Goal: Task Accomplishment & Management: Manage account settings

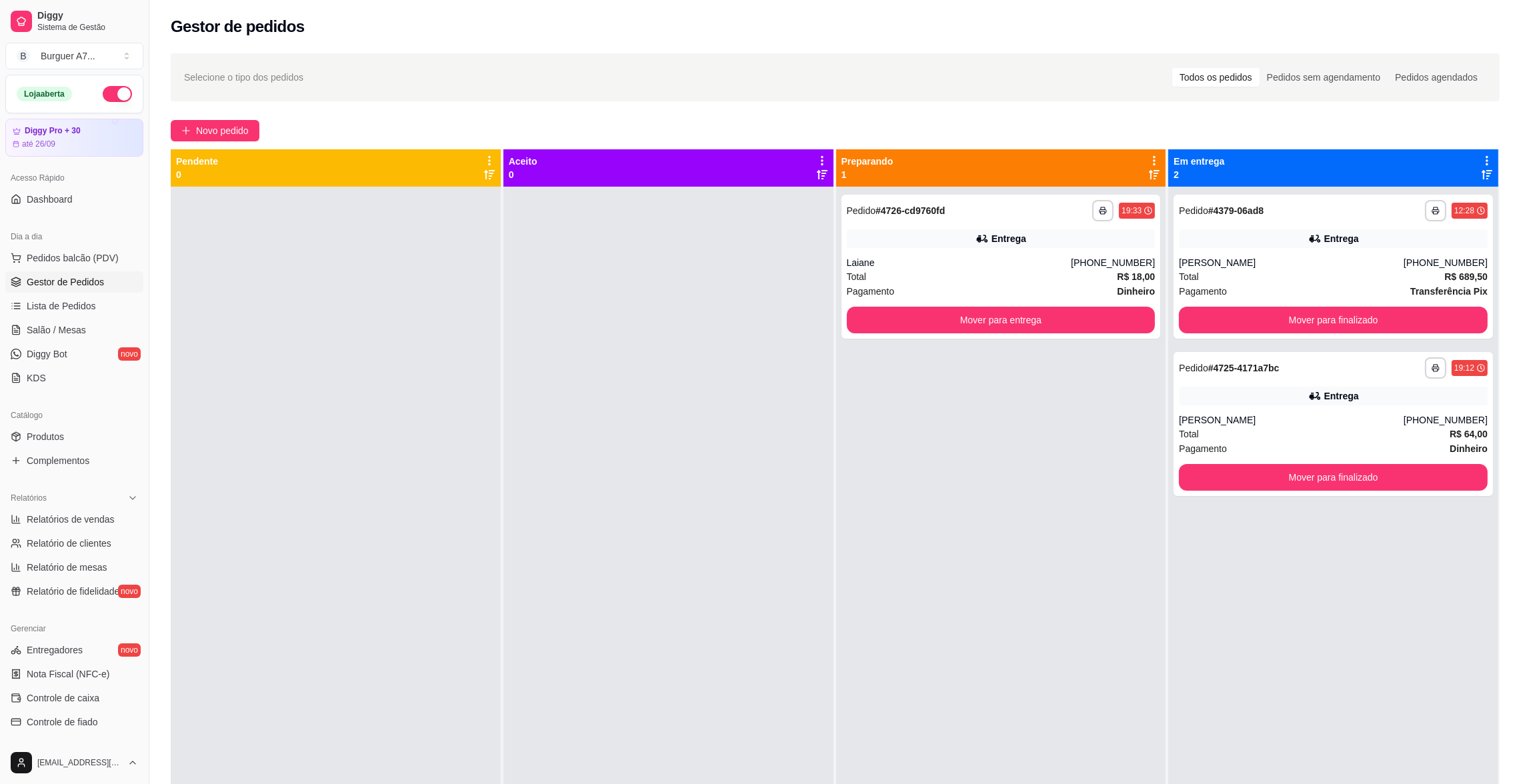
scroll to position [100, 0]
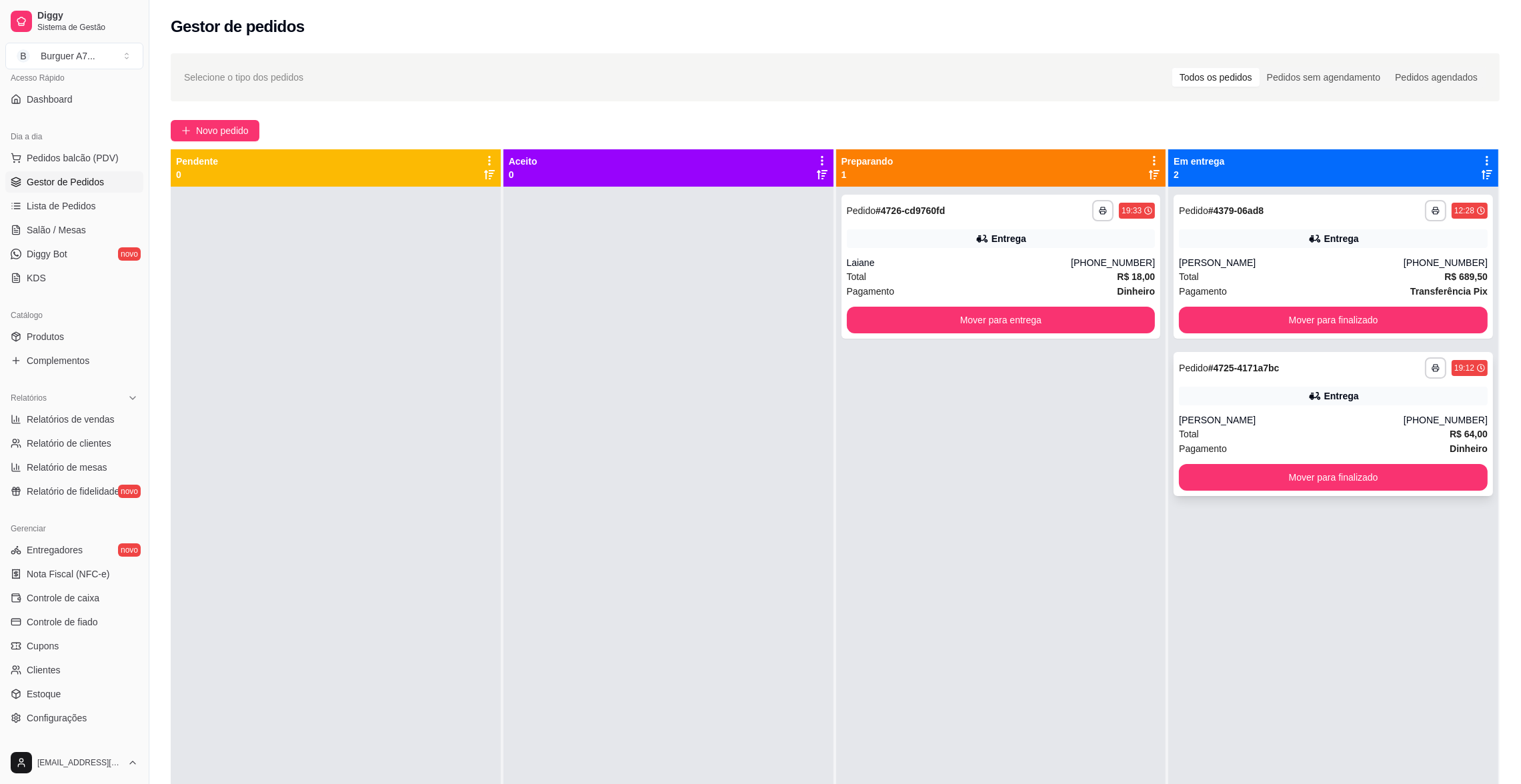
click at [1290, 419] on div "[PERSON_NAME]" at bounding box center [1291, 419] width 224 height 14
click at [1250, 483] on button "Mover para finalizado" at bounding box center [1333, 477] width 299 height 26
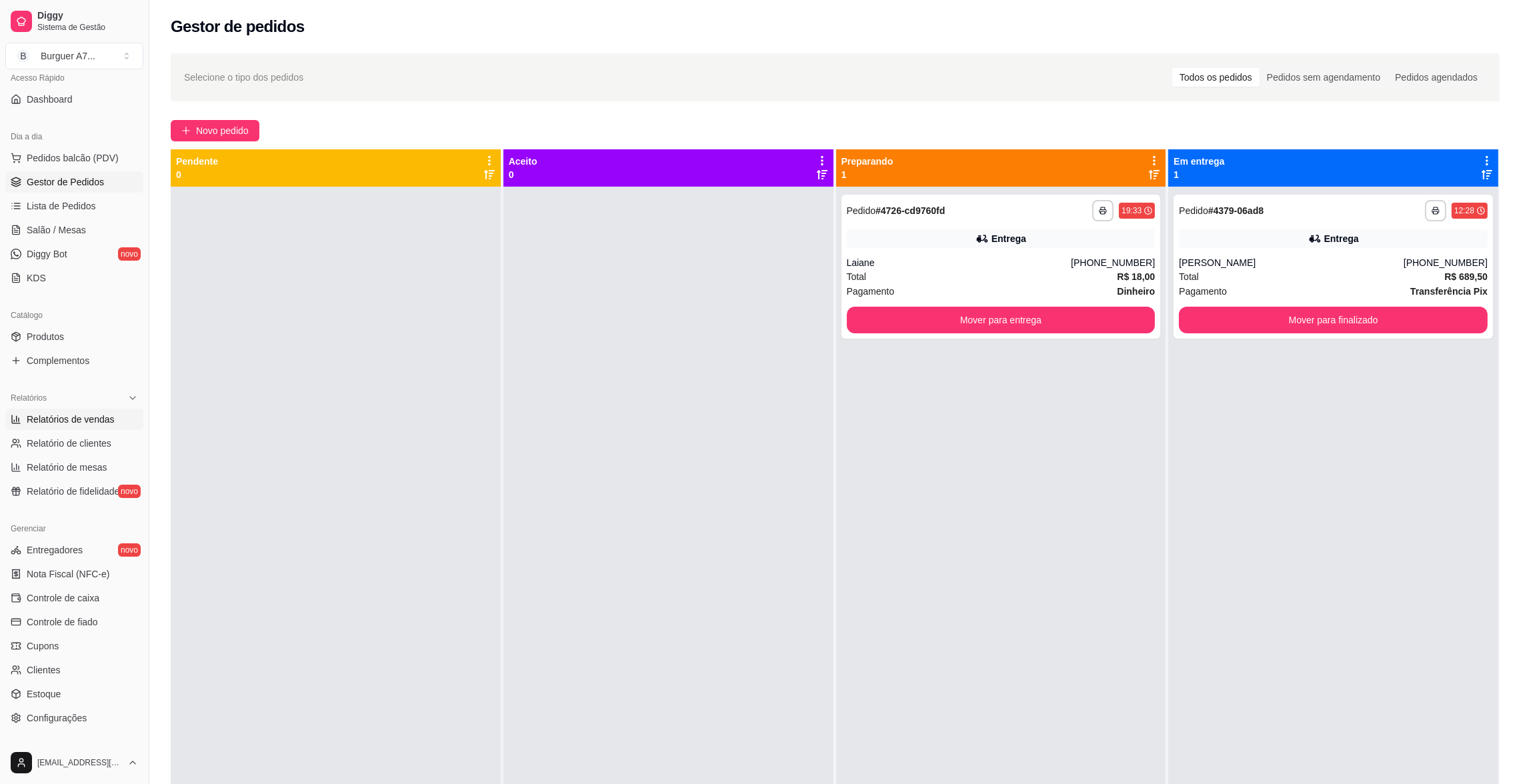
click at [114, 417] on link "Relatórios de vendas" at bounding box center [74, 419] width 138 height 21
select select "ALL"
select select "0"
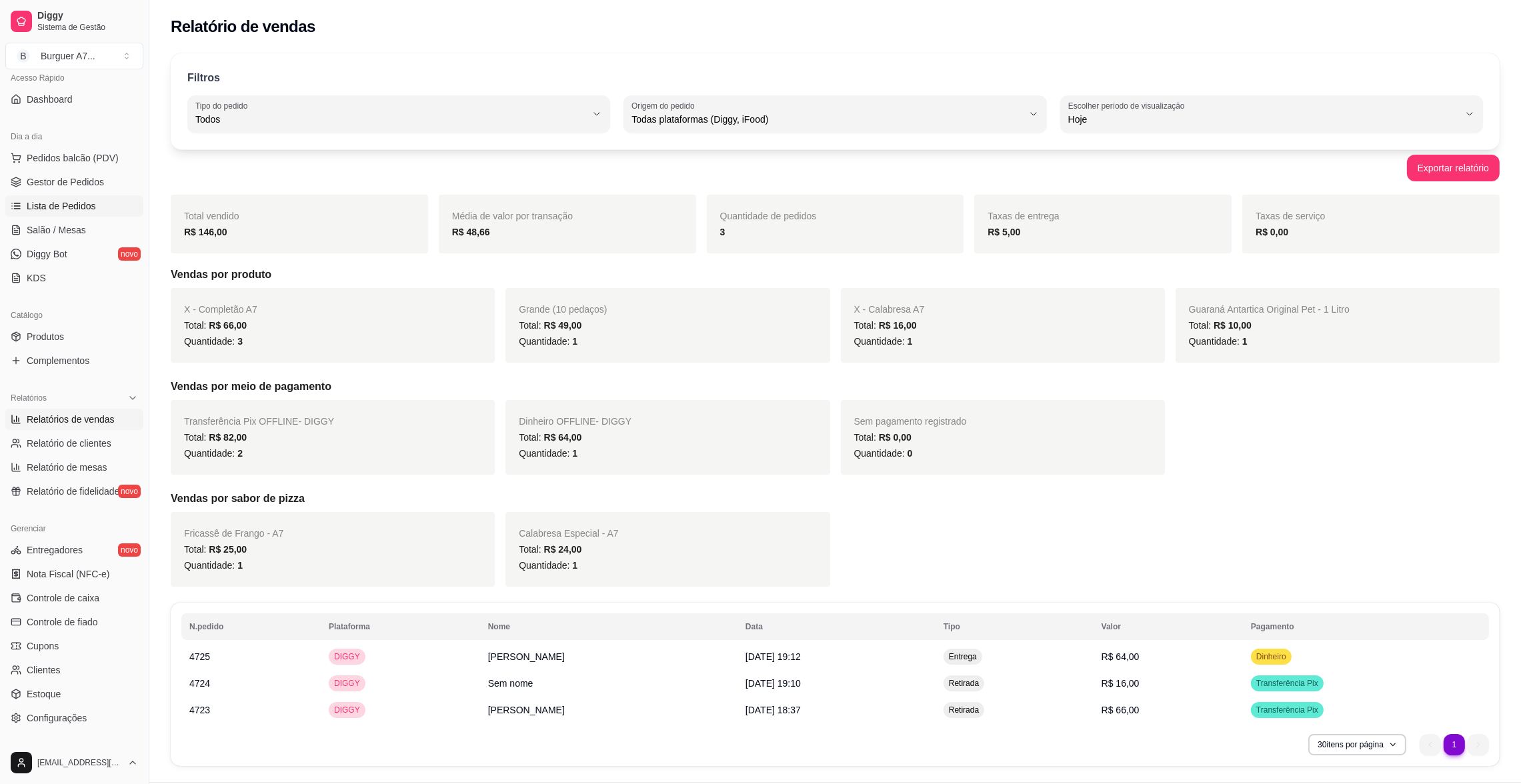
click at [108, 203] on link "Lista de Pedidos" at bounding box center [74, 206] width 138 height 21
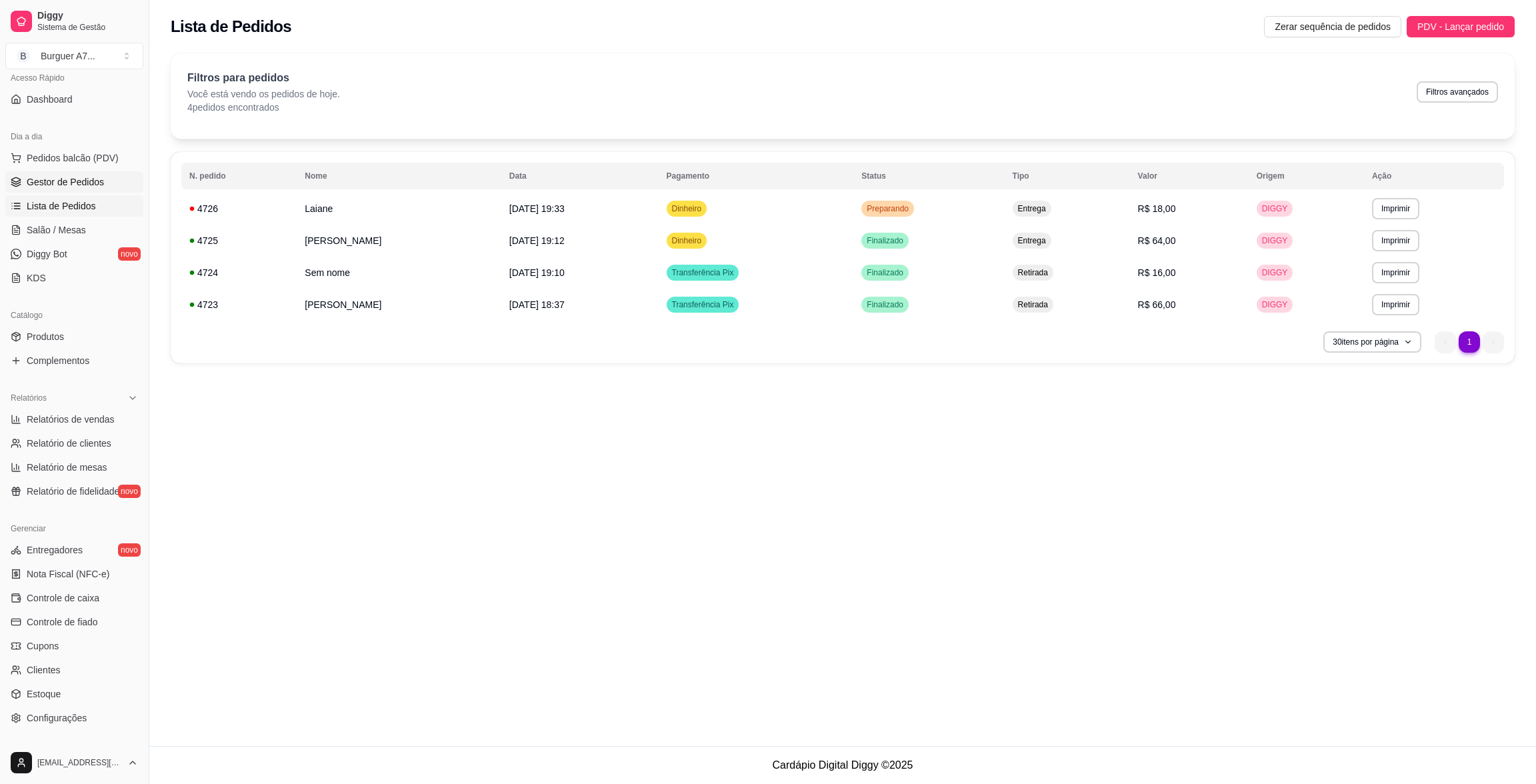
click at [107, 183] on link "Gestor de Pedidos" at bounding box center [74, 182] width 138 height 21
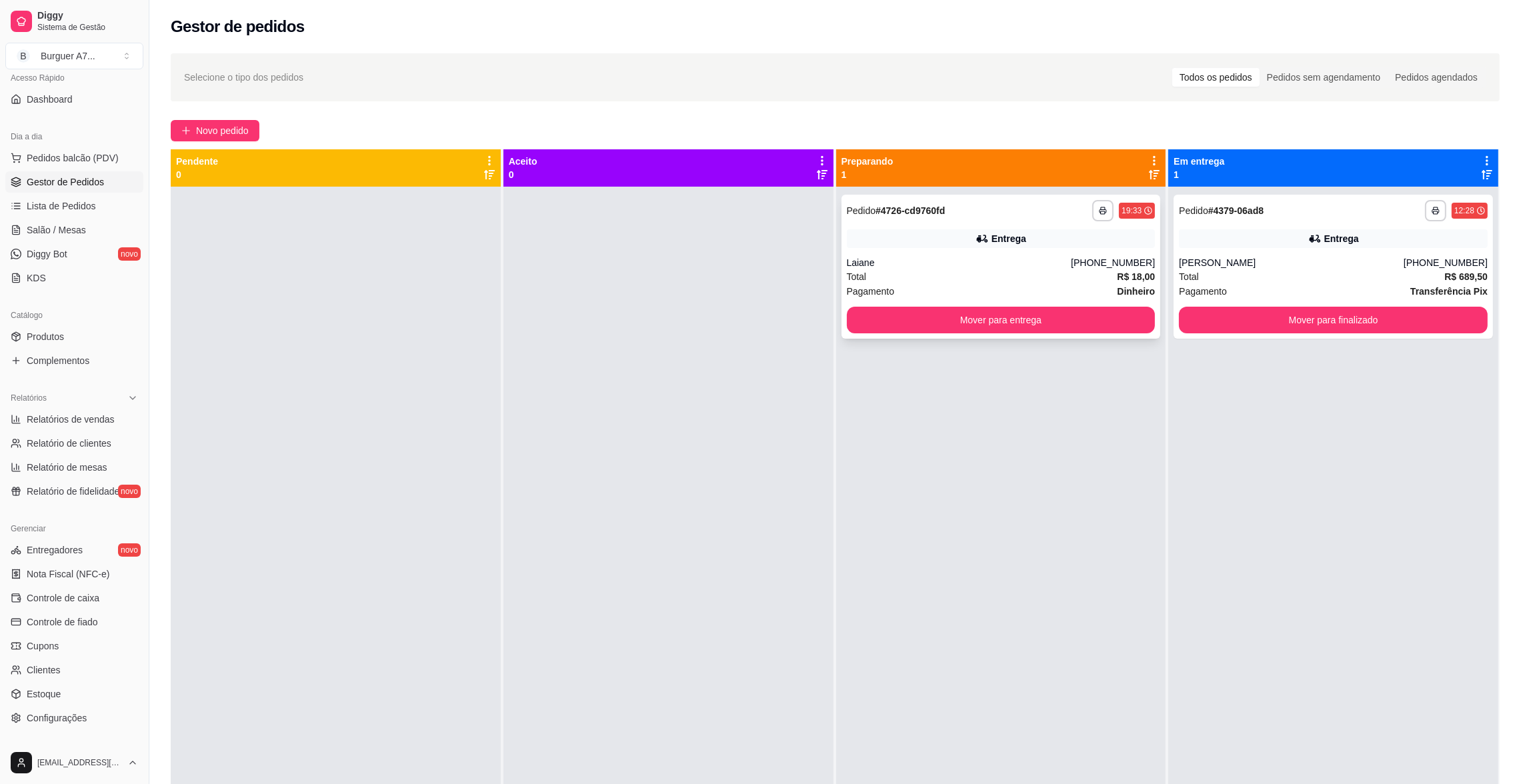
click at [1042, 244] on div "Entrega" at bounding box center [1001, 239] width 308 height 19
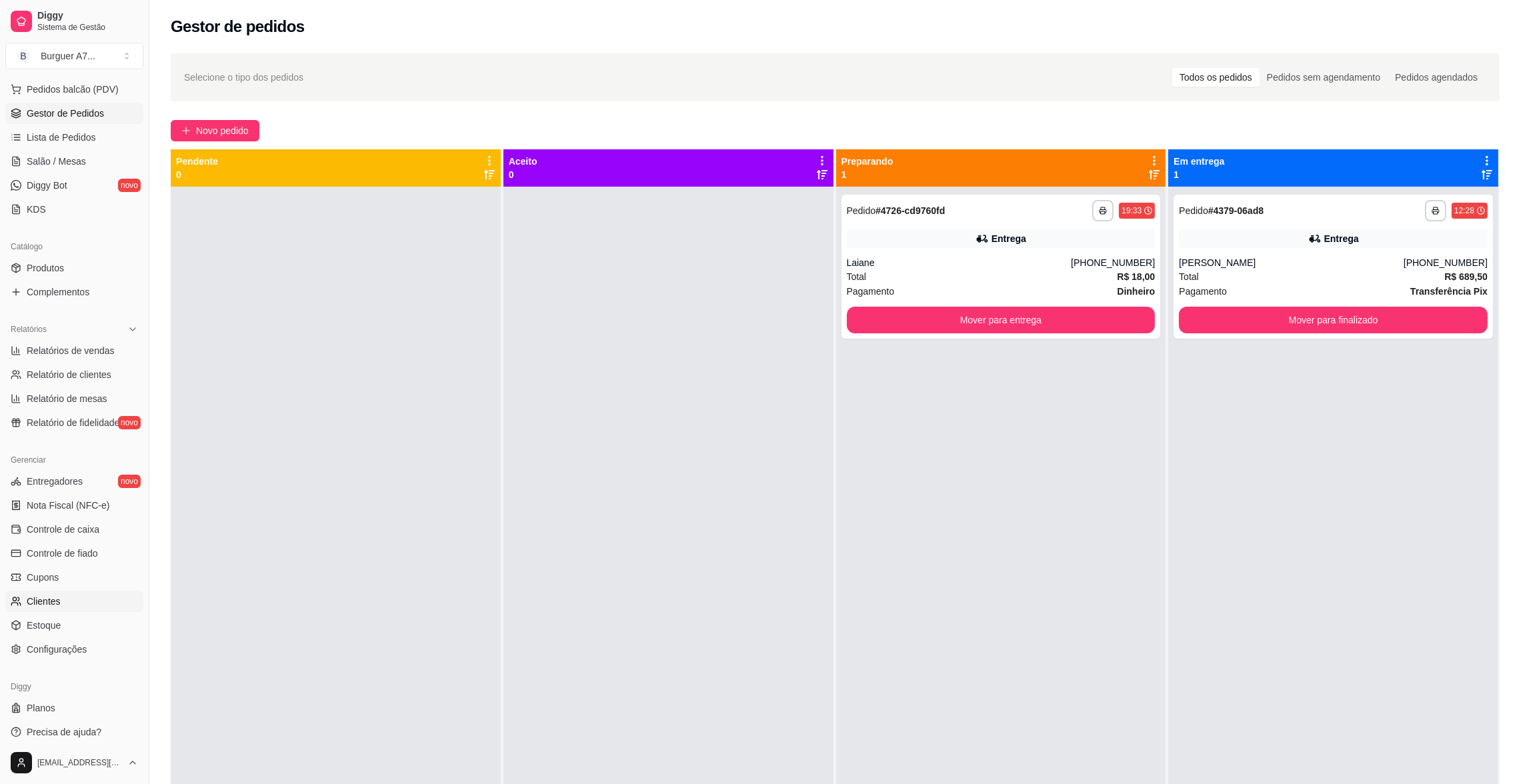
scroll to position [174, 0]
click at [81, 651] on link "Configurações" at bounding box center [74, 643] width 138 height 21
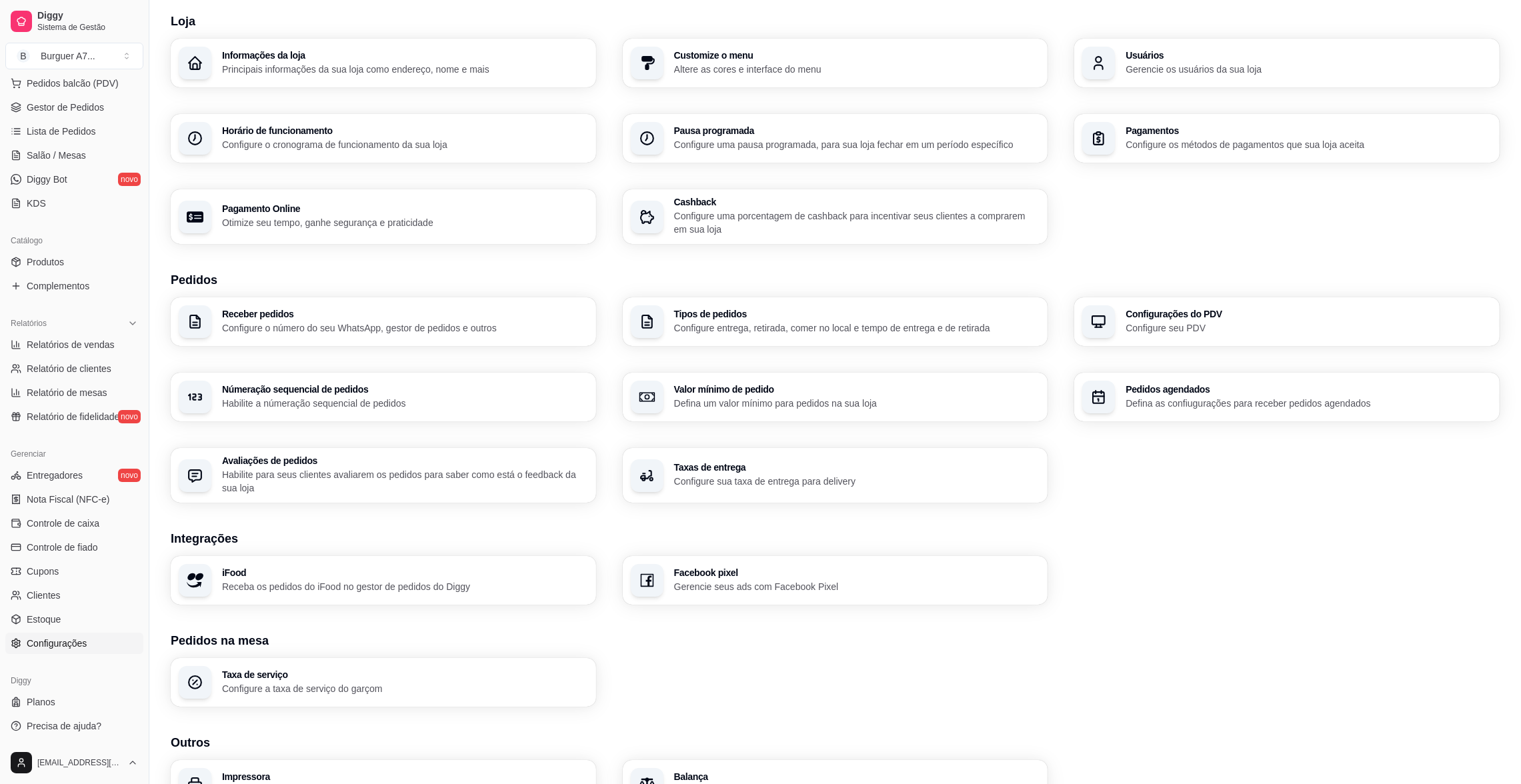
scroll to position [120, 0]
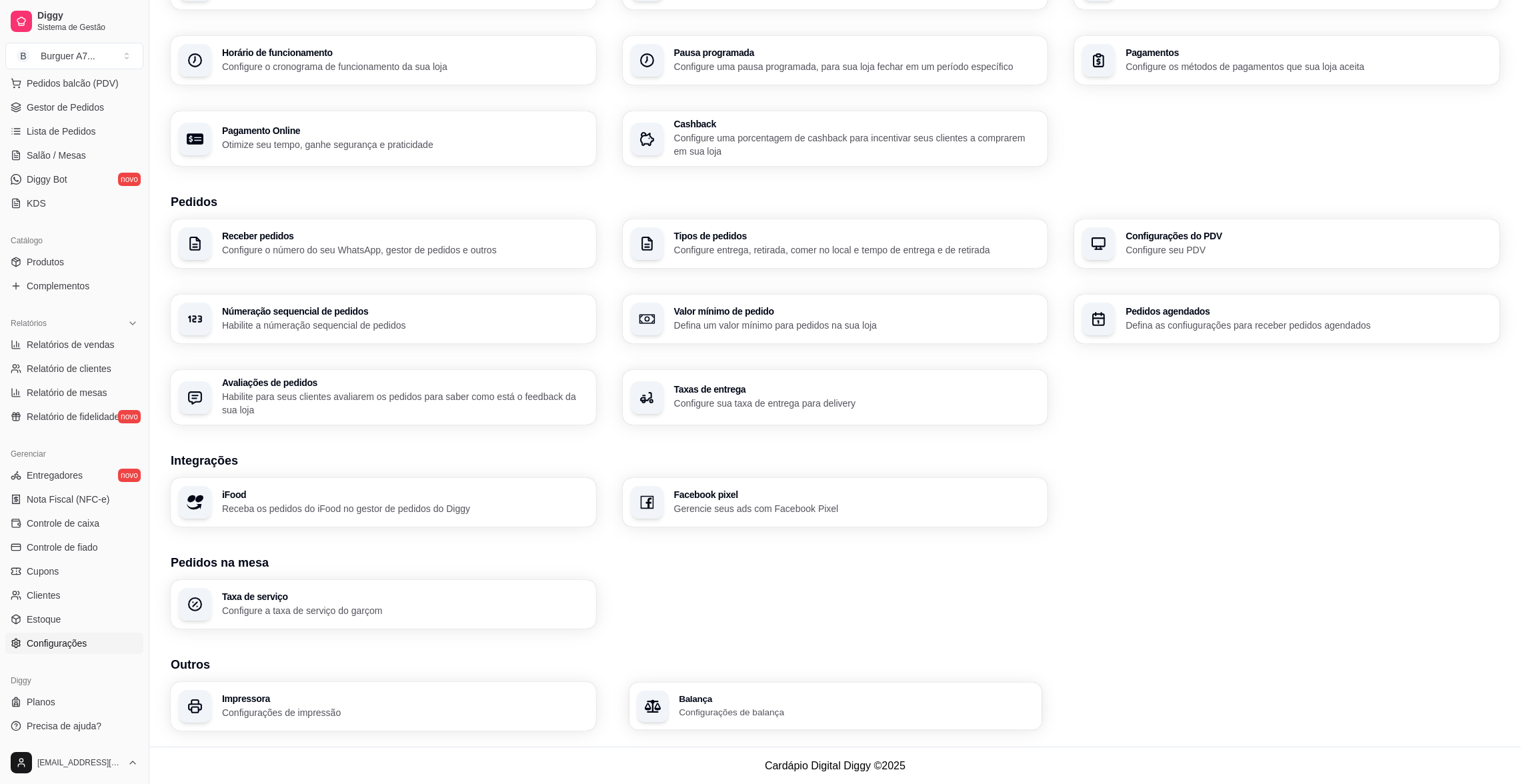
click at [774, 718] on div "Balança Configurações de balança" at bounding box center [835, 706] width 412 height 47
click at [503, 715] on p "Configurações de impressão" at bounding box center [405, 712] width 366 height 14
click at [1230, 250] on p "Configure seu PDV" at bounding box center [1308, 250] width 355 height 13
click at [1182, 335] on div "Pedidos agendados Defina as confiugurações para receber pedidos agendados" at bounding box center [1287, 319] width 425 height 48
click at [901, 234] on h3 "Tipos de pedidos" at bounding box center [856, 236] width 355 height 9
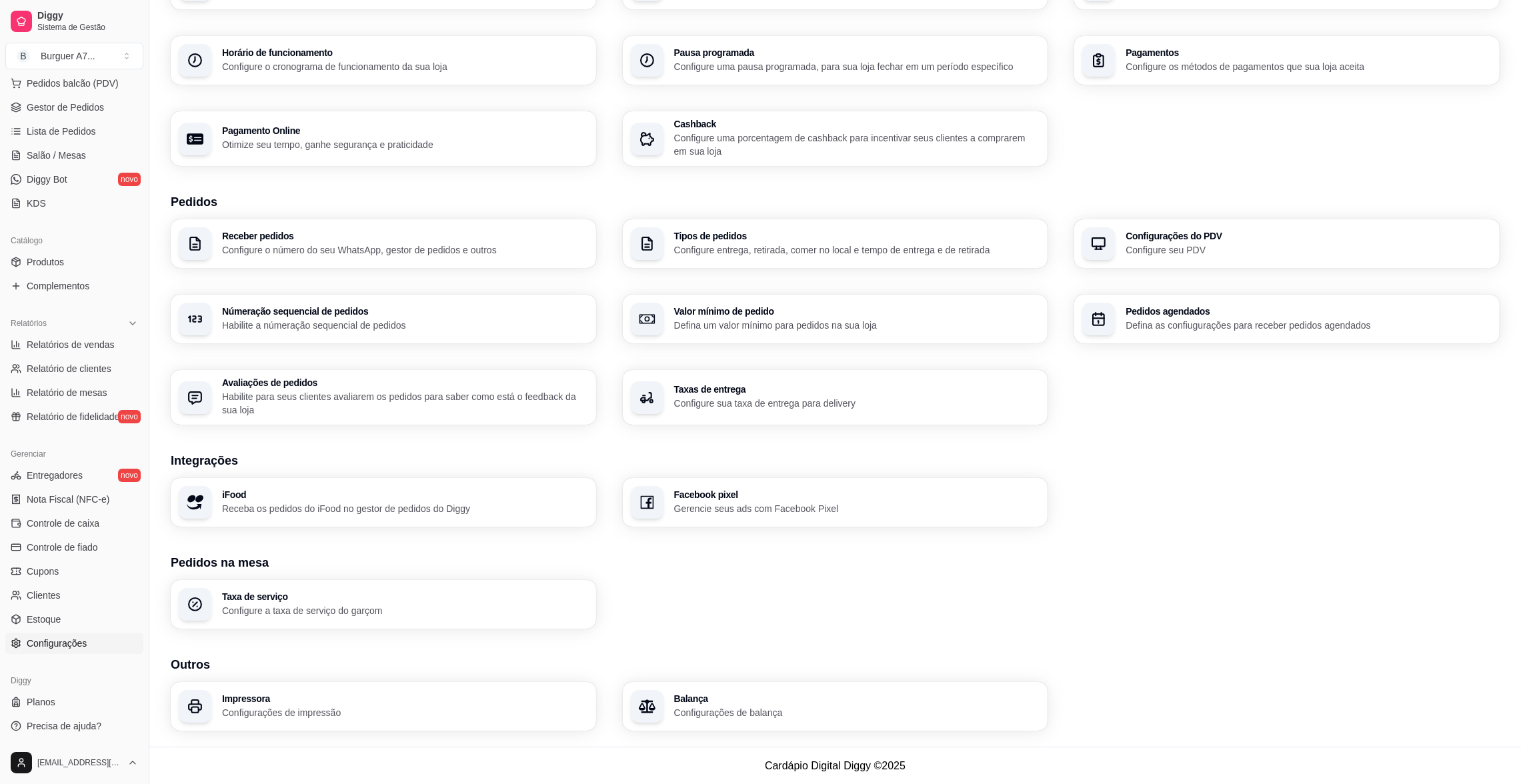
click at [559, 273] on div "Receber pedidos Configure o número do seu WhatsApp, gestor de pedidos e outros …" at bounding box center [835, 322] width 1329 height 205
click at [545, 265] on div "Receber pedidos Configure o número do seu WhatsApp, gestor de pedidos e outros" at bounding box center [383, 244] width 412 height 47
click at [95, 349] on span "Relatórios de vendas" at bounding box center [71, 345] width 88 height 14
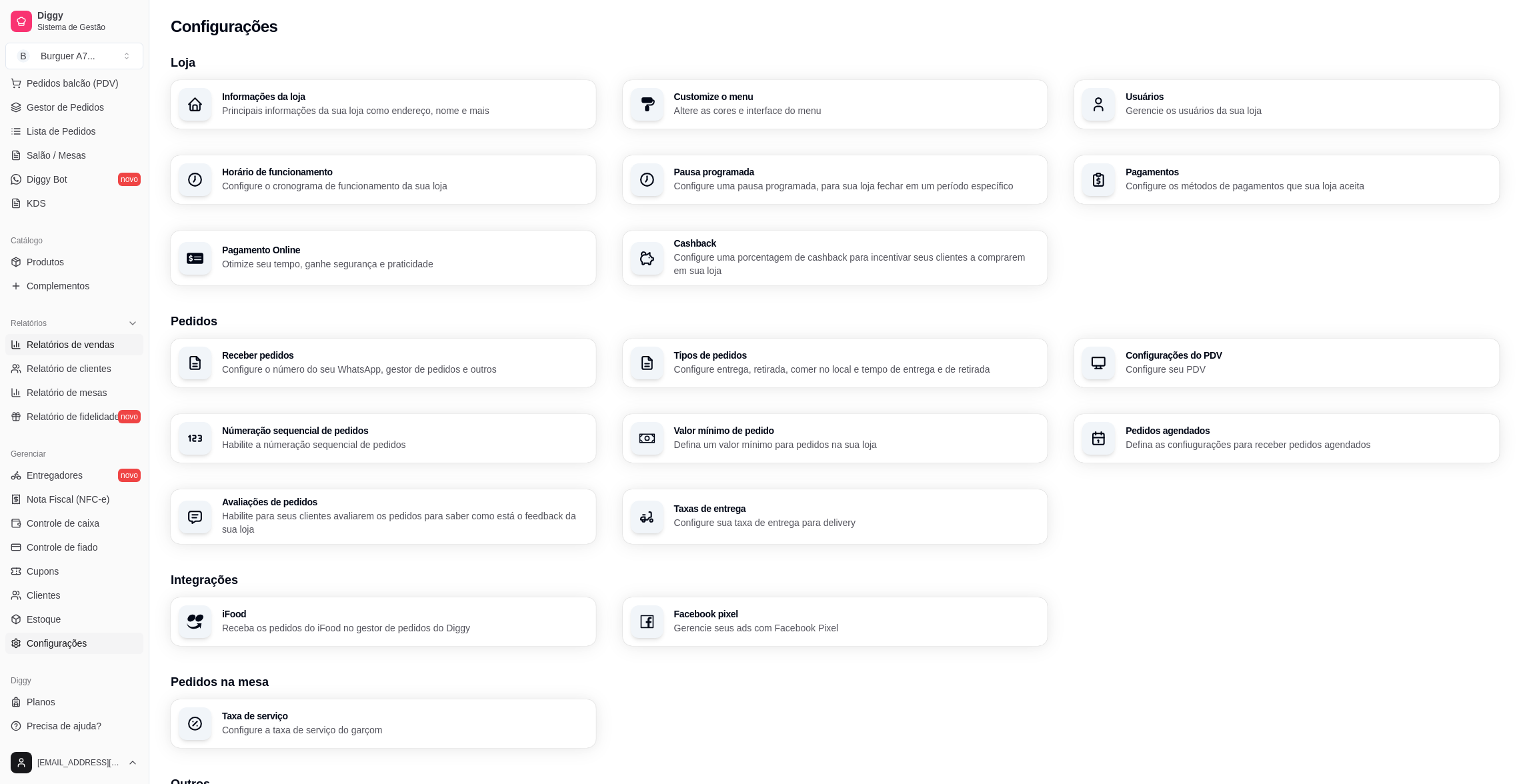
select select "ALL"
select select "0"
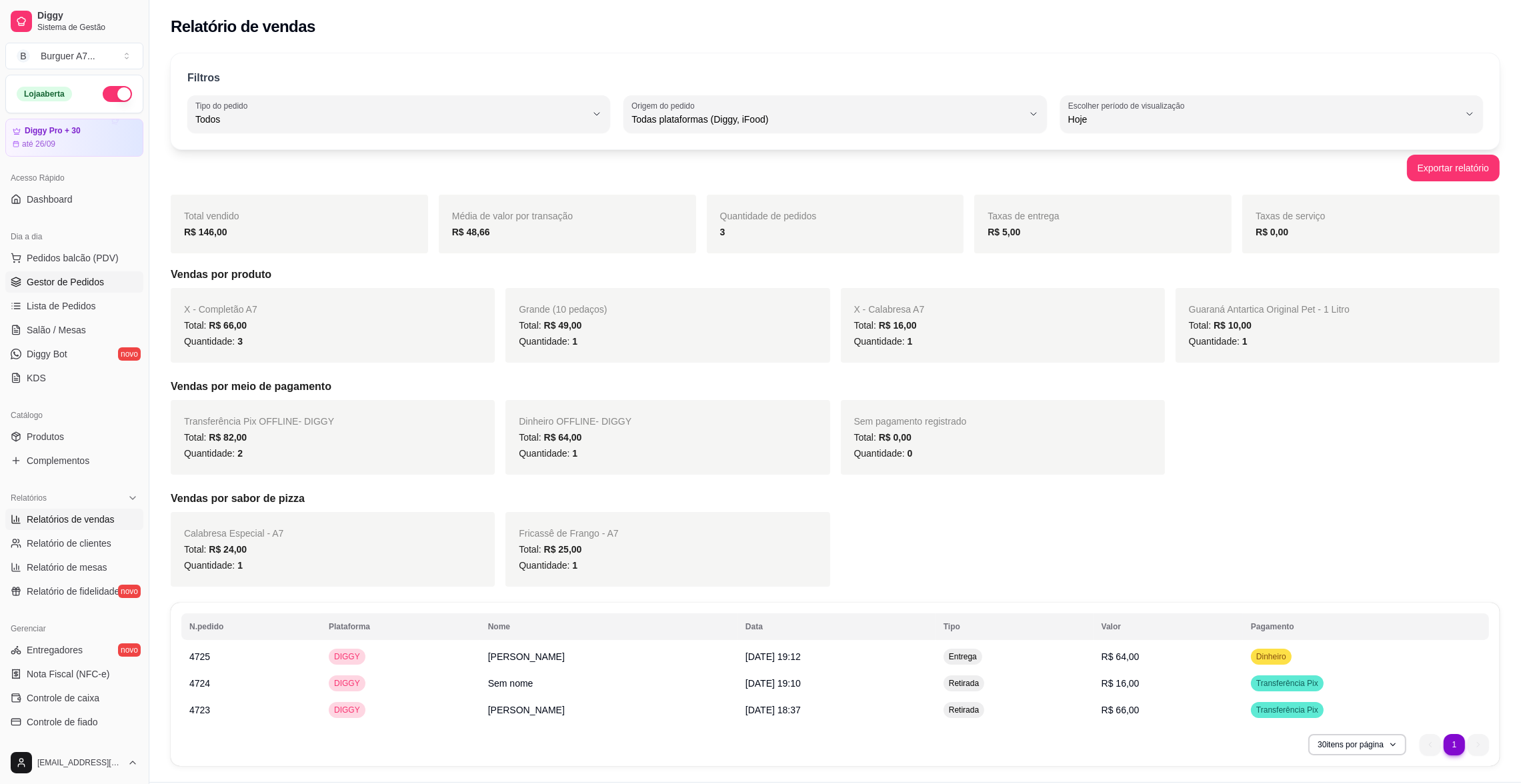
click at [99, 273] on link "Gestor de Pedidos" at bounding box center [74, 282] width 138 height 21
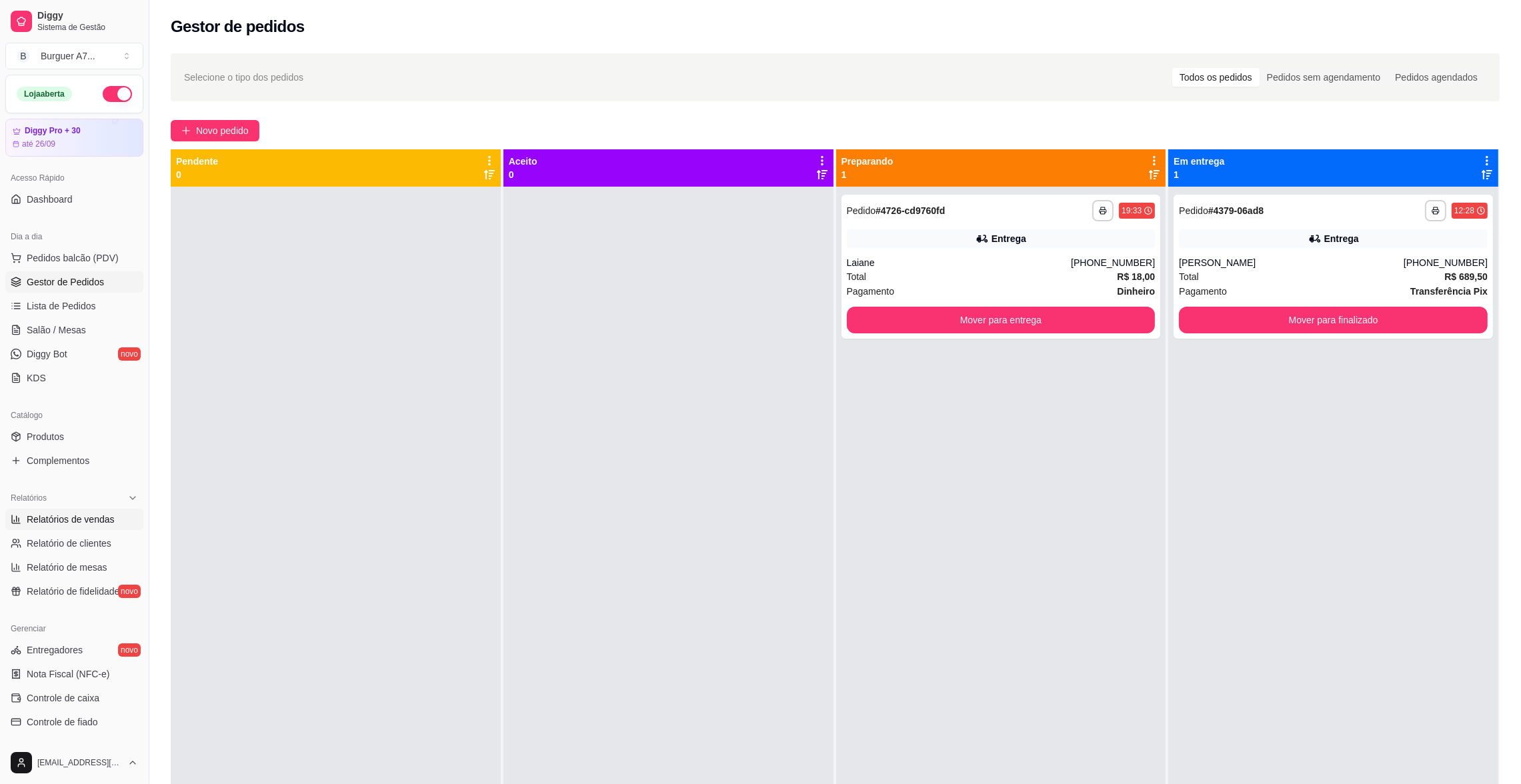
click at [91, 519] on span "Relatórios de vendas" at bounding box center [71, 519] width 88 height 14
select select "ALL"
select select "0"
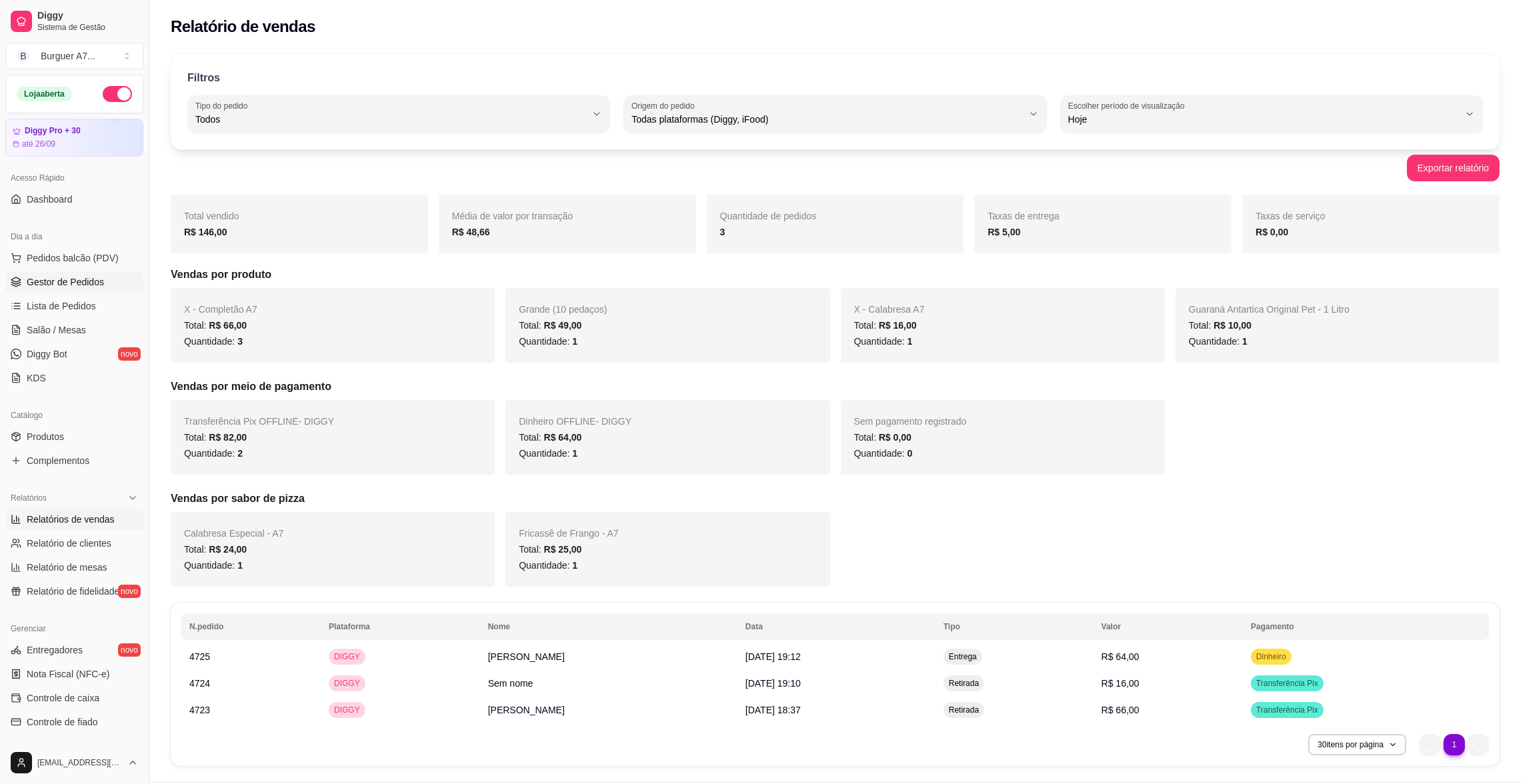
click at [106, 278] on link "Gestor de Pedidos" at bounding box center [74, 282] width 138 height 21
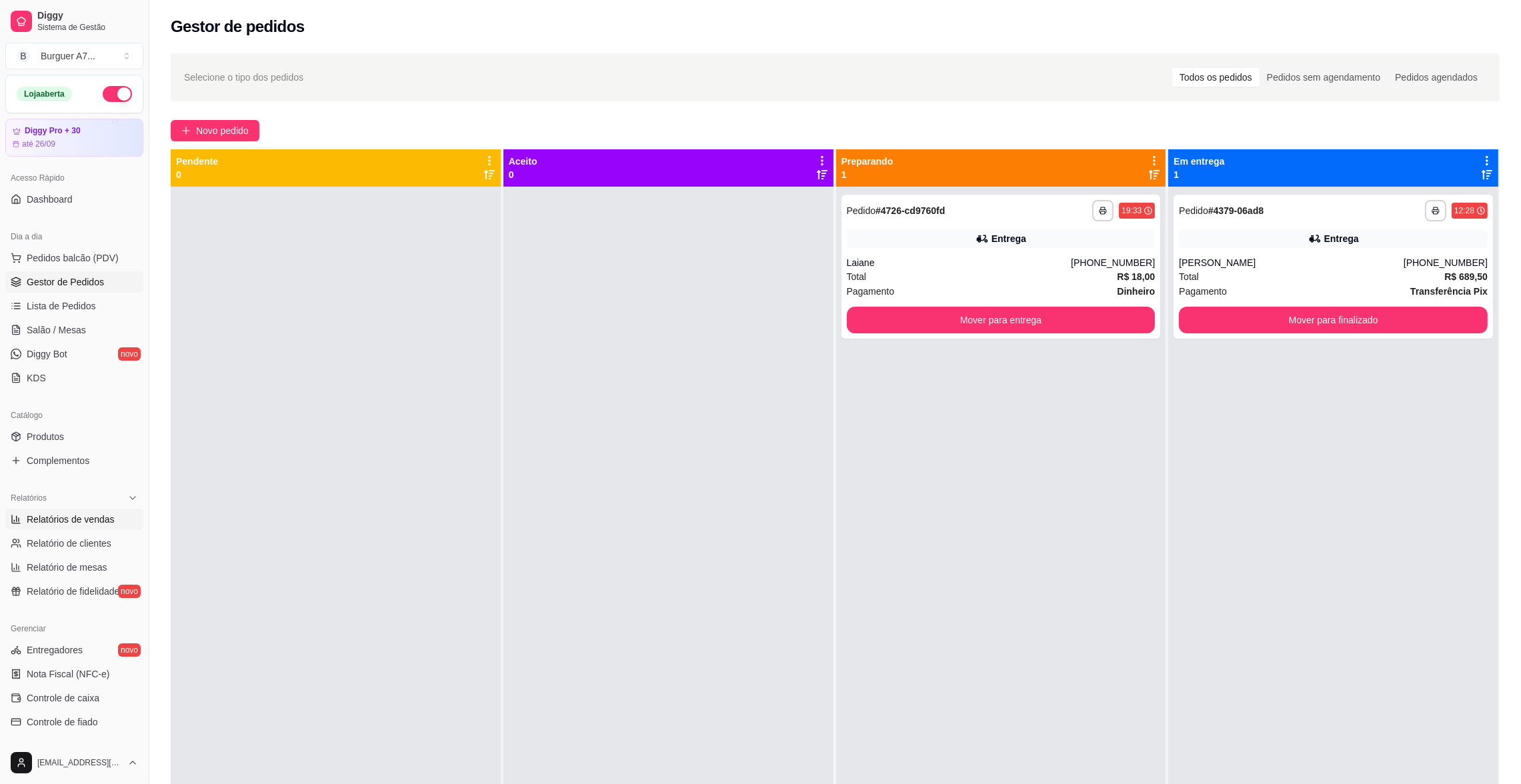
click at [85, 521] on span "Relatórios de vendas" at bounding box center [71, 519] width 88 height 14
select select "ALL"
select select "0"
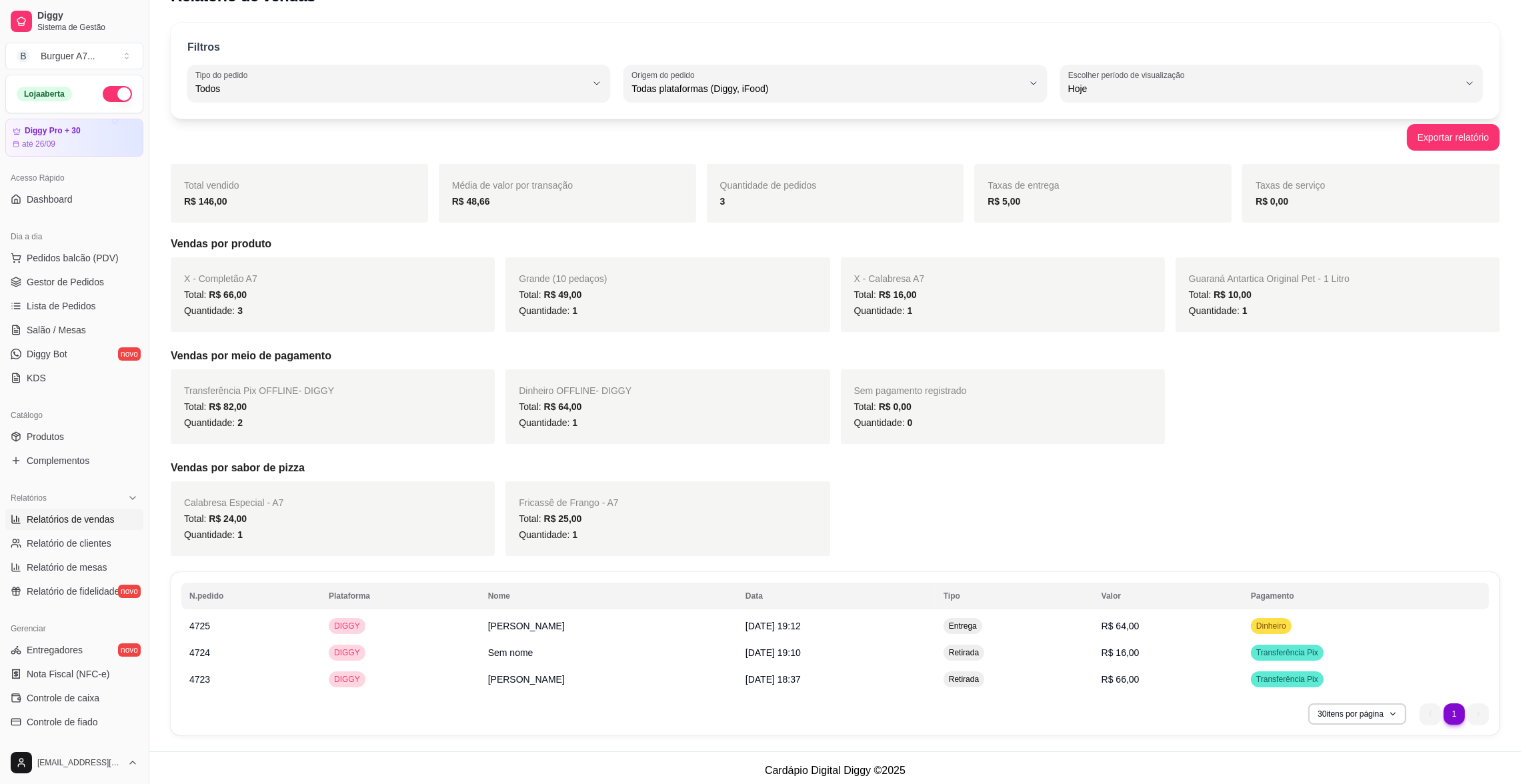
scroll to position [36, 0]
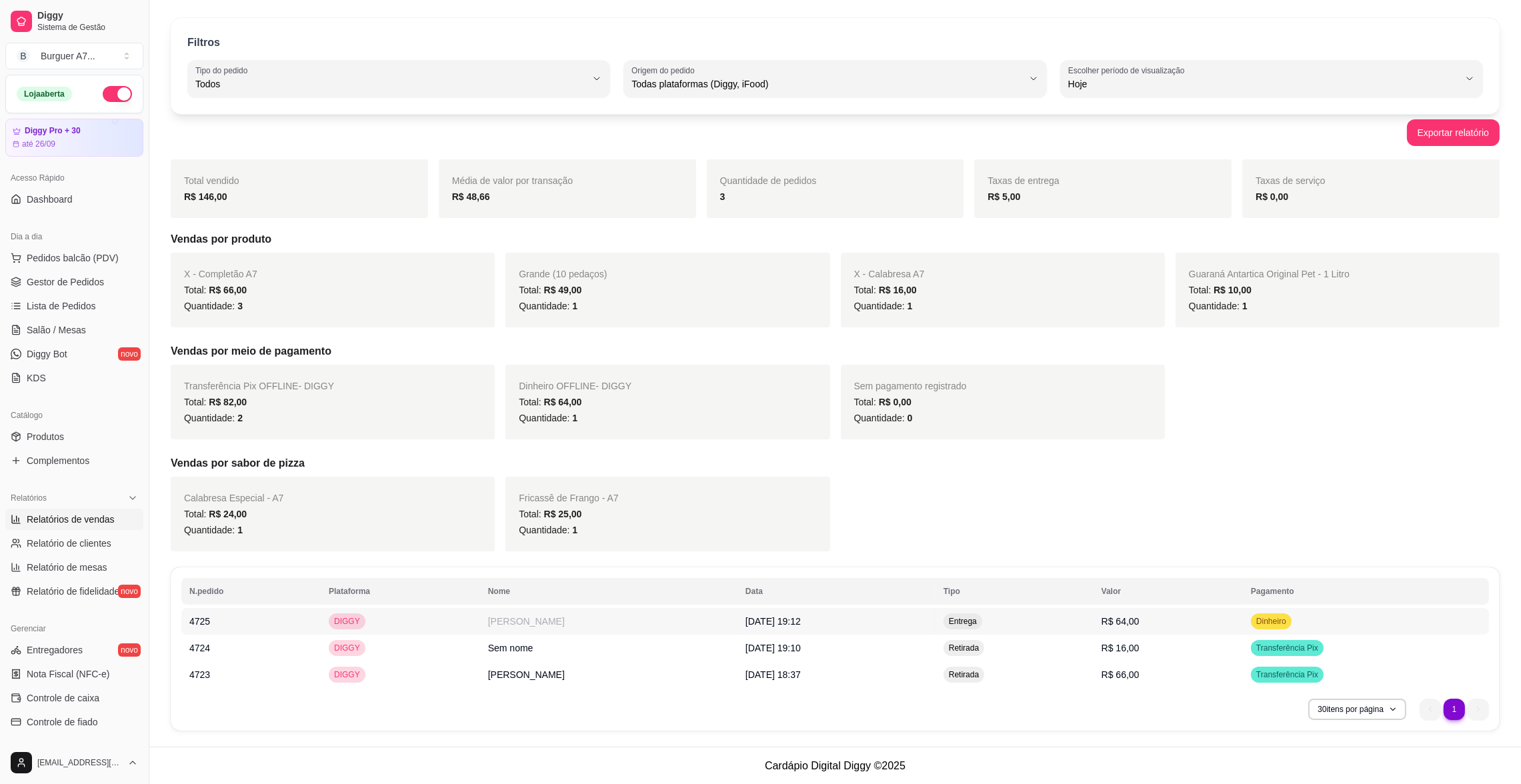
click at [934, 609] on td "[DATE] 19:12" at bounding box center [836, 621] width 198 height 26
click at [107, 547] on span "Relatório de clientes" at bounding box center [68, 543] width 85 height 14
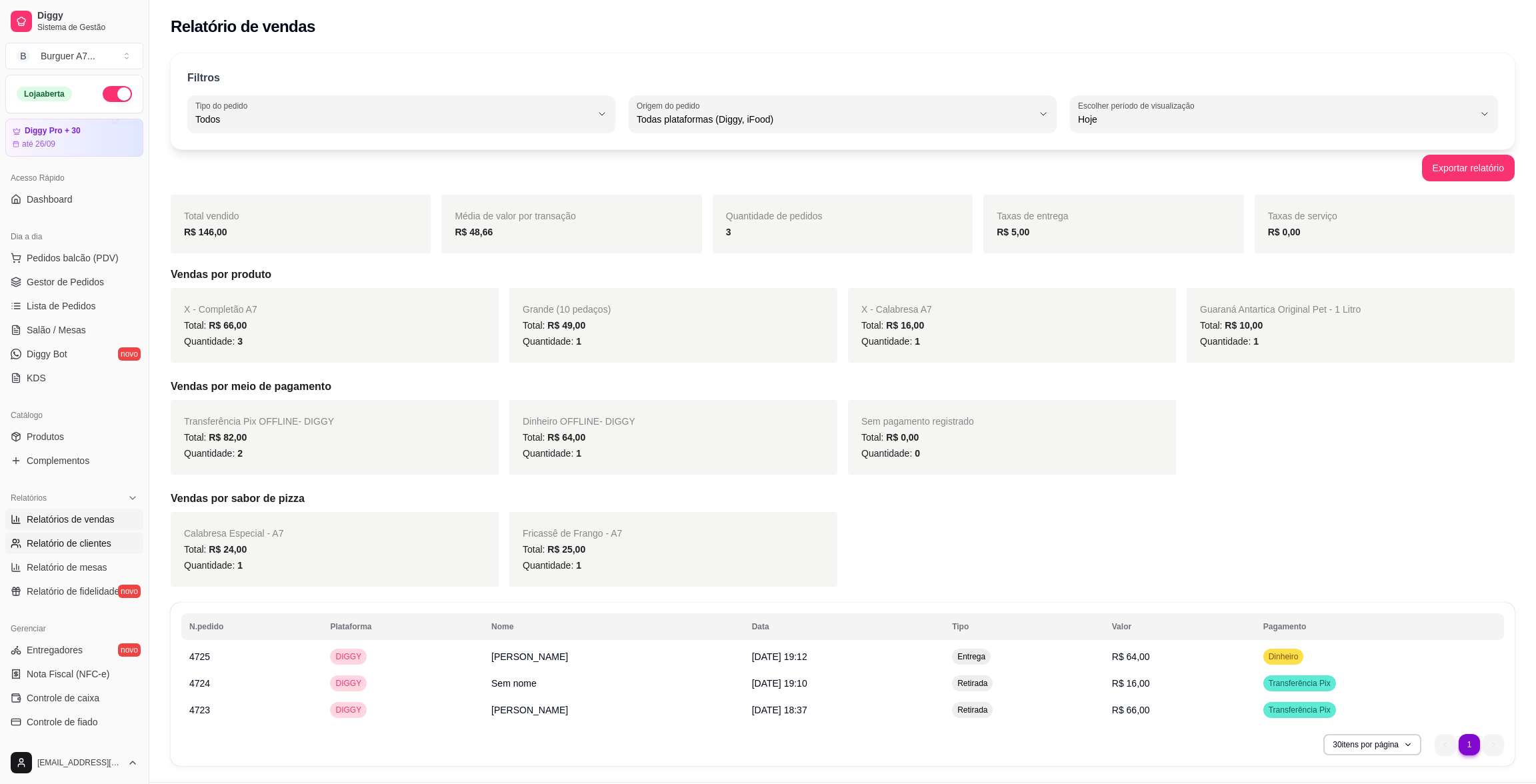
select select "30"
select select "HIGHEST_TOTAL_SPENT_WITH_ORDERS"
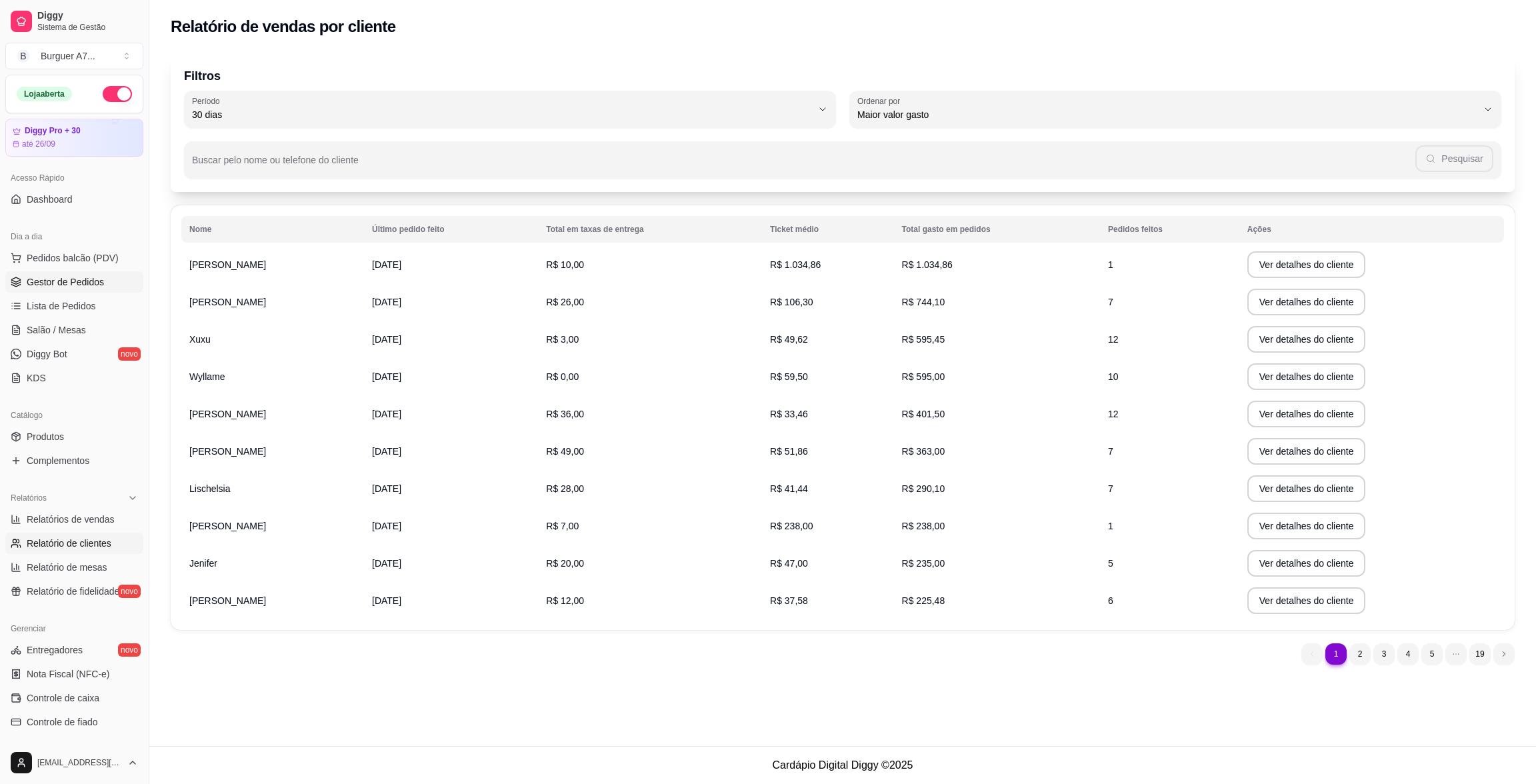
click at [98, 289] on link "Gestor de Pedidos" at bounding box center [74, 282] width 138 height 21
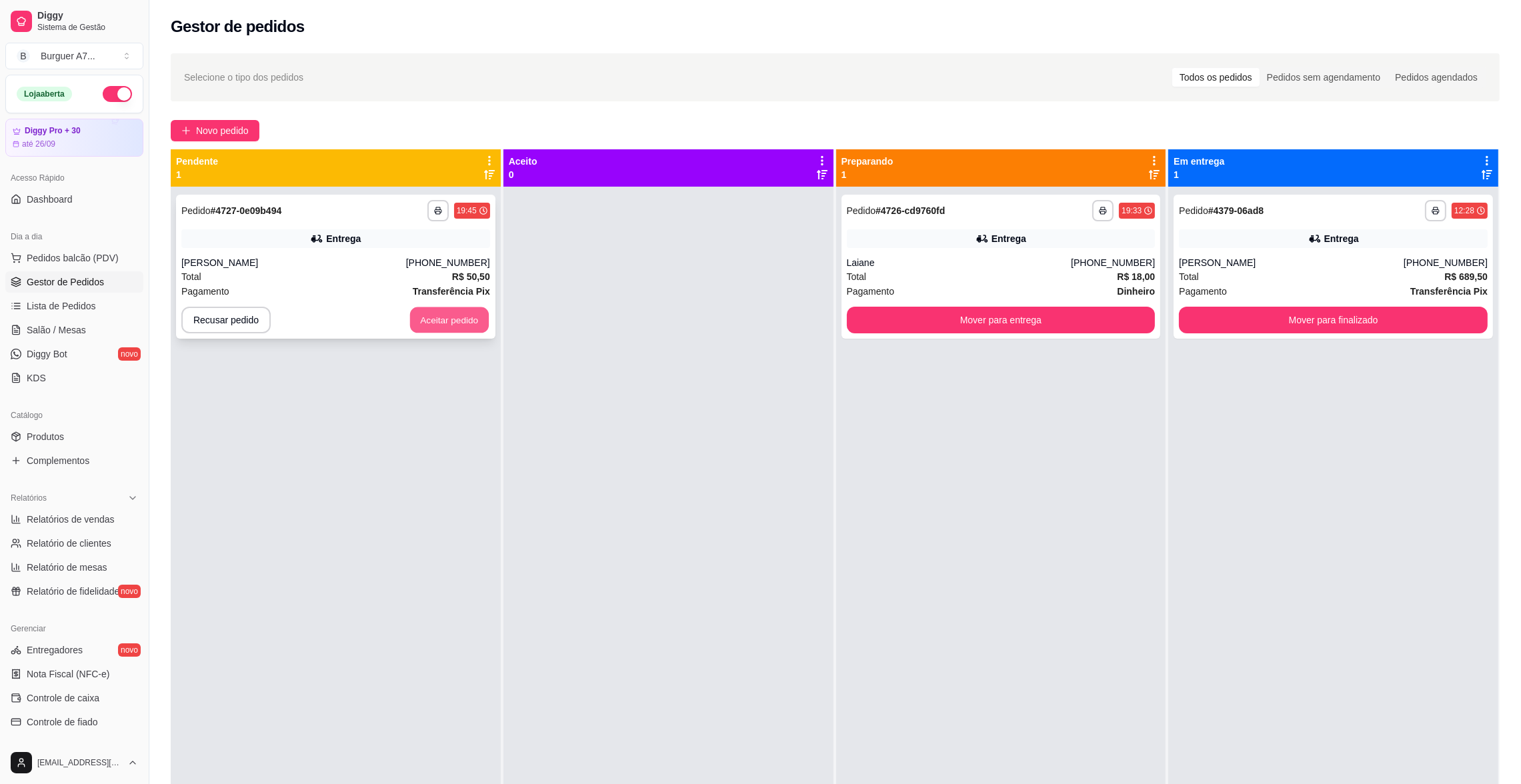
click at [470, 308] on button "Aceitar pedido" at bounding box center [450, 320] width 78 height 26
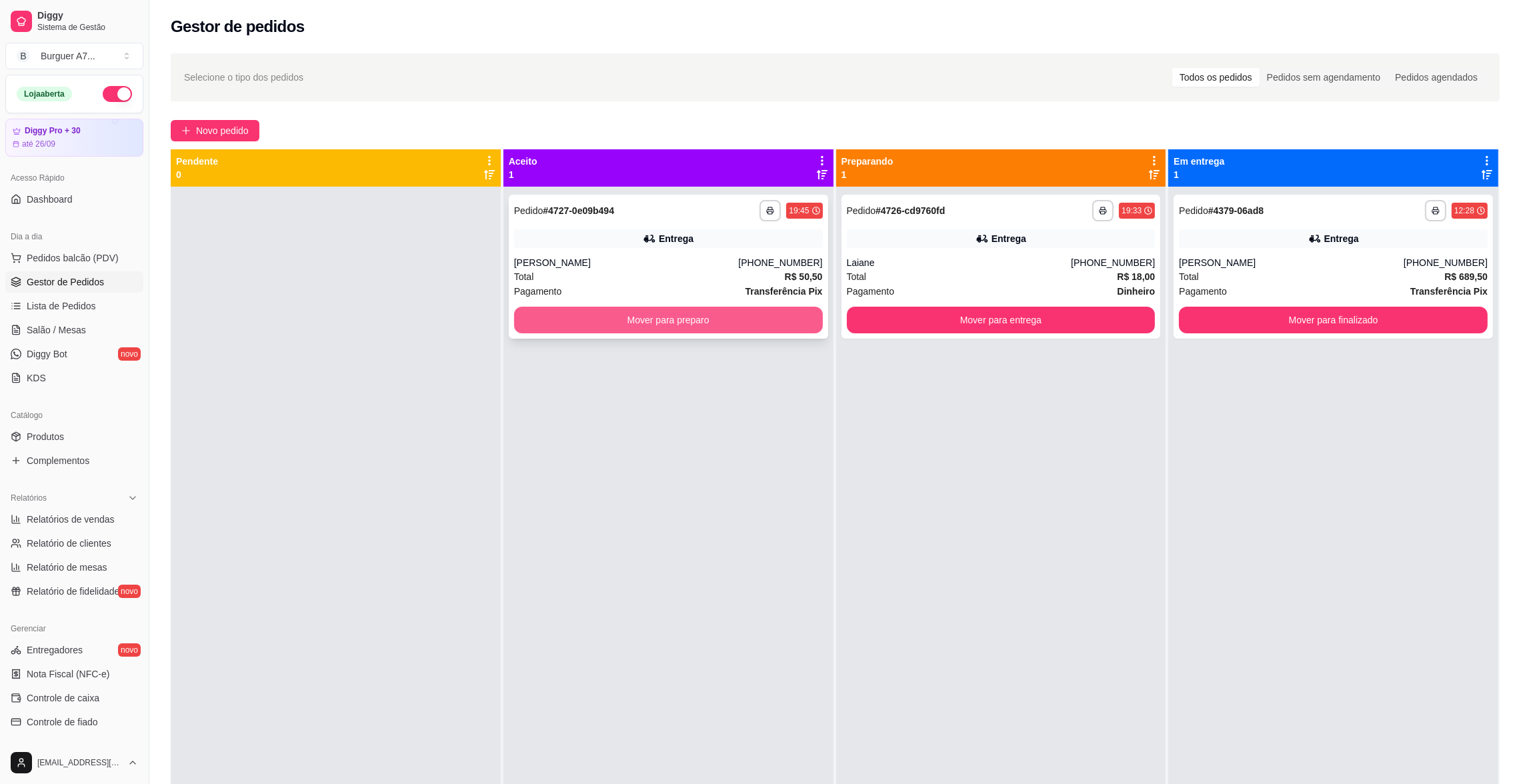
click at [539, 318] on button "Mover para preparo" at bounding box center [668, 320] width 308 height 26
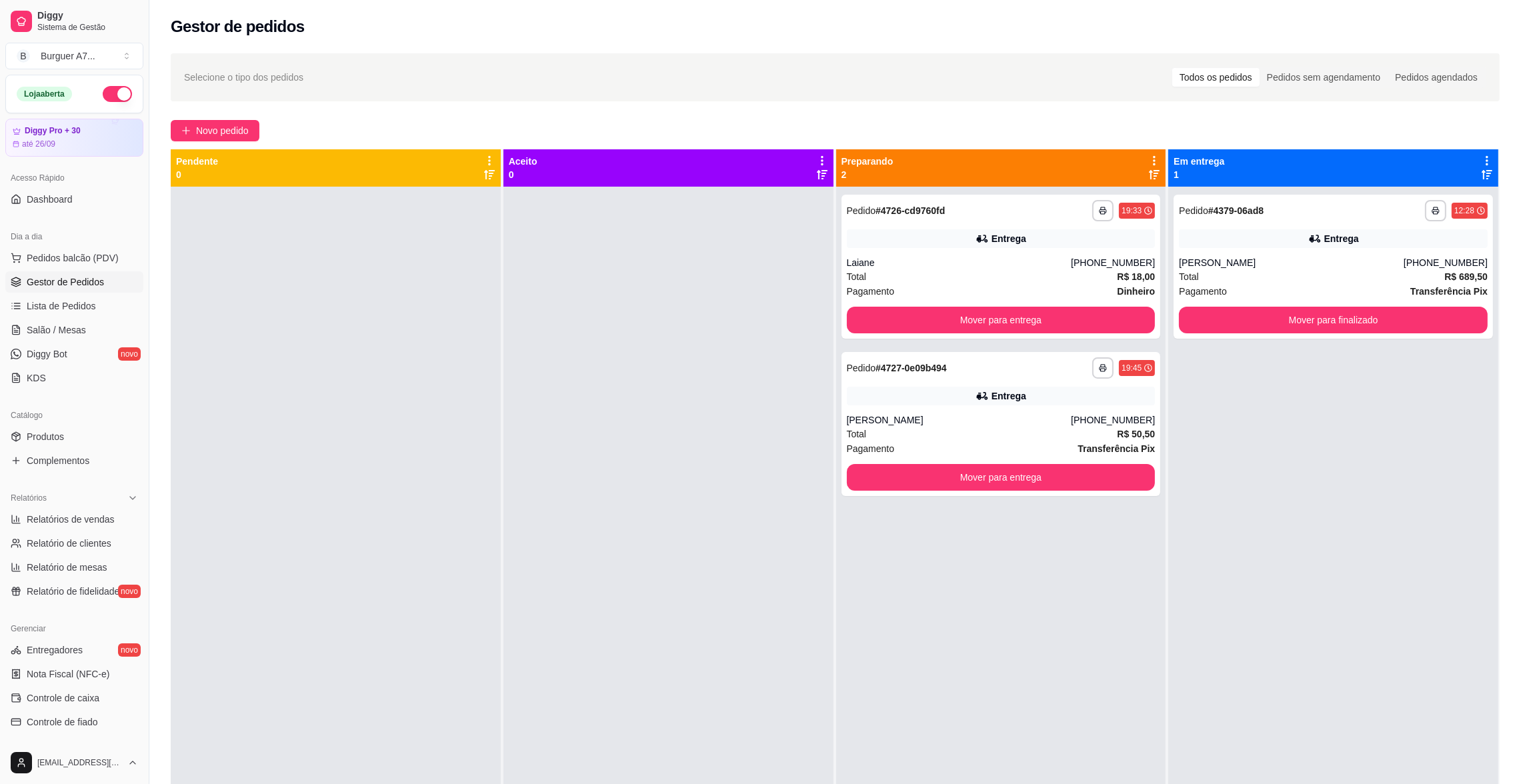
click at [687, 743] on div "**********" at bounding box center [835, 541] width 1329 height 784
click at [943, 391] on div "Entrega" at bounding box center [1001, 396] width 308 height 19
click at [219, 130] on span "Novo pedido" at bounding box center [222, 130] width 53 height 15
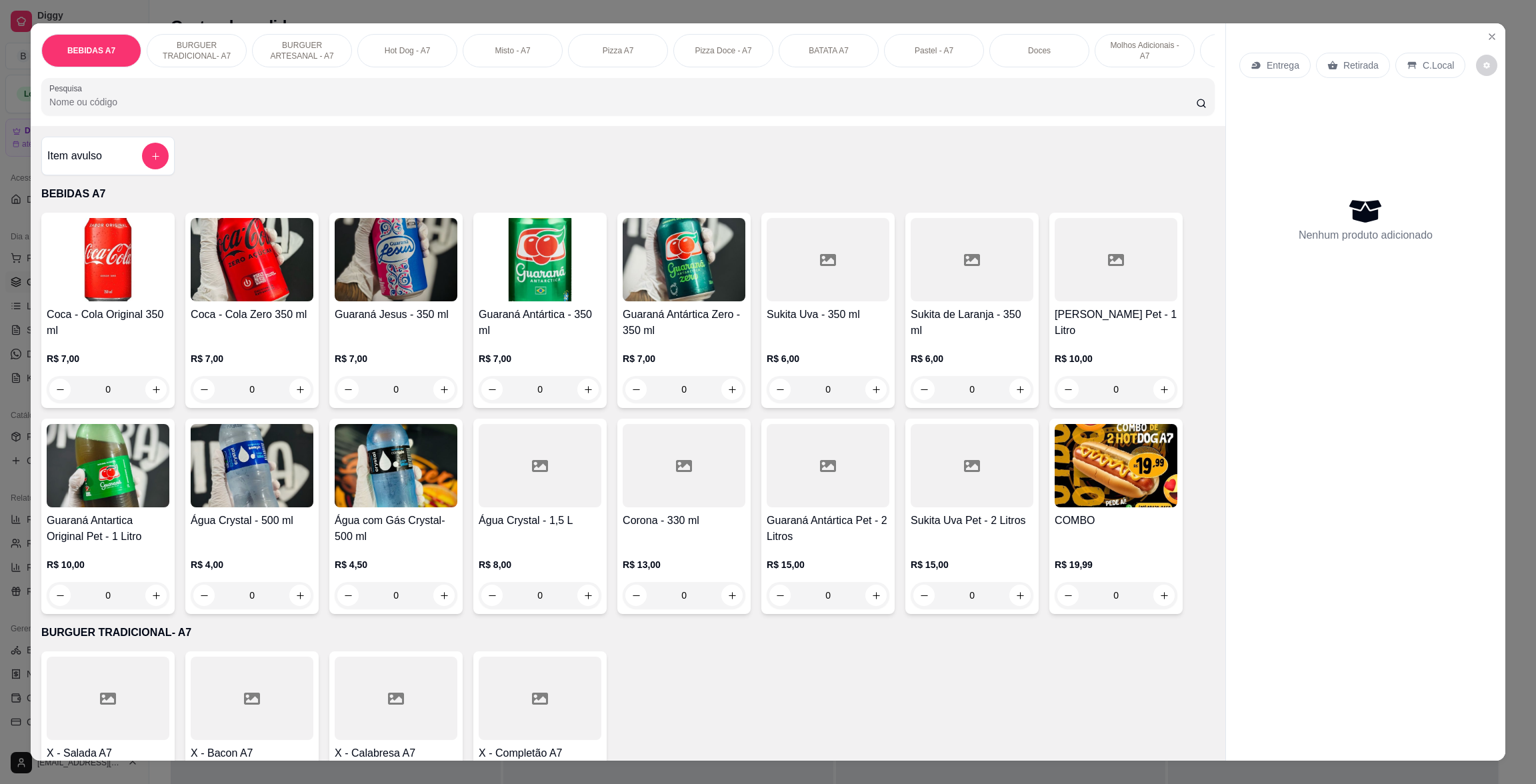
click at [129, 167] on div "Item avulso" at bounding box center [108, 155] width 121 height 26
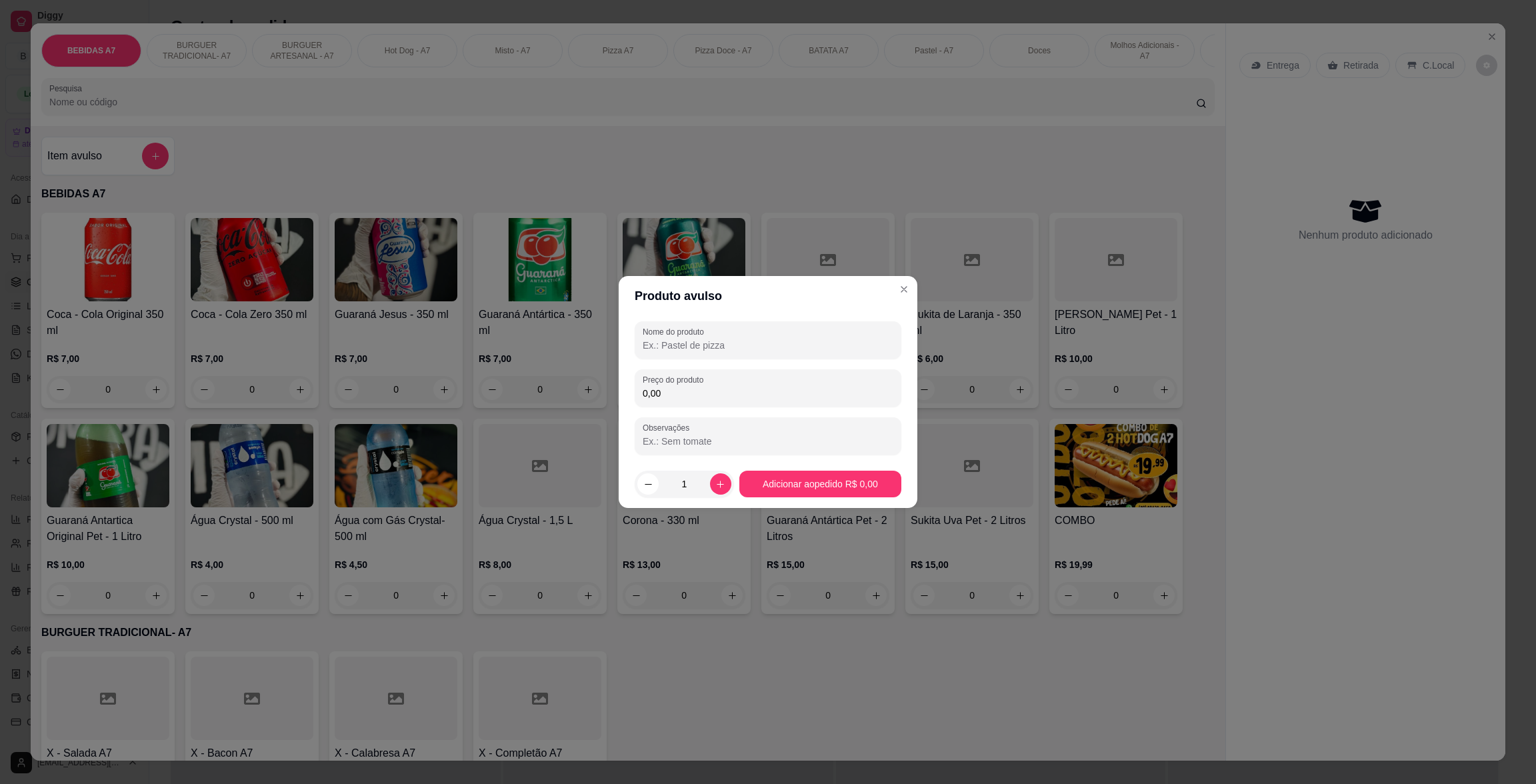
click at [714, 390] on input "0,00" at bounding box center [768, 393] width 251 height 14
type input "42,00"
click at [682, 349] on div "Nome do produto" at bounding box center [768, 340] width 266 height 37
type input "kg"
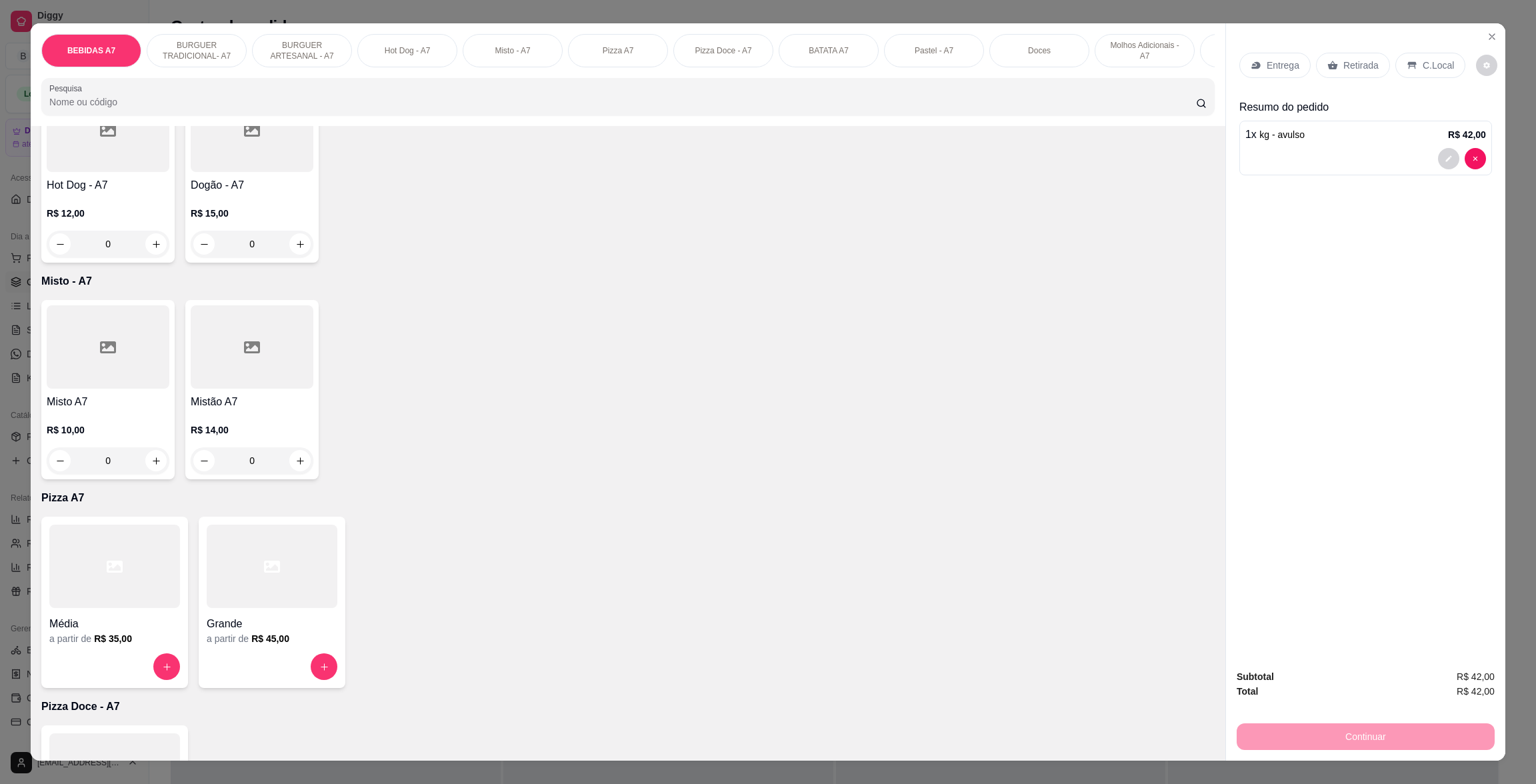
scroll to position [999, 0]
click at [151, 251] on icon "increase-product-quantity" at bounding box center [156, 246] width 10 height 10
click at [151, 251] on icon "increase-product-quantity" at bounding box center [156, 246] width 10 height 10
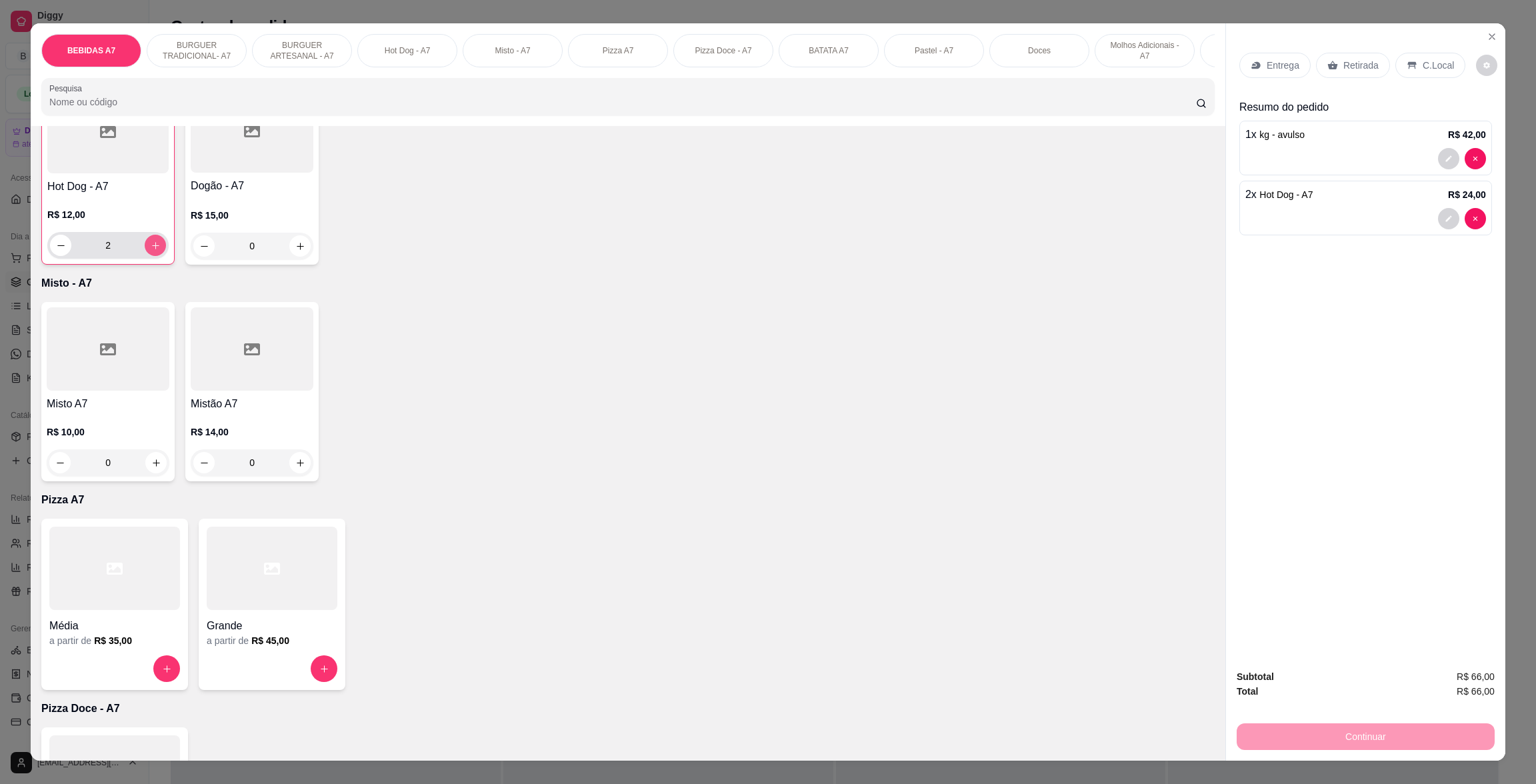
type input "3"
click at [1359, 66] on p "Retirada" at bounding box center [1361, 65] width 36 height 14
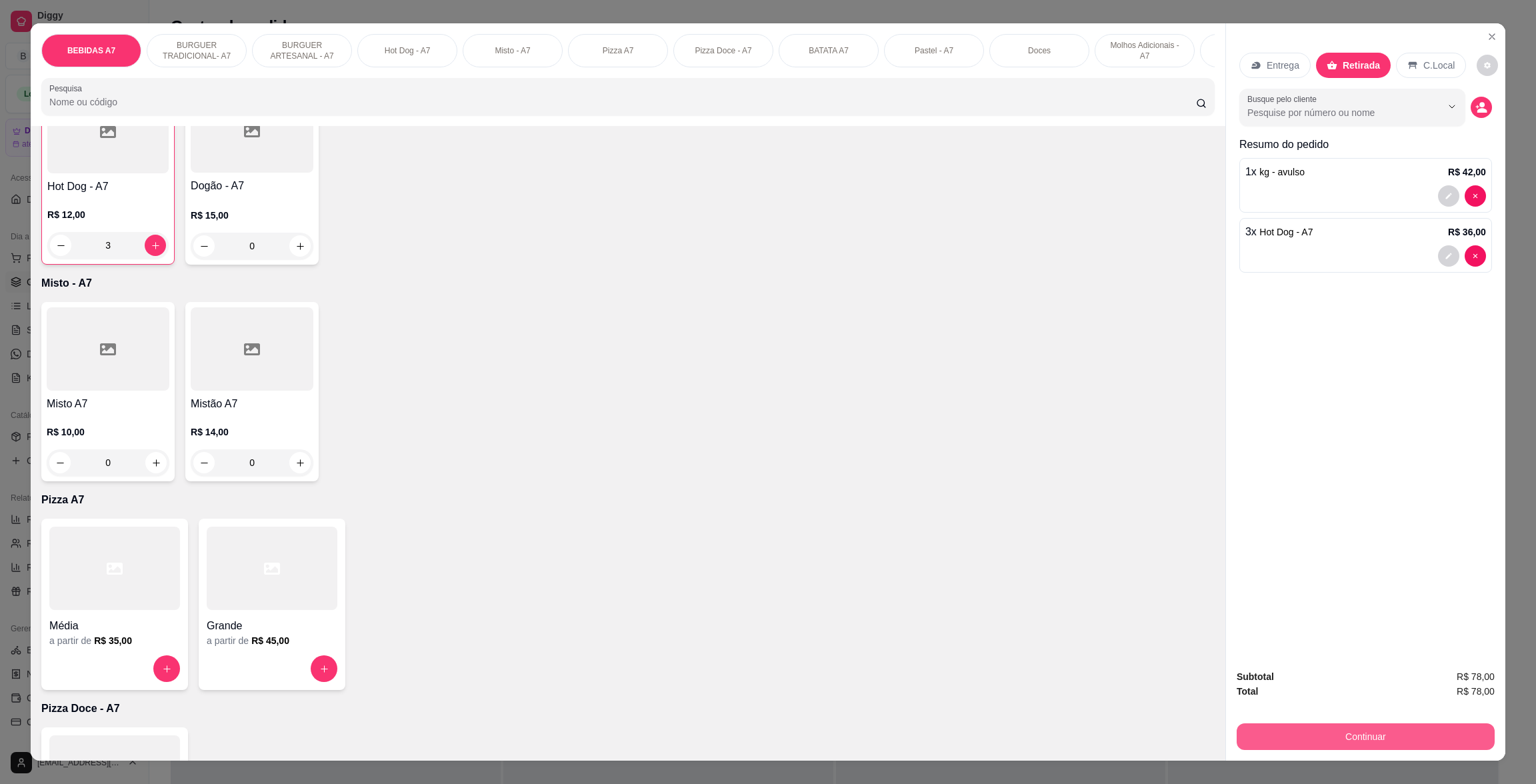
click at [1474, 735] on button "Continuar" at bounding box center [1365, 736] width 258 height 26
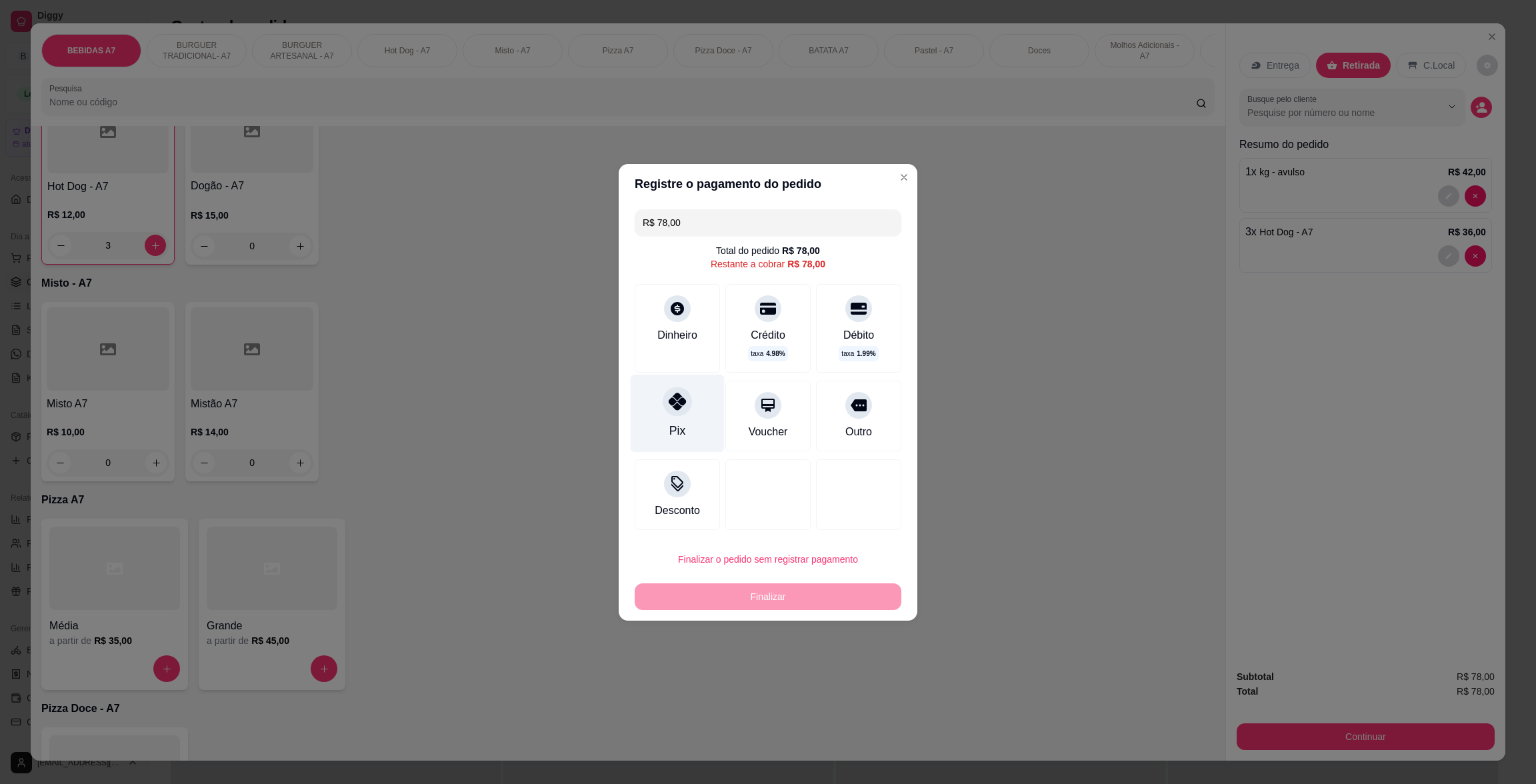
click at [702, 419] on div "Pix" at bounding box center [677, 413] width 94 height 78
type input "R$ 0,00"
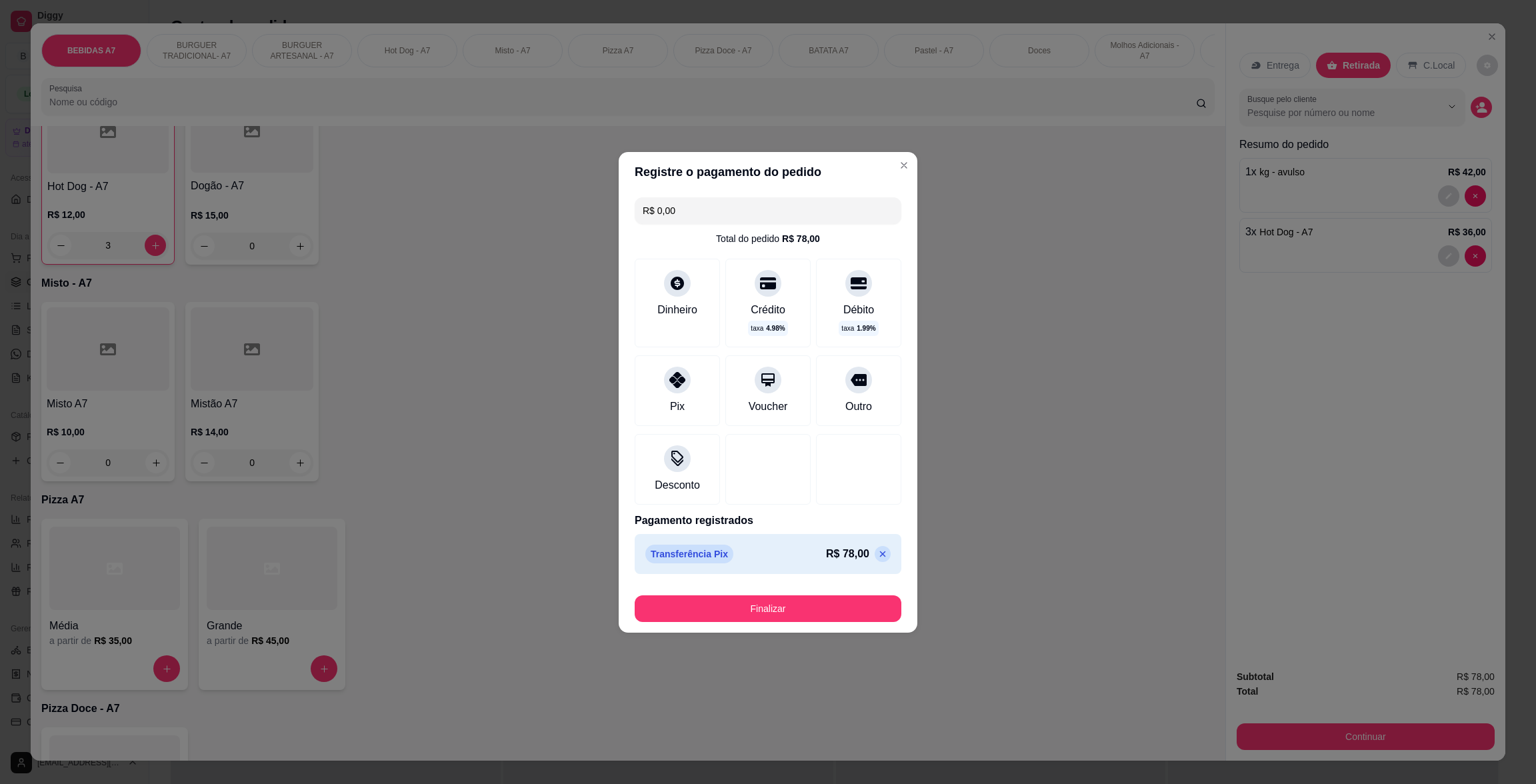
drag, startPoint x: 813, startPoint y: 586, endPoint x: 823, endPoint y: 603, distance: 19.7
click at [813, 587] on footer "Finalizar" at bounding box center [768, 605] width 298 height 53
click at [825, 603] on button "Finalizar" at bounding box center [768, 608] width 258 height 26
type input "0"
type input "-R$ 78,00"
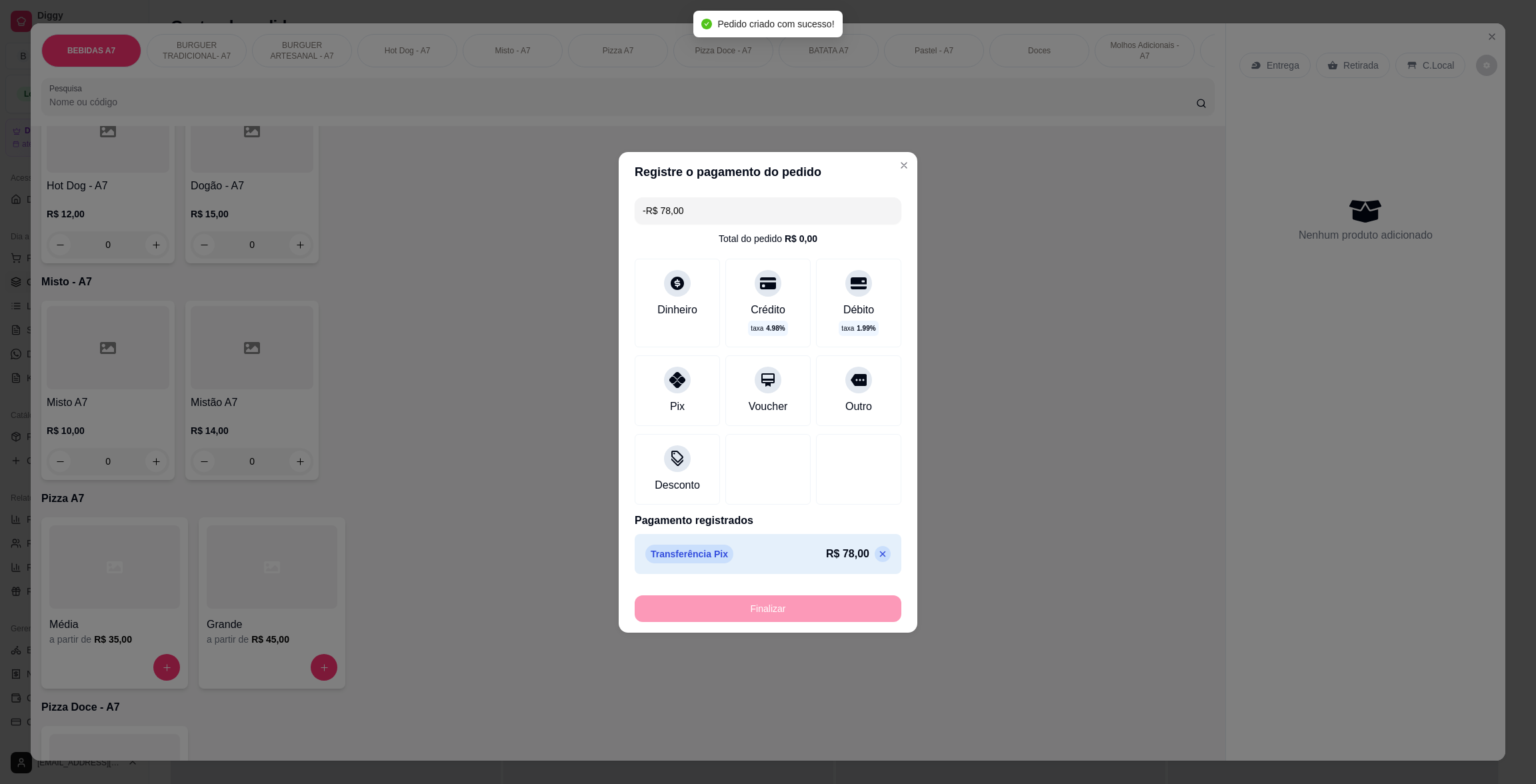
scroll to position [999, 0]
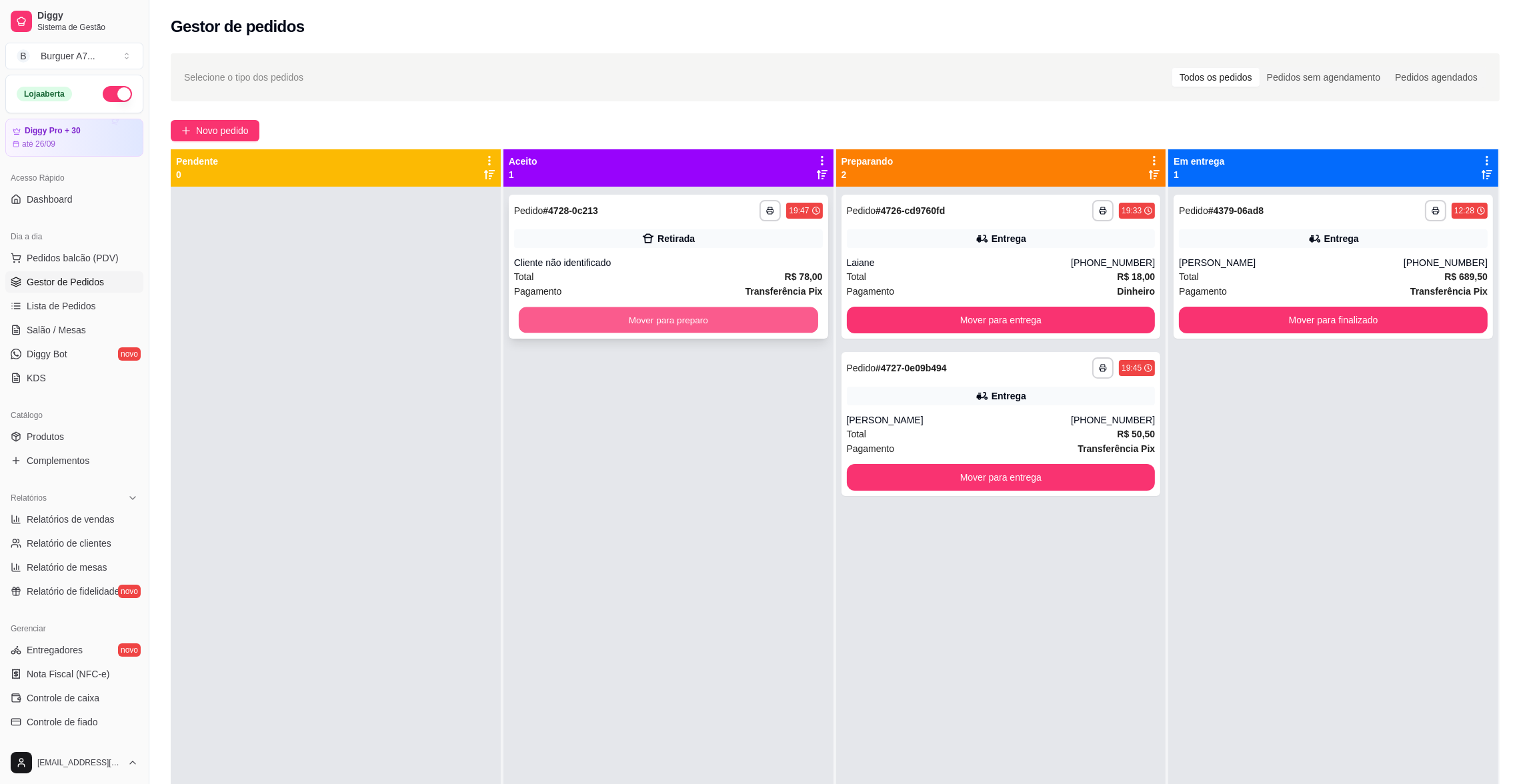
click at [785, 323] on button "Mover para preparo" at bounding box center [668, 320] width 299 height 26
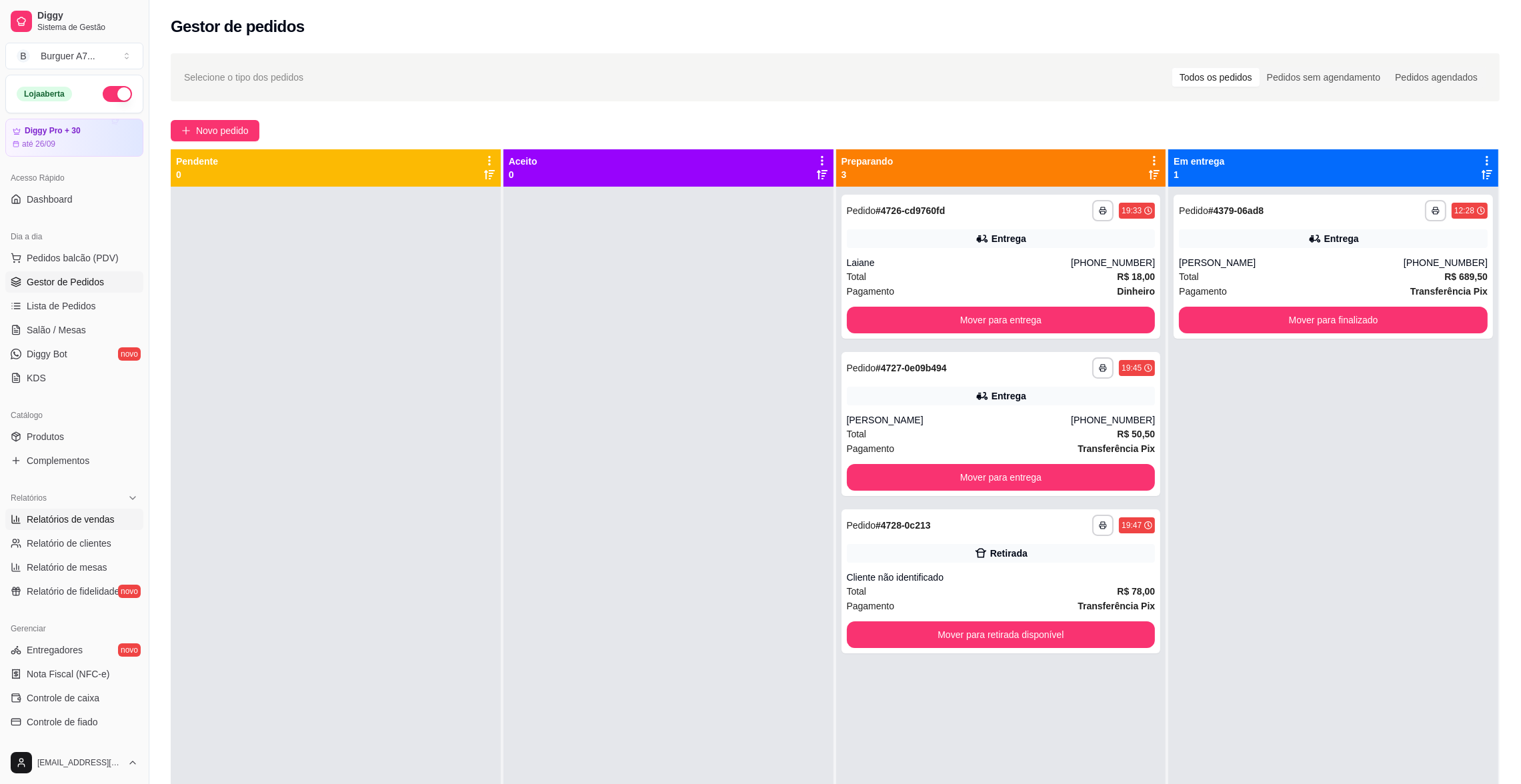
click at [54, 523] on span "Relatórios de vendas" at bounding box center [71, 519] width 88 height 14
select select "ALL"
select select "0"
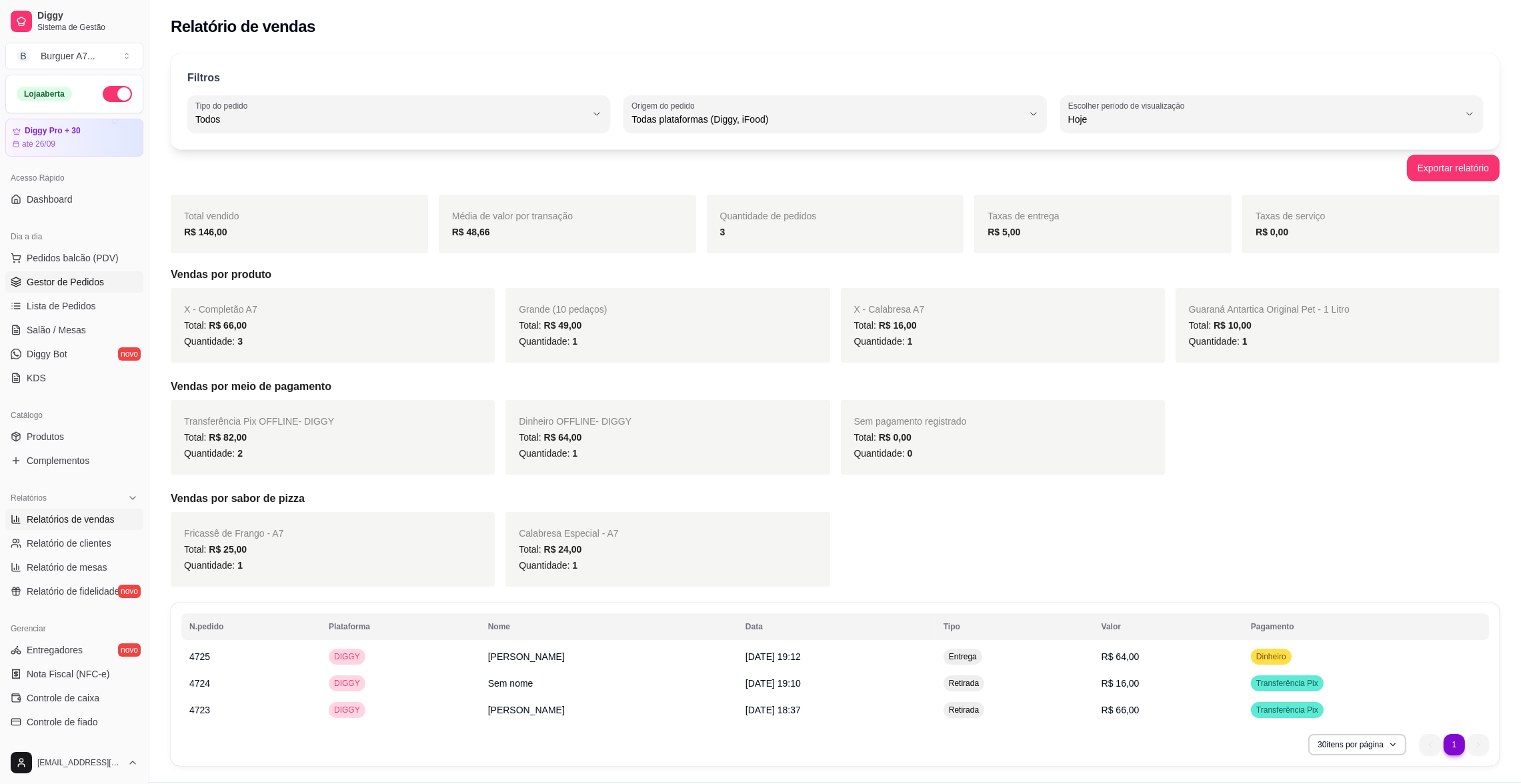
click at [105, 285] on link "Gestor de Pedidos" at bounding box center [74, 282] width 138 height 21
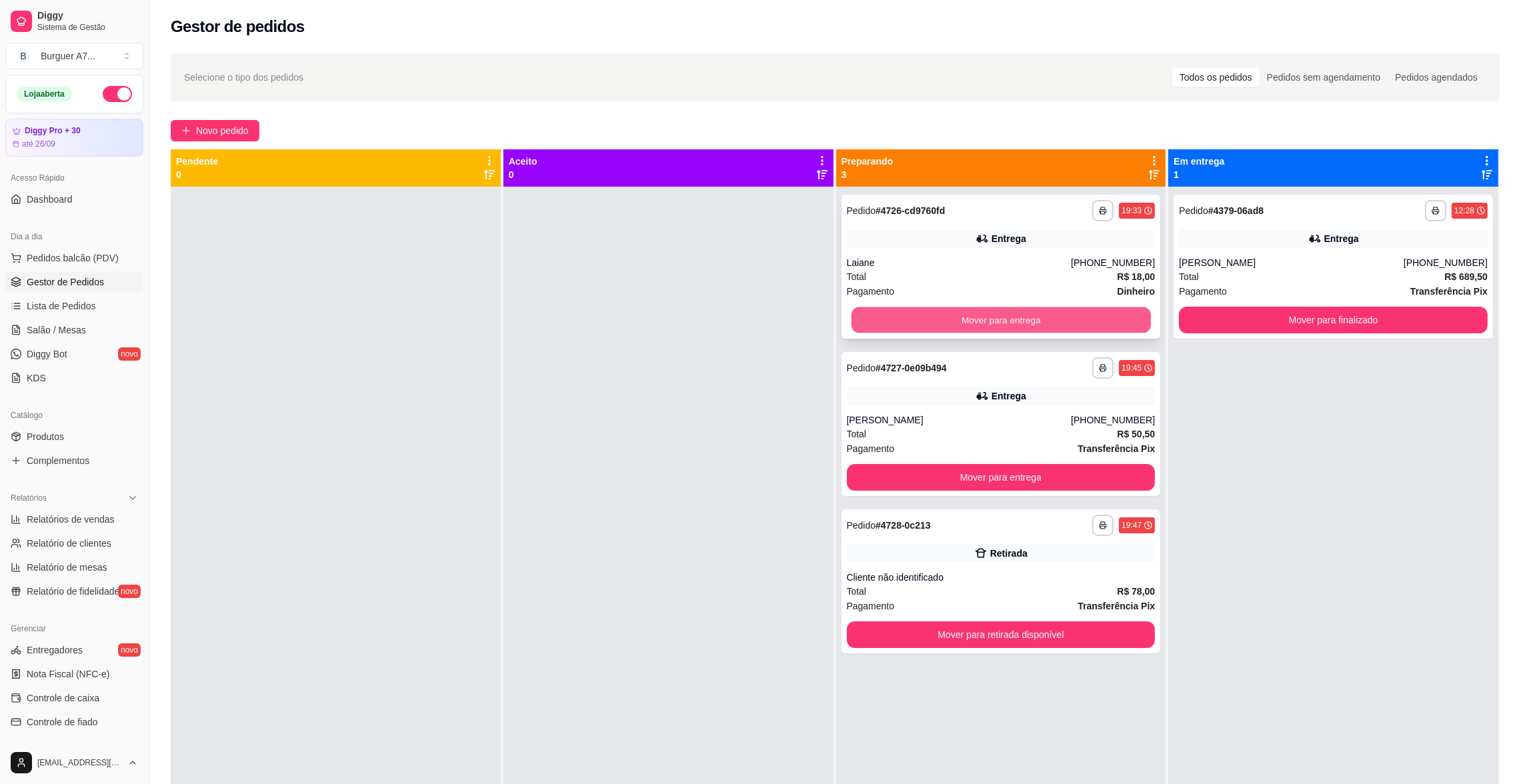
click at [1114, 319] on button "Mover para entrega" at bounding box center [1000, 320] width 299 height 26
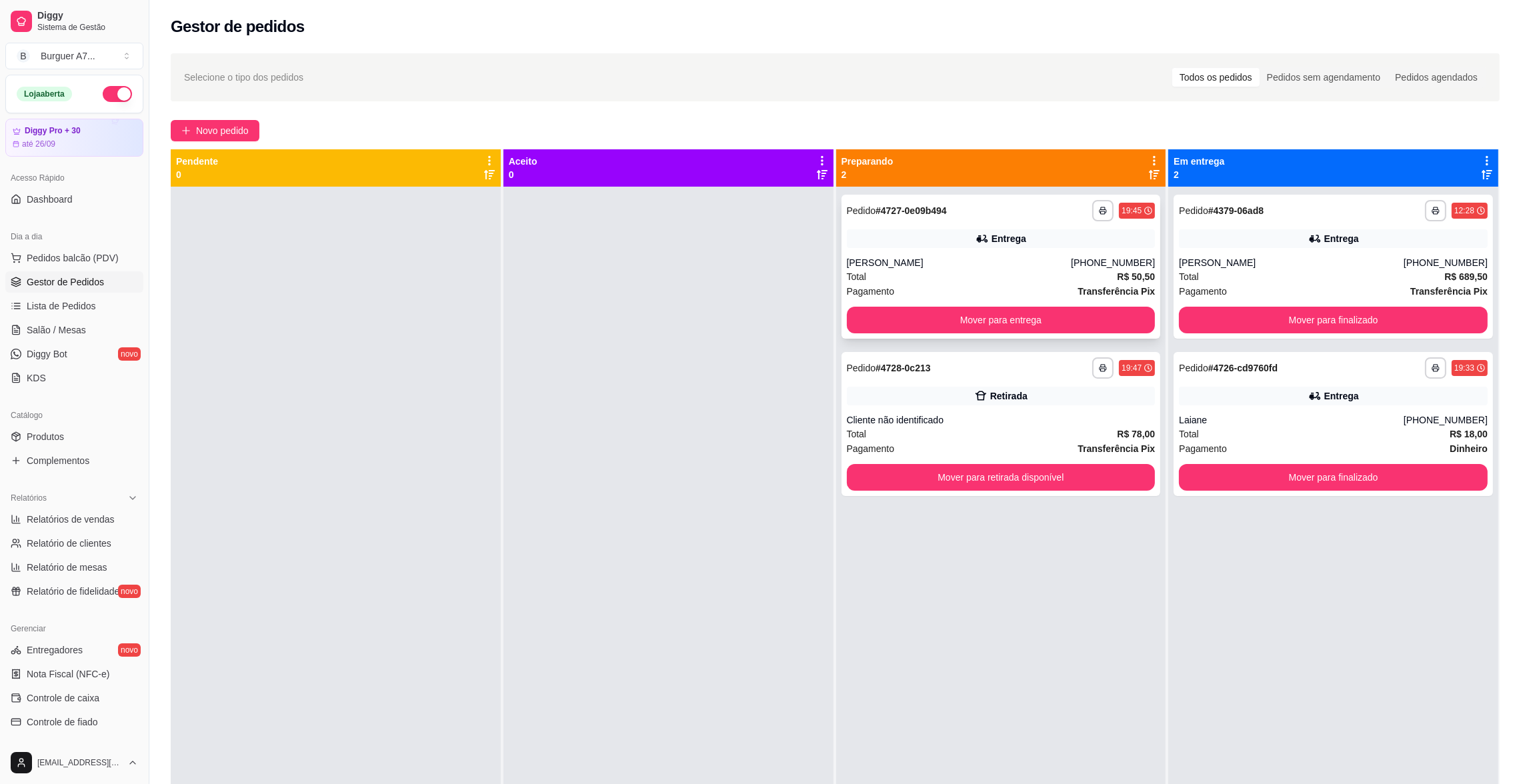
click at [1057, 245] on div "Entrega" at bounding box center [1001, 239] width 308 height 19
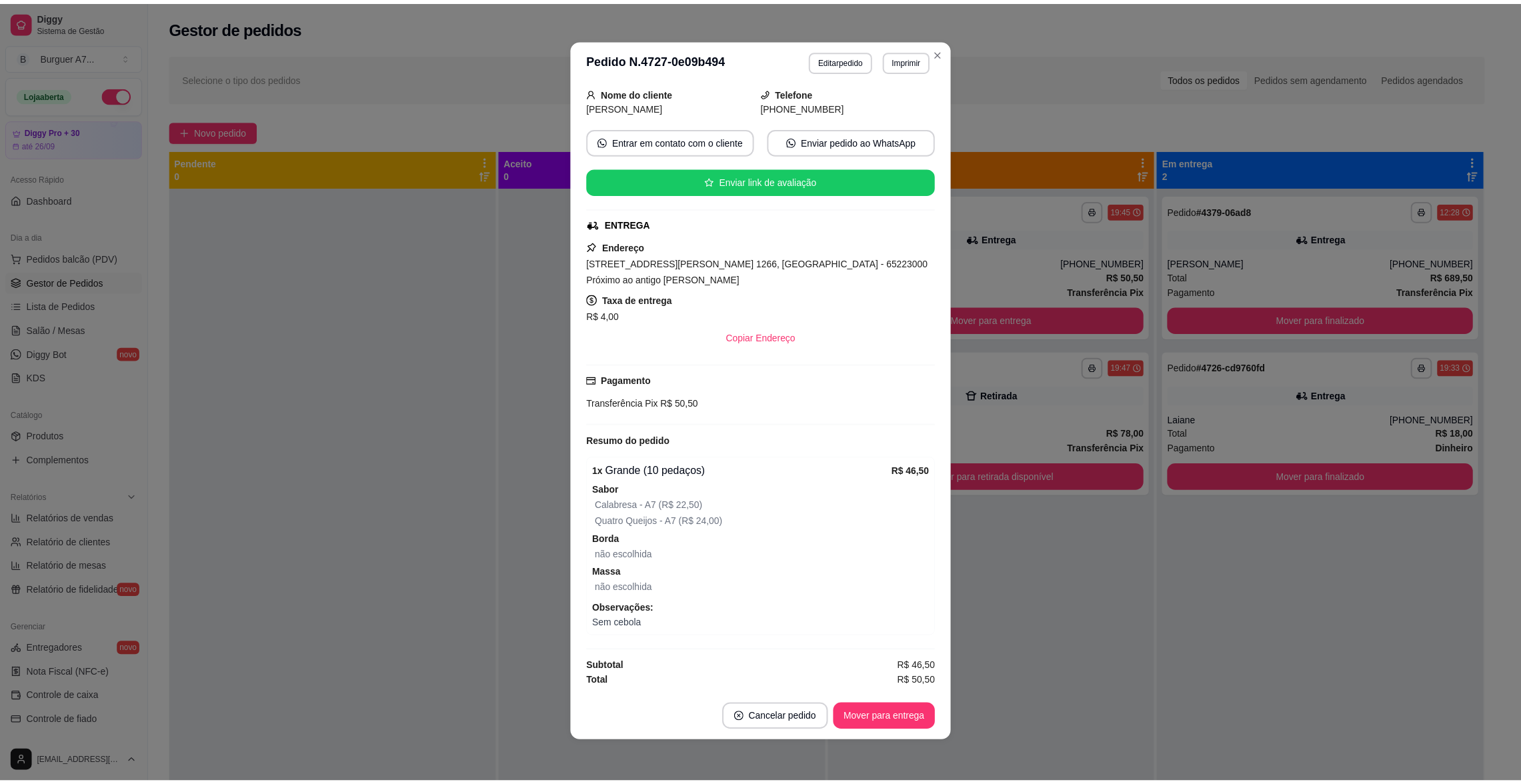
scroll to position [2, 0]
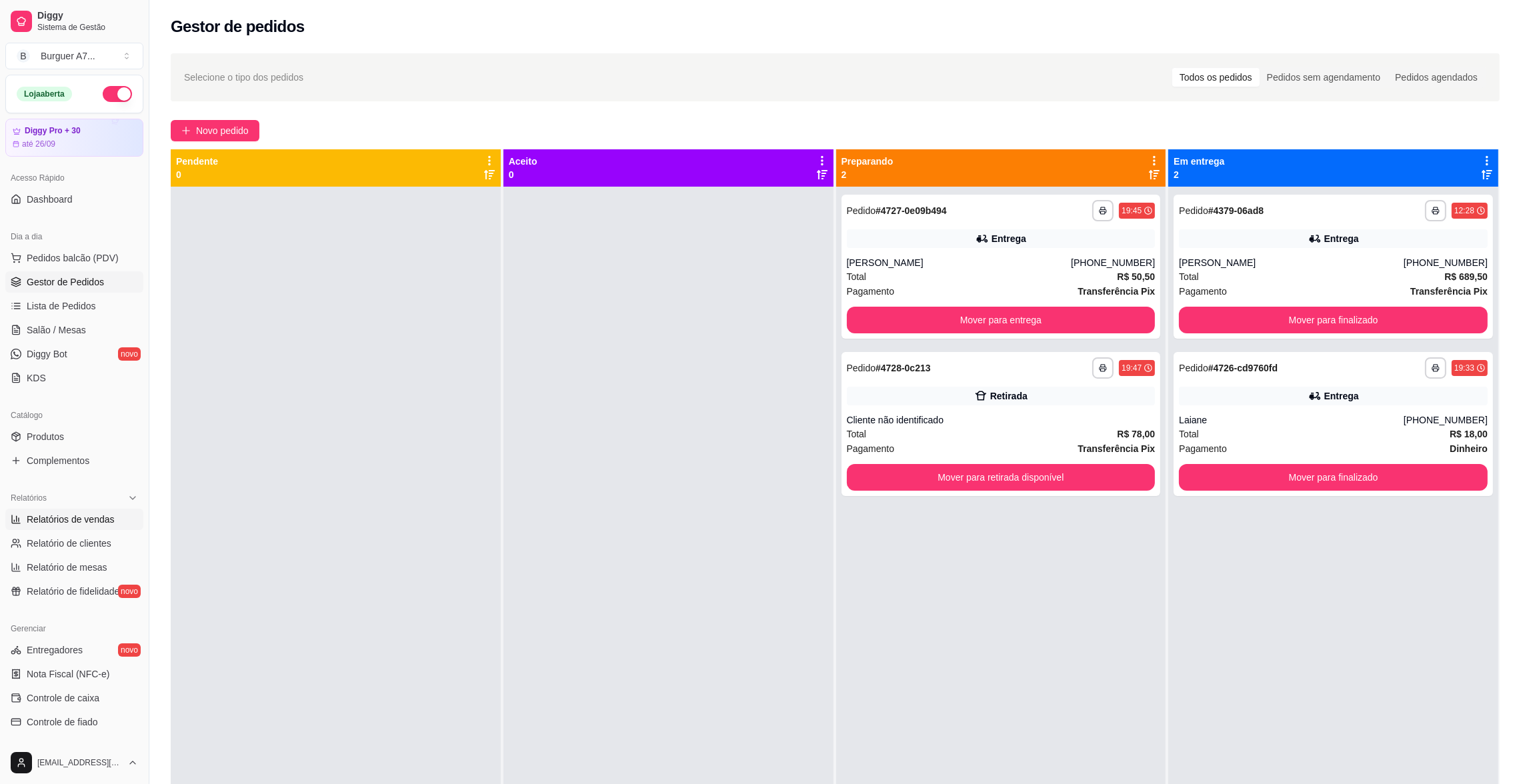
click at [99, 521] on span "Relatórios de vendas" at bounding box center [71, 519] width 88 height 14
select select "ALL"
select select "0"
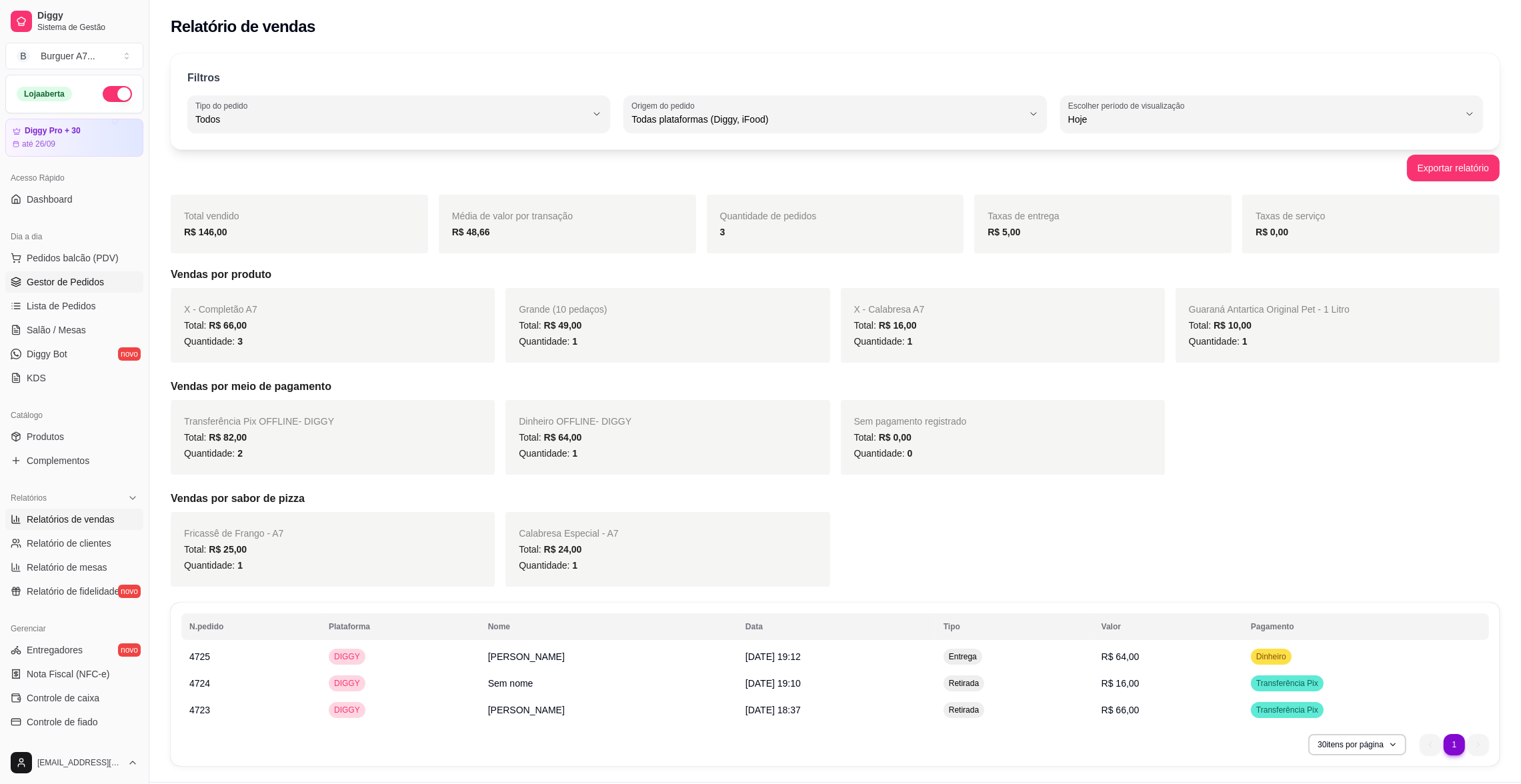
click at [93, 277] on span "Gestor de Pedidos" at bounding box center [65, 282] width 78 height 14
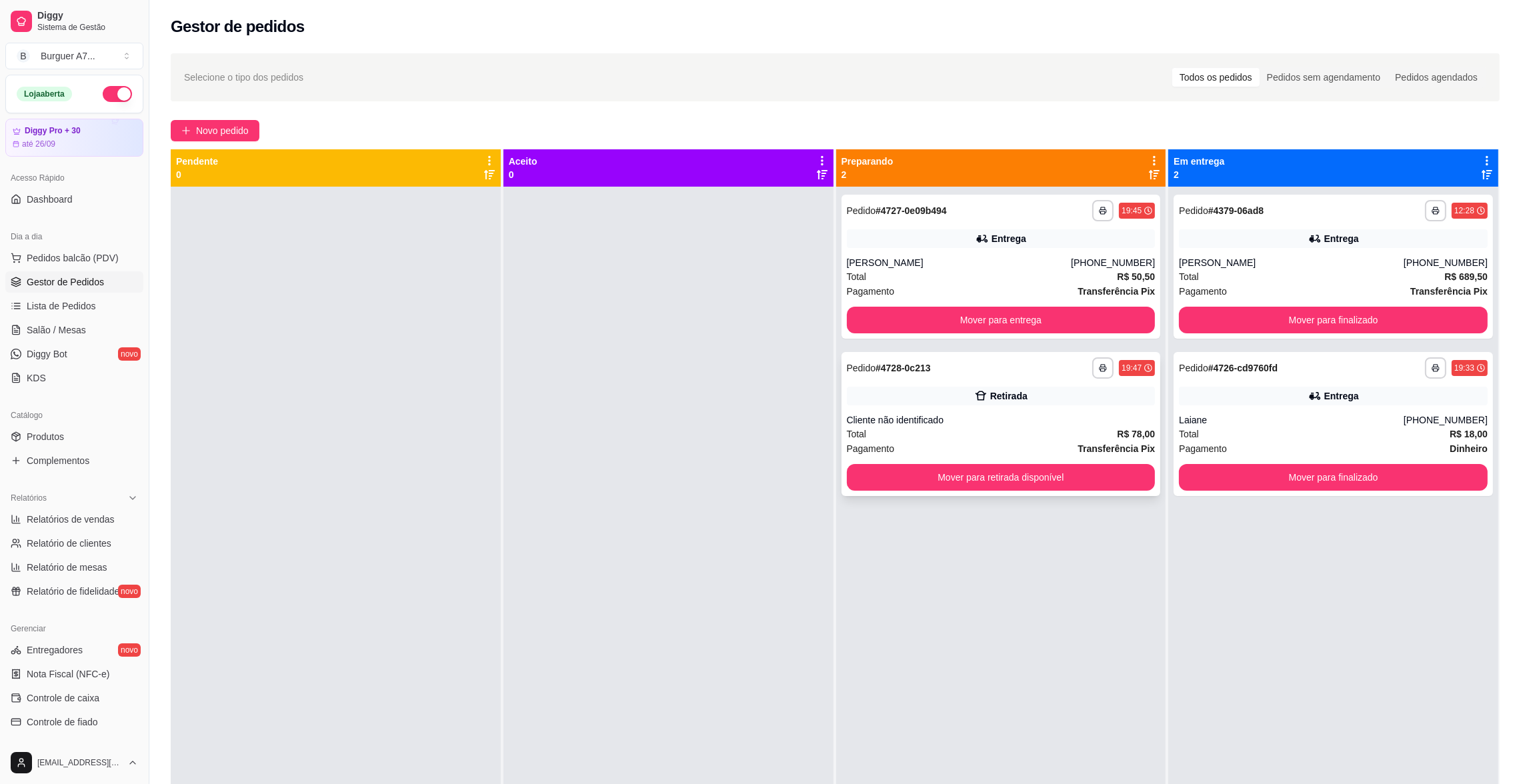
click at [1022, 411] on div "**********" at bounding box center [1001, 424] width 319 height 144
click at [1026, 278] on div "Total R$ 50,50" at bounding box center [1001, 276] width 308 height 15
click at [1362, 268] on div "[PERSON_NAME]" at bounding box center [1291, 262] width 224 height 14
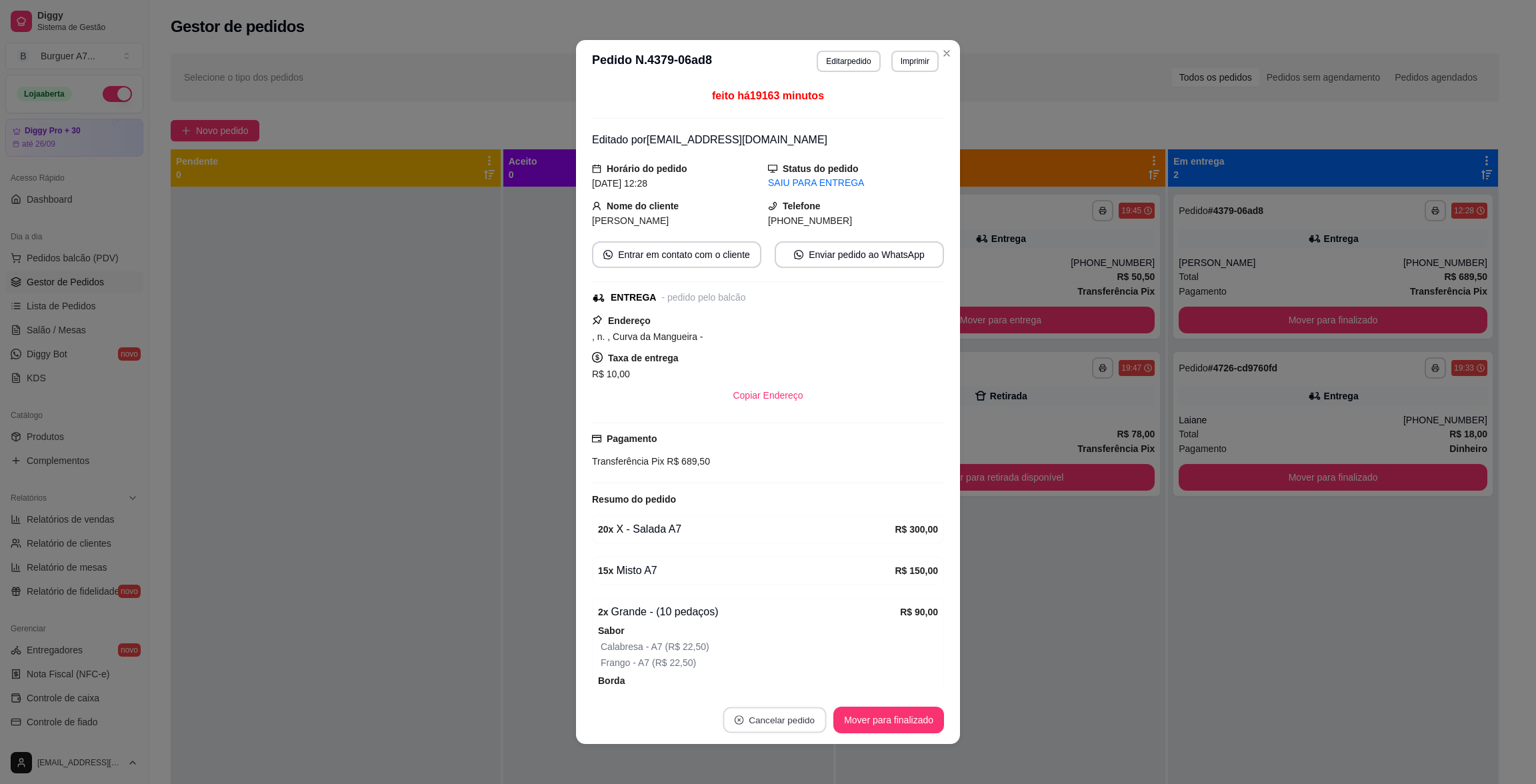
click at [756, 719] on button "Cancelar pedido" at bounding box center [775, 720] width 103 height 26
click at [793, 695] on button "Sim" at bounding box center [804, 686] width 52 height 26
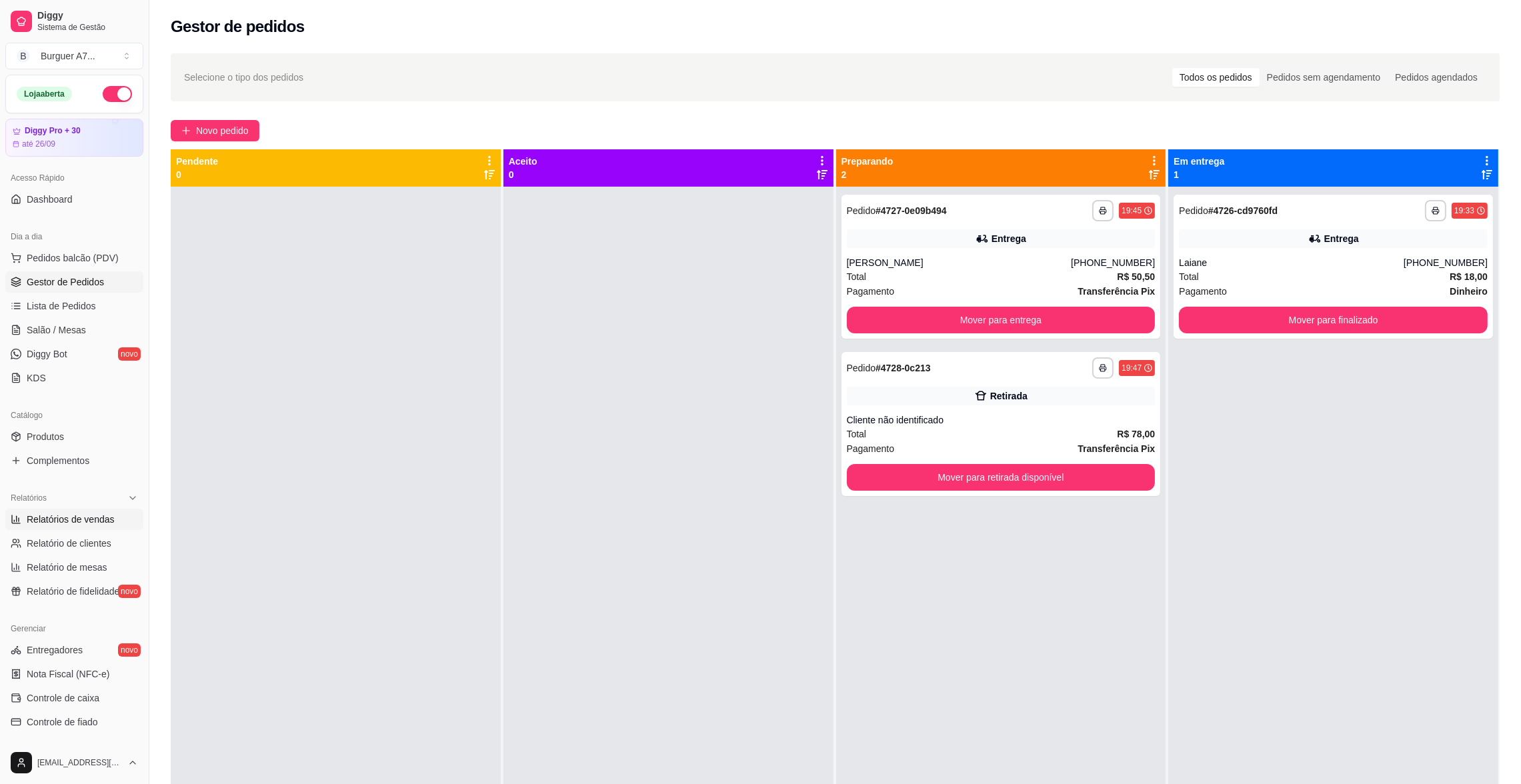
click at [88, 521] on span "Relatórios de vendas" at bounding box center [71, 519] width 88 height 14
select select "ALL"
select select "0"
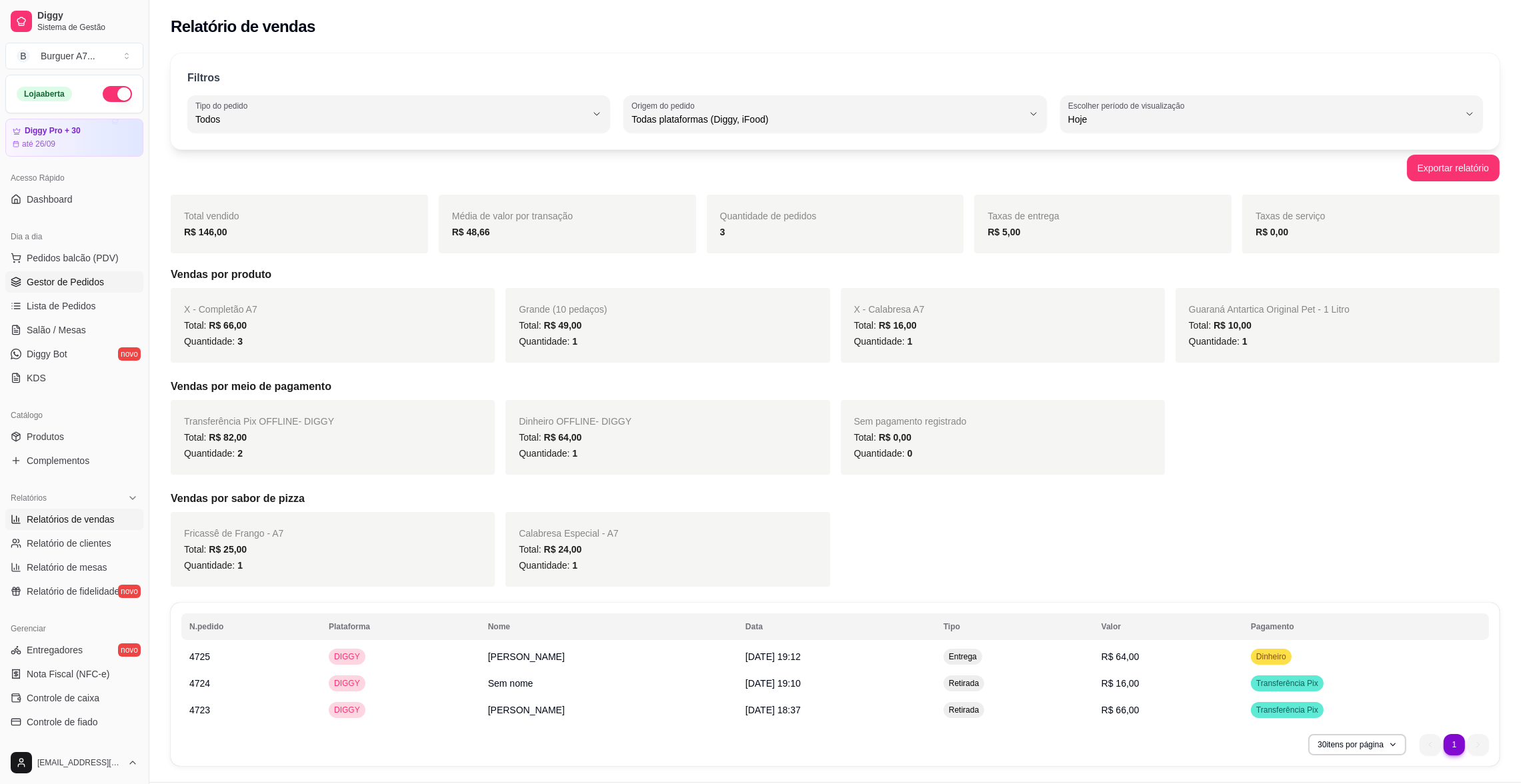
click at [79, 283] on span "Gestor de Pedidos" at bounding box center [65, 282] width 78 height 14
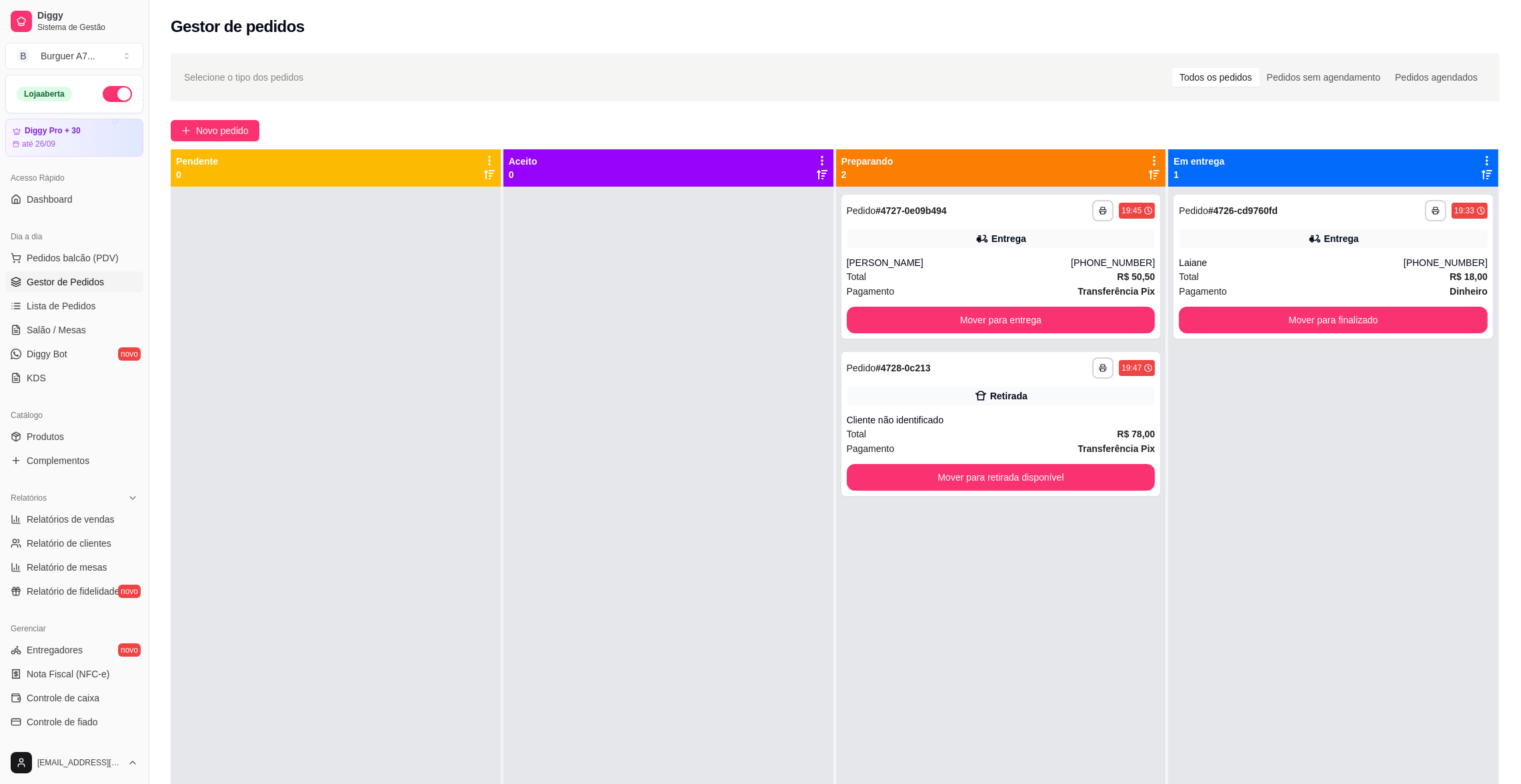
click at [5, 271] on link "Gestor de Pedidos" at bounding box center [74, 282] width 138 height 21
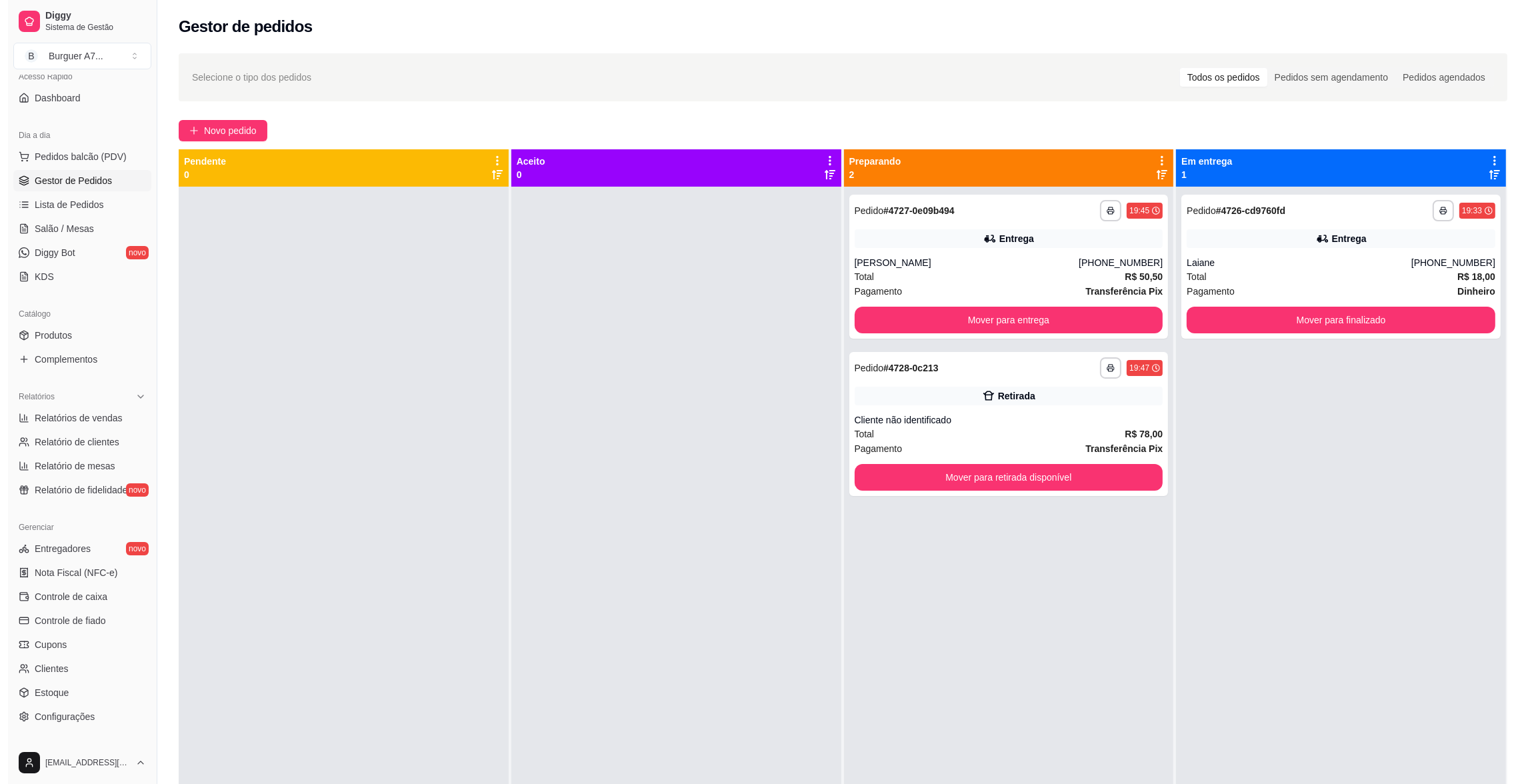
scroll to position [176, 0]
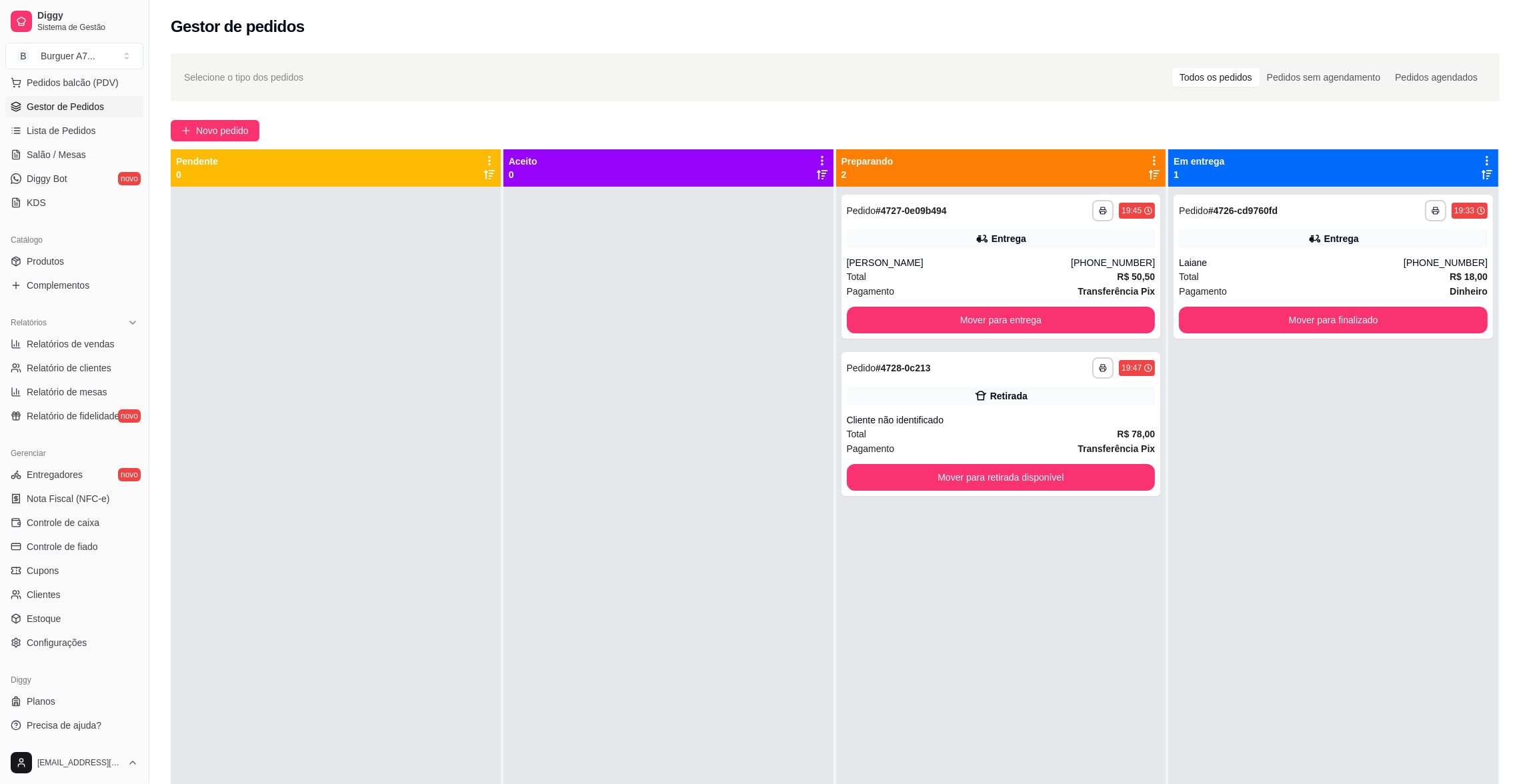
click at [5, 96] on link "Gestor de Pedidos" at bounding box center [74, 107] width 138 height 21
drag, startPoint x: 1255, startPoint y: 391, endPoint x: 1190, endPoint y: 401, distance: 65.8
click at [1253, 392] on div "**********" at bounding box center [1333, 578] width 330 height 784
click at [1108, 402] on div "Retirada" at bounding box center [1001, 396] width 308 height 19
click at [73, 335] on link "Relatórios de vendas" at bounding box center [74, 344] width 138 height 21
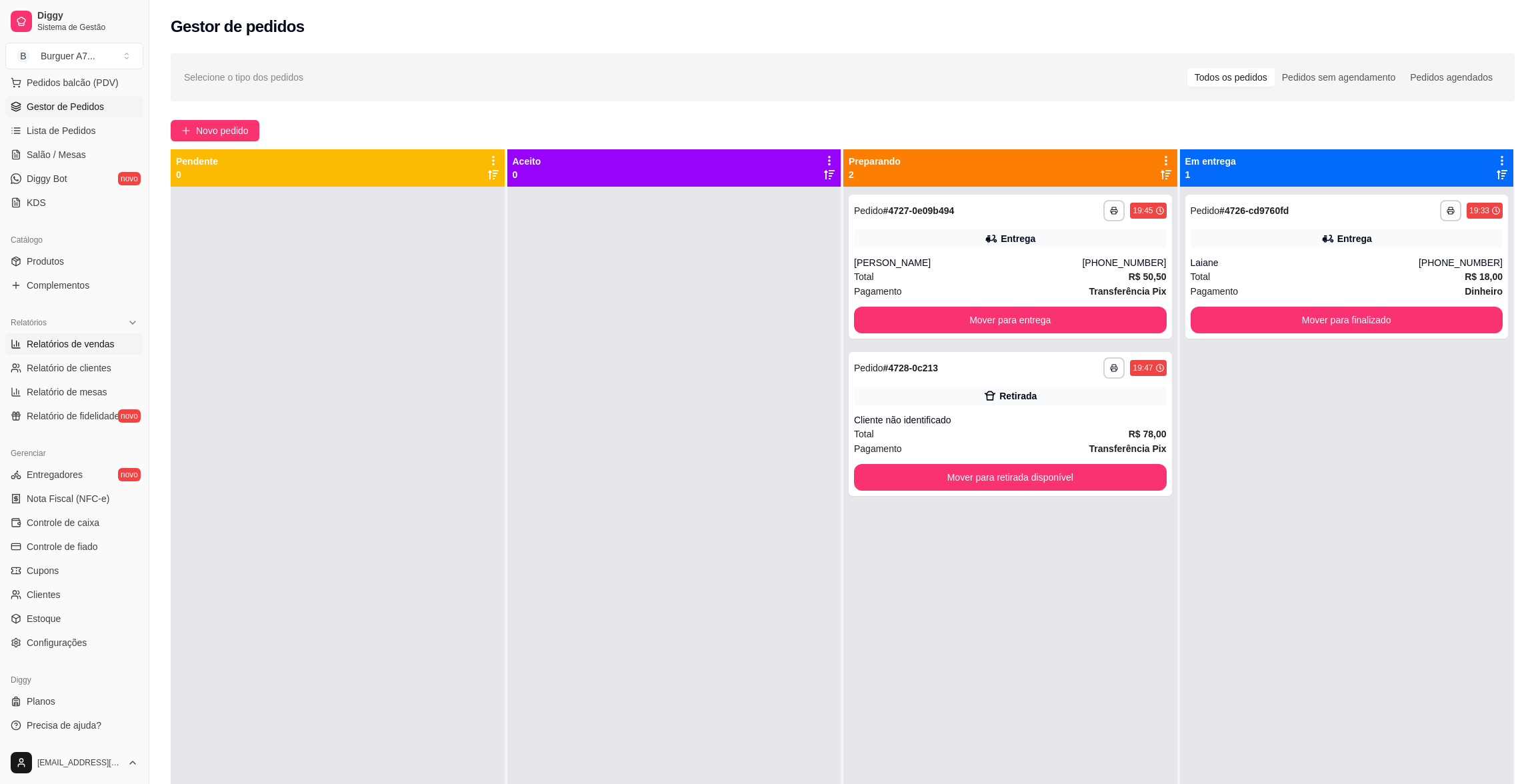
select select "ALL"
select select "0"
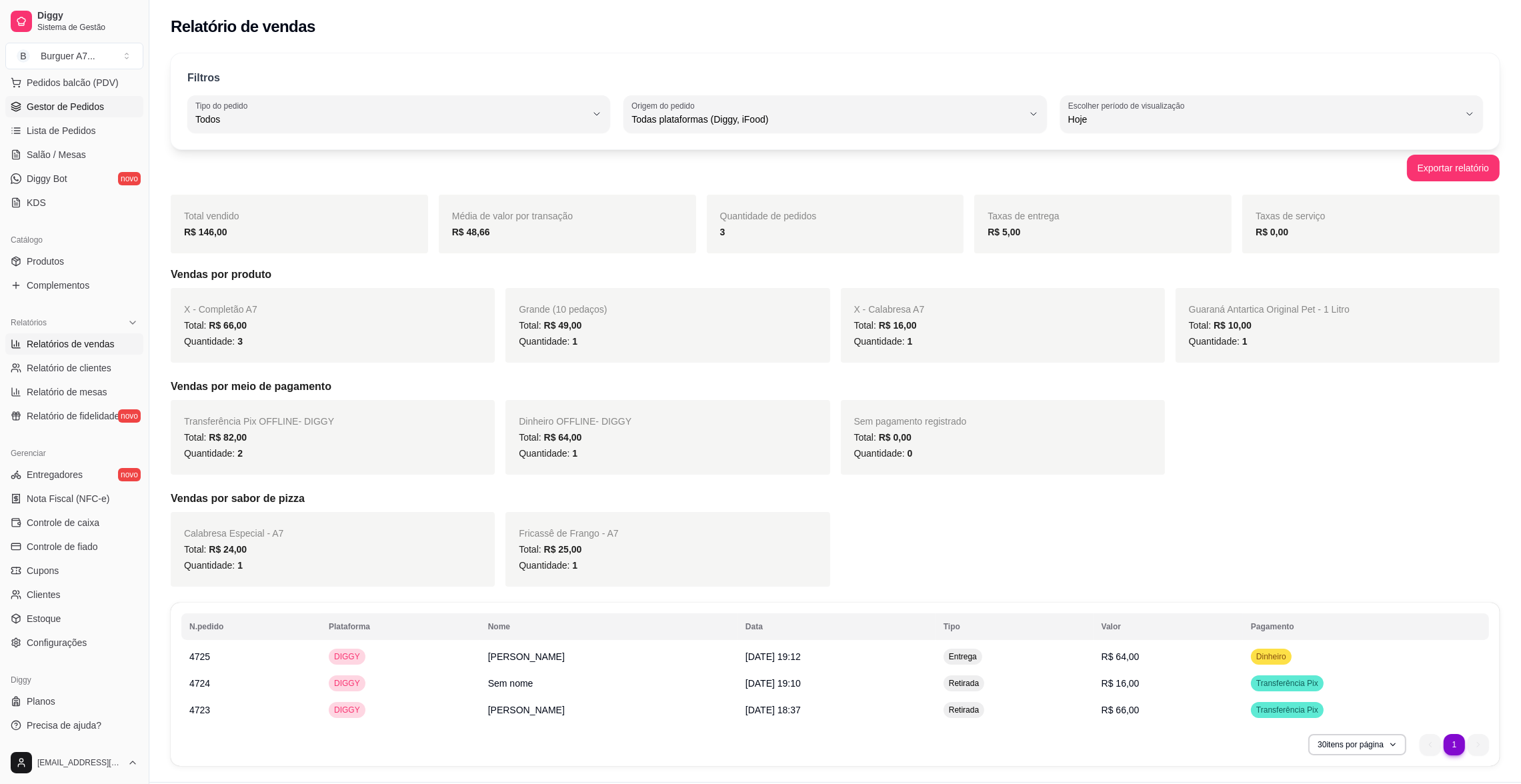
click at [118, 107] on link "Gestor de Pedidos" at bounding box center [74, 107] width 138 height 21
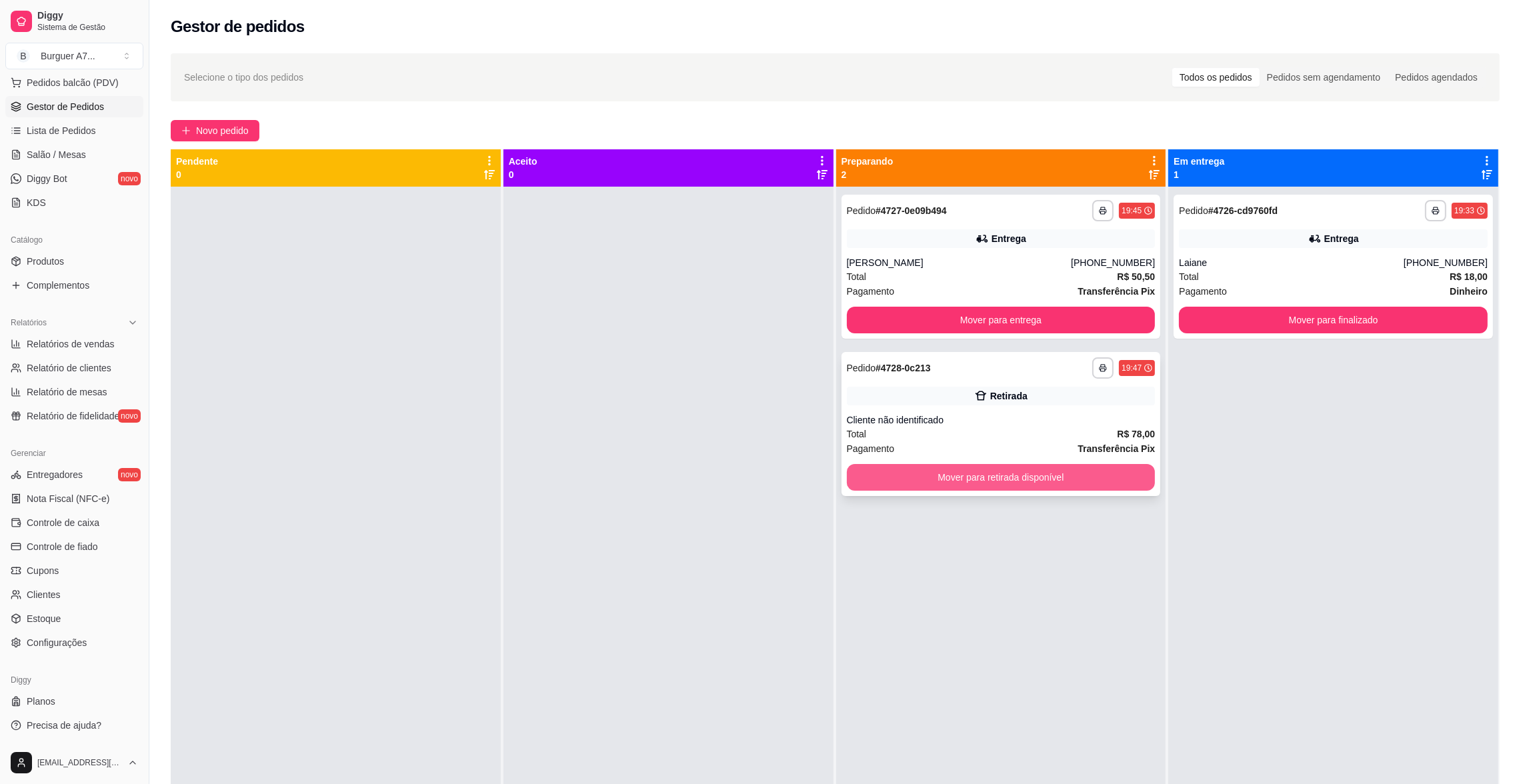
click at [1099, 484] on button "Mover para retirada disponível" at bounding box center [1001, 476] width 308 height 26
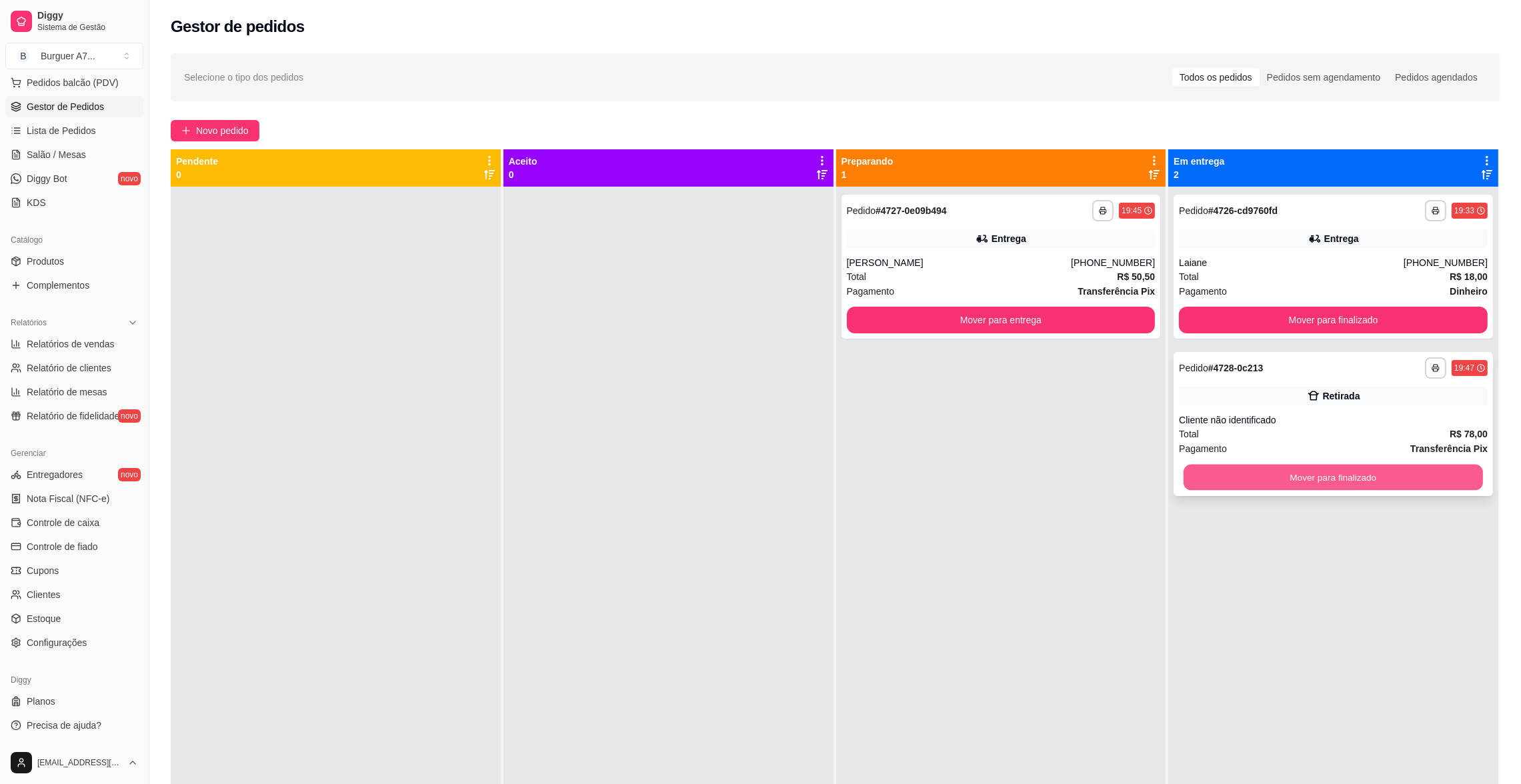
click at [1267, 471] on button "Mover para finalizado" at bounding box center [1333, 477] width 299 height 26
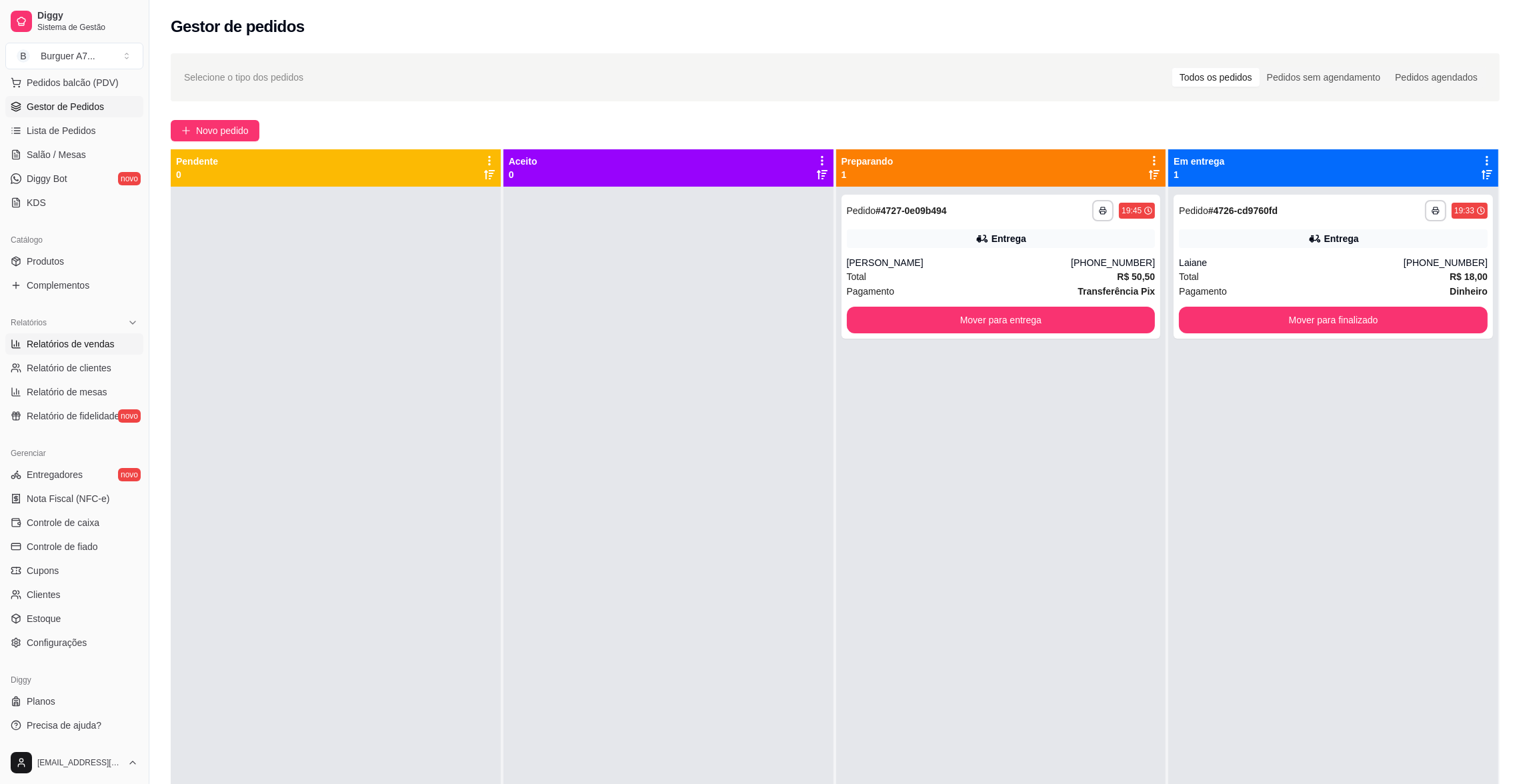
click at [70, 345] on span "Relatórios de vendas" at bounding box center [71, 344] width 88 height 14
select select "ALL"
select select "0"
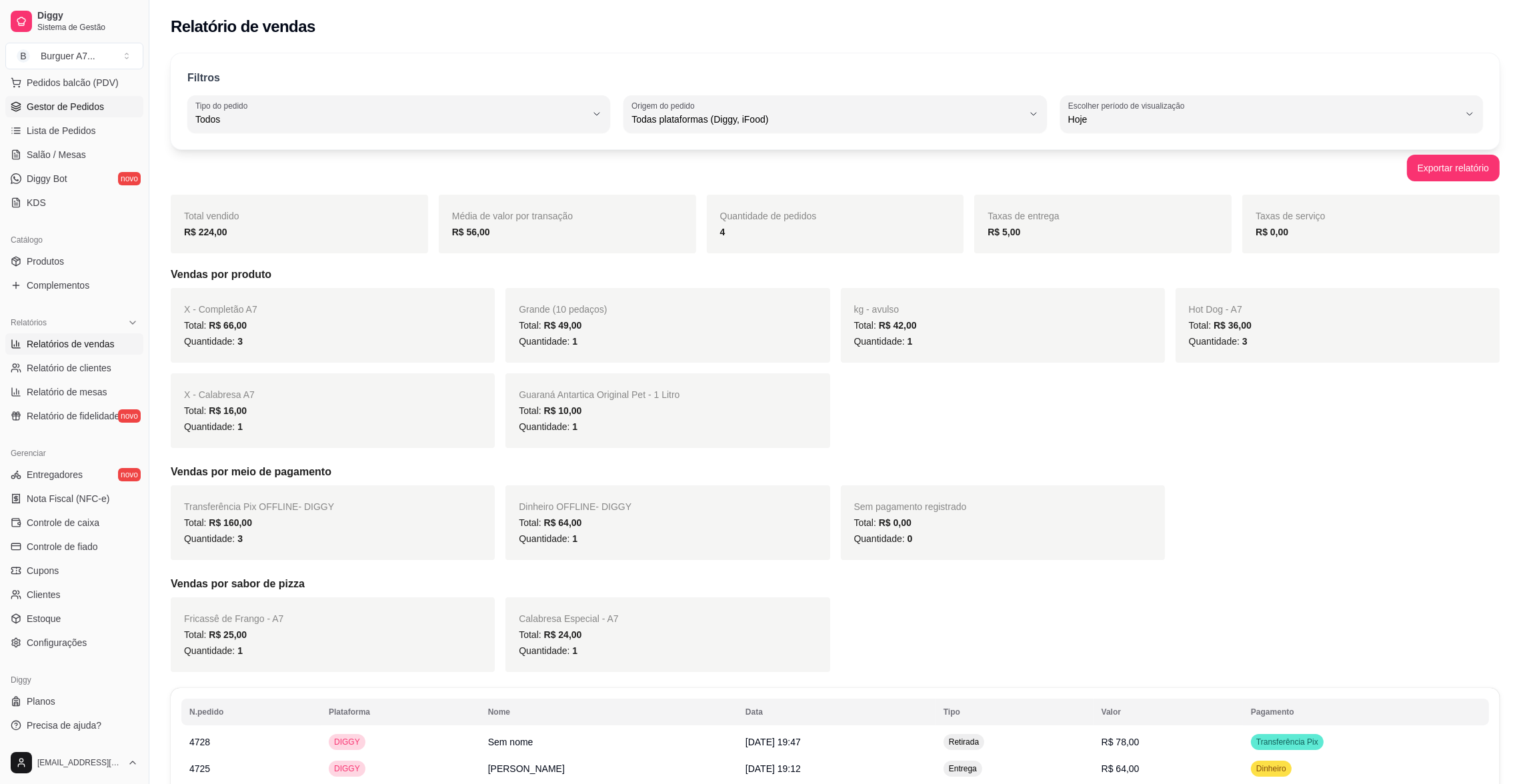
click at [100, 96] on link "Gestor de Pedidos" at bounding box center [74, 107] width 138 height 21
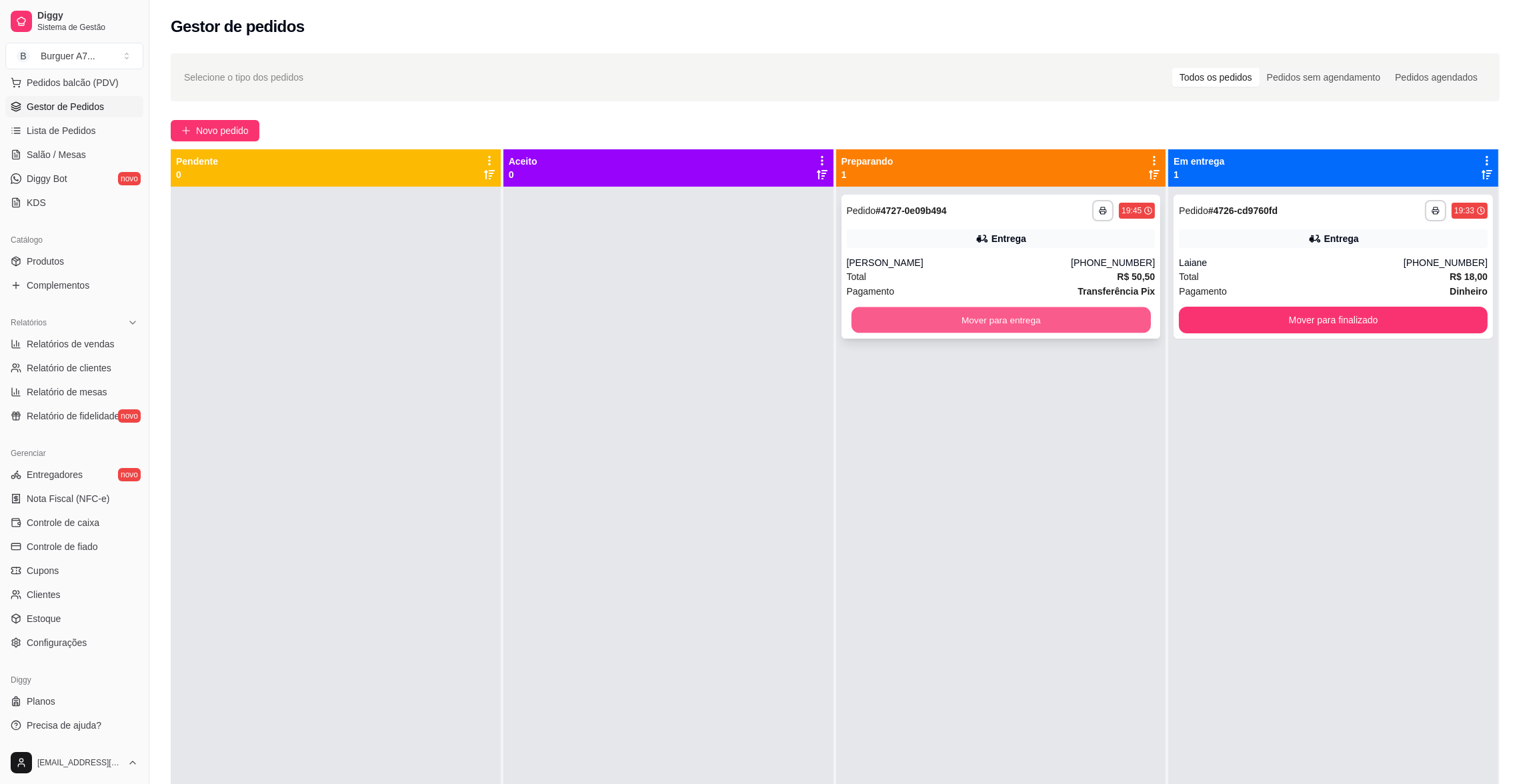
click at [1005, 308] on button "Mover para entrega" at bounding box center [1000, 320] width 299 height 26
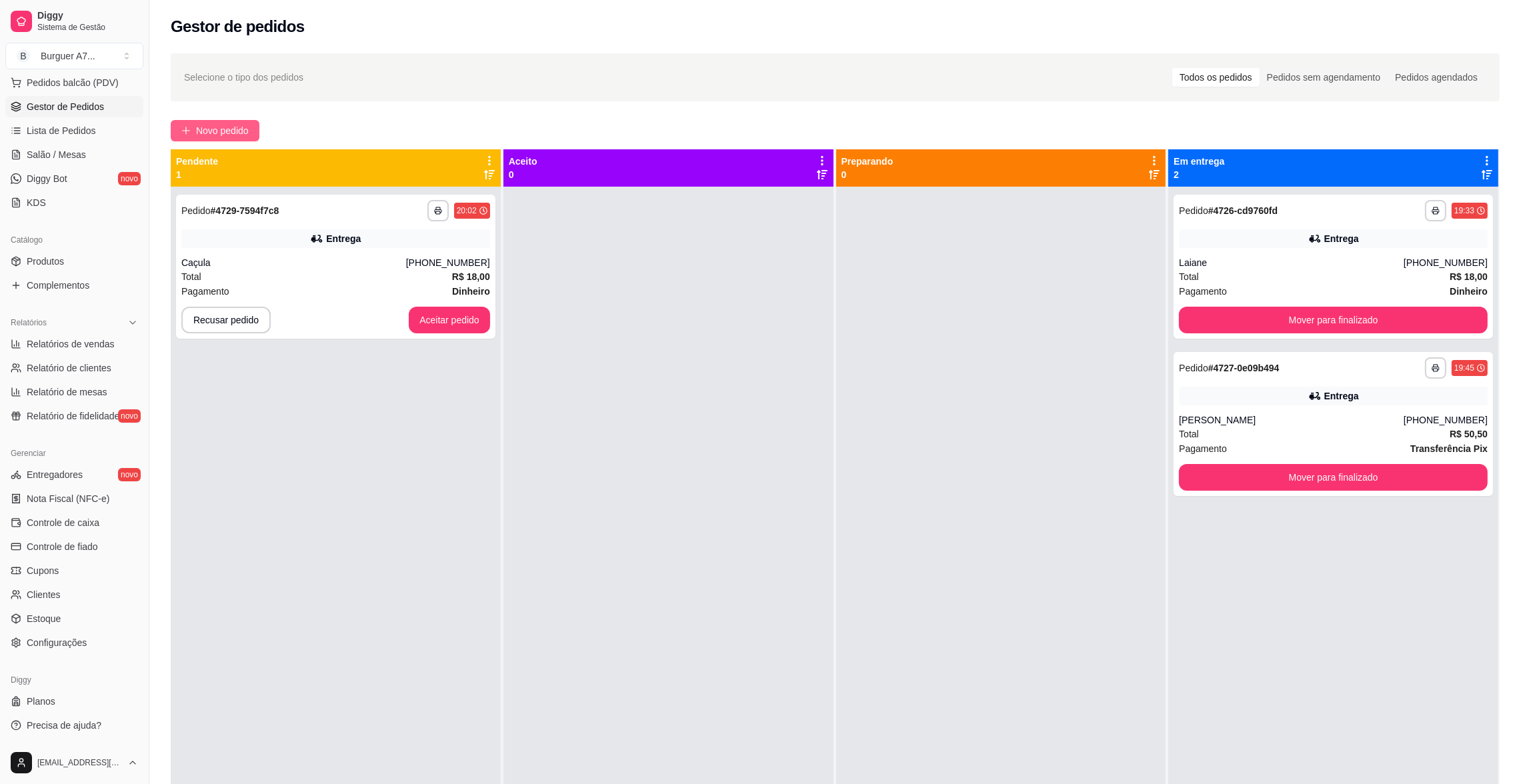
click at [195, 121] on button "Novo pedido" at bounding box center [215, 130] width 88 height 21
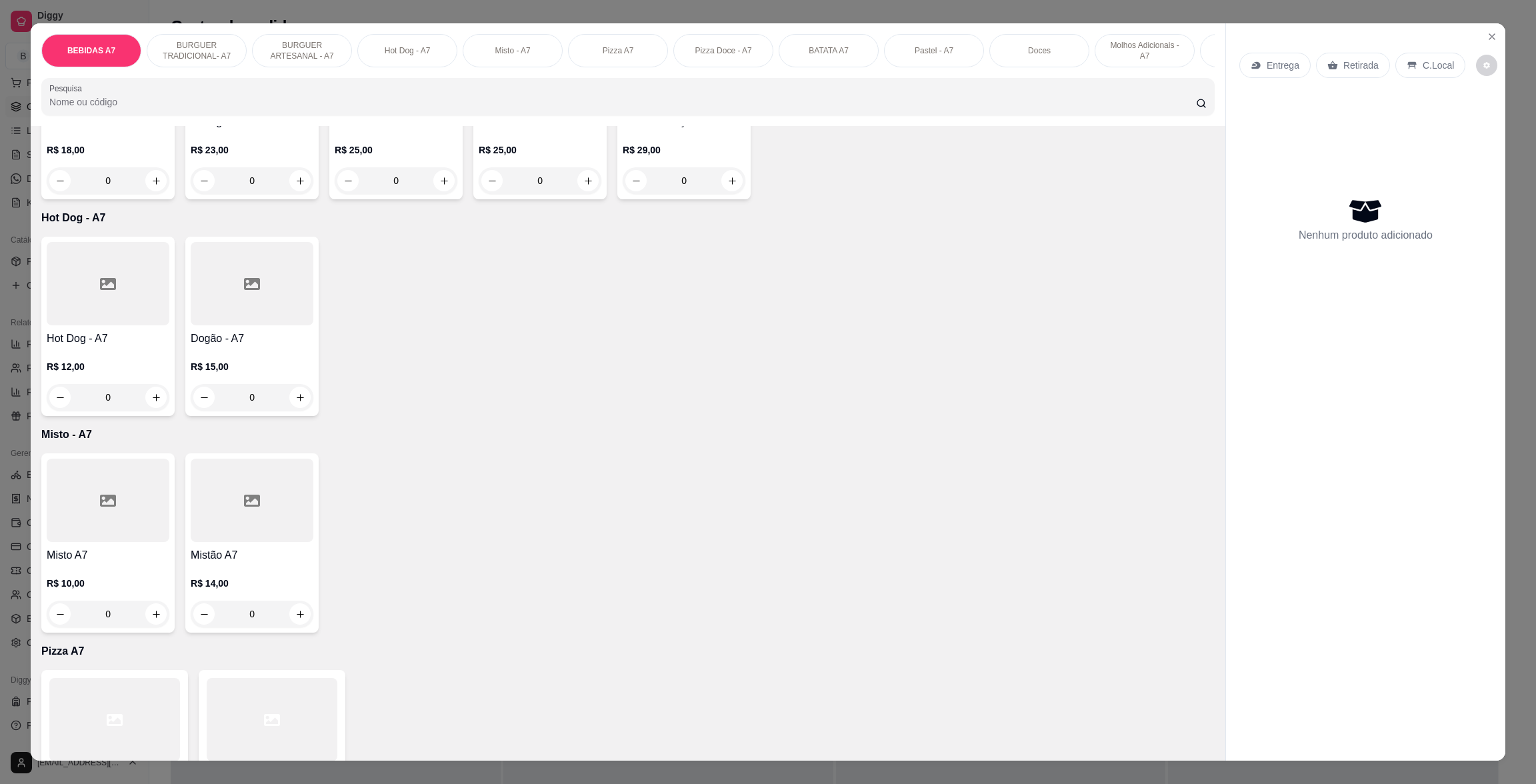
scroll to position [1099, 0]
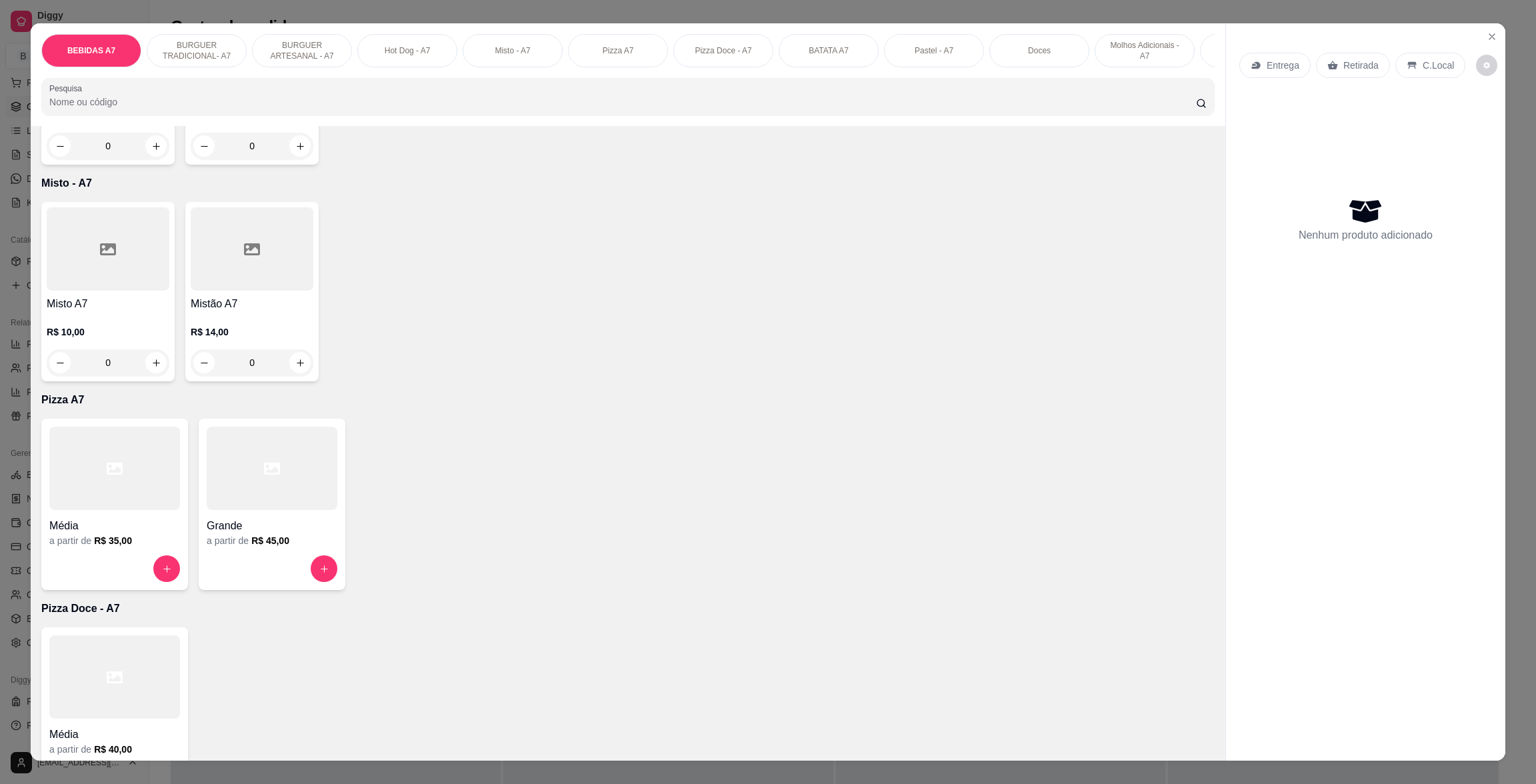
click at [271, 510] on div at bounding box center [271, 468] width 130 height 83
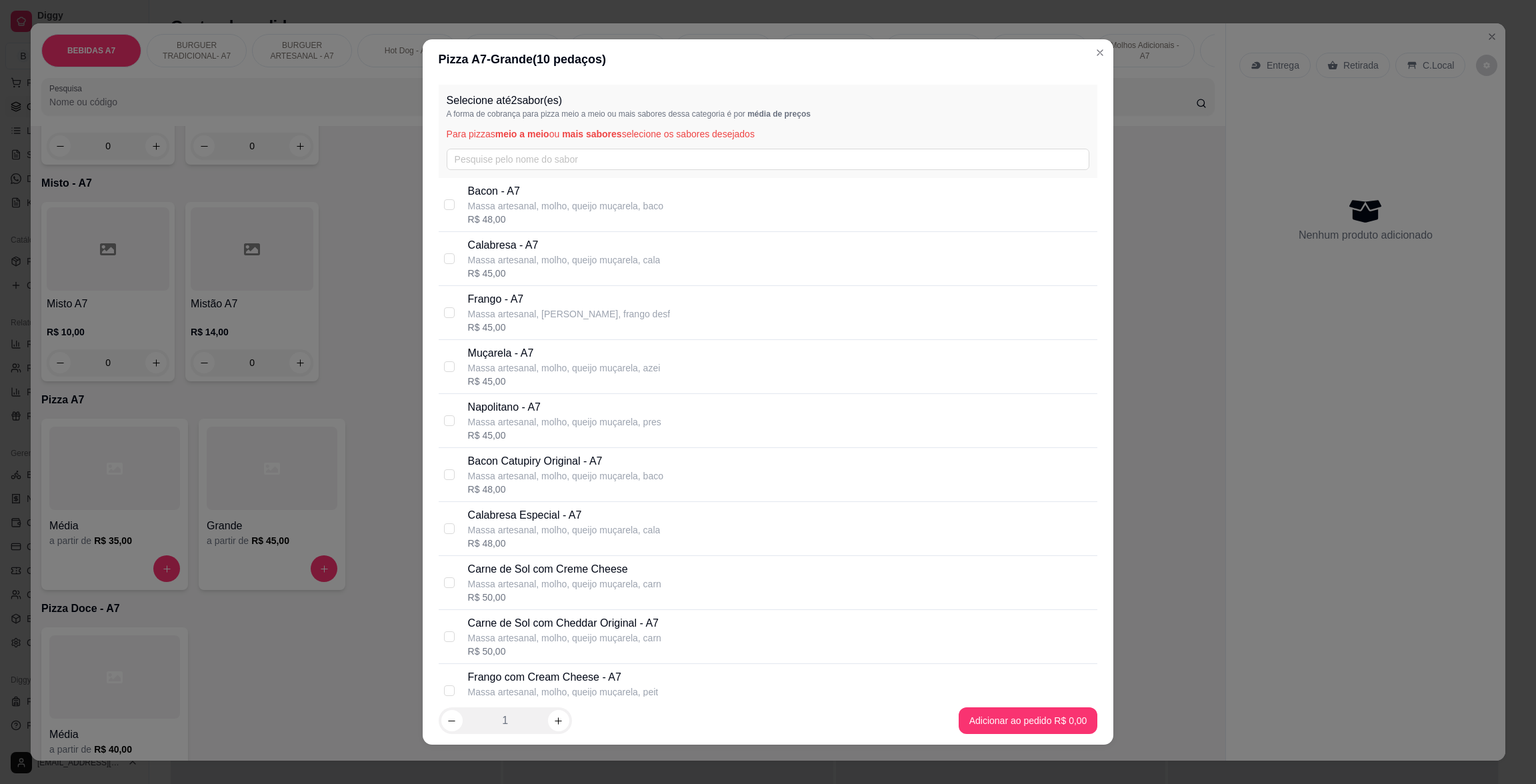
click at [560, 192] on p "Bacon - A7" at bounding box center [565, 191] width 195 height 16
checkbox input "true"
click at [1049, 739] on footer "1 Adicionar ao pedido R$ 48,00" at bounding box center [768, 720] width 691 height 48
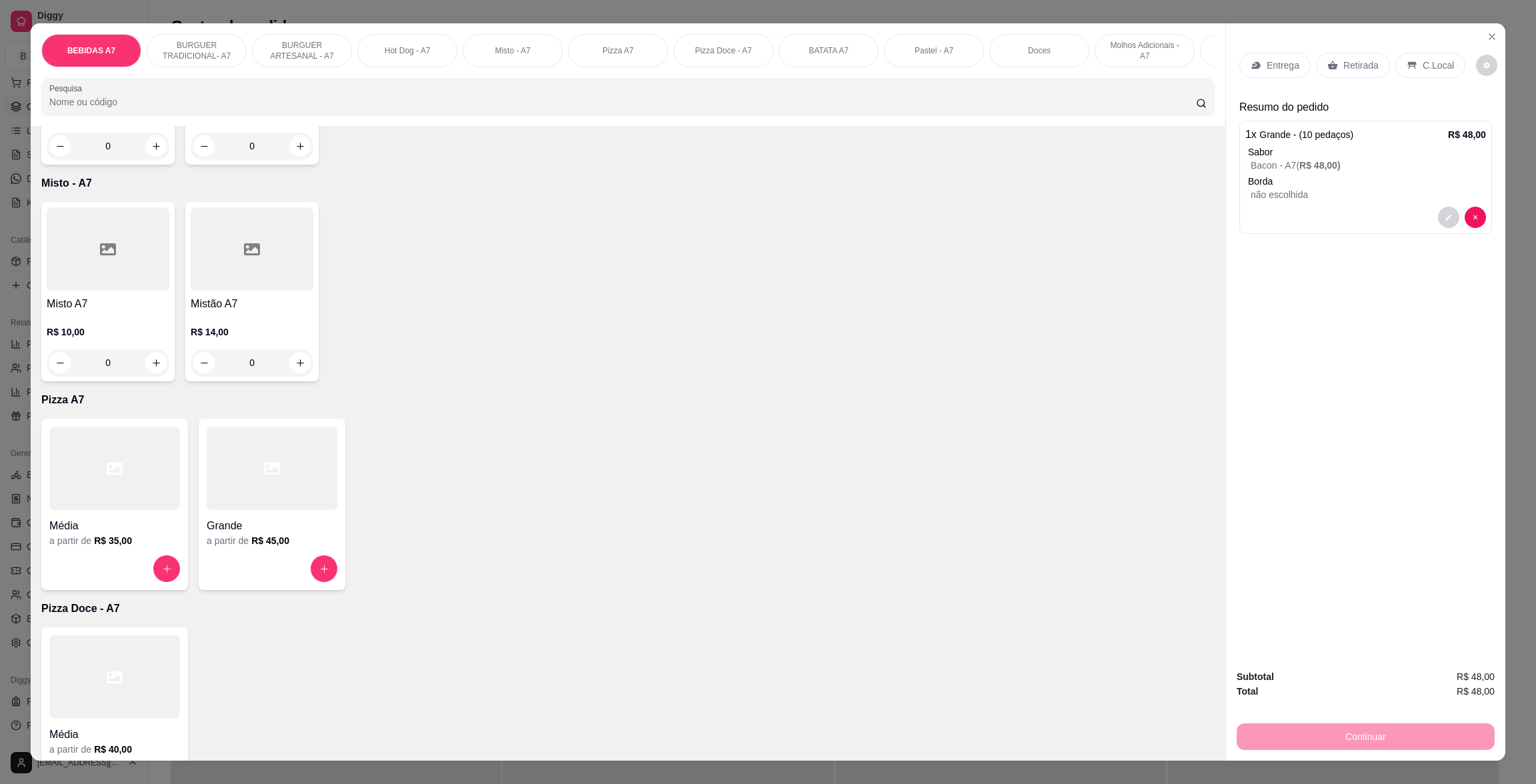
click at [263, 335] on div "R$ 14,00 0" at bounding box center [252, 344] width 122 height 64
click at [315, 484] on div at bounding box center [271, 468] width 130 height 83
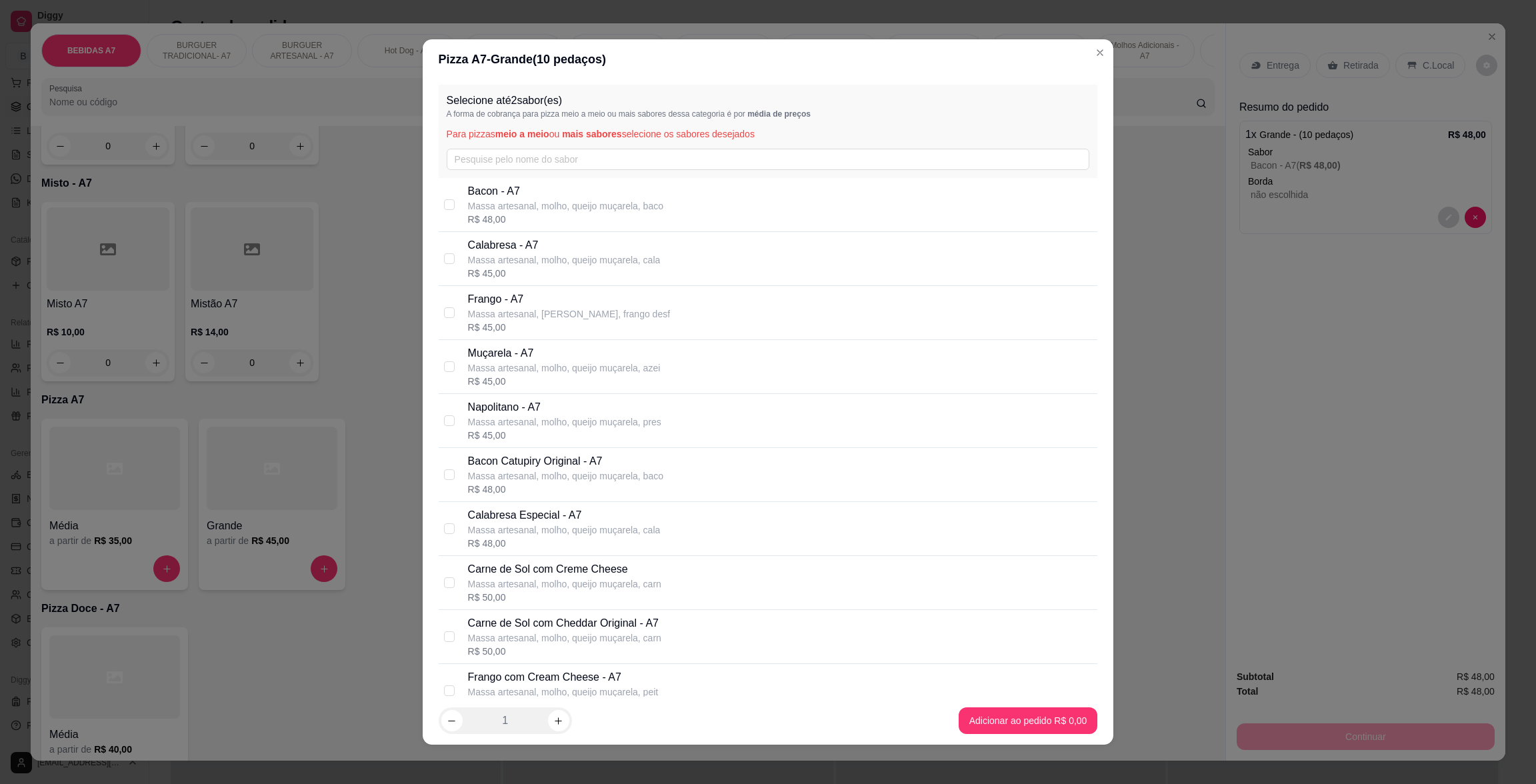
click at [526, 263] on p "Massa artesanal, molho, queijo muçarela, cala" at bounding box center [564, 260] width 192 height 14
checkbox input "true"
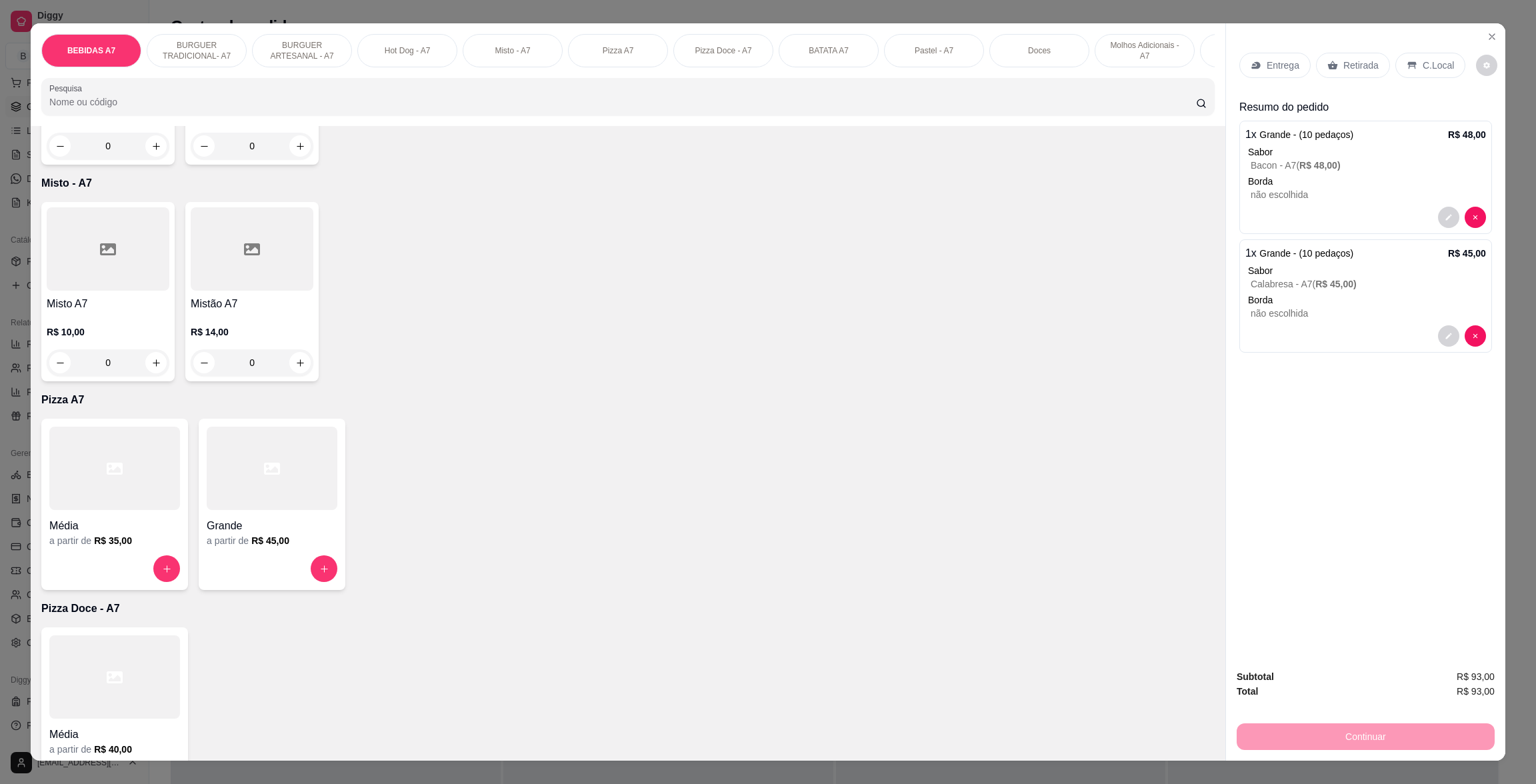
click at [277, 498] on div at bounding box center [271, 468] width 130 height 83
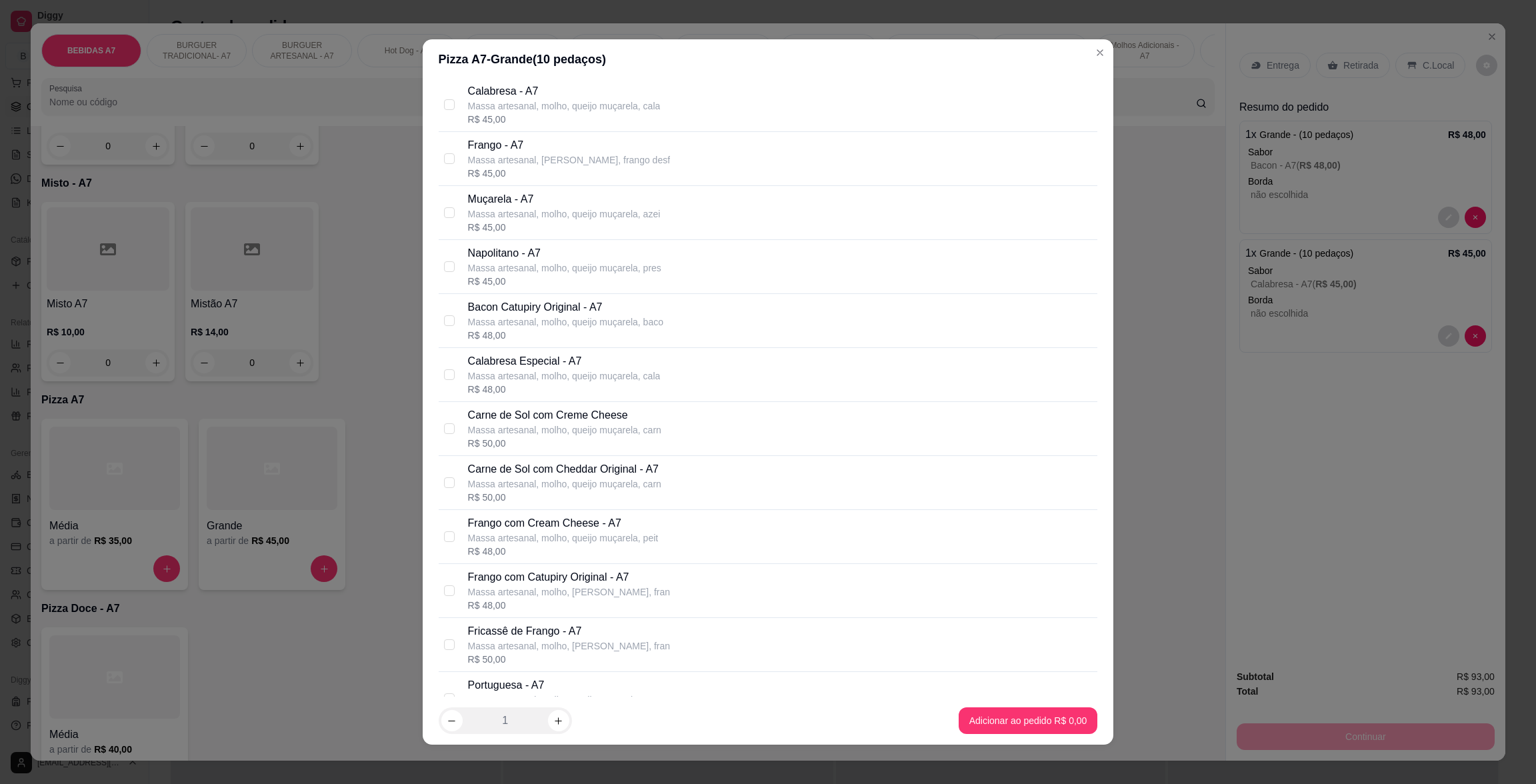
scroll to position [200, 0]
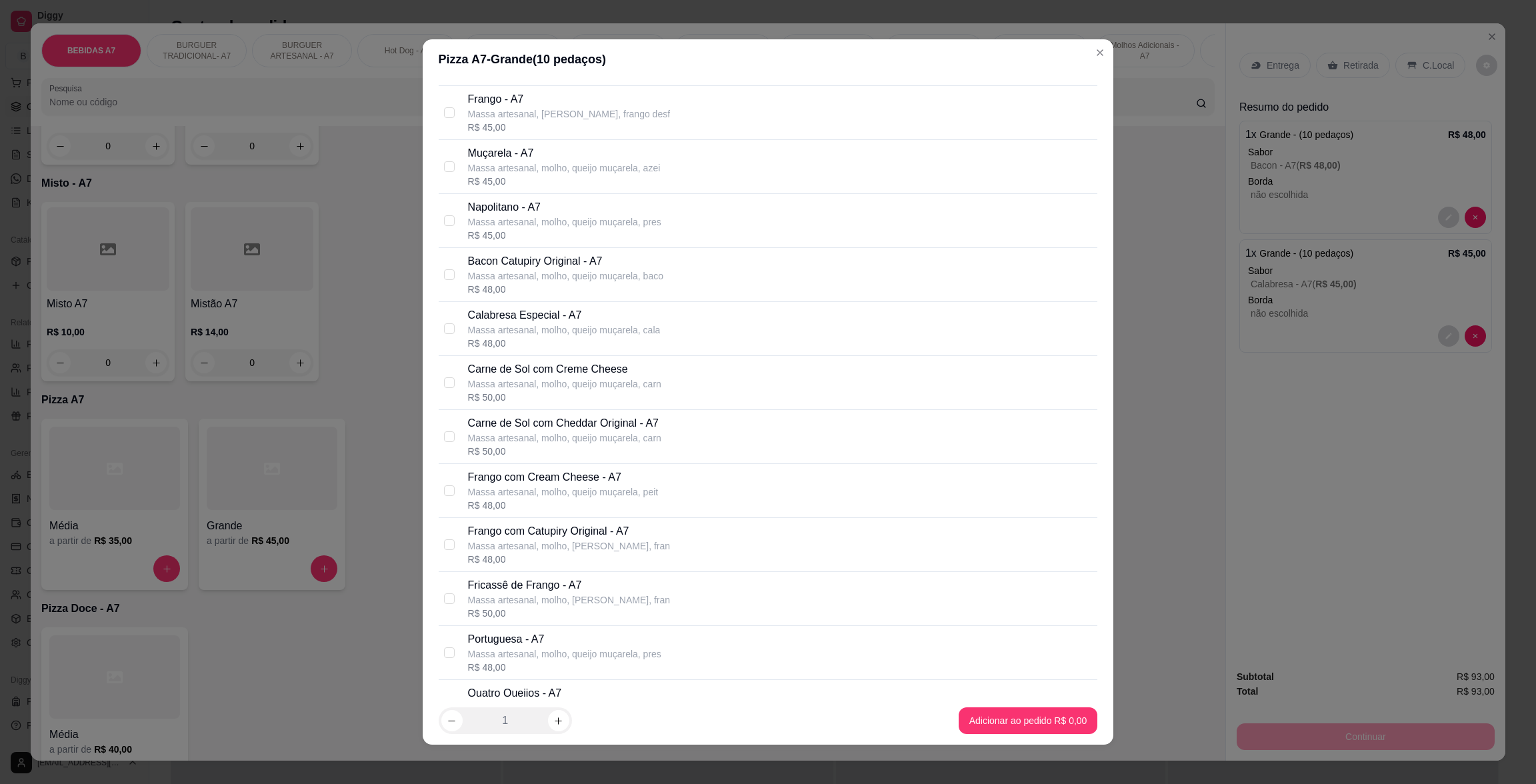
click at [534, 671] on div "R$ 48,00" at bounding box center [564, 667] width 193 height 14
checkbox input "true"
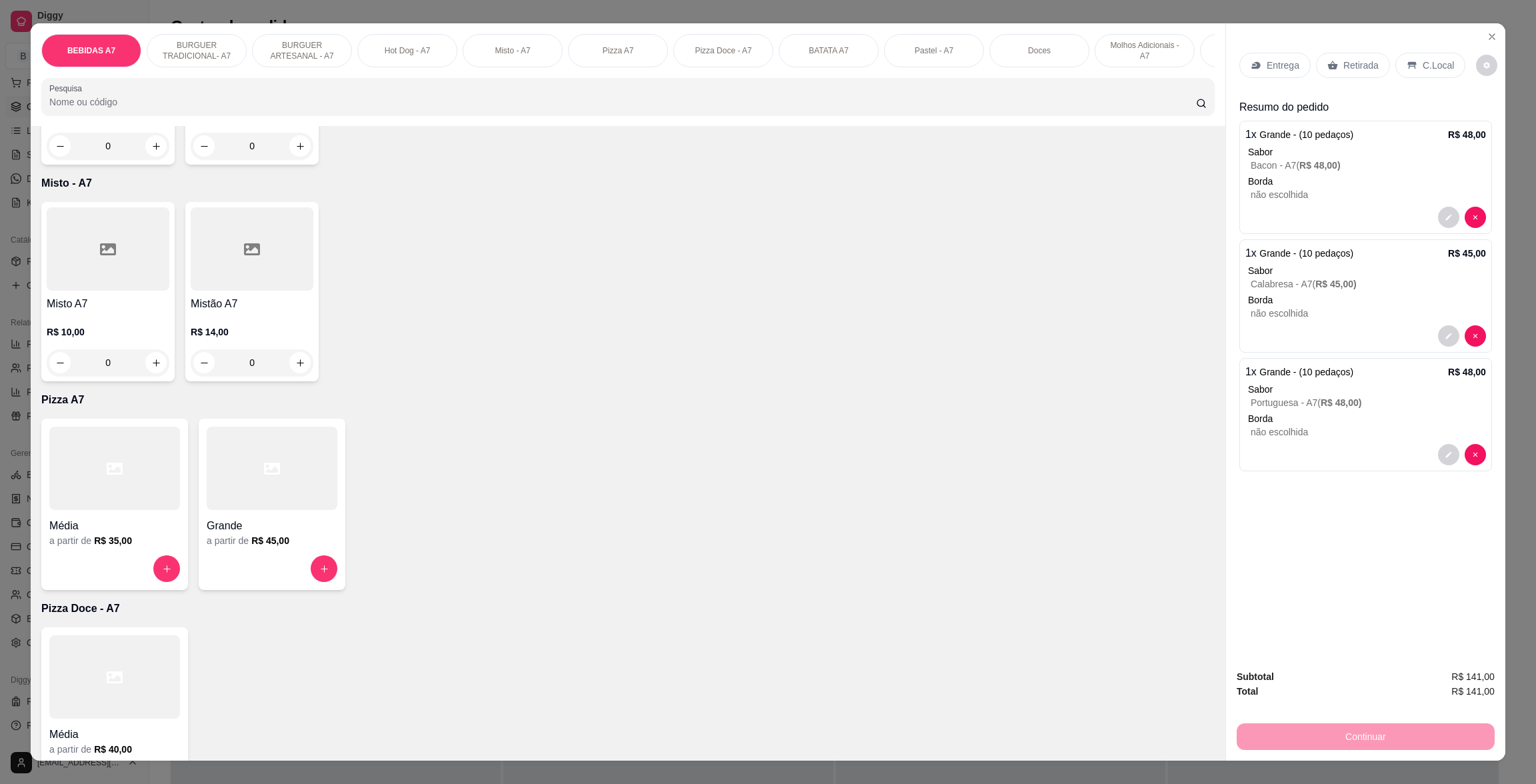
click at [305, 488] on div at bounding box center [271, 468] width 130 height 83
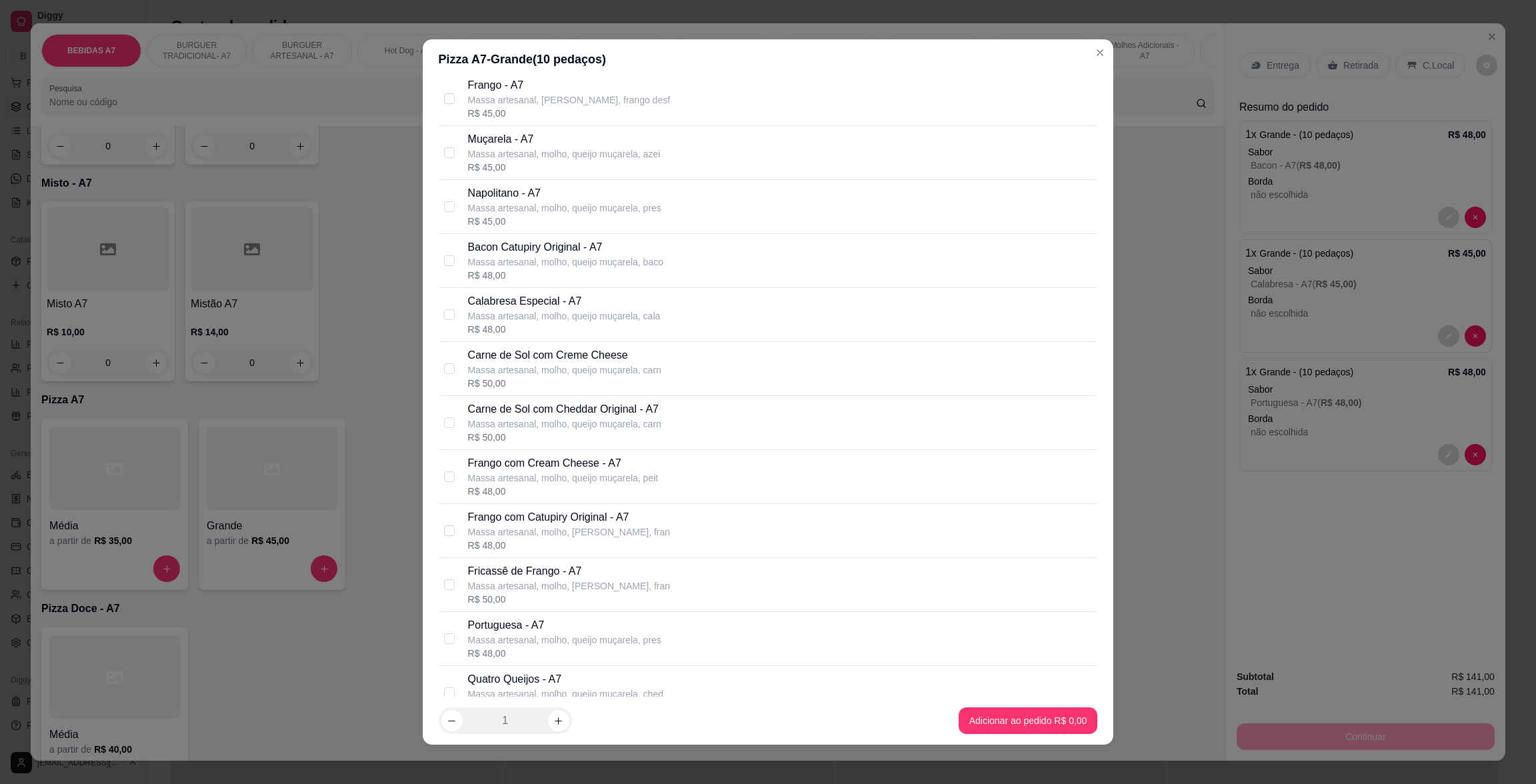
scroll to position [352, 0]
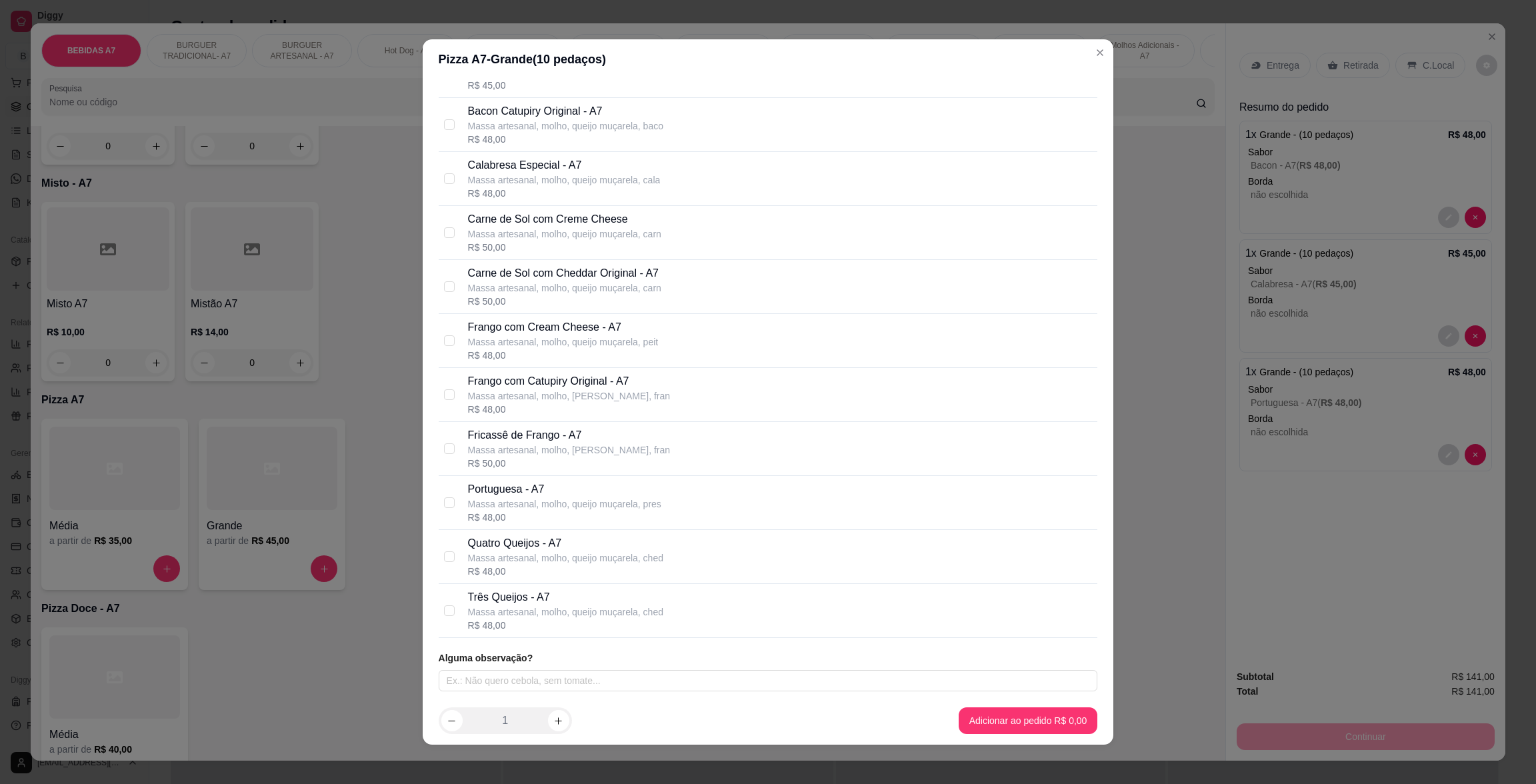
click at [581, 603] on p "Três Queijos - A7" at bounding box center [565, 597] width 195 height 16
checkbox input "true"
click at [603, 561] on p "Massa artesanal, molho, queijo muçarela, ched" at bounding box center [565, 558] width 195 height 14
checkbox input "true"
click at [615, 617] on p "Massa artesanal, molho, queijo muçarela, ched" at bounding box center [565, 612] width 195 height 14
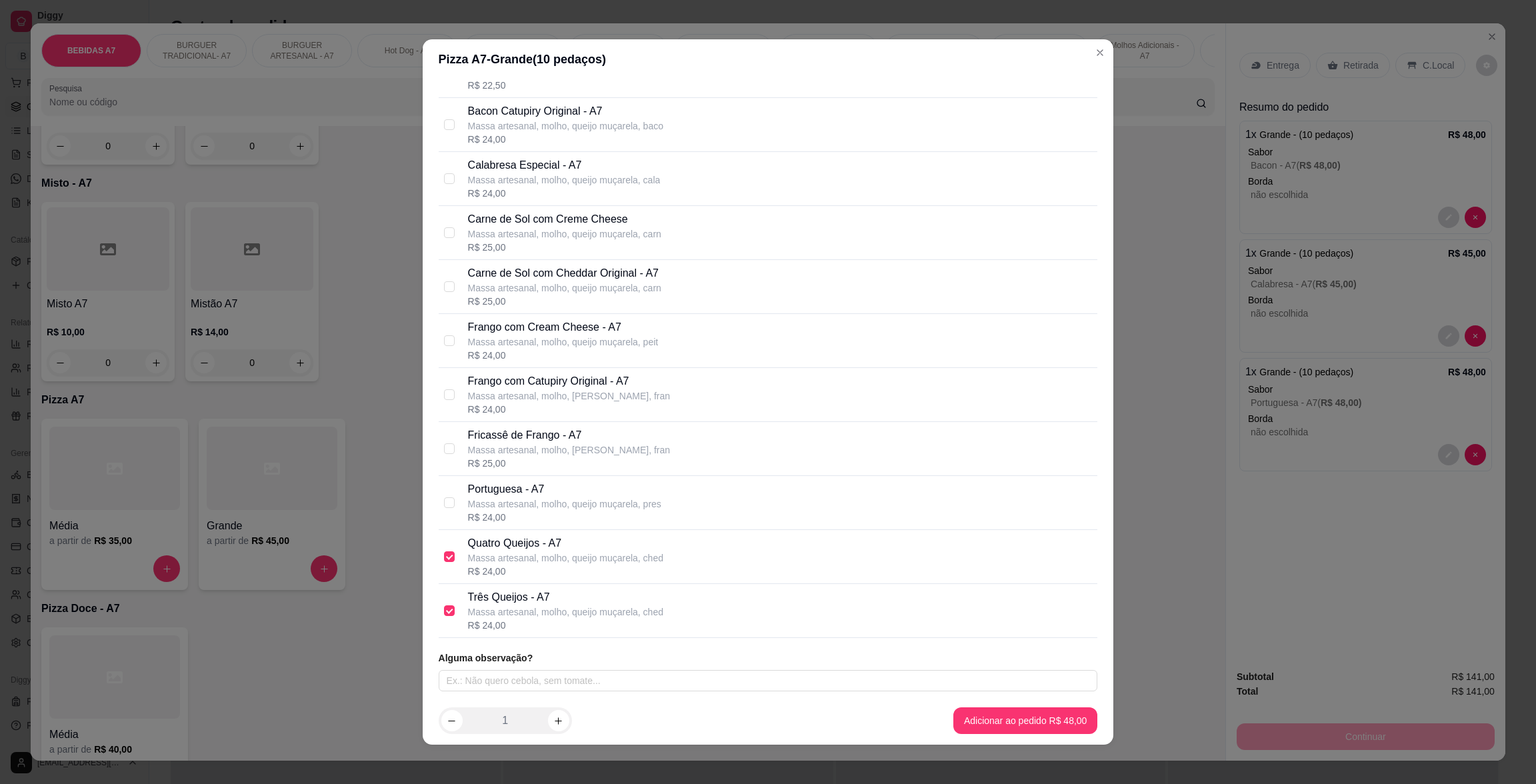
checkbox input "false"
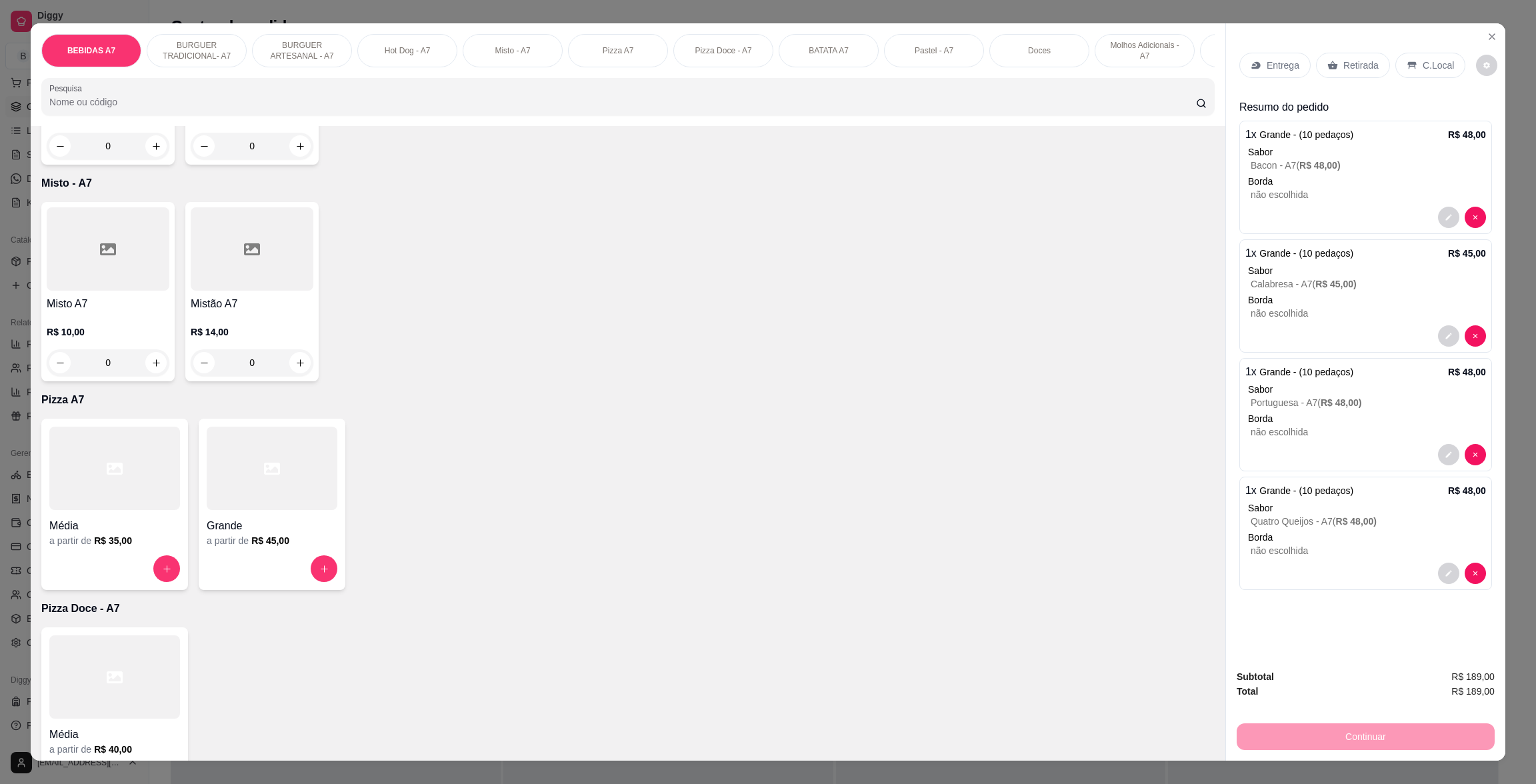
click at [1410, 49] on div "Entrega Retirada C.Local" at bounding box center [1365, 66] width 253 height 47
click at [1443, 69] on div "C.Local" at bounding box center [1430, 66] width 70 height 26
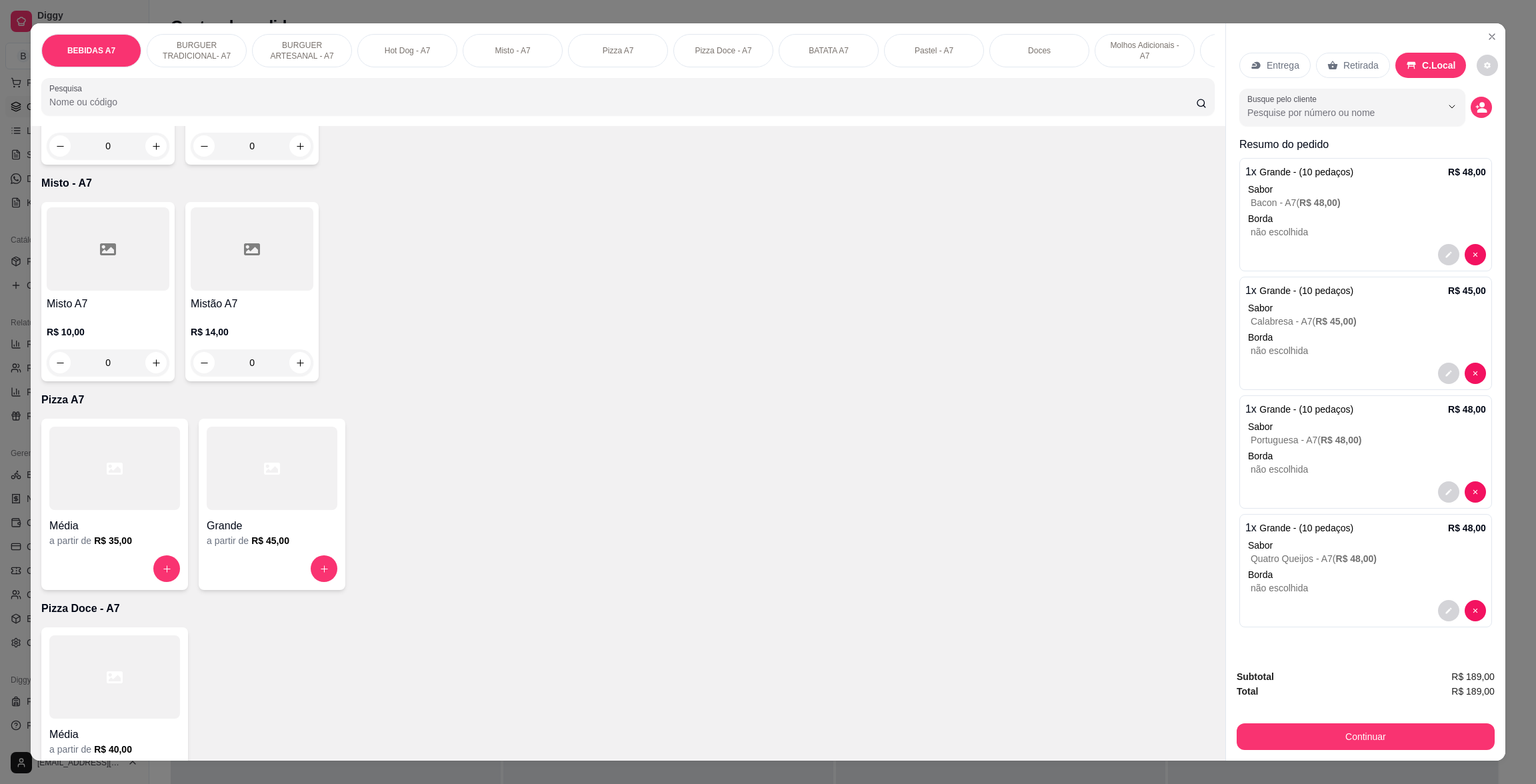
drag, startPoint x: 1433, startPoint y: 753, endPoint x: 1446, endPoint y: 724, distance: 31.8
click at [1434, 753] on div "Subtotal R$ 189,00 Total R$ 189,00 Continuar" at bounding box center [1365, 709] width 279 height 102
click at [1444, 723] on button "Continuar" at bounding box center [1365, 736] width 250 height 26
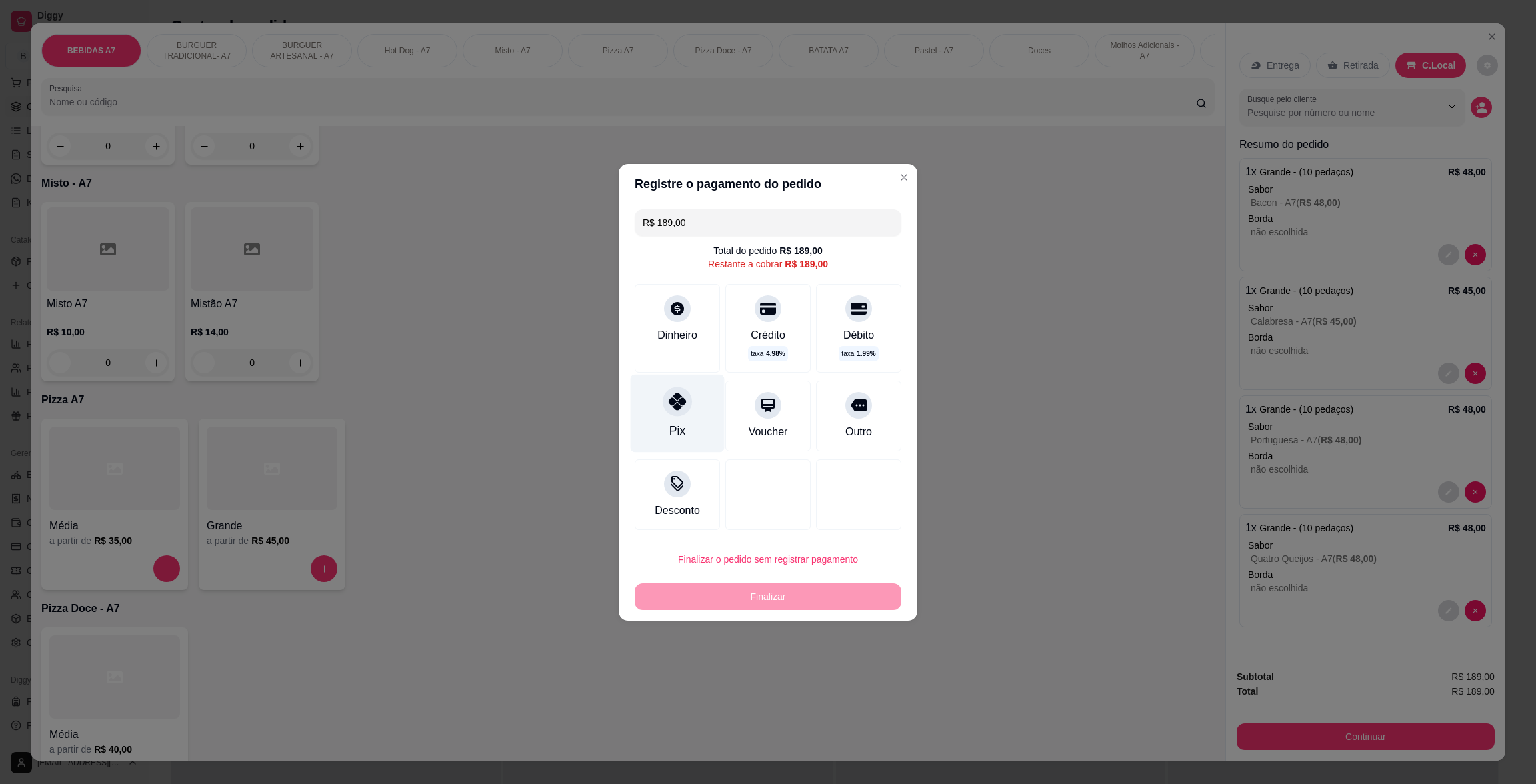
click at [713, 435] on div "Pix" at bounding box center [677, 413] width 94 height 78
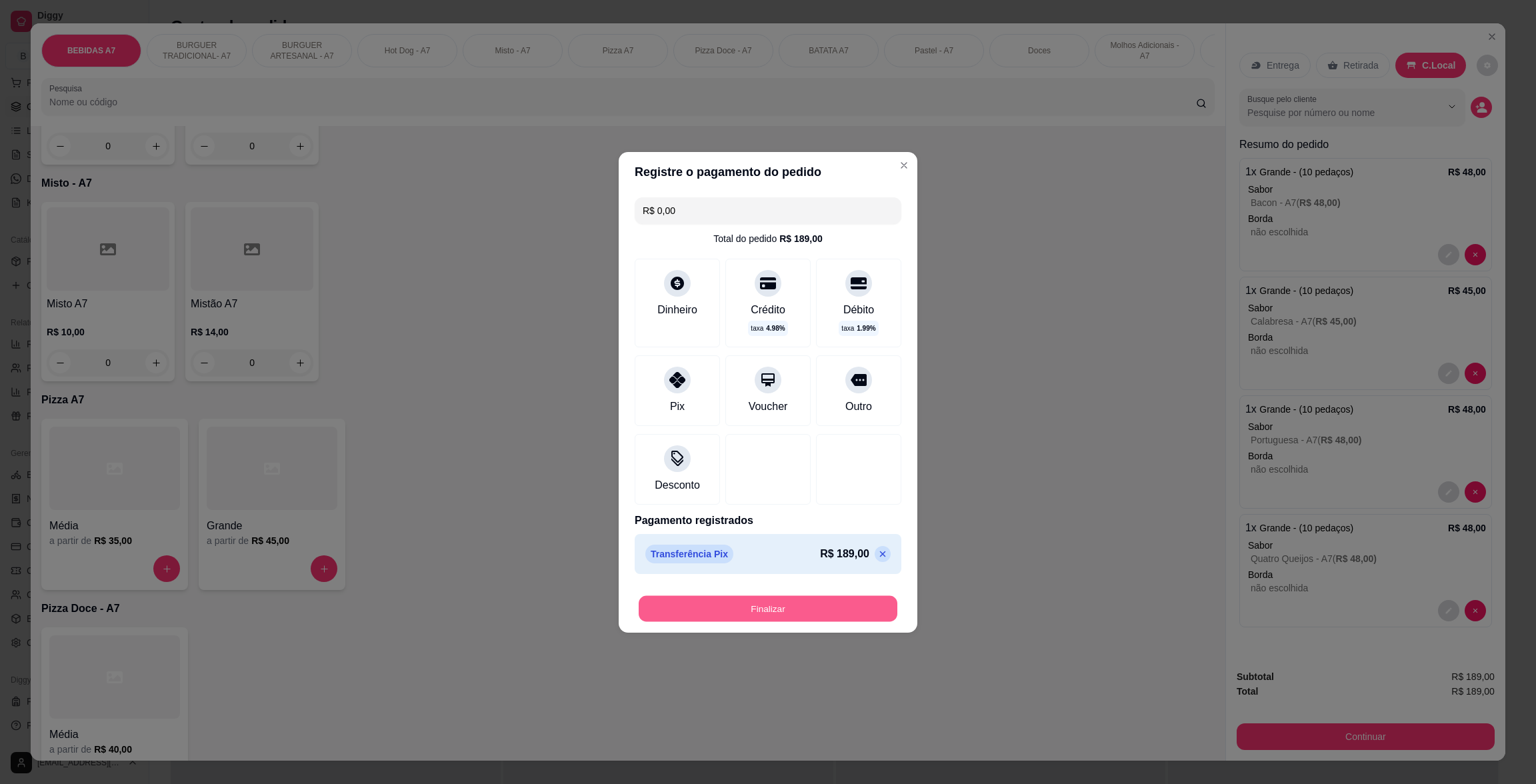
click at [835, 610] on button "Finalizar" at bounding box center [768, 608] width 258 height 26
type input "-R$ 189,00"
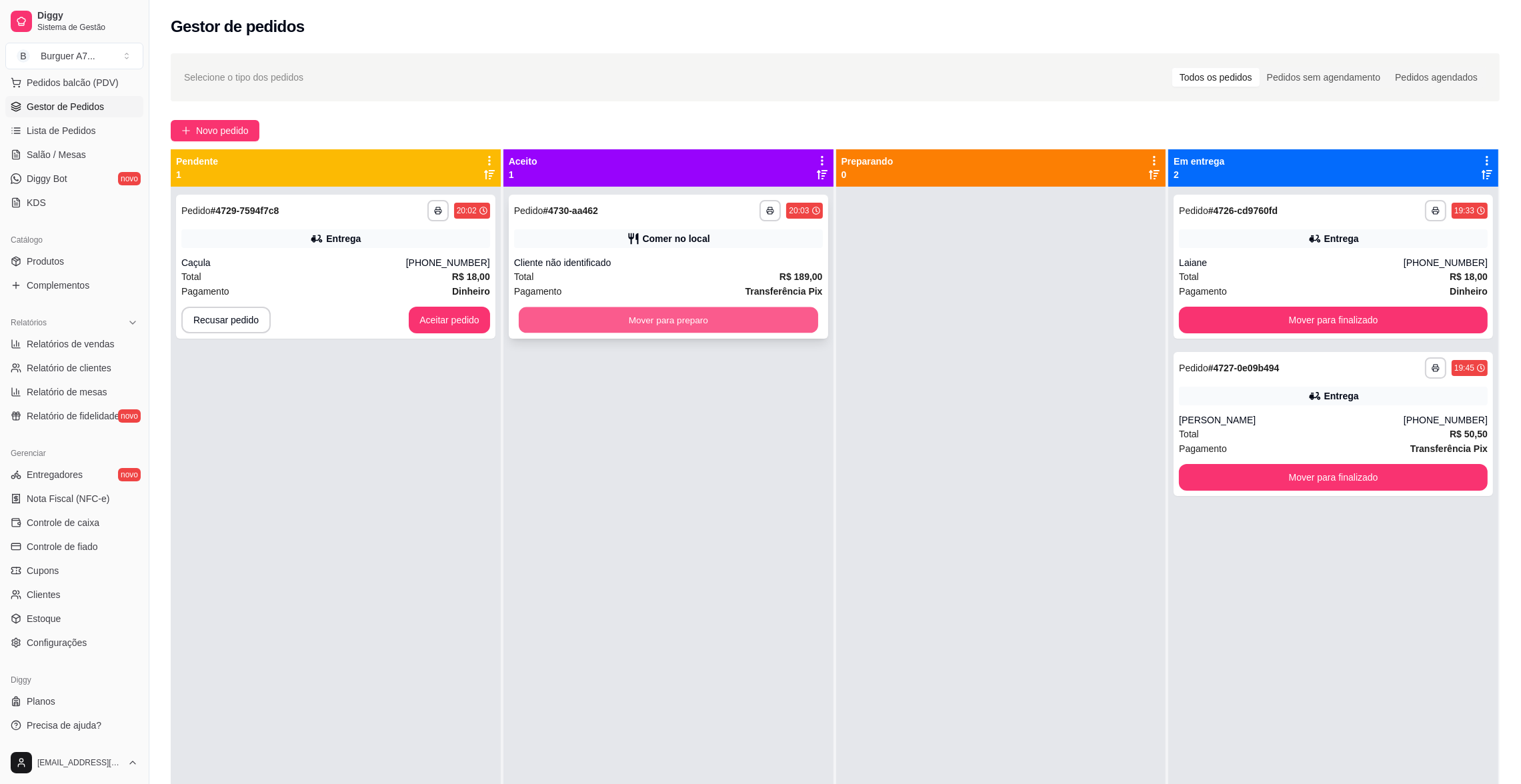
click at [719, 308] on button "Mover para preparo" at bounding box center [668, 320] width 299 height 26
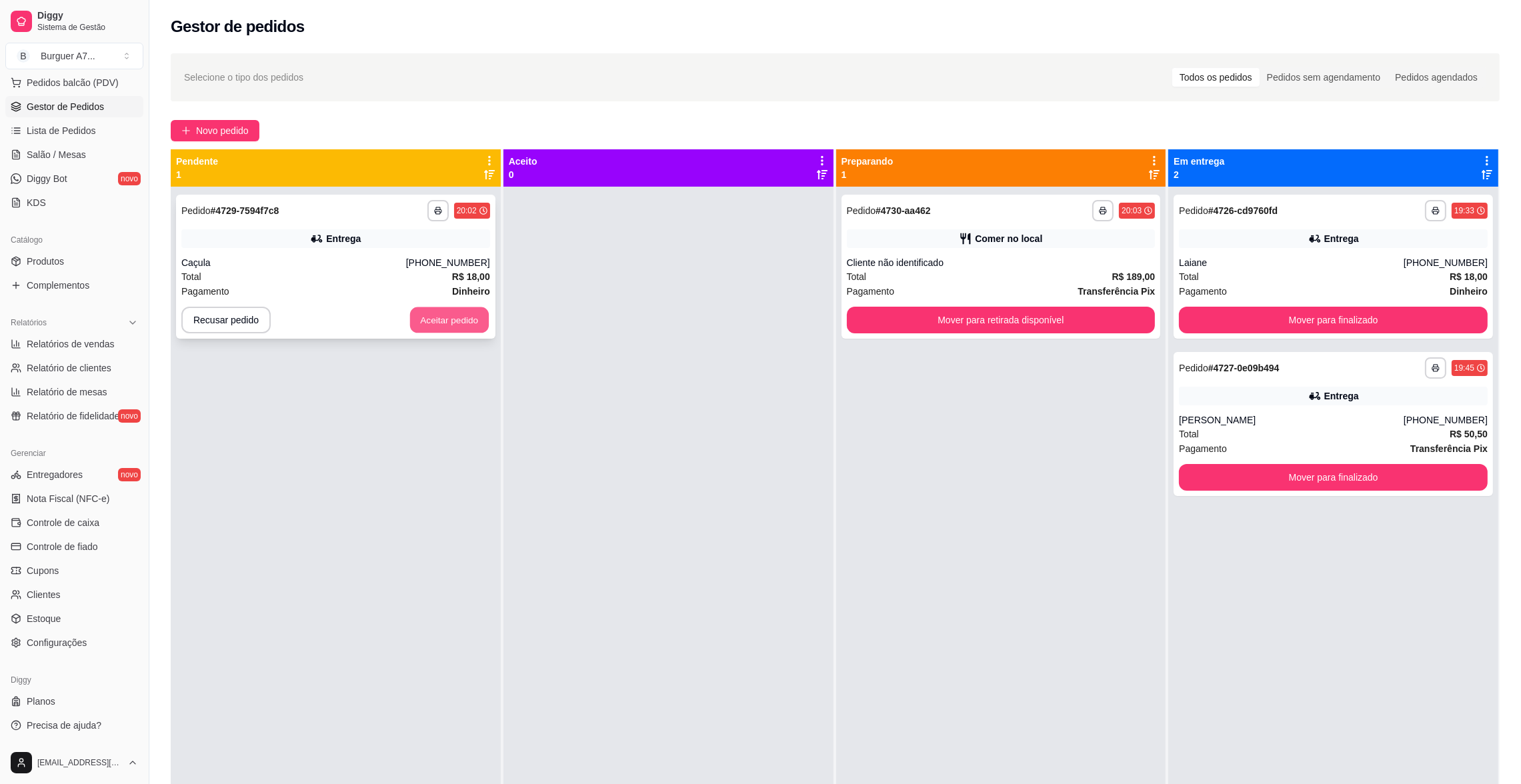
click at [443, 319] on button "Aceitar pedido" at bounding box center [450, 320] width 78 height 26
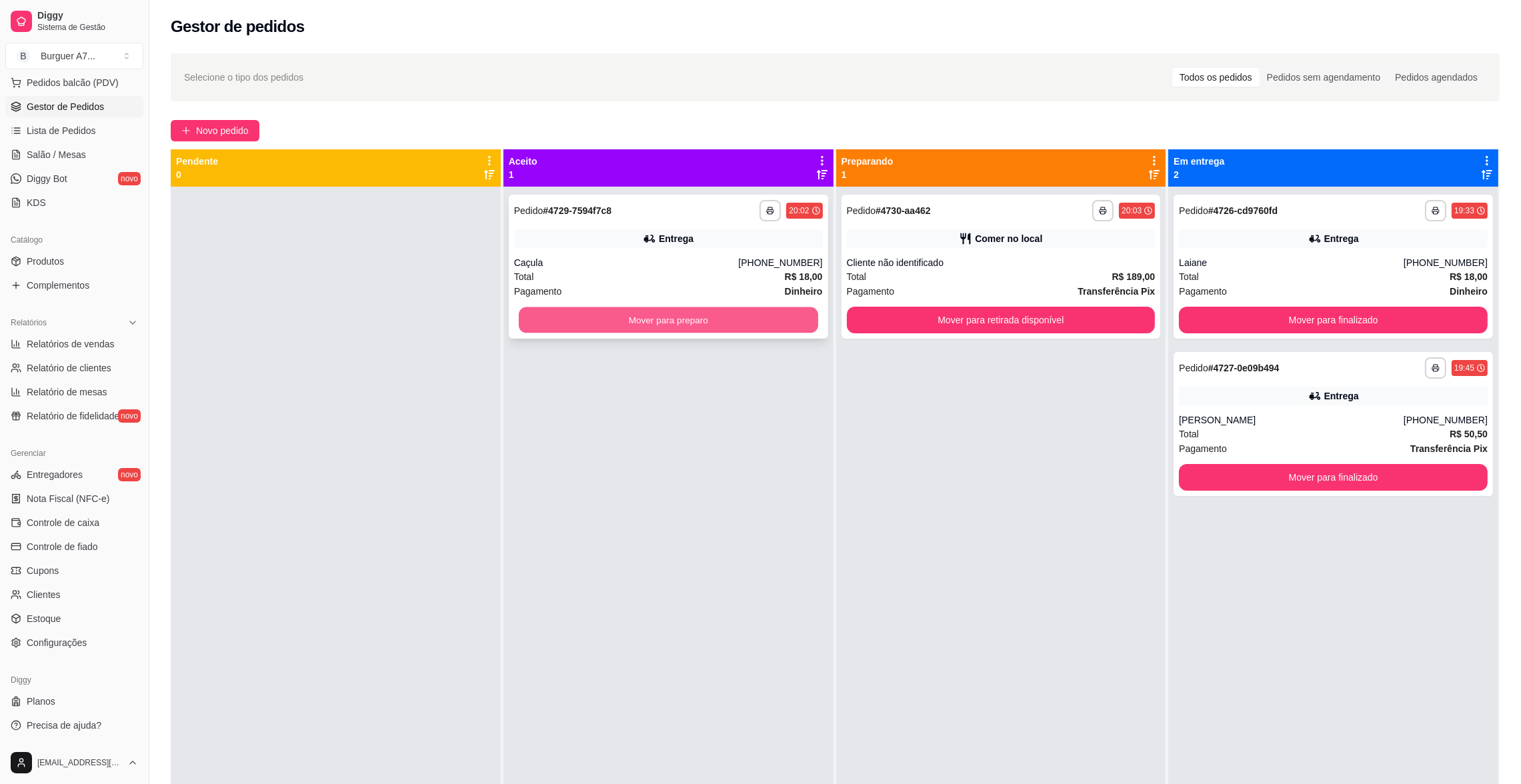
click at [723, 307] on button "Mover para preparo" at bounding box center [668, 320] width 299 height 26
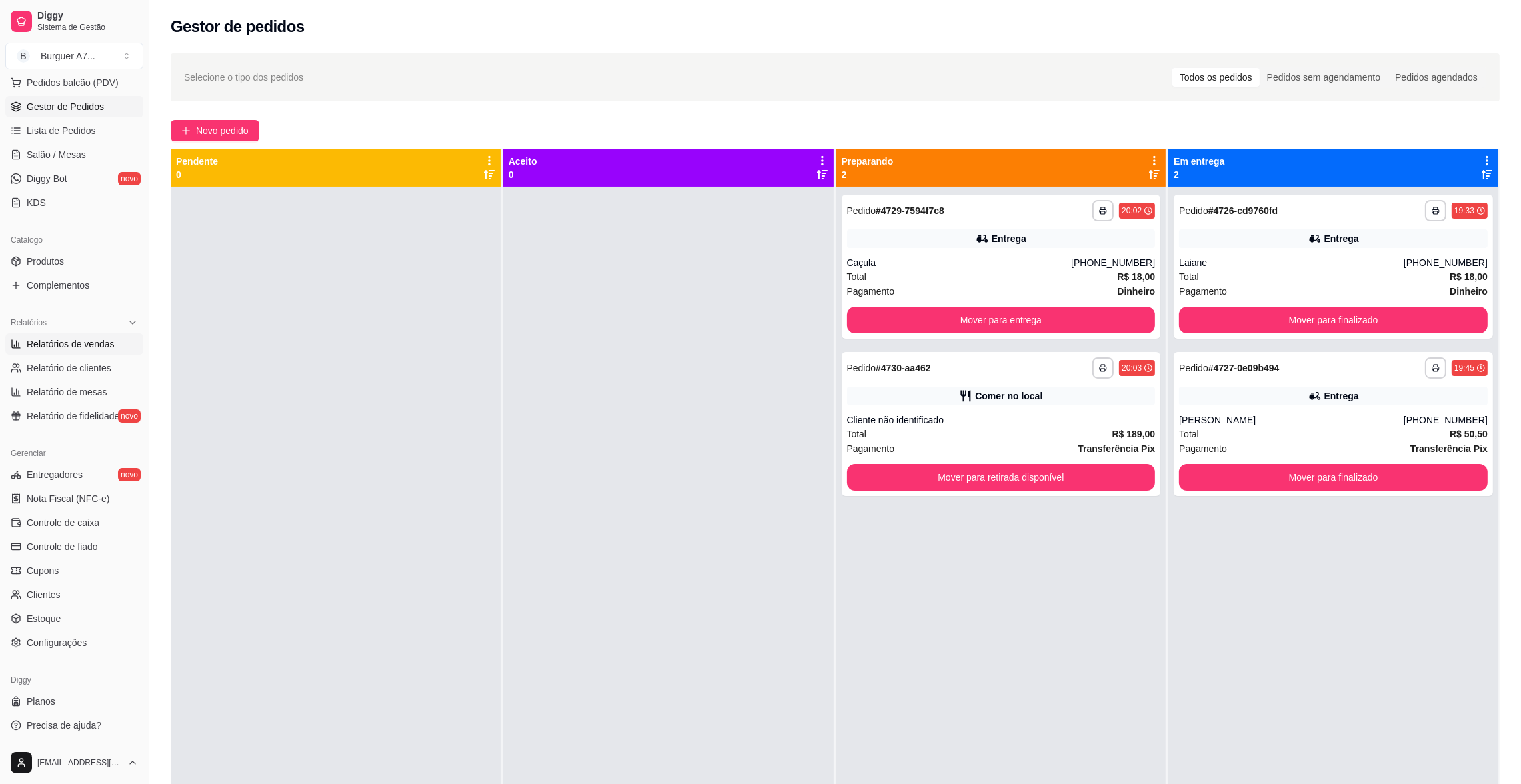
click at [53, 343] on span "Relatórios de vendas" at bounding box center [71, 344] width 88 height 14
select select "ALL"
select select "0"
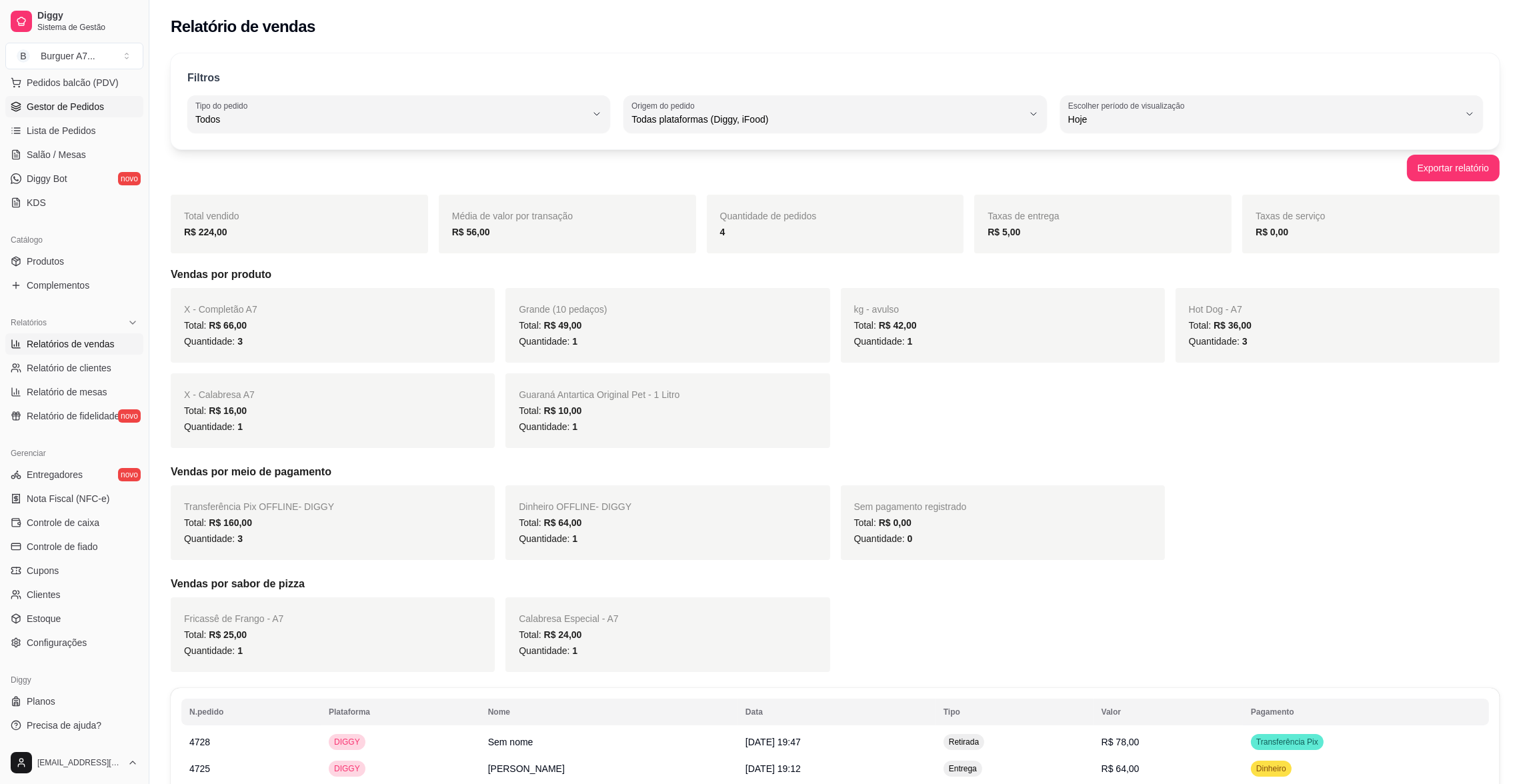
click at [120, 105] on link "Gestor de Pedidos" at bounding box center [74, 107] width 138 height 21
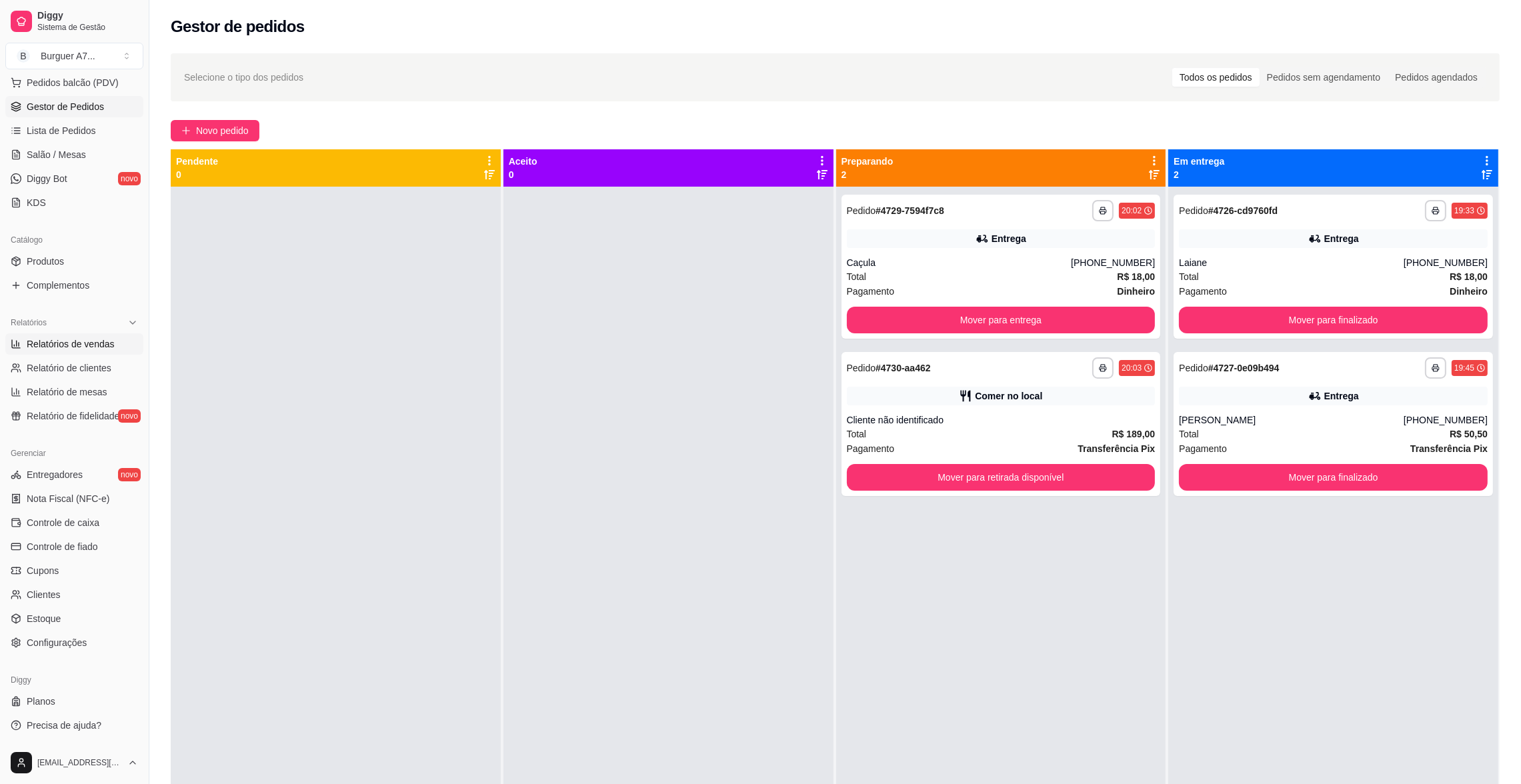
click at [98, 345] on span "Relatórios de vendas" at bounding box center [71, 344] width 88 height 14
select select "ALL"
select select "0"
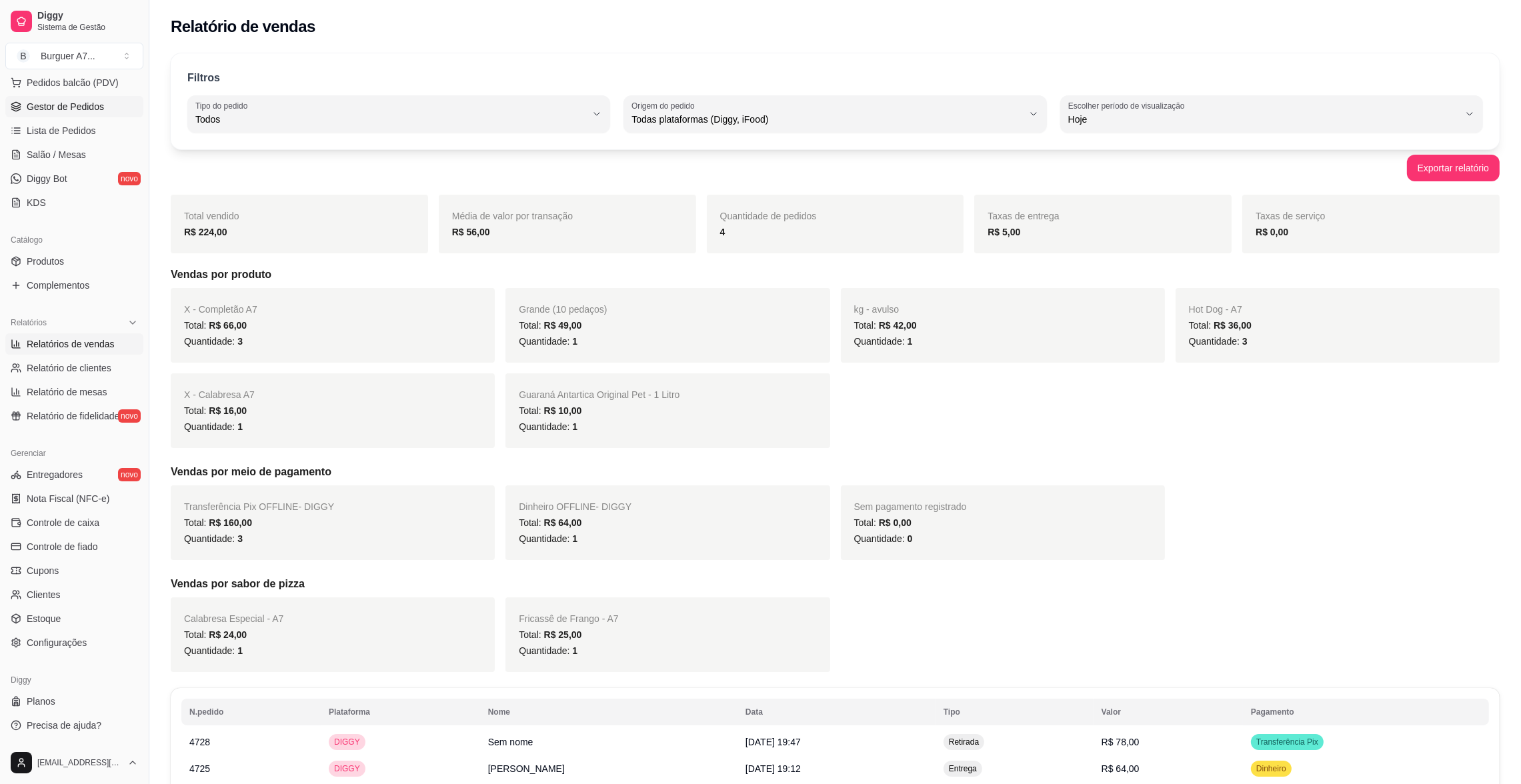
click at [113, 99] on link "Gestor de Pedidos" at bounding box center [74, 107] width 138 height 21
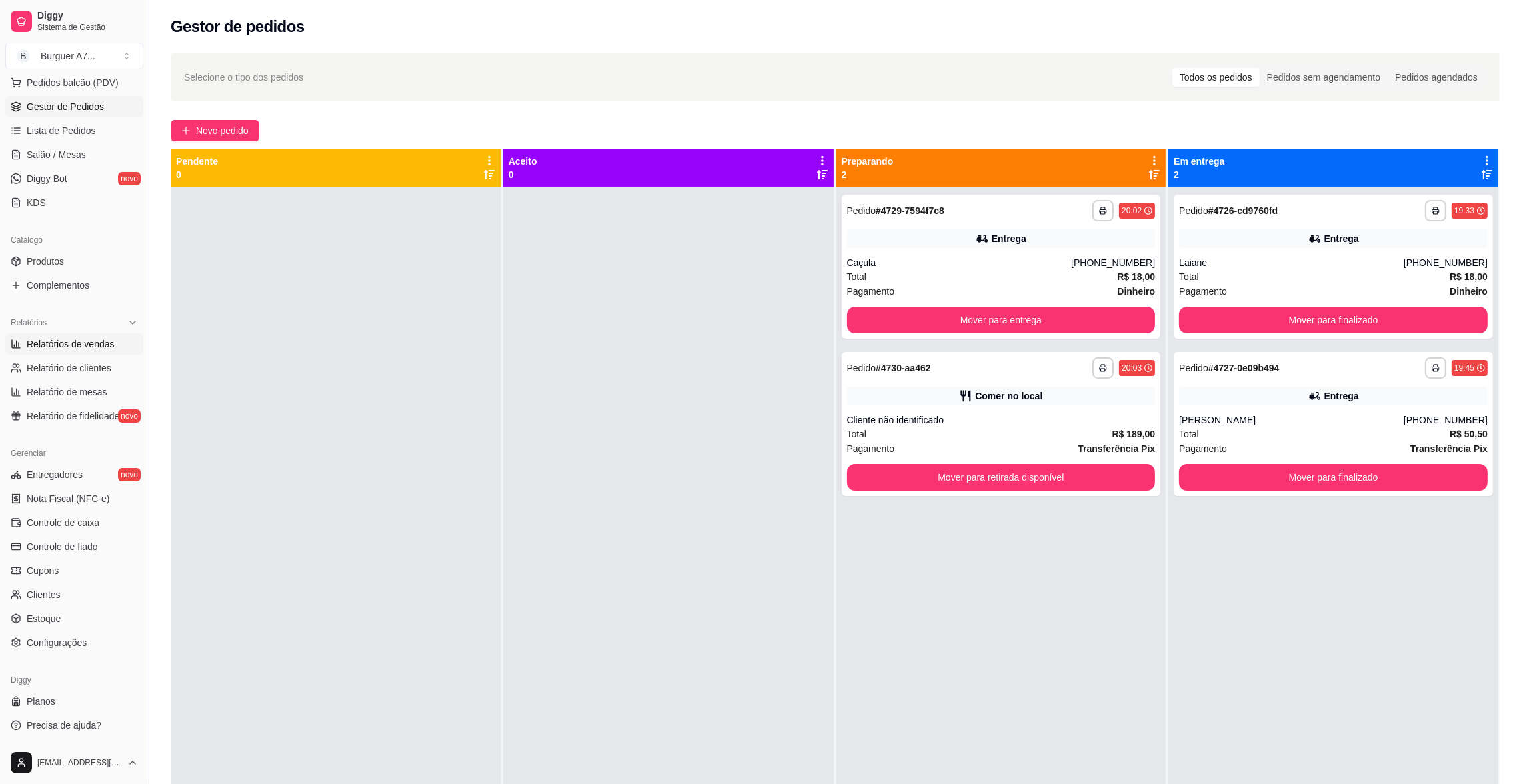
click at [66, 340] on span "Relatórios de vendas" at bounding box center [71, 344] width 88 height 14
select select "ALL"
select select "0"
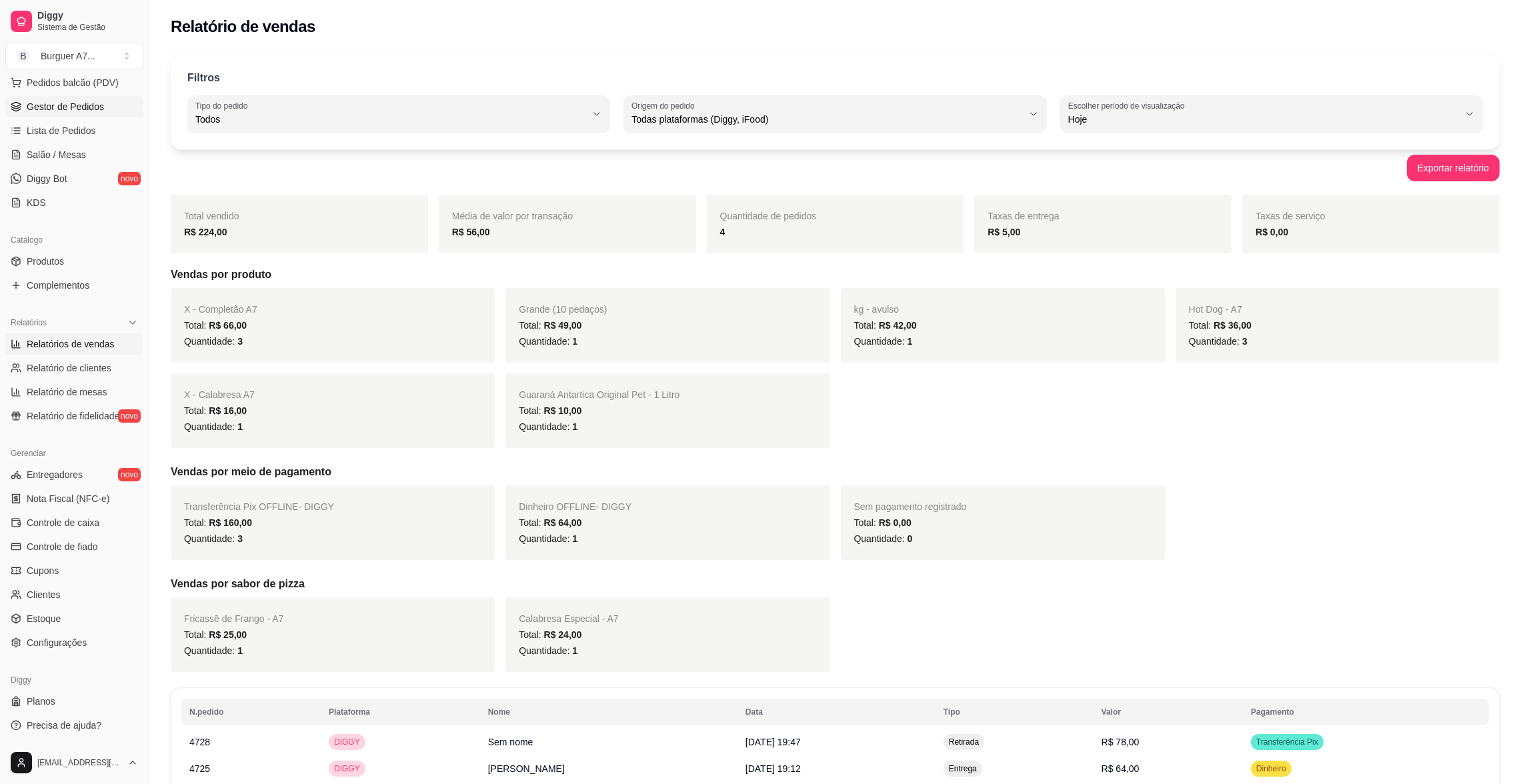
click at [90, 113] on link "Gestor de Pedidos" at bounding box center [74, 107] width 138 height 21
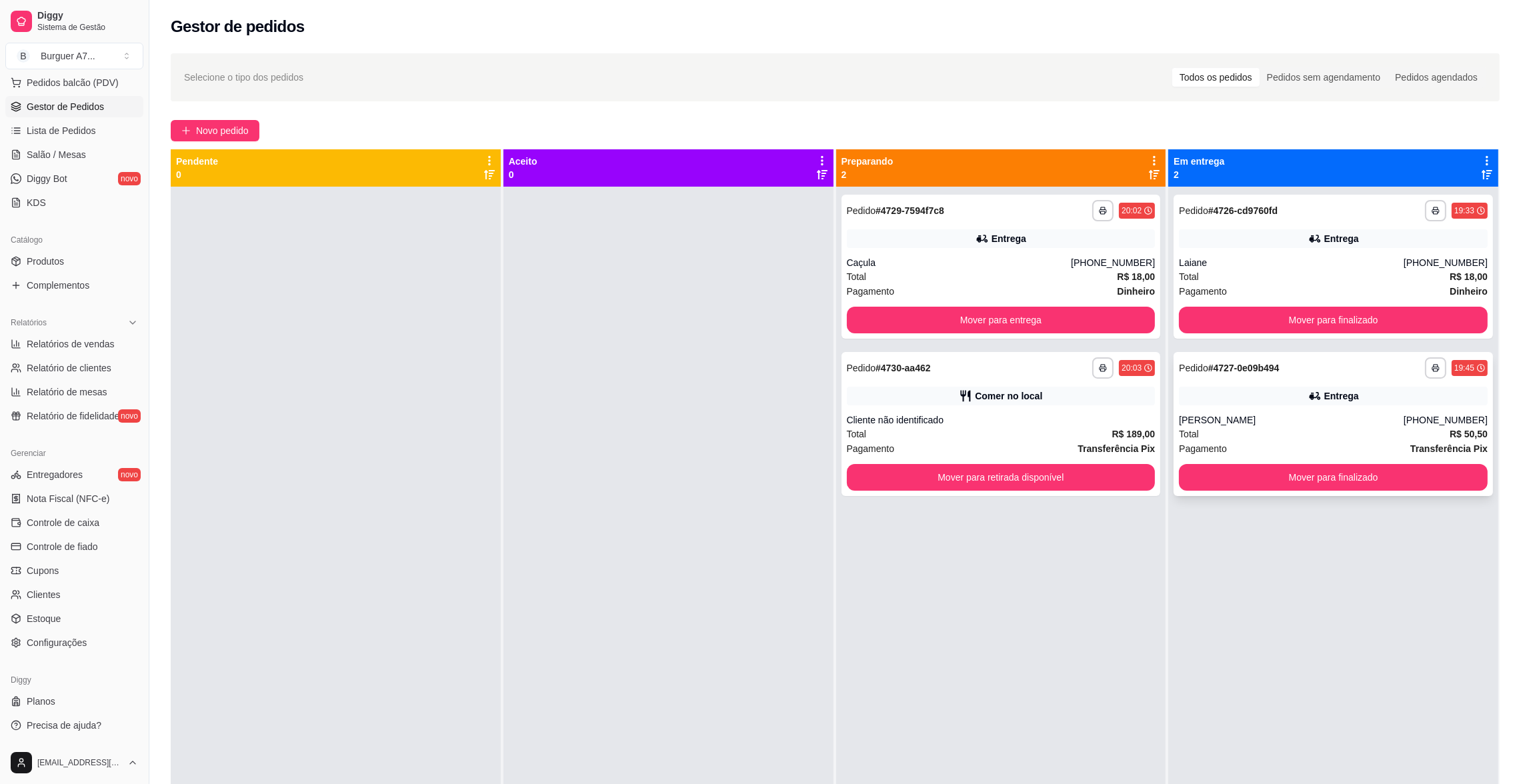
click at [1211, 421] on div "[PERSON_NAME]" at bounding box center [1291, 419] width 224 height 14
click at [1209, 245] on div "Entrega" at bounding box center [1333, 239] width 308 height 19
click at [1301, 308] on button "Mover para finalizado" at bounding box center [1333, 320] width 308 height 26
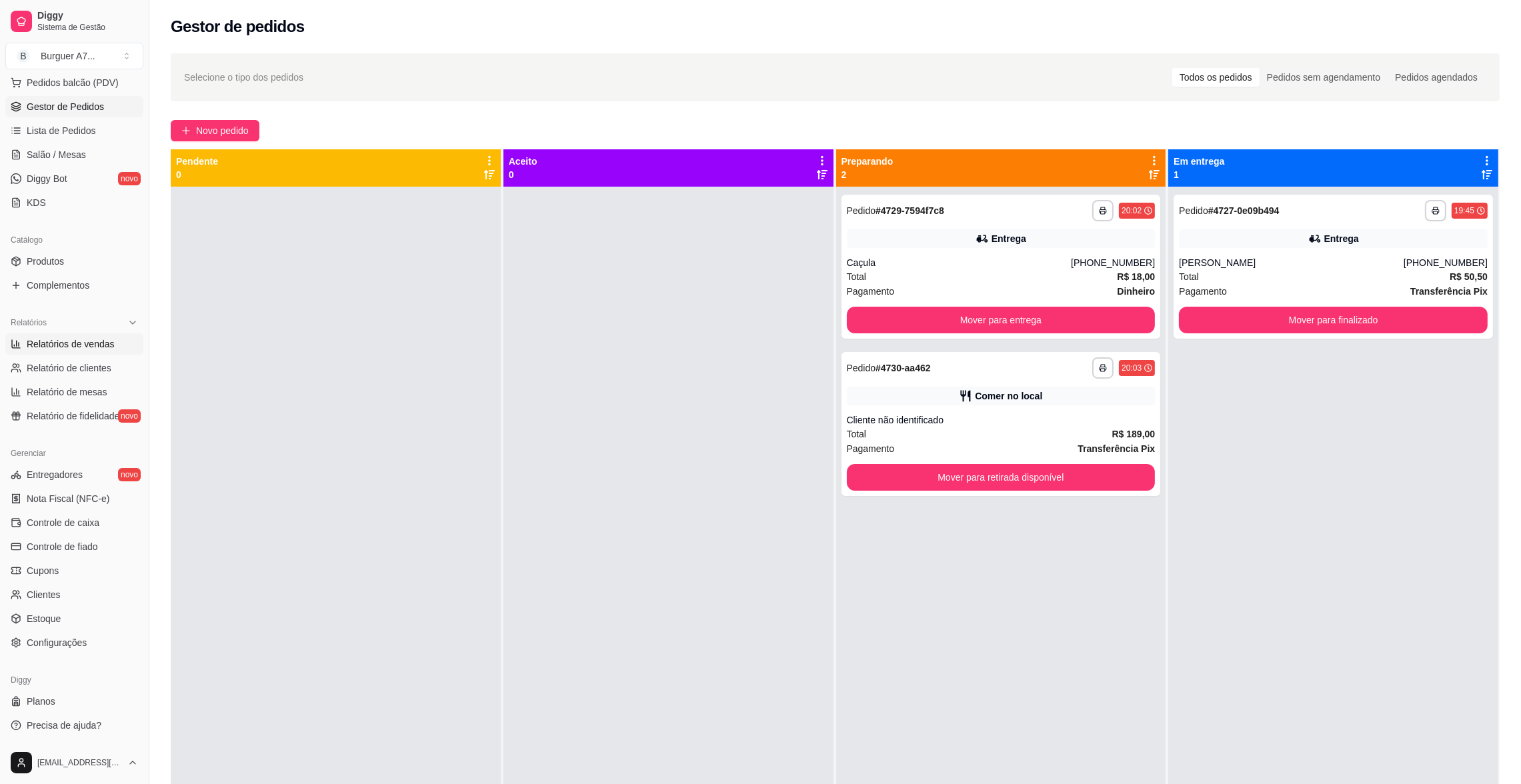
click at [73, 343] on span "Relatórios de vendas" at bounding box center [71, 344] width 88 height 14
select select "ALL"
select select "0"
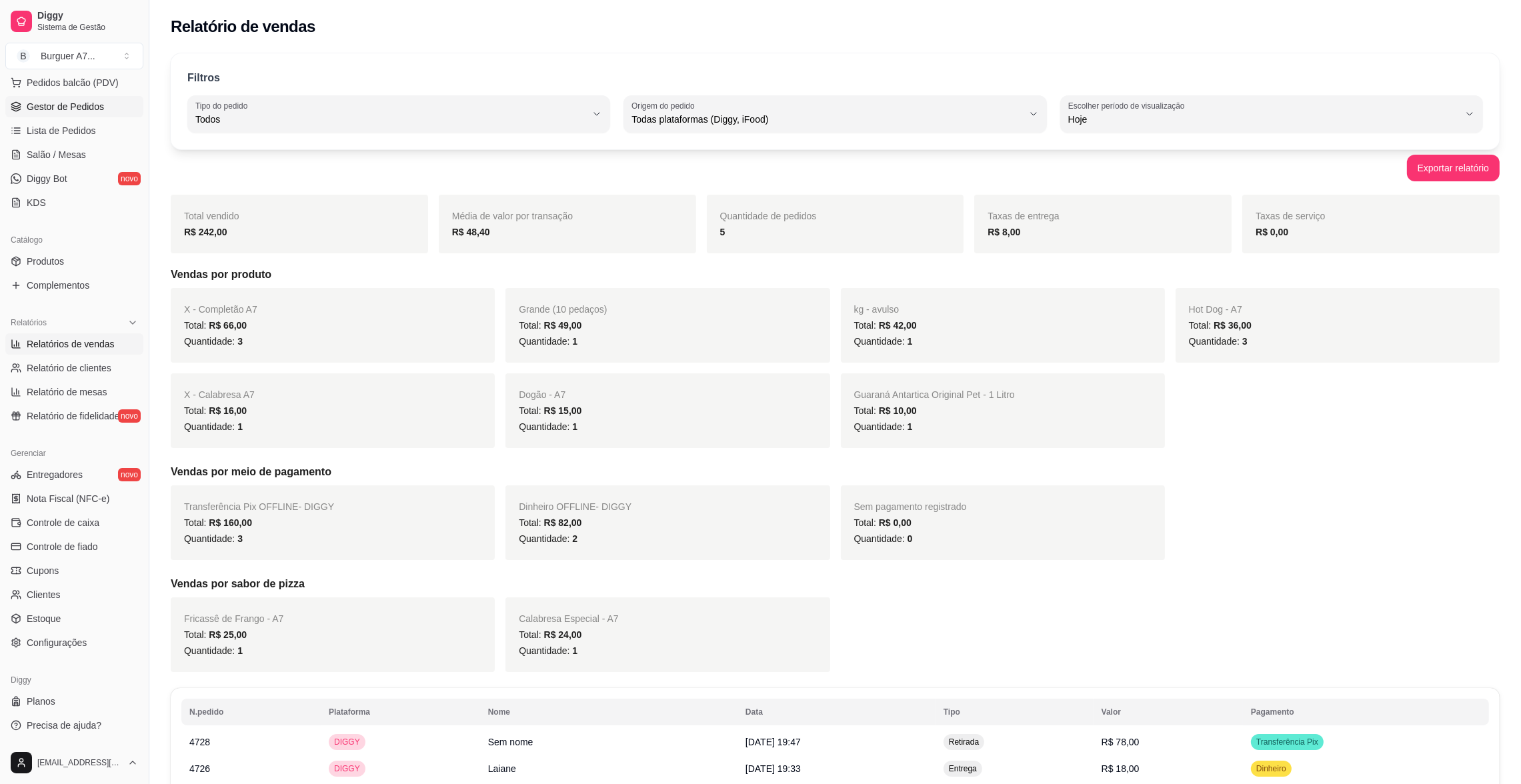
click at [68, 100] on span "Gestor de Pedidos" at bounding box center [65, 106] width 78 height 14
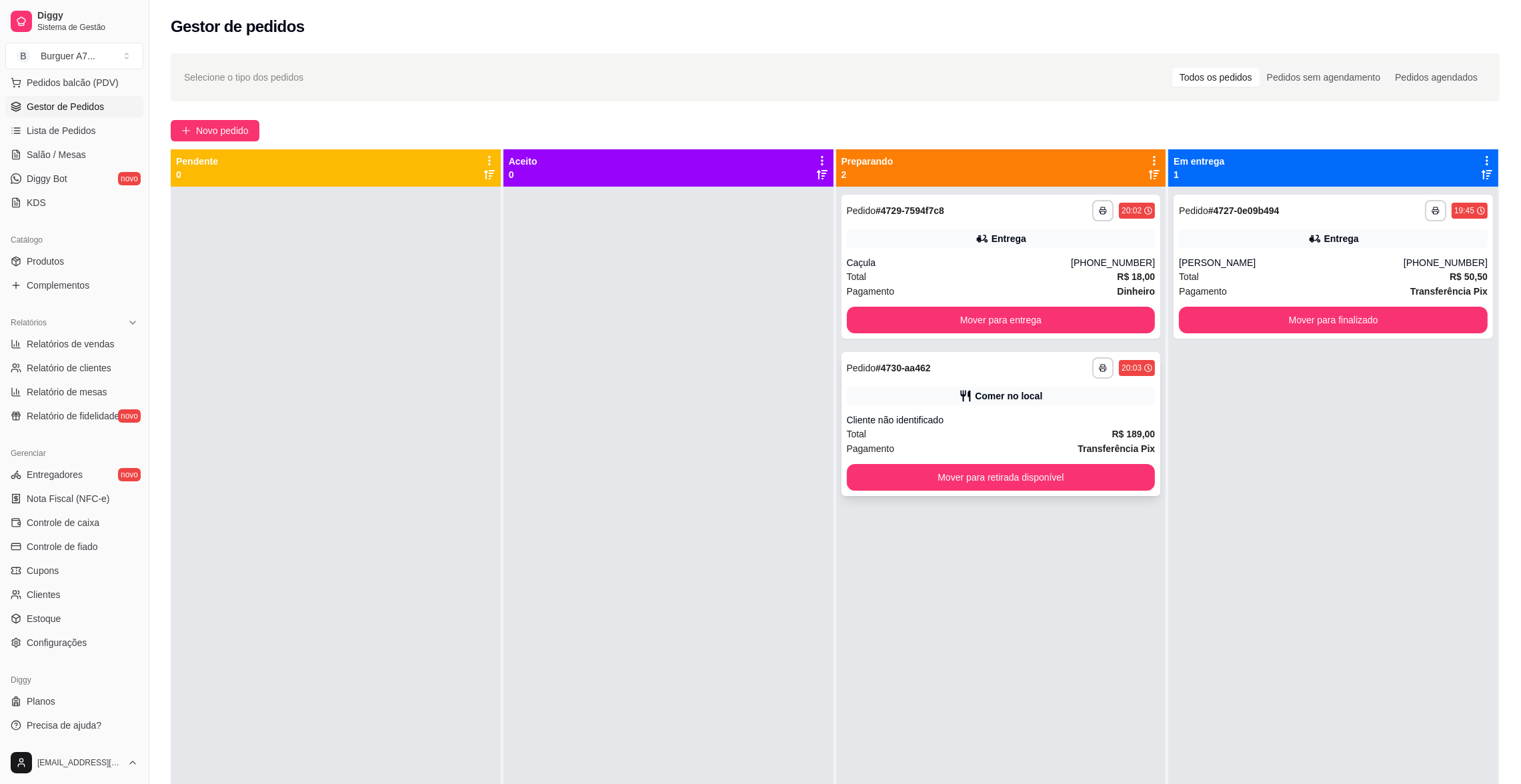
click at [953, 409] on div "**********" at bounding box center [1001, 424] width 319 height 144
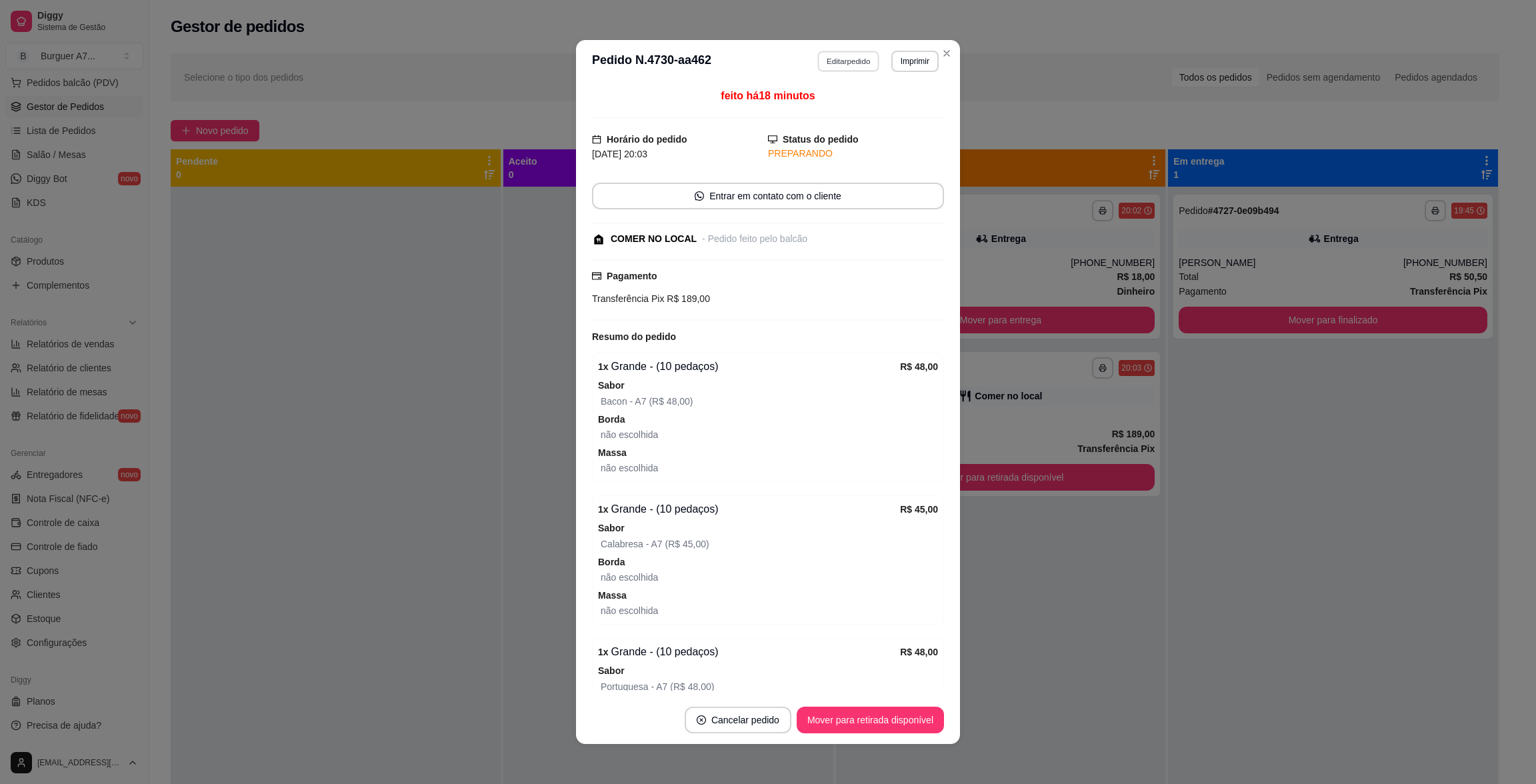
click at [819, 61] on button "Editar pedido" at bounding box center [848, 61] width 62 height 21
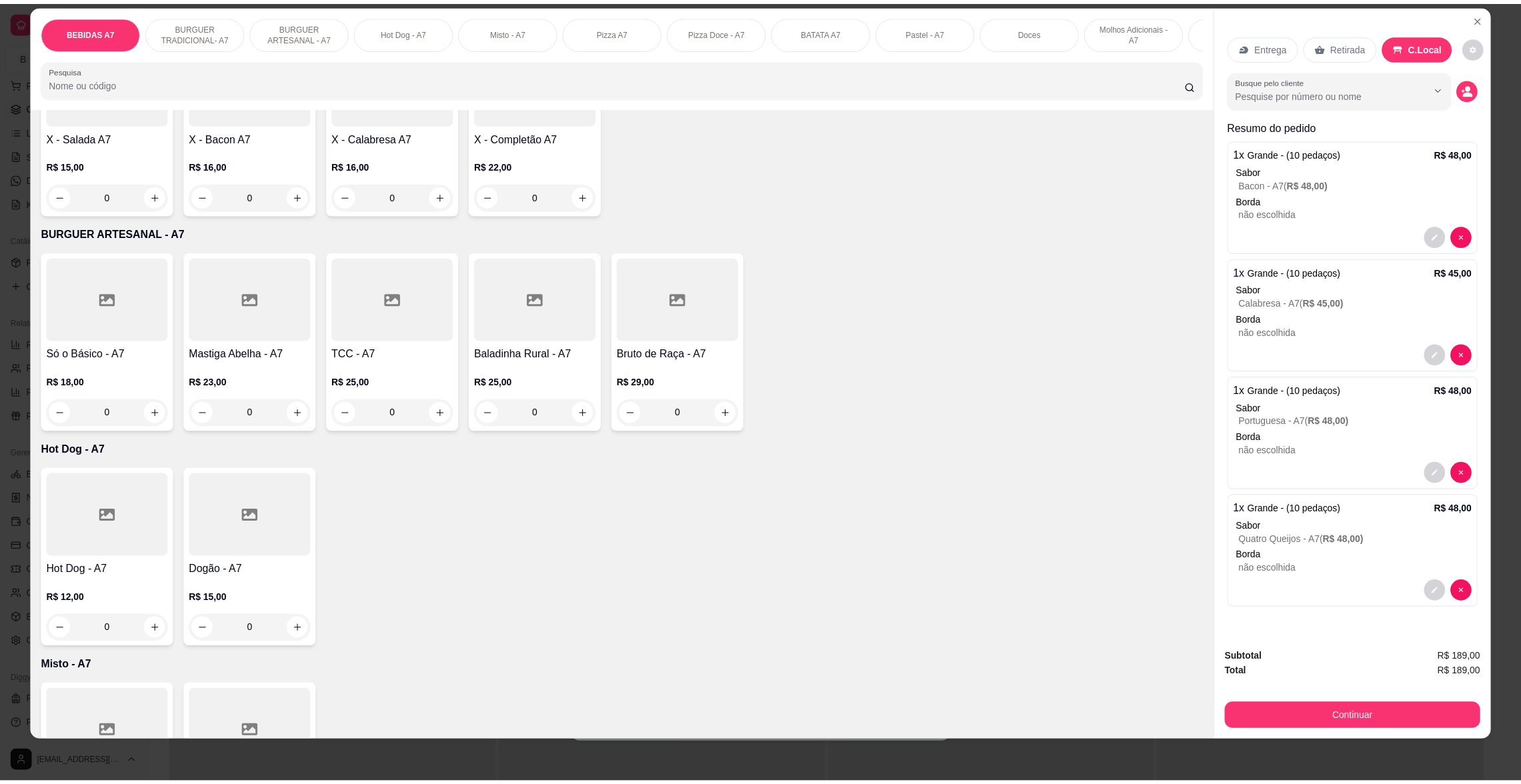
scroll to position [599, 0]
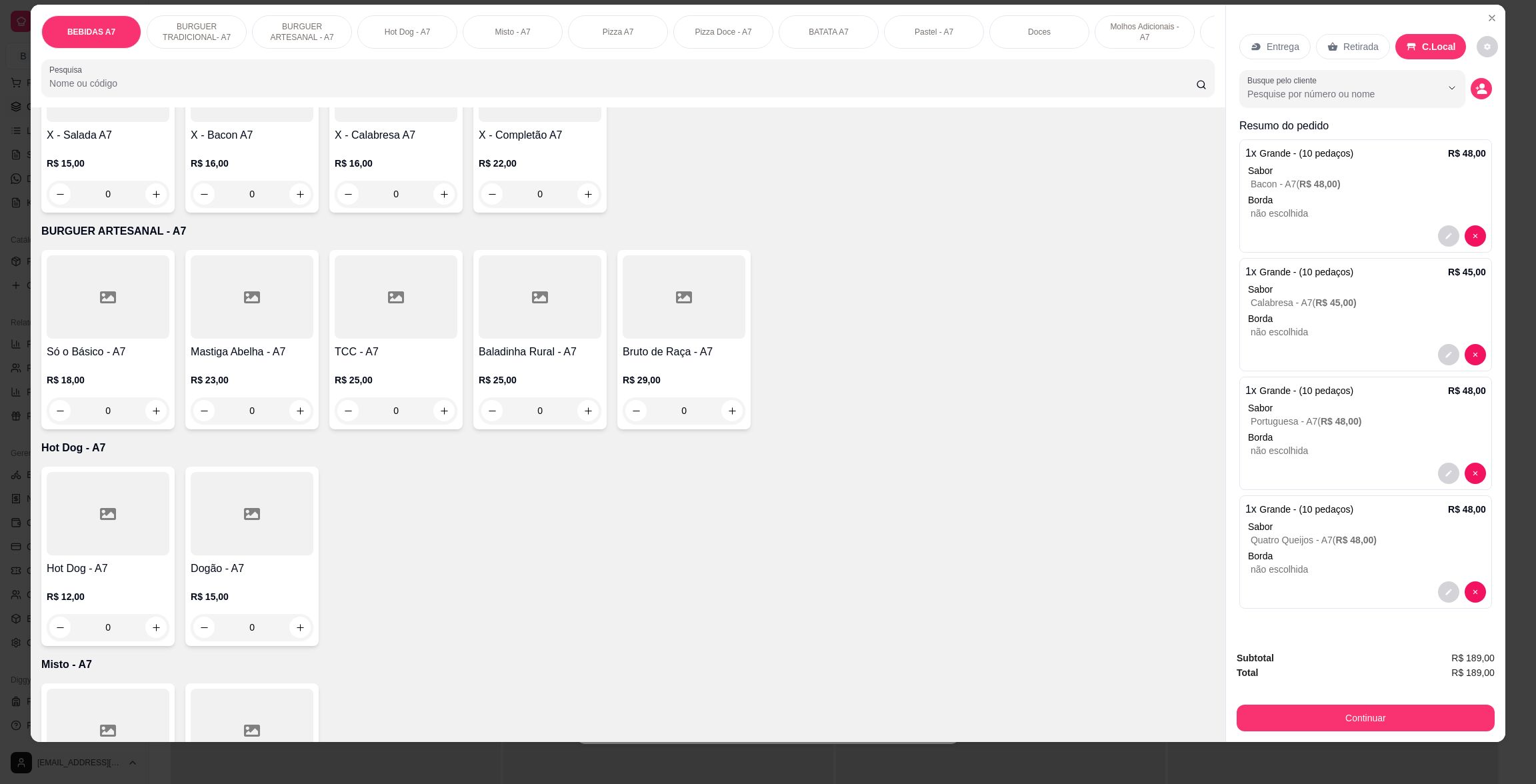
click at [419, 122] on div at bounding box center [396, 80] width 122 height 83
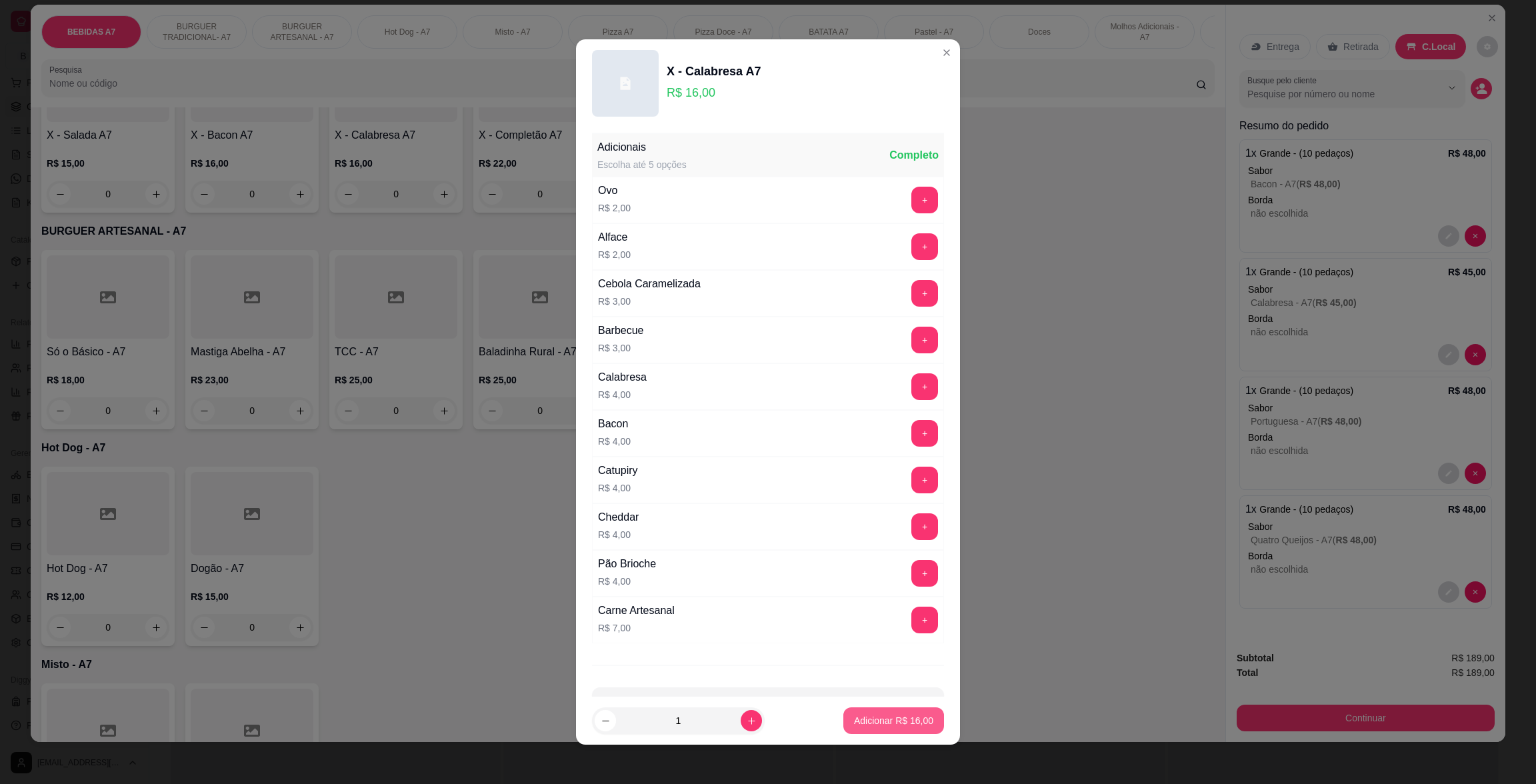
click at [899, 723] on button "Adicionar R$ 16,00" at bounding box center [893, 720] width 100 height 26
type input "1"
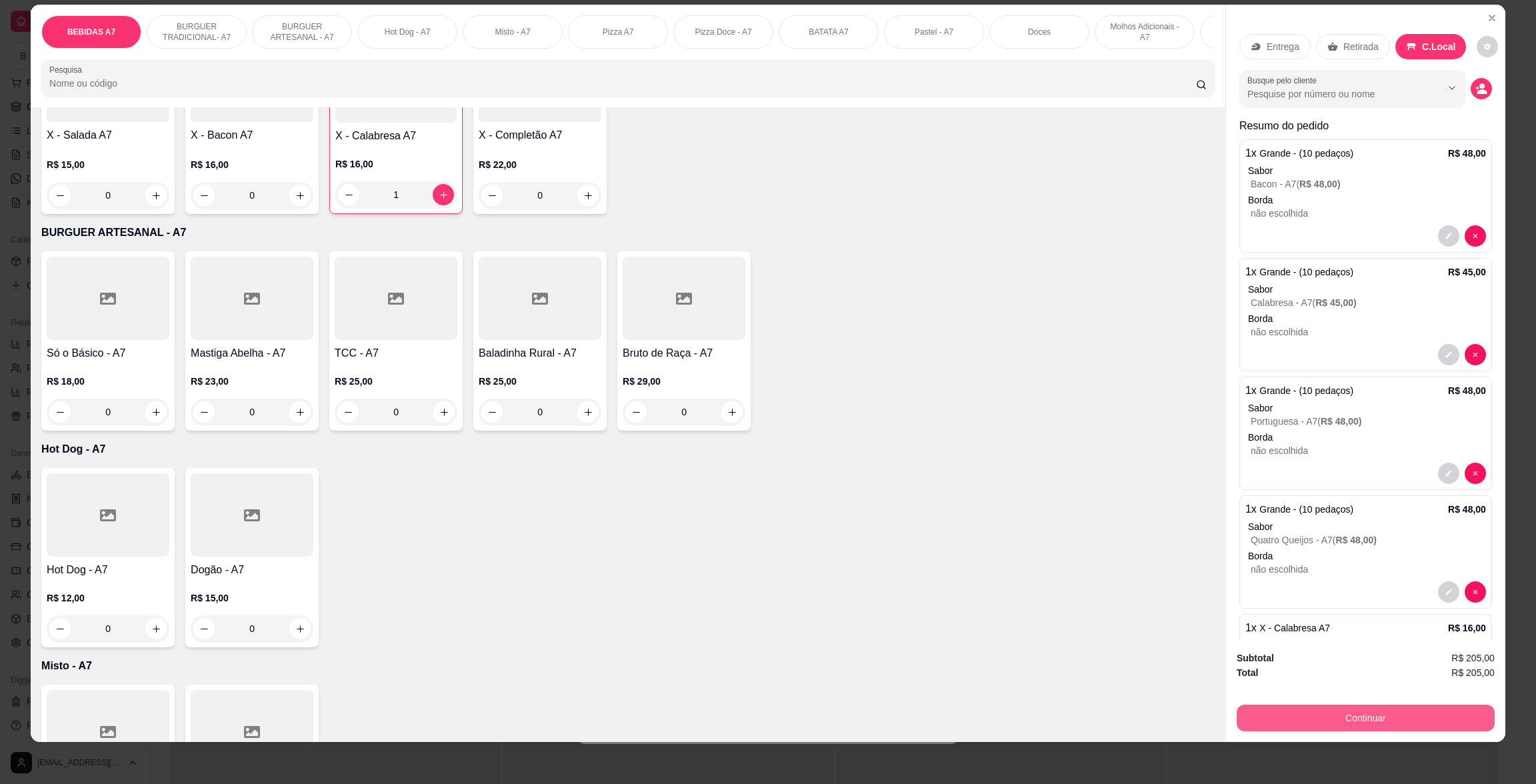
click at [1466, 716] on button "Continuar" at bounding box center [1365, 717] width 258 height 26
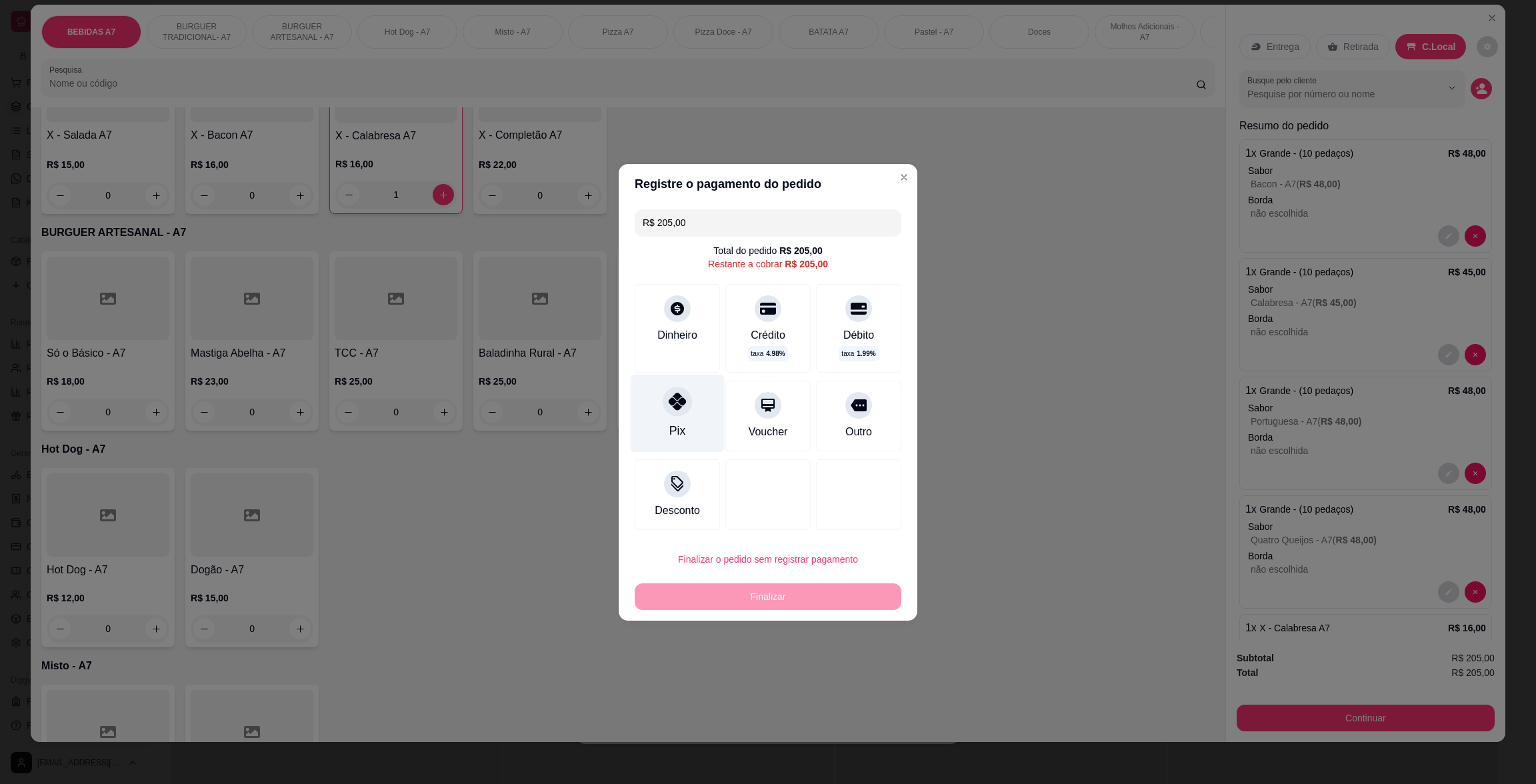
click at [634, 404] on div "Pix" at bounding box center [677, 413] width 94 height 78
type input "R$ 0,00"
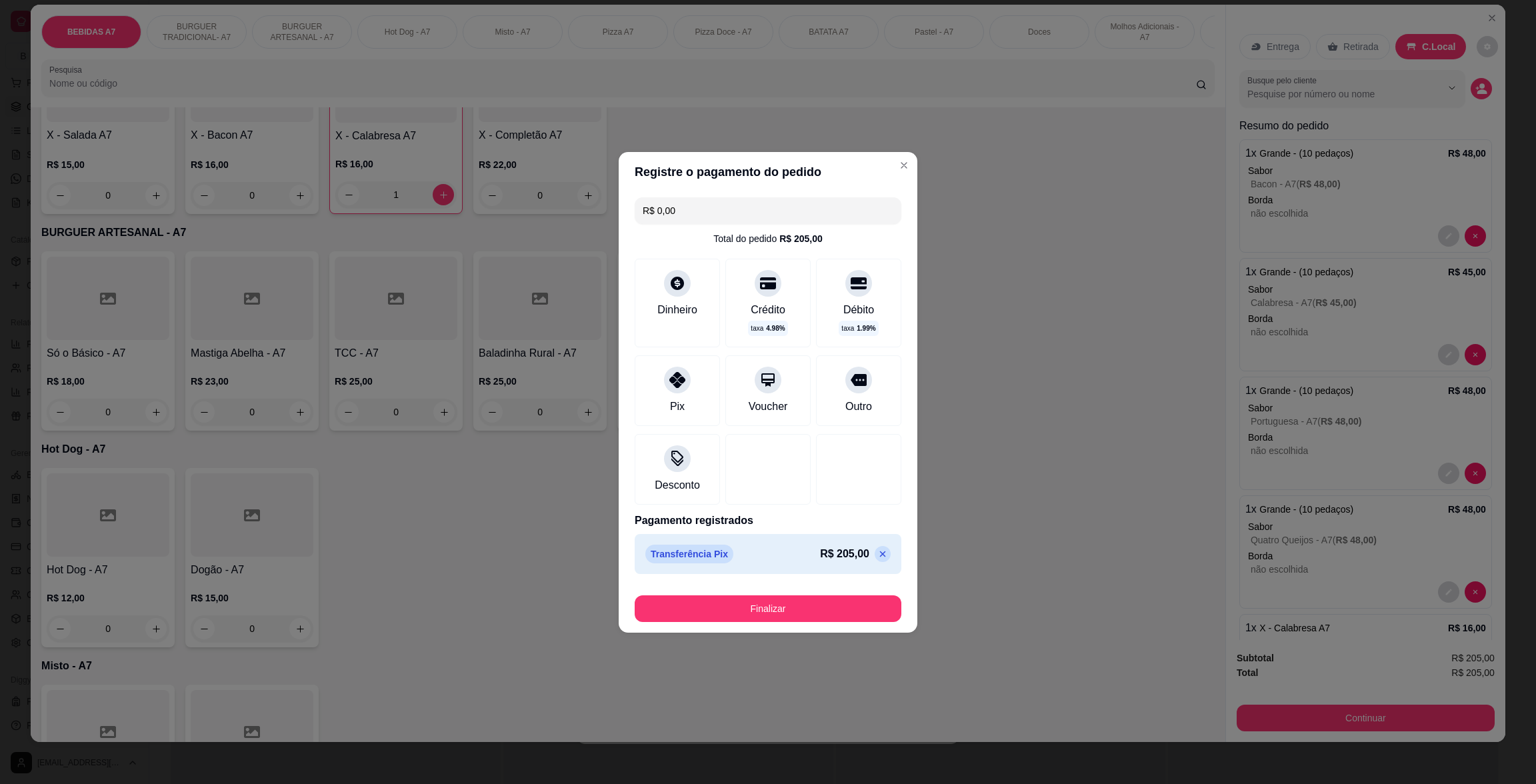
click at [783, 590] on div "Finalizar" at bounding box center [768, 605] width 266 height 32
click at [783, 599] on button "Finalizar" at bounding box center [768, 608] width 266 height 26
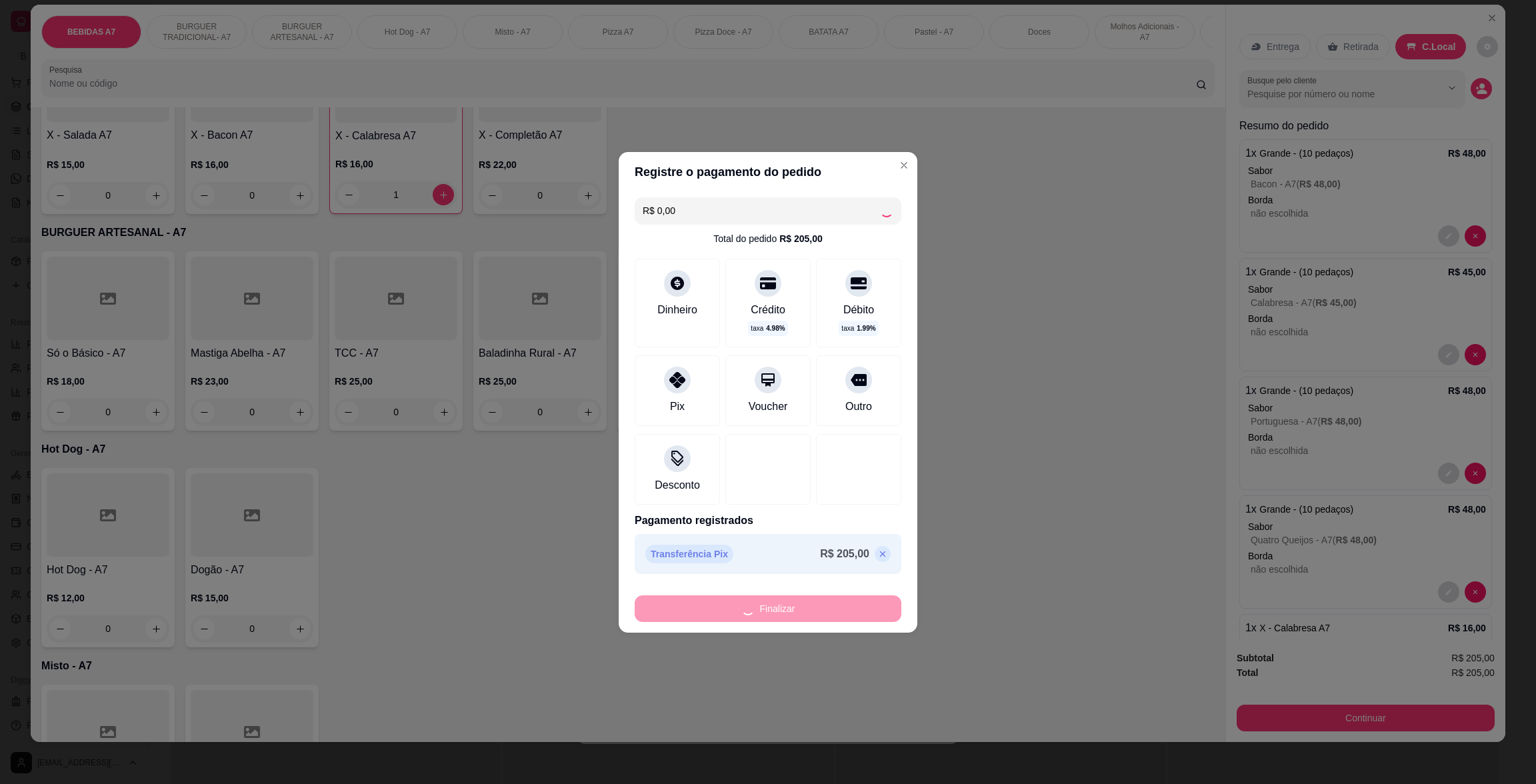
type input "0"
type input "-R$ 205,00"
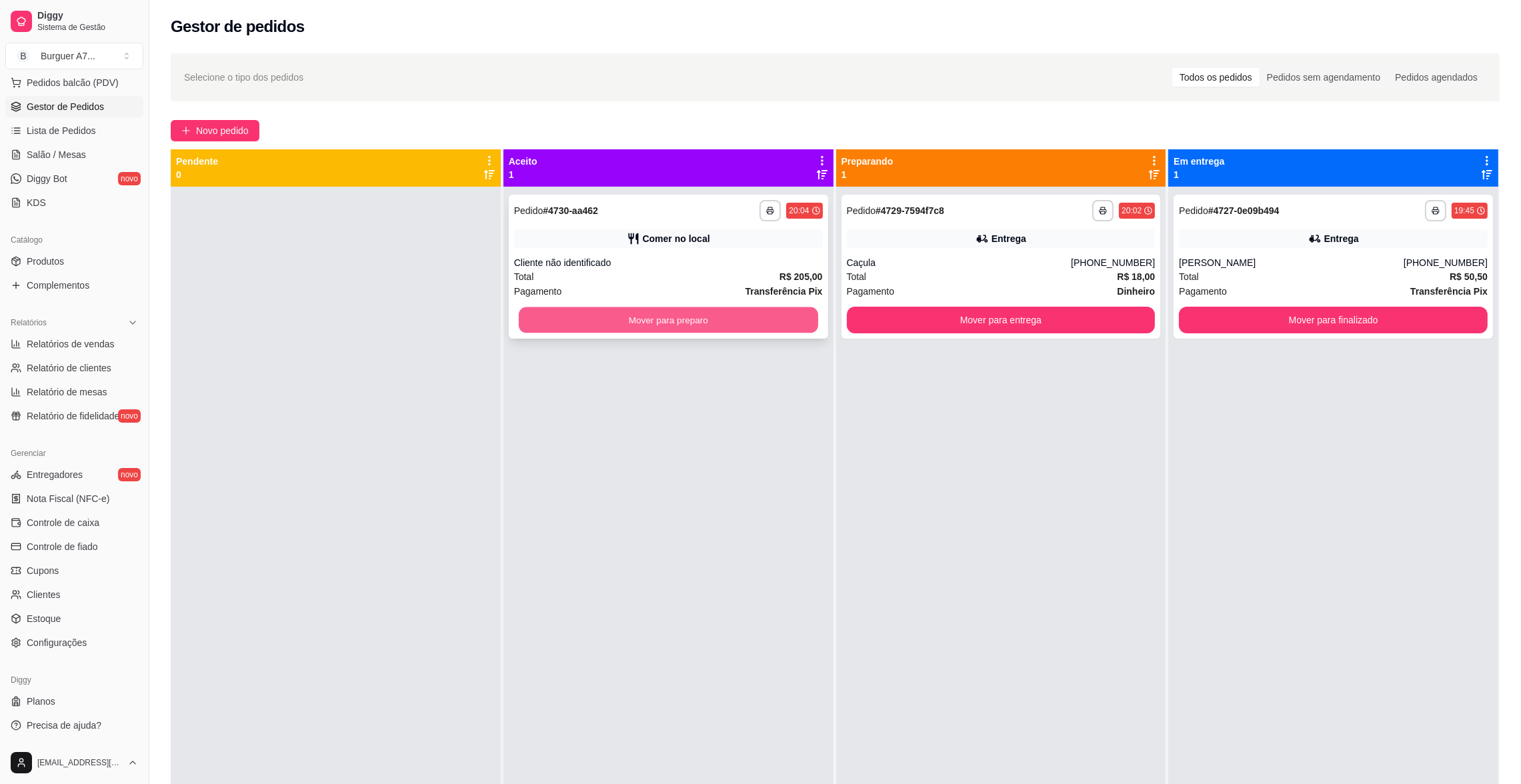
click at [777, 331] on button "Mover para preparo" at bounding box center [668, 320] width 299 height 26
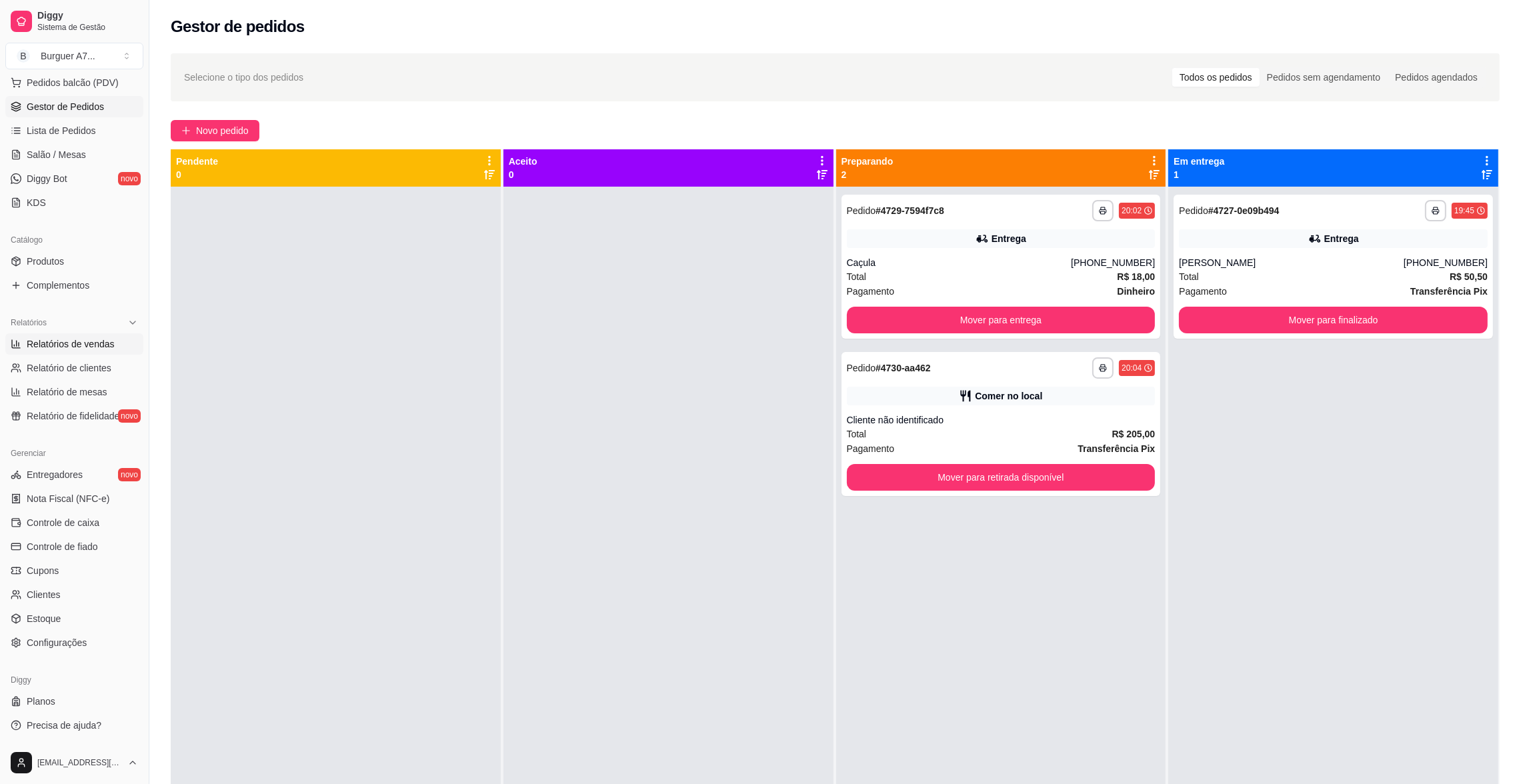
click at [103, 343] on span "Relatórios de vendas" at bounding box center [71, 344] width 88 height 14
select select "ALL"
select select "0"
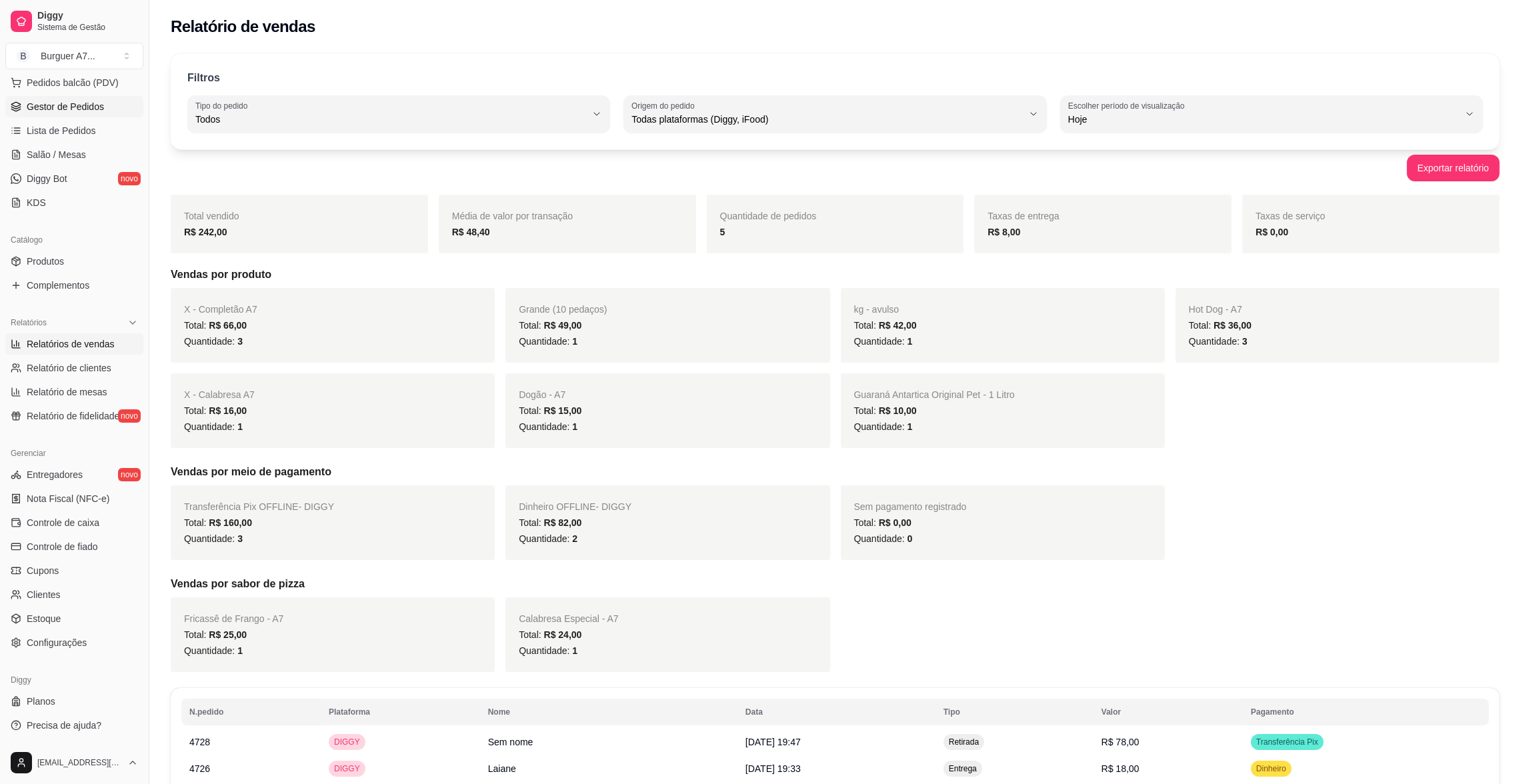
click at [78, 100] on span "Gestor de Pedidos" at bounding box center [65, 106] width 78 height 14
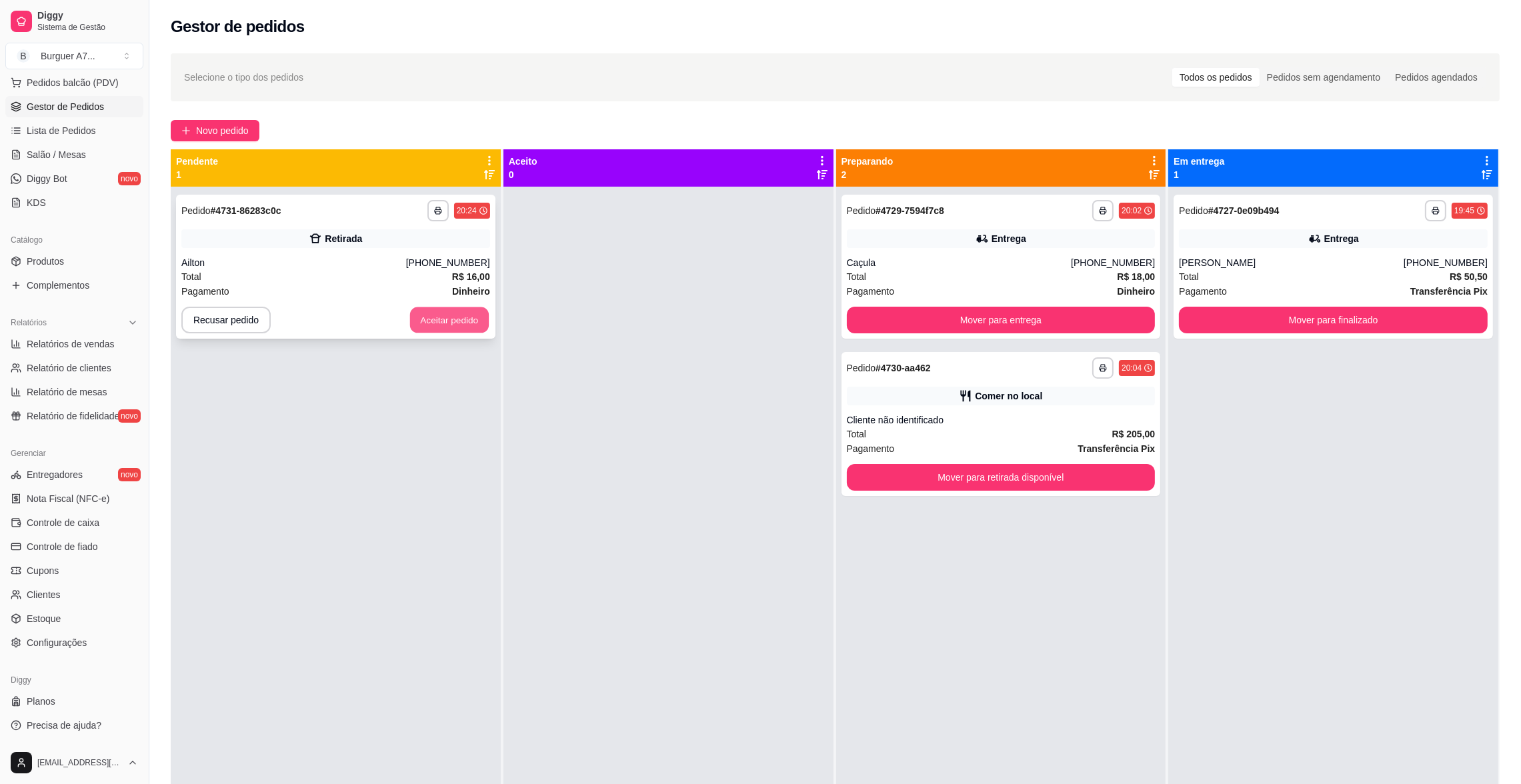
click at [419, 325] on button "Aceitar pedido" at bounding box center [450, 320] width 78 height 26
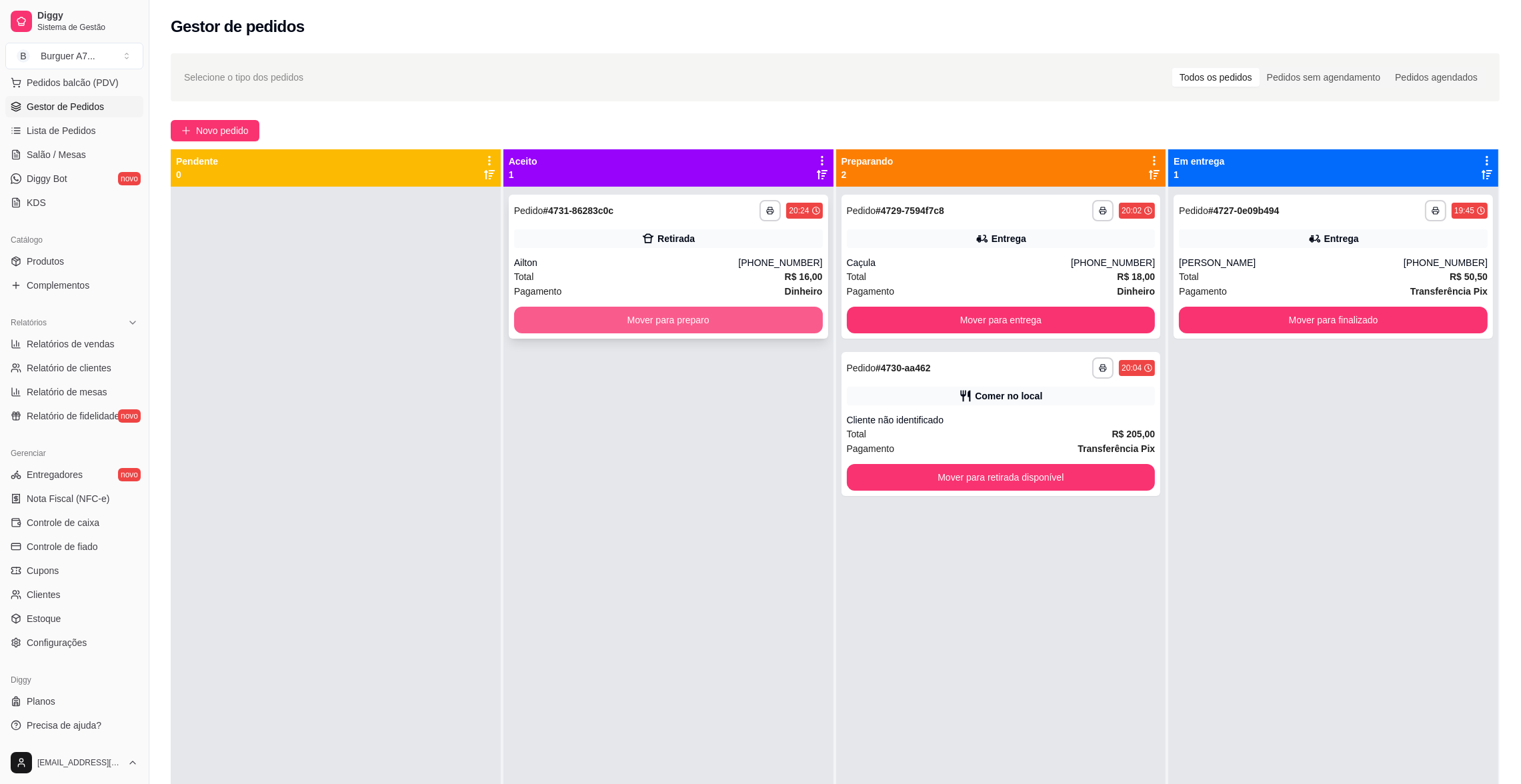
click at [618, 314] on button "Mover para preparo" at bounding box center [668, 320] width 308 height 26
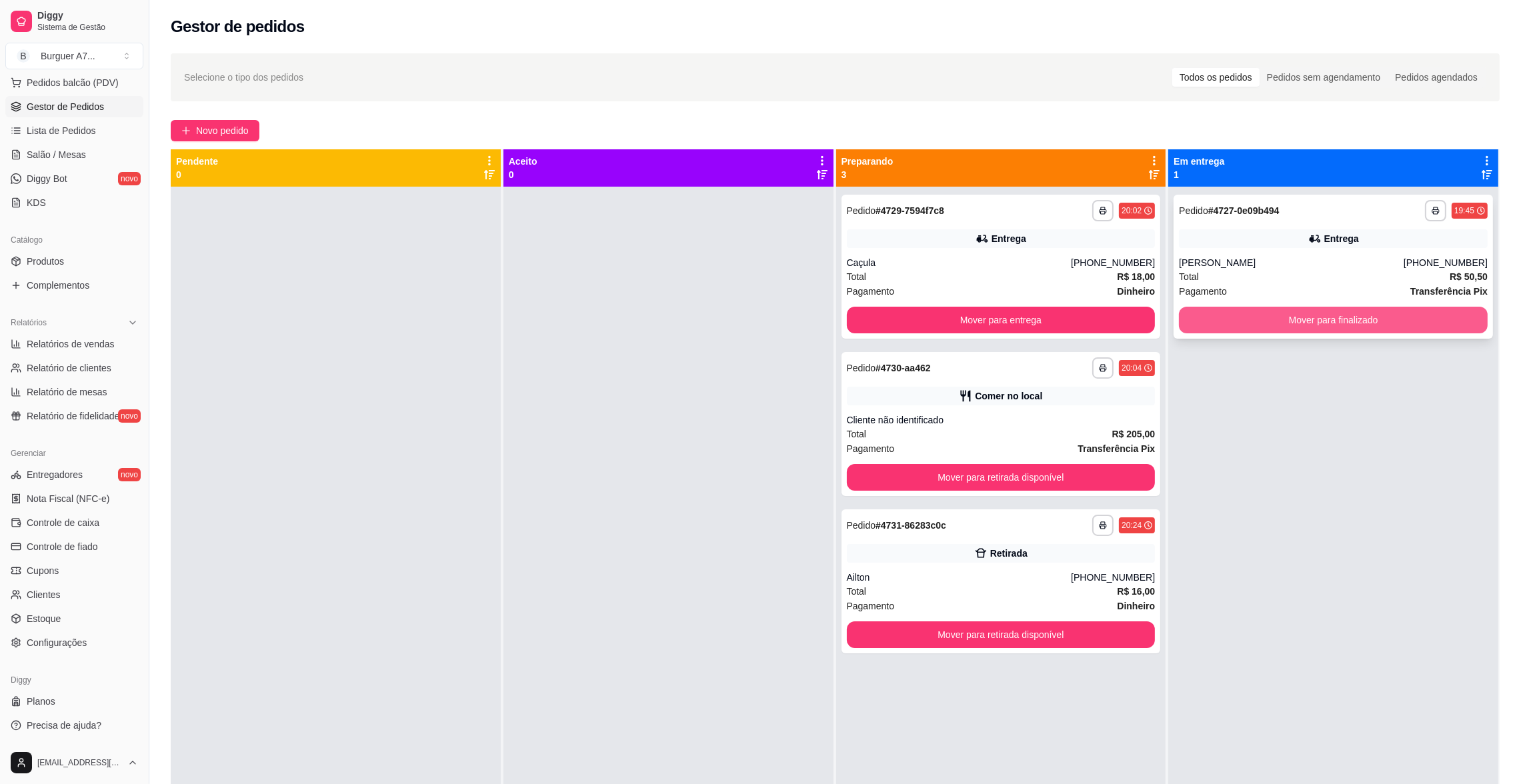
click at [1297, 329] on button "Mover para finalizado" at bounding box center [1333, 320] width 308 height 26
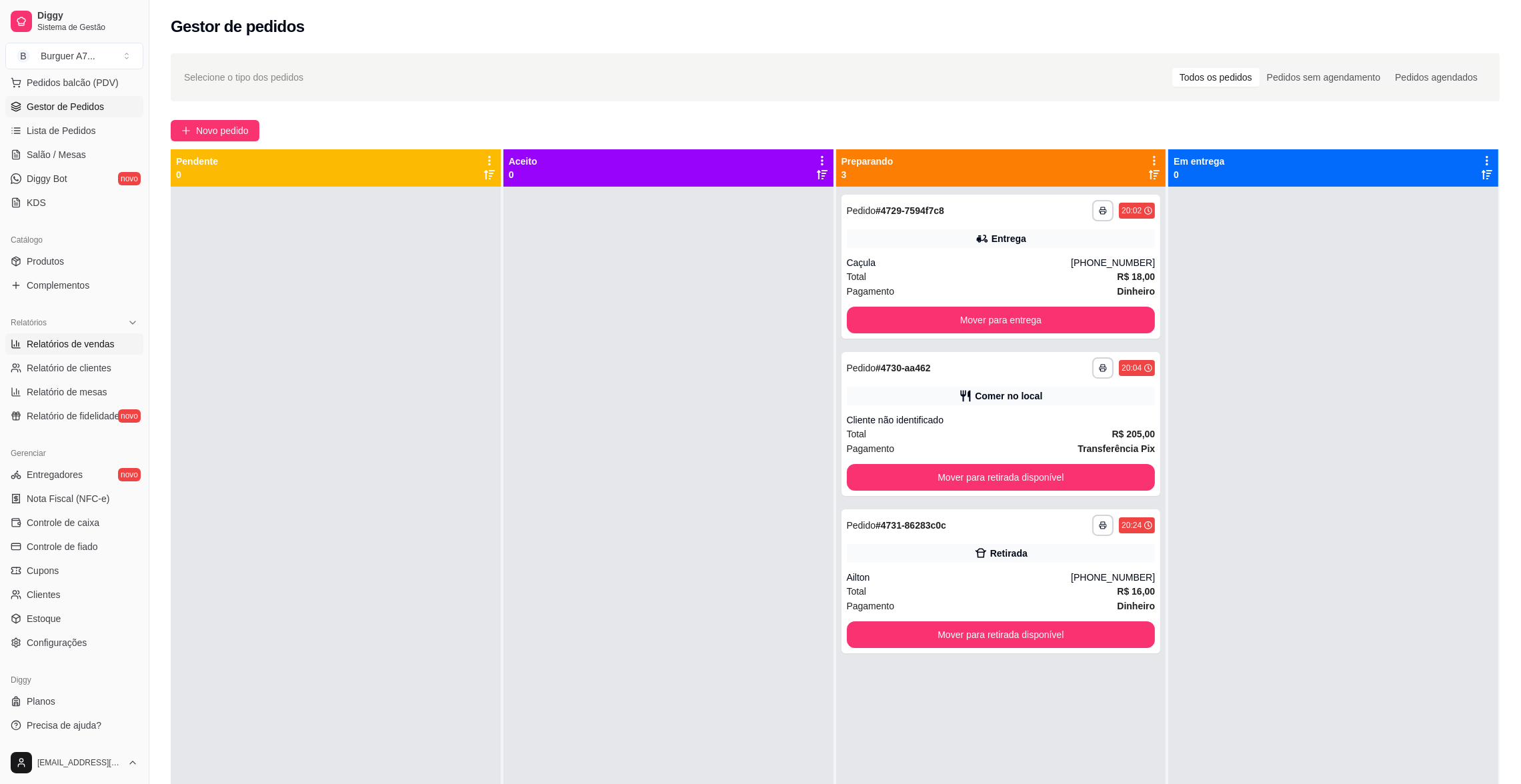
click at [77, 347] on span "Relatórios de vendas" at bounding box center [71, 344] width 88 height 14
select select "ALL"
select select "0"
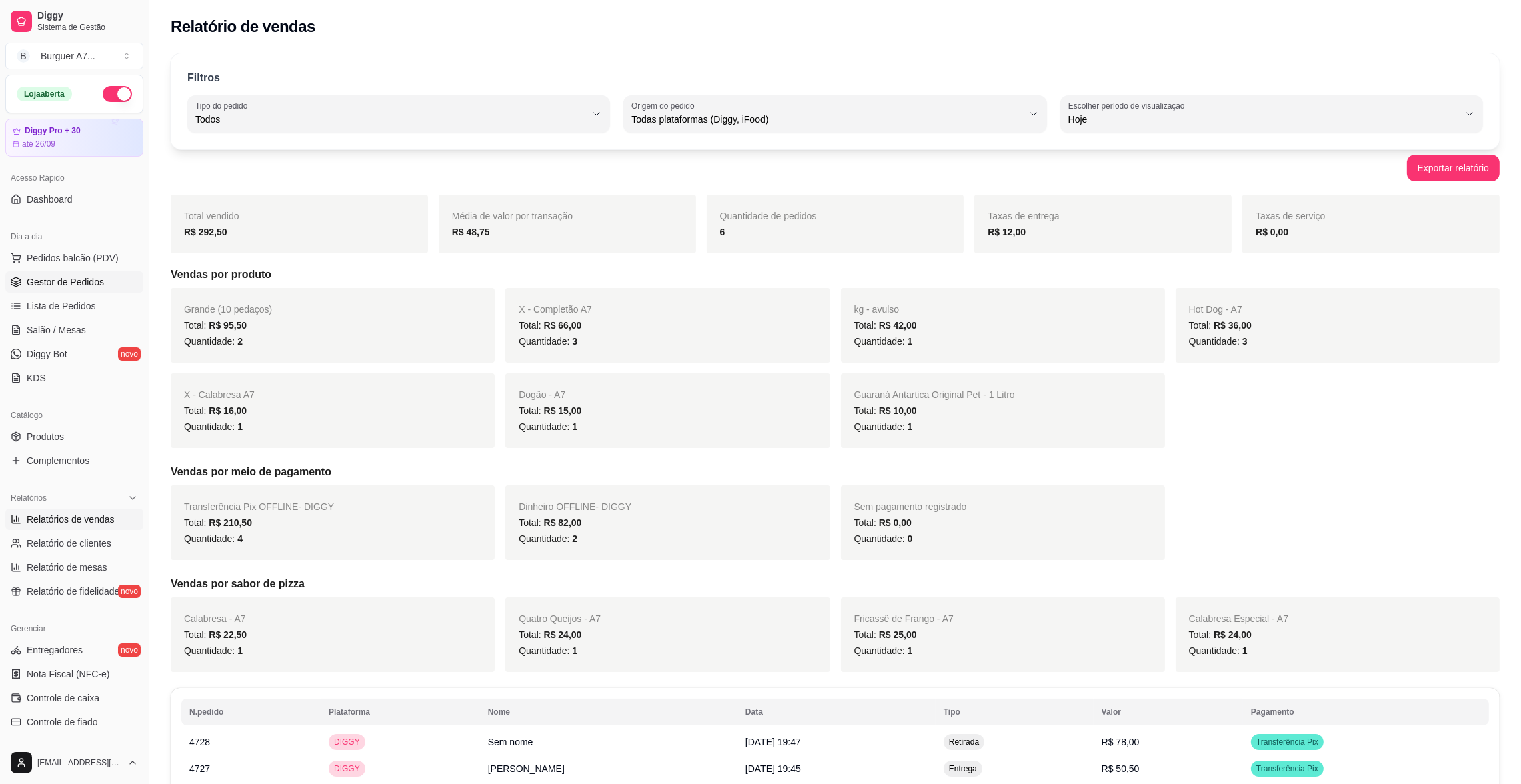
click at [78, 289] on link "Gestor de Pedidos" at bounding box center [74, 282] width 138 height 21
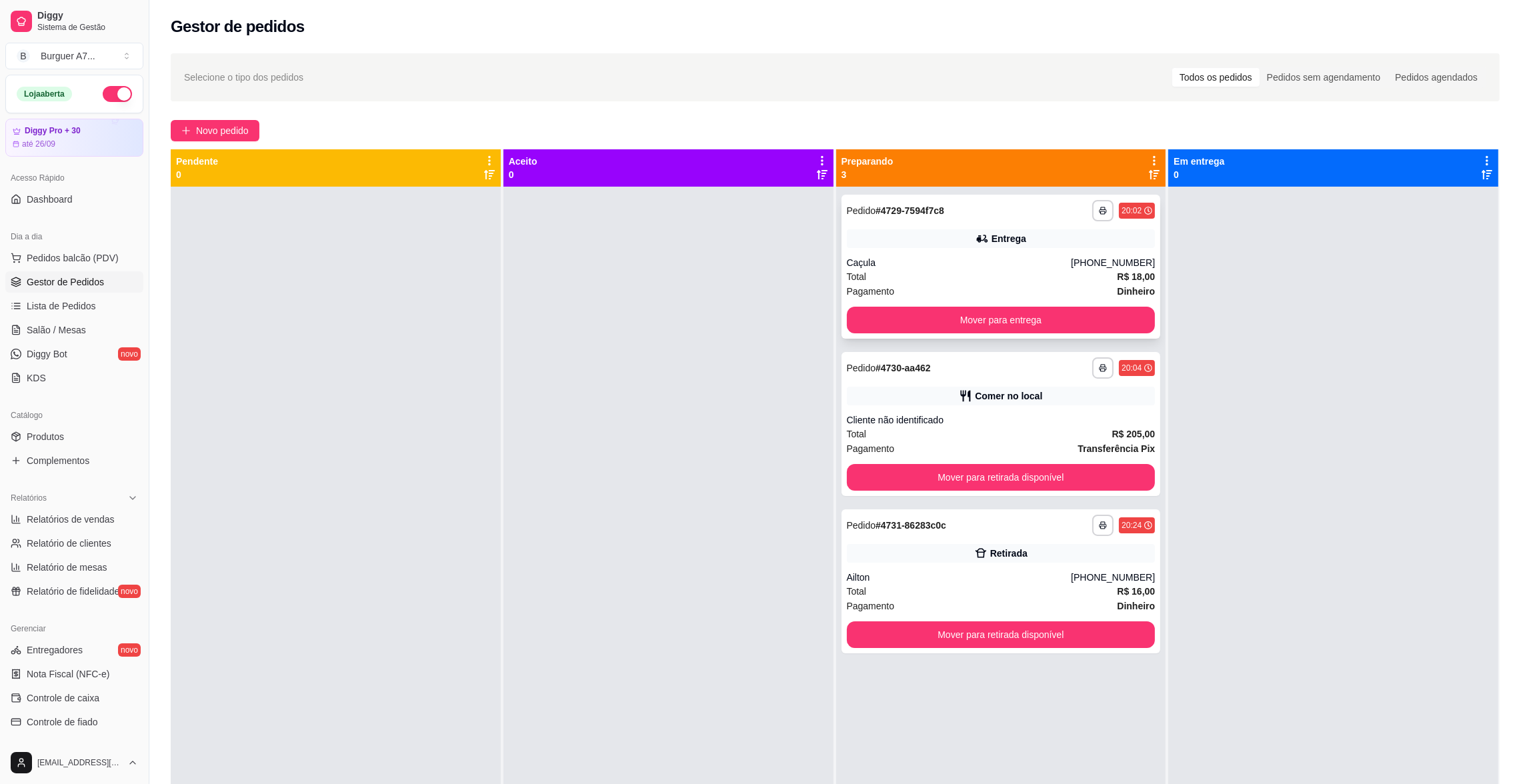
click at [1050, 219] on div "**********" at bounding box center [1001, 211] width 308 height 21
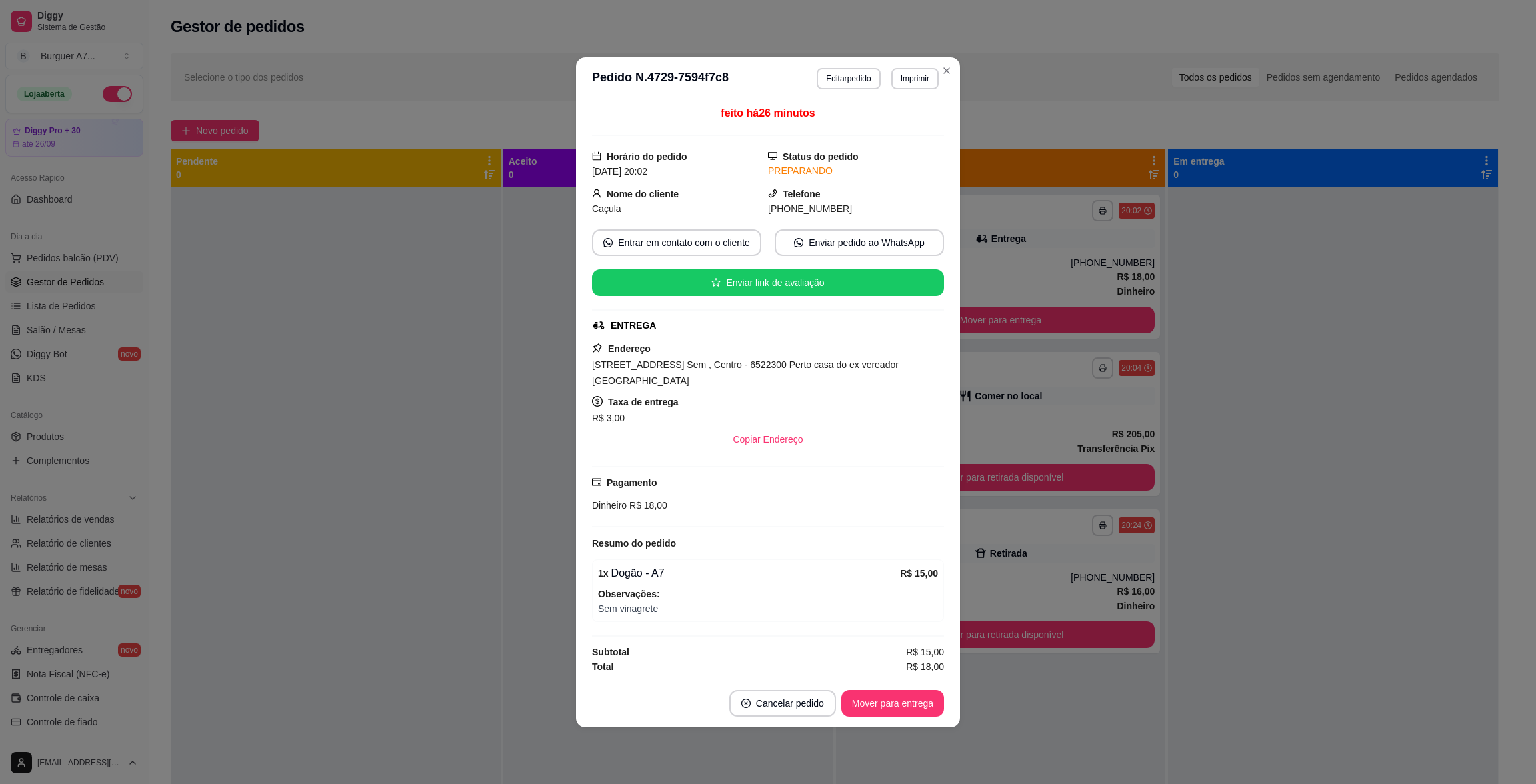
drag, startPoint x: 884, startPoint y: 538, endPoint x: 855, endPoint y: 589, distance: 58.7
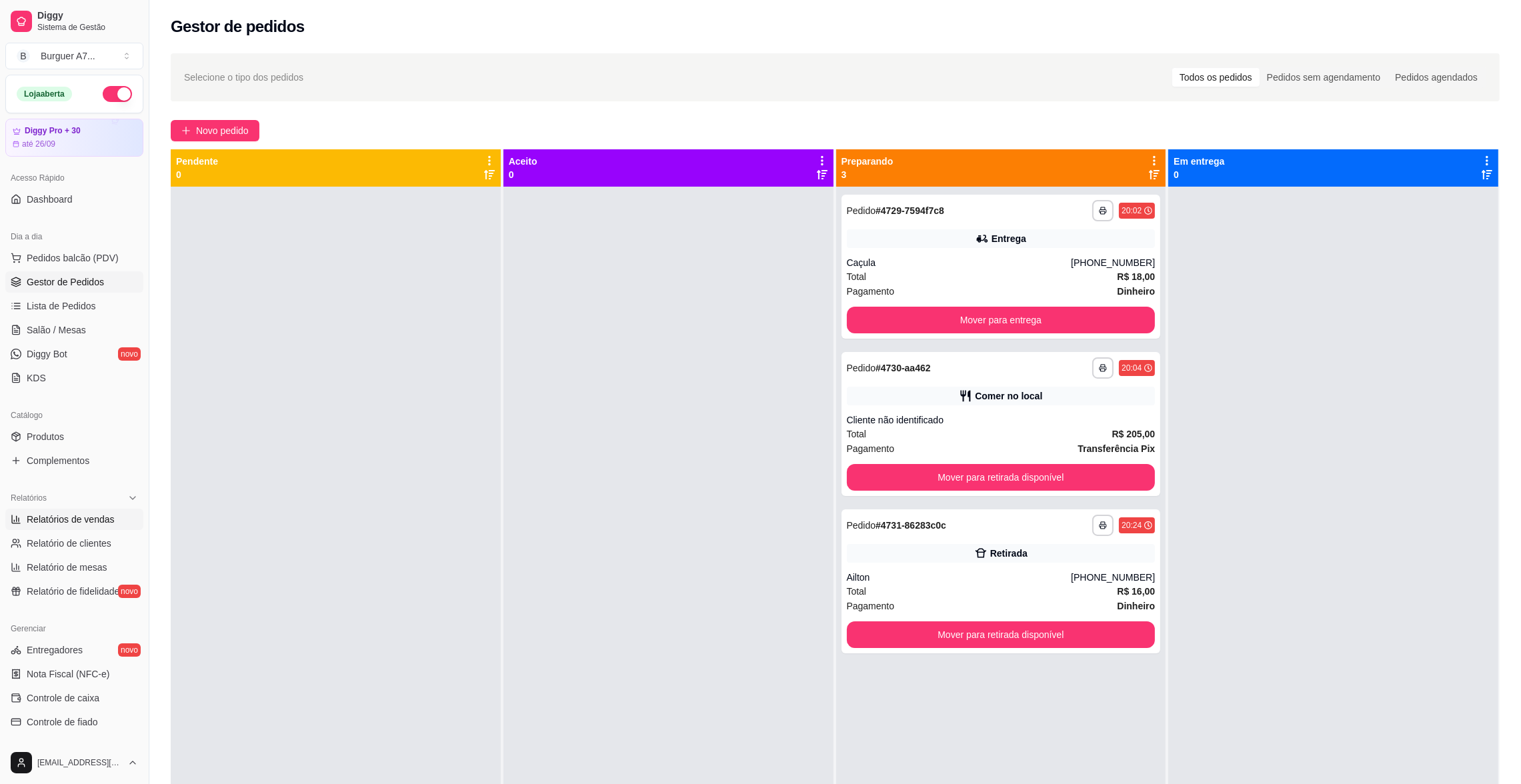
click at [113, 515] on link "Relatórios de vendas" at bounding box center [74, 519] width 138 height 21
select select "ALL"
select select "0"
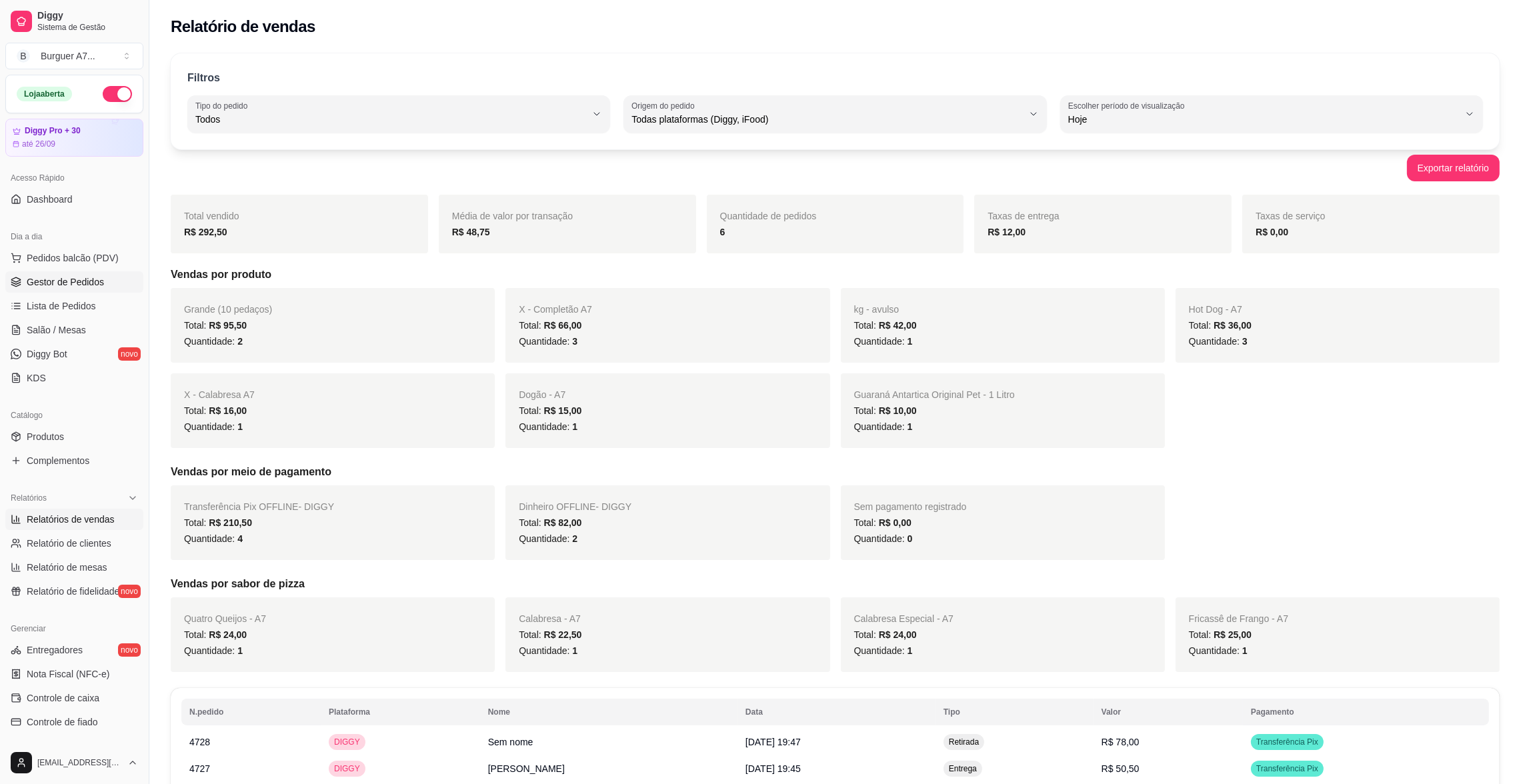
click at [119, 281] on link "Gestor de Pedidos" at bounding box center [74, 282] width 138 height 21
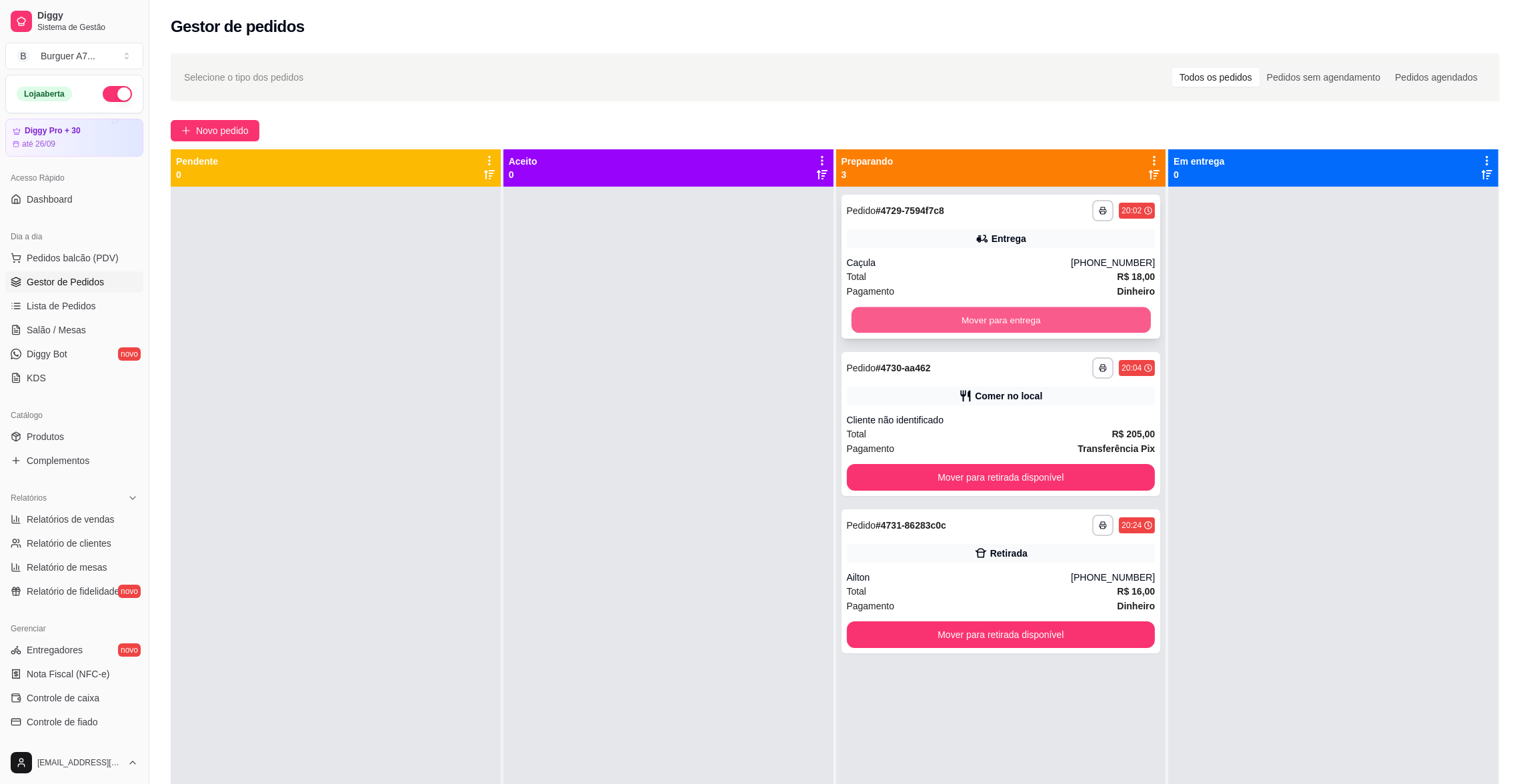
click at [1009, 318] on button "Mover para entrega" at bounding box center [1000, 320] width 299 height 26
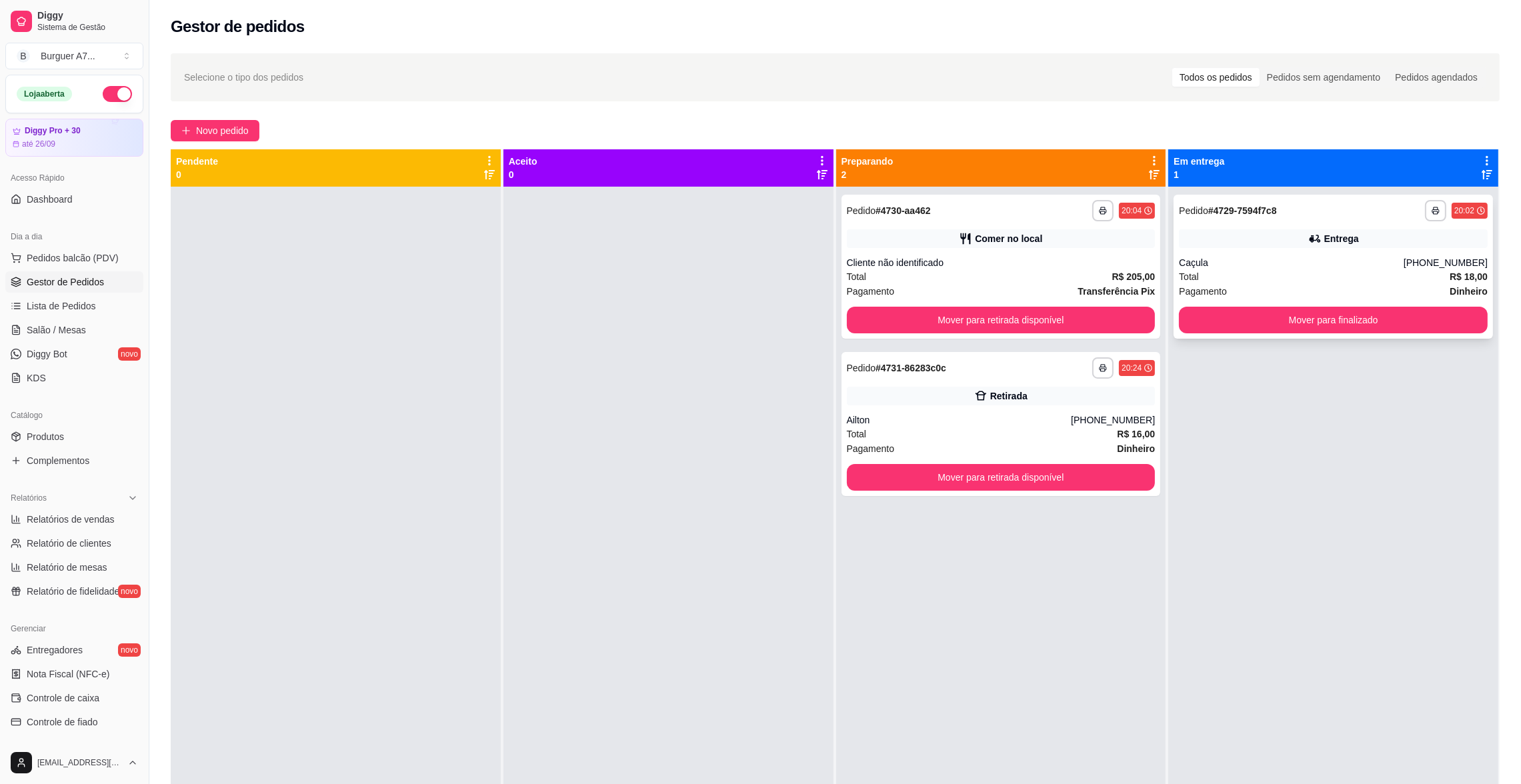
click at [1266, 258] on div "Caçula" at bounding box center [1291, 262] width 224 height 14
click at [1316, 319] on button "Mover para finalizado" at bounding box center [1333, 320] width 299 height 26
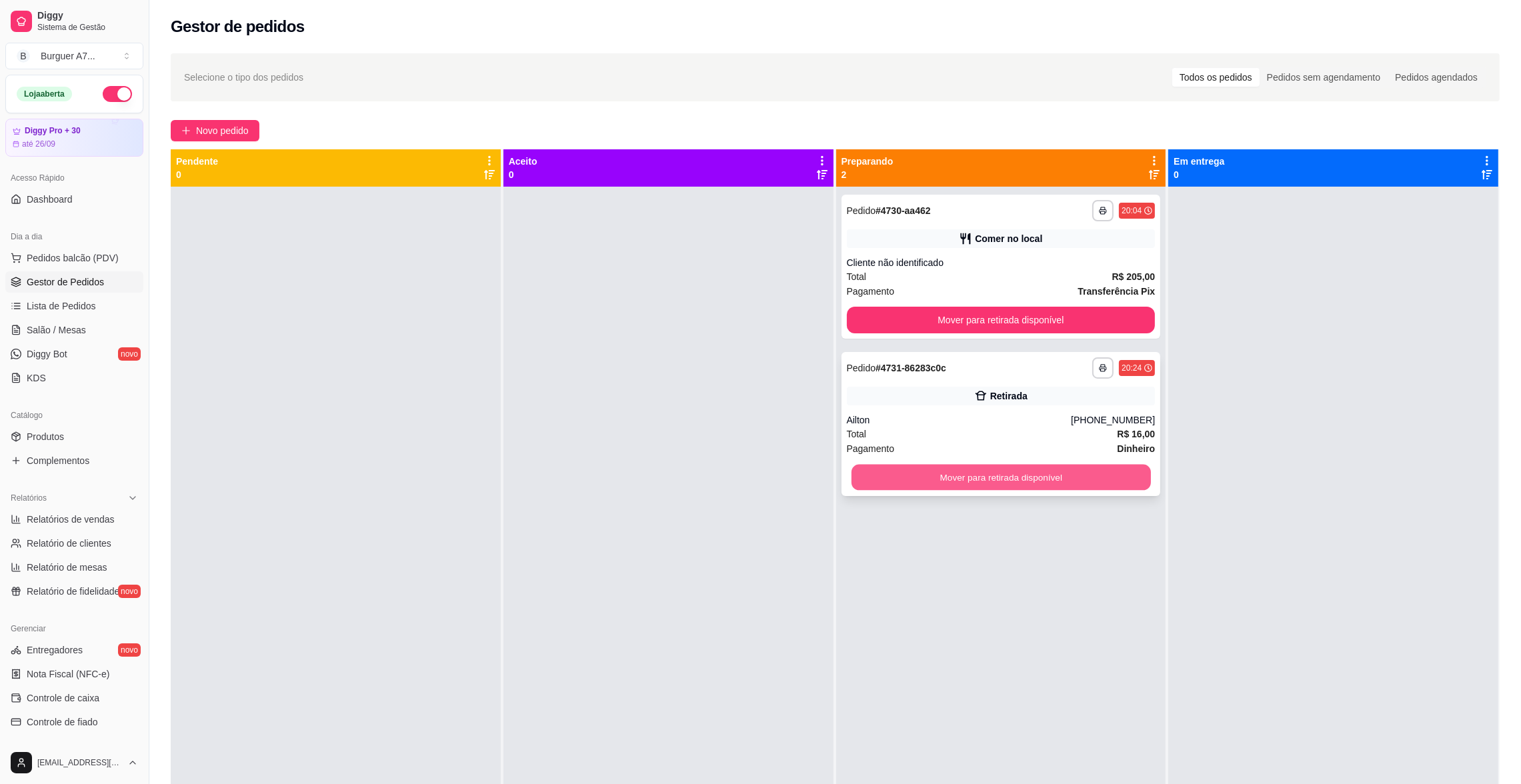
click at [1115, 466] on button "Mover para retirada disponível" at bounding box center [1000, 477] width 299 height 26
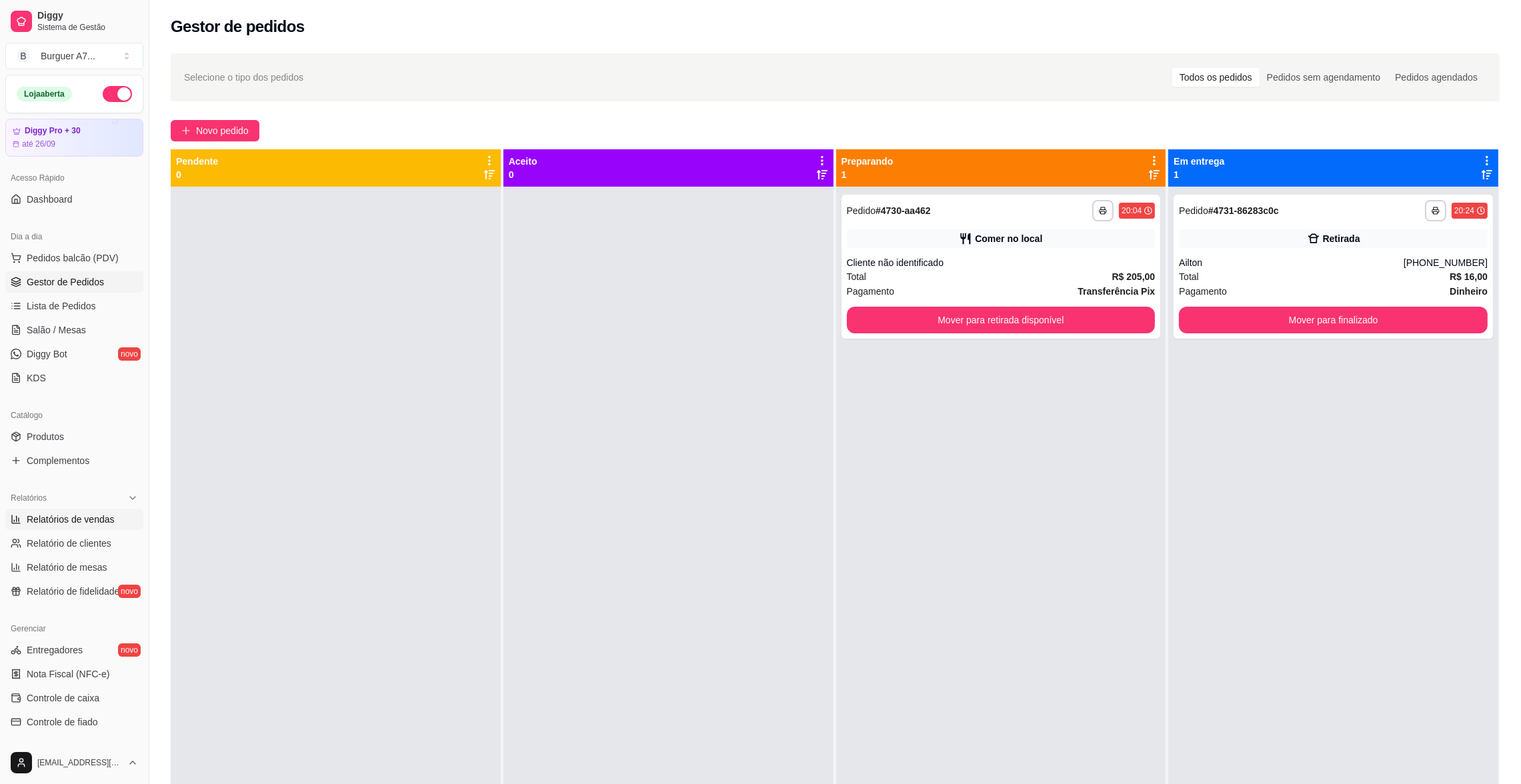
click at [71, 514] on span "Relatórios de vendas" at bounding box center [71, 519] width 88 height 14
select select "ALL"
select select "0"
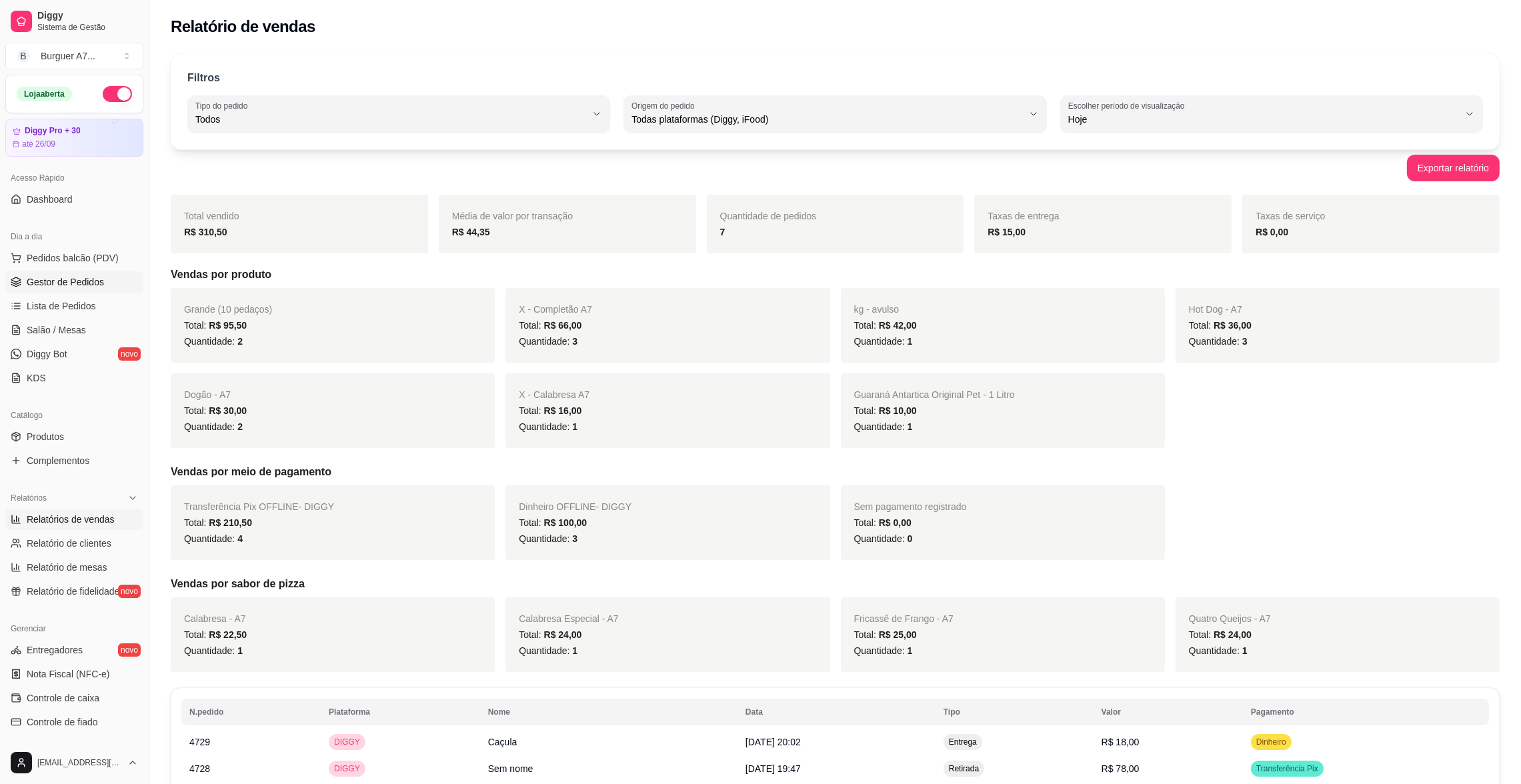
click at [103, 279] on link "Gestor de Pedidos" at bounding box center [74, 282] width 138 height 21
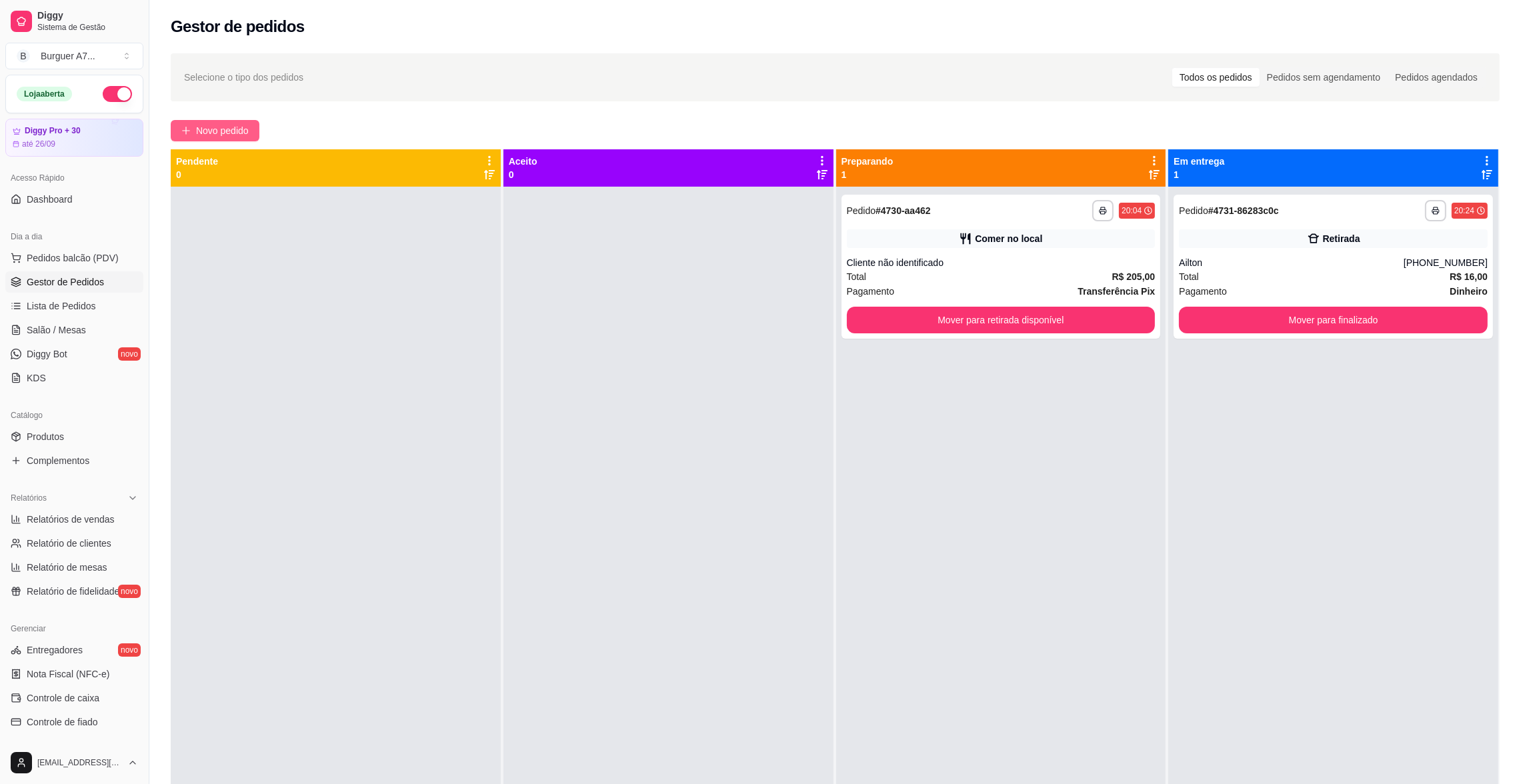
click at [190, 133] on icon "plus" at bounding box center [186, 130] width 9 height 9
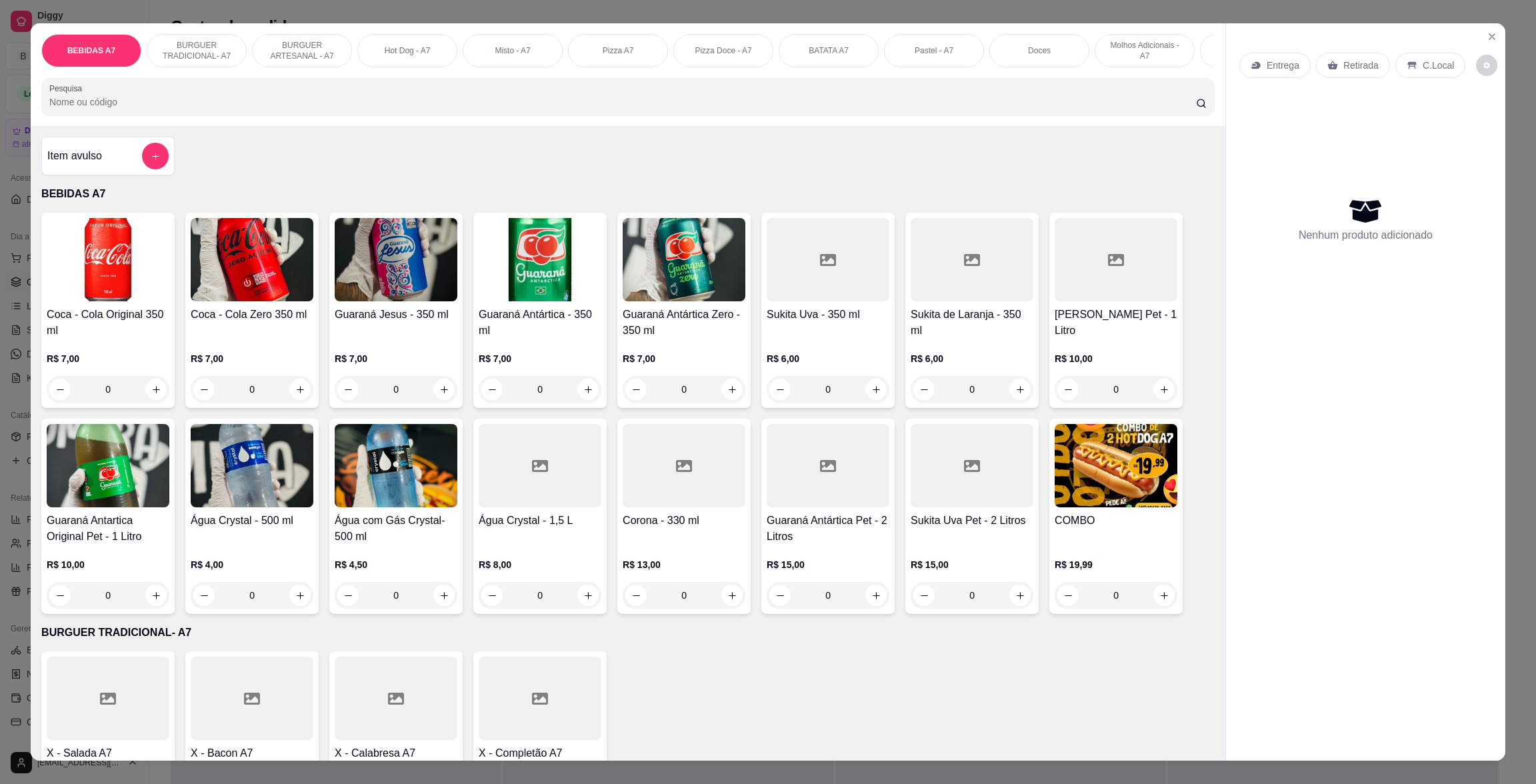
click at [162, 175] on div "Item avulso" at bounding box center [108, 156] width 133 height 38
click at [759, 419] on div "Observações" at bounding box center [768, 436] width 266 height 37
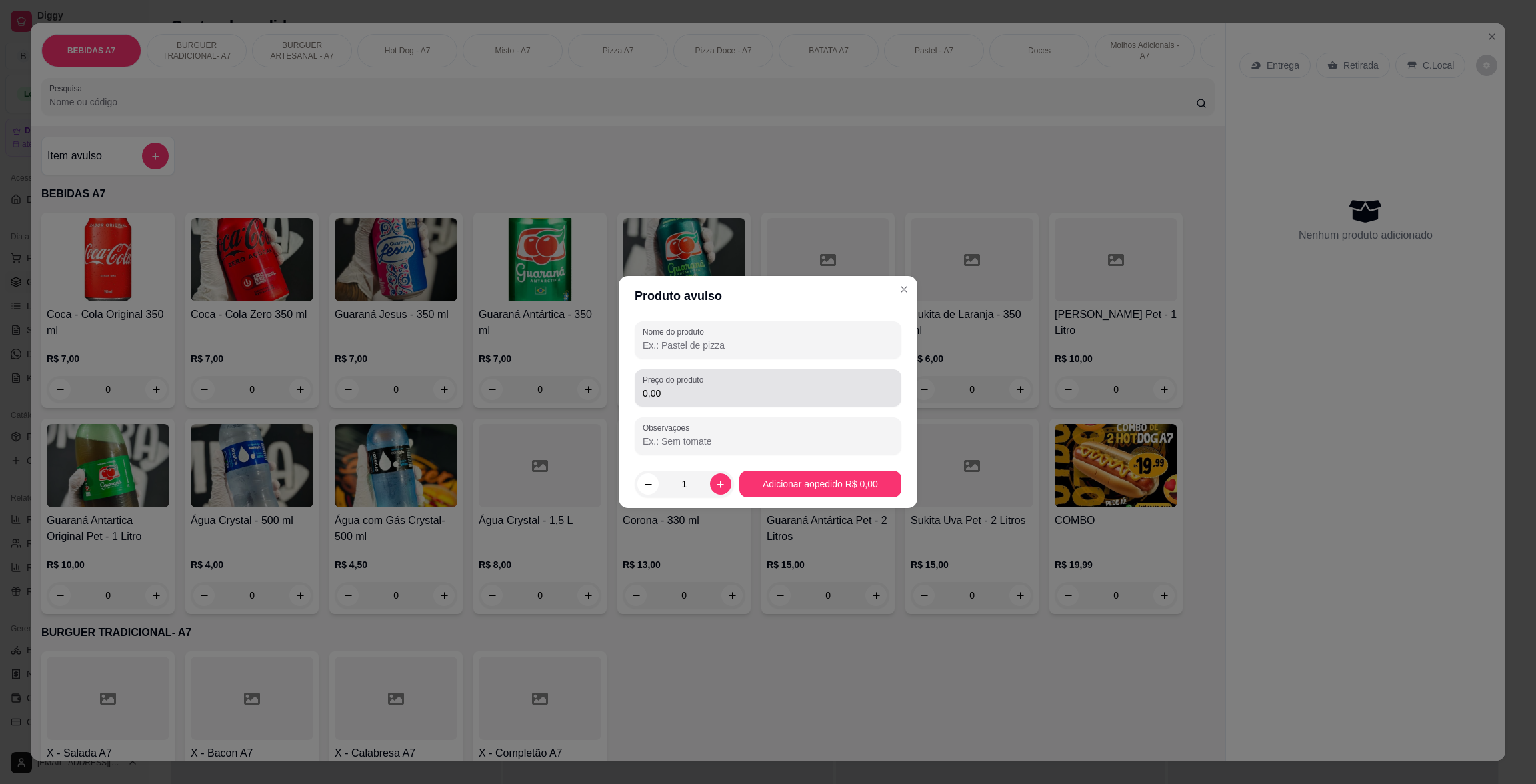
click at [767, 405] on div "Preço do produto 0,00" at bounding box center [768, 388] width 266 height 37
type input "10,00"
click at [767, 328] on div at bounding box center [768, 340] width 251 height 26
click at [725, 350] on input "PASTEL SEM RECEHEIO" at bounding box center [768, 345] width 251 height 14
drag, startPoint x: 798, startPoint y: 355, endPoint x: 714, endPoint y: 347, distance: 84.4
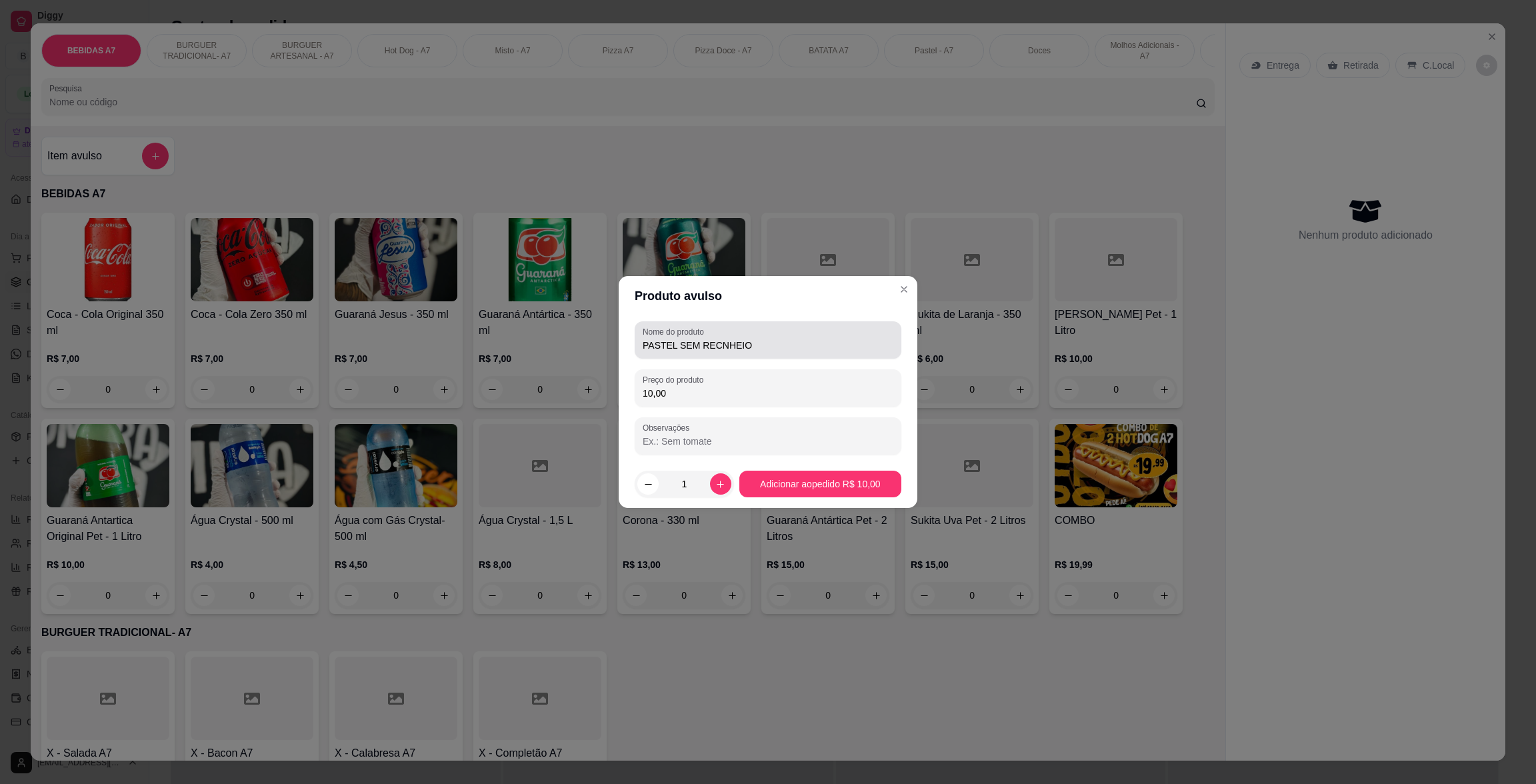
click at [714, 347] on div "Nome do produto PASTEL SEM RECNHEIO" at bounding box center [768, 340] width 266 height 37
click at [721, 341] on input "PASTEL SEM RECNHEIO" at bounding box center [768, 345] width 251 height 14
type input "PASTEL SEM RECHEIO"
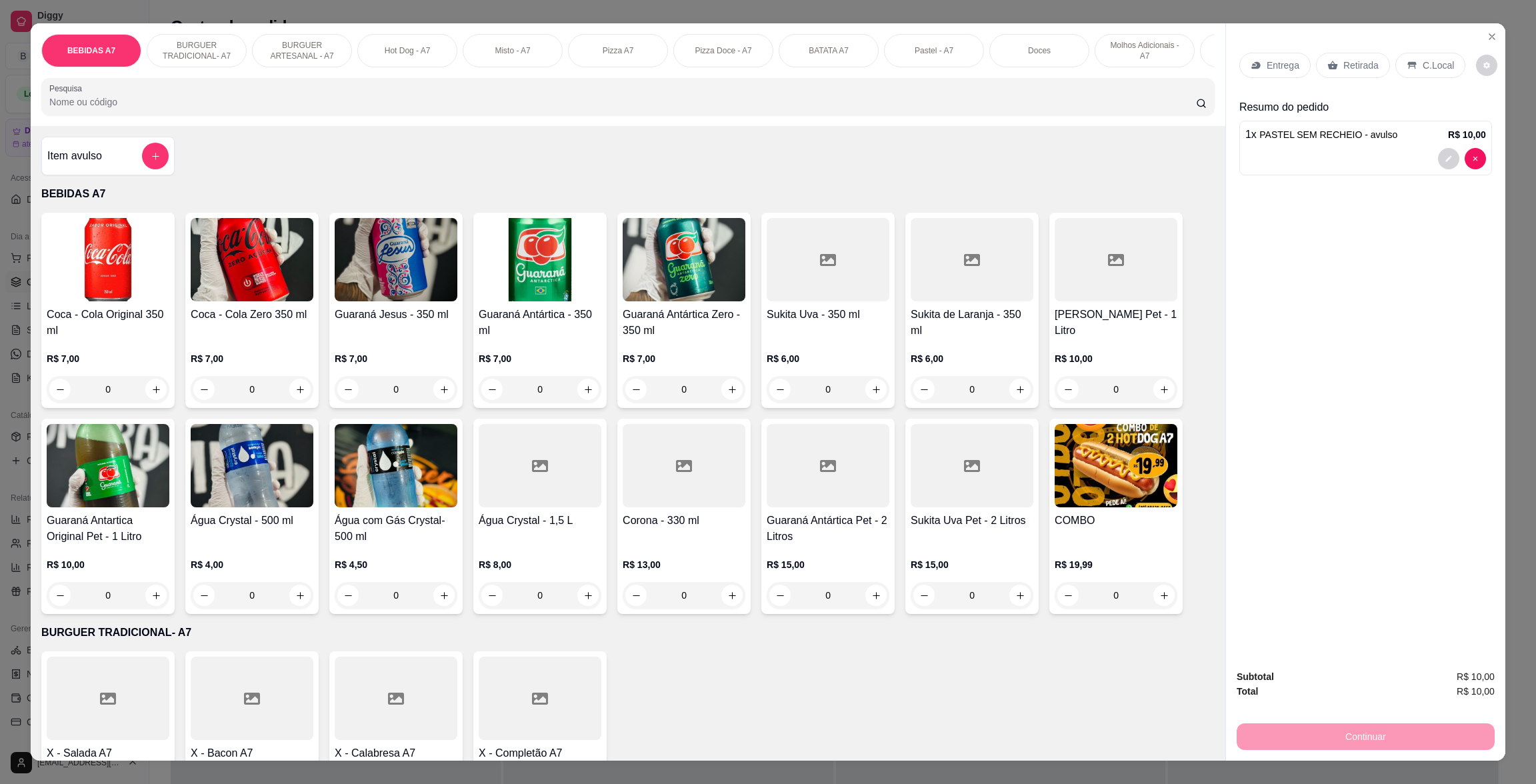
click at [1289, 63] on p "Entrega" at bounding box center [1282, 65] width 33 height 14
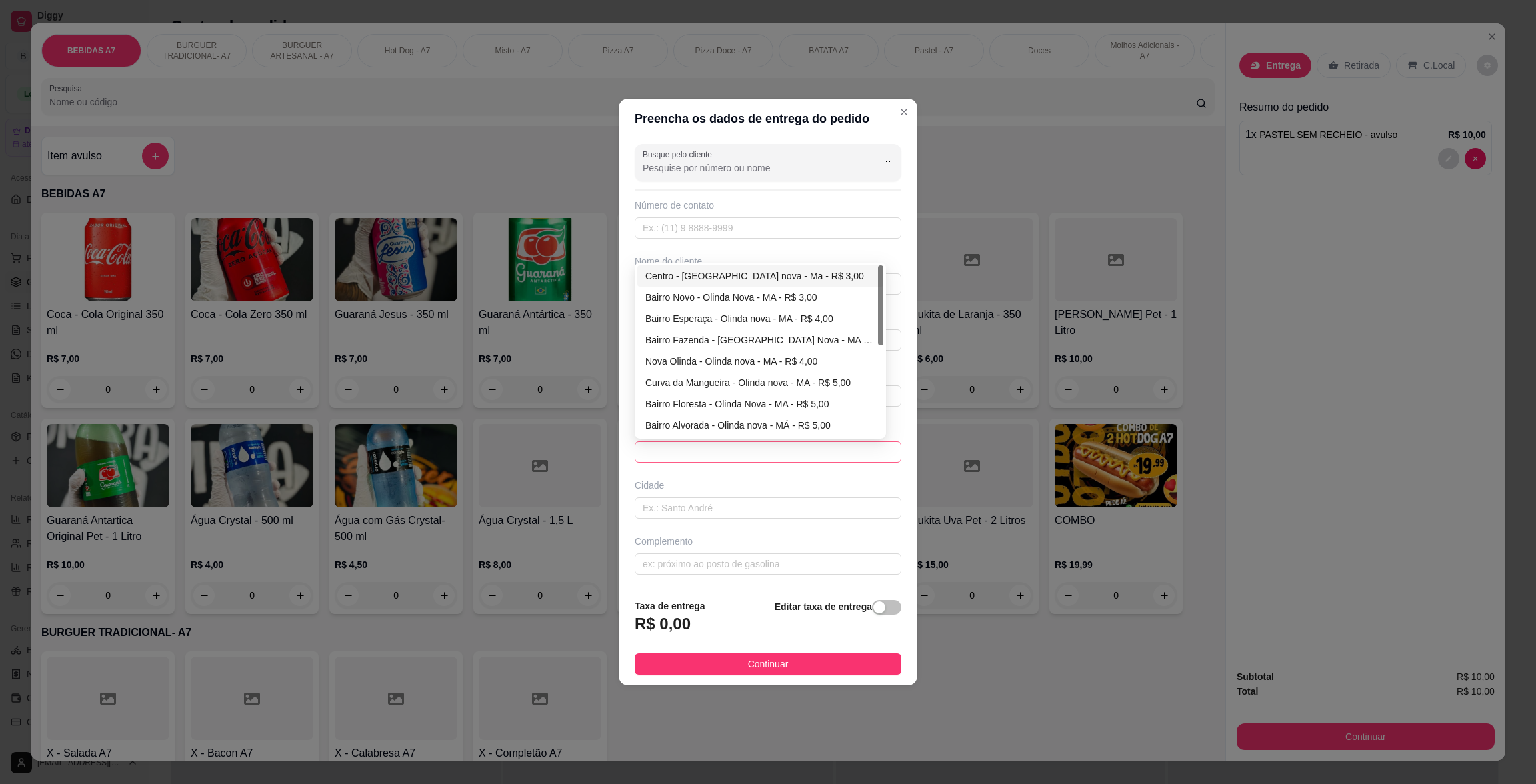
click at [826, 449] on span at bounding box center [768, 452] width 251 height 20
click at [807, 369] on div "Nova Olinda - Olinda nova - MA - R$ 4,00" at bounding box center [760, 361] width 230 height 15
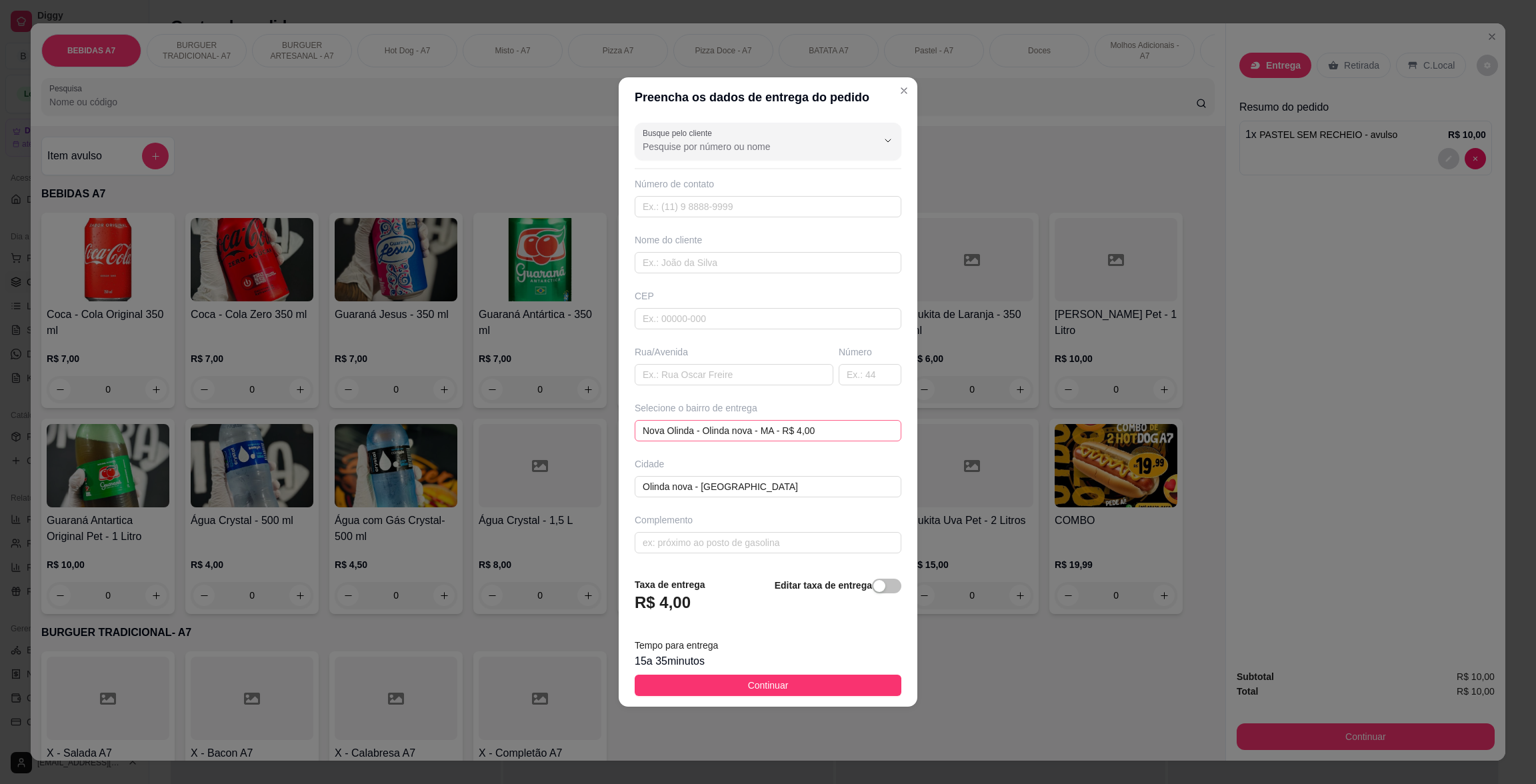
click at [807, 369] on div "Rua/Avenida" at bounding box center [733, 365] width 204 height 40
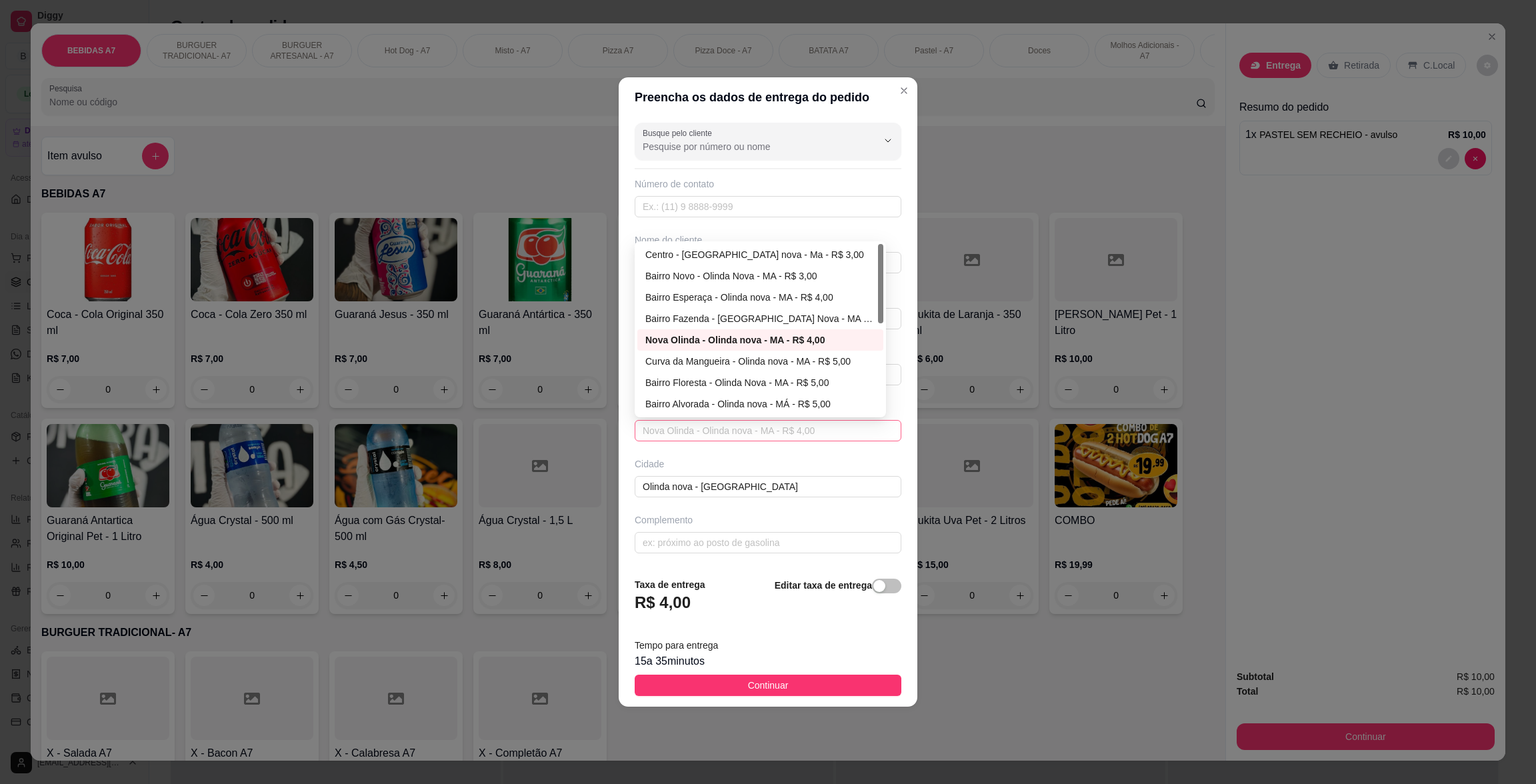
click at [782, 424] on span "Nova Olinda - Olinda nova - MA - R$ 4,00" at bounding box center [768, 431] width 251 height 20
click at [778, 263] on div "Centro - [GEOGRAPHIC_DATA] nova - Ma - R$ 3,00" at bounding box center [760, 255] width 246 height 21
type input "Olinda nova - Ma"
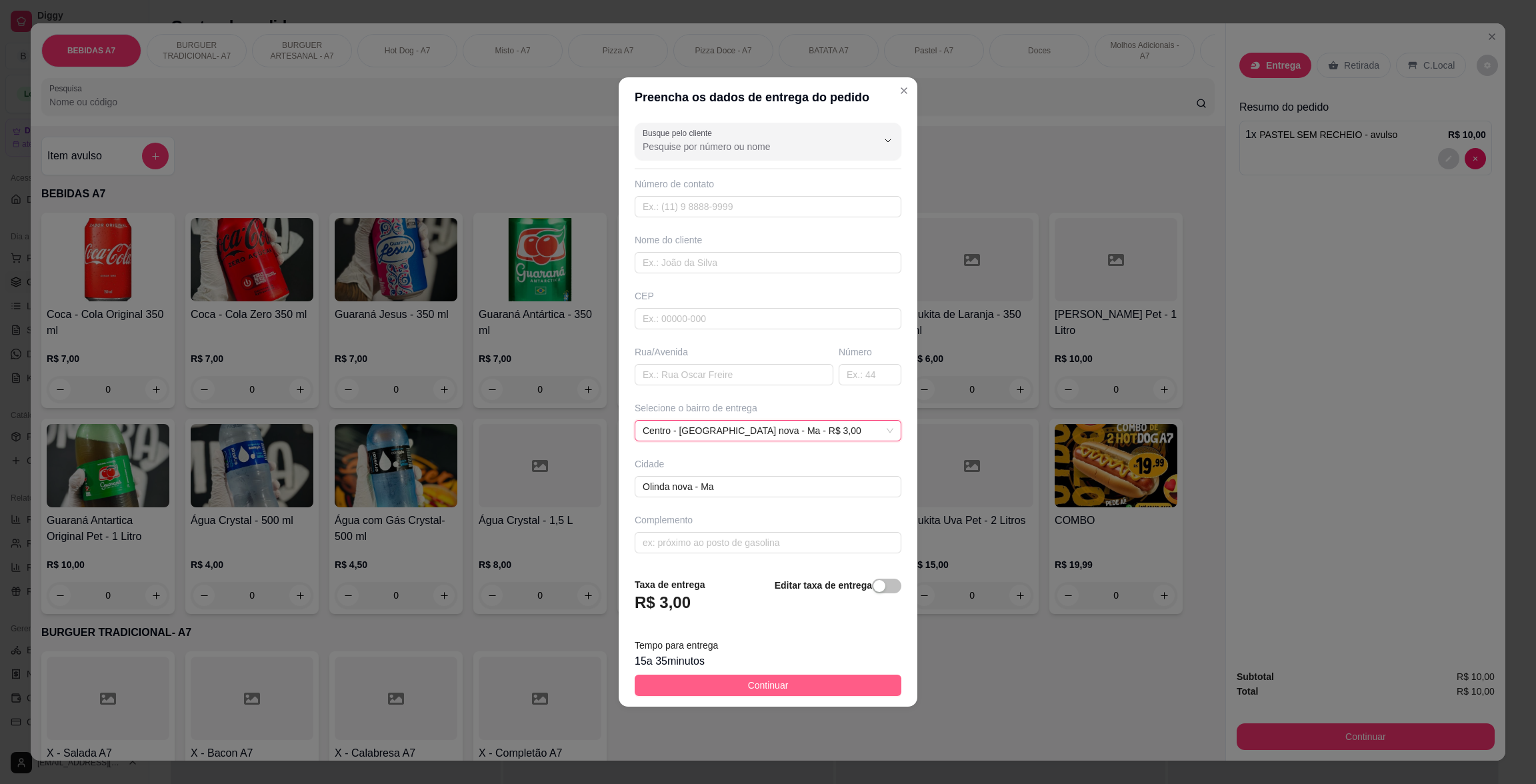
click at [855, 682] on button "Continuar" at bounding box center [768, 685] width 266 height 21
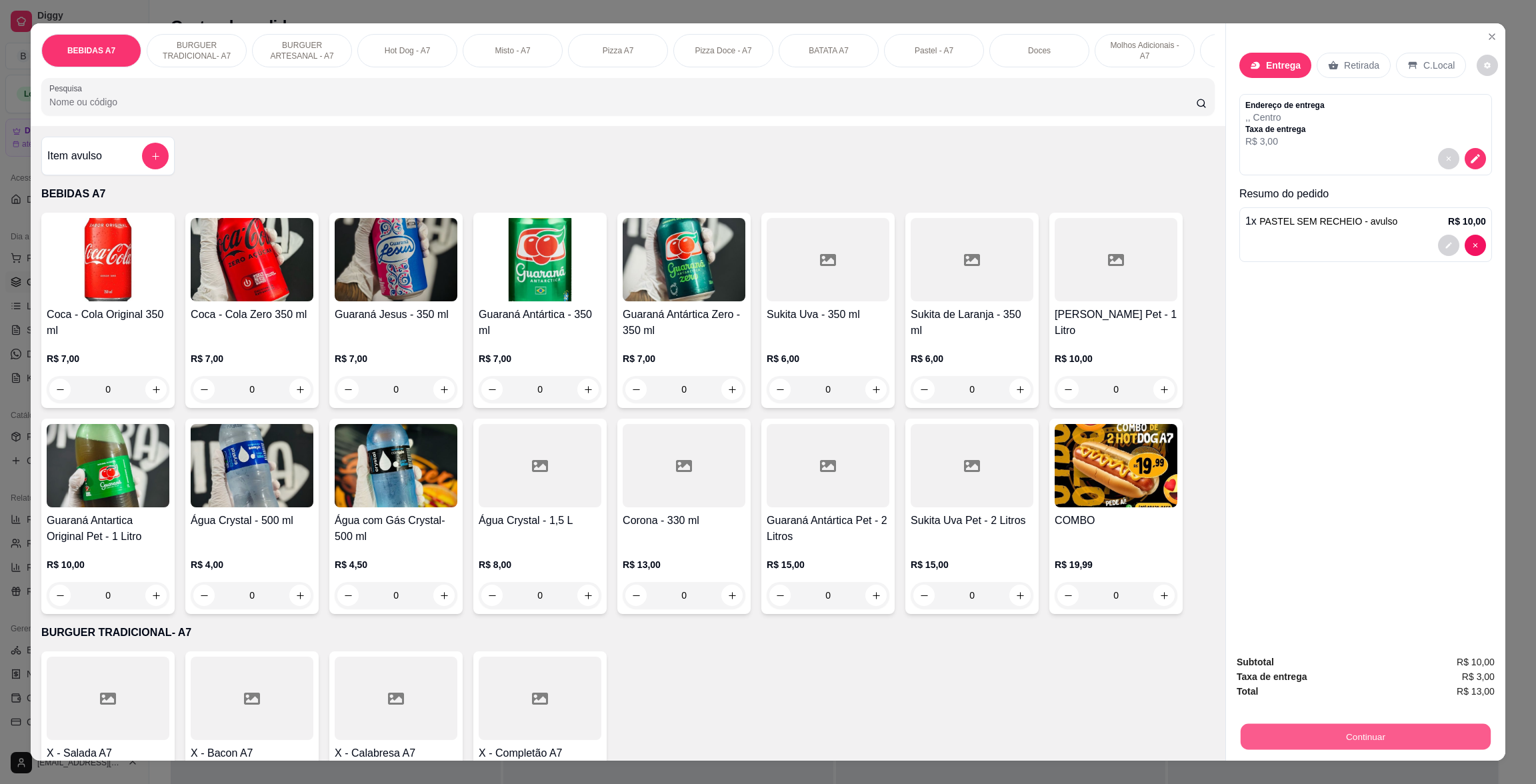
click at [1287, 734] on button "Continuar" at bounding box center [1365, 736] width 250 height 26
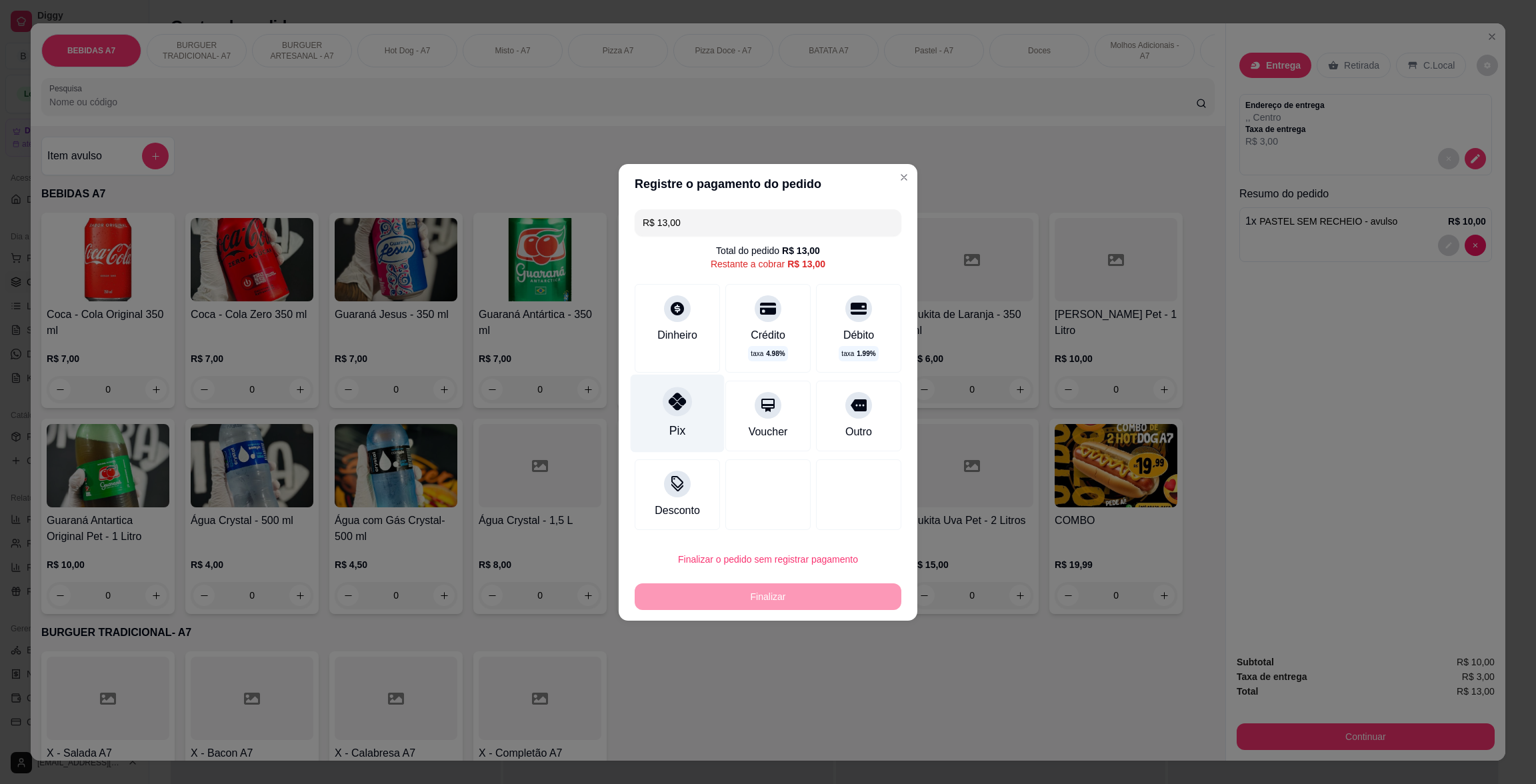
click at [704, 417] on div "Pix" at bounding box center [677, 413] width 94 height 78
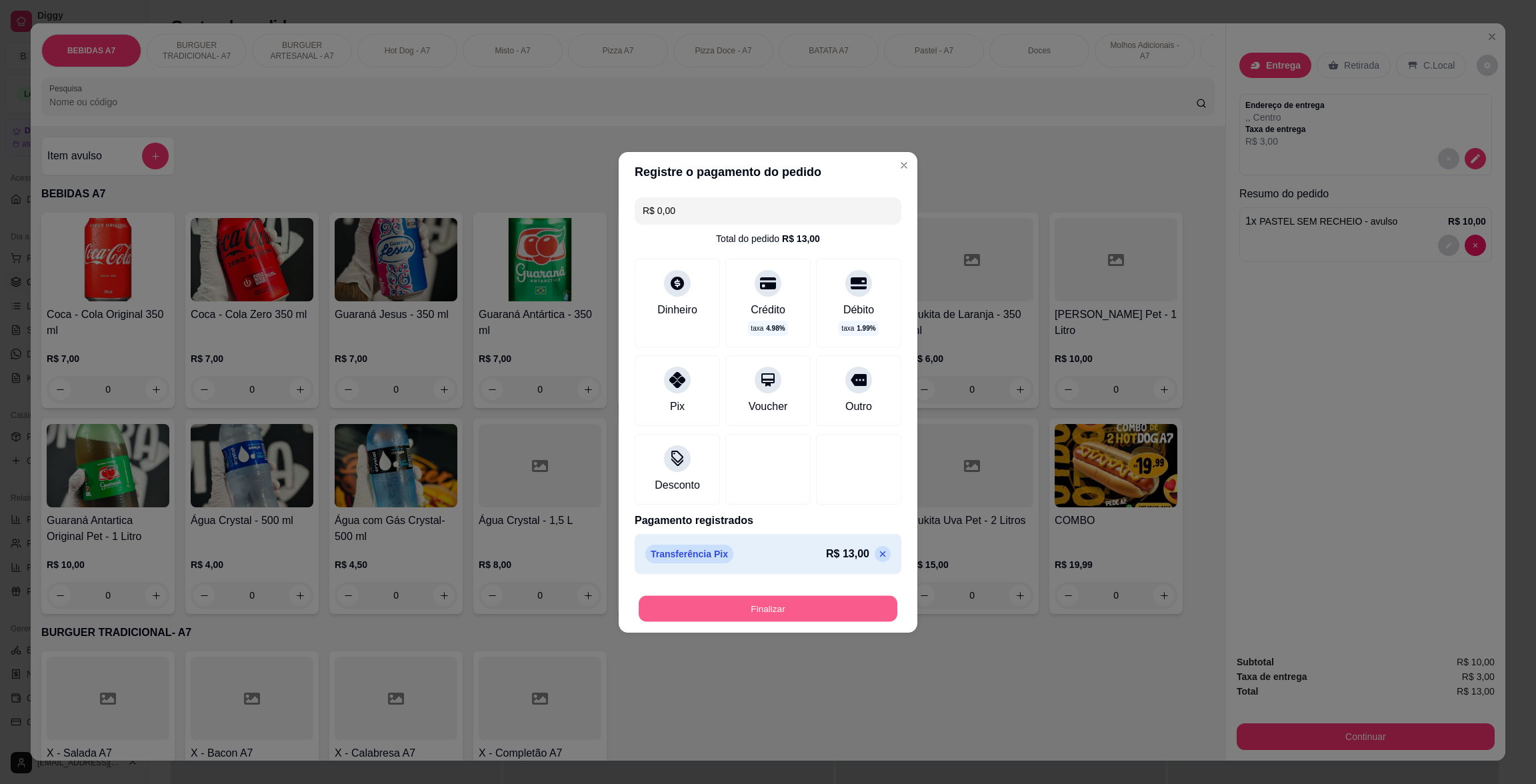
click at [818, 619] on button "Finalizar" at bounding box center [768, 608] width 258 height 26
type input "-R$ 13,00"
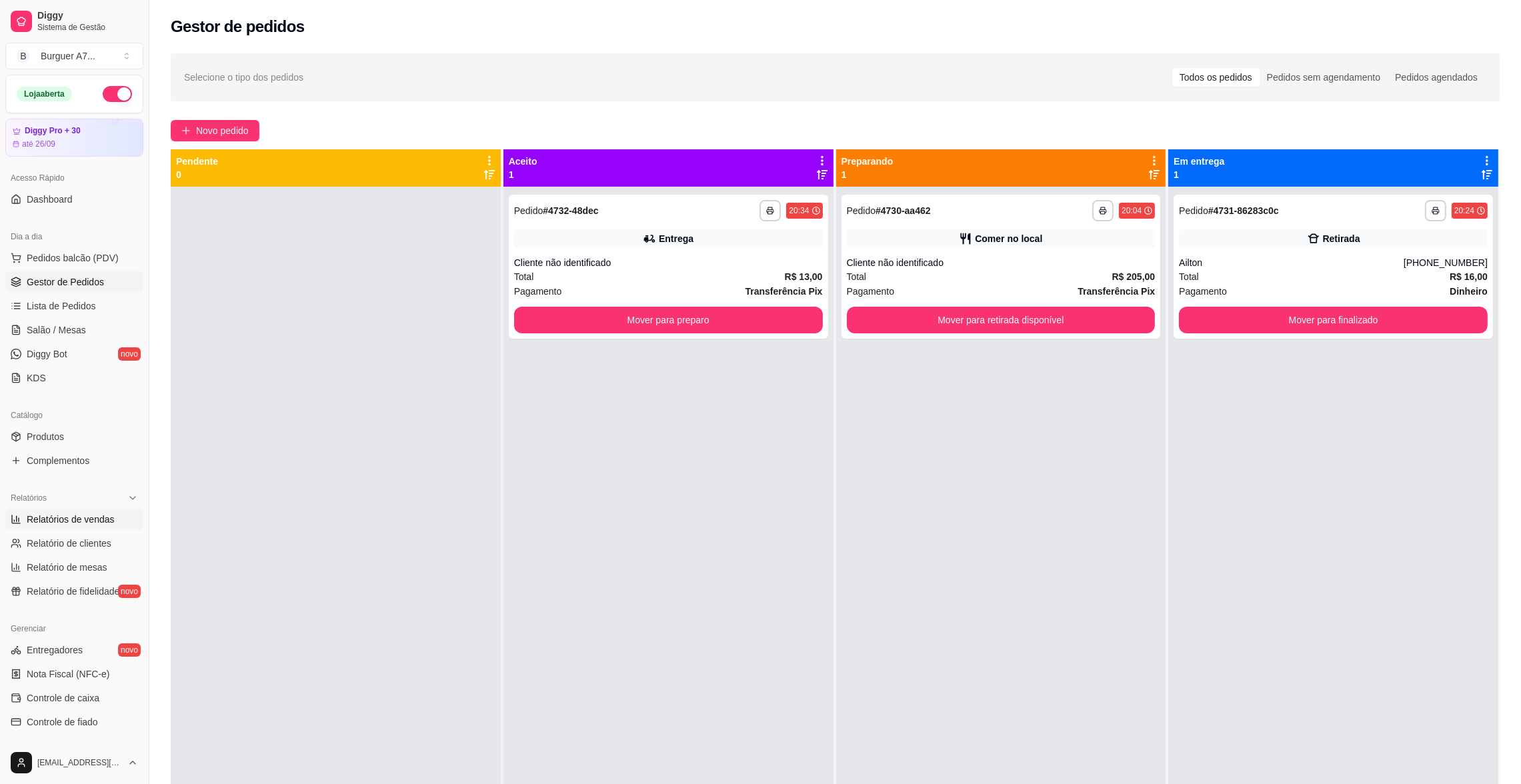
click at [71, 513] on span "Relatórios de vendas" at bounding box center [71, 519] width 88 height 14
select select "ALL"
select select "0"
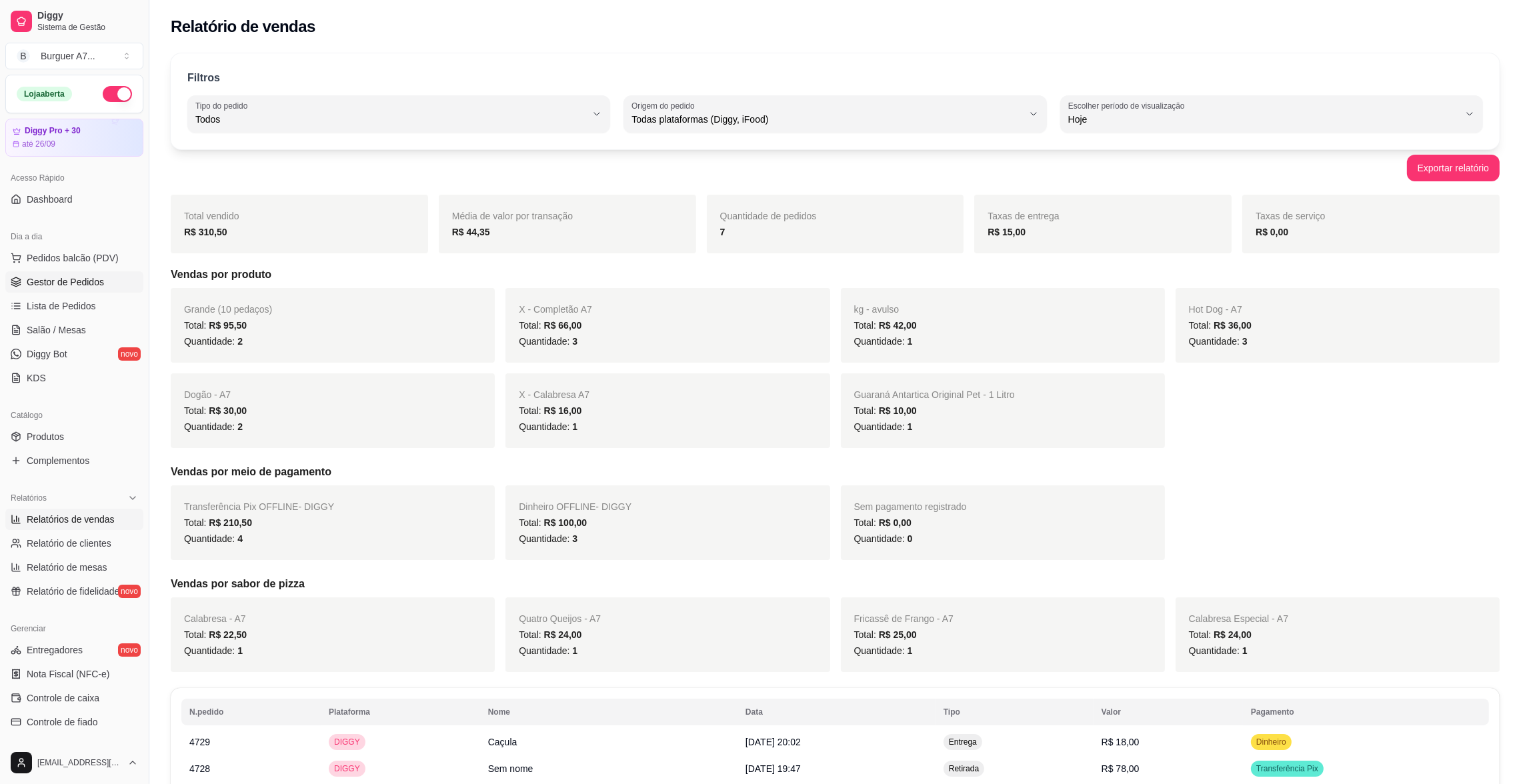
click at [83, 283] on span "Gestor de Pedidos" at bounding box center [65, 282] width 78 height 14
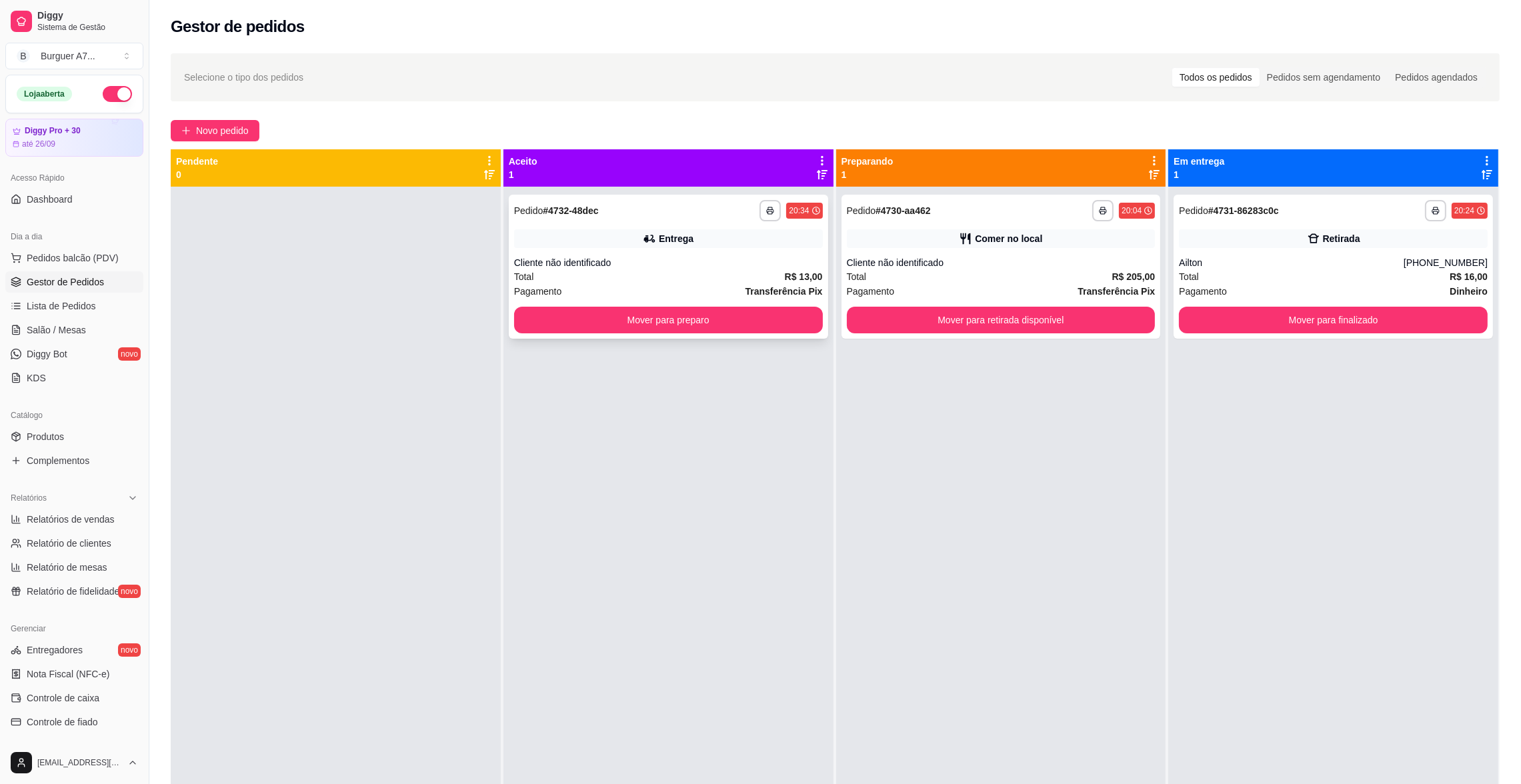
click at [725, 273] on div "Total R$ 13,00" at bounding box center [668, 276] width 308 height 15
click at [102, 517] on span "Relatórios de vendas" at bounding box center [71, 519] width 88 height 14
select select "ALL"
select select "0"
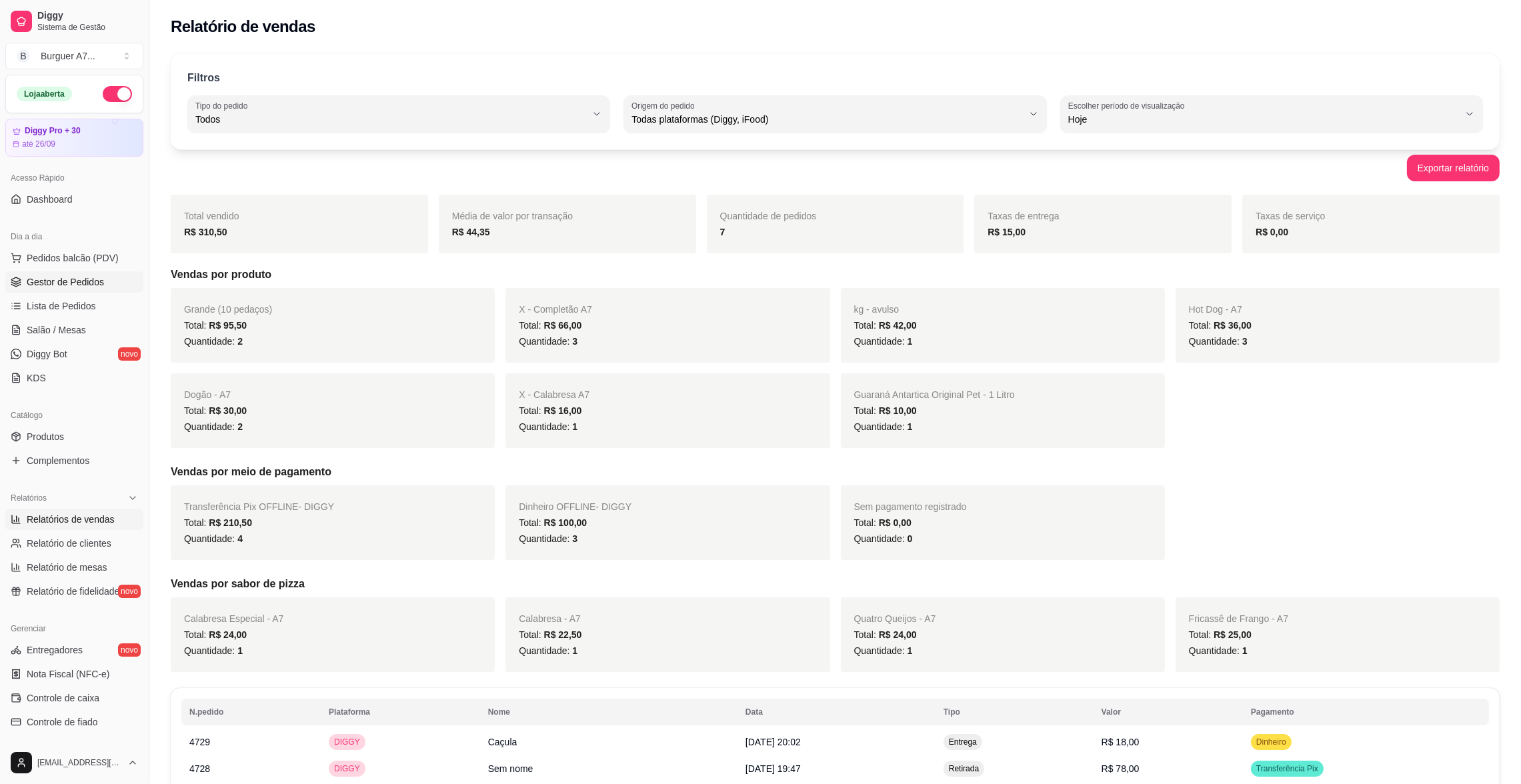
click at [115, 289] on link "Gestor de Pedidos" at bounding box center [74, 282] width 138 height 21
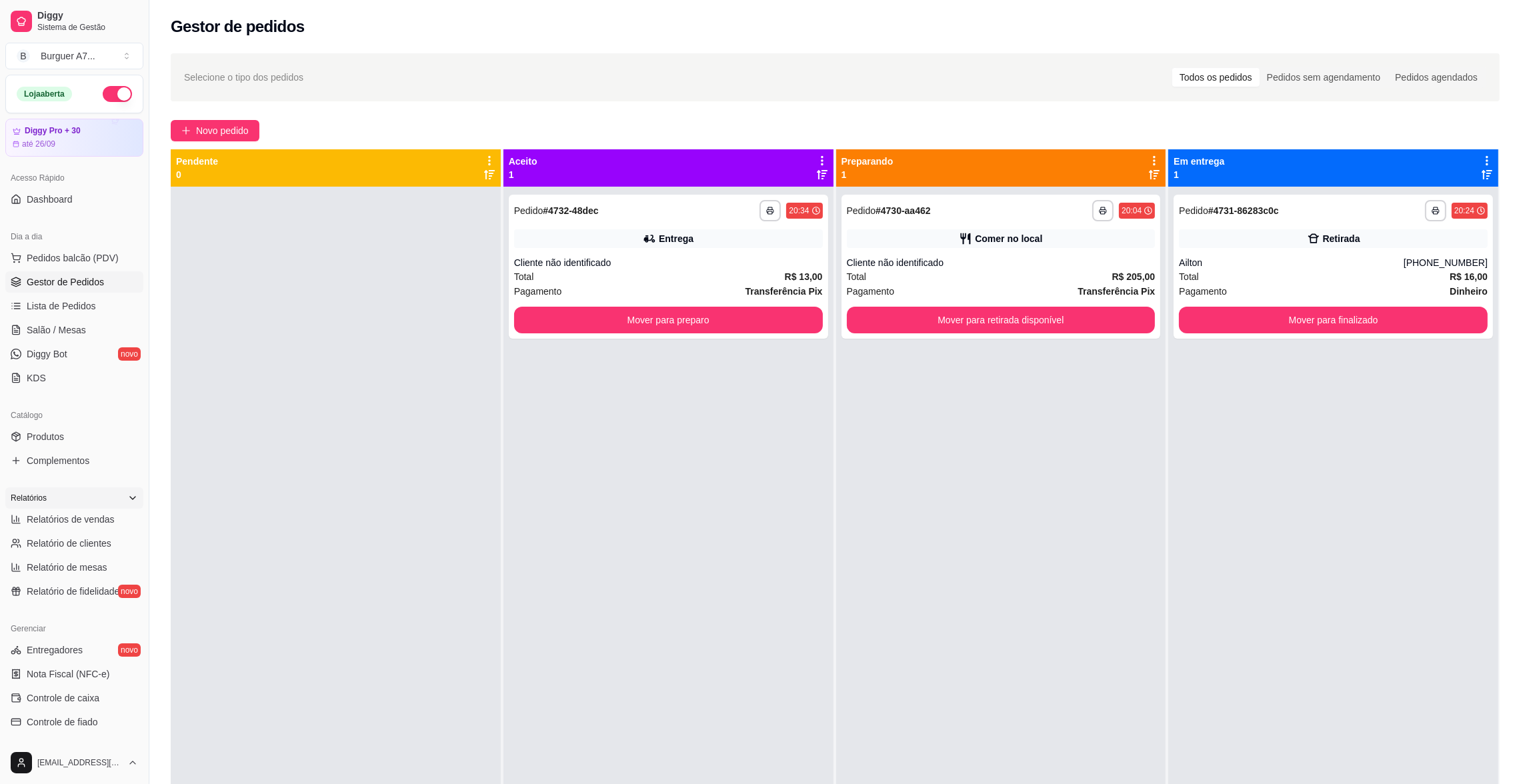
click at [77, 507] on div "Relatórios" at bounding box center [74, 498] width 138 height 21
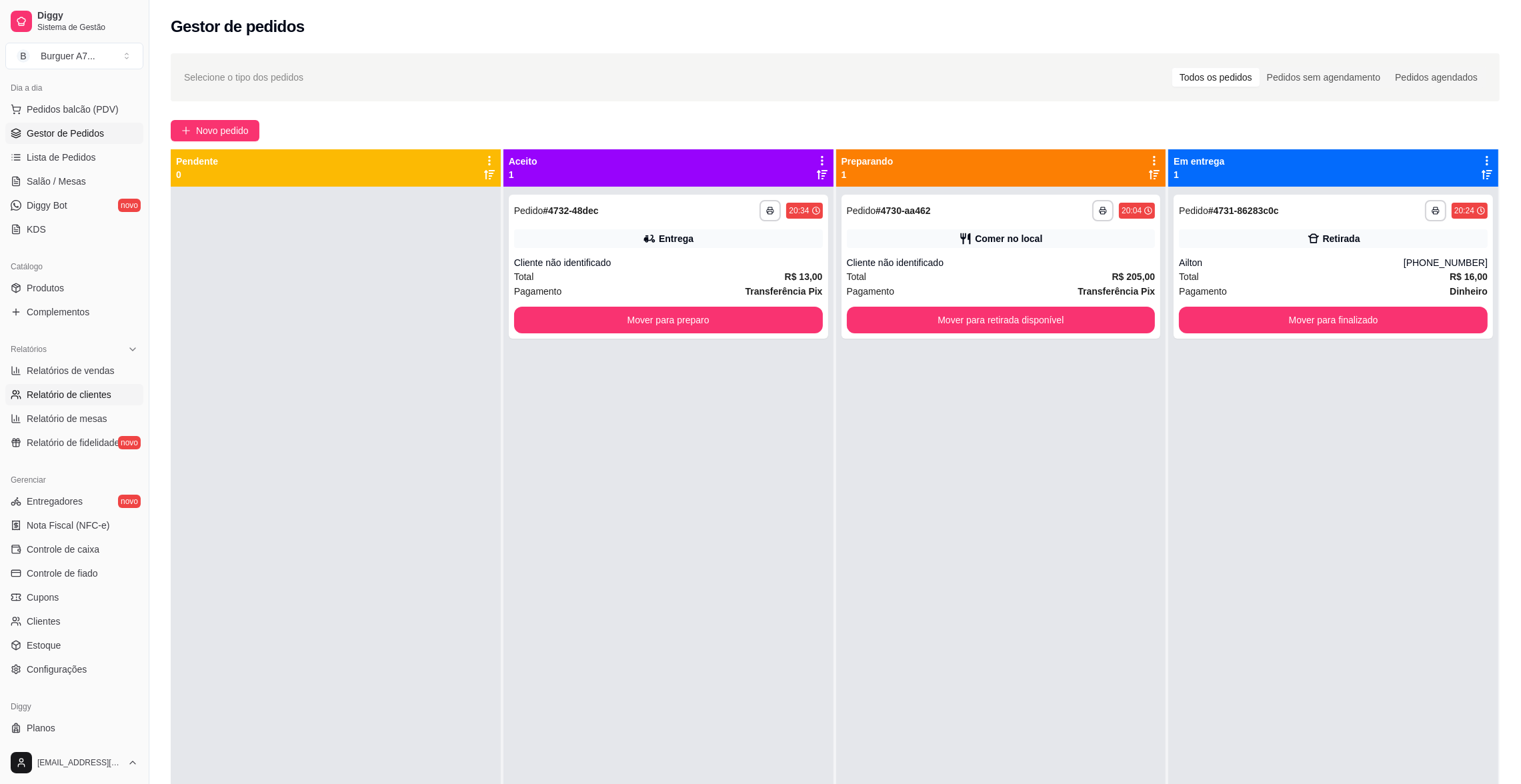
scroll to position [174, 0]
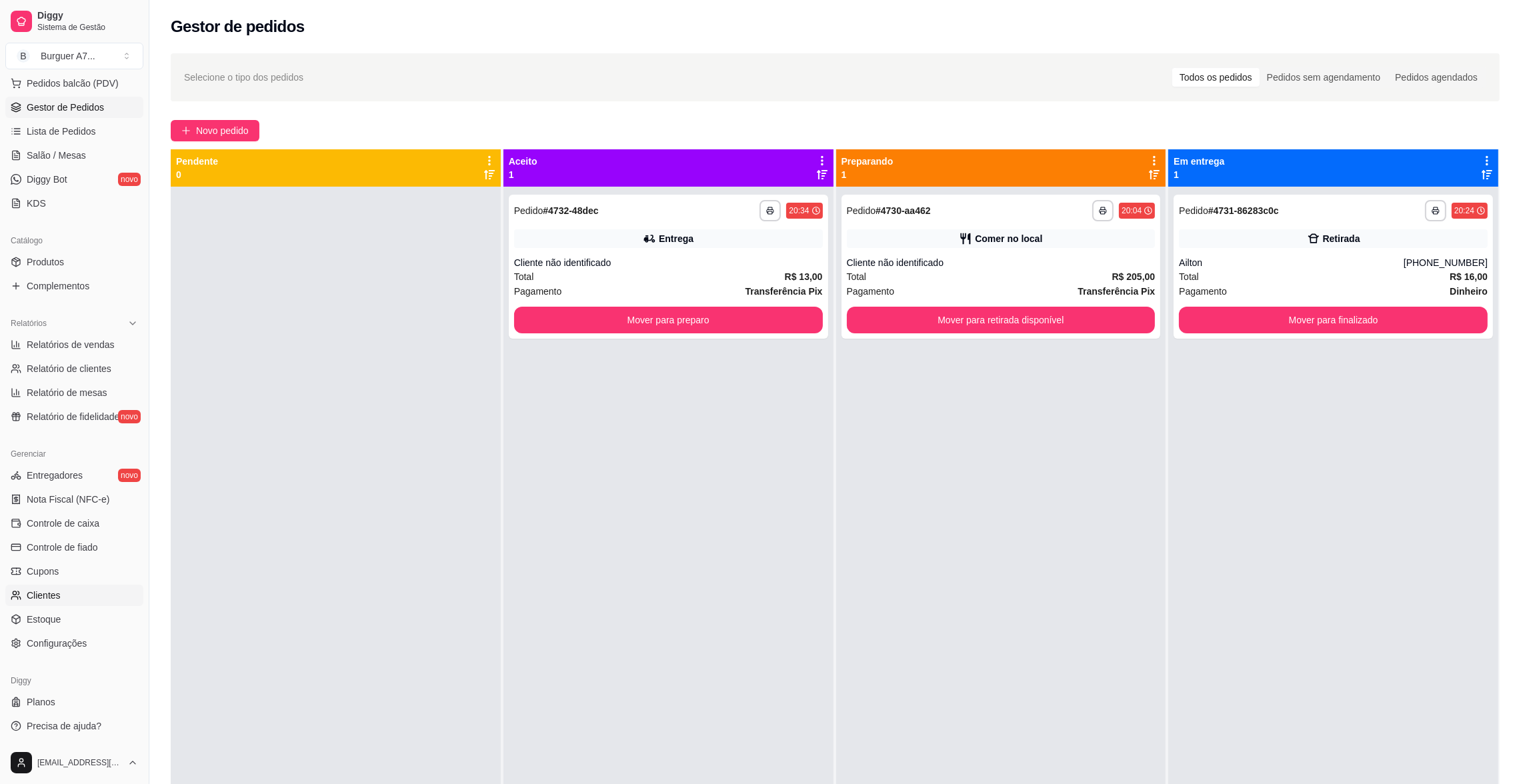
click at [71, 587] on link "Clientes" at bounding box center [74, 595] width 138 height 21
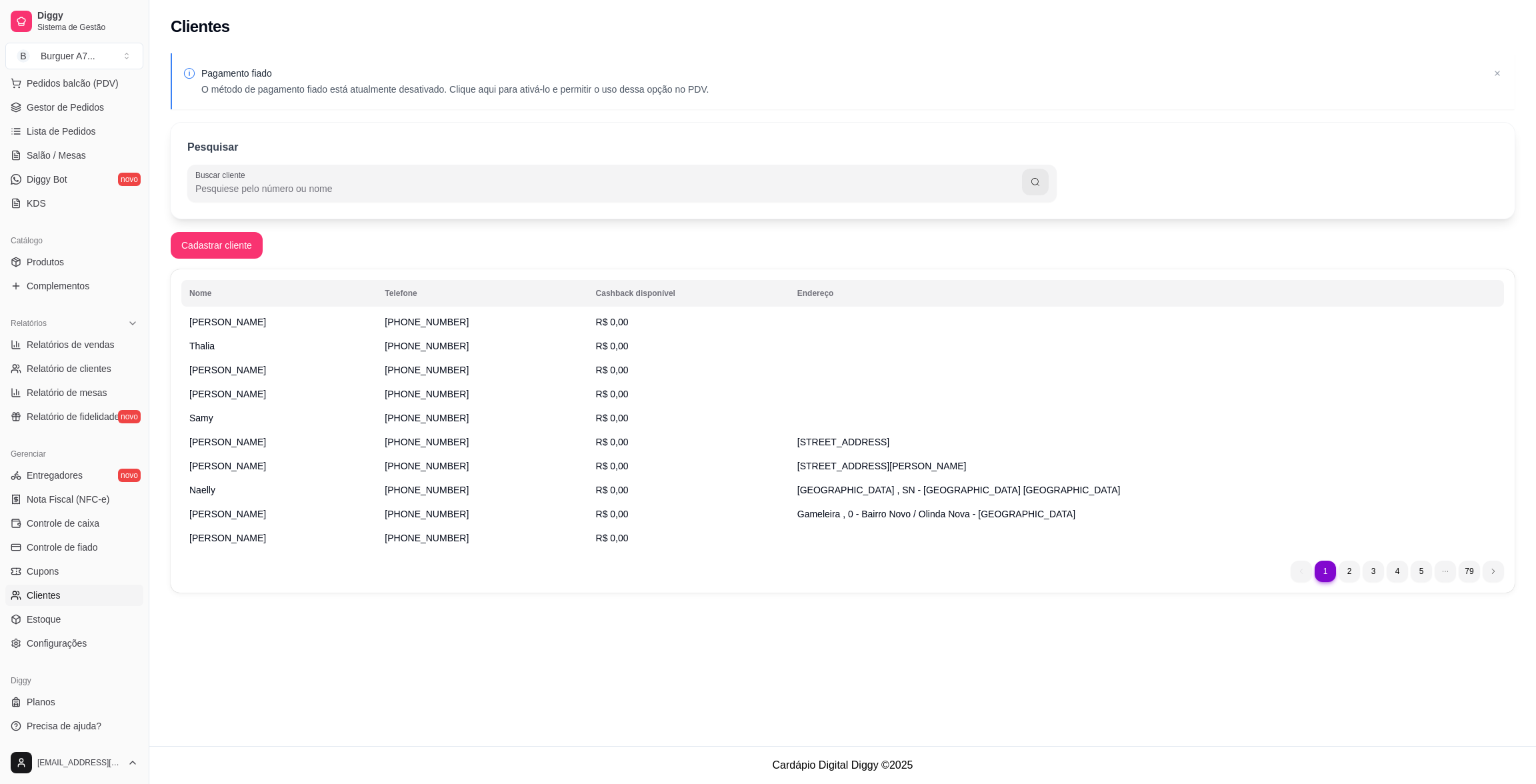
click at [278, 190] on input "Buscar cliente" at bounding box center [608, 189] width 827 height 14
type input "[PERSON_NAME]"
click at [1023, 184] on button "button" at bounding box center [1035, 182] width 26 height 26
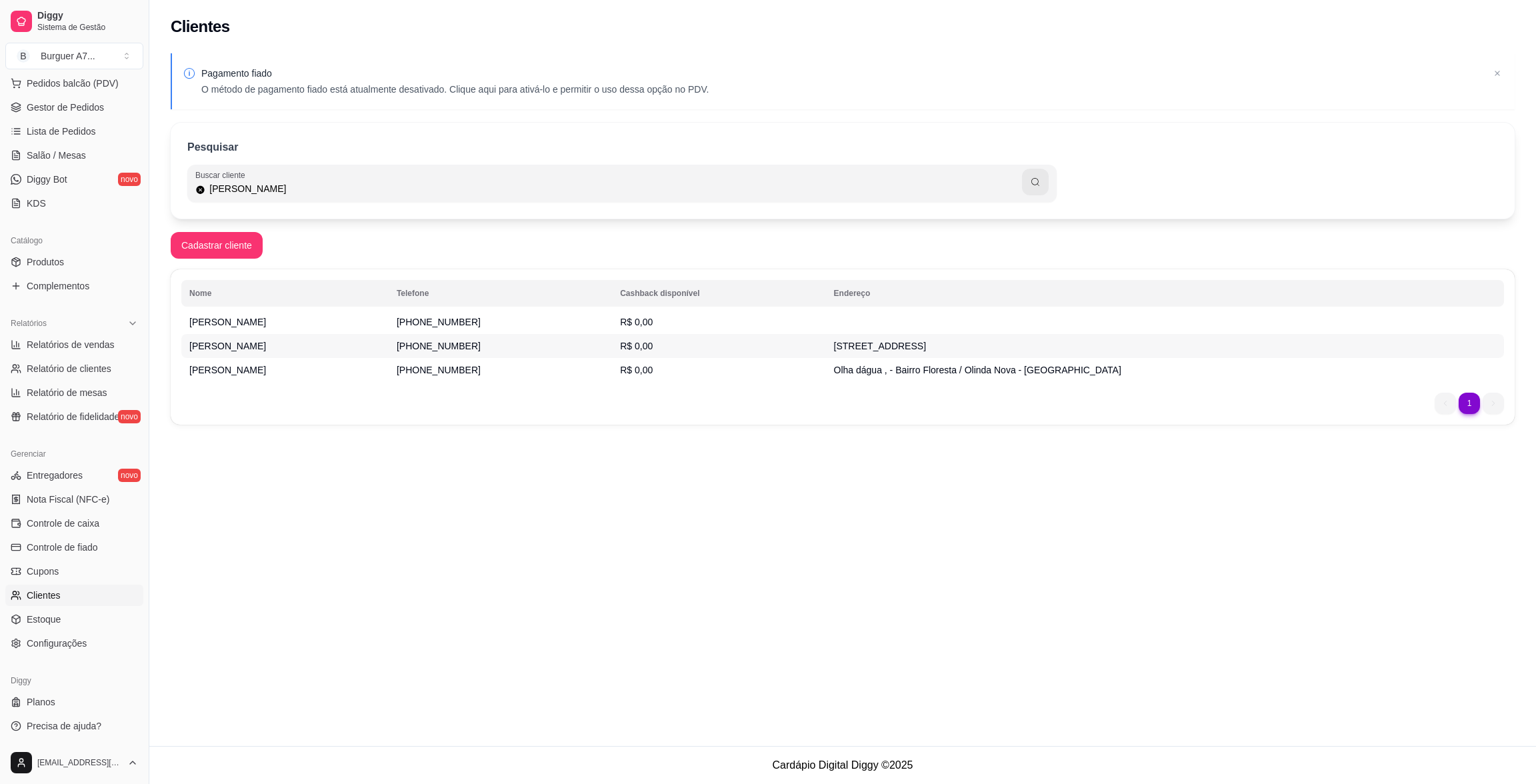
click at [286, 353] on td "[PERSON_NAME]" at bounding box center [285, 346] width 207 height 24
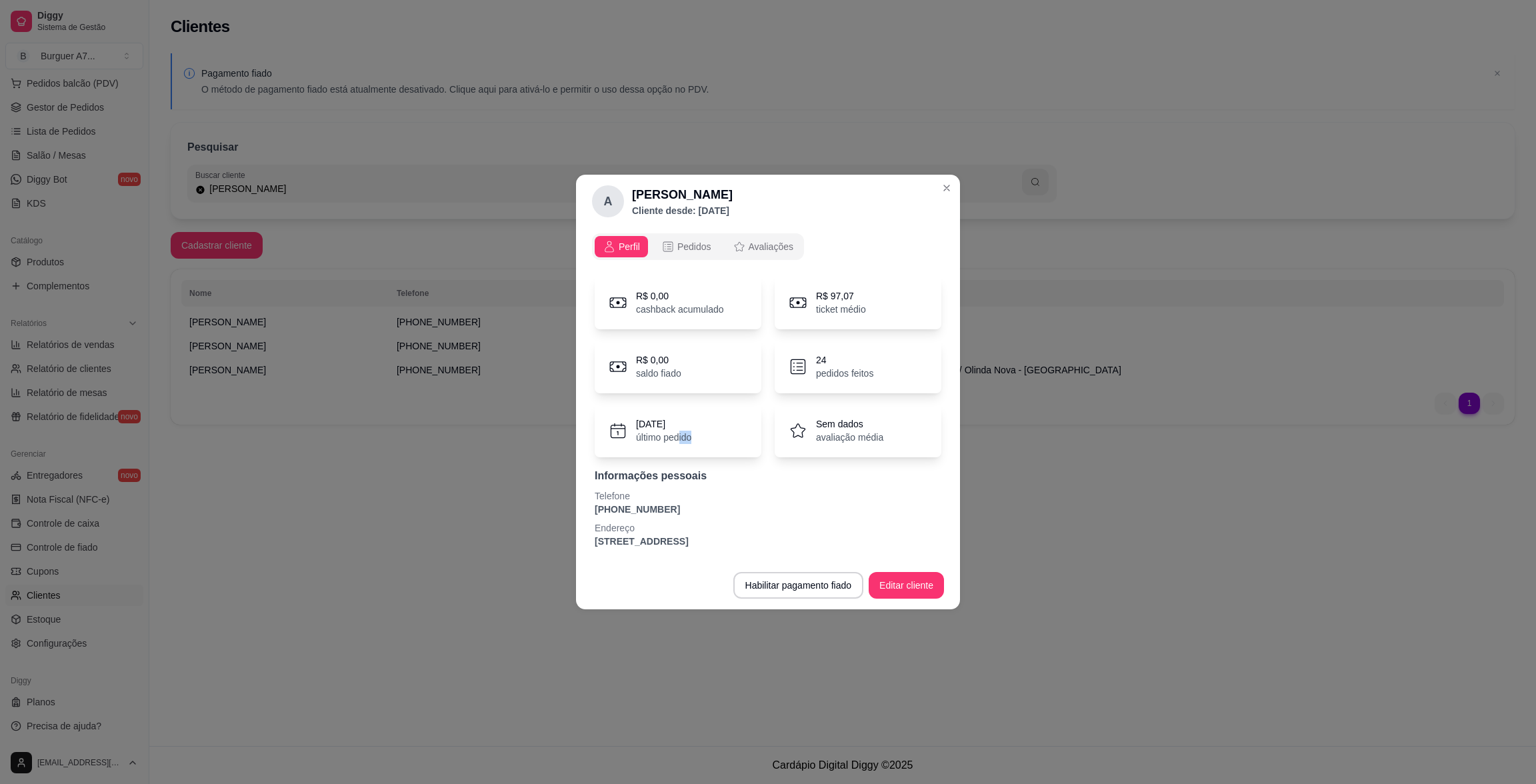
click at [677, 443] on div "[DATE] último pedido" at bounding box center [678, 430] width 167 height 53
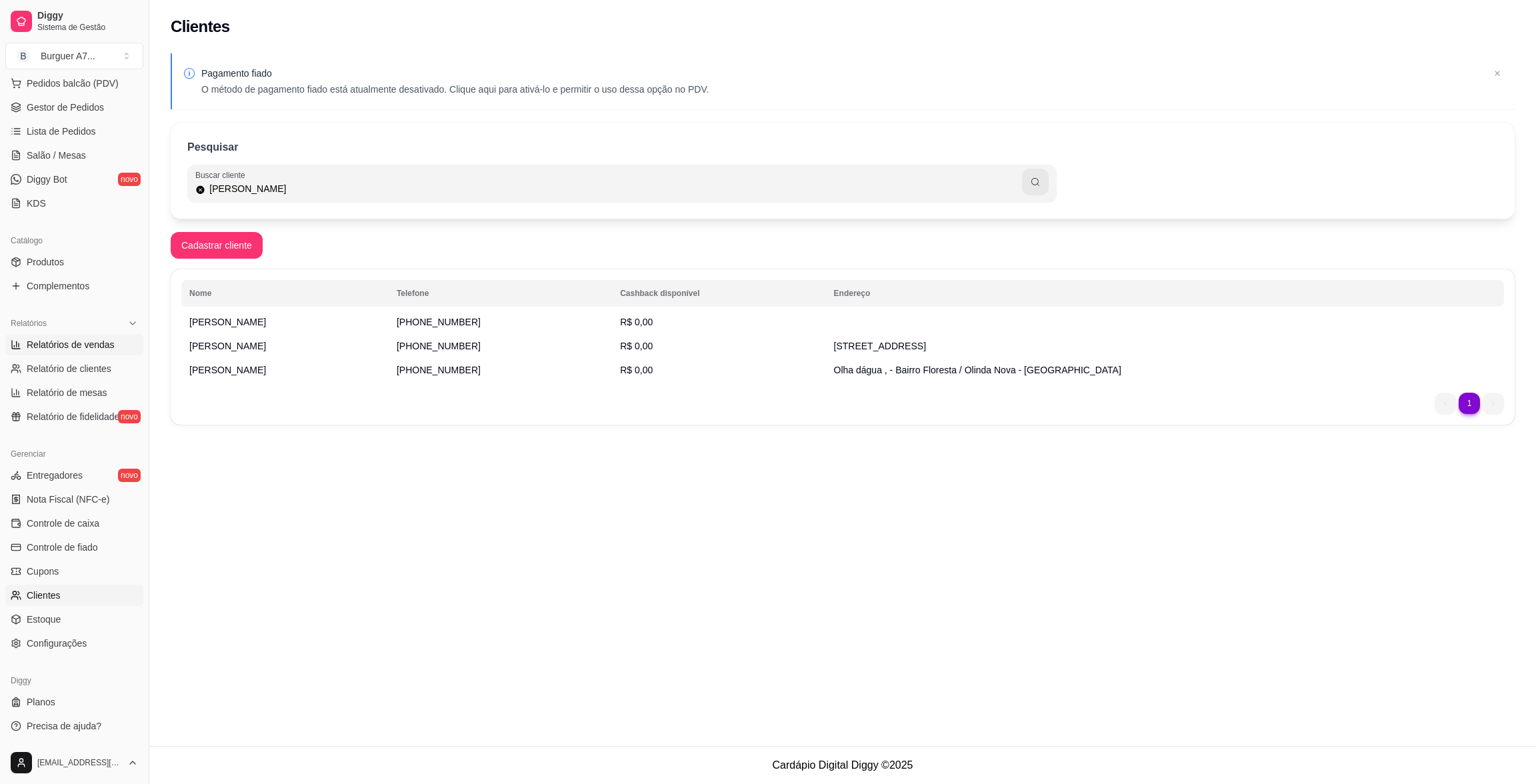
click at [107, 335] on link "Relatórios de vendas" at bounding box center [74, 345] width 138 height 21
select select "ALL"
select select "0"
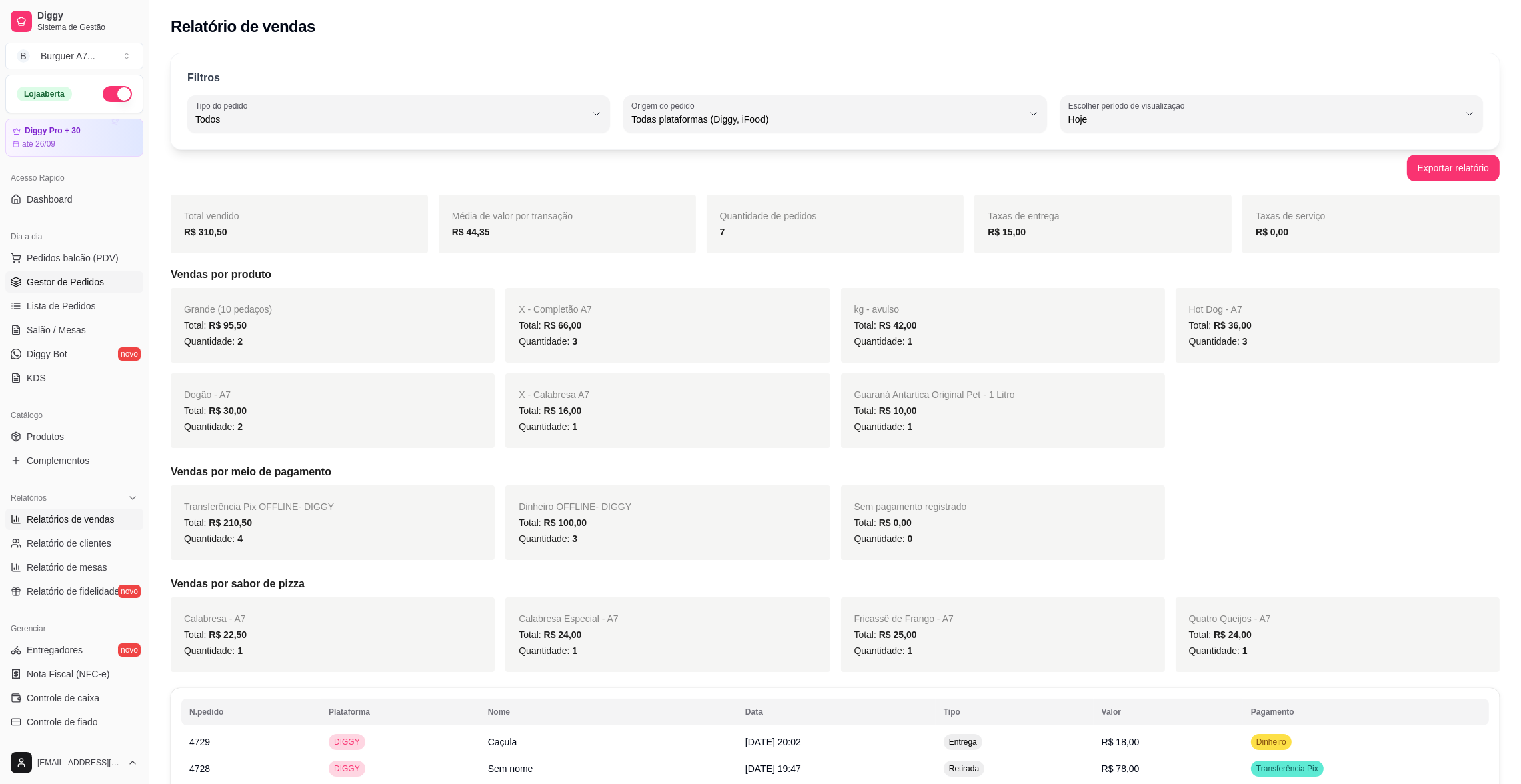
click at [90, 281] on span "Gestor de Pedidos" at bounding box center [65, 282] width 78 height 14
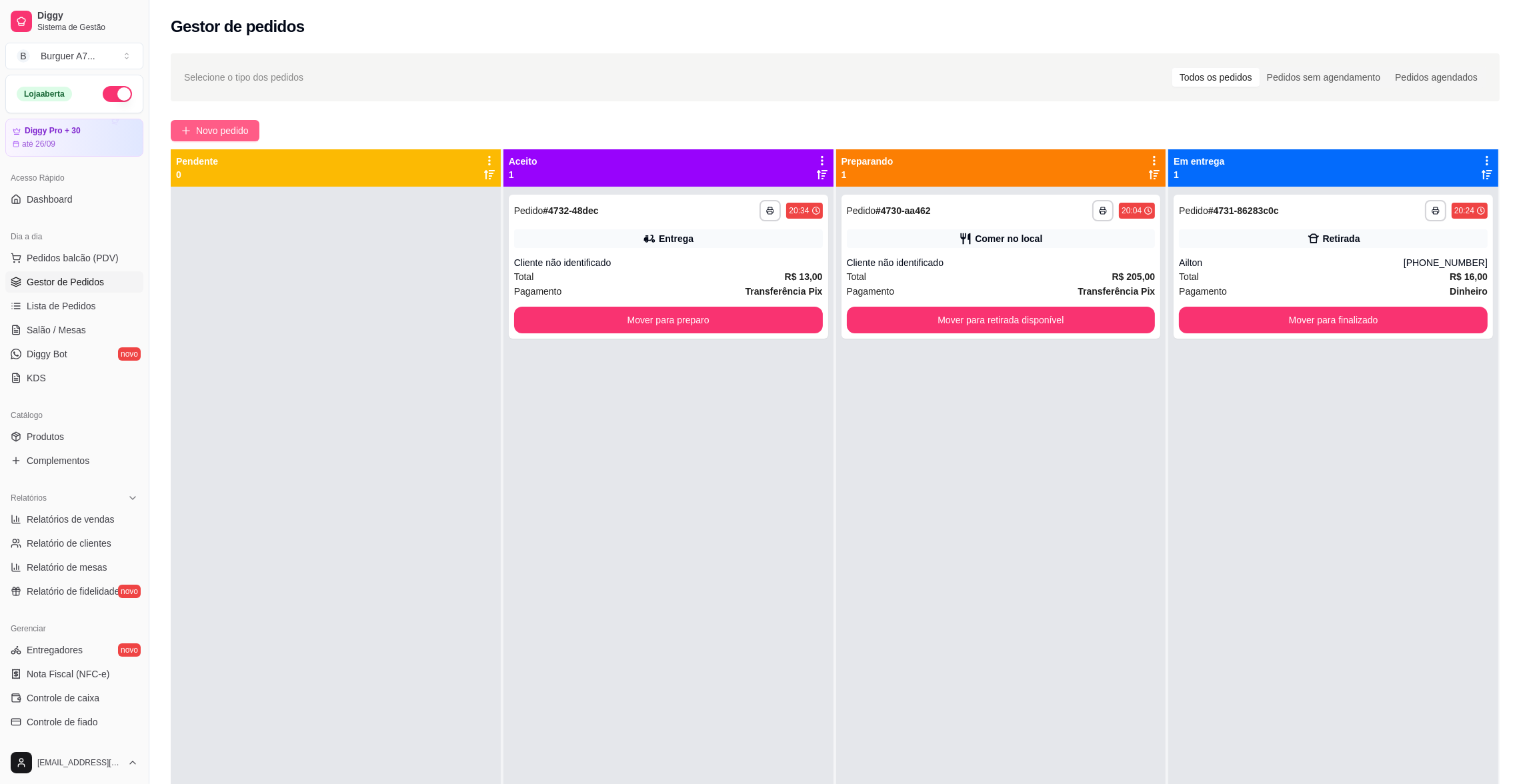
click at [245, 123] on span "Novo pedido" at bounding box center [222, 130] width 53 height 15
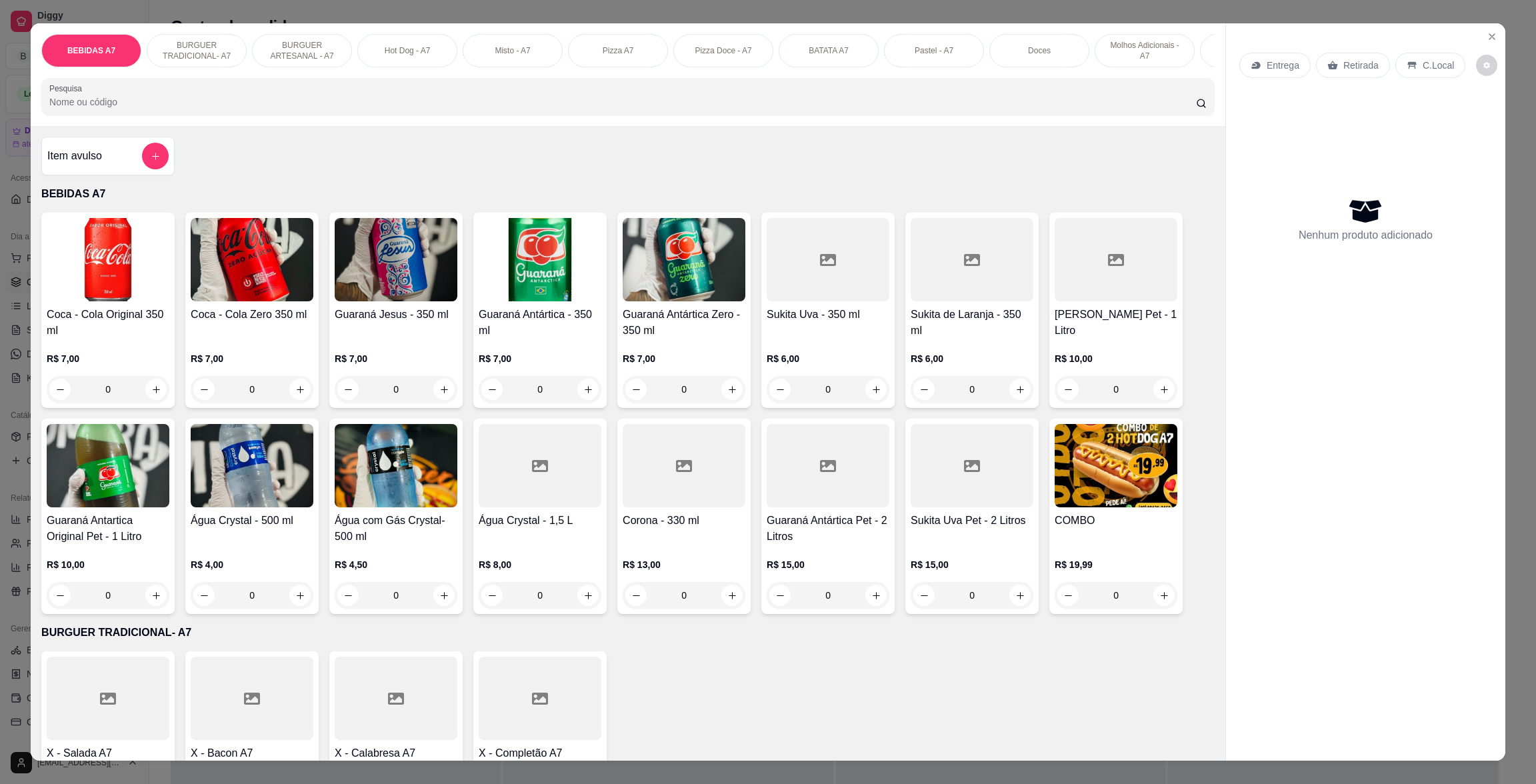
click at [1493, 26] on div "Entrega Retirada C.Local Nenhum produto adicionado" at bounding box center [1365, 381] width 279 height 715
click at [1491, 37] on button "Close" at bounding box center [1492, 37] width 21 height 21
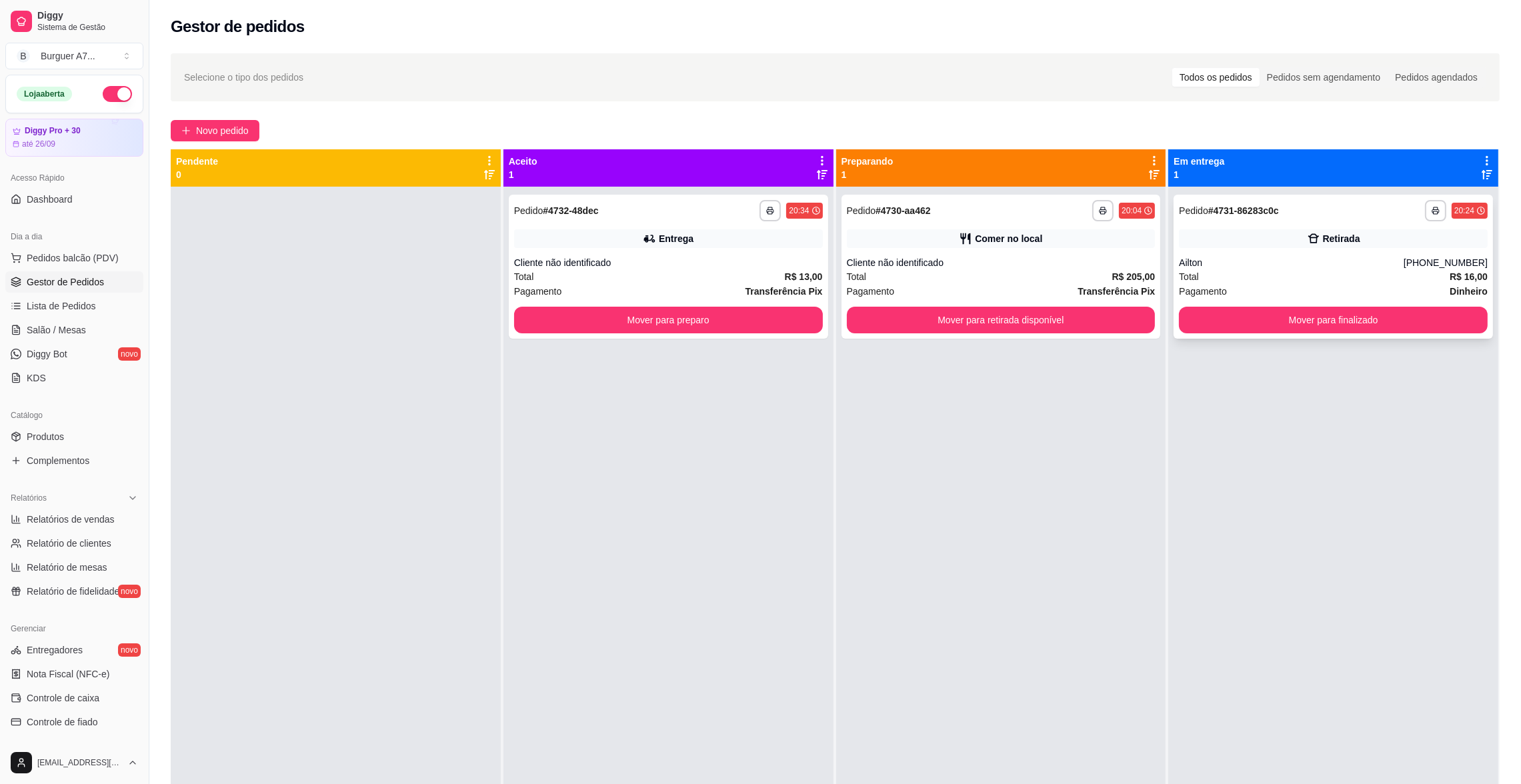
click at [1243, 256] on div "Ailton" at bounding box center [1291, 262] width 224 height 14
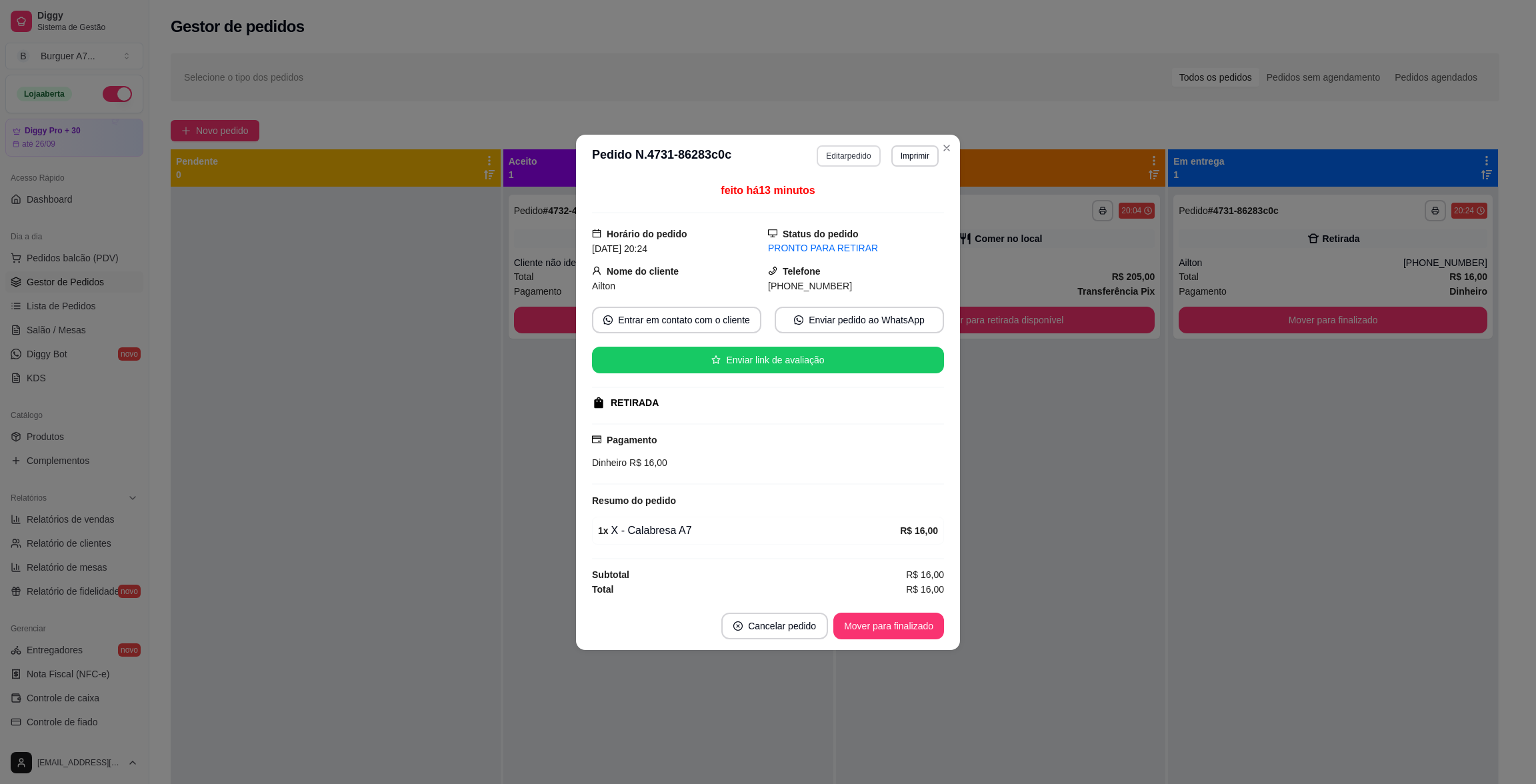
click at [825, 149] on button "Editar pedido" at bounding box center [848, 156] width 63 height 21
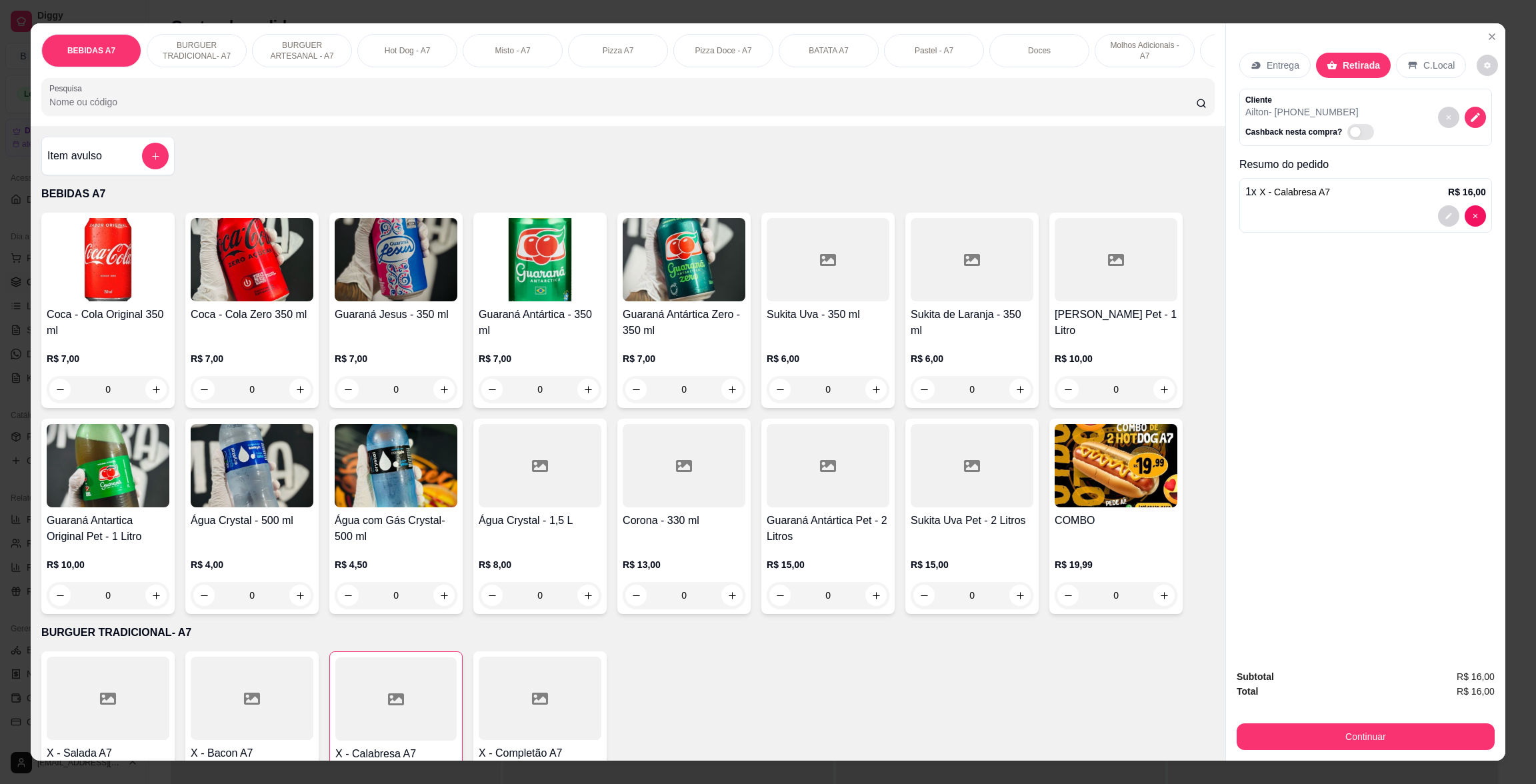
drag, startPoint x: 1487, startPoint y: 743, endPoint x: 1483, endPoint y: 738, distance: 6.4
click at [1486, 743] on div "Subtotal R$ 16,00 Total R$ 16,00 Continuar" at bounding box center [1365, 709] width 279 height 102
click at [1478, 737] on button "Continuar" at bounding box center [1365, 736] width 258 height 26
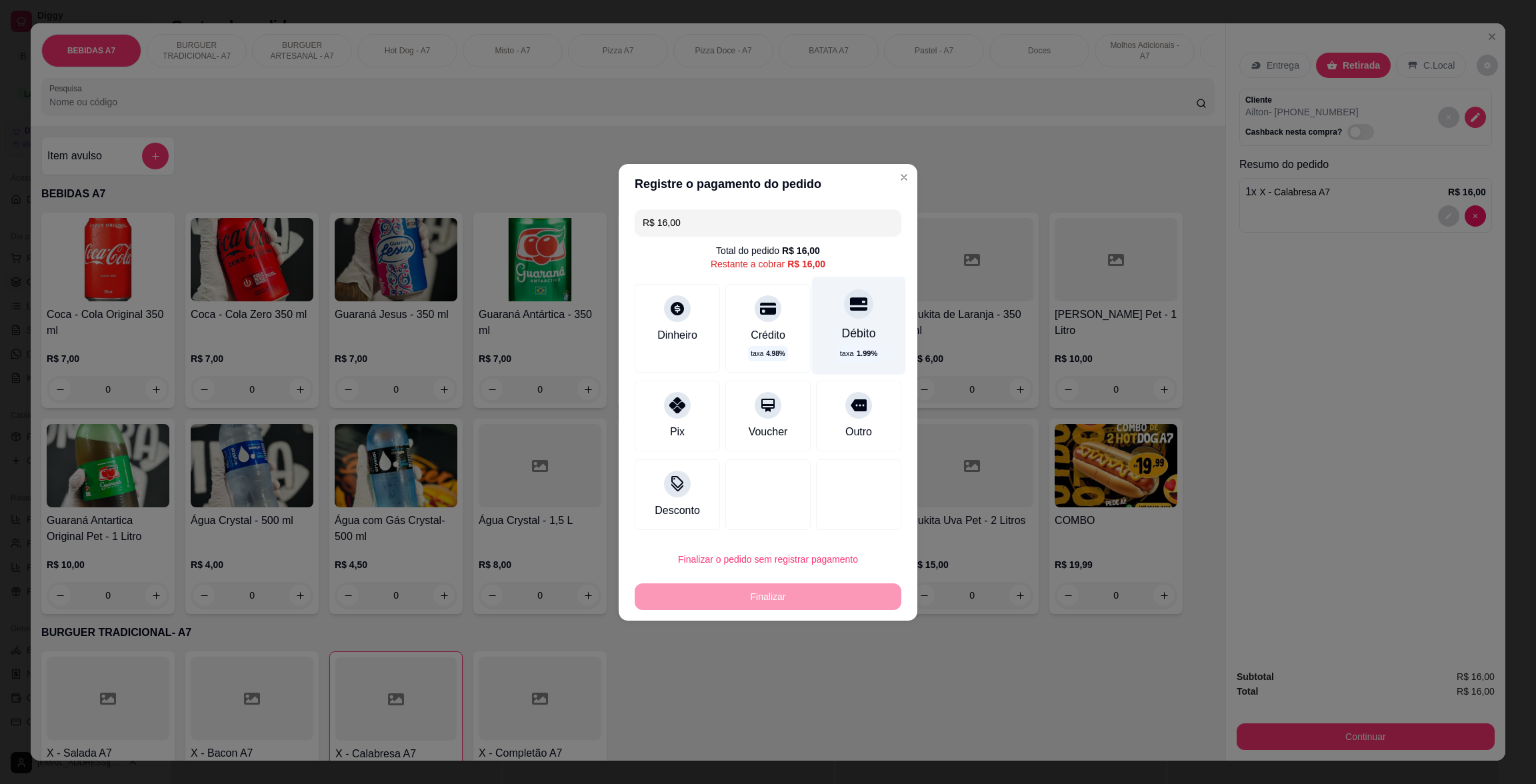
click at [839, 360] on div "taxa 1.99 %" at bounding box center [858, 352] width 43 height 16
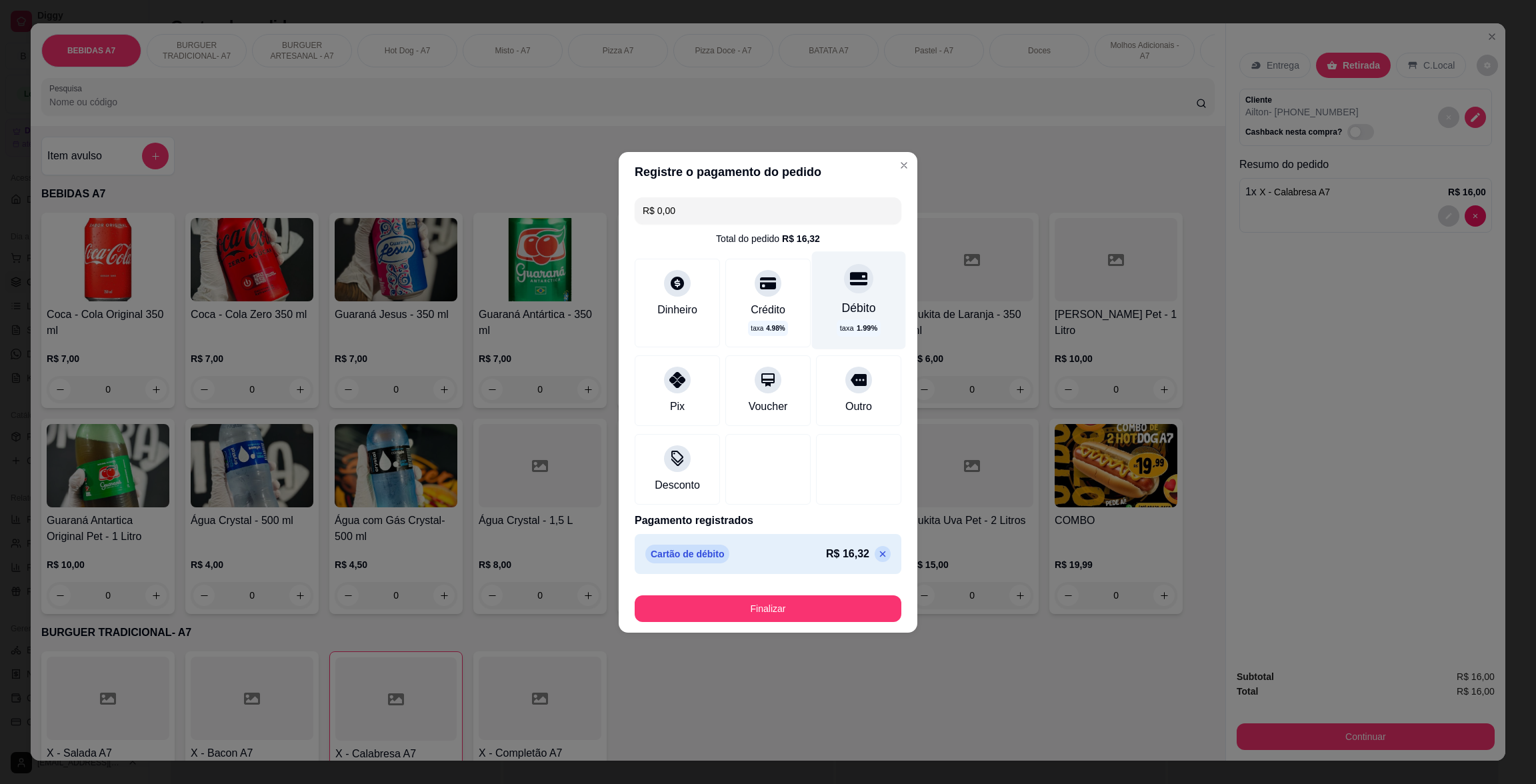
type input "R$ 0,00"
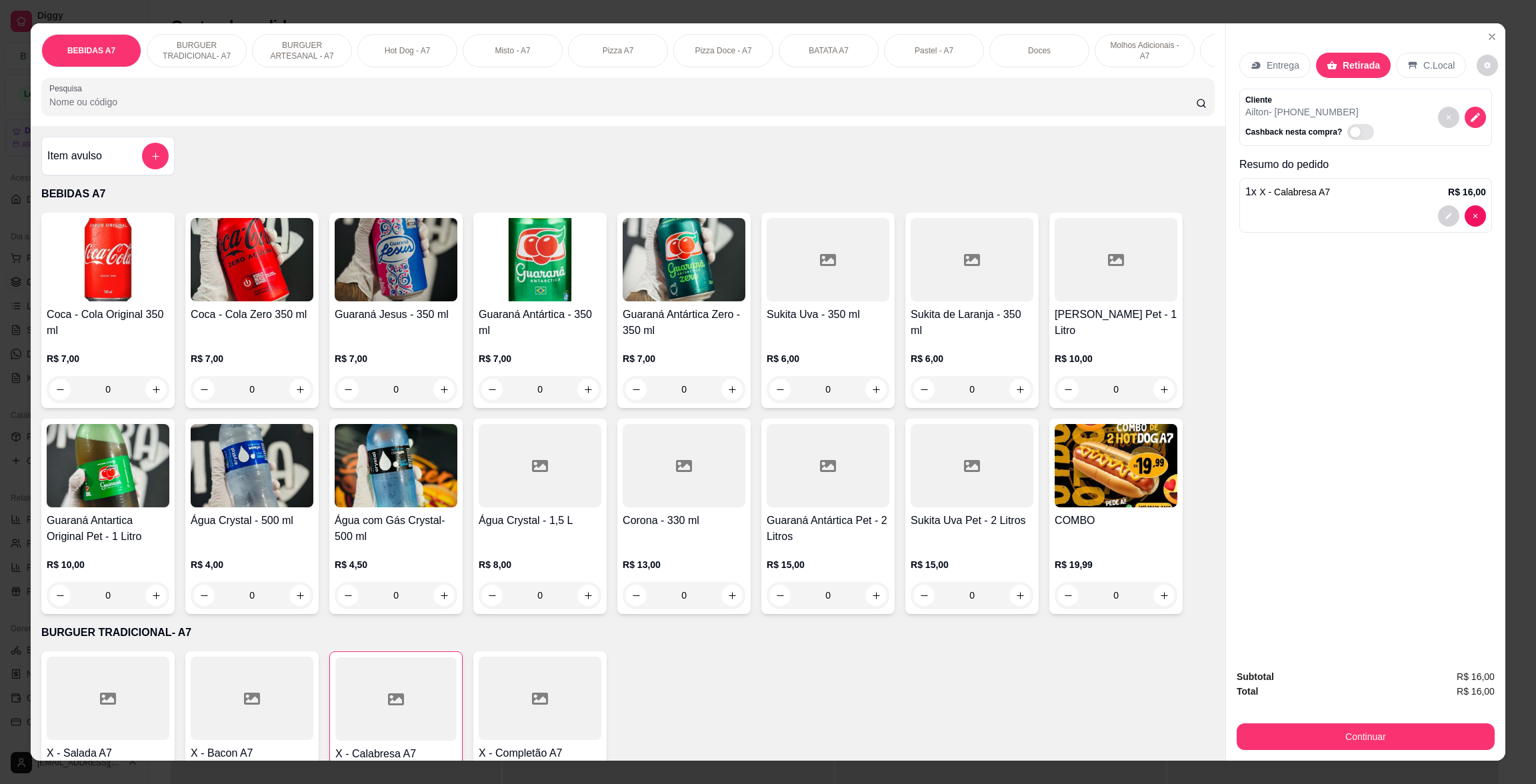
click at [1485, 48] on div "Entrega Retirada C.Local Cliente Ailton - [PHONE_NUMBER] Cashback nesta compra?…" at bounding box center [1365, 340] width 279 height 634
click at [1489, 36] on icon "Close" at bounding box center [1491, 36] width 5 height 5
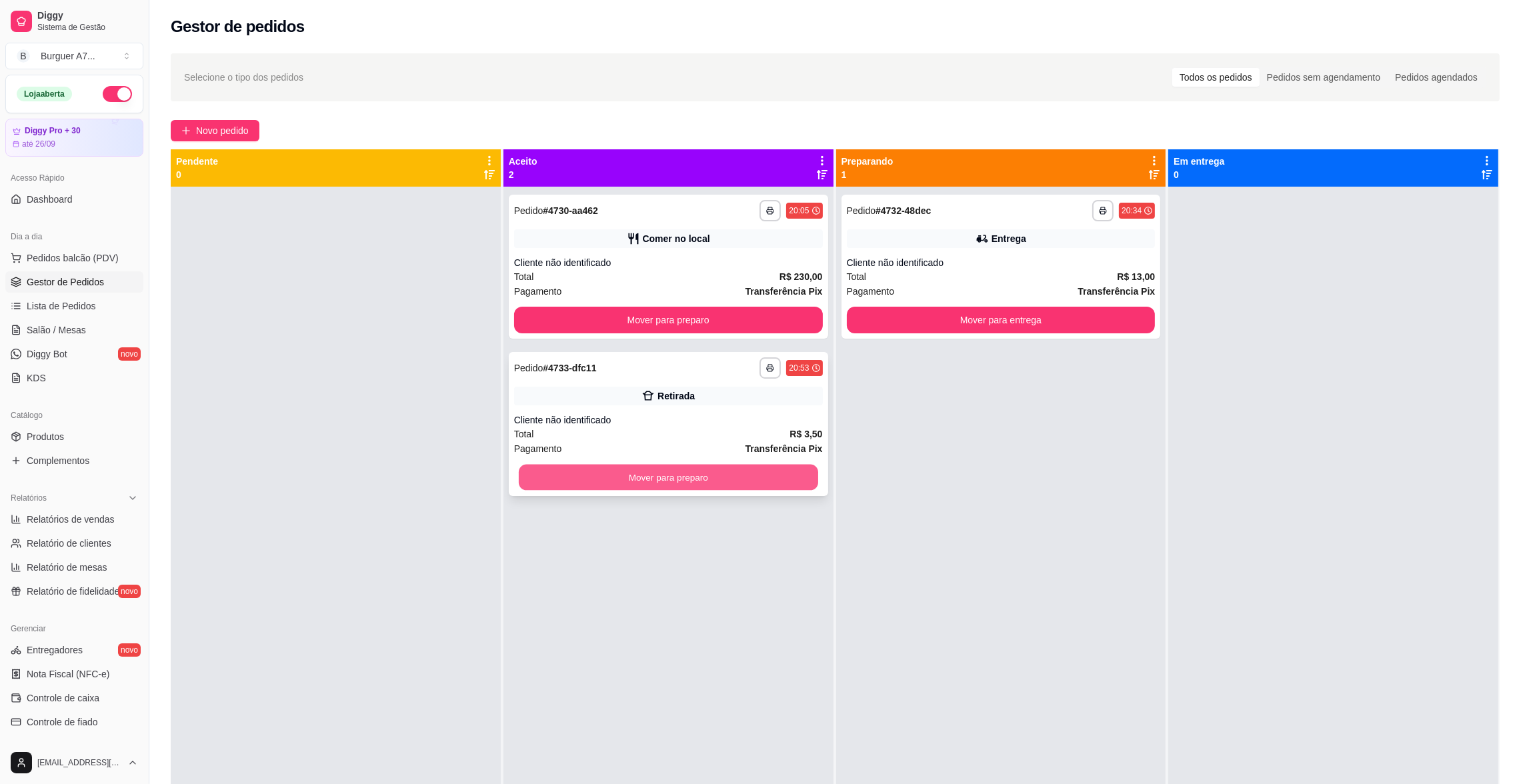
click at [791, 466] on button "Mover para preparo" at bounding box center [668, 477] width 299 height 26
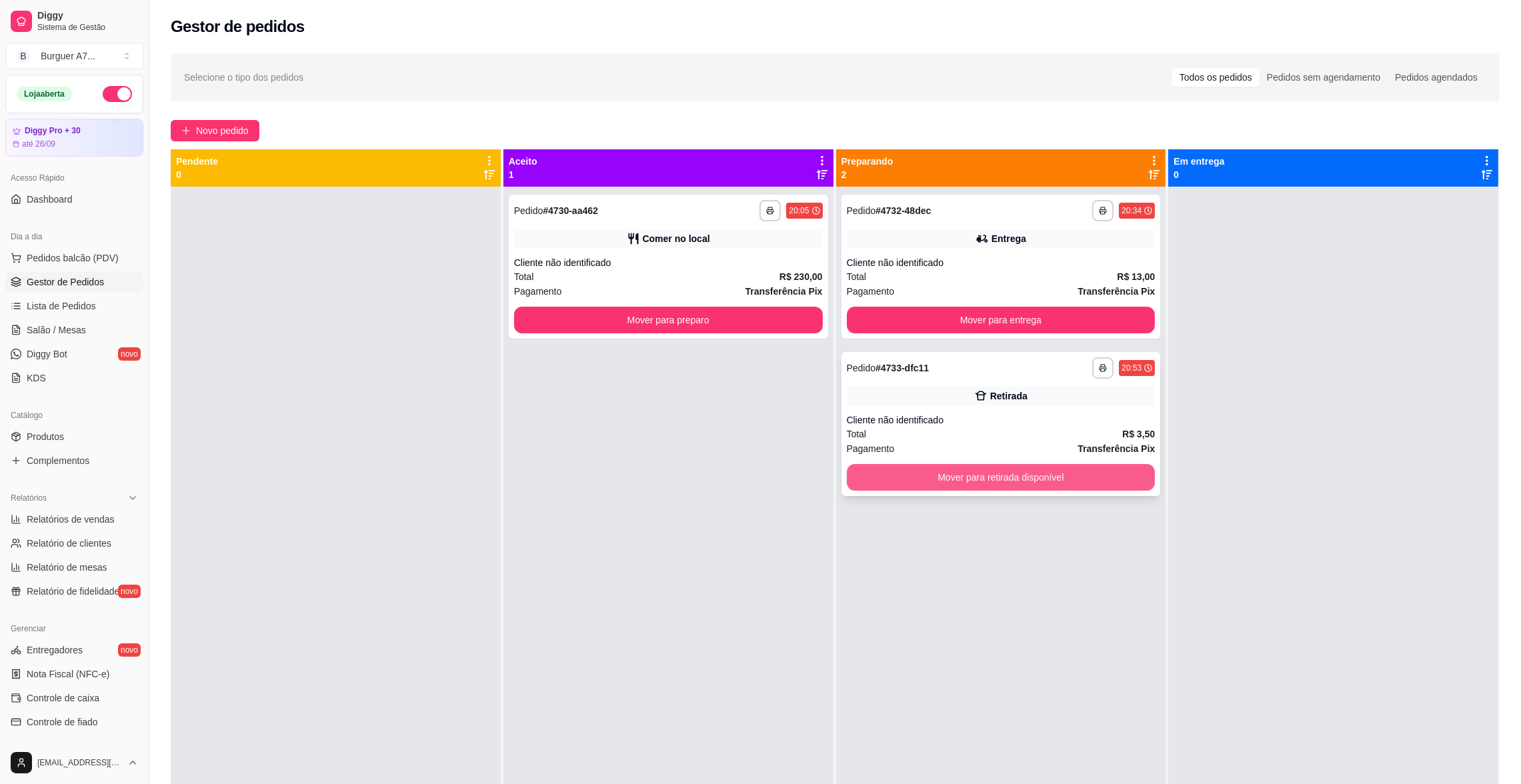
click at [1110, 469] on button "Mover para retirada disponível" at bounding box center [1001, 476] width 308 height 26
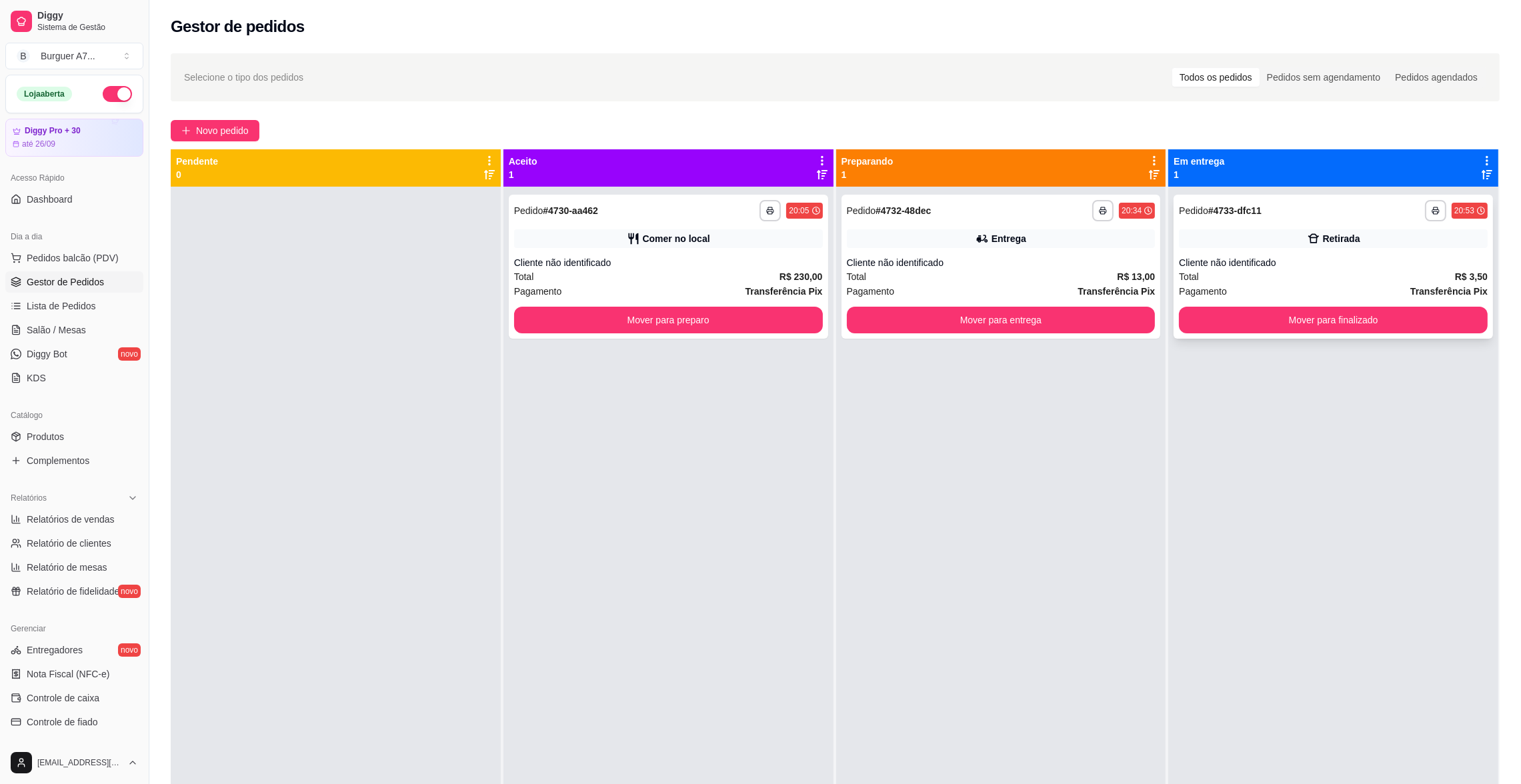
click at [1282, 337] on div "**********" at bounding box center [1333, 266] width 319 height 144
click at [1303, 327] on button "Mover para finalizado" at bounding box center [1333, 320] width 308 height 26
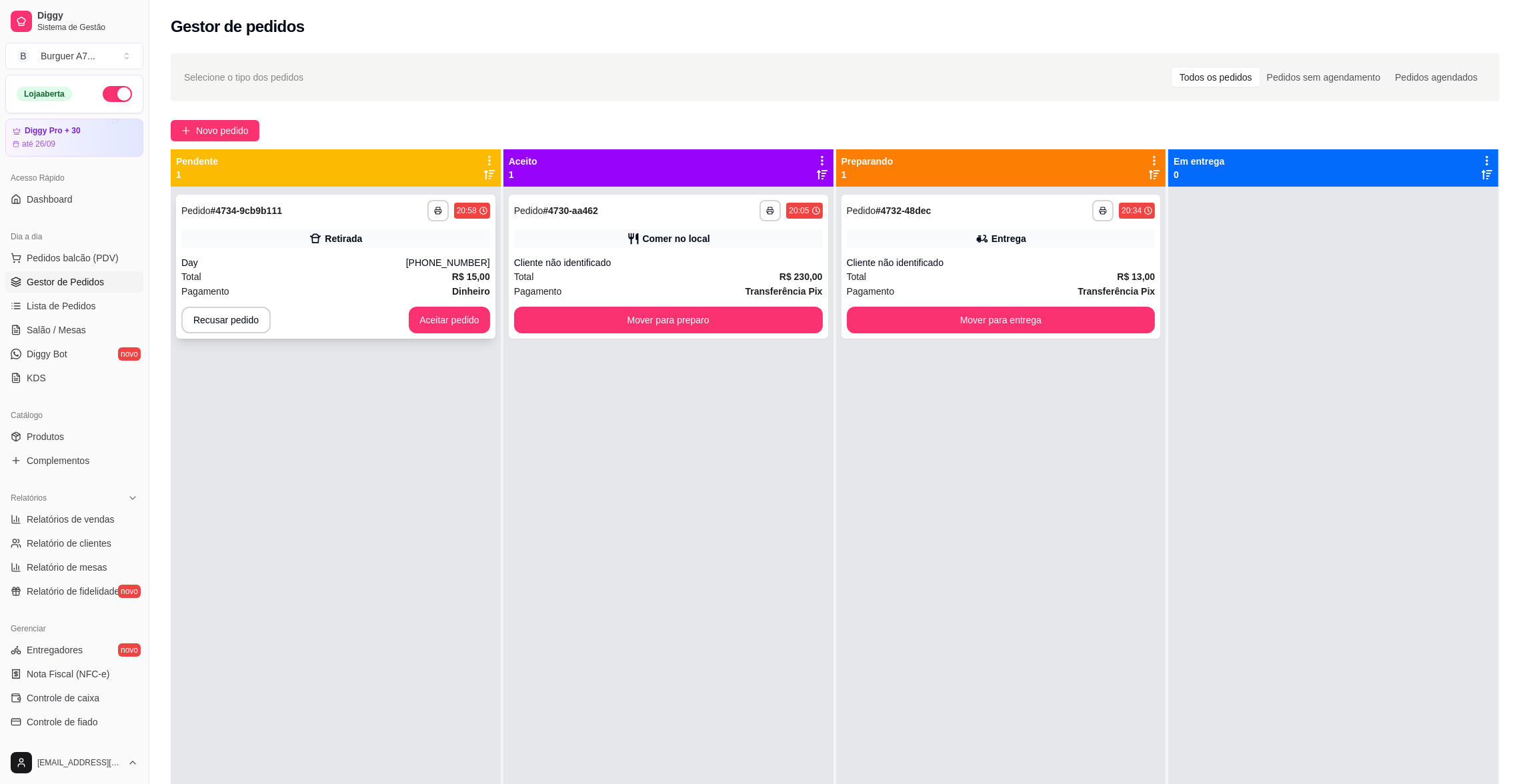
click at [308, 239] on icon at bounding box center [315, 239] width 14 height 14
click at [726, 320] on button "Mover para preparo" at bounding box center [668, 320] width 299 height 26
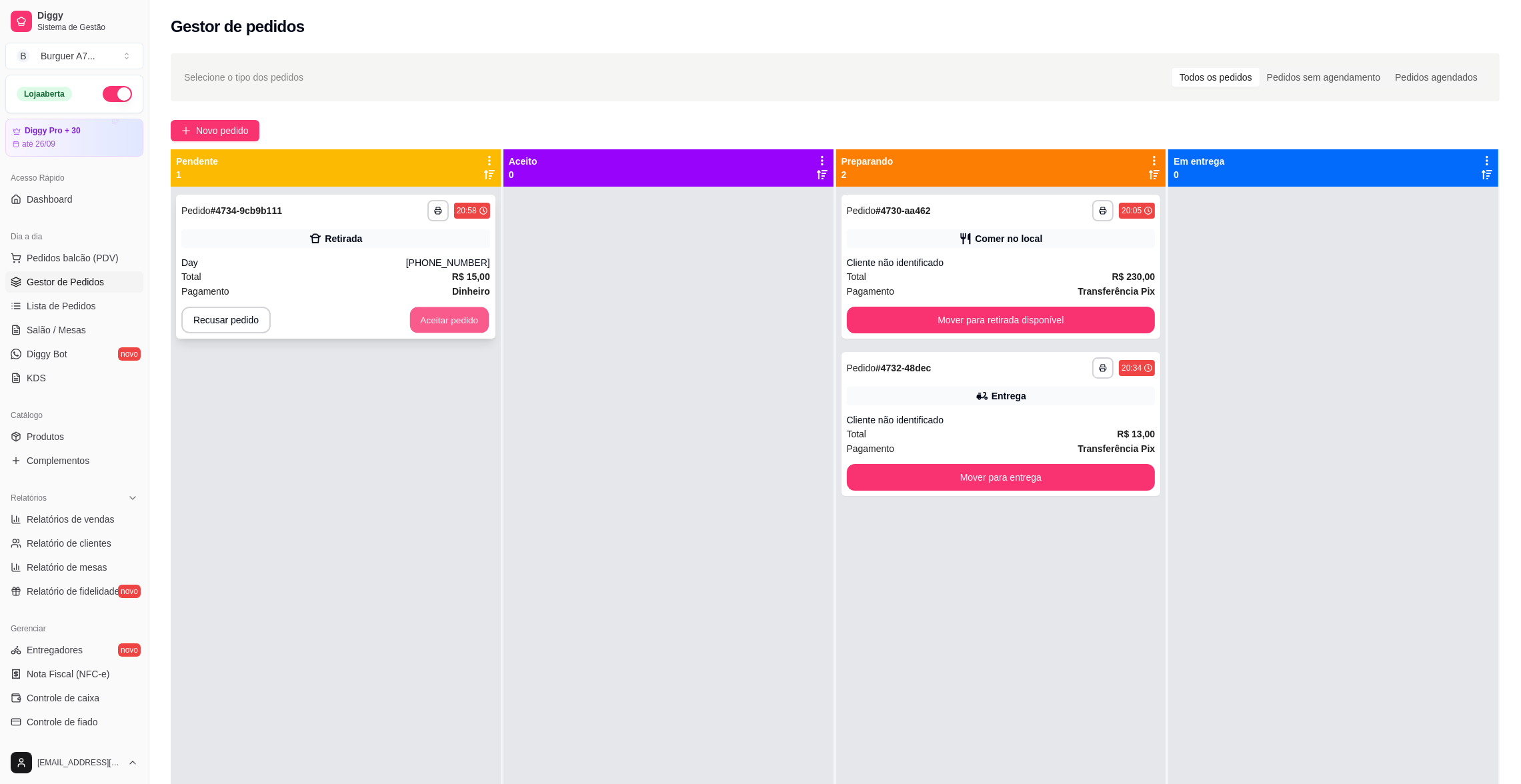
click at [474, 315] on button "Aceitar pedido" at bounding box center [450, 320] width 78 height 26
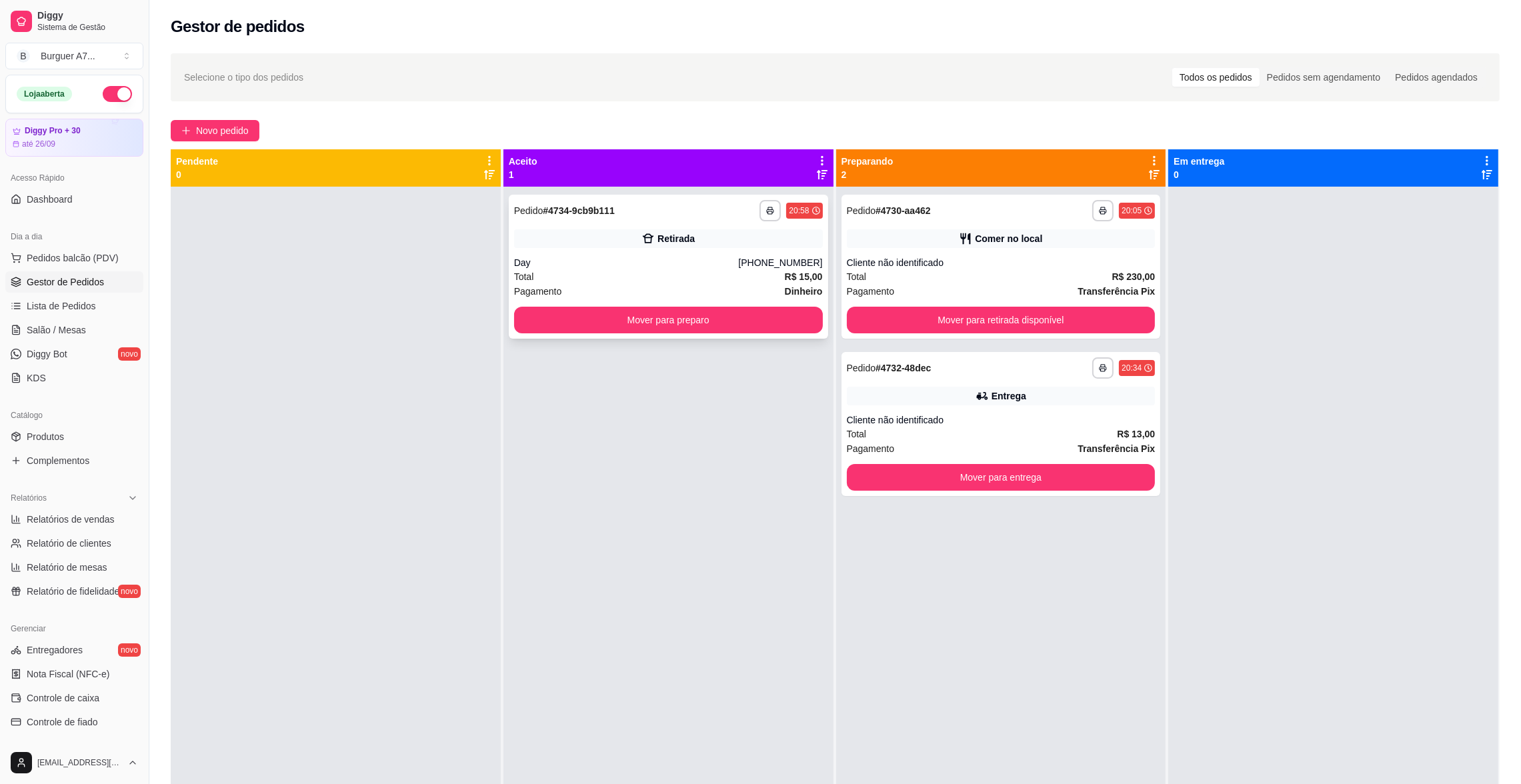
click at [720, 258] on div "Day" at bounding box center [626, 262] width 224 height 14
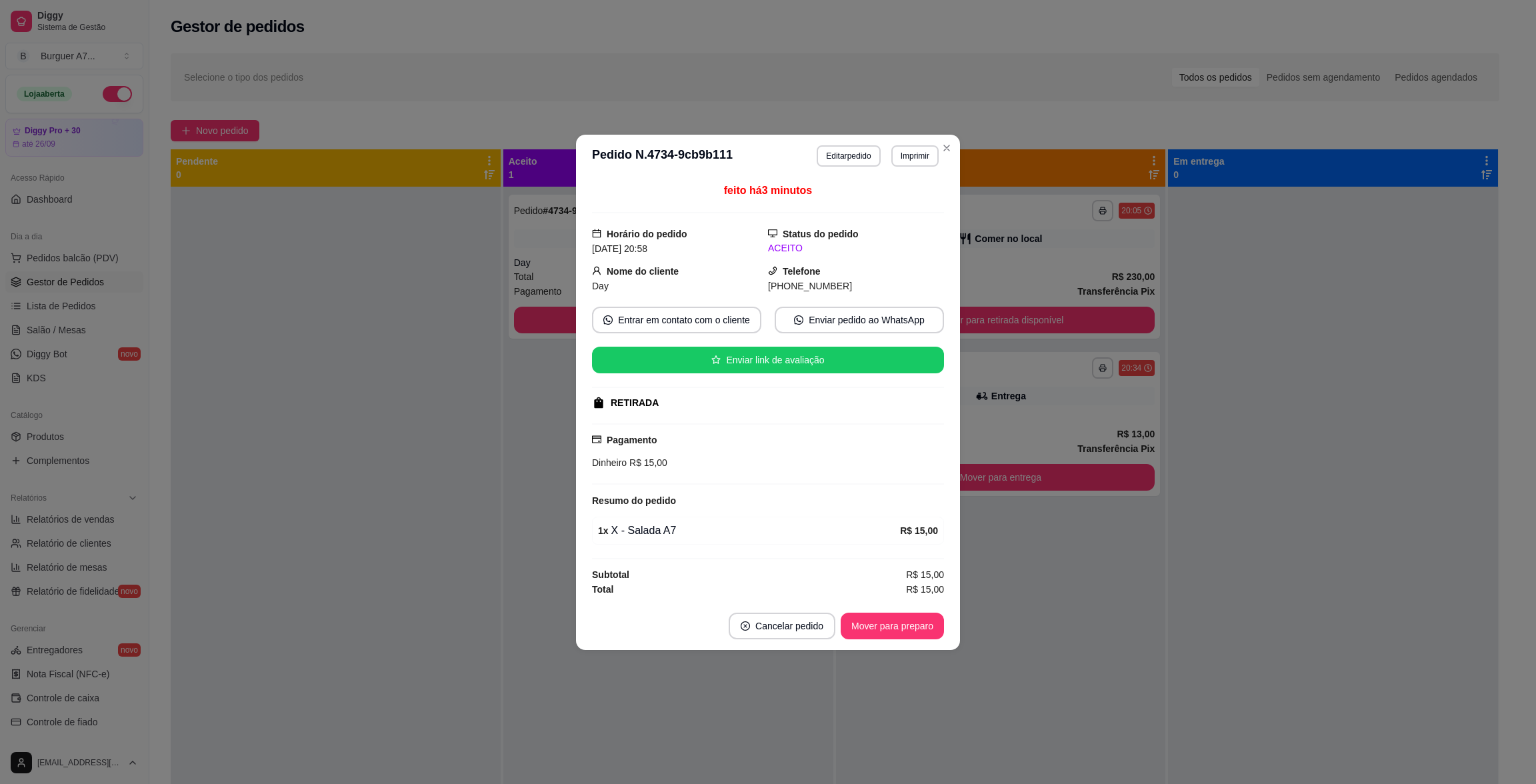
drag, startPoint x: 903, startPoint y: 170, endPoint x: 926, endPoint y: 154, distance: 28.0
click at [918, 160] on header "**********" at bounding box center [768, 156] width 384 height 43
click at [926, 154] on button "Imprimir" at bounding box center [914, 156] width 47 height 21
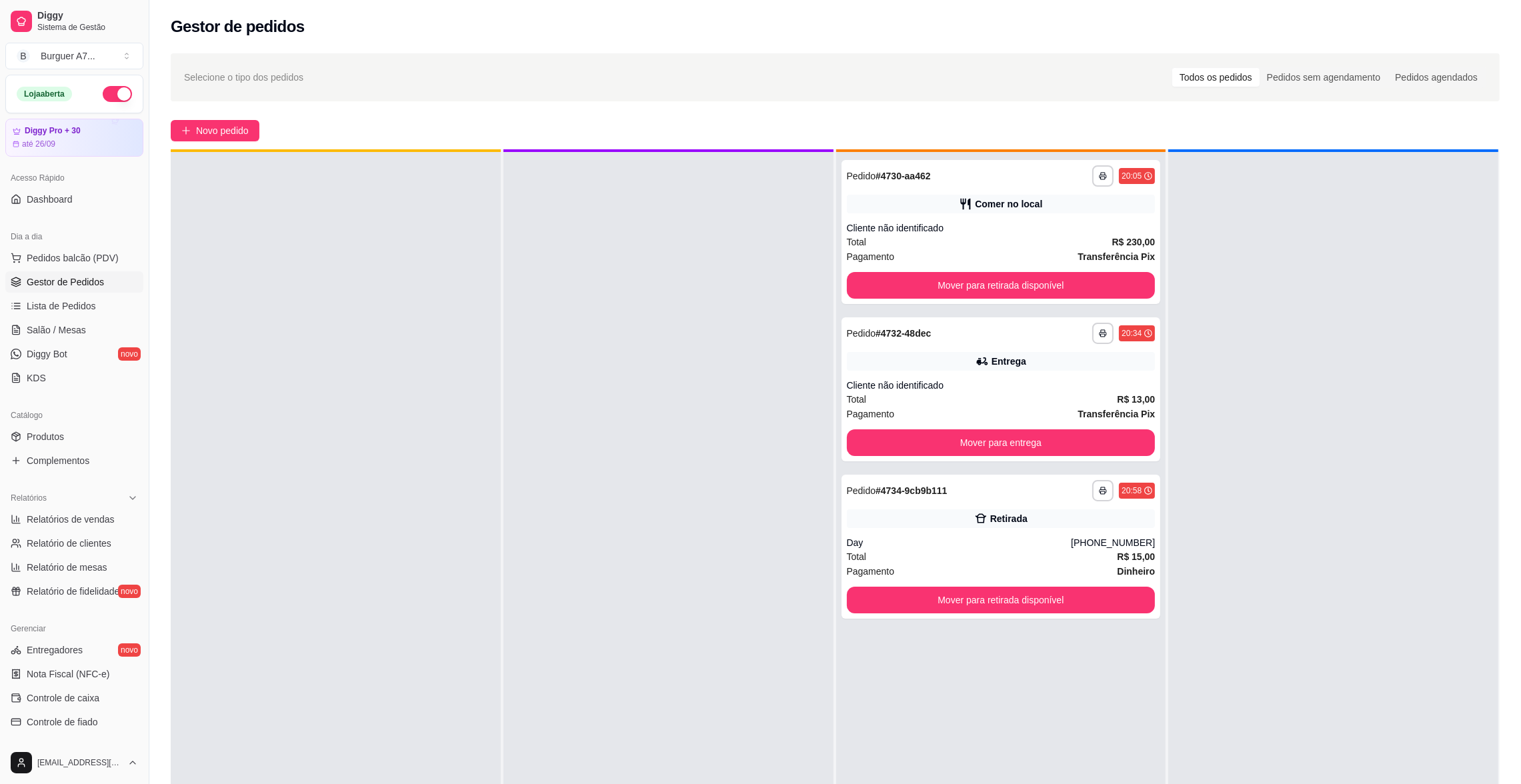
scroll to position [36, 0]
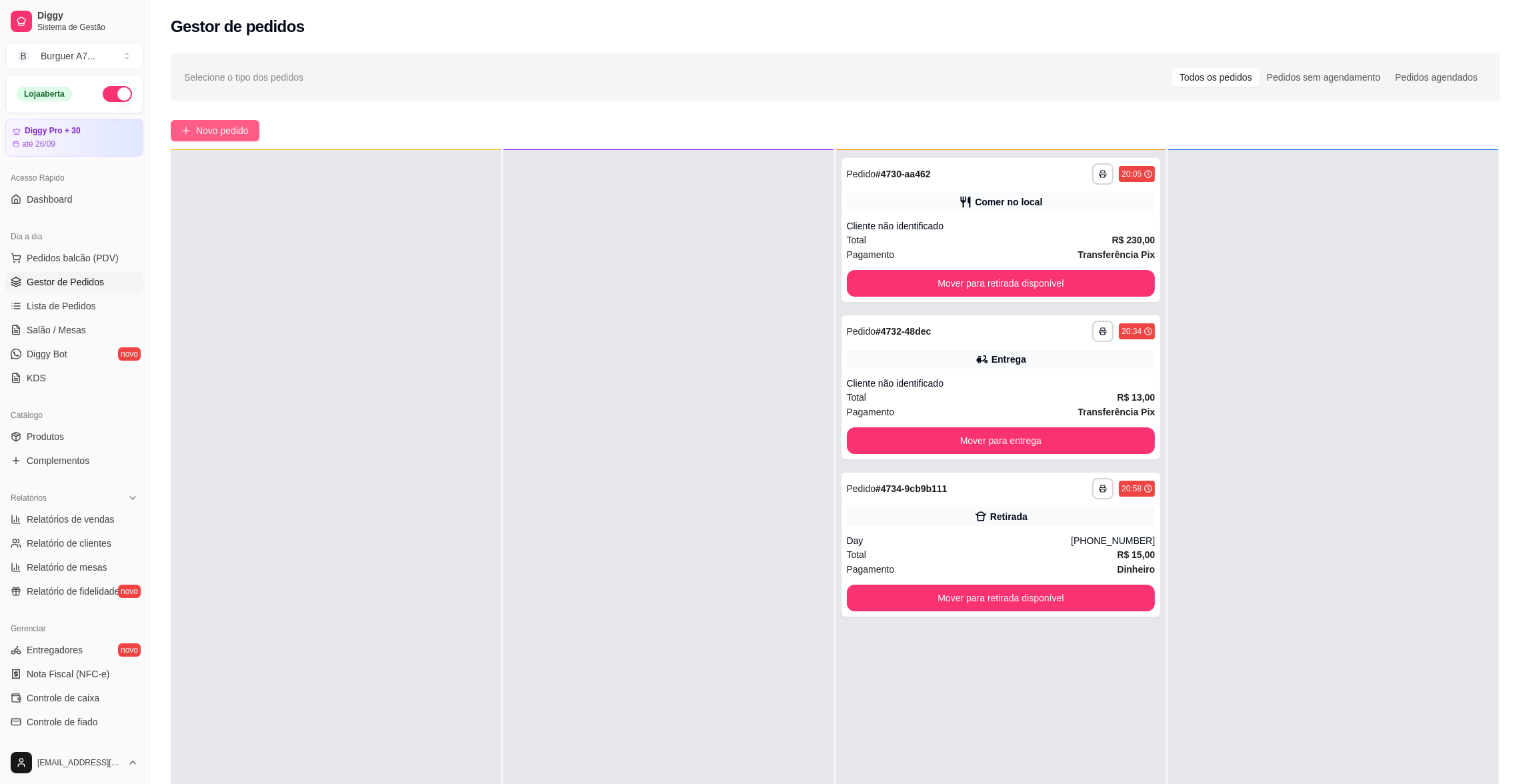
drag, startPoint x: 202, startPoint y: 154, endPoint x: 218, endPoint y: 122, distance: 35.8
click at [204, 147] on div "**********" at bounding box center [835, 497] width 1371 height 904
click at [218, 123] on span "Novo pedido" at bounding box center [222, 130] width 53 height 15
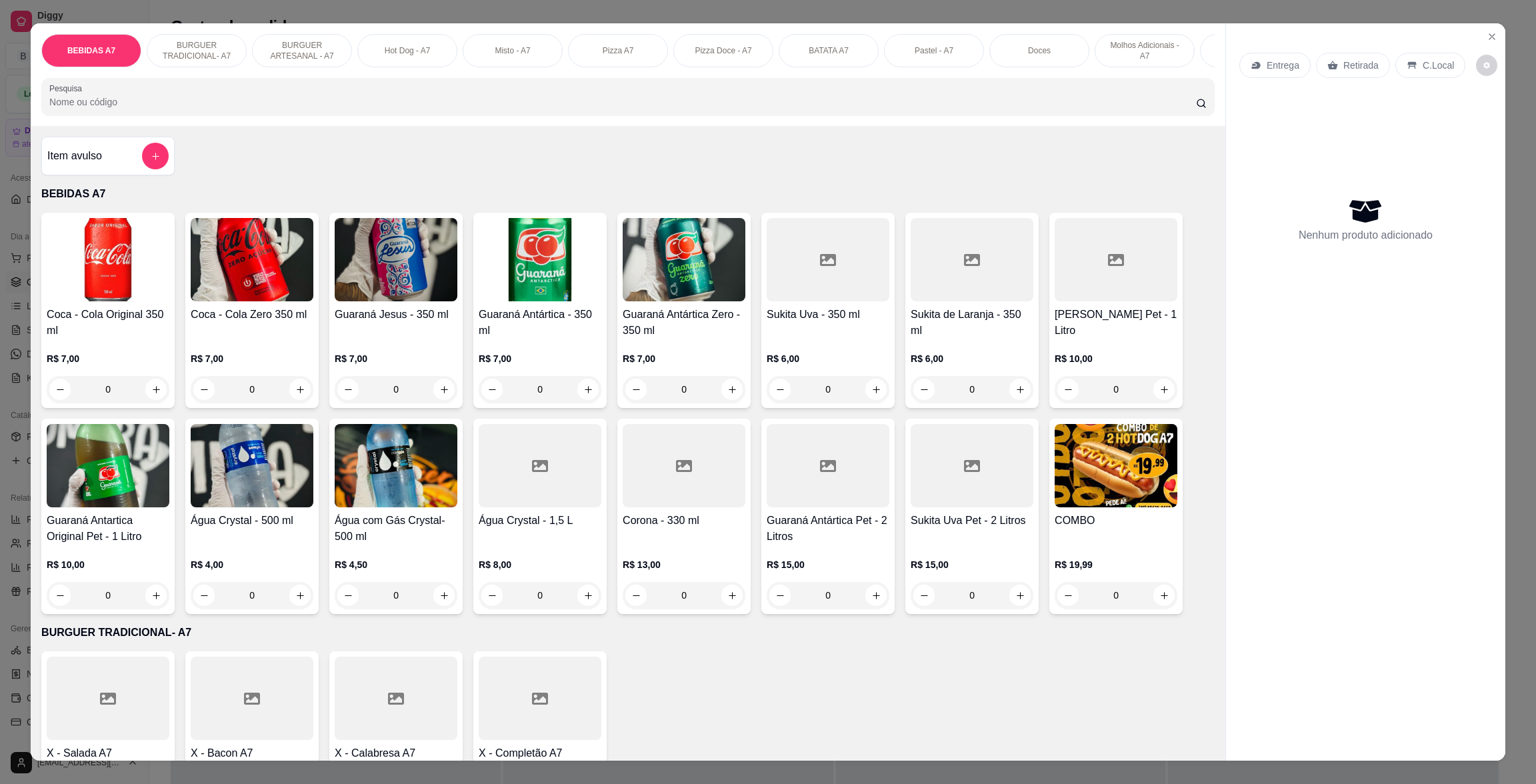
click at [127, 175] on div "Item avulso" at bounding box center [108, 156] width 133 height 38
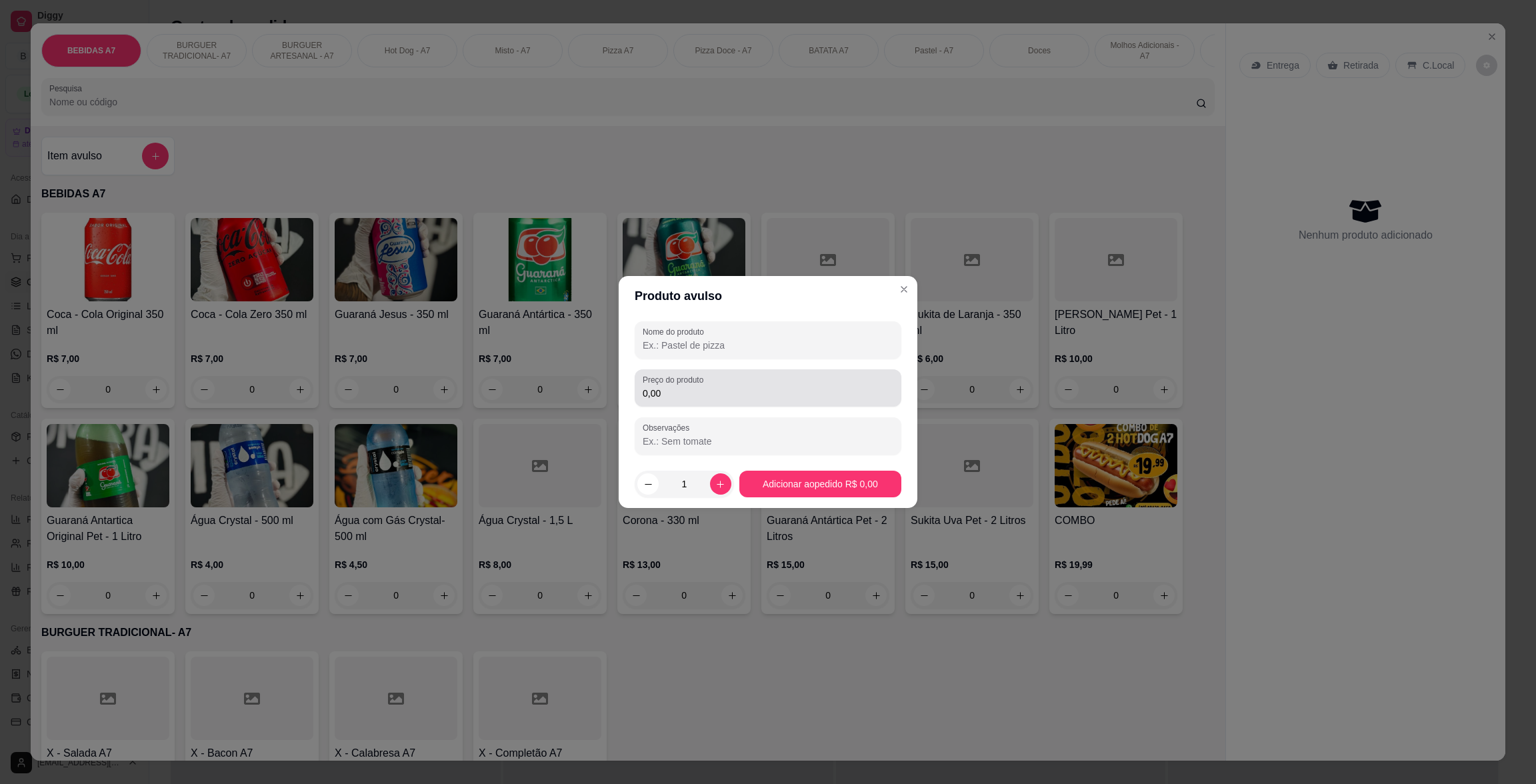
click at [709, 375] on div "Preço do produto 0,00" at bounding box center [768, 388] width 266 height 37
click at [657, 390] on input "30,50" at bounding box center [768, 393] width 251 height 14
click at [719, 349] on input "Nome do produto" at bounding box center [768, 345] width 251 height 14
click at [713, 390] on input "305,01" at bounding box center [768, 393] width 251 height 14
type input "31,50"
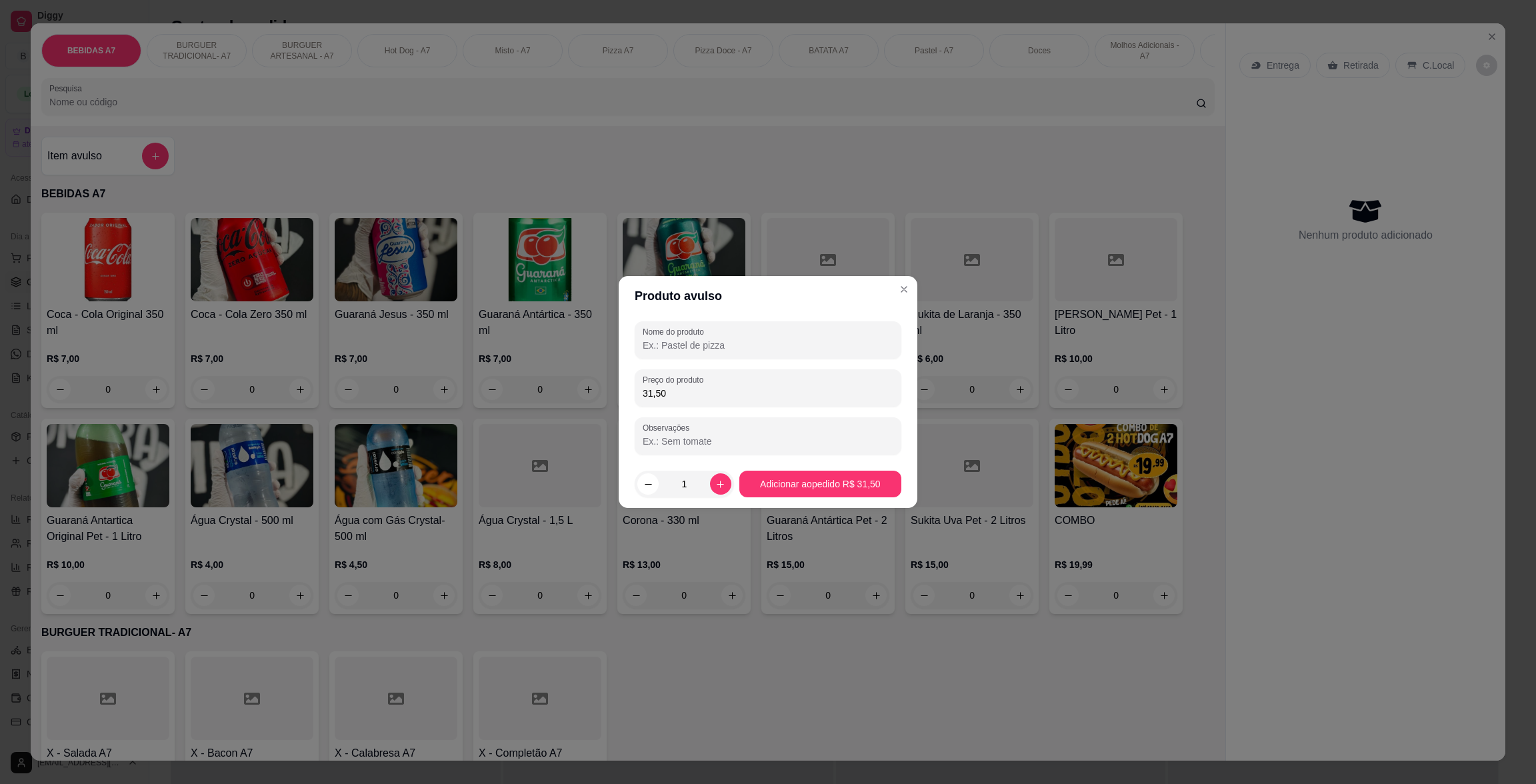
click at [743, 347] on input "Nome do produto" at bounding box center [768, 345] width 251 height 14
type input "FGNFG"
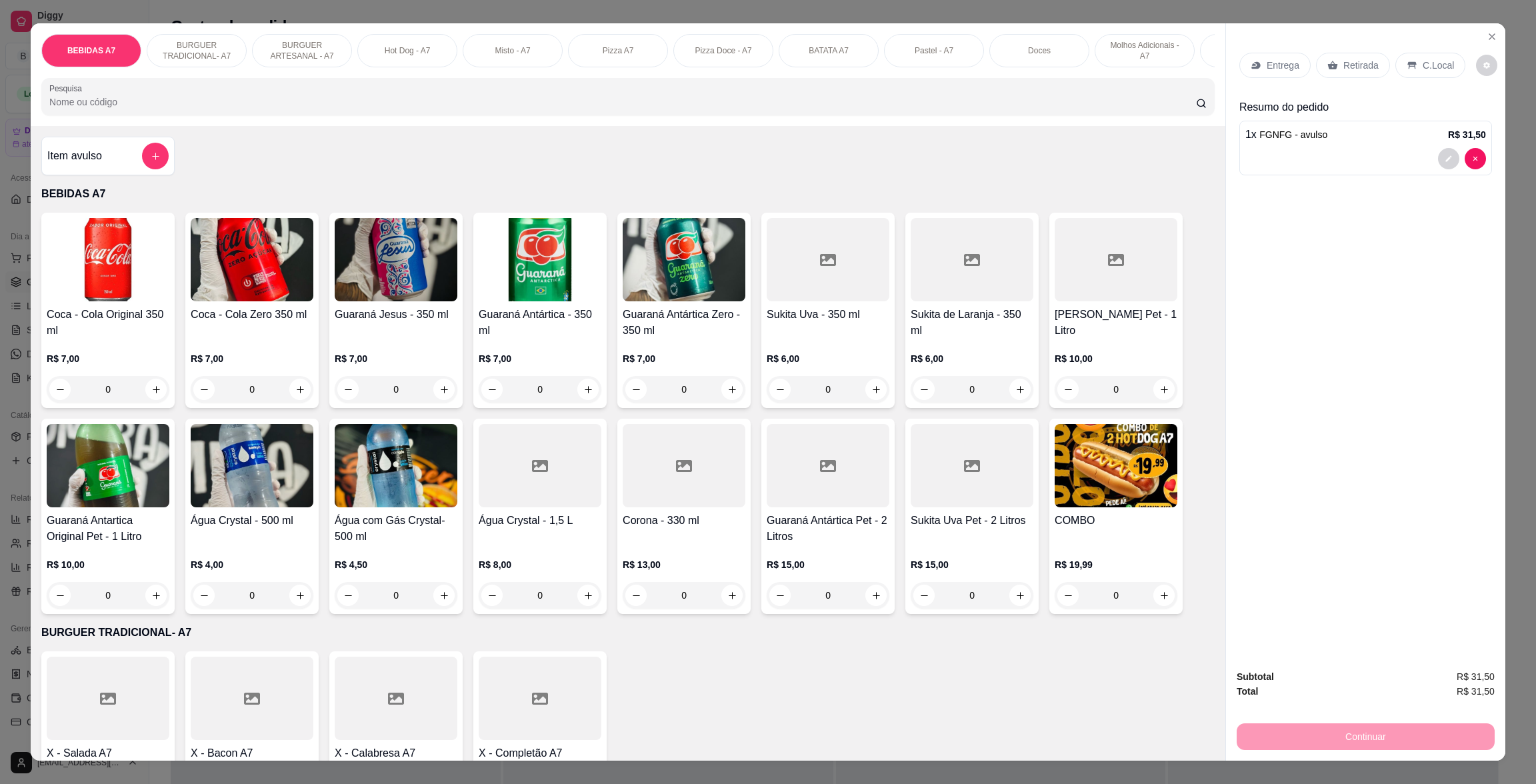
click at [1372, 63] on div "Retirada" at bounding box center [1353, 66] width 74 height 26
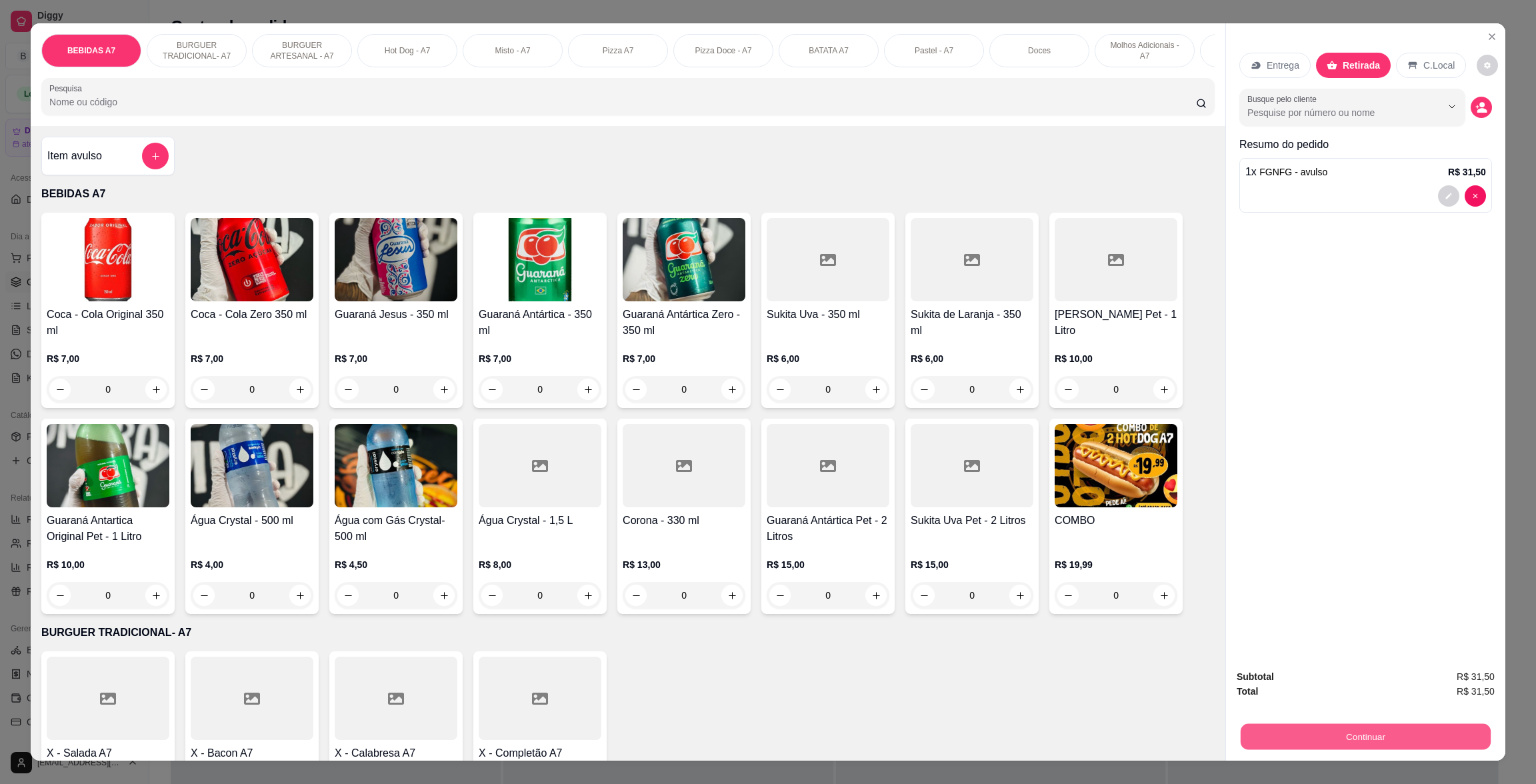
click at [1443, 748] on button "Continuar" at bounding box center [1365, 736] width 250 height 26
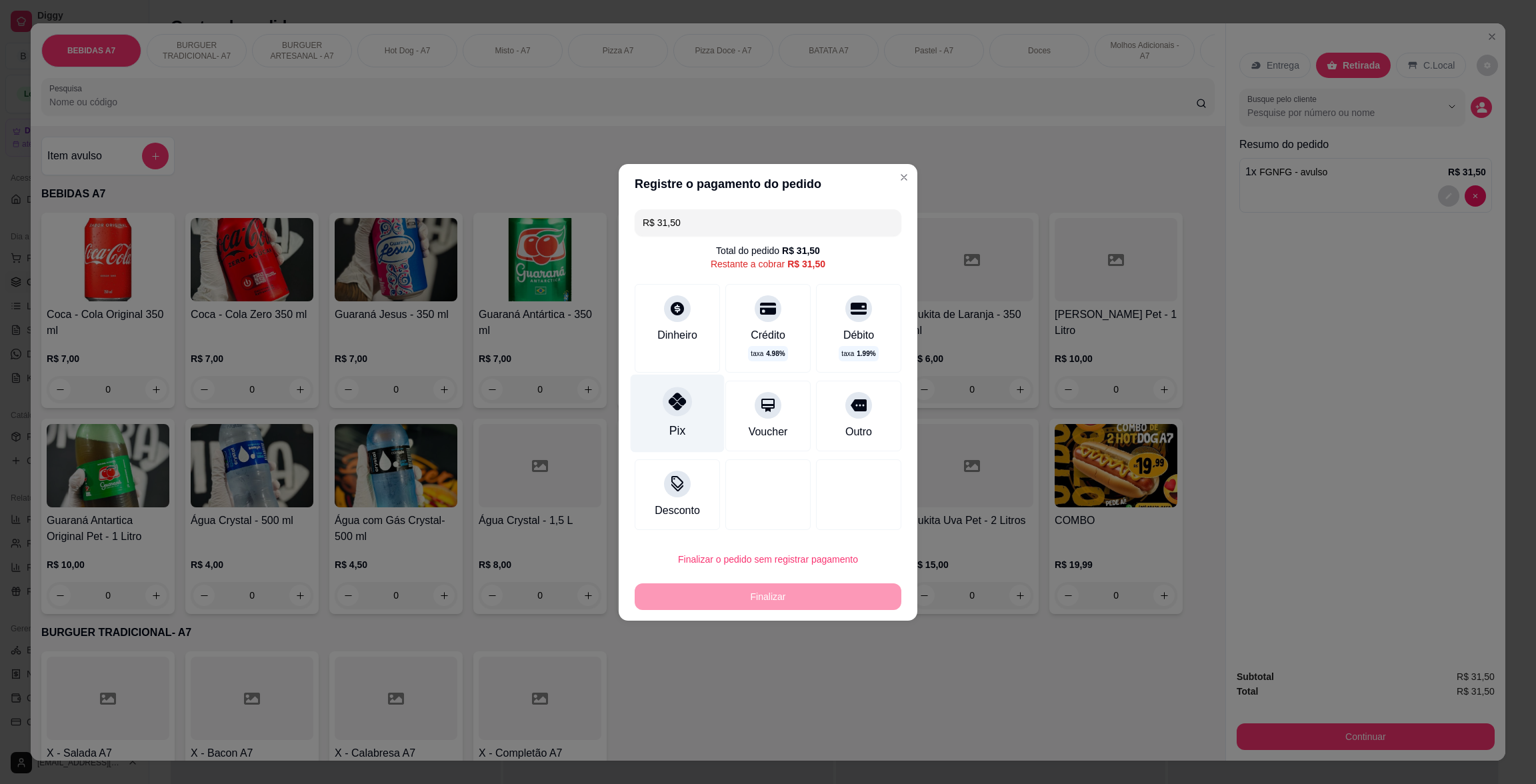
click at [662, 417] on div "Pix" at bounding box center [677, 413] width 94 height 78
type input "R$ 0,00"
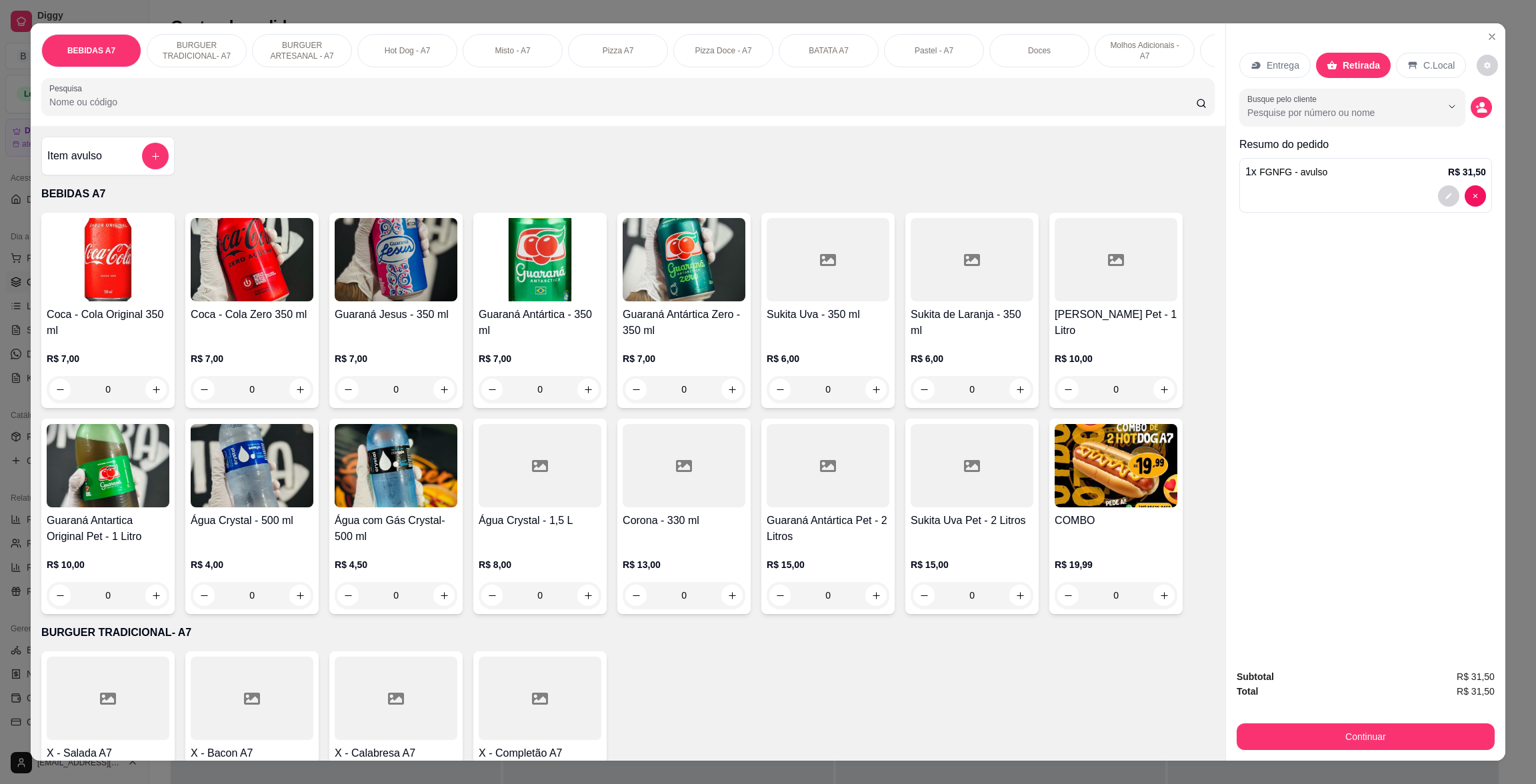
click at [797, 609] on input "0" at bounding box center [827, 595] width 75 height 26
click at [1365, 728] on button "Continuar" at bounding box center [1365, 736] width 258 height 26
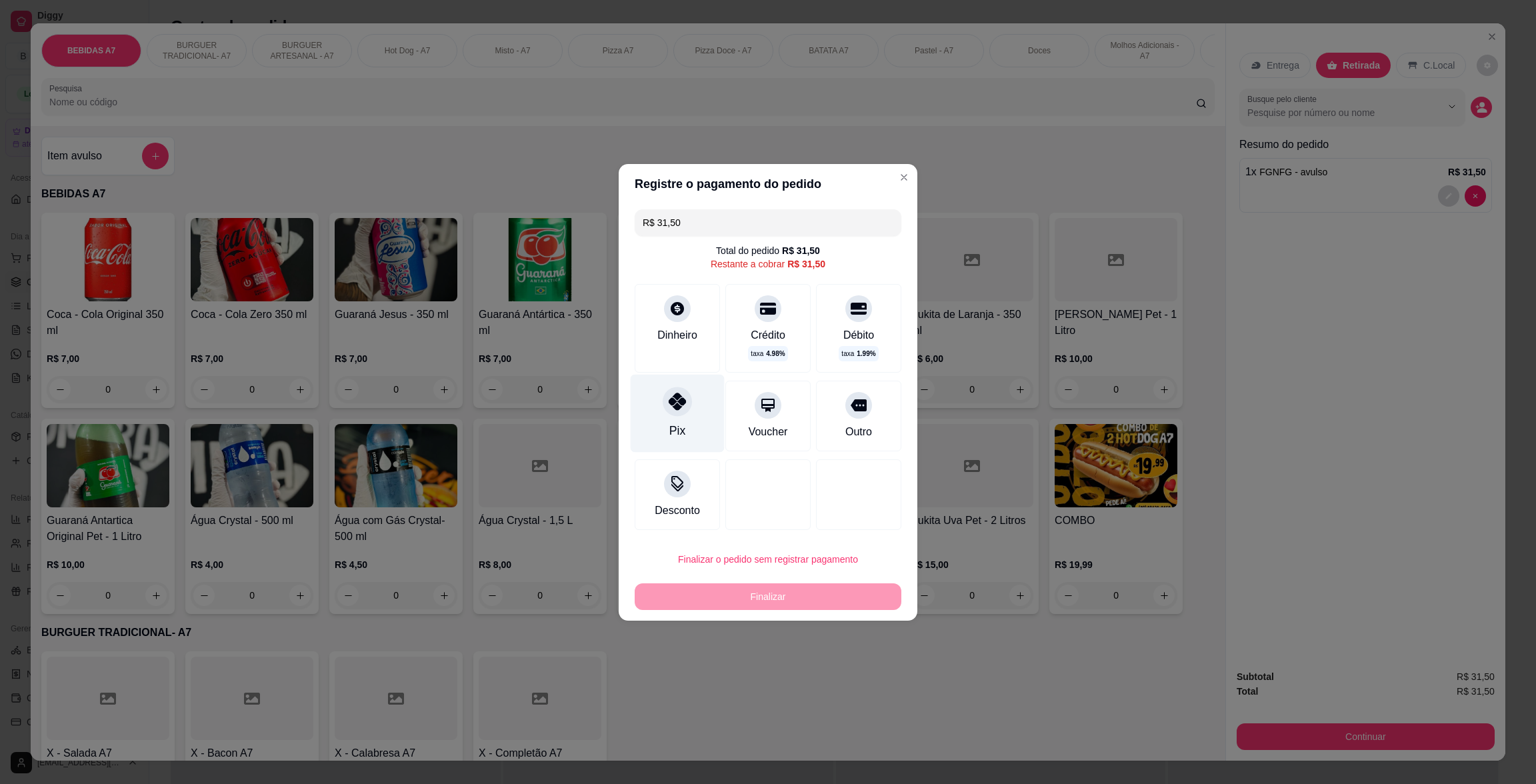
click at [649, 380] on div "R$ 31,50 Total do pedido R$ 31,50 Restante a cobrar R$ 31,50 Dinheiro Crédito t…" at bounding box center [768, 369] width 298 height 331
click at [689, 419] on div "Pix" at bounding box center [677, 413] width 94 height 78
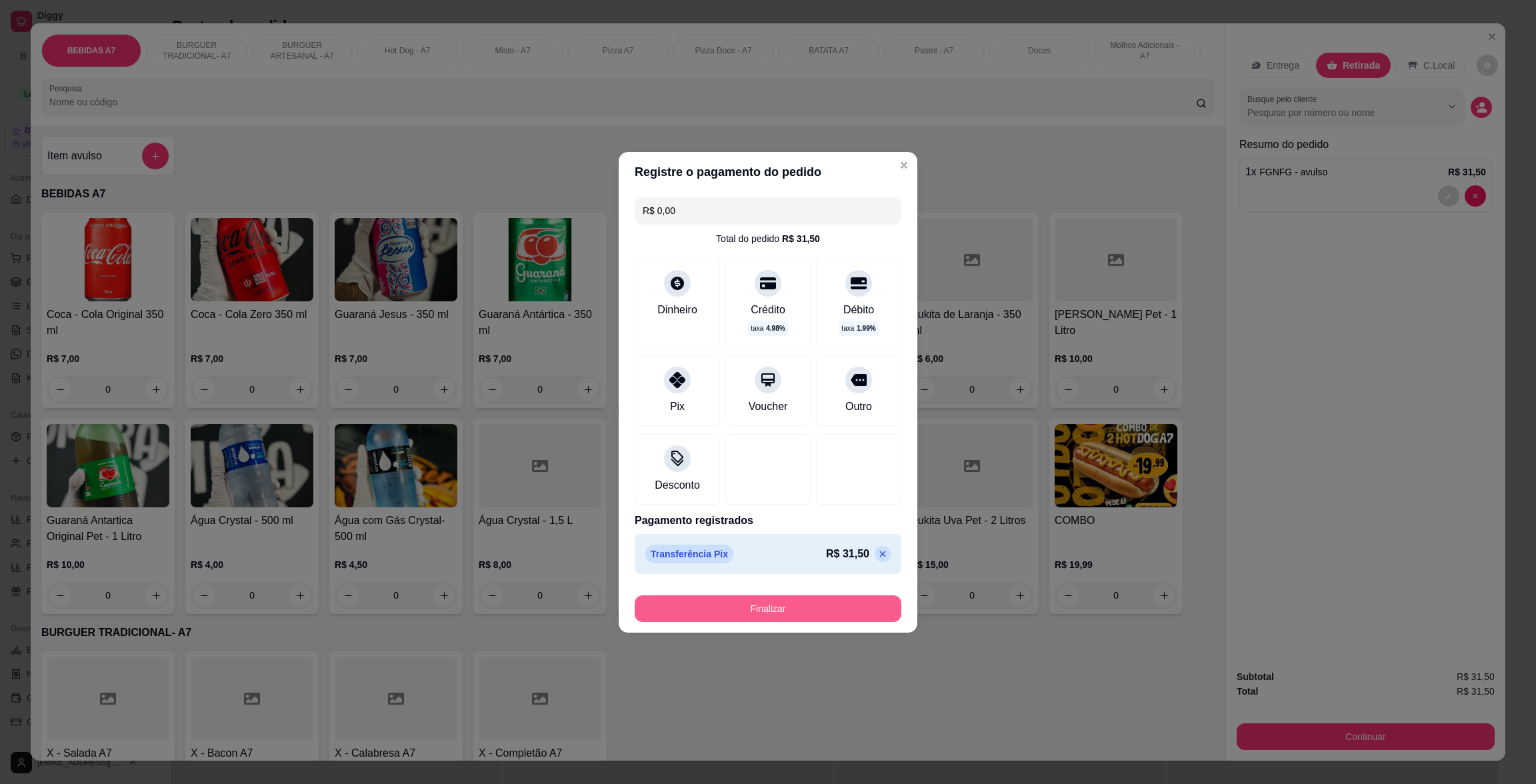
click at [765, 605] on button "Finalizar" at bounding box center [768, 608] width 266 height 26
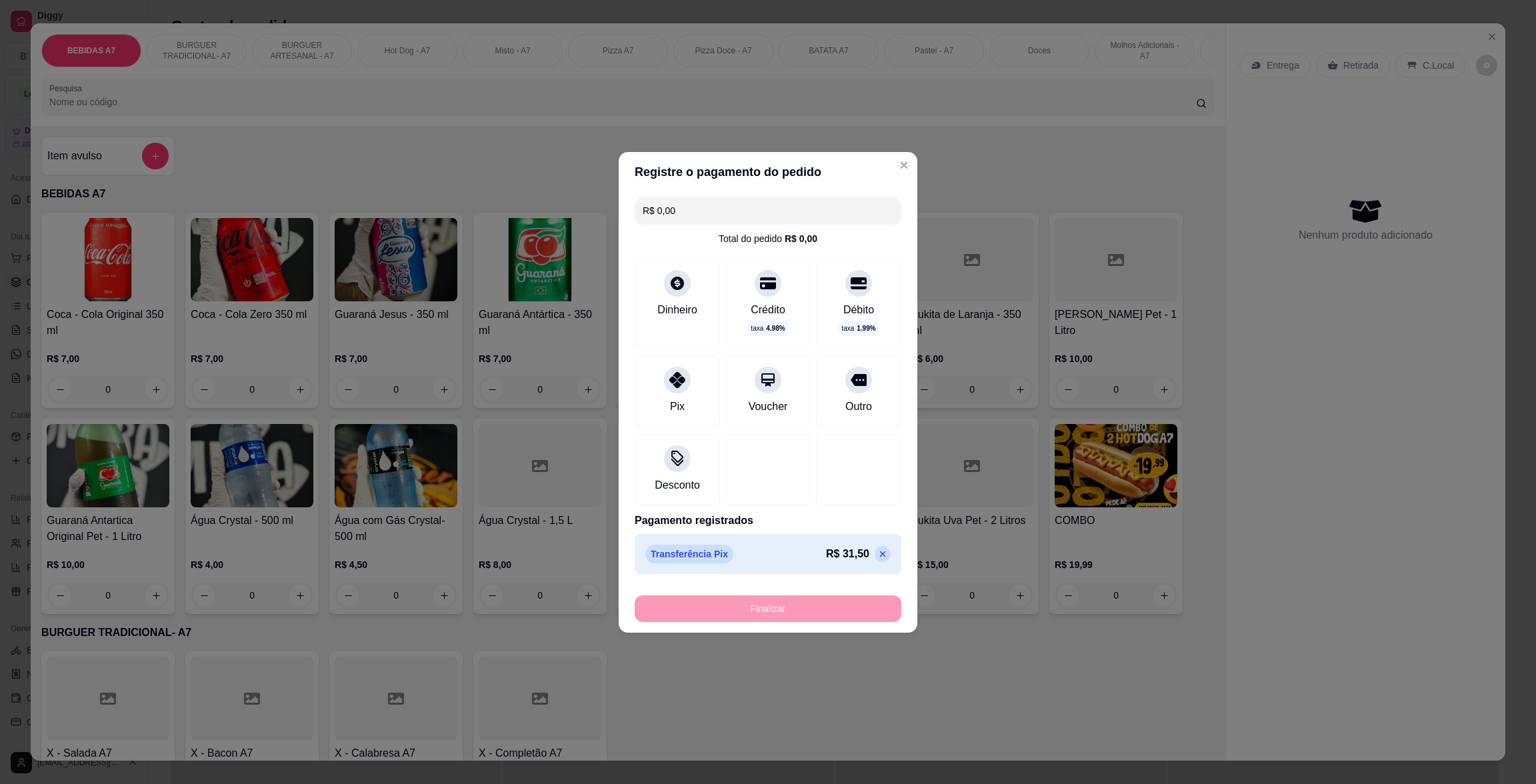
type input "-R$ 31,50"
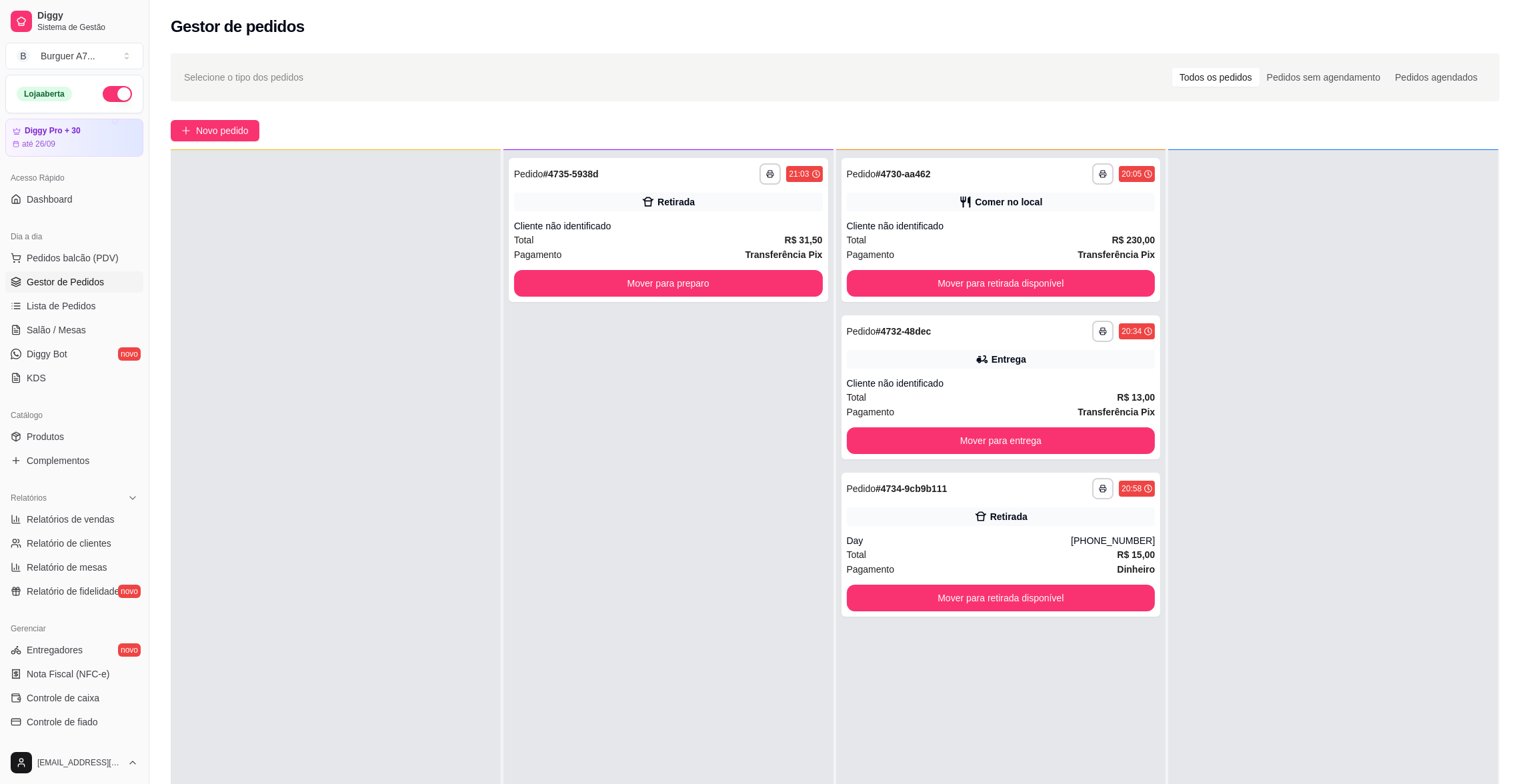
click at [1327, 317] on div at bounding box center [1333, 542] width 330 height 784
click at [1183, 409] on div at bounding box center [1333, 542] width 330 height 784
click at [1139, 286] on button "Mover para retirada disponível" at bounding box center [1000, 283] width 299 height 26
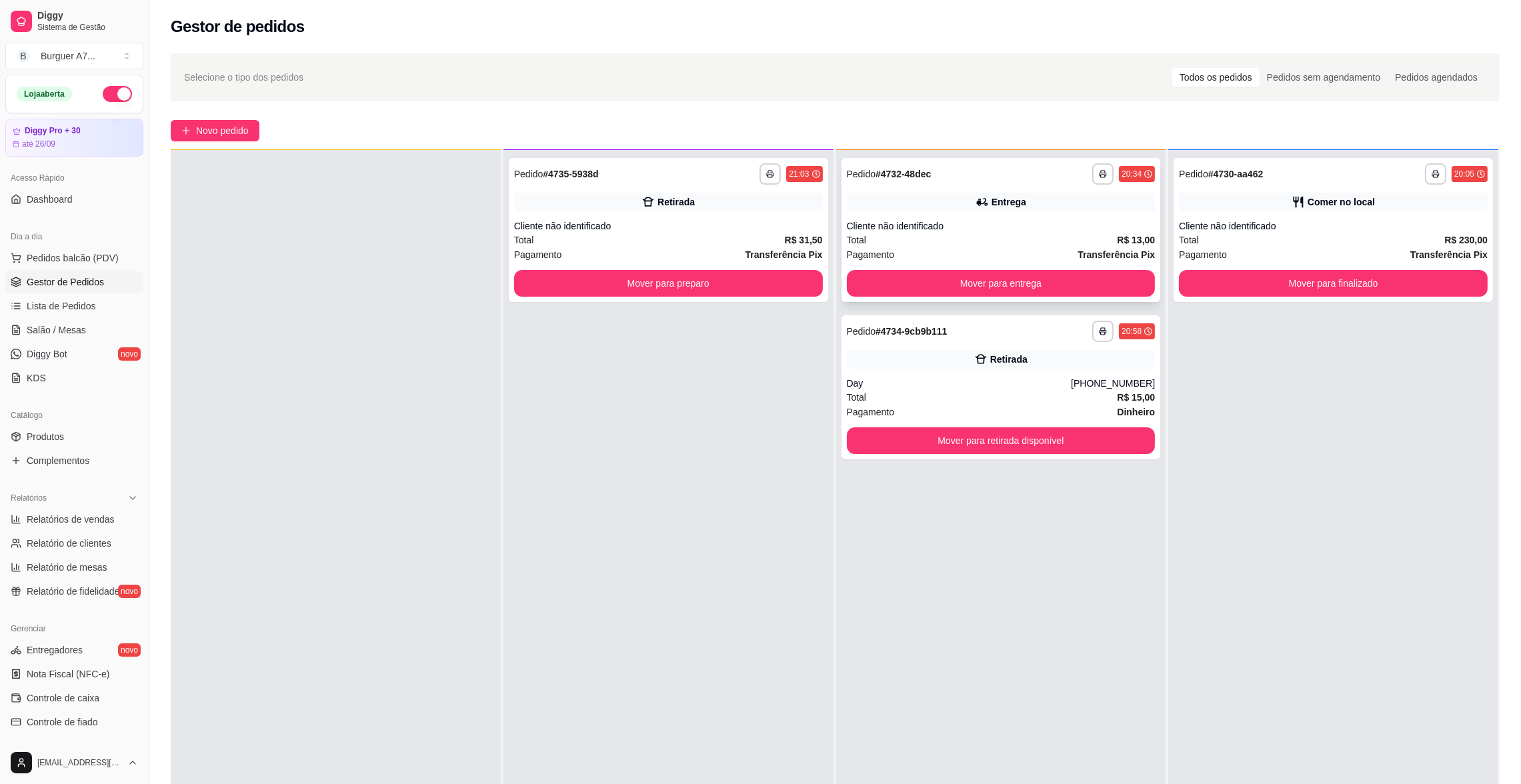
click at [1049, 219] on div "Cliente não identificado" at bounding box center [1001, 226] width 308 height 14
click at [1118, 289] on button "Mover para entrega" at bounding box center [1000, 283] width 299 height 26
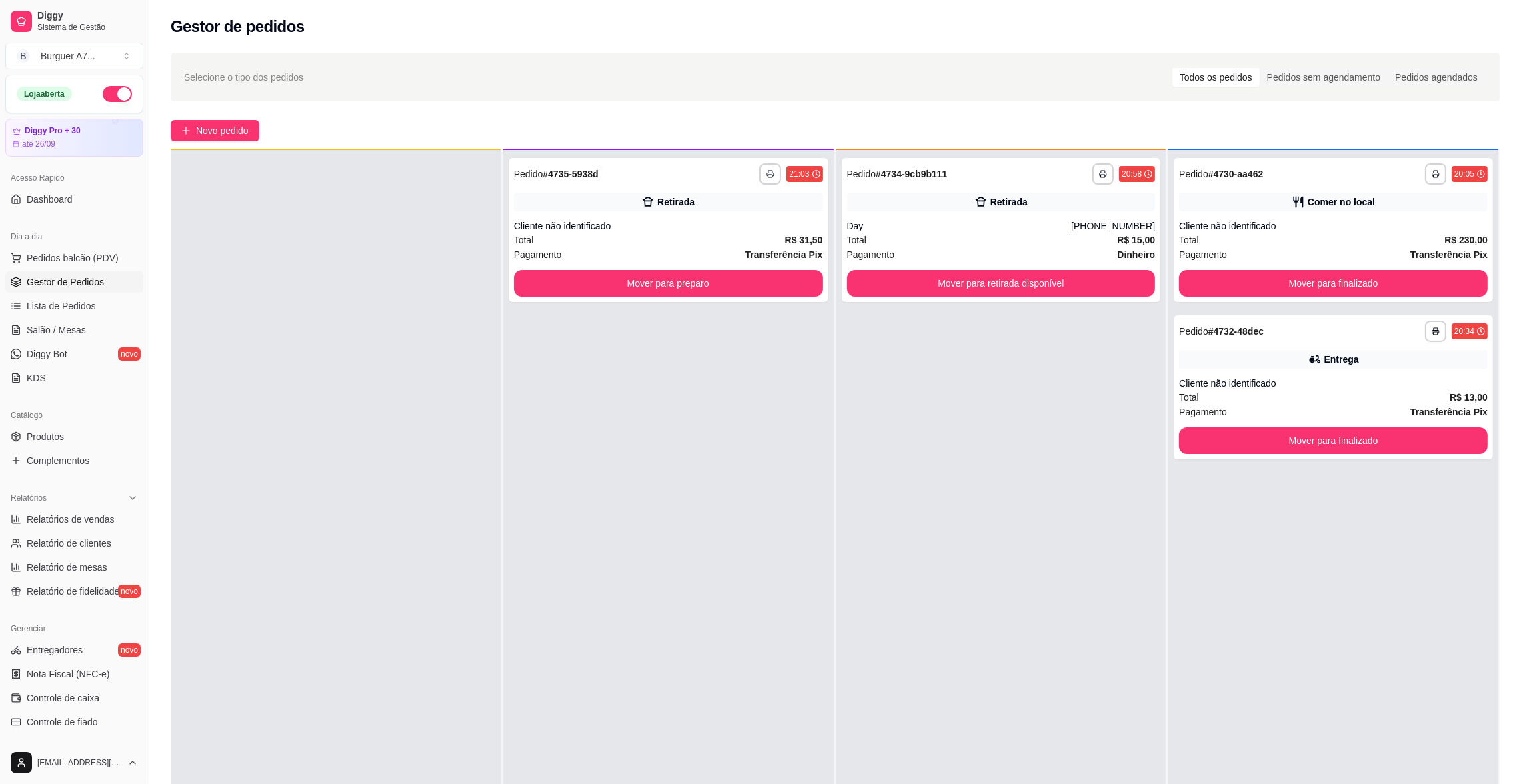
click at [1111, 548] on div "**********" at bounding box center [1001, 542] width 330 height 784
click at [1103, 555] on div "**********" at bounding box center [1001, 542] width 330 height 784
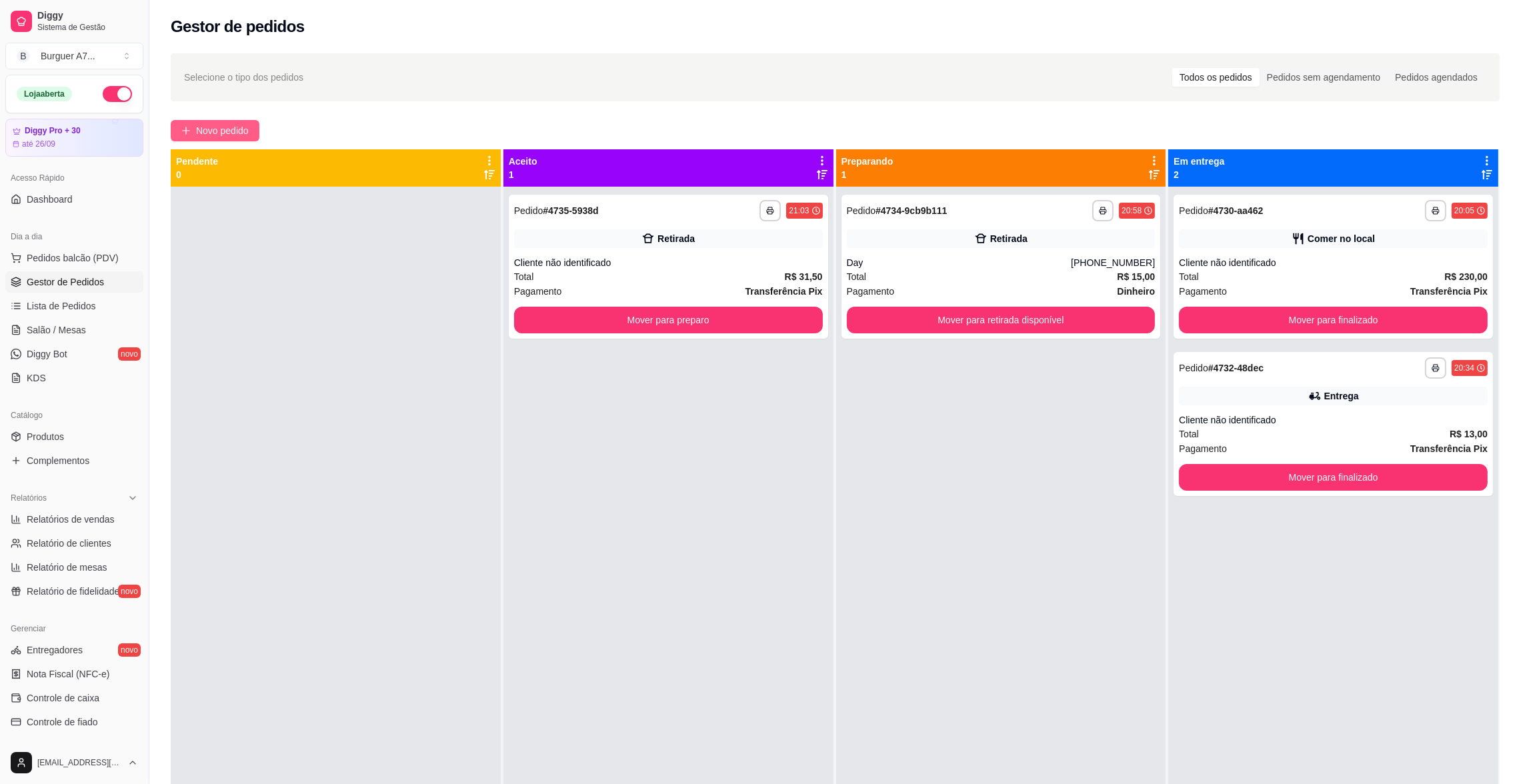
click at [231, 123] on span "Novo pedido" at bounding box center [222, 130] width 53 height 15
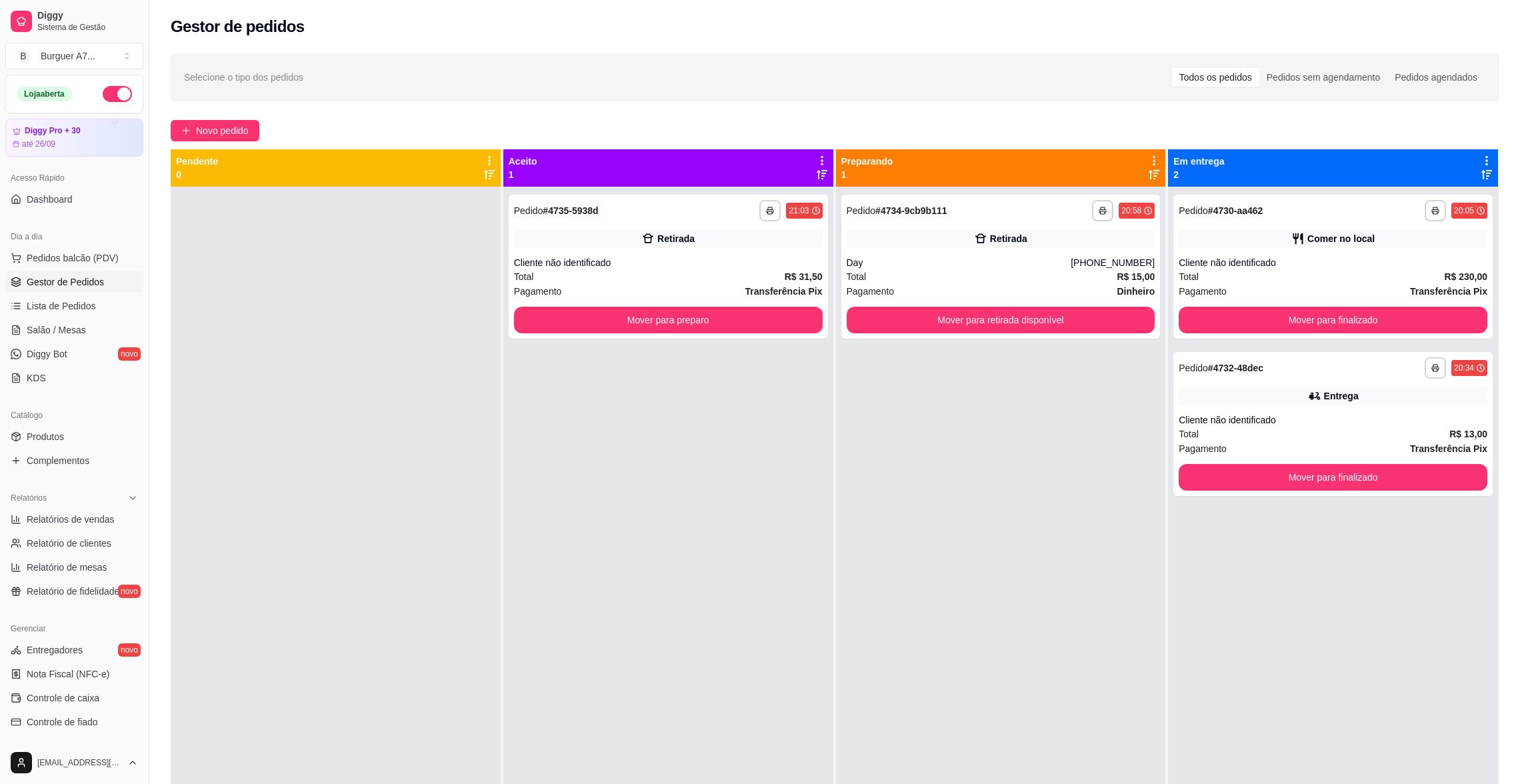
click at [86, 164] on h4 "Item avulso" at bounding box center [74, 156] width 55 height 16
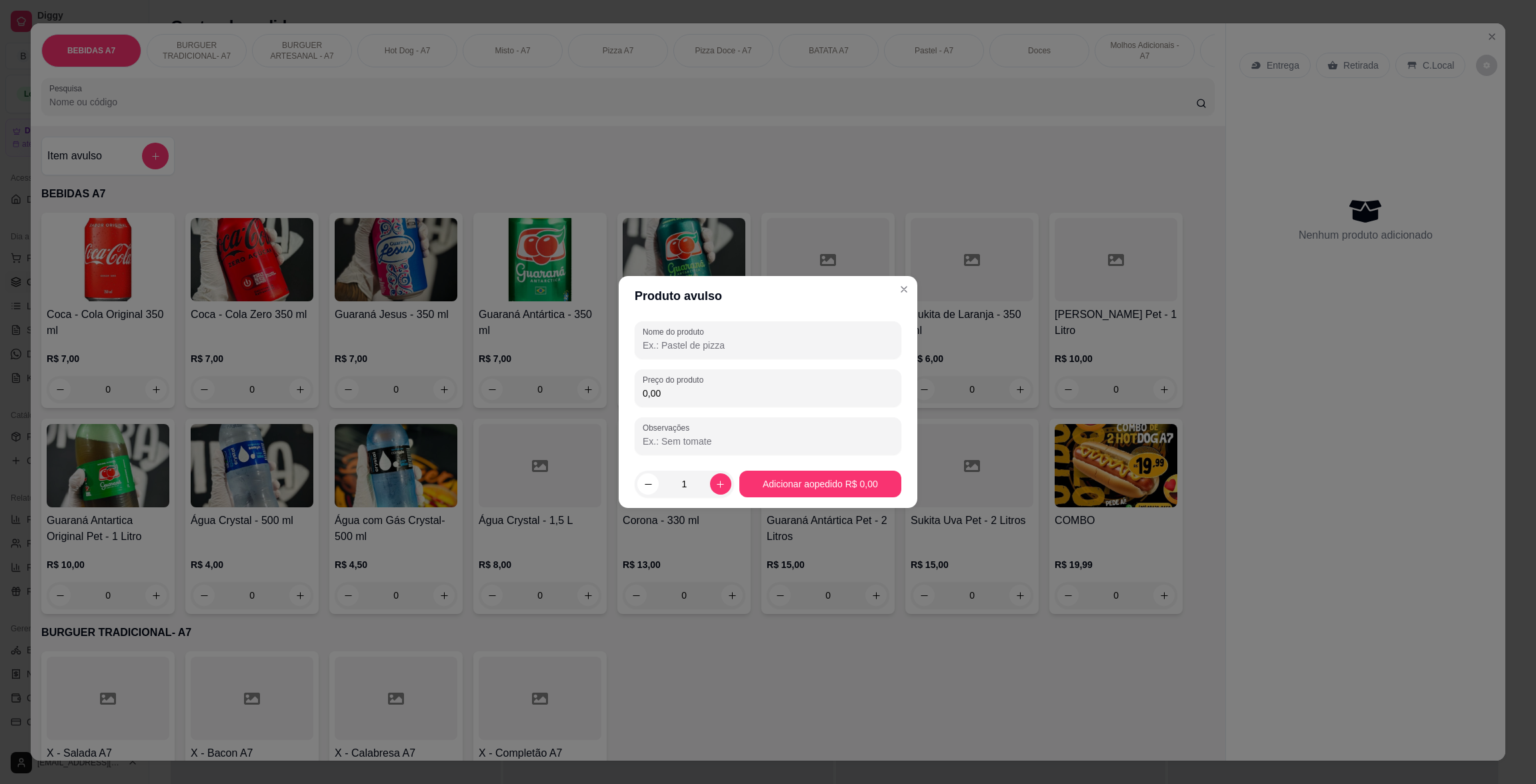
click at [721, 365] on div "Nome do produto Preço do produto 0,00 Observações" at bounding box center [768, 387] width 266 height 133
click at [736, 389] on input "0,00" at bounding box center [768, 393] width 251 height 14
type input "5,00"
click at [737, 330] on div at bounding box center [768, 340] width 251 height 26
type input "KLGH"
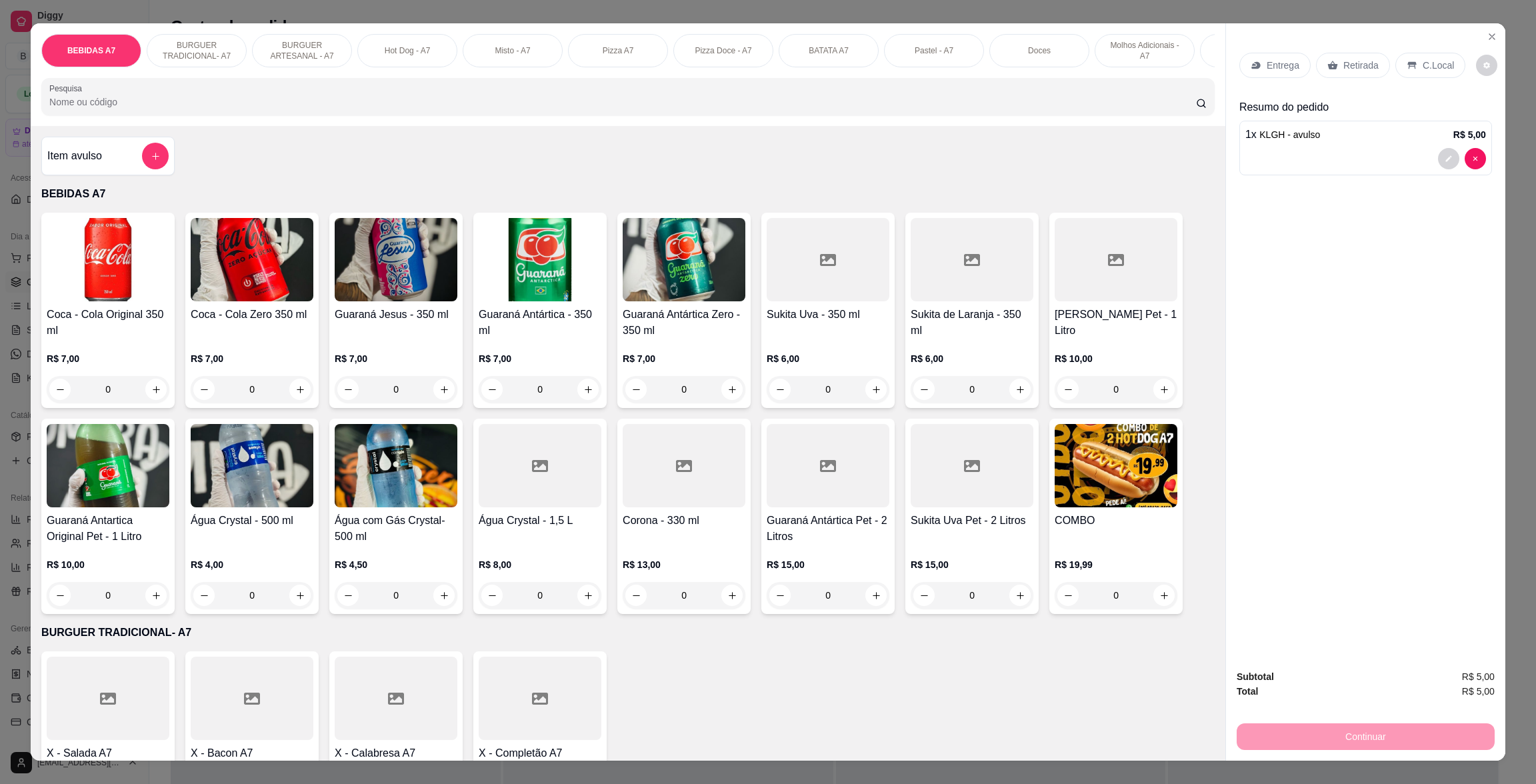
click at [1352, 42] on div "Entrega Retirada C.Local" at bounding box center [1365, 66] width 253 height 47
click at [1359, 66] on p "Retirada" at bounding box center [1361, 65] width 36 height 14
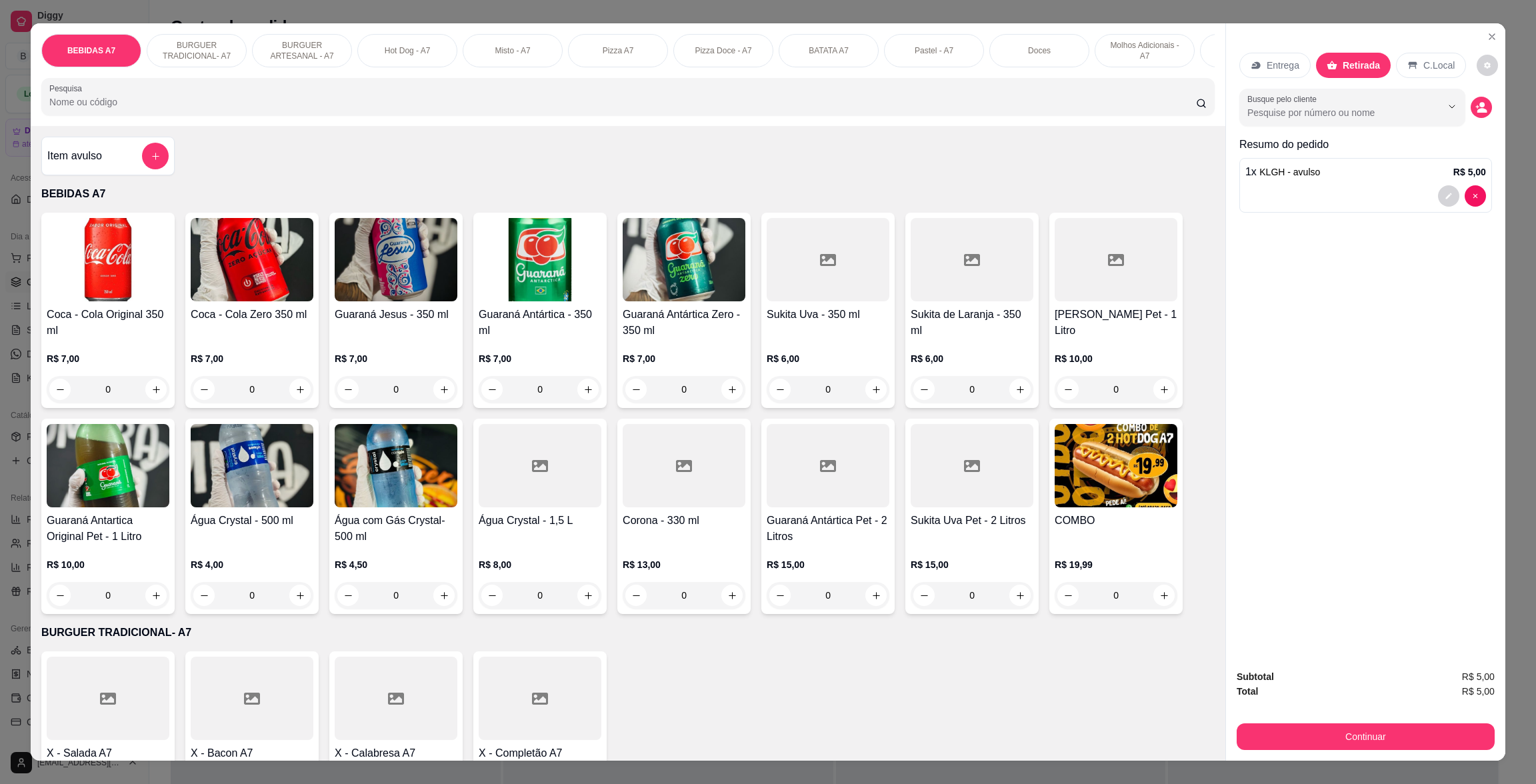
drag, startPoint x: 1465, startPoint y: 709, endPoint x: 1465, endPoint y: 734, distance: 25.0
click at [1464, 716] on div "Subtotal R$ 5,00 Total R$ 5,00 Continuar" at bounding box center [1365, 709] width 258 height 80
click at [1465, 734] on button "Continuar" at bounding box center [1365, 736] width 250 height 26
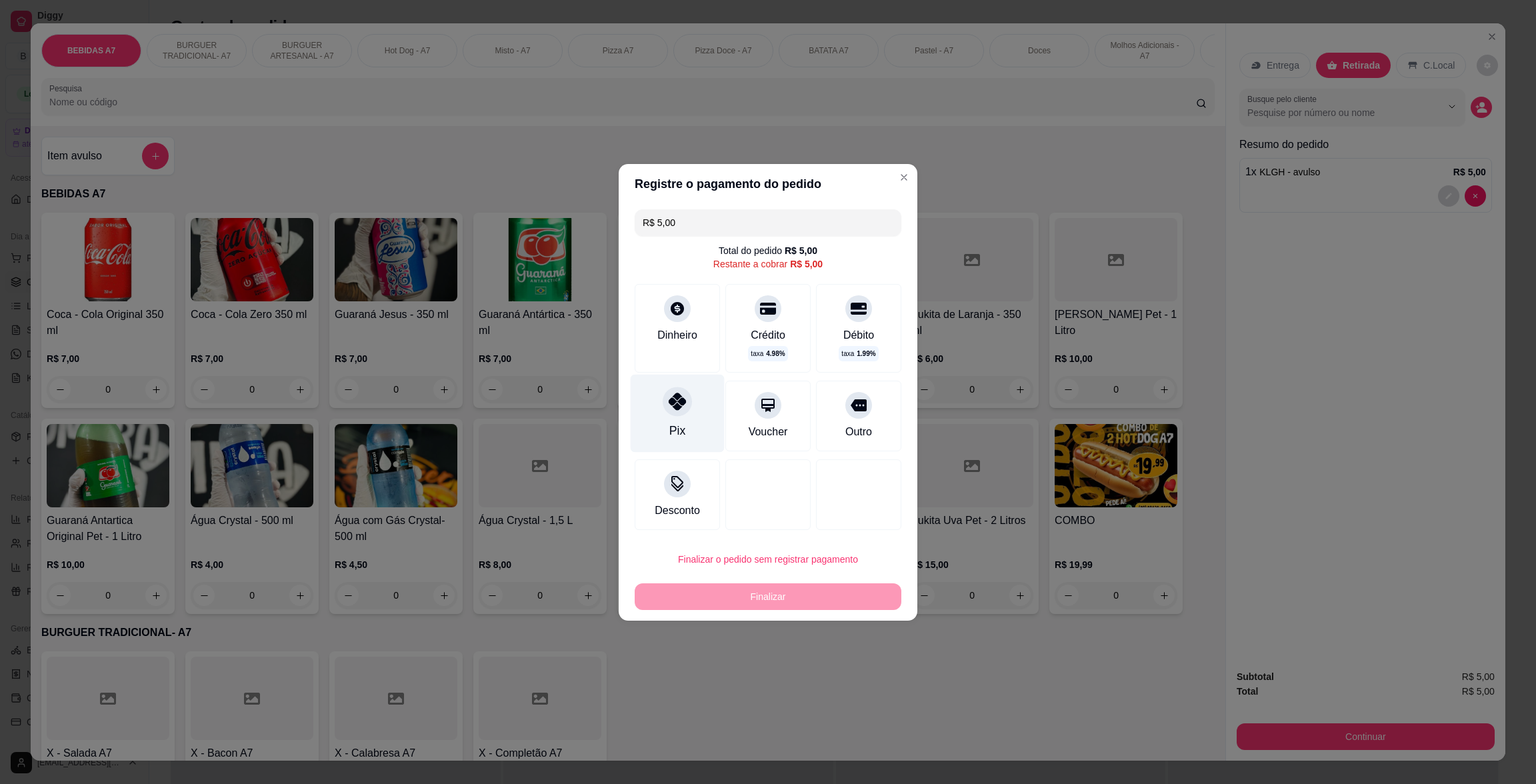
drag, startPoint x: 681, startPoint y: 414, endPoint x: 689, endPoint y: 417, distance: 8.5
click at [684, 414] on div "Pix" at bounding box center [677, 413] width 94 height 78
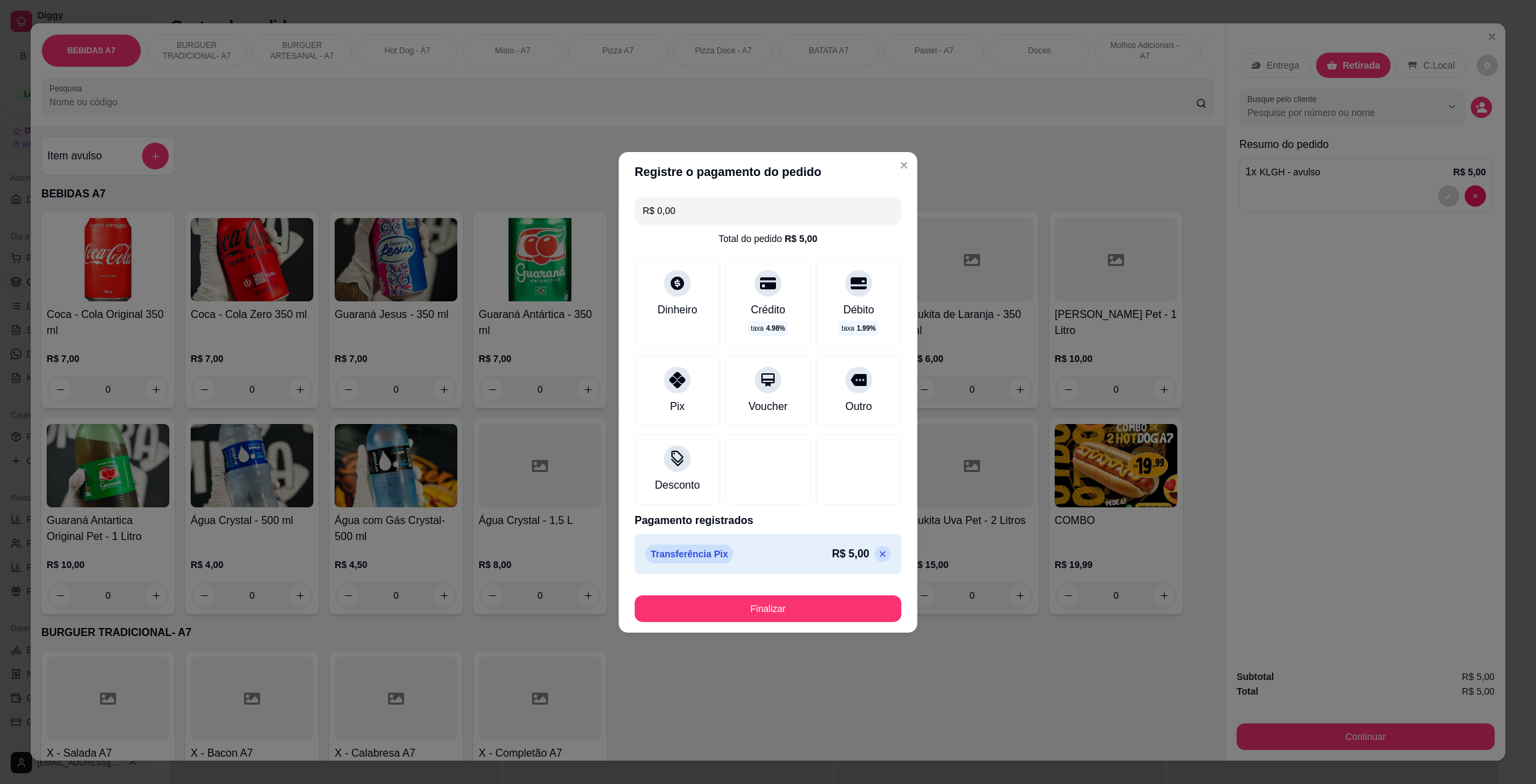
drag, startPoint x: 835, startPoint y: 630, endPoint x: 841, endPoint y: 618, distance: 13.4
click at [837, 626] on footer "Finalizar" at bounding box center [768, 605] width 298 height 53
click at [841, 617] on button "Finalizar" at bounding box center [768, 608] width 266 height 26
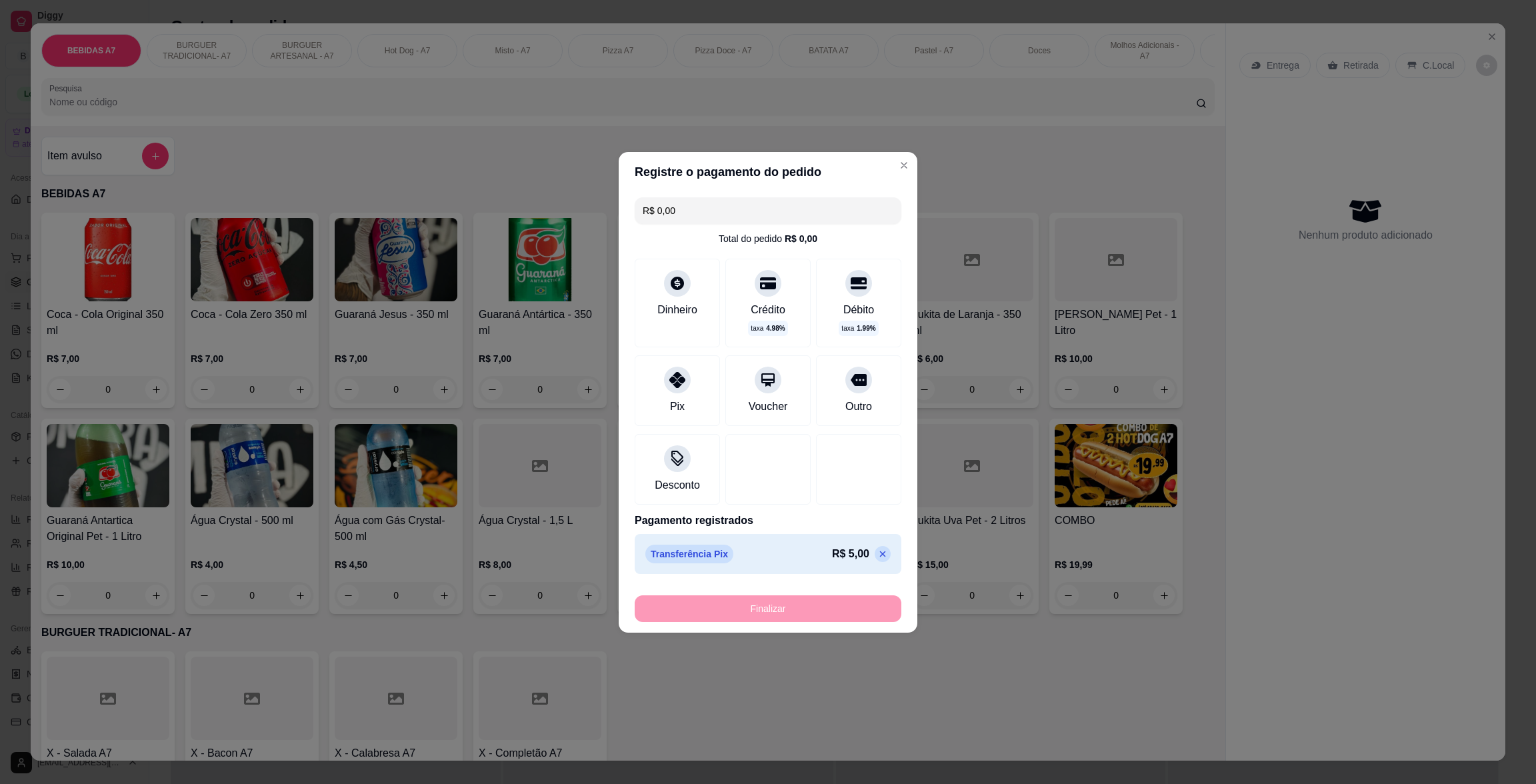
type input "-R$ 5,00"
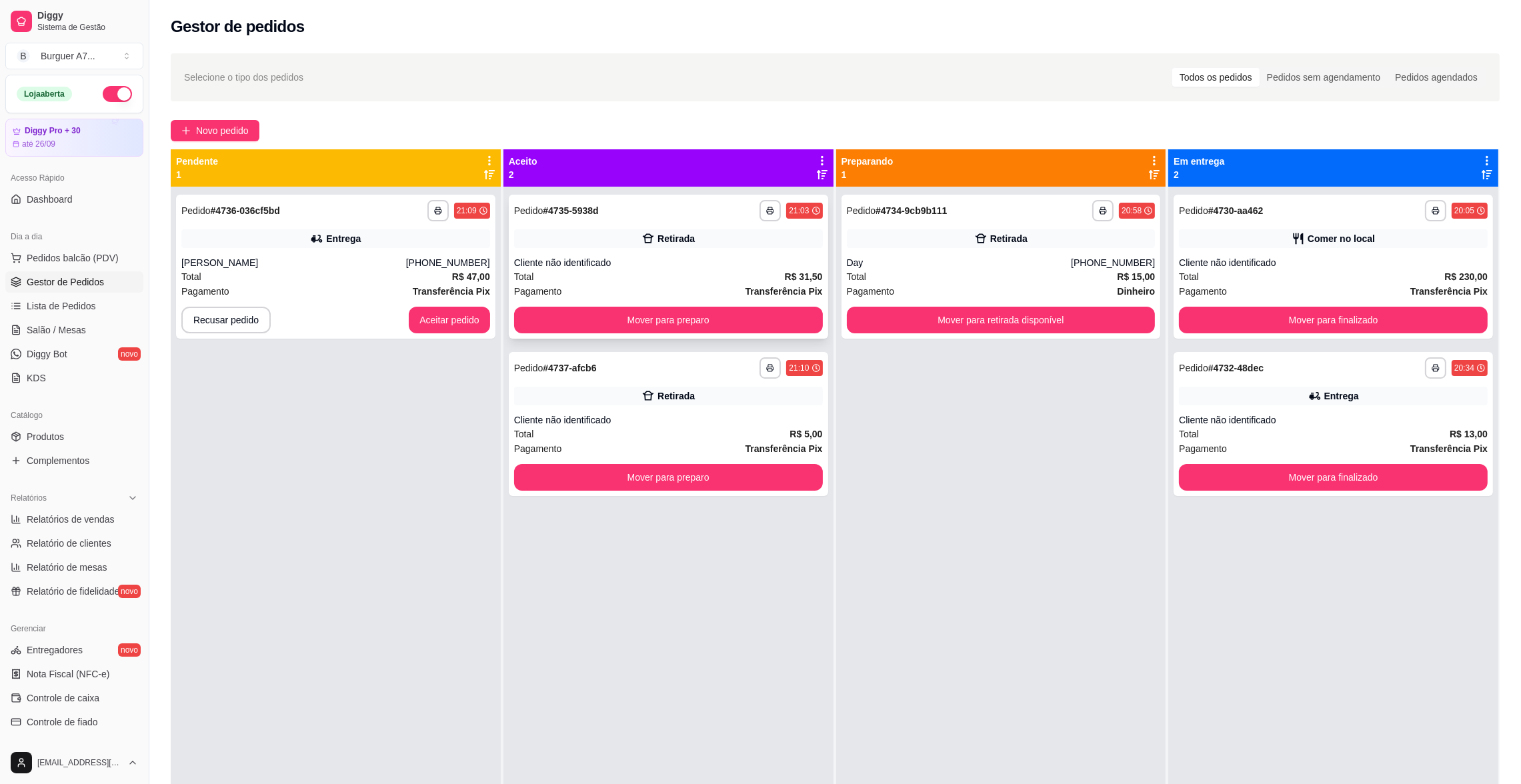
click at [707, 295] on div "Pagamento Transferência Pix" at bounding box center [668, 291] width 308 height 15
click at [633, 313] on button "Mover para preparo" at bounding box center [668, 320] width 299 height 26
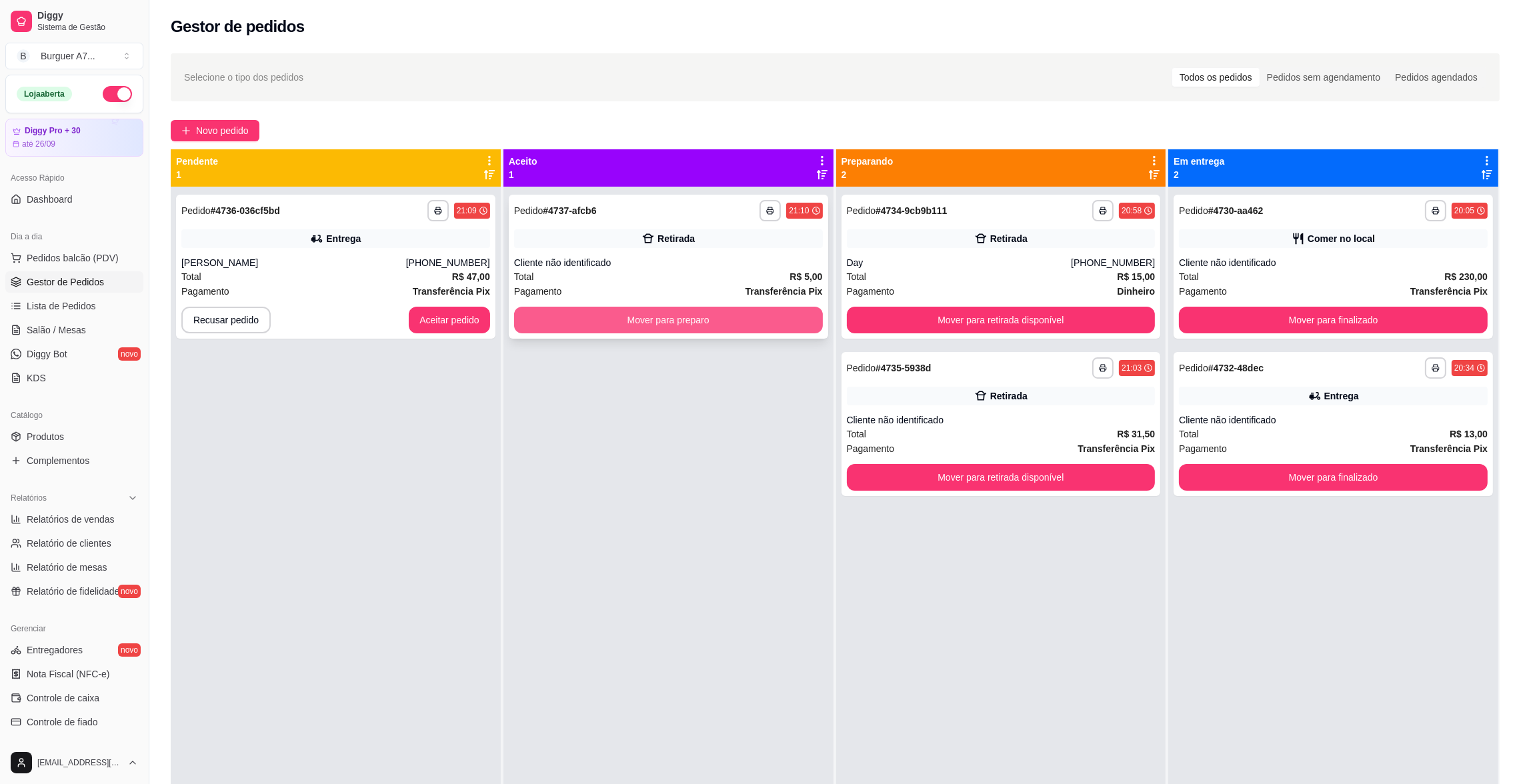
click at [643, 307] on button "Mover para preparo" at bounding box center [668, 320] width 308 height 26
click at [457, 325] on button "Aceitar pedido" at bounding box center [450, 320] width 81 height 26
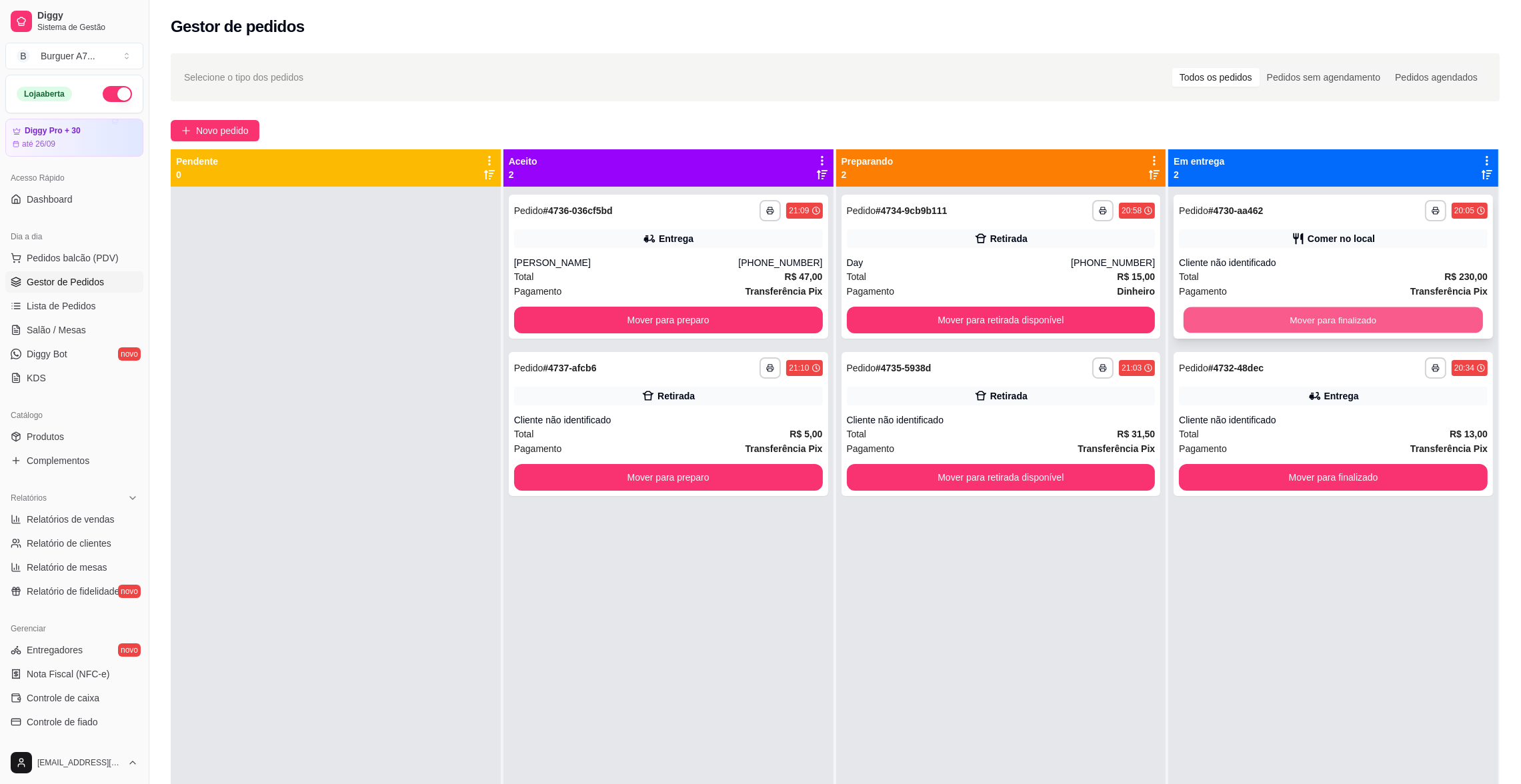
click at [1367, 310] on button "Mover para finalizado" at bounding box center [1333, 320] width 299 height 26
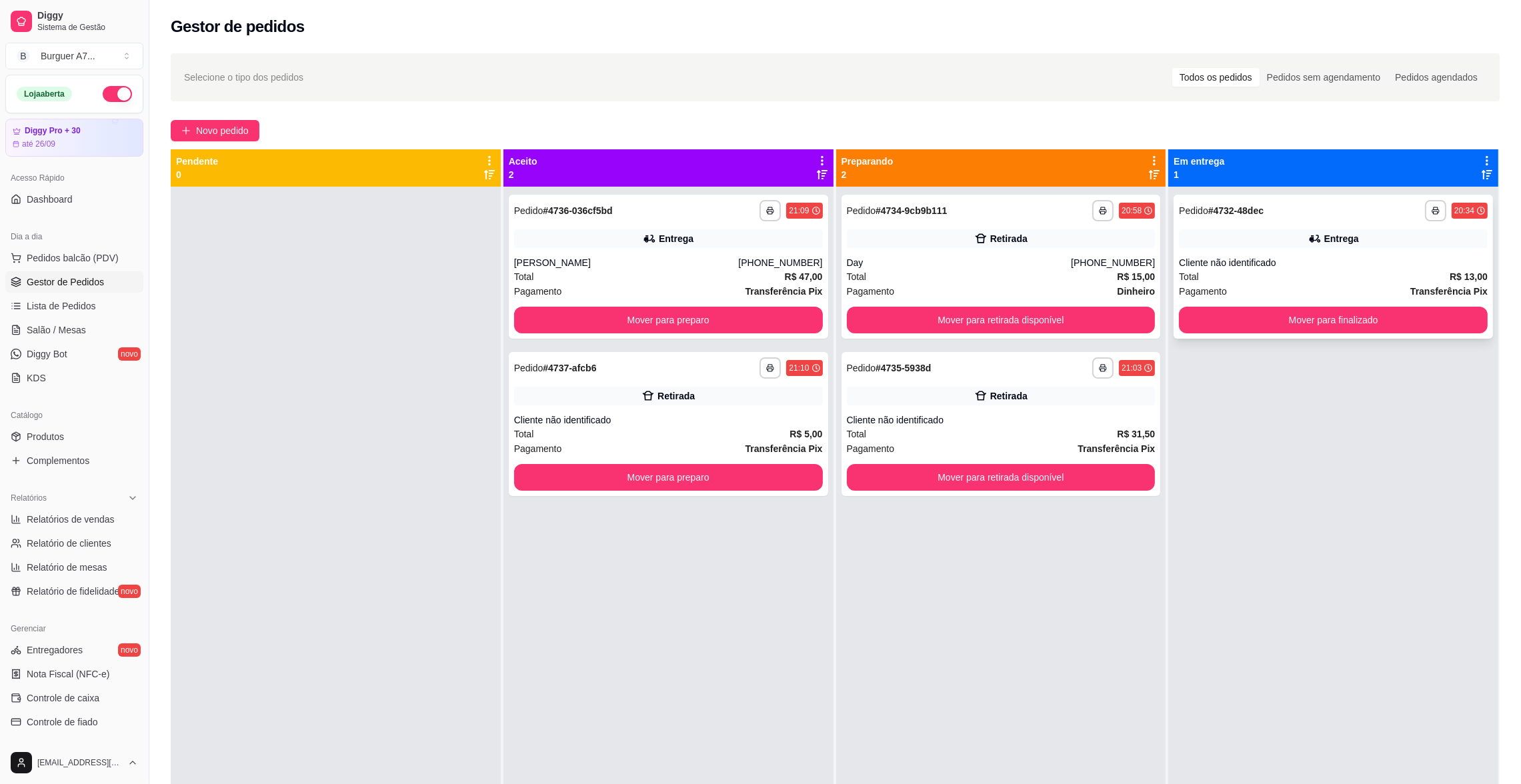
click at [1315, 271] on div "Total R$ 13,00" at bounding box center [1333, 276] width 308 height 15
click at [1215, 333] on div "Mover para finalizado" at bounding box center [1333, 320] width 308 height 26
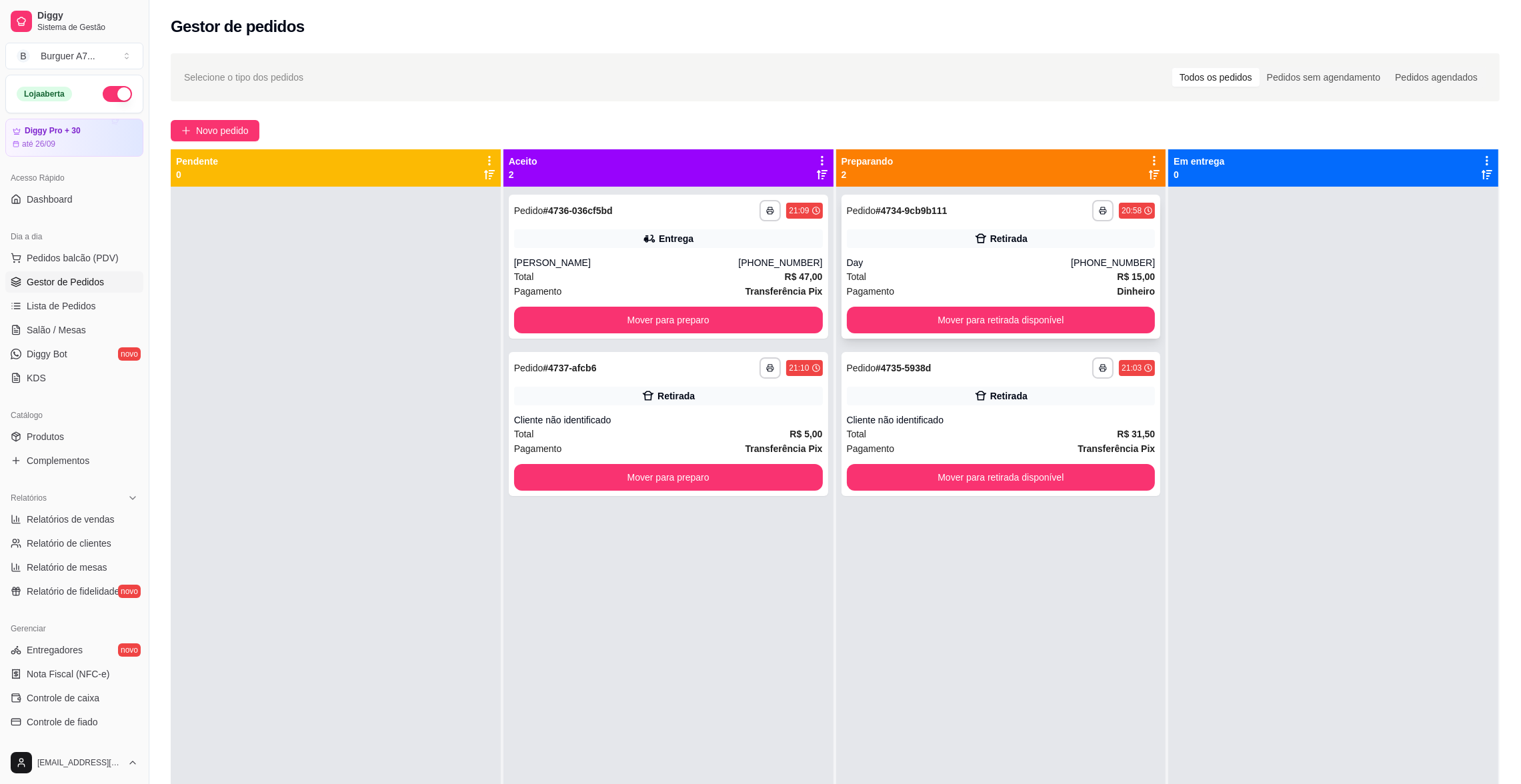
click at [1079, 242] on div "Retirada" at bounding box center [1001, 239] width 308 height 19
click at [1047, 394] on div "Retirada" at bounding box center [1001, 396] width 308 height 19
click at [1123, 478] on button "Mover para retirada disponível" at bounding box center [1000, 477] width 299 height 26
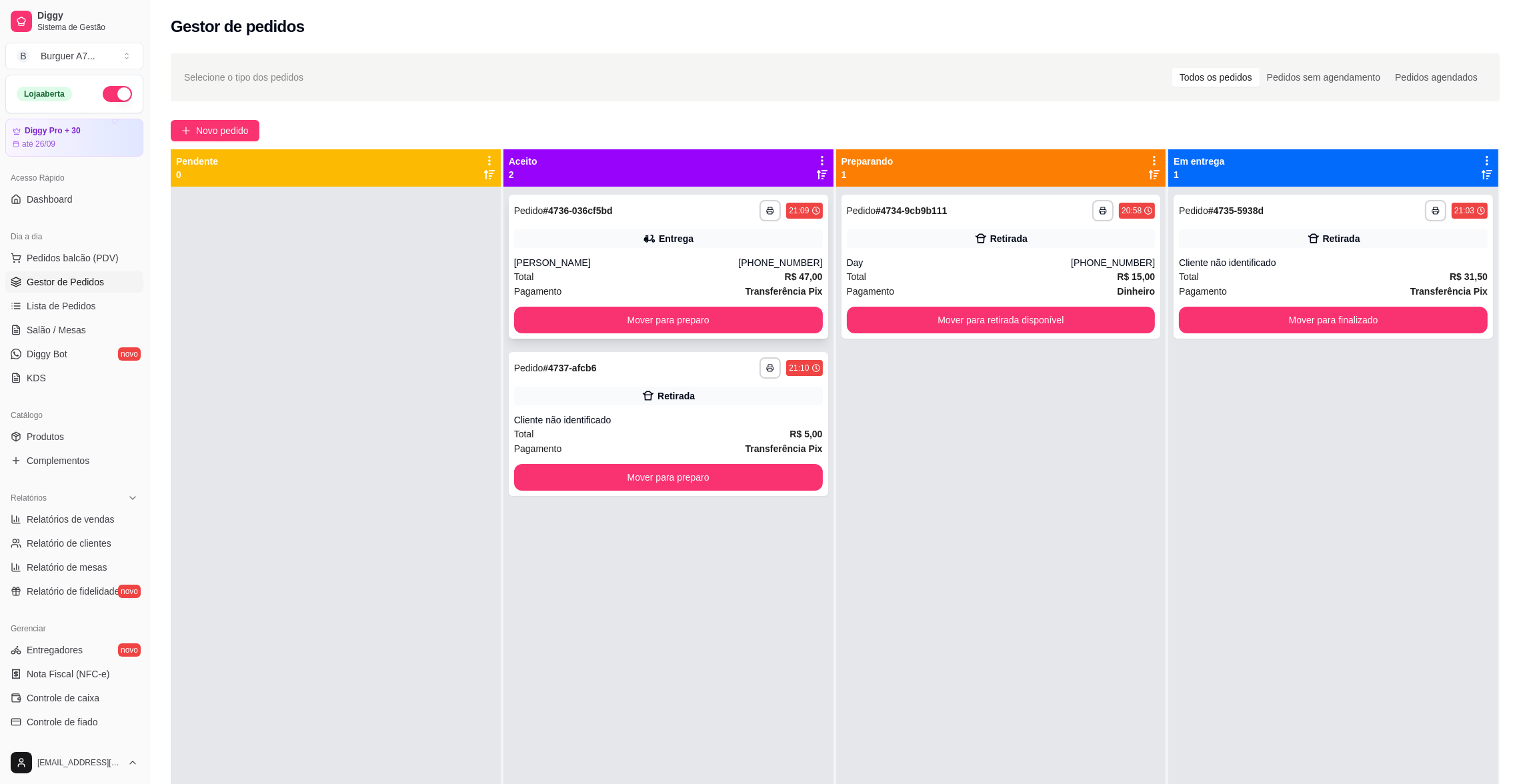
drag, startPoint x: 1095, startPoint y: 402, endPoint x: 790, endPoint y: 281, distance: 328.1
click at [1088, 401] on div "**********" at bounding box center [1001, 578] width 330 height 784
drag, startPoint x: 214, startPoint y: 145, endPoint x: 234, endPoint y: 129, distance: 25.6
click at [215, 143] on div "**********" at bounding box center [835, 497] width 1371 height 904
click at [234, 127] on span "Novo pedido" at bounding box center [222, 130] width 53 height 15
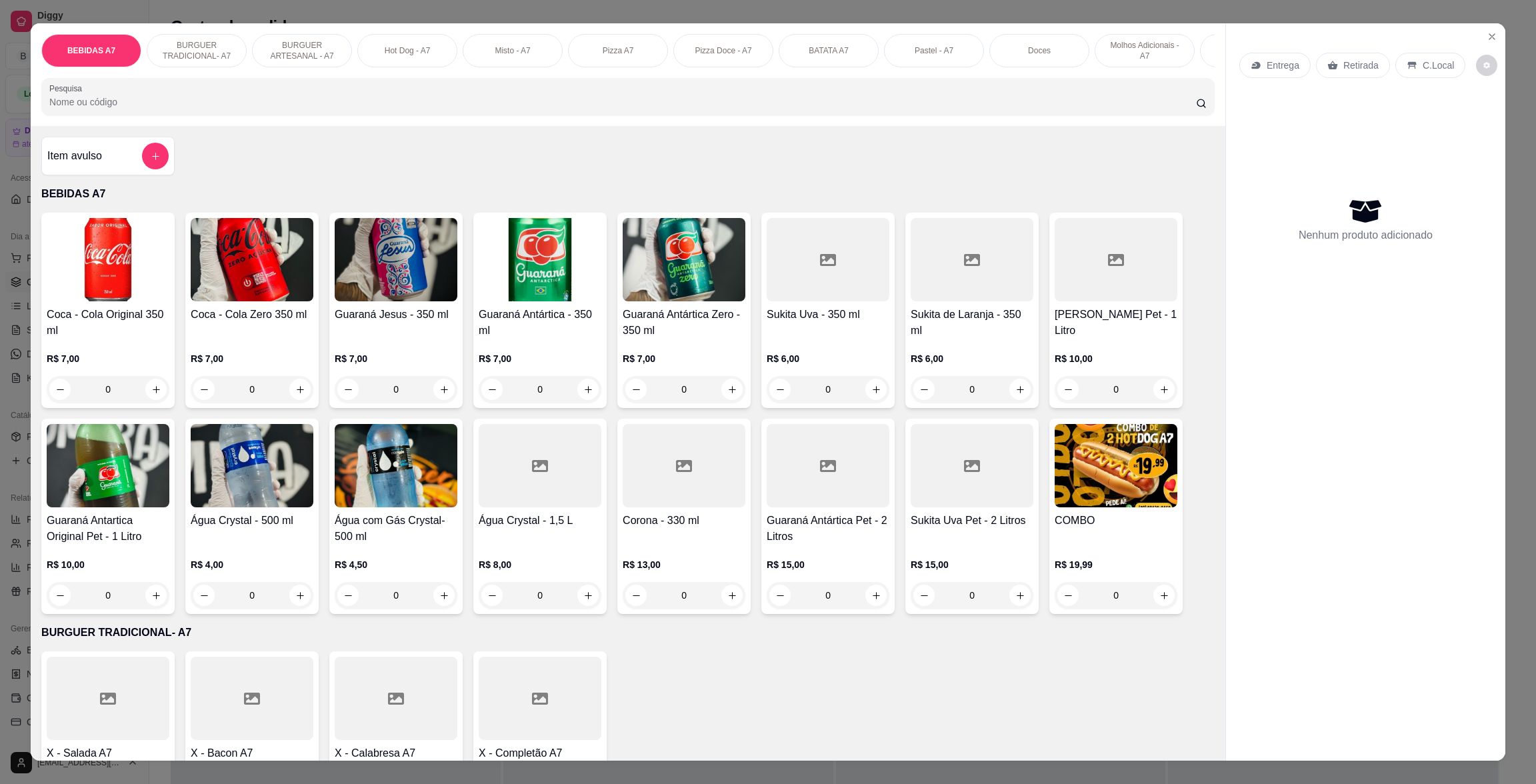
click at [125, 162] on div "Item avulso" at bounding box center [108, 155] width 121 height 26
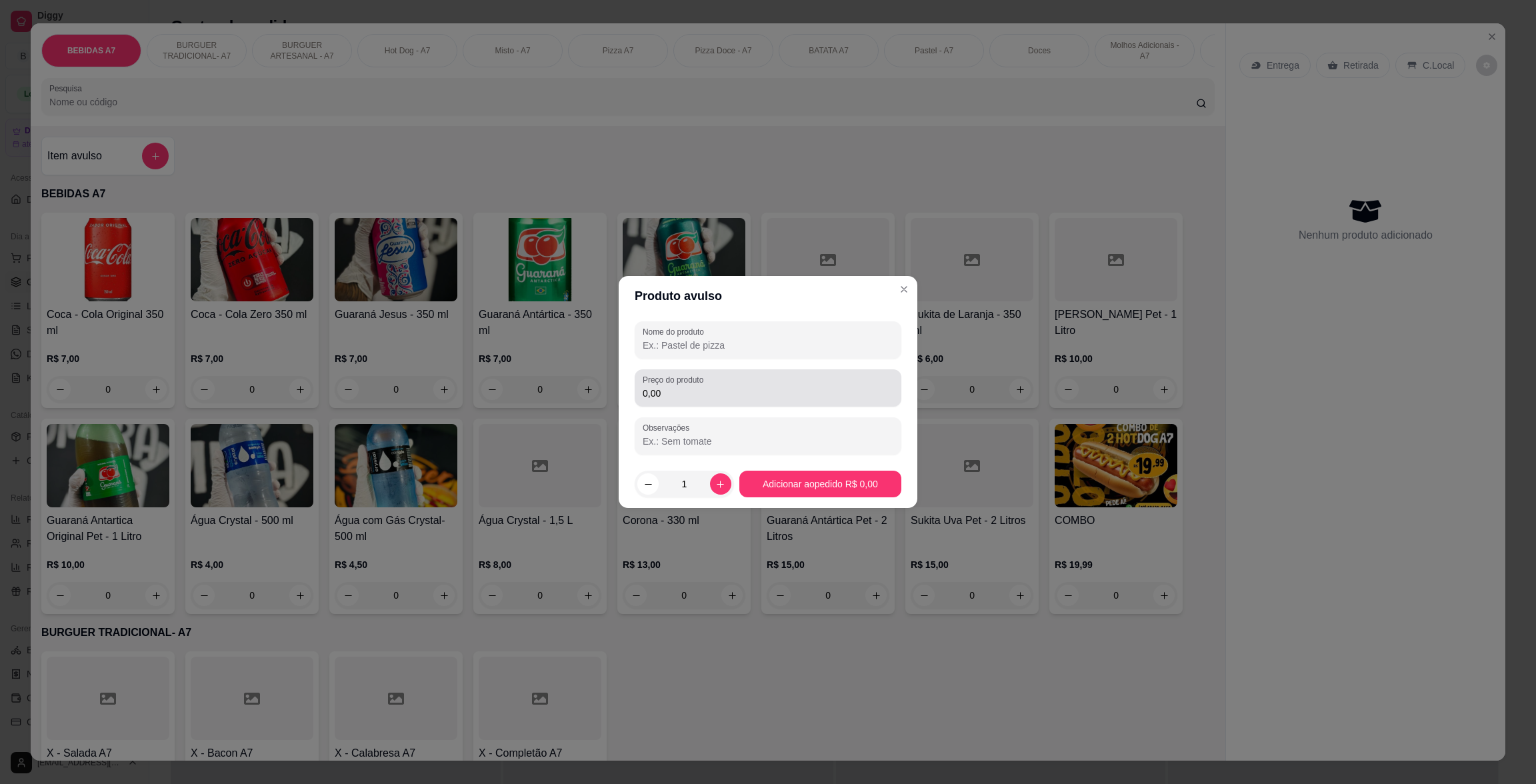
click at [750, 387] on input "0,00" at bounding box center [768, 393] width 251 height 14
type input "14,30"
click at [849, 338] on input "Nome do produto" at bounding box center [768, 345] width 251 height 14
type input "GDFNSF"
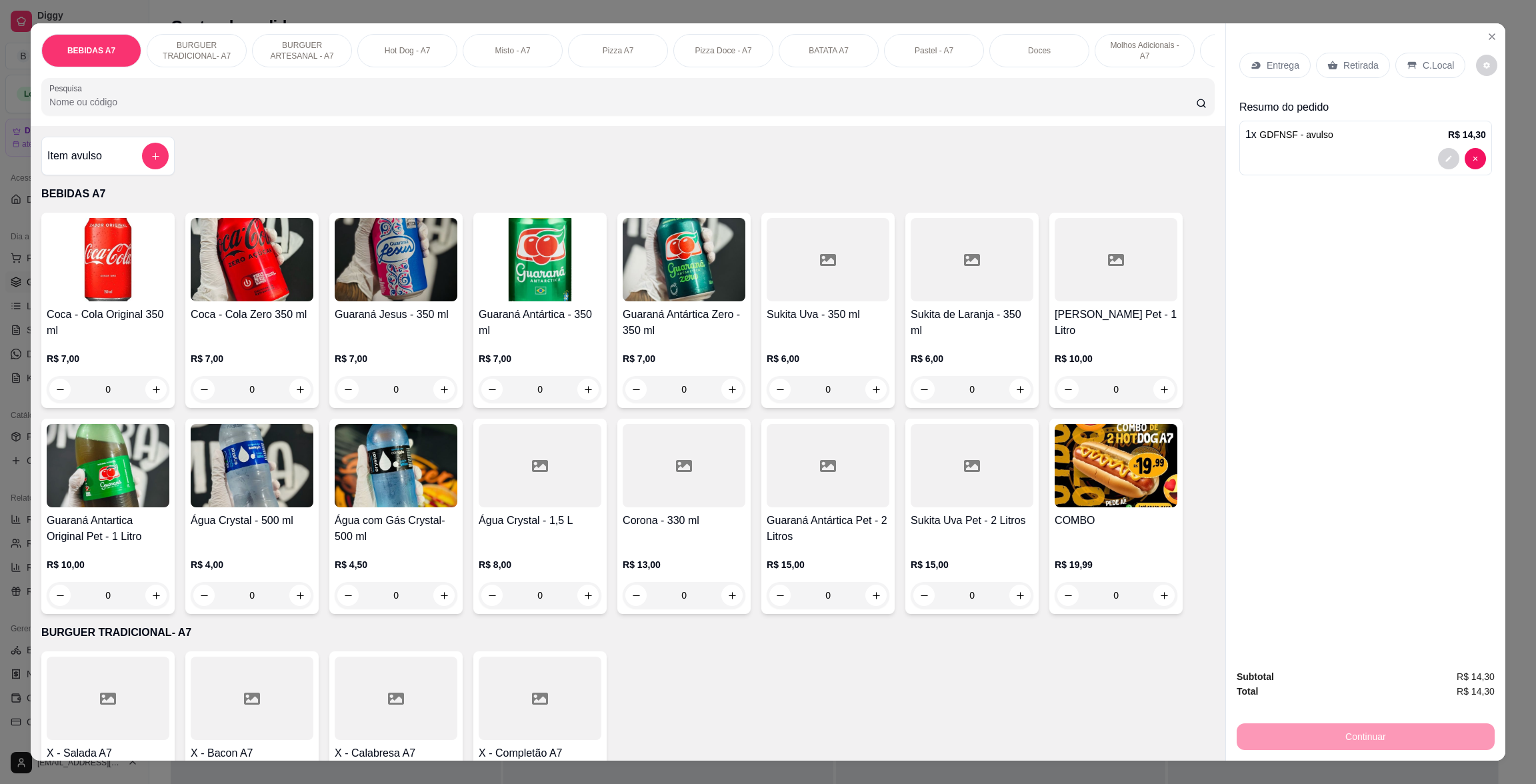
click at [1347, 78] on div "Retirada" at bounding box center [1353, 66] width 74 height 26
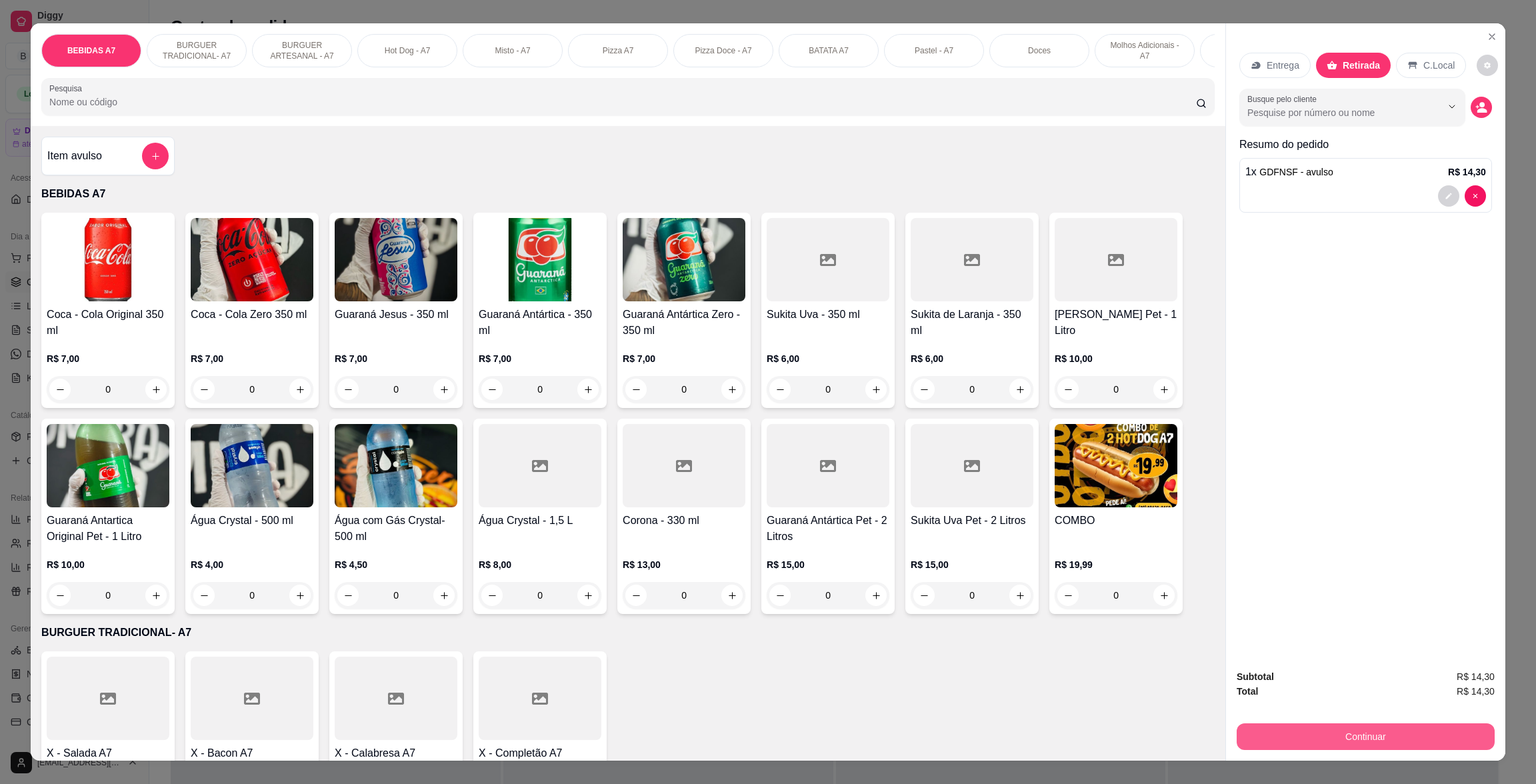
click at [1407, 741] on button "Continuar" at bounding box center [1365, 736] width 258 height 26
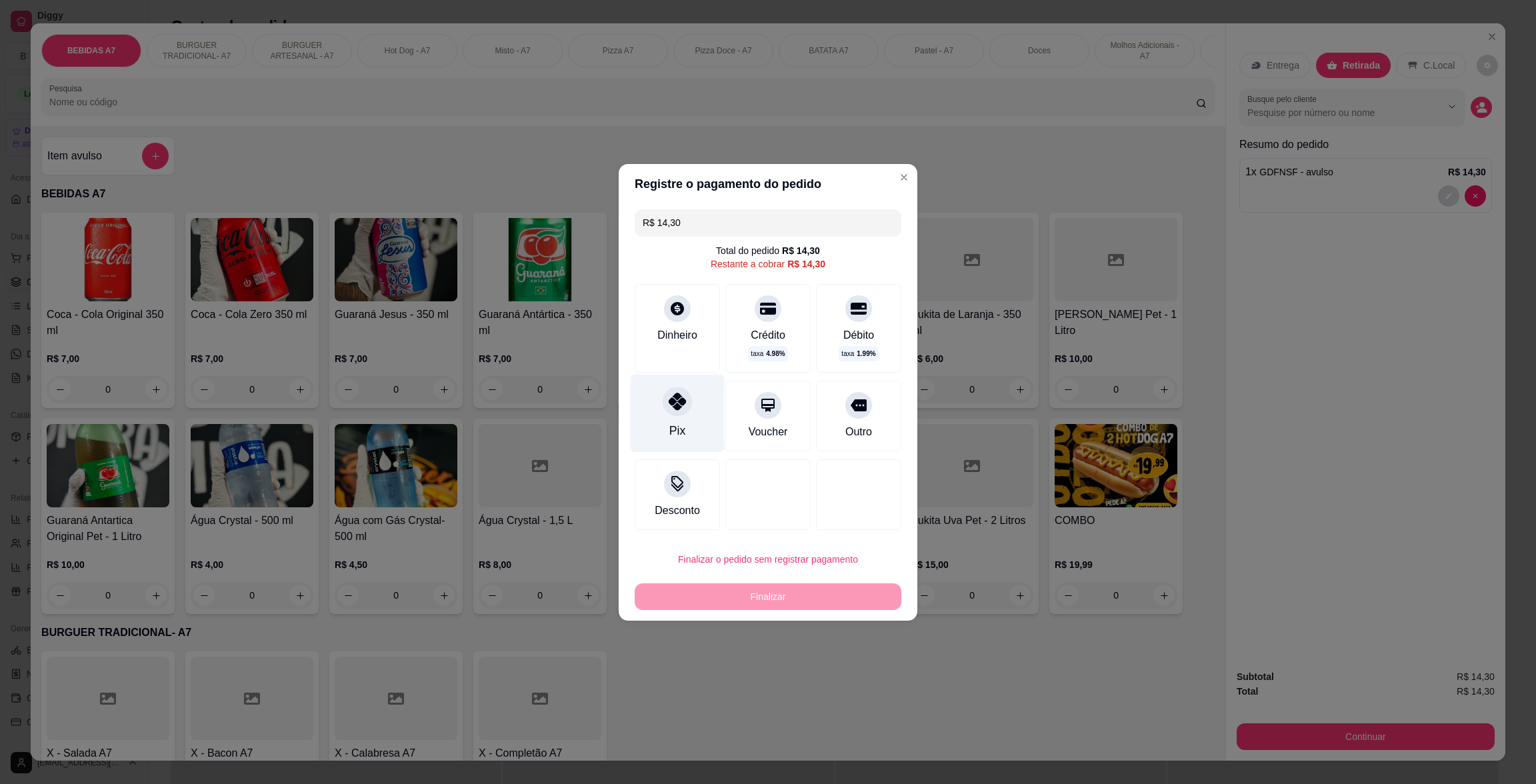
click at [655, 433] on div "Pix" at bounding box center [677, 413] width 94 height 78
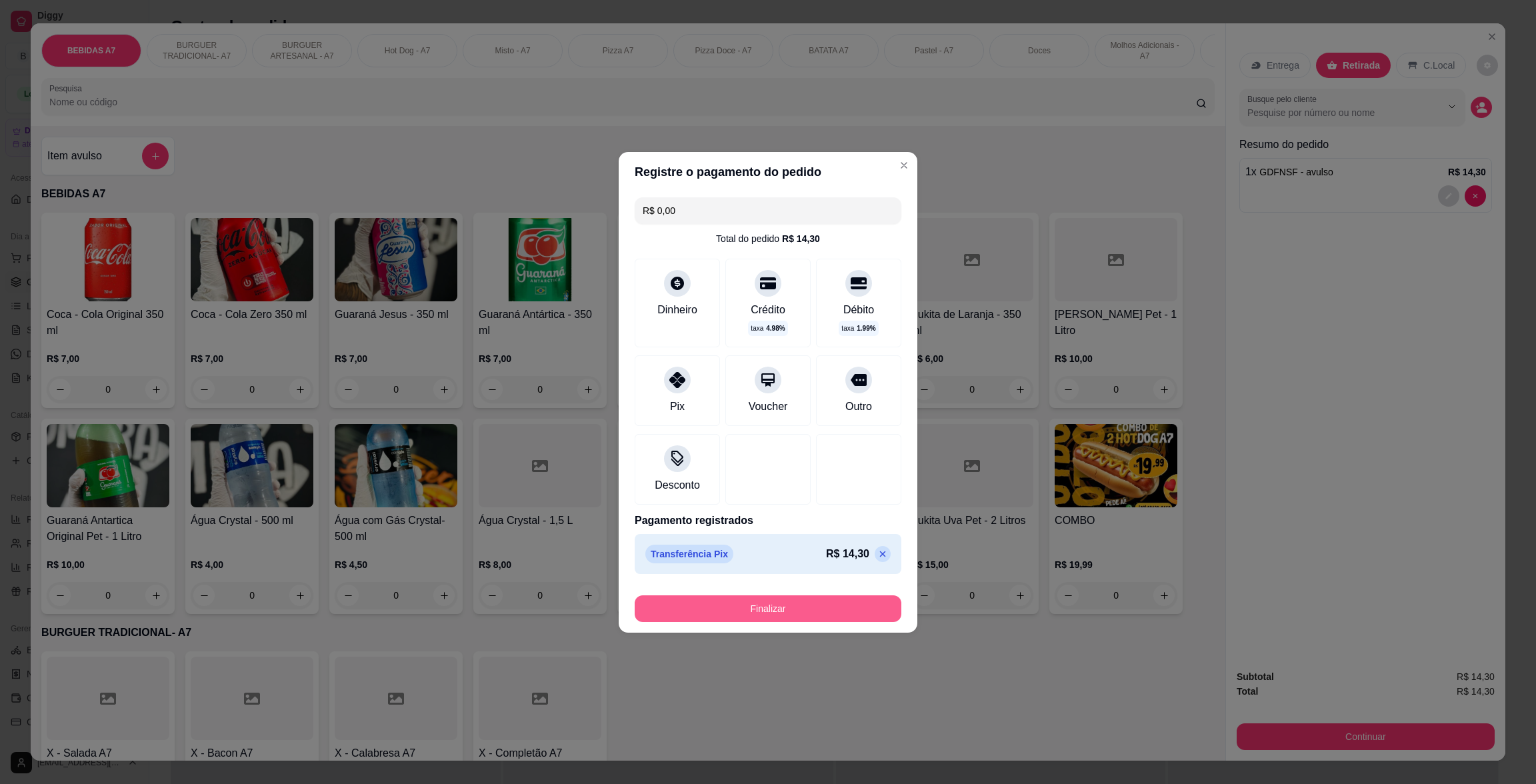
click at [835, 606] on button "Finalizar" at bounding box center [768, 608] width 266 height 26
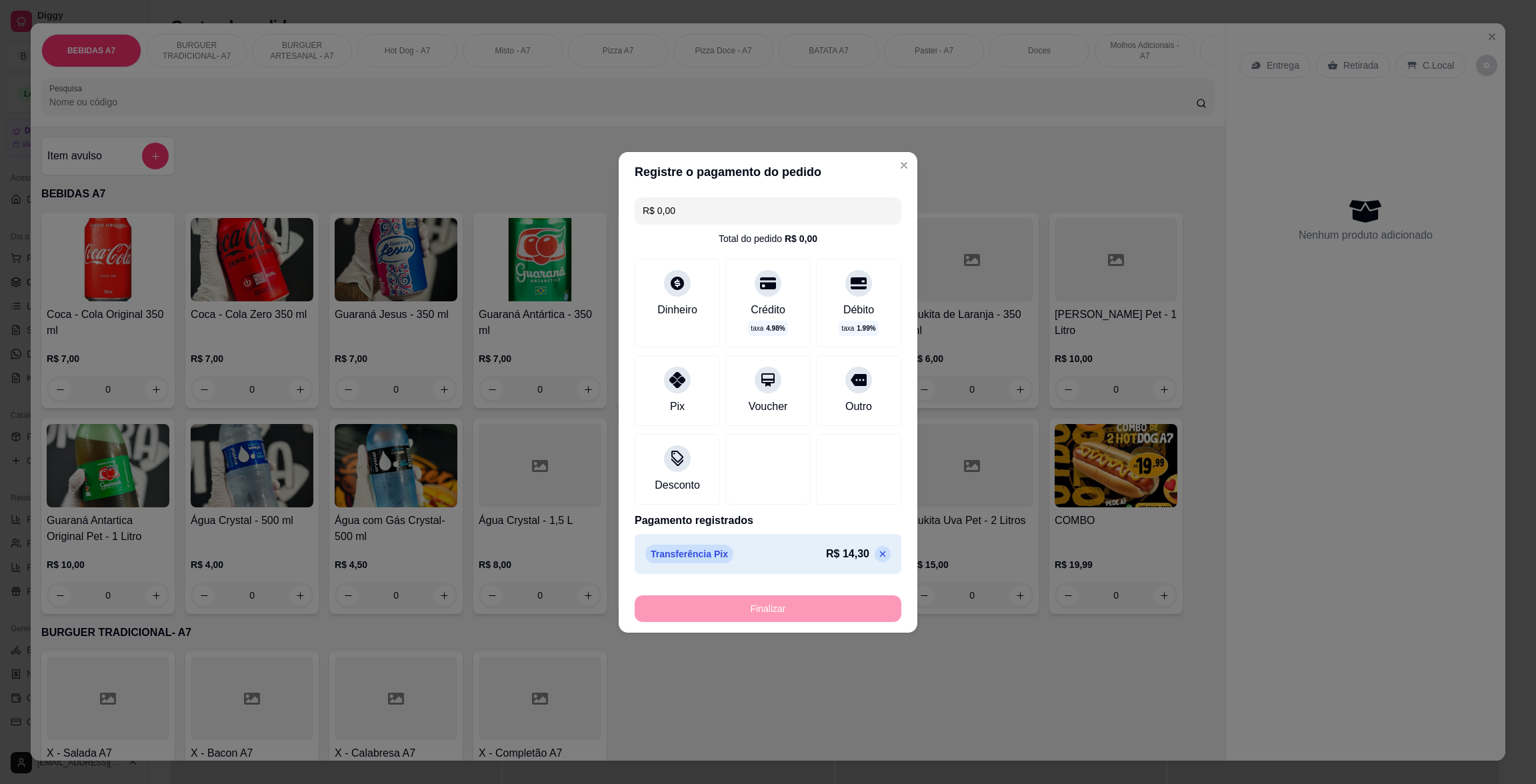
type input "-R$ 14,30"
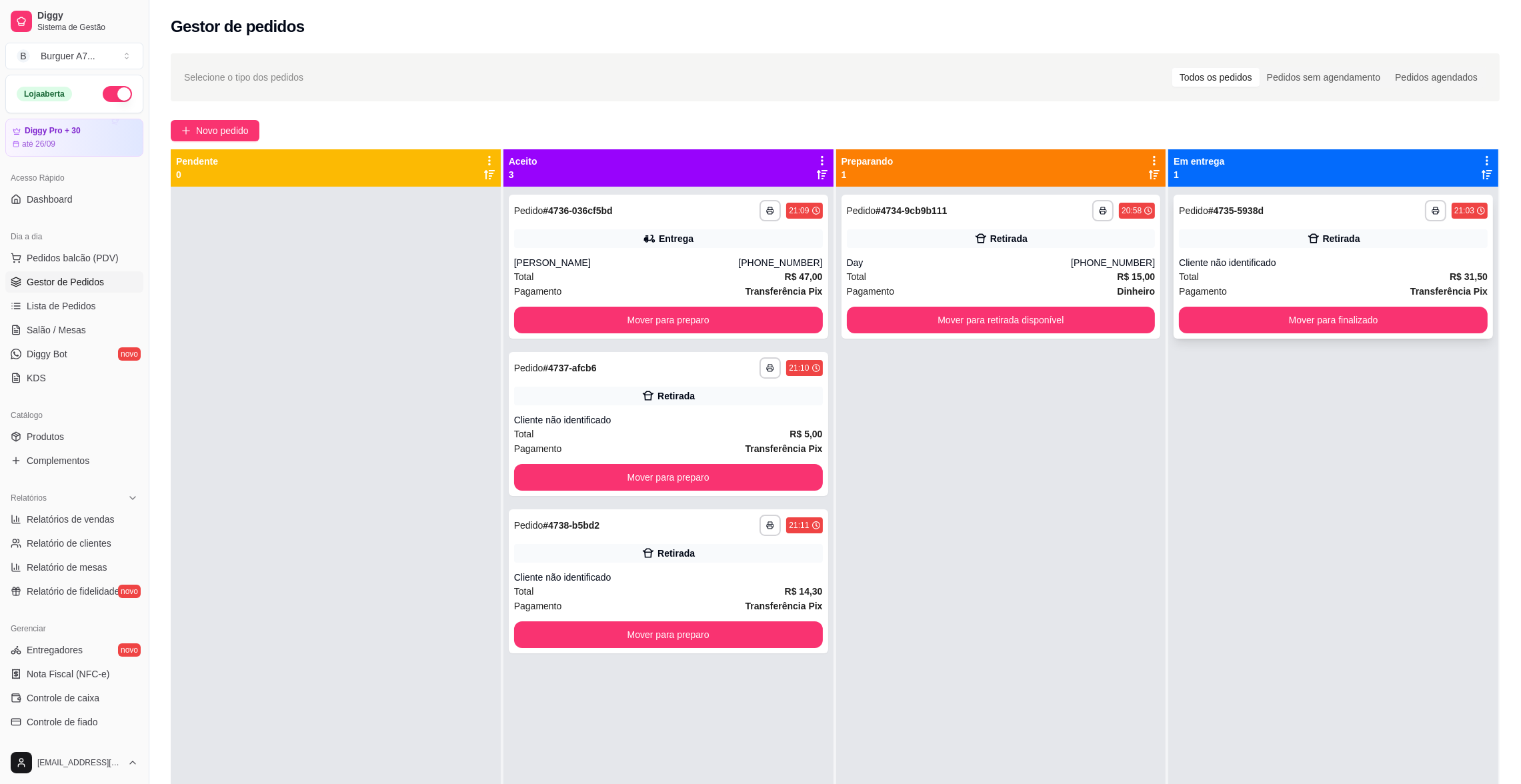
click at [1307, 201] on div "**********" at bounding box center [1333, 211] width 308 height 21
click at [1283, 322] on button "Mover para finalizado" at bounding box center [1333, 320] width 308 height 26
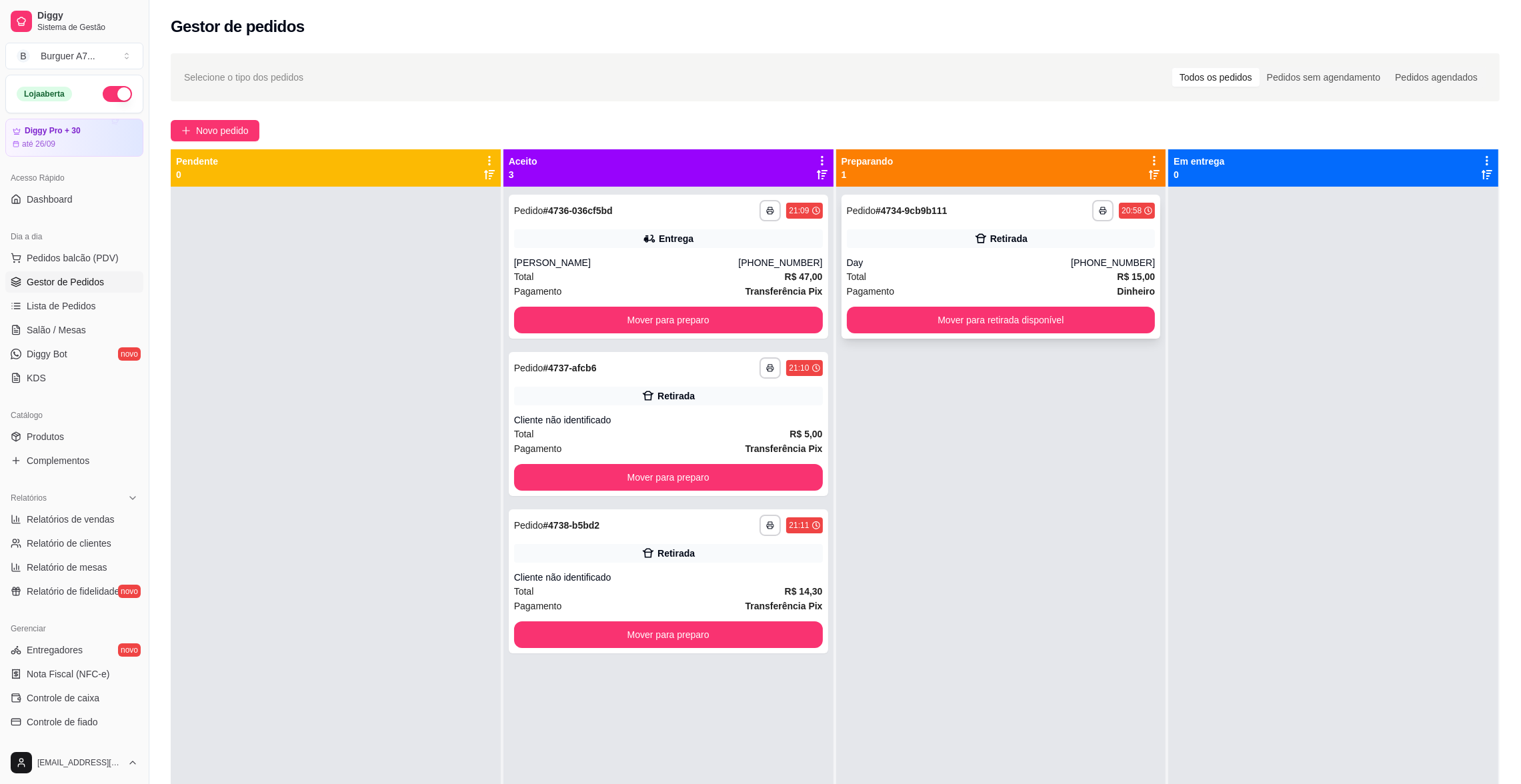
click at [1007, 245] on div "Retirada" at bounding box center [1009, 239] width 37 height 14
click at [764, 488] on button "Mover para preparo" at bounding box center [668, 476] width 308 height 26
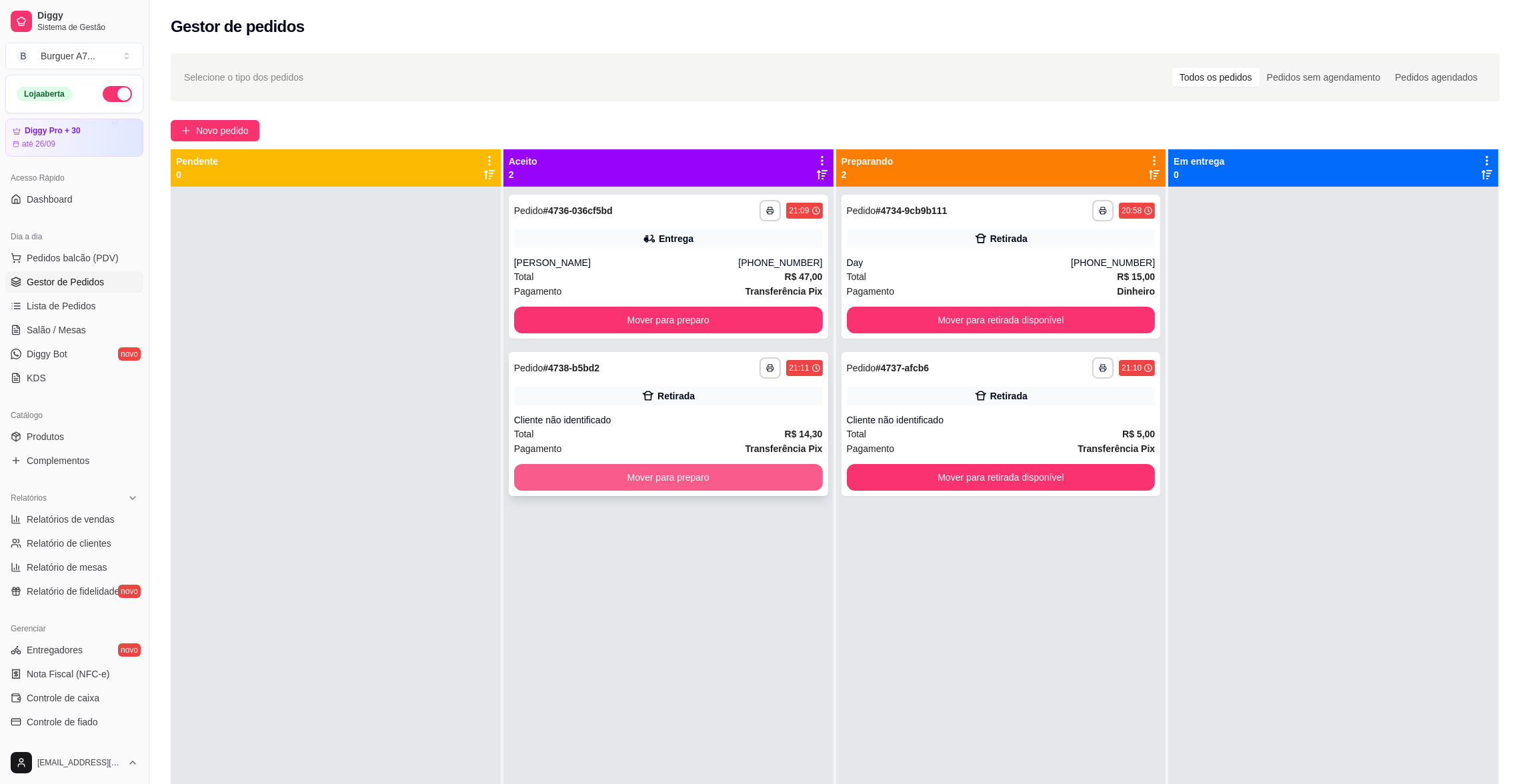
click at [752, 483] on button "Mover para preparo" at bounding box center [668, 476] width 308 height 26
click at [958, 491] on div "**********" at bounding box center [1001, 424] width 319 height 144
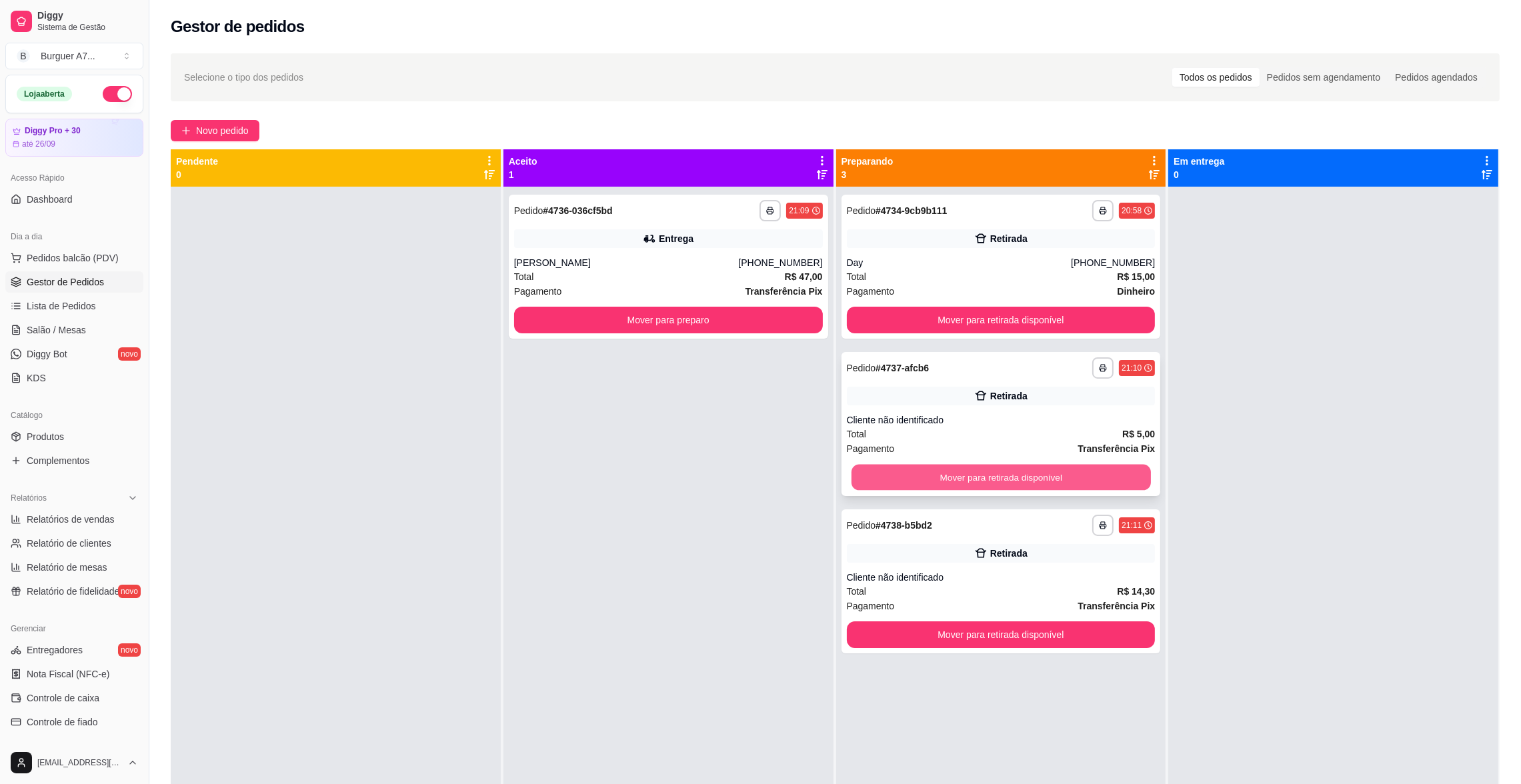
click at [1007, 475] on button "Mover para retirada disponível" at bounding box center [1000, 477] width 299 height 26
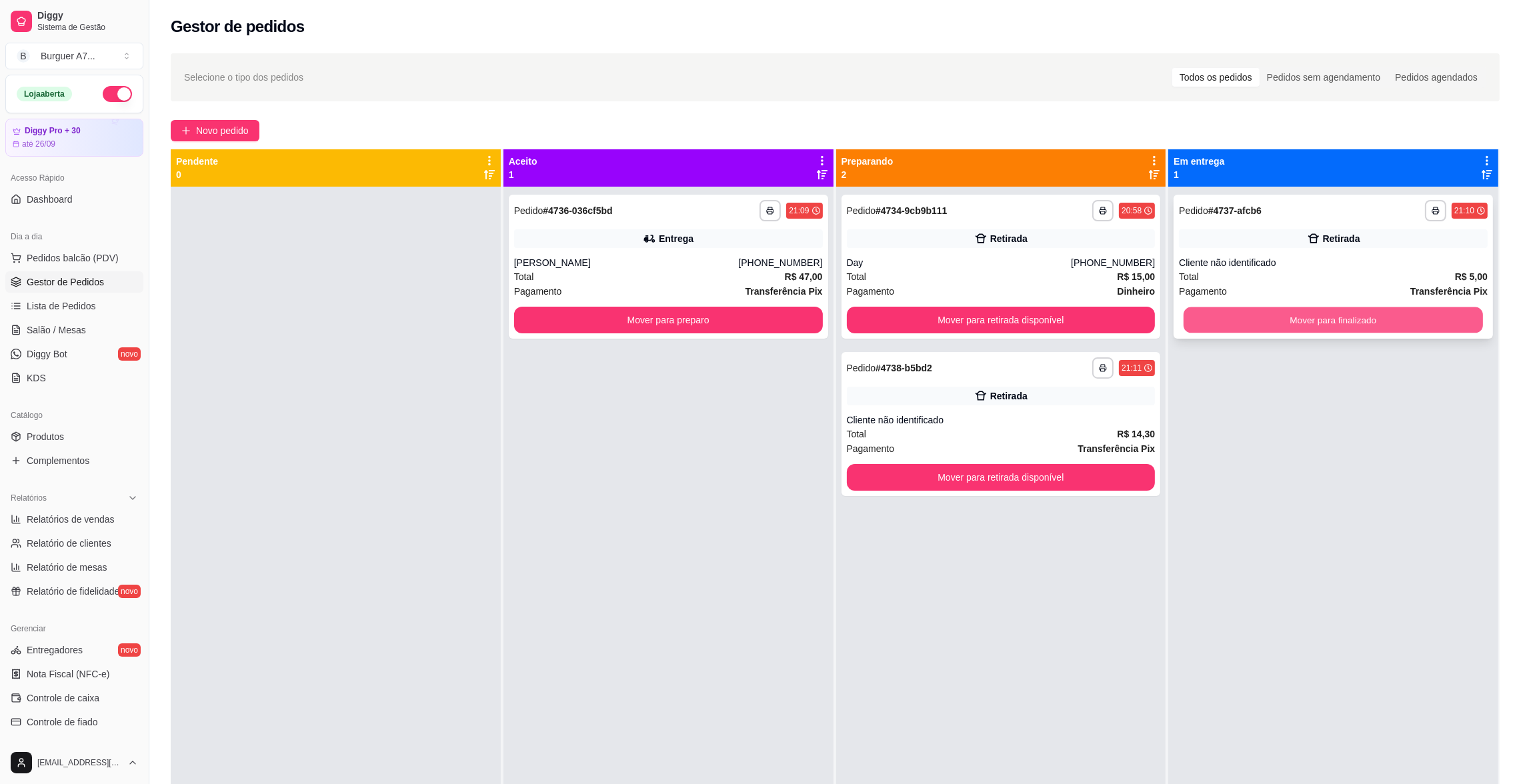
click at [1275, 317] on button "Mover para finalizado" at bounding box center [1333, 320] width 299 height 26
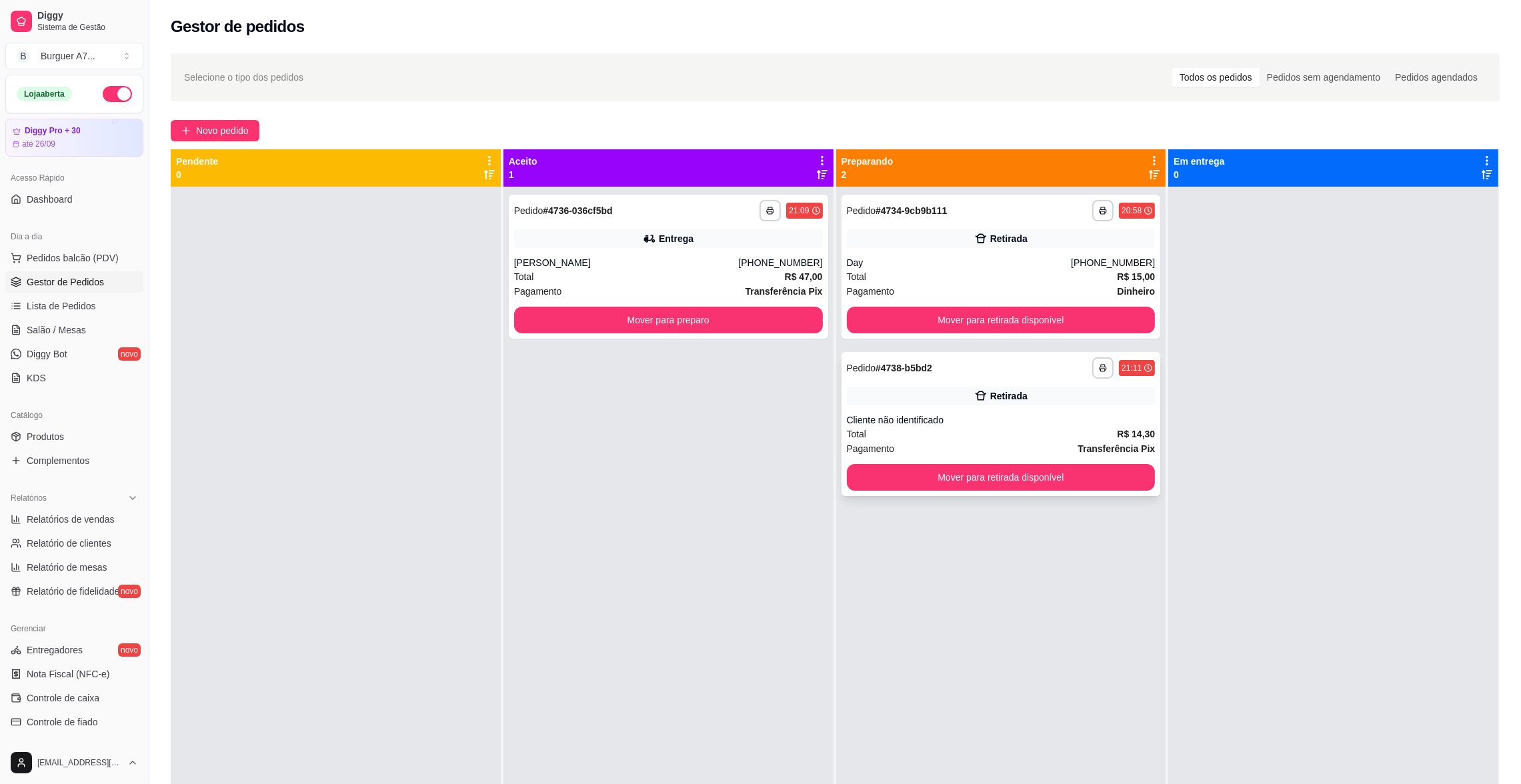
drag, startPoint x: 1114, startPoint y: 498, endPoint x: 1126, endPoint y: 478, distance: 23.3
click at [1114, 496] on div "**********" at bounding box center [1001, 578] width 330 height 784
click at [1127, 475] on button "Mover para retirada disponível" at bounding box center [1001, 476] width 308 height 26
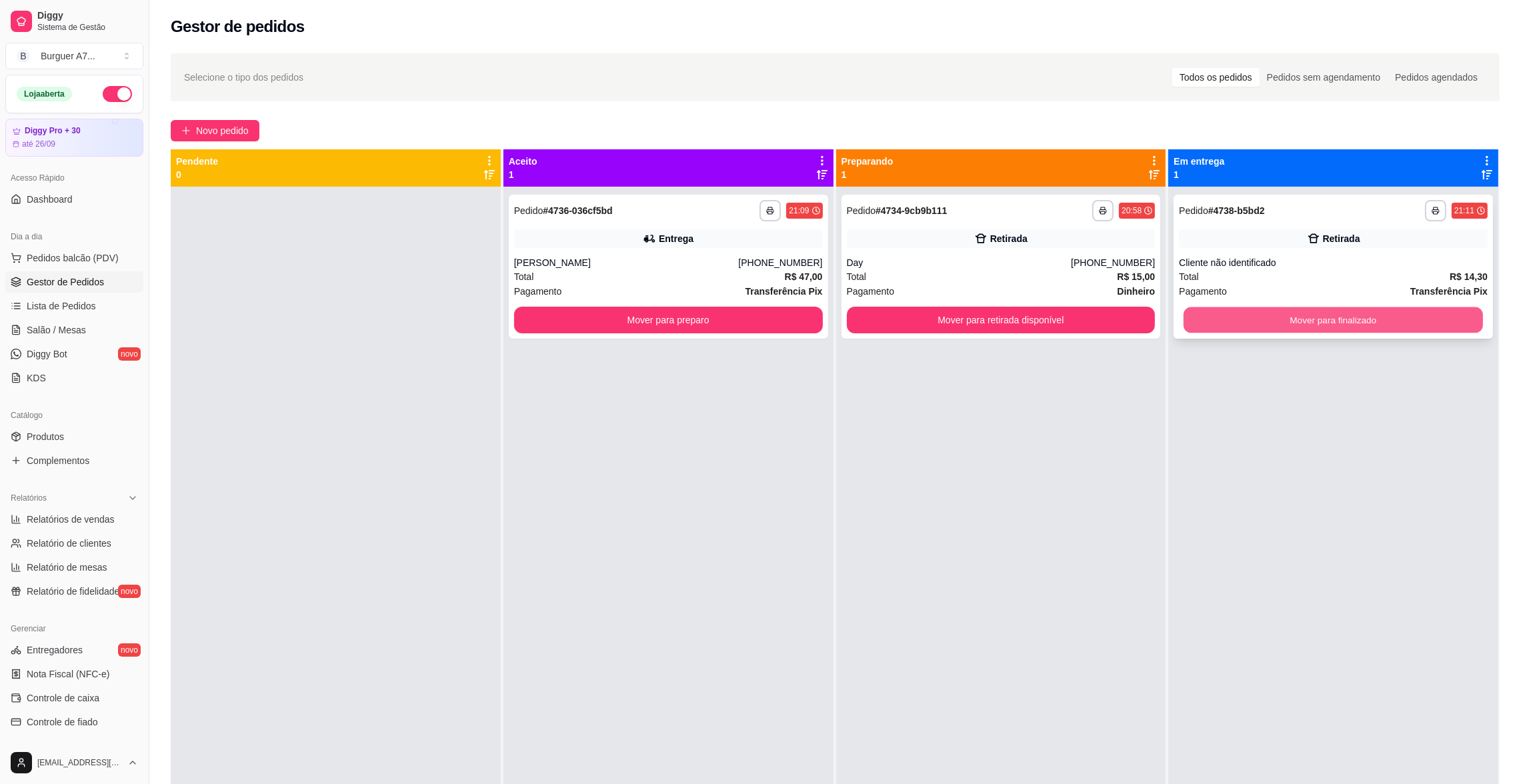
click at [1230, 313] on button "Mover para finalizado" at bounding box center [1333, 320] width 299 height 26
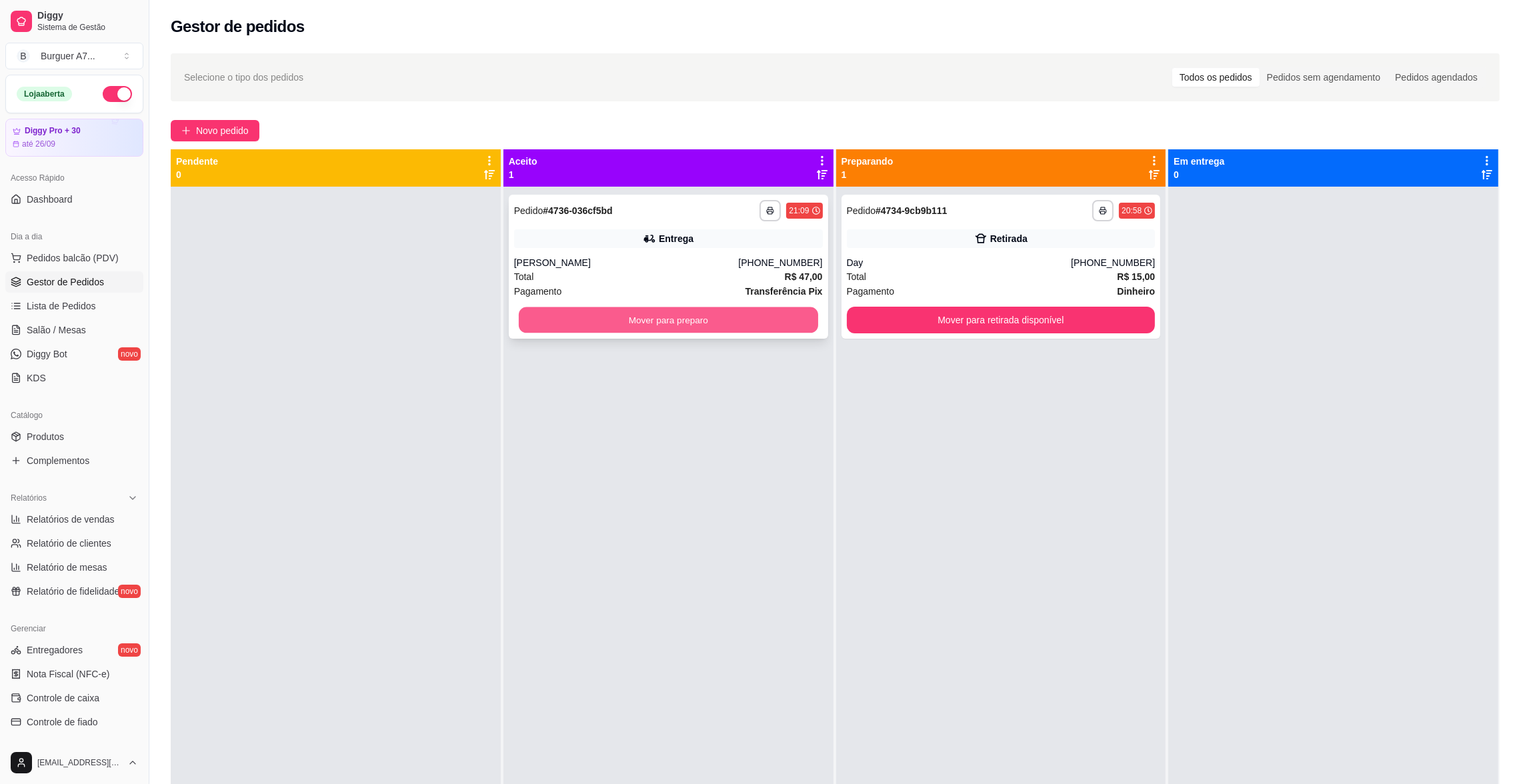
click at [747, 318] on button "Mover para preparo" at bounding box center [668, 320] width 299 height 26
click at [97, 516] on span "Relatórios de vendas" at bounding box center [71, 519] width 88 height 14
select select "ALL"
select select "0"
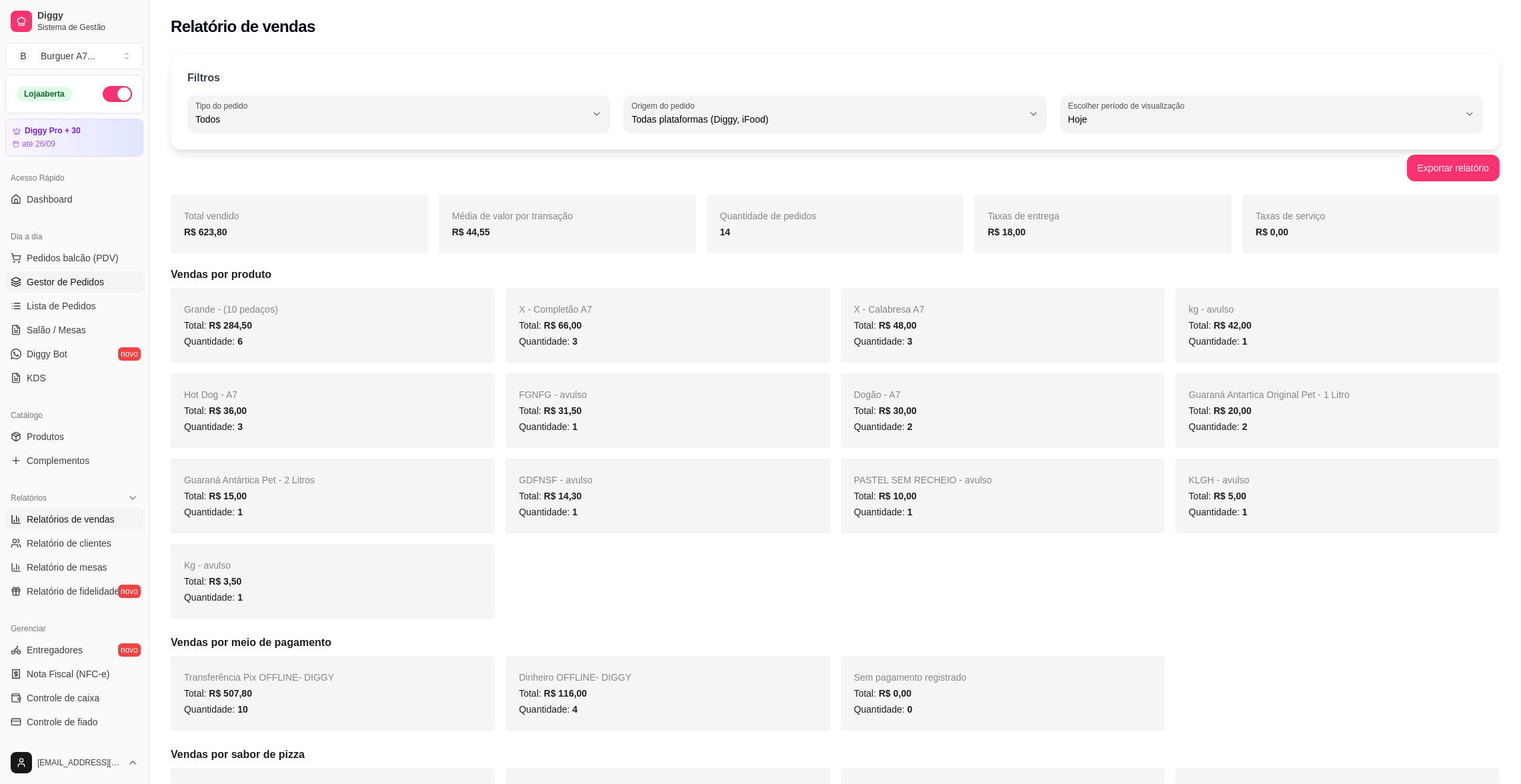
click at [100, 273] on link "Gestor de Pedidos" at bounding box center [74, 282] width 138 height 21
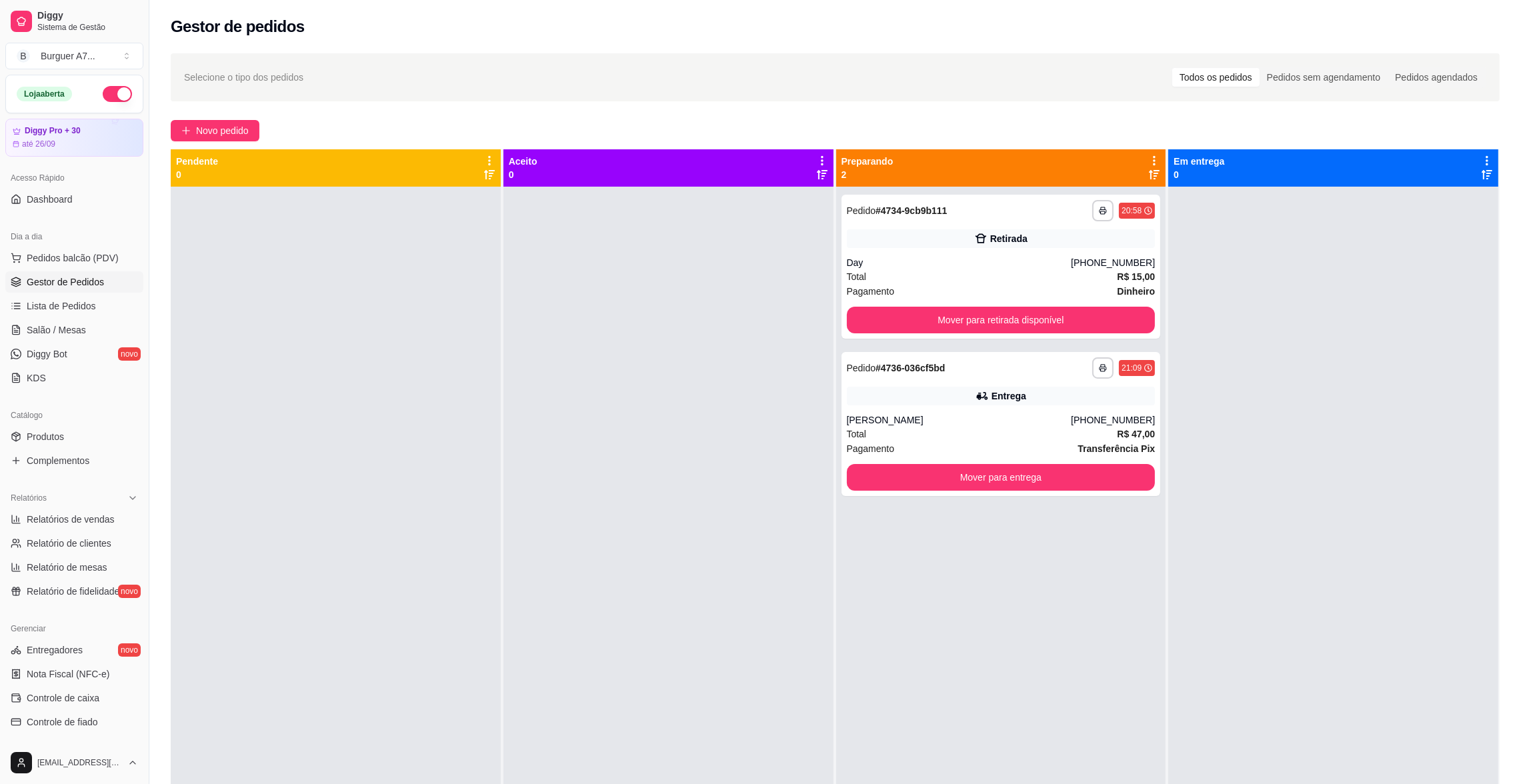
select select "ALL"
select select "0"
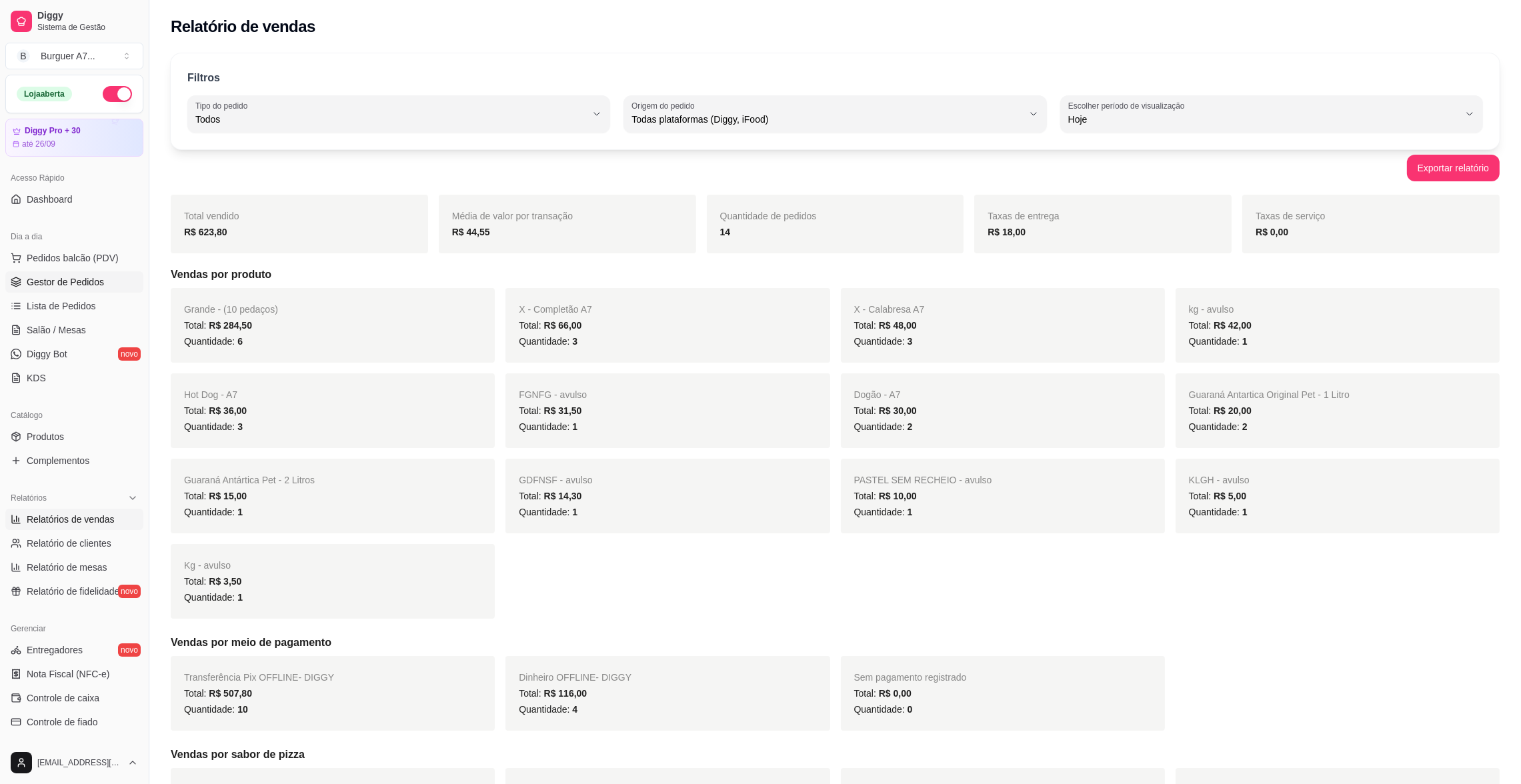
click at [74, 274] on link "Gestor de Pedidos" at bounding box center [74, 282] width 138 height 21
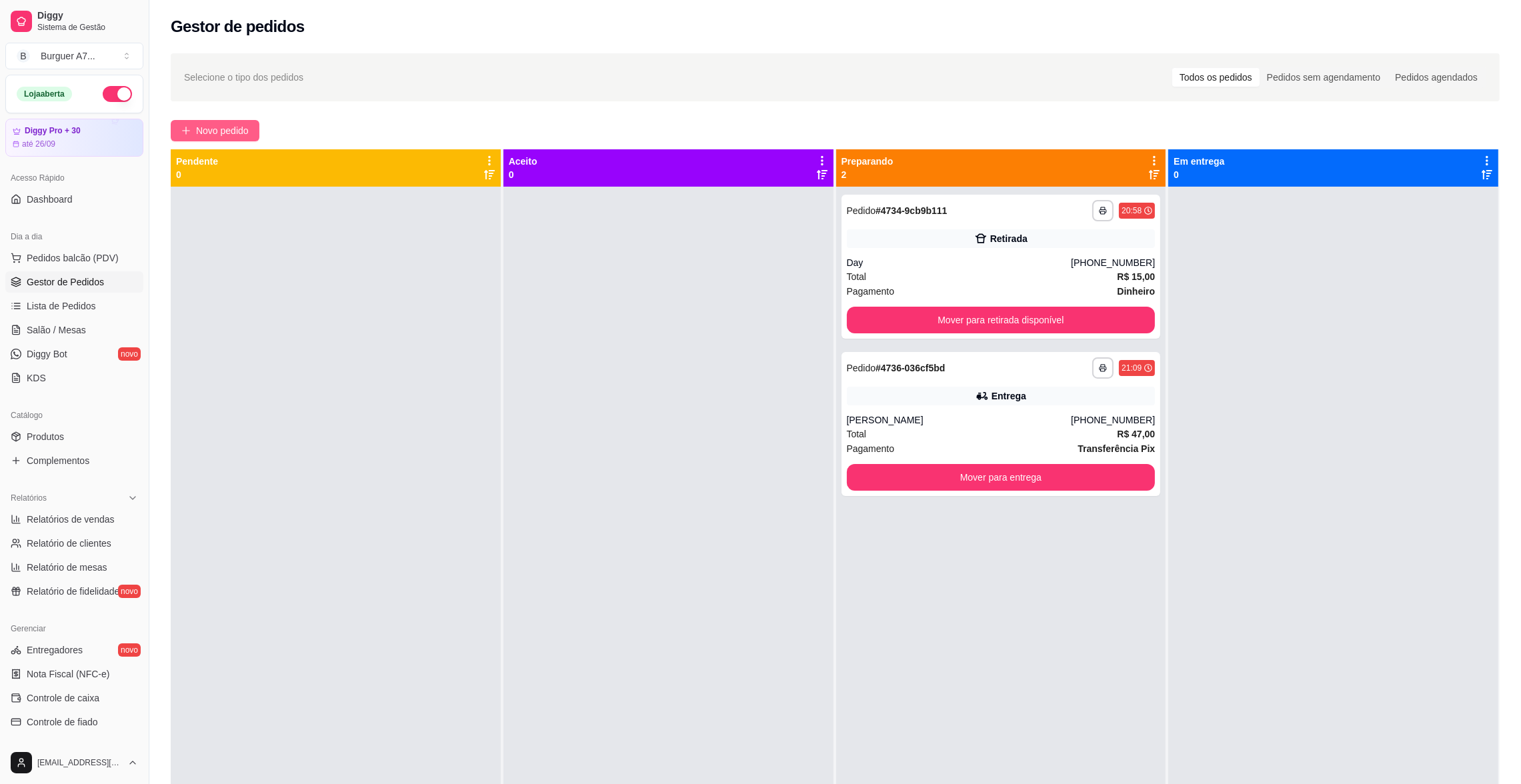
click at [207, 135] on span "Novo pedido" at bounding box center [222, 130] width 53 height 15
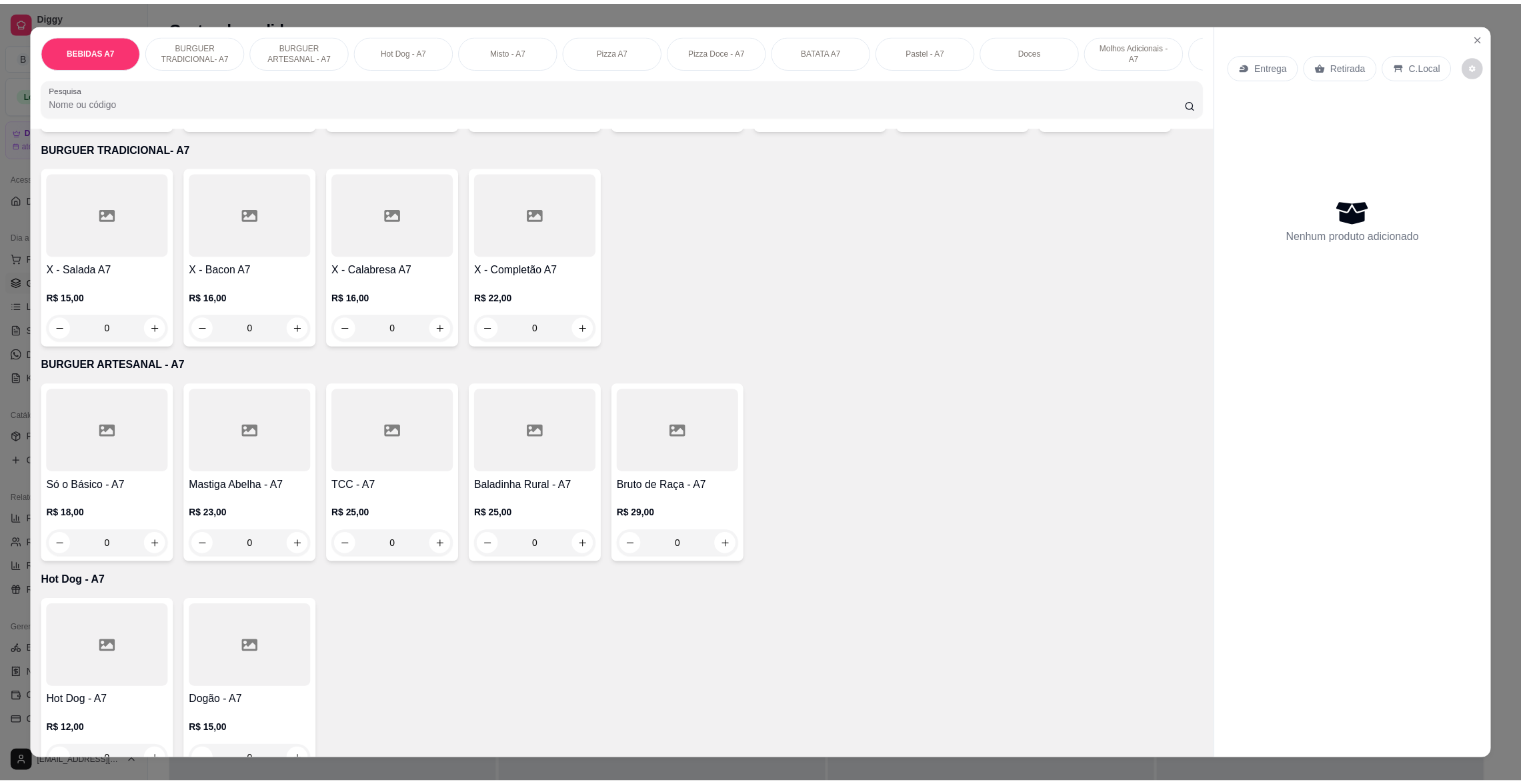
scroll to position [499, 0]
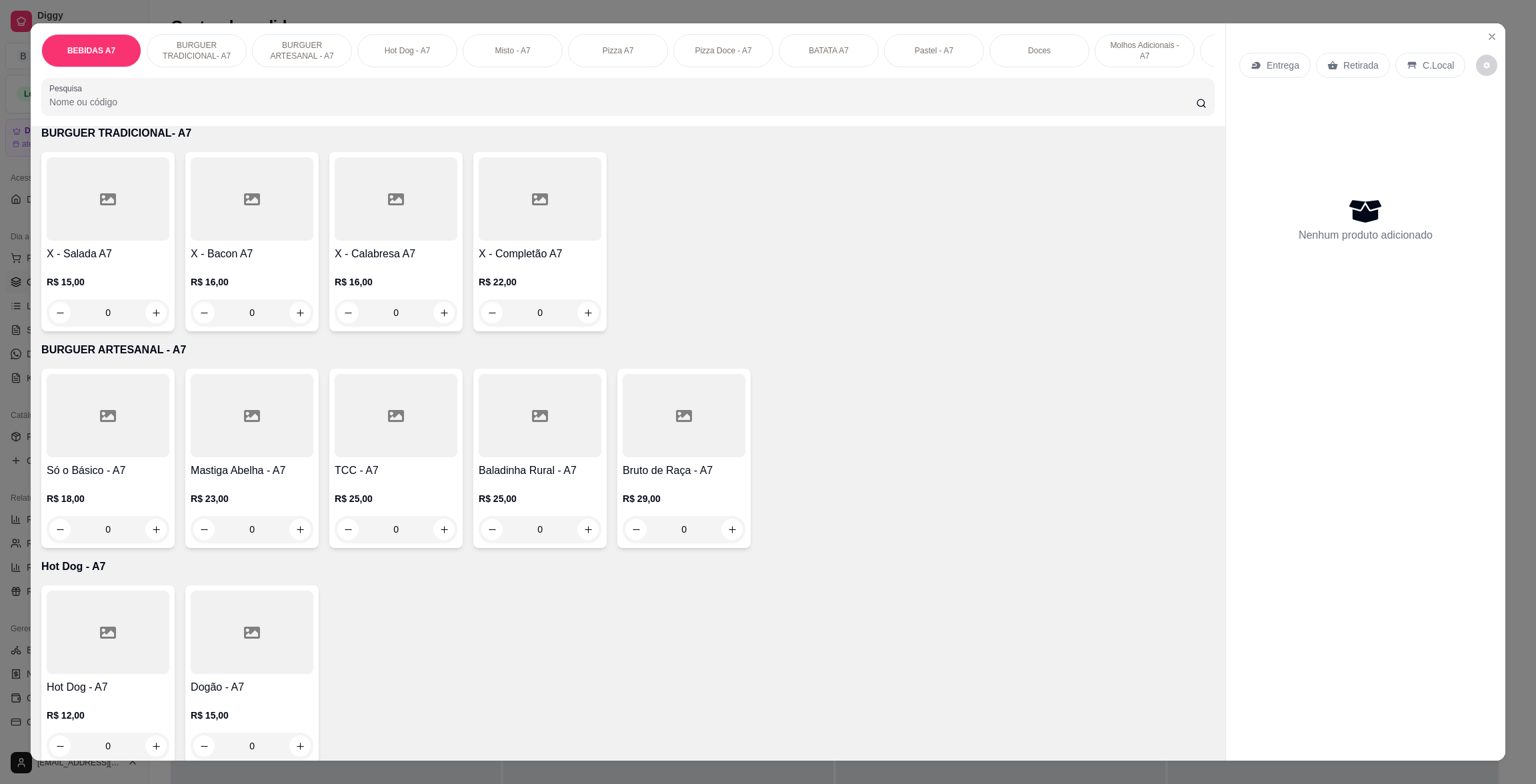
drag, startPoint x: 349, startPoint y: 244, endPoint x: 350, endPoint y: 231, distance: 13.0
click at [350, 231] on div at bounding box center [396, 199] width 122 height 83
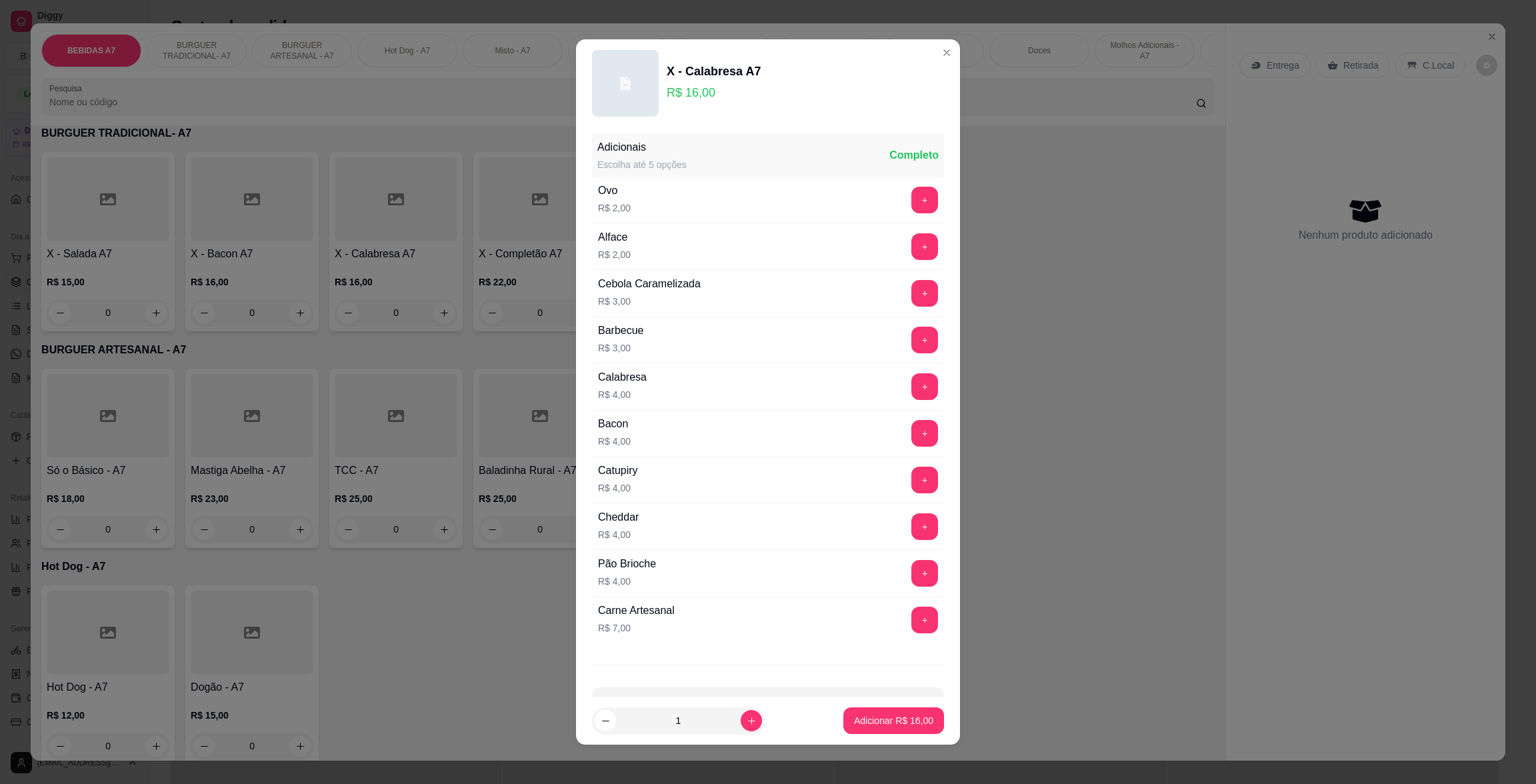
drag, startPoint x: 877, startPoint y: 706, endPoint x: 882, endPoint y: 730, distance: 24.5
click at [882, 730] on footer "1 Adicionar R$ 16,00" at bounding box center [768, 720] width 384 height 48
click at [882, 730] on button "Adicionar R$ 16,00" at bounding box center [894, 721] width 98 height 26
type input "1"
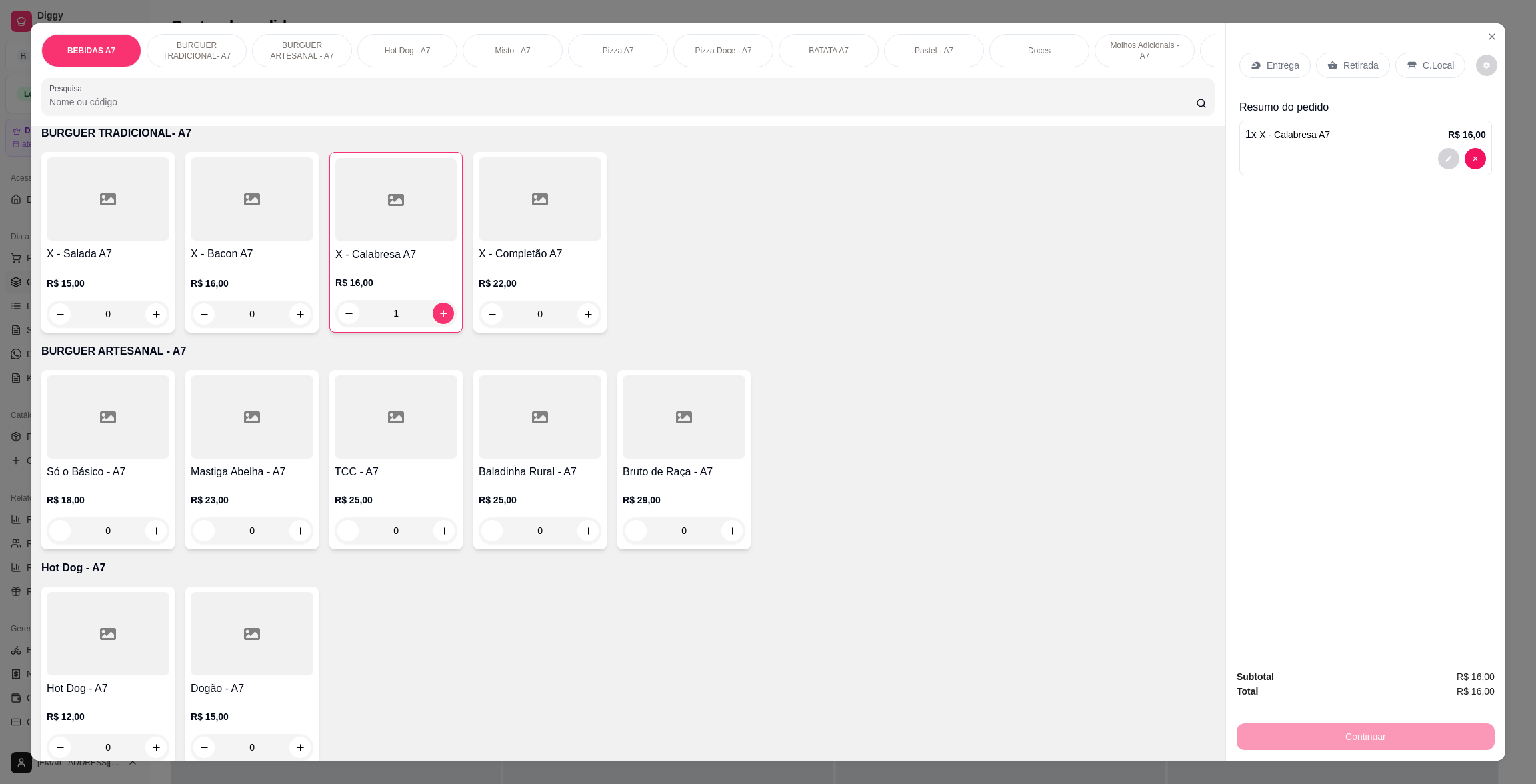
click at [1369, 68] on p "Retirada" at bounding box center [1361, 65] width 36 height 14
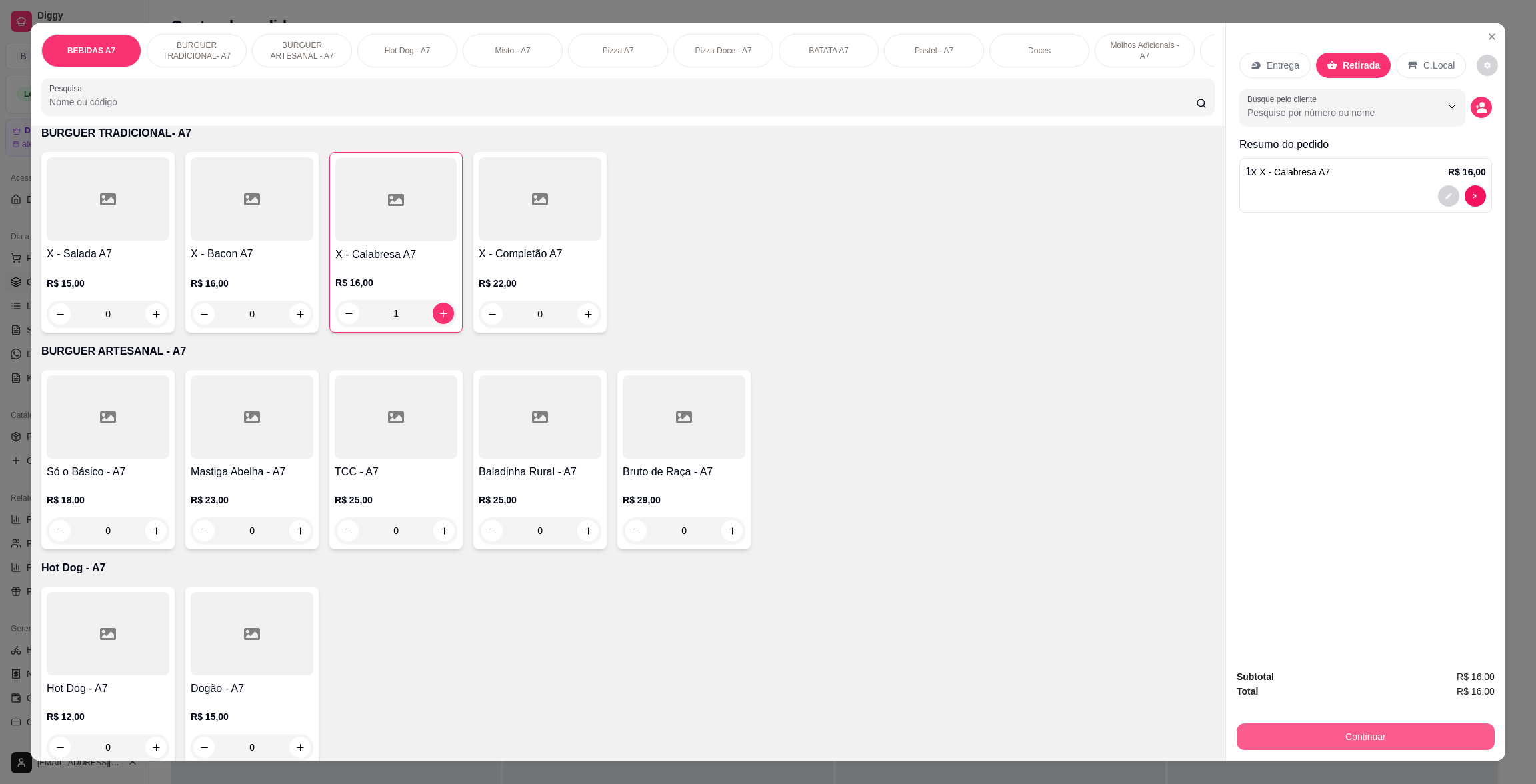
click at [1461, 734] on button "Continuar" at bounding box center [1365, 736] width 258 height 26
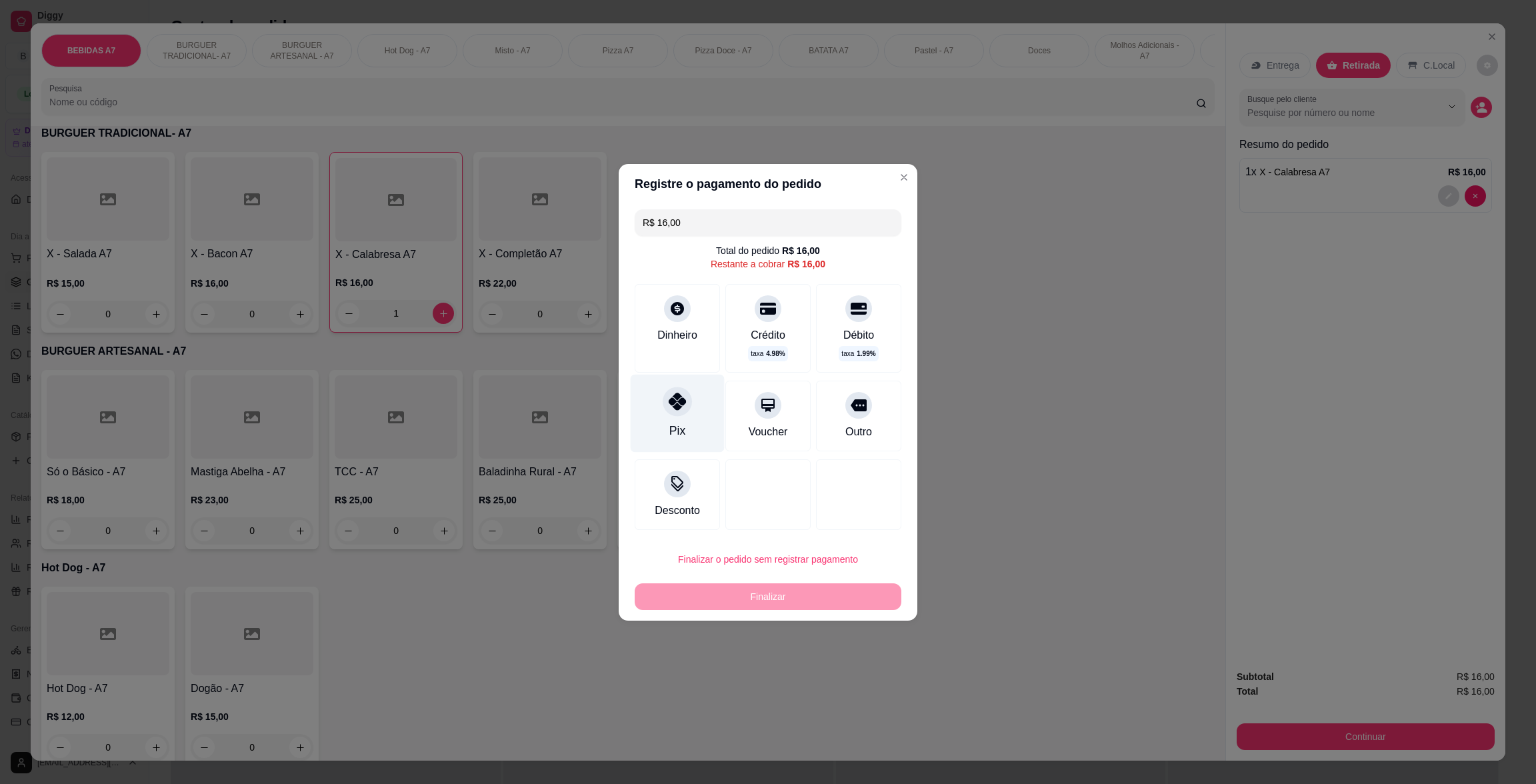
click at [689, 397] on div at bounding box center [676, 401] width 29 height 29
type input "R$ 0,00"
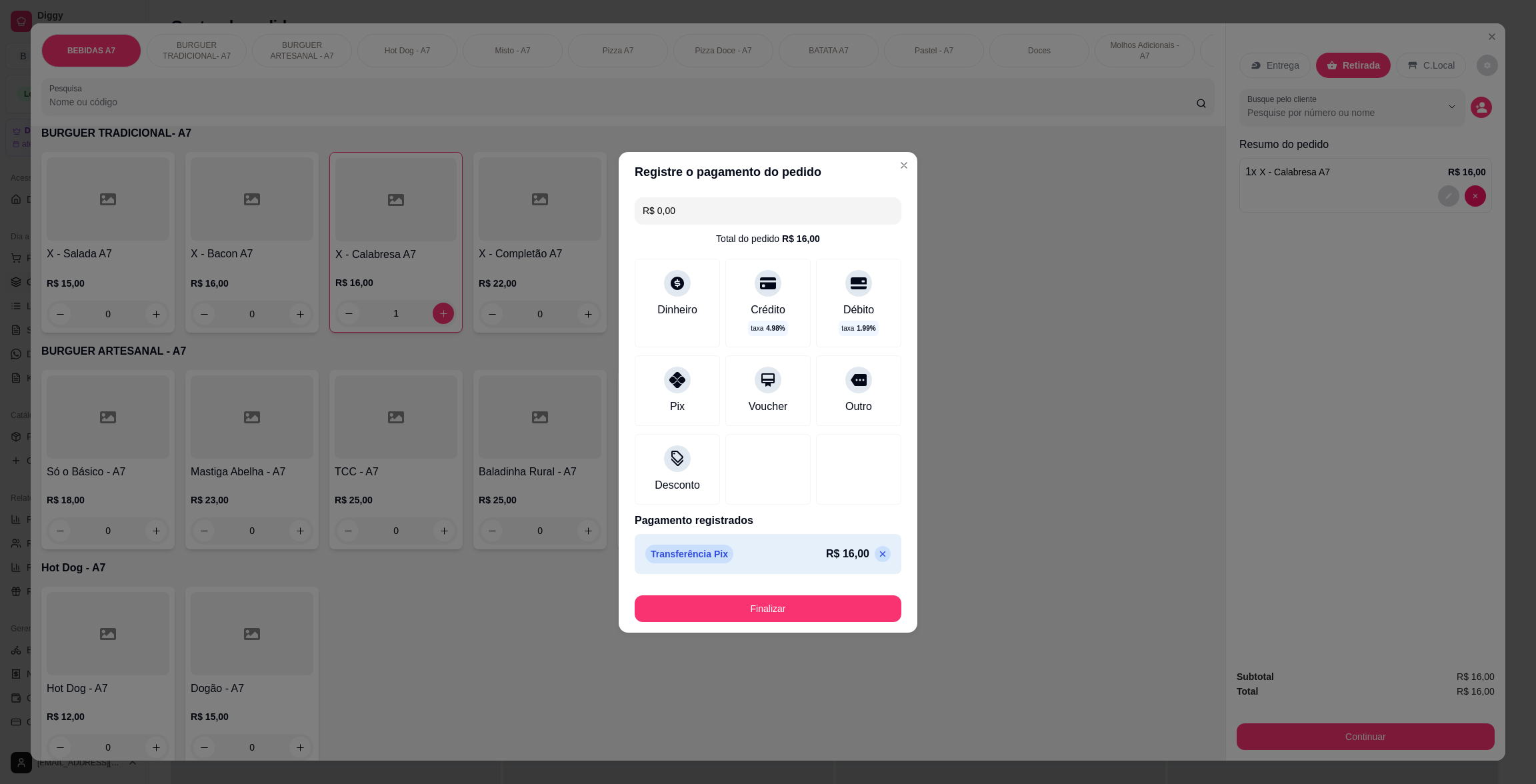
click at [835, 620] on button "Finalizar" at bounding box center [768, 608] width 266 height 26
type input "0"
type input "-R$ 16,00"
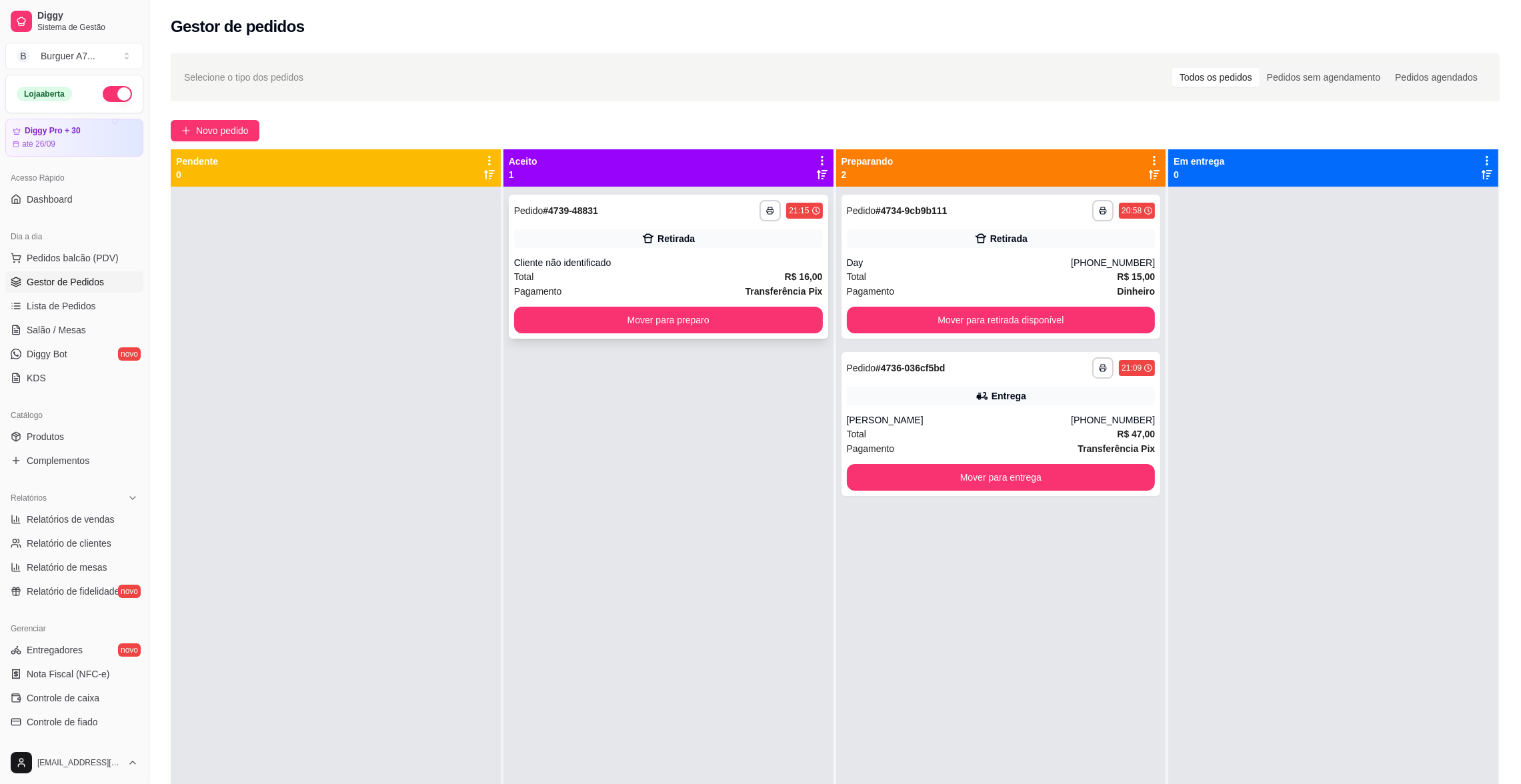
click at [651, 207] on div "**********" at bounding box center [668, 211] width 308 height 21
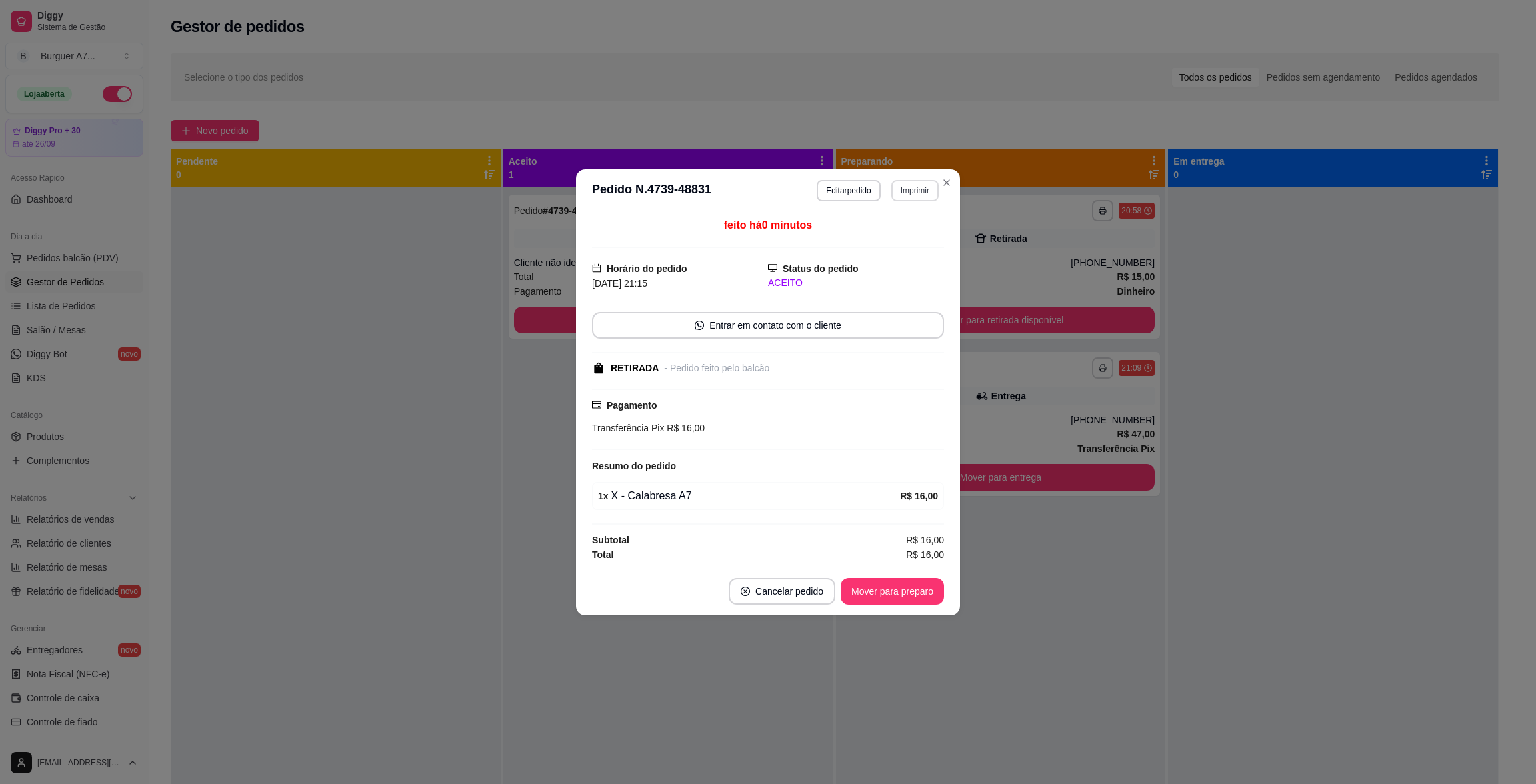
click at [897, 190] on button "Imprimir" at bounding box center [914, 191] width 47 height 21
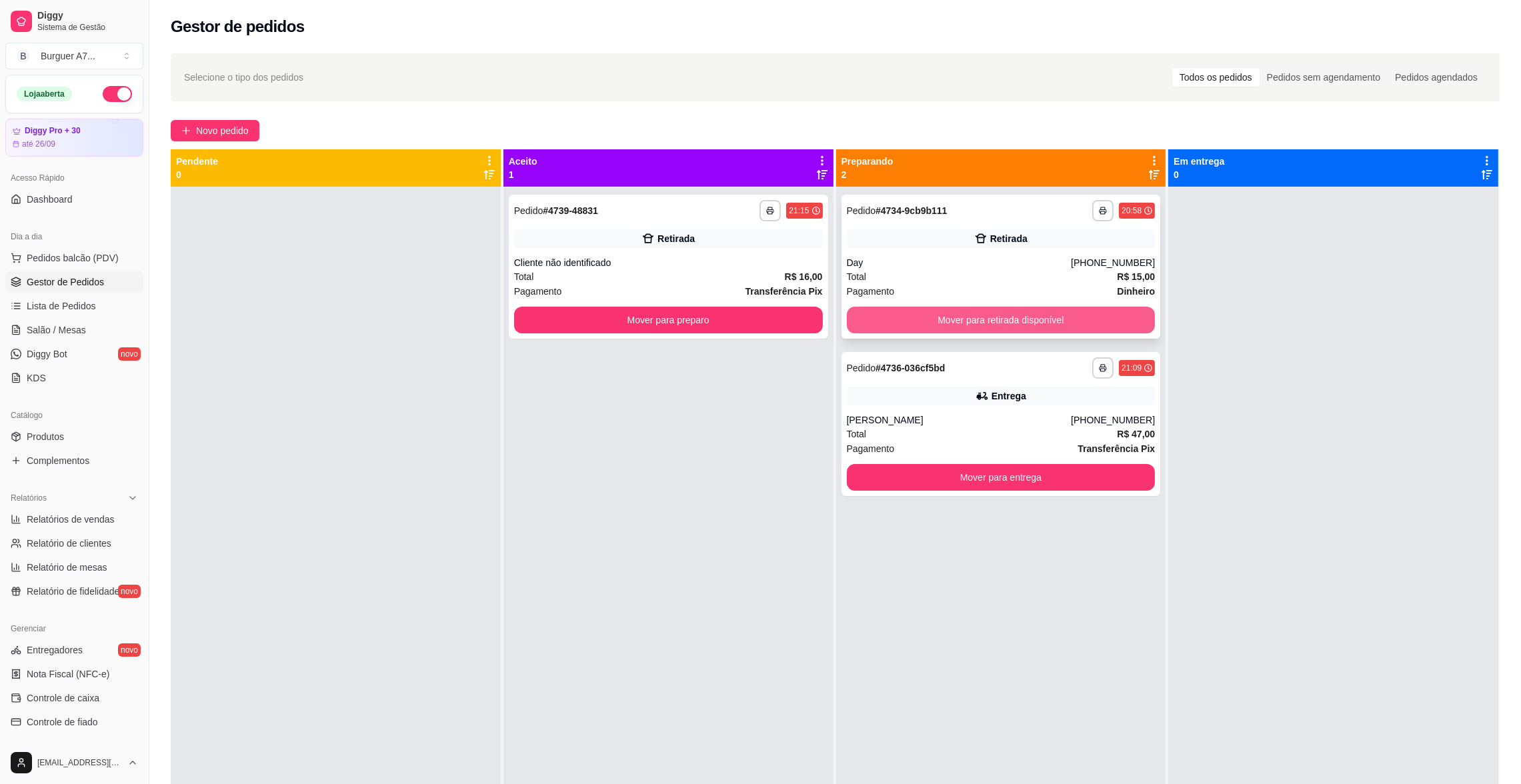
click at [1047, 318] on button "Mover para retirada disponível" at bounding box center [1001, 320] width 308 height 26
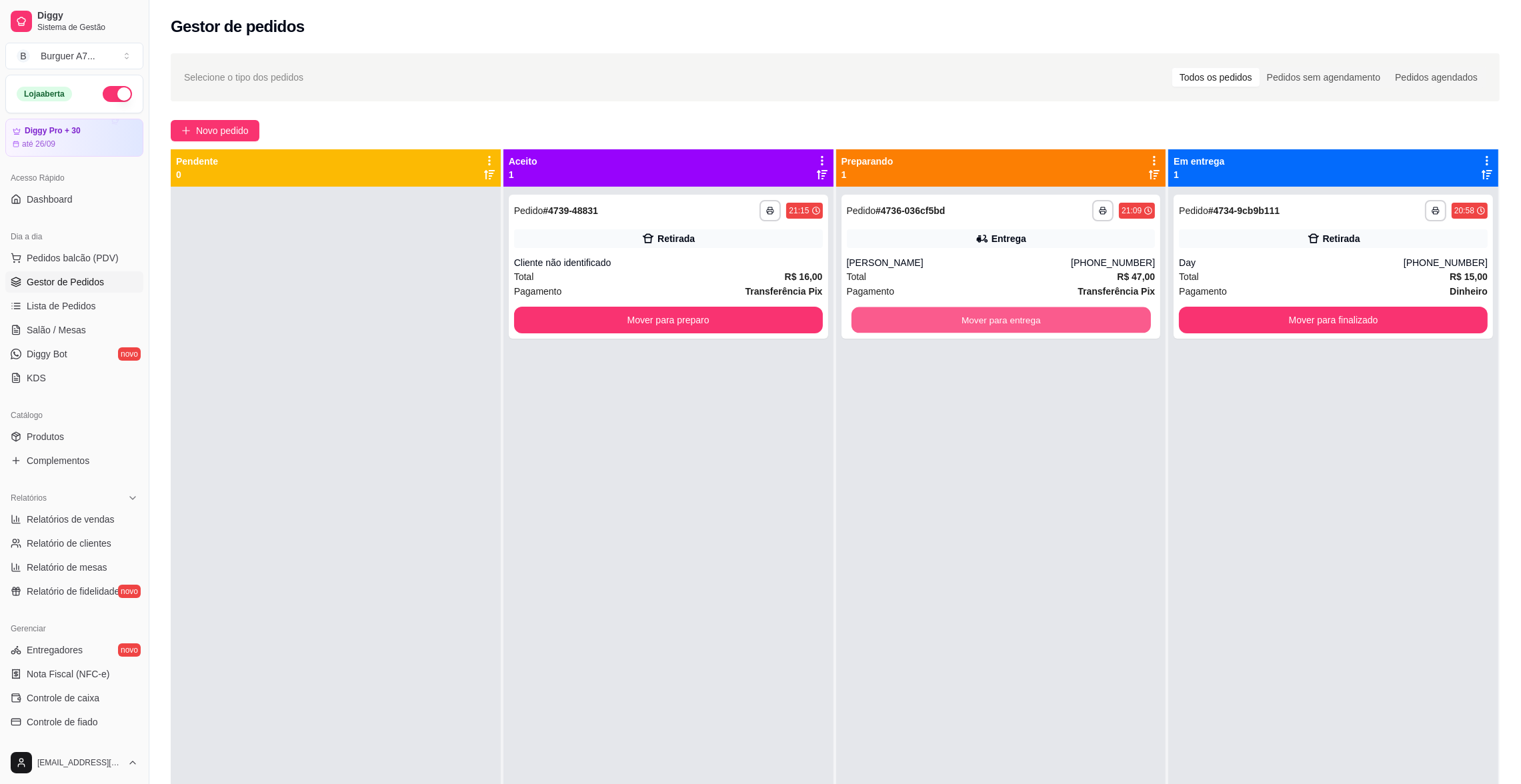
click at [1047, 318] on button "Mover para entrega" at bounding box center [1000, 320] width 299 height 26
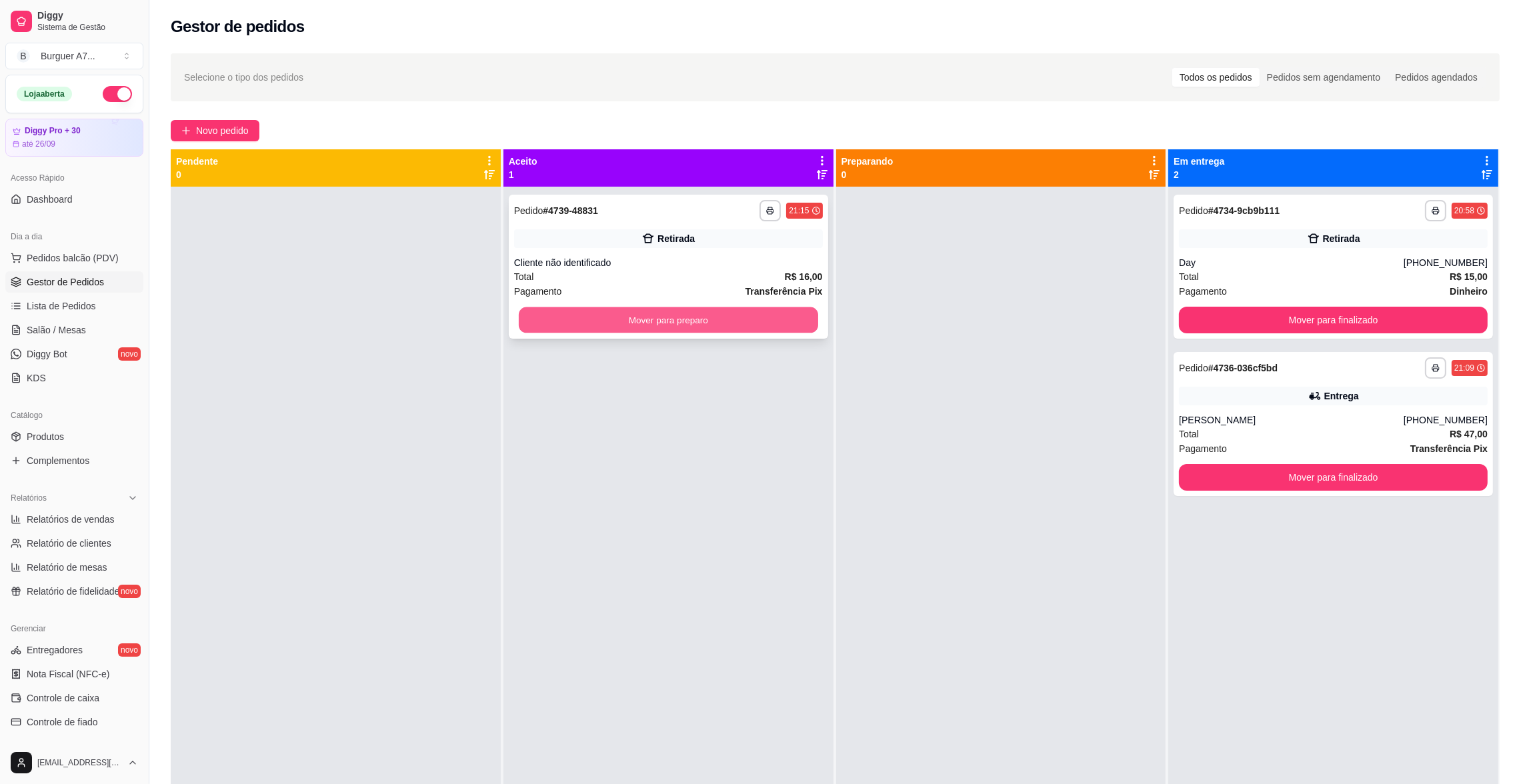
click at [794, 329] on button "Mover para preparo" at bounding box center [668, 320] width 299 height 26
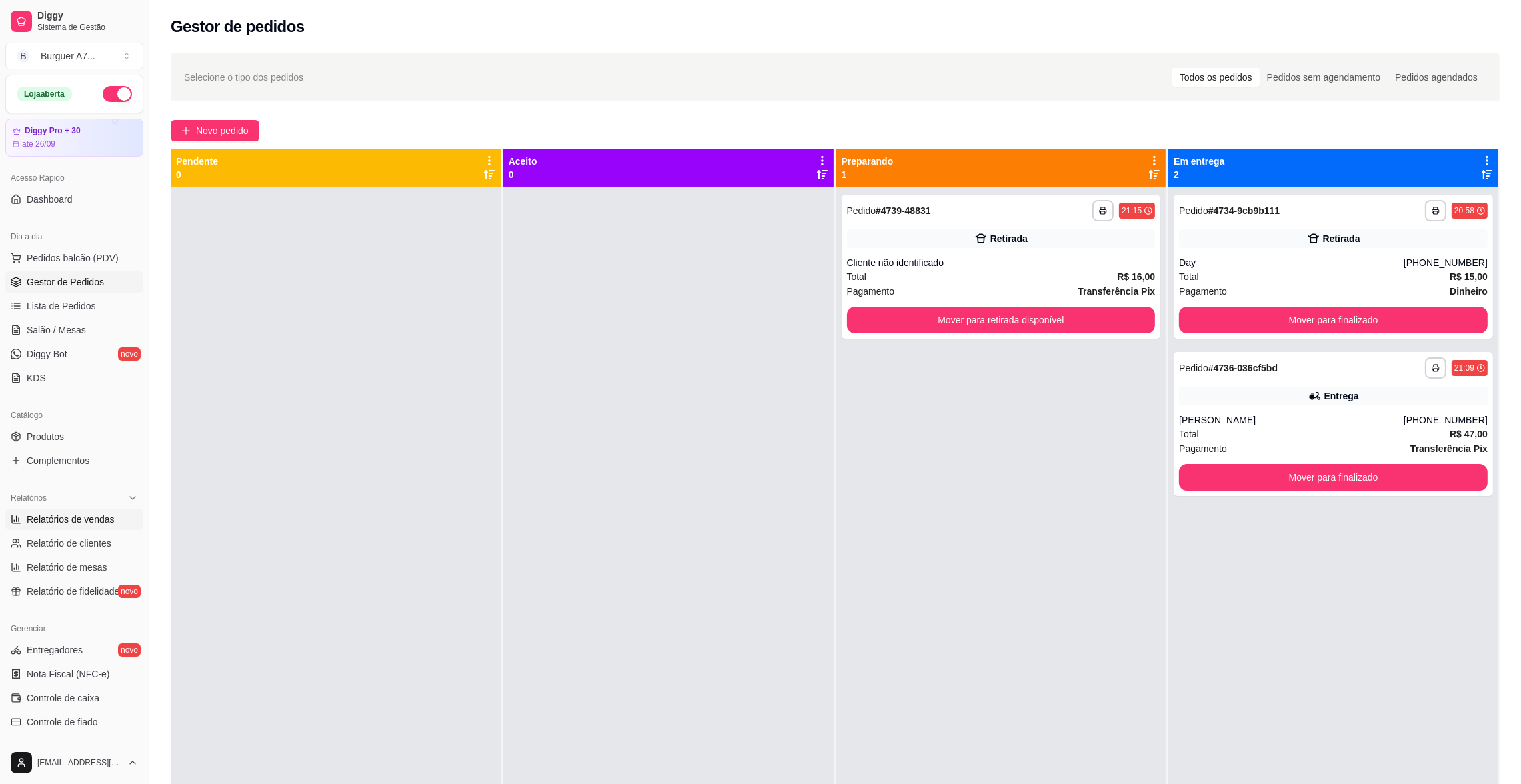
click at [67, 516] on span "Relatórios de vendas" at bounding box center [71, 519] width 88 height 14
select select "ALL"
select select "0"
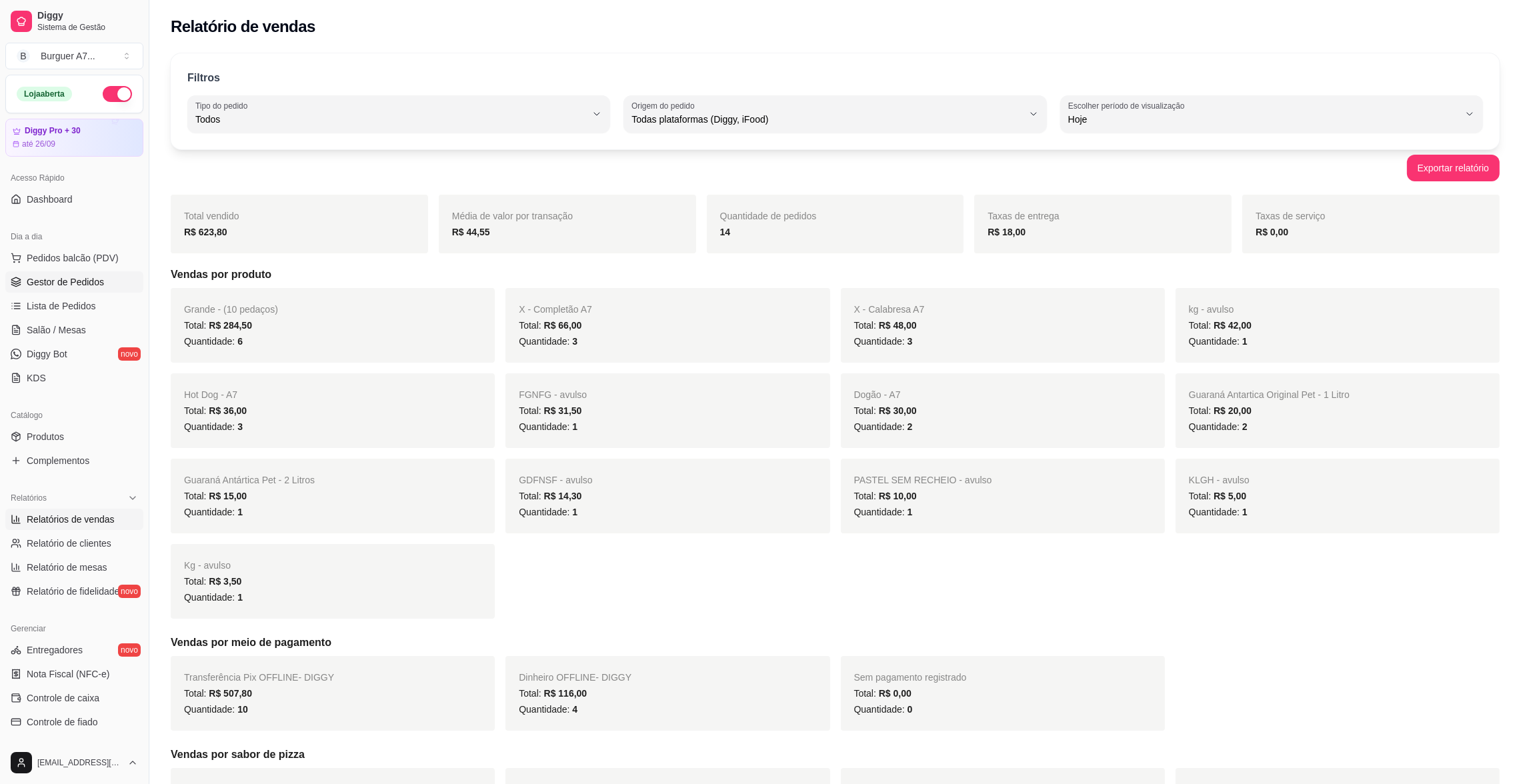
click at [56, 285] on span "Gestor de Pedidos" at bounding box center [65, 282] width 78 height 14
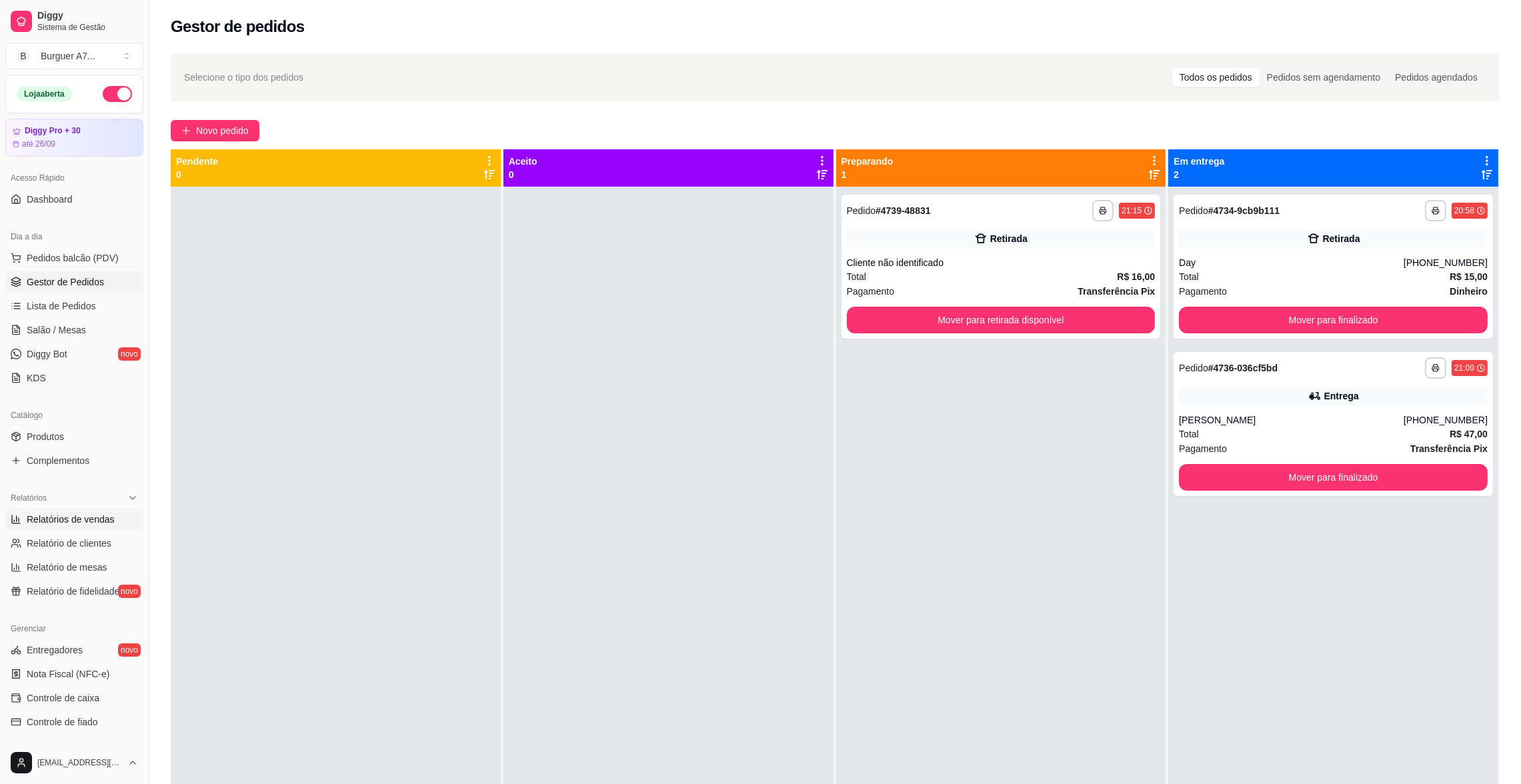
click at [63, 522] on span "Relatórios de vendas" at bounding box center [71, 519] width 88 height 14
select select "ALL"
select select "0"
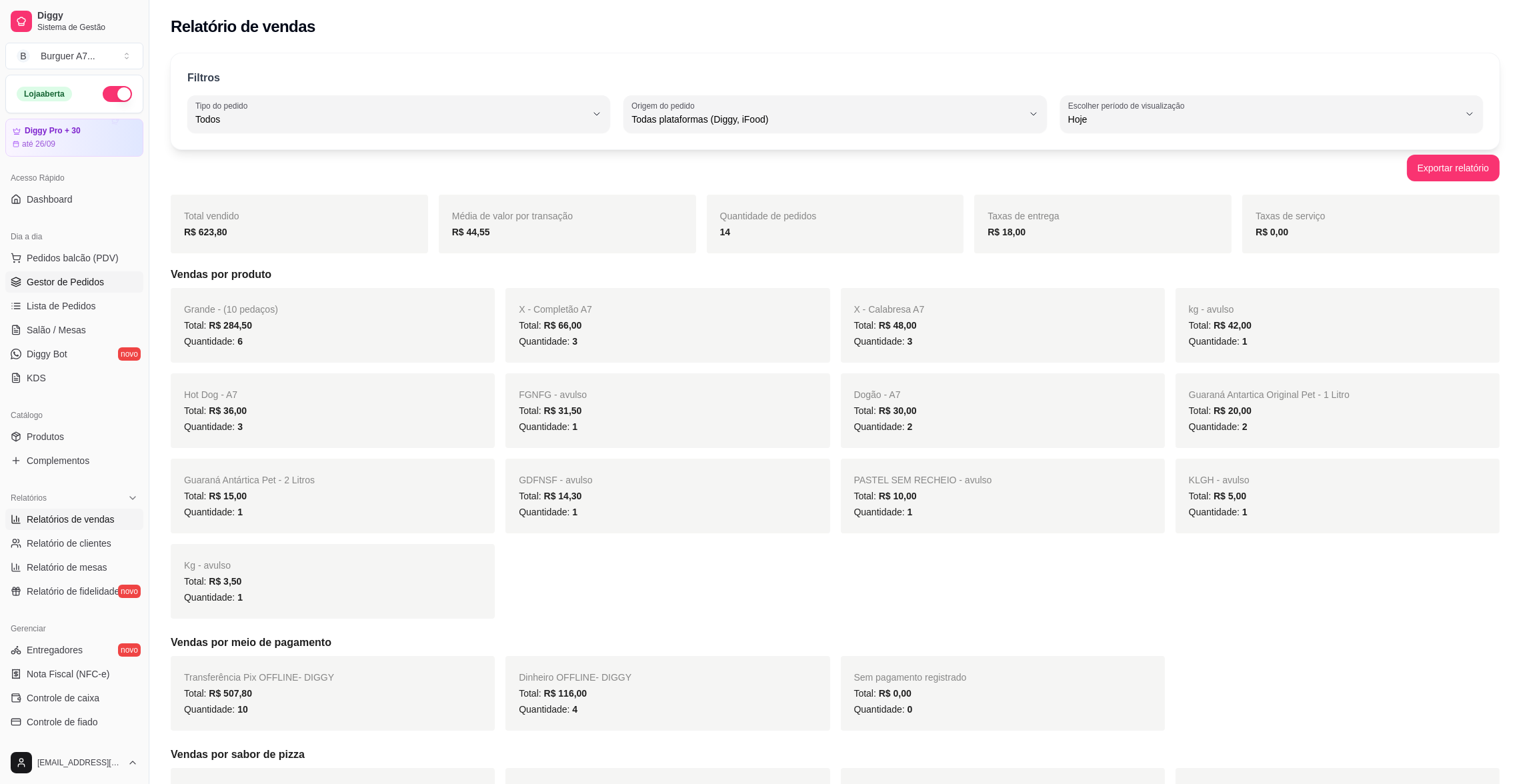
click at [121, 281] on link "Gestor de Pedidos" at bounding box center [74, 282] width 138 height 21
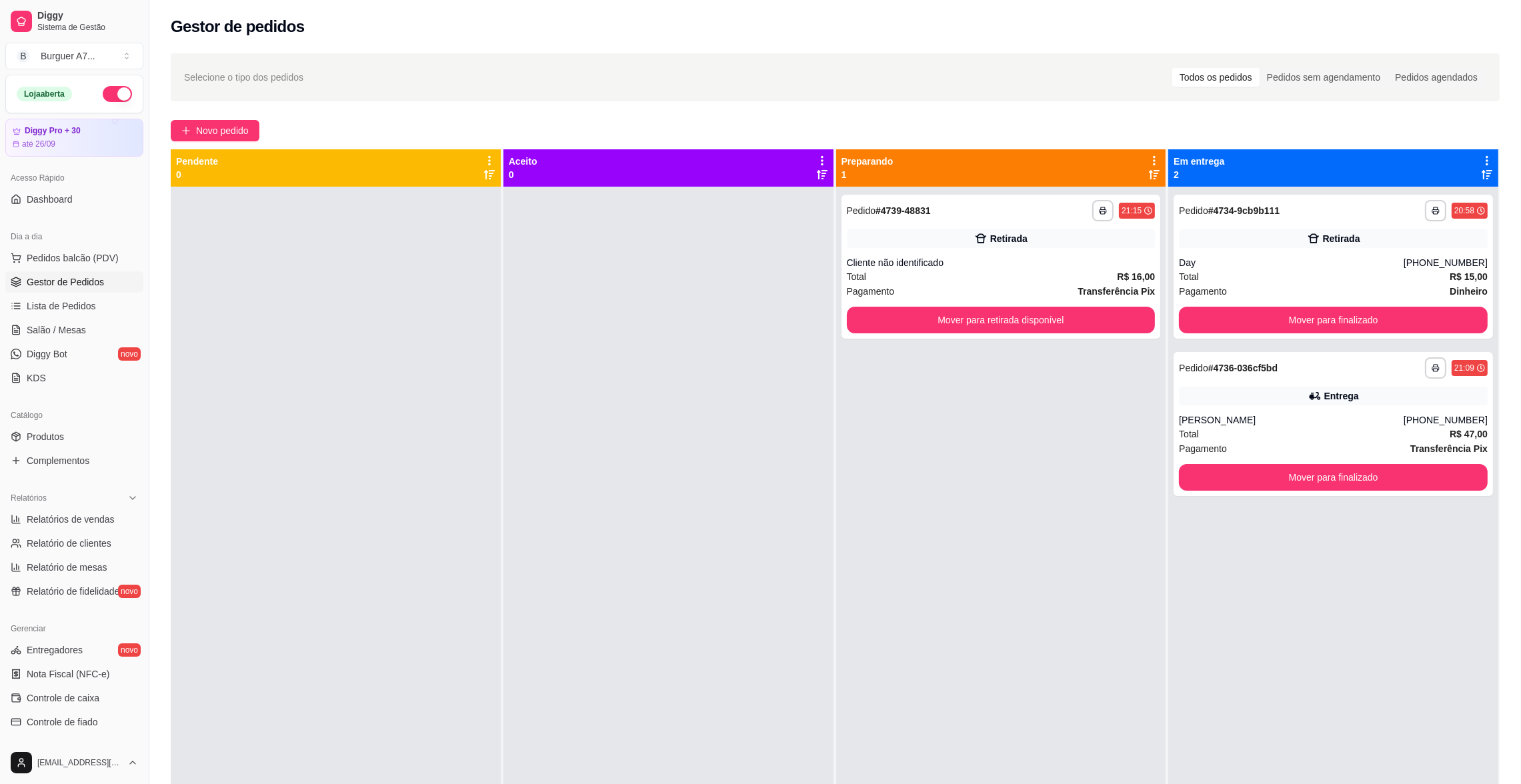
click at [121, 281] on link "Gestor de Pedidos" at bounding box center [74, 282] width 138 height 21
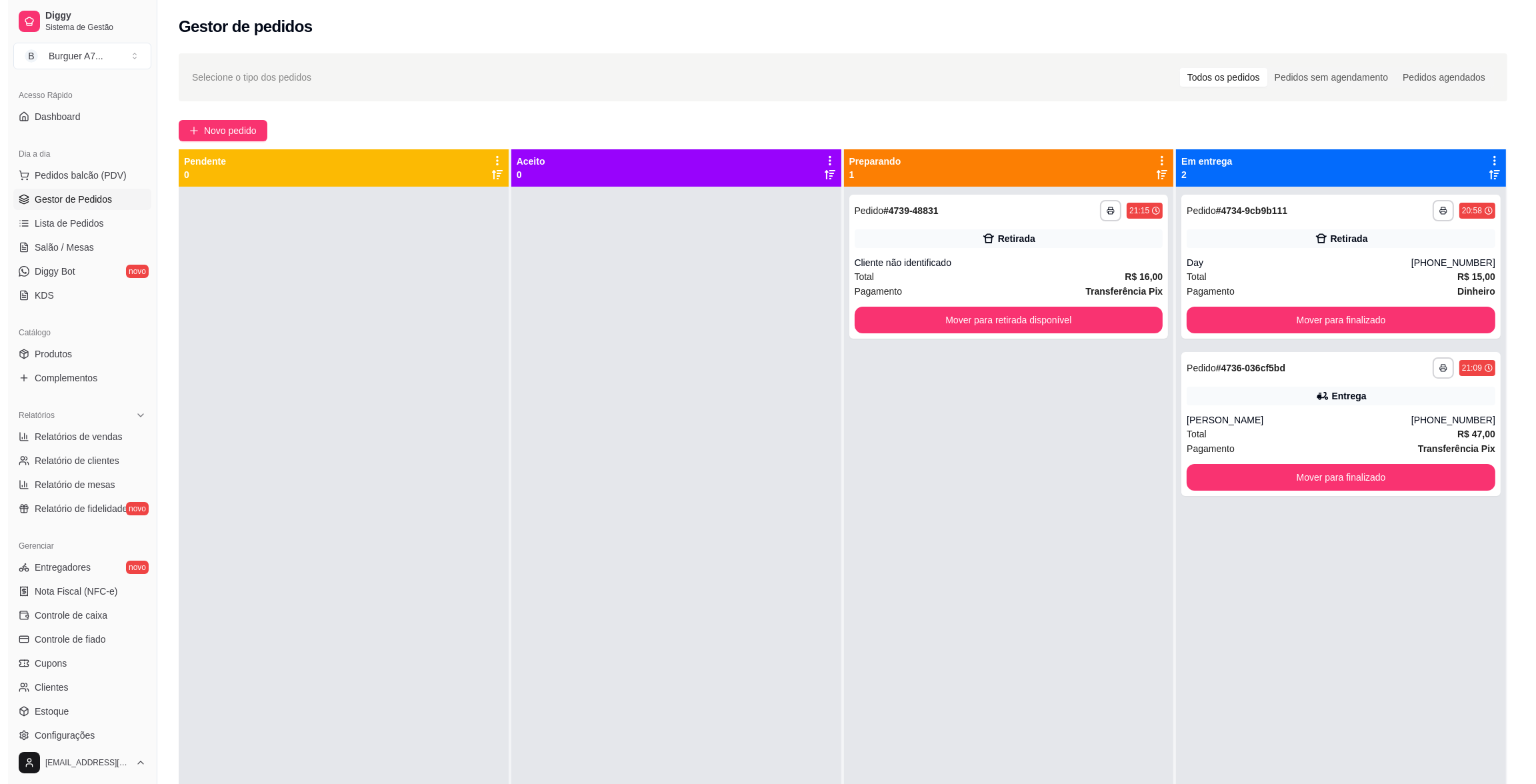
scroll to position [88, 0]
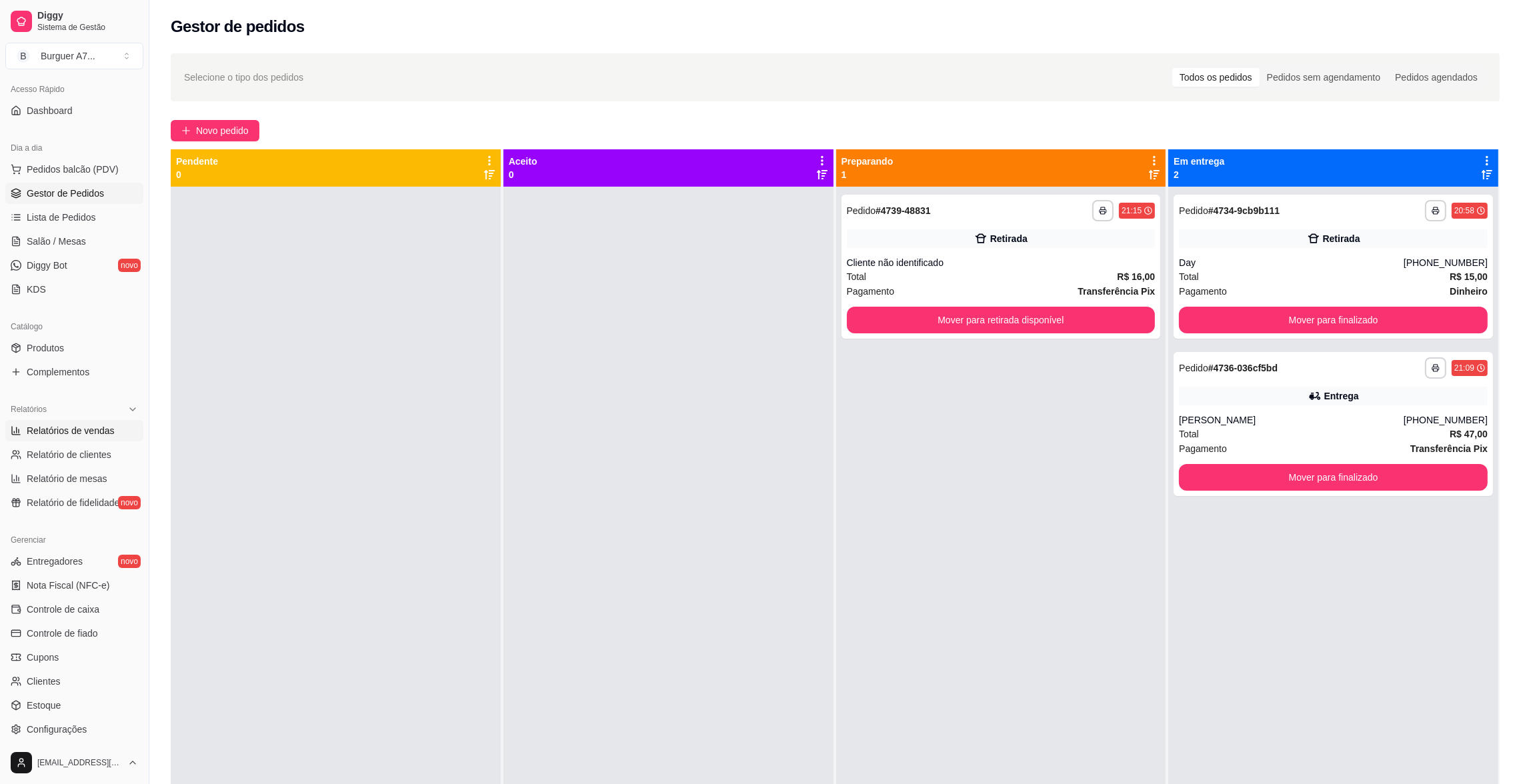
click at [81, 432] on span "Relatórios de vendas" at bounding box center [71, 430] width 88 height 14
select select "ALL"
select select "0"
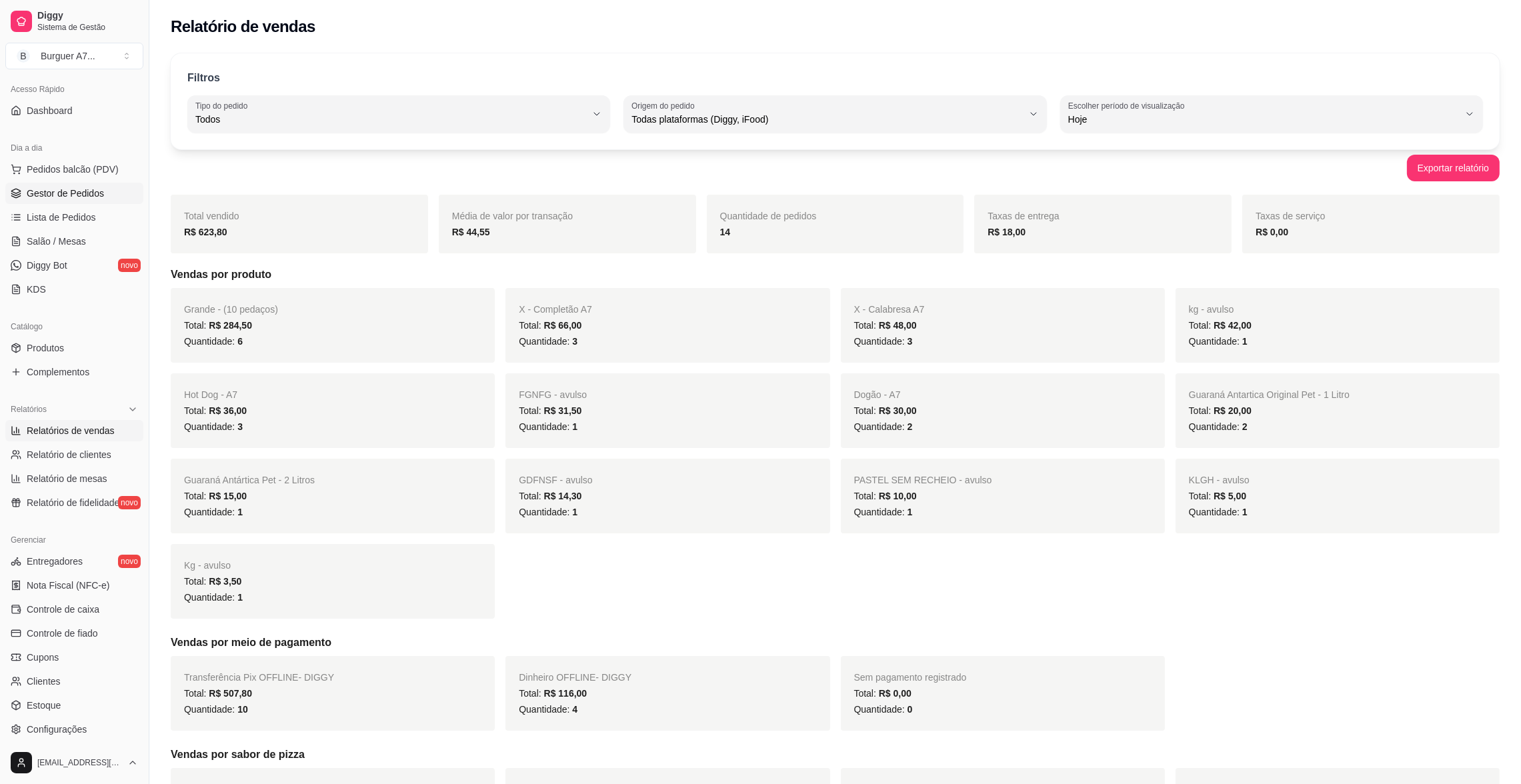
click at [48, 193] on span "Gestor de Pedidos" at bounding box center [65, 193] width 78 height 14
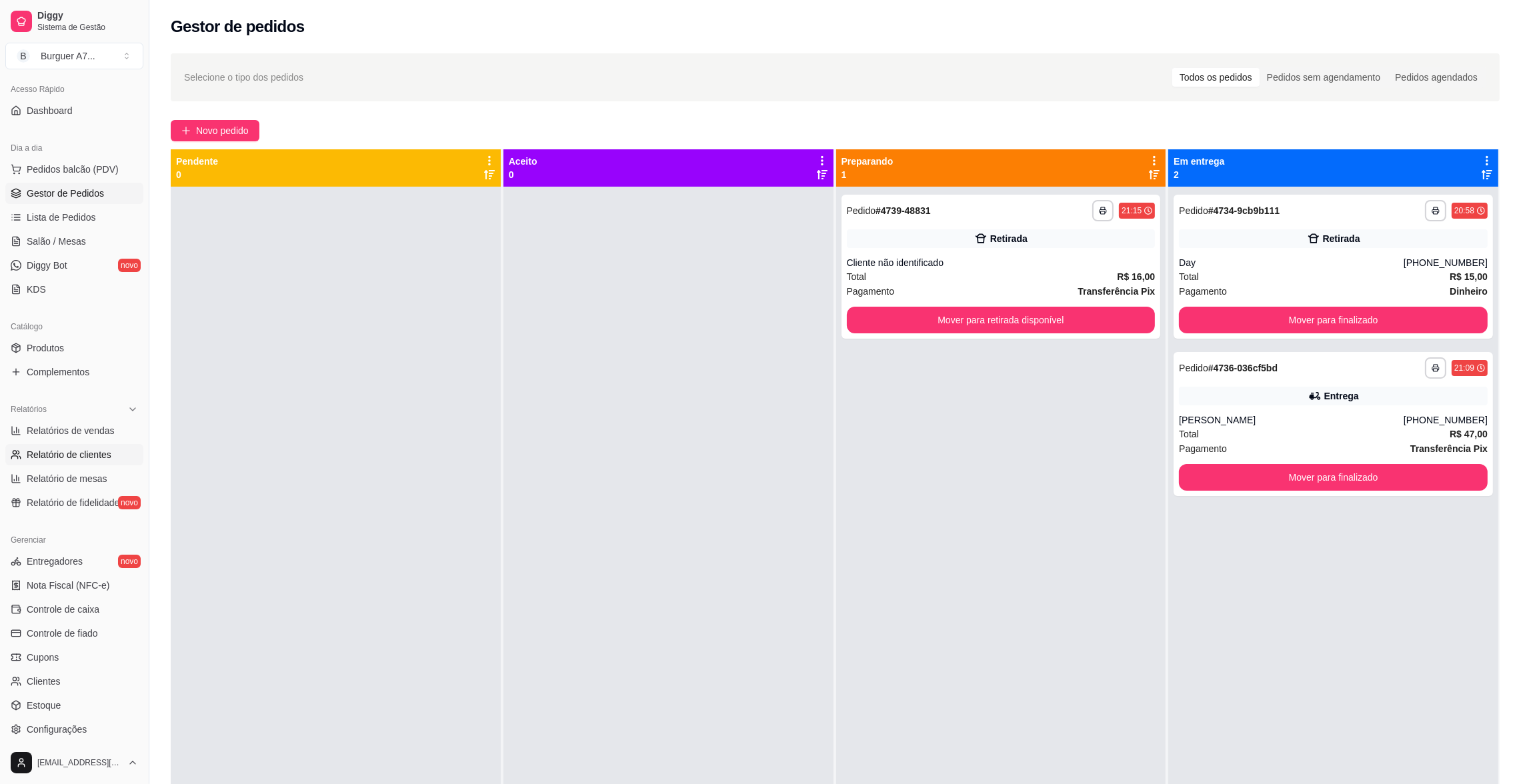
click at [107, 444] on link "Relatório de clientes" at bounding box center [74, 454] width 138 height 21
select select "30"
select select "HIGHEST_TOTAL_SPENT_WITH_ORDERS"
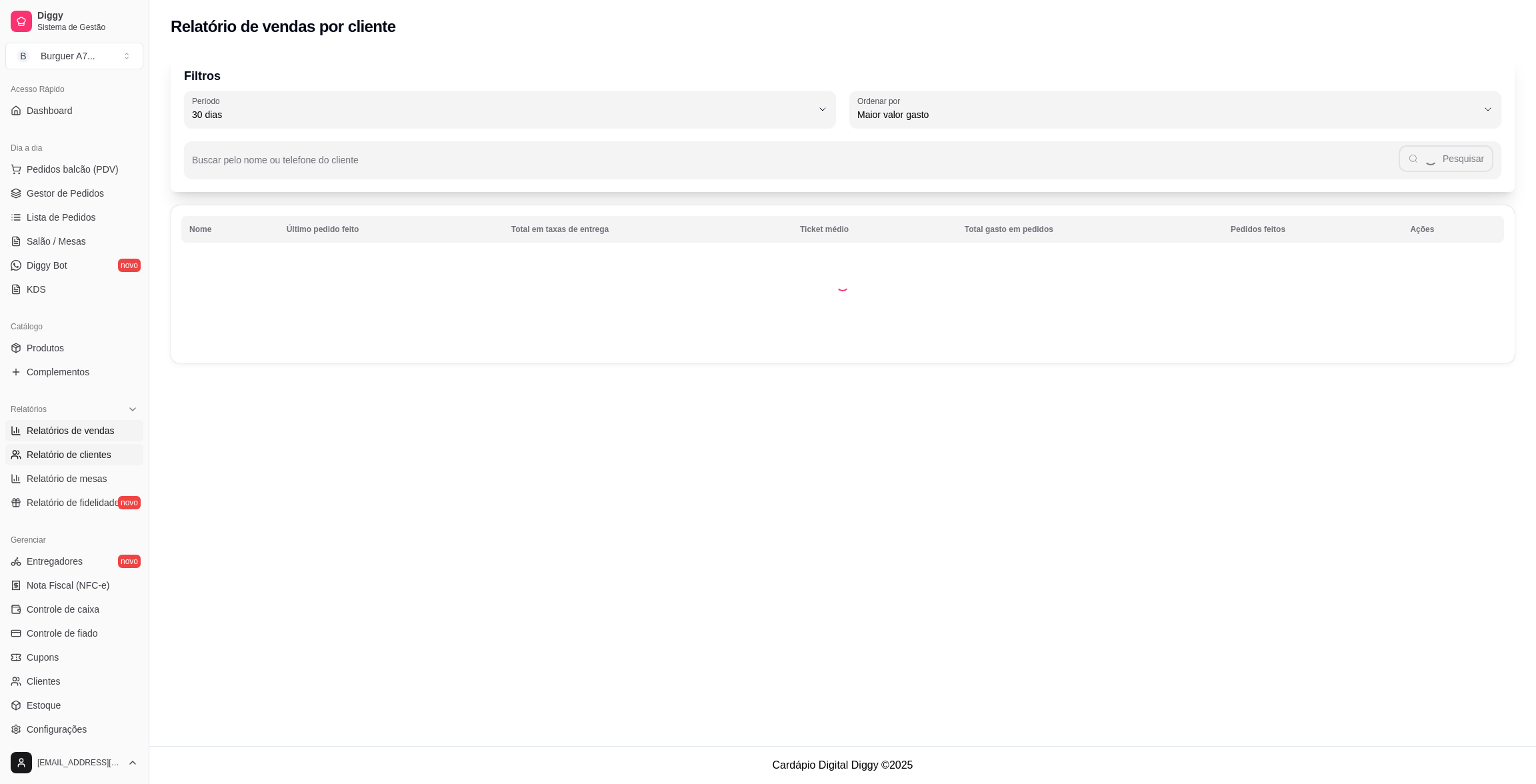
click at [110, 427] on span "Relatórios de vendas" at bounding box center [70, 430] width 88 height 14
select select "ALL"
select select "0"
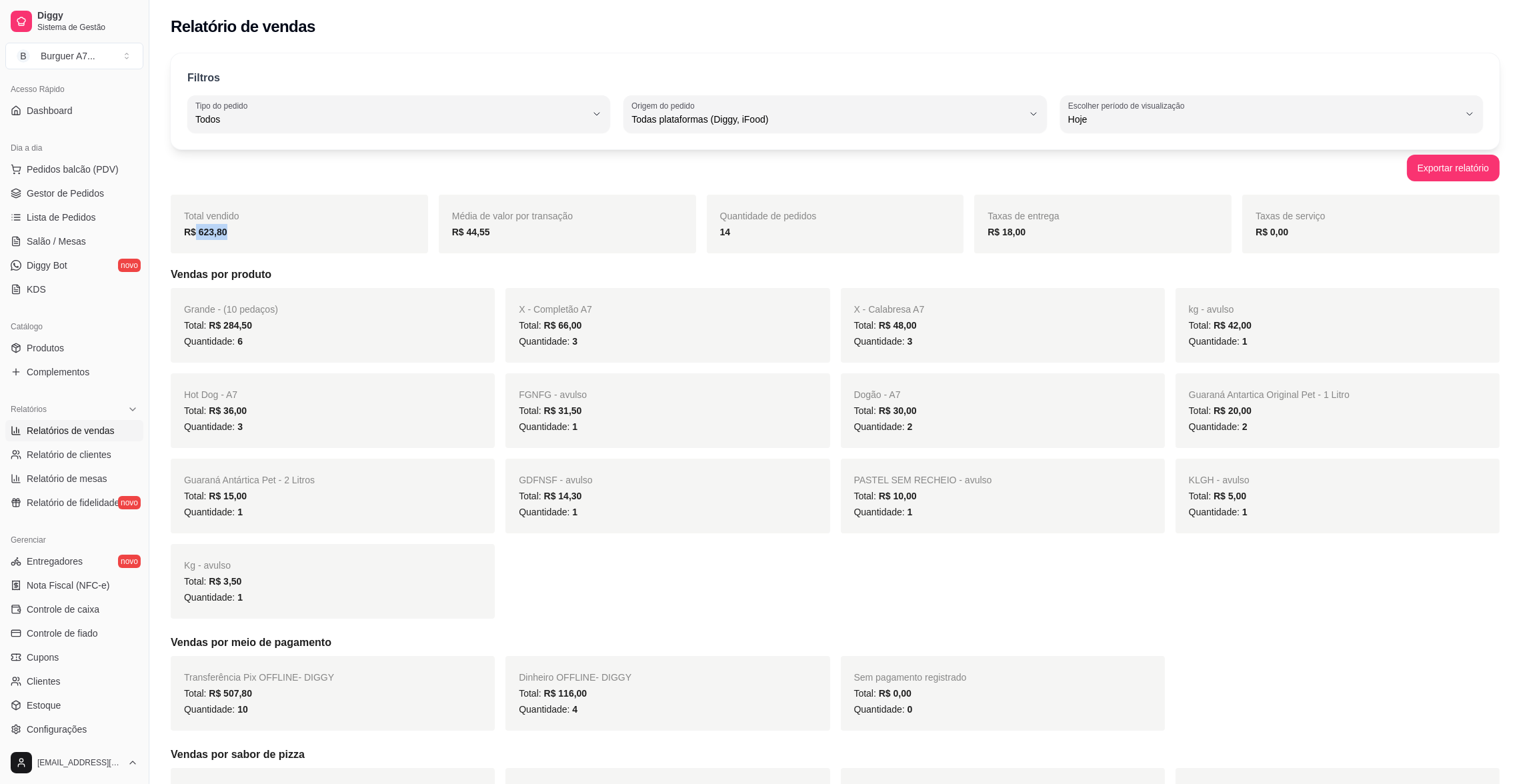
drag, startPoint x: 259, startPoint y: 224, endPoint x: 195, endPoint y: 238, distance: 65.5
click at [195, 238] on div "R$ 623,80" at bounding box center [299, 231] width 231 height 16
click at [58, 219] on span "Lista de Pedidos" at bounding box center [61, 217] width 69 height 14
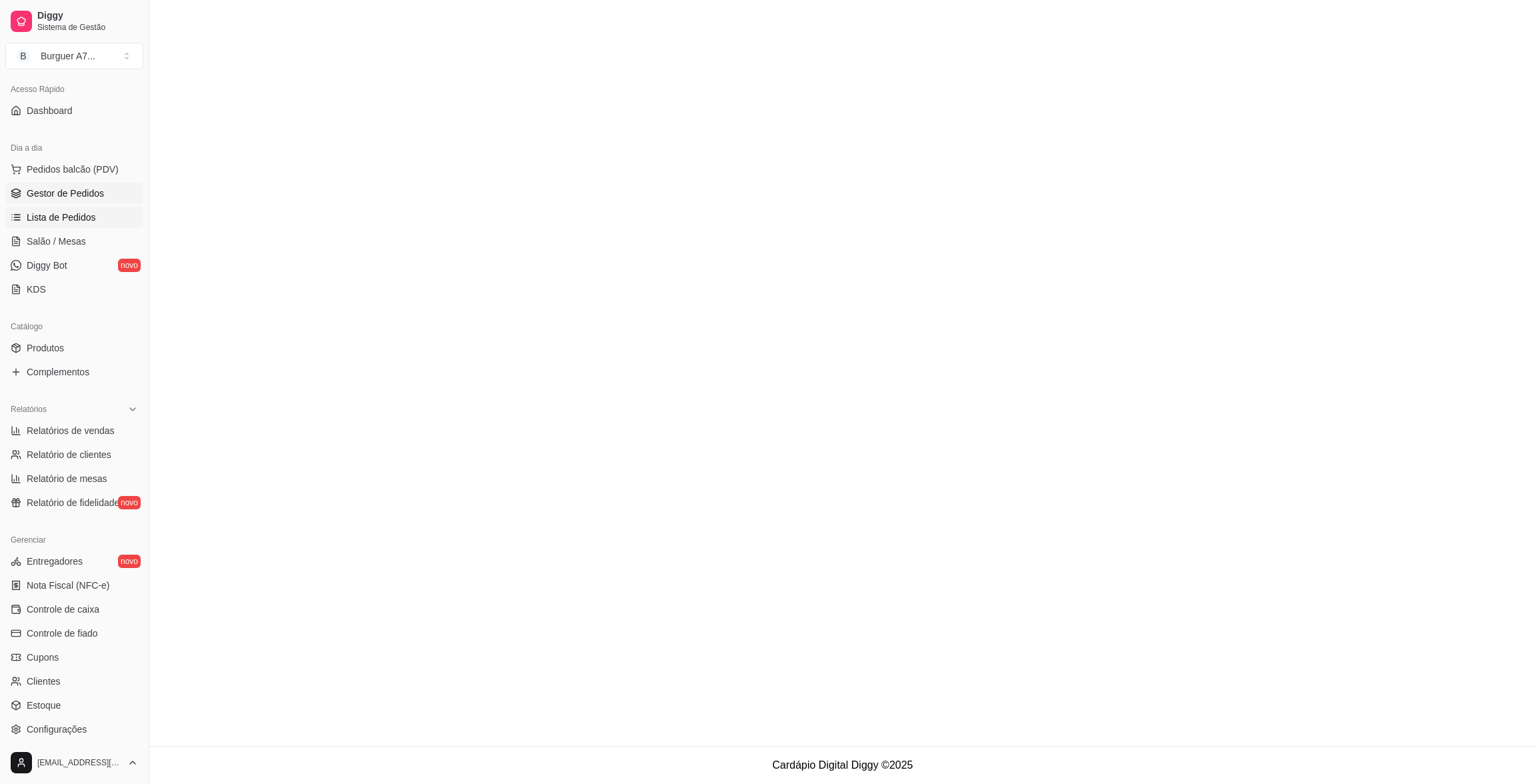
click at [78, 202] on link "Gestor de Pedidos" at bounding box center [74, 193] width 138 height 21
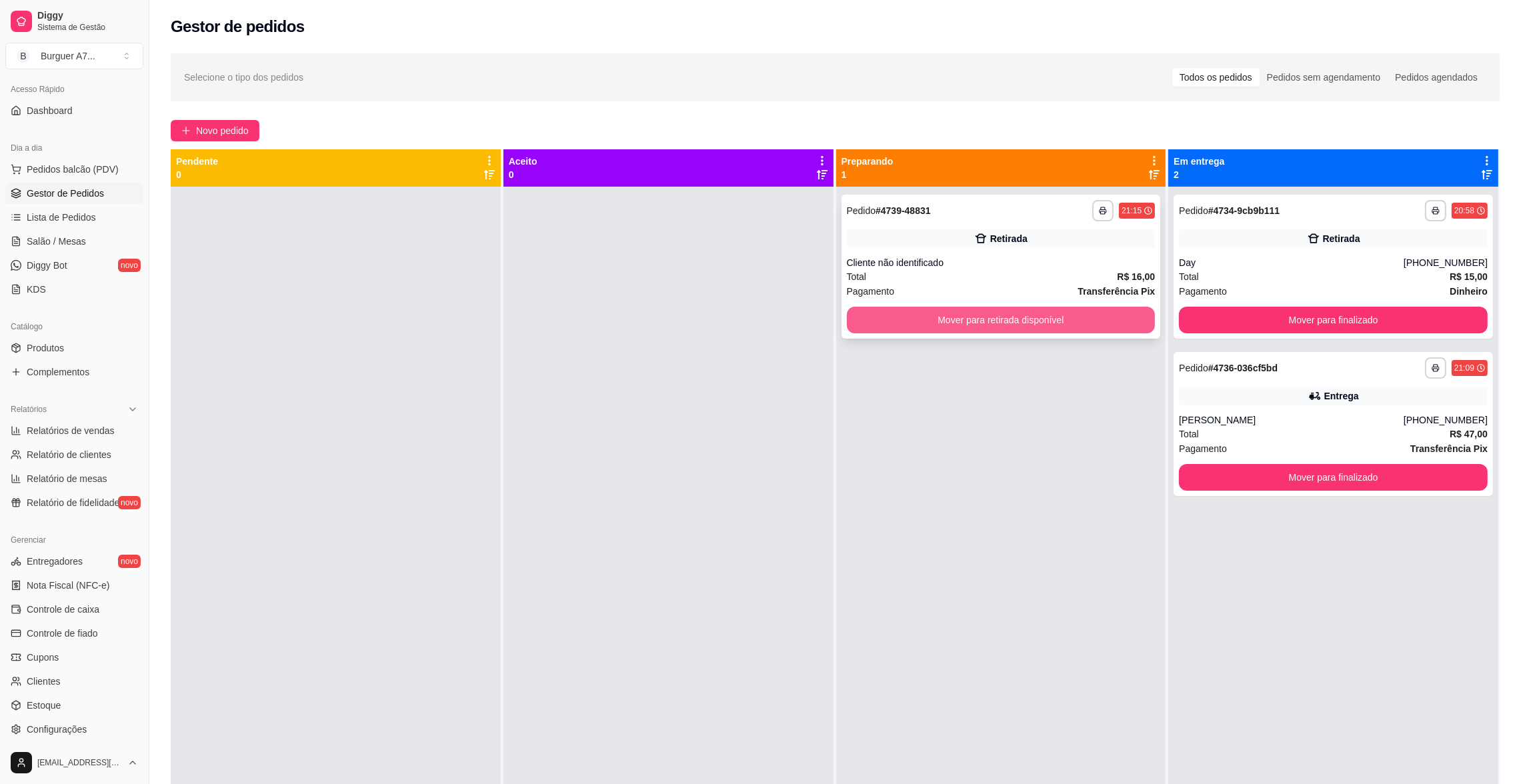
click at [1054, 307] on button "Mover para retirada disponível" at bounding box center [1001, 320] width 308 height 26
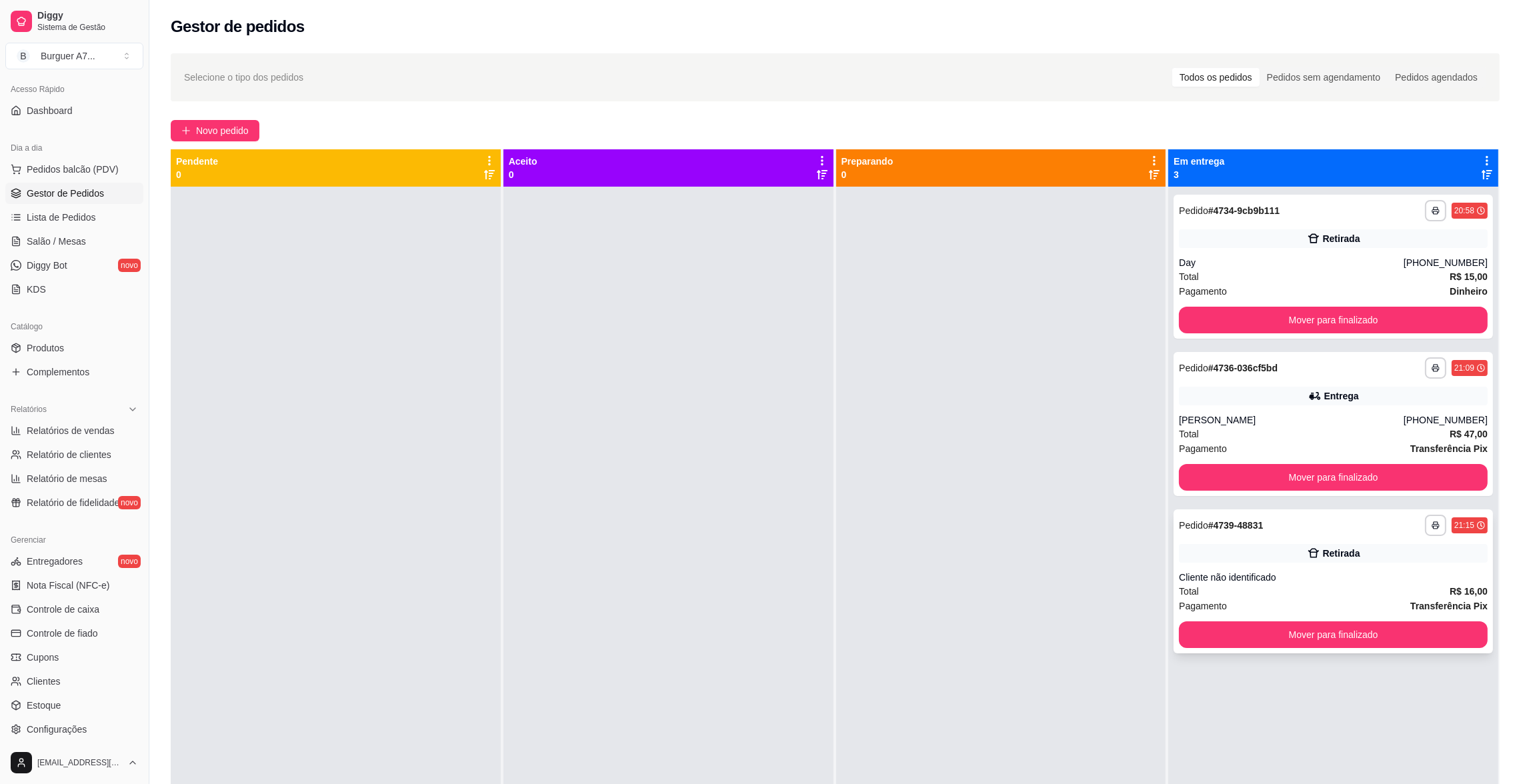
click at [1284, 554] on div "Retirada" at bounding box center [1333, 553] width 308 height 19
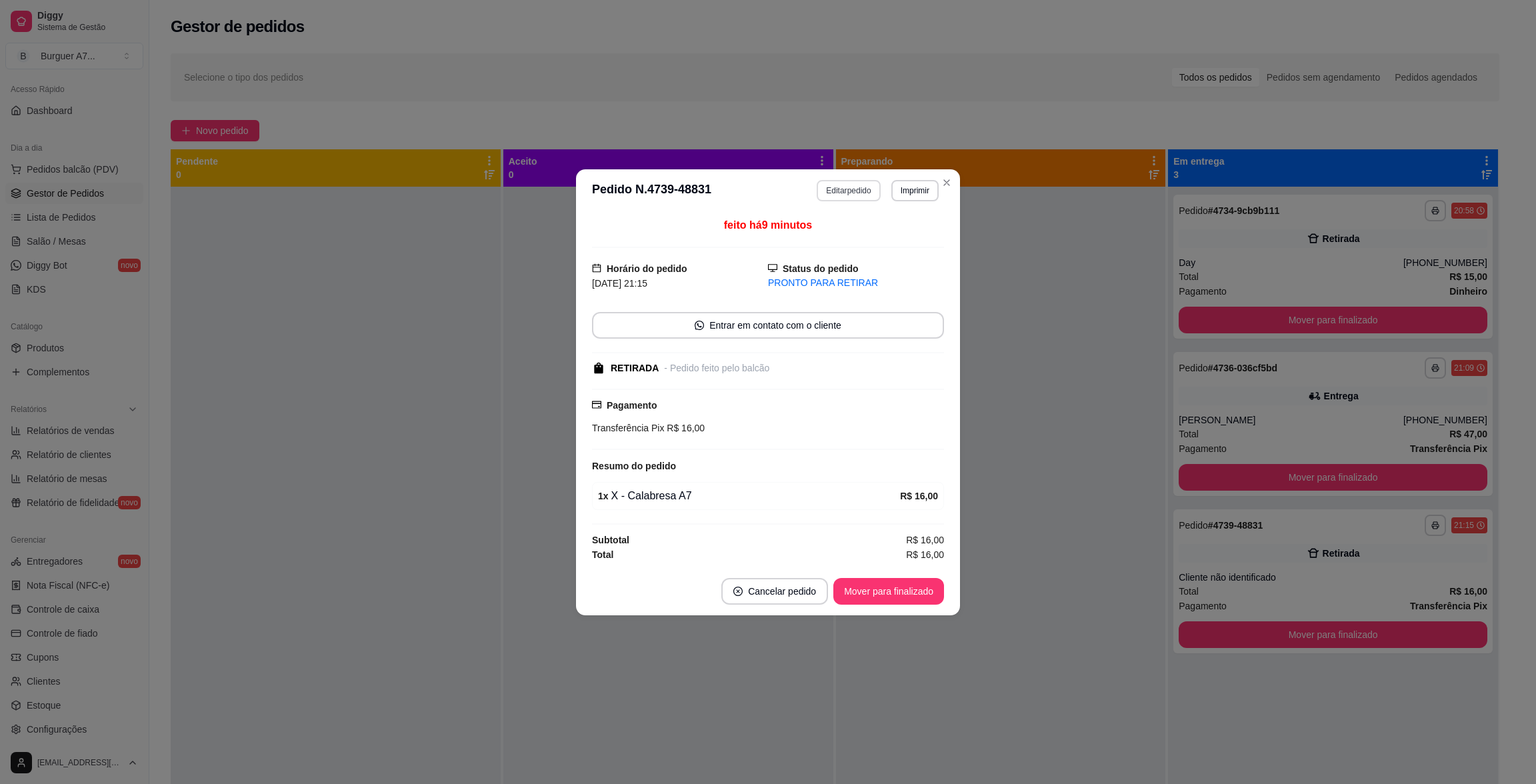
click at [857, 198] on button "Editar pedido" at bounding box center [848, 191] width 63 height 21
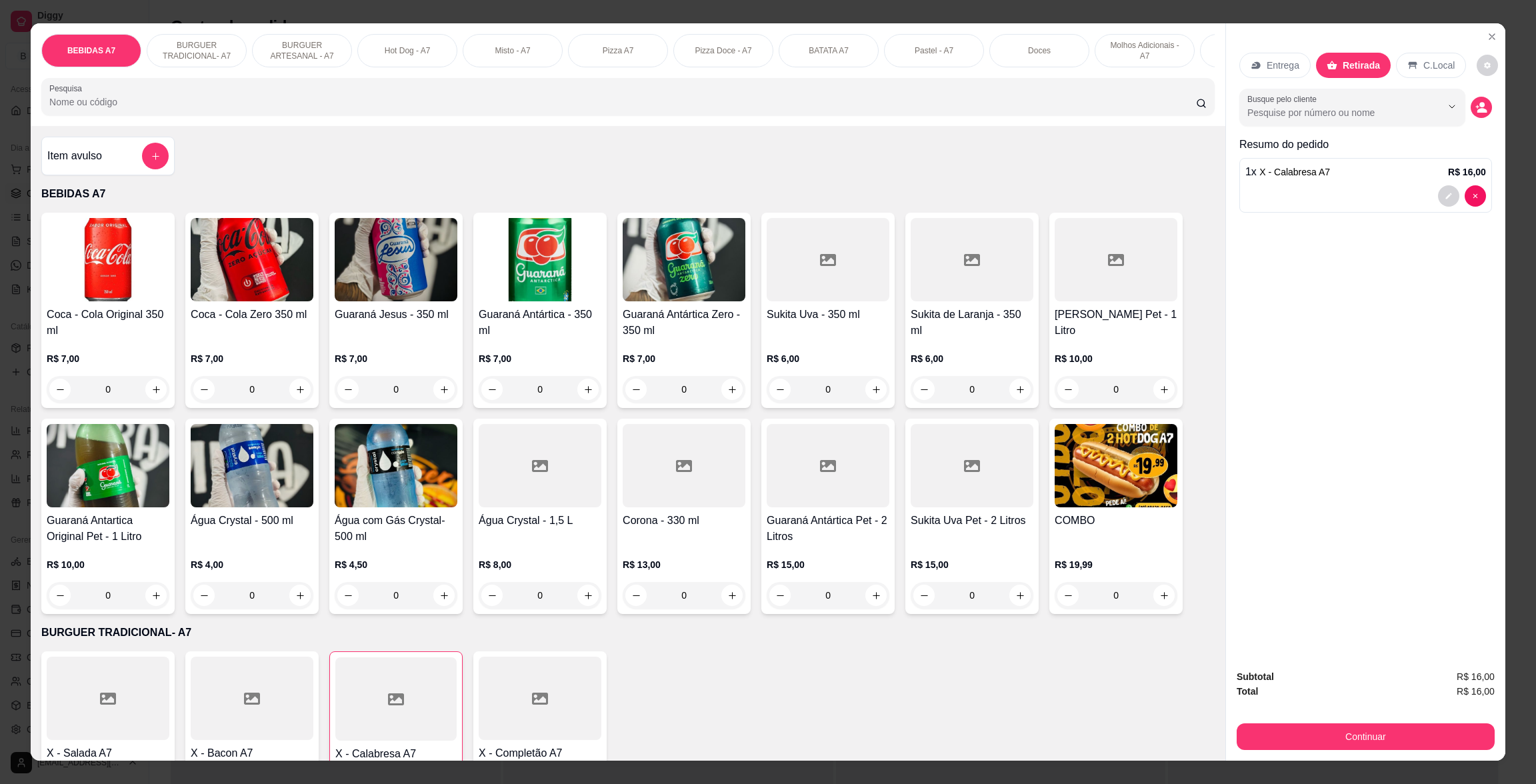
click at [165, 407] on div "Coca - Cola Original 350 ml R$ 7,00 0" at bounding box center [108, 310] width 133 height 195
click at [151, 394] on icon "increase-product-quantity" at bounding box center [156, 390] width 10 height 10
type input "1"
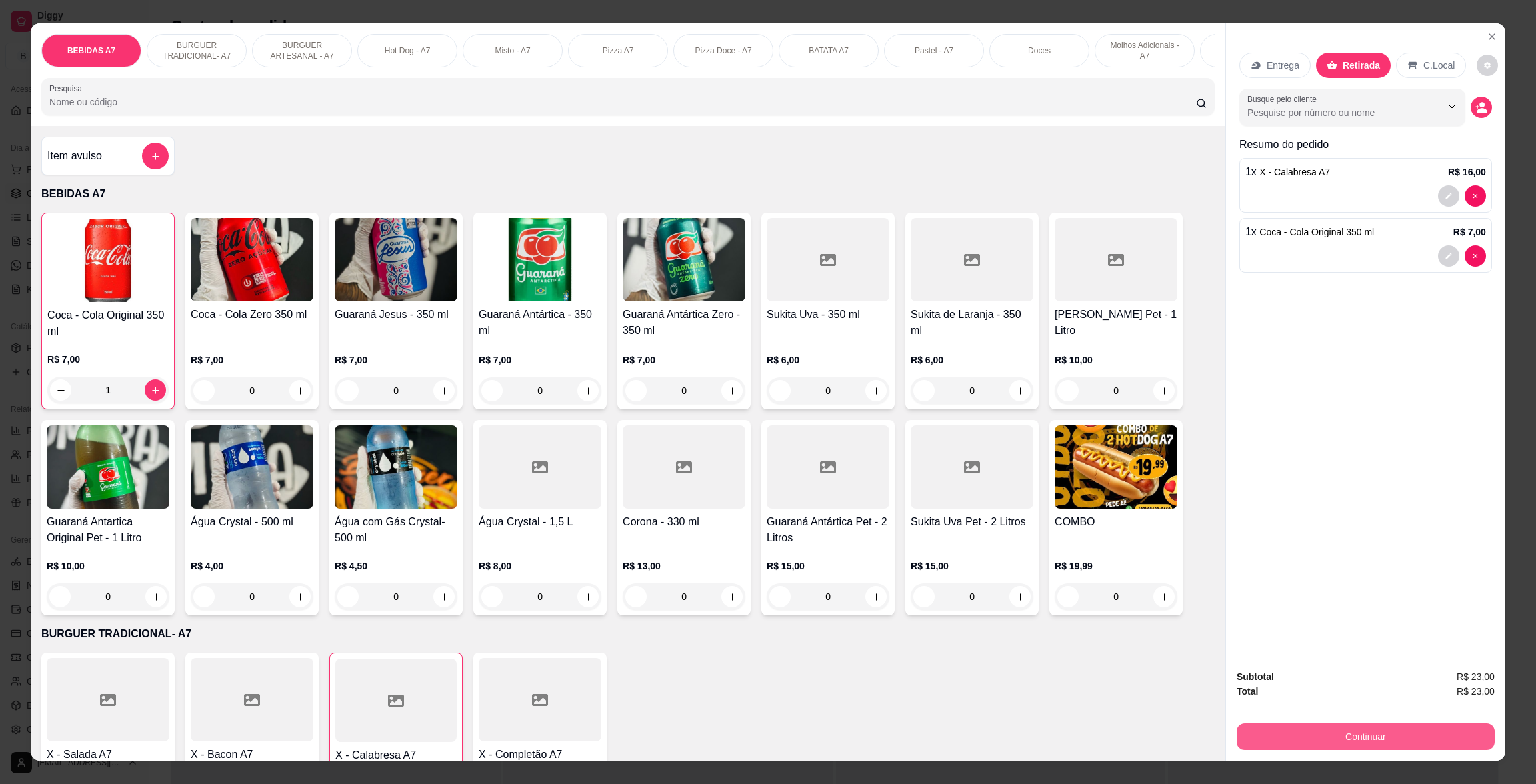
click at [1445, 744] on div "Subtotal R$ 23,00 Total R$ 23,00 Continuar" at bounding box center [1365, 709] width 279 height 102
click at [1447, 731] on button "Continuar" at bounding box center [1365, 736] width 258 height 26
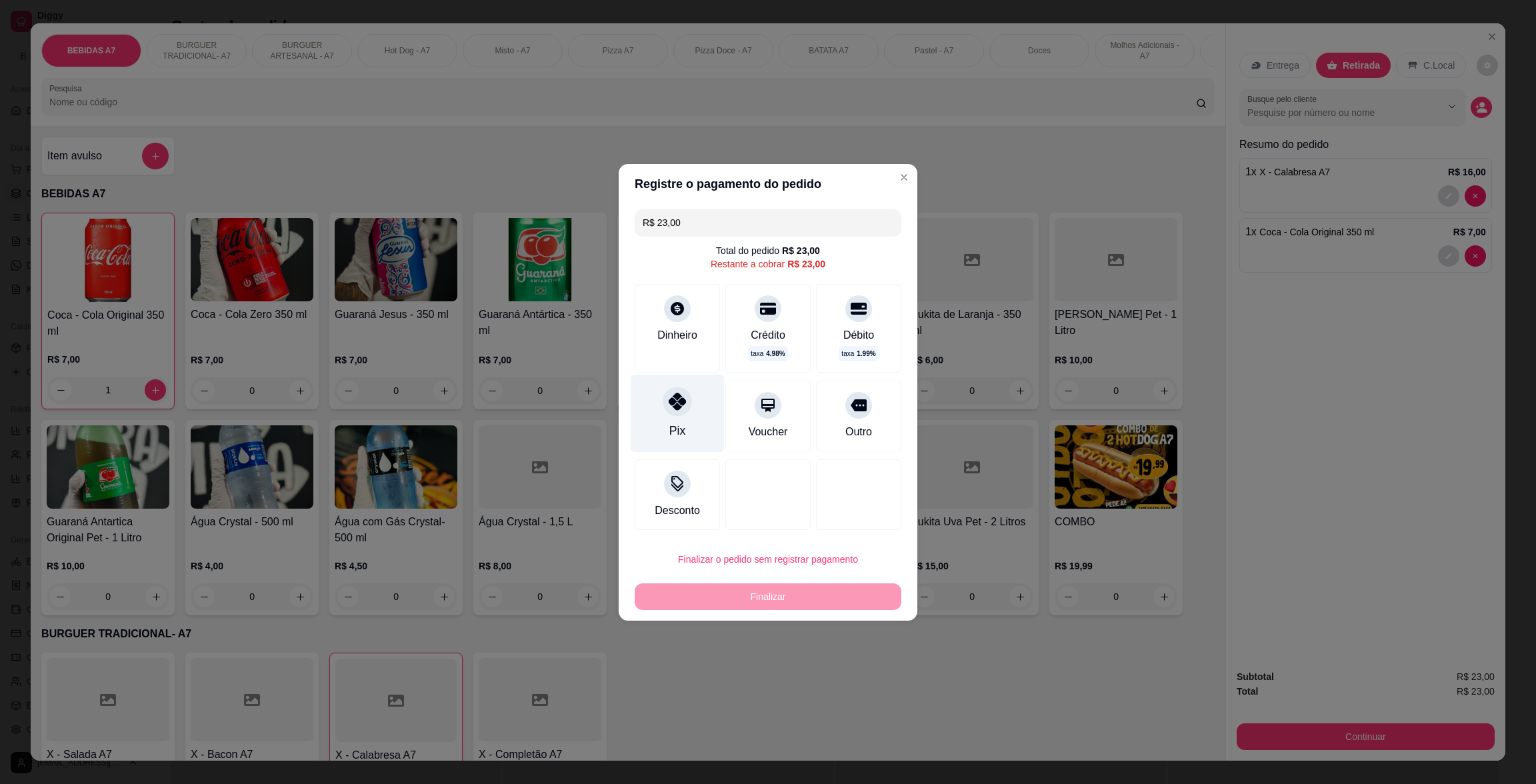
click at [701, 424] on div "Pix" at bounding box center [677, 413] width 94 height 78
type input "R$ 0,00"
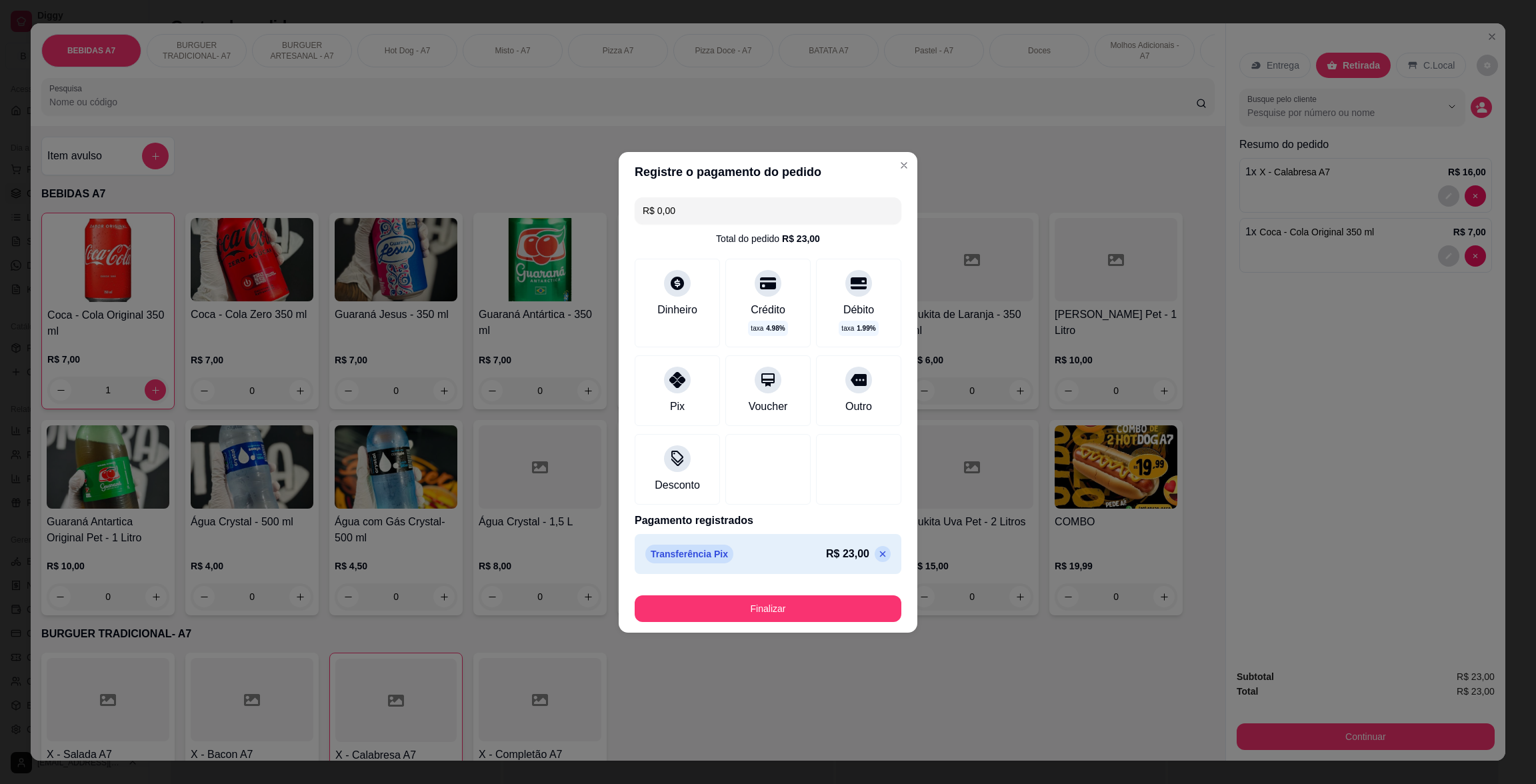
click at [821, 603] on button "Finalizar" at bounding box center [768, 608] width 266 height 26
type input "0"
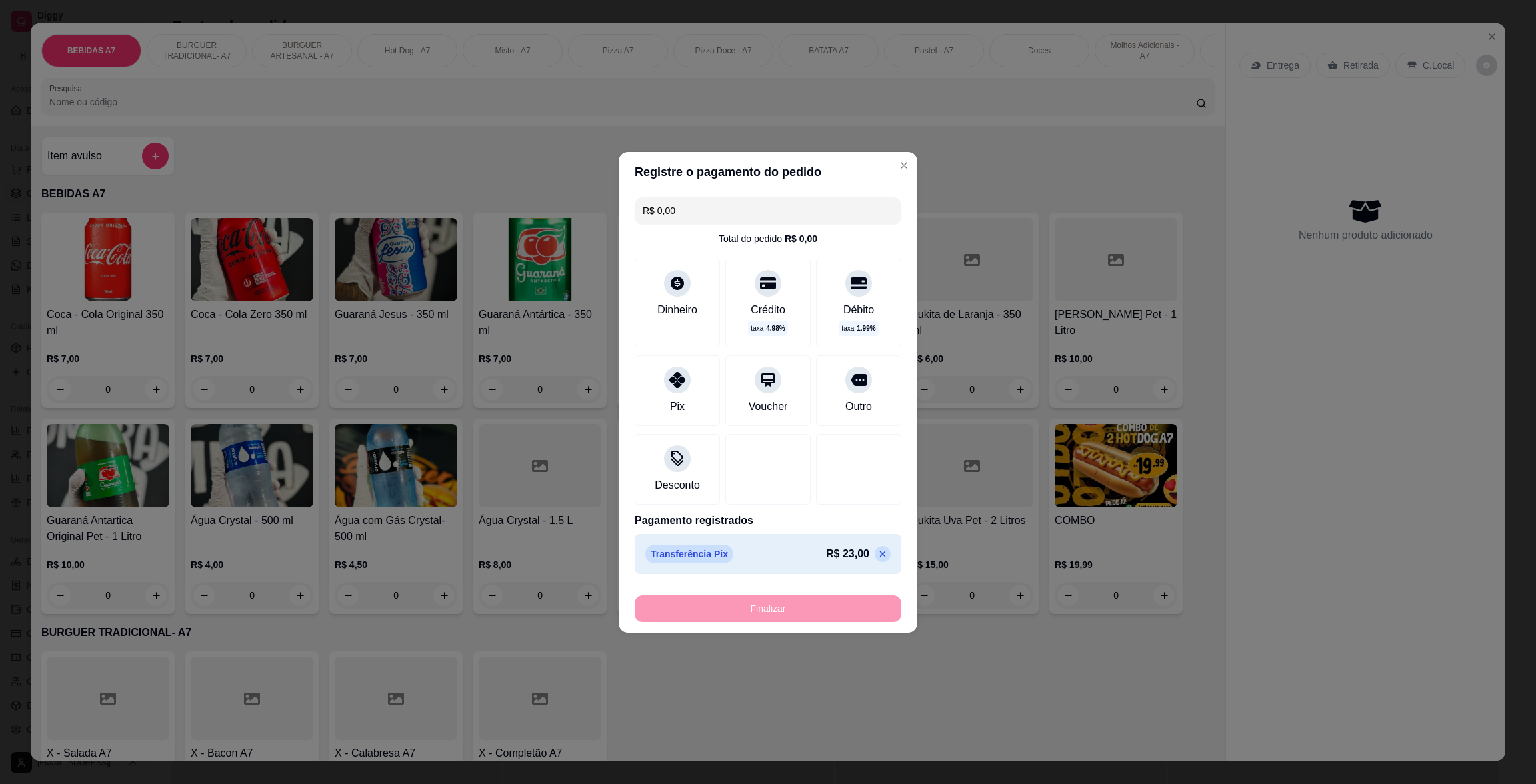
type input "-R$ 23,00"
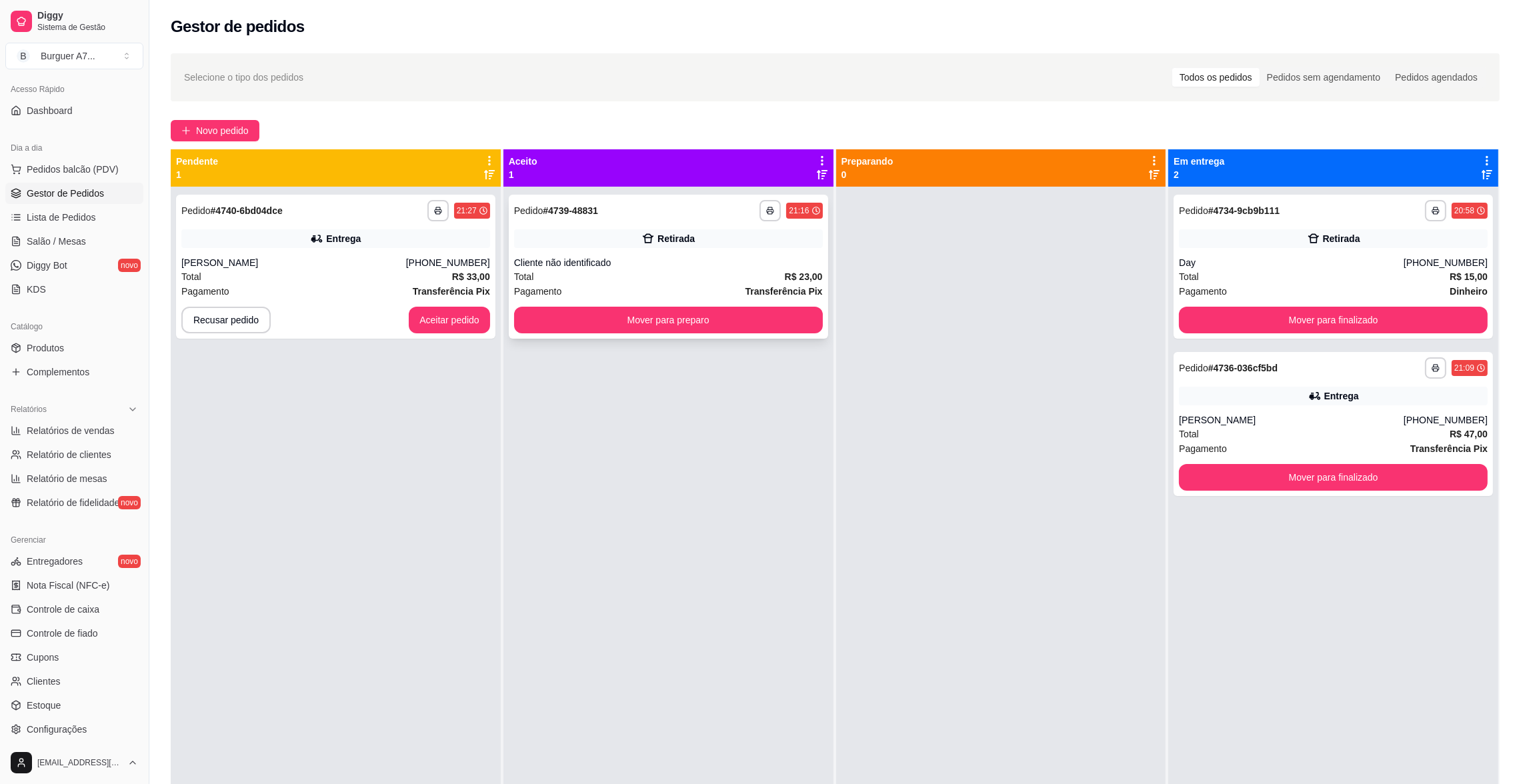
click at [742, 256] on div "Cliente não identificado" at bounding box center [668, 262] width 308 height 14
click at [689, 323] on button "Mover para preparo" at bounding box center [668, 320] width 308 height 26
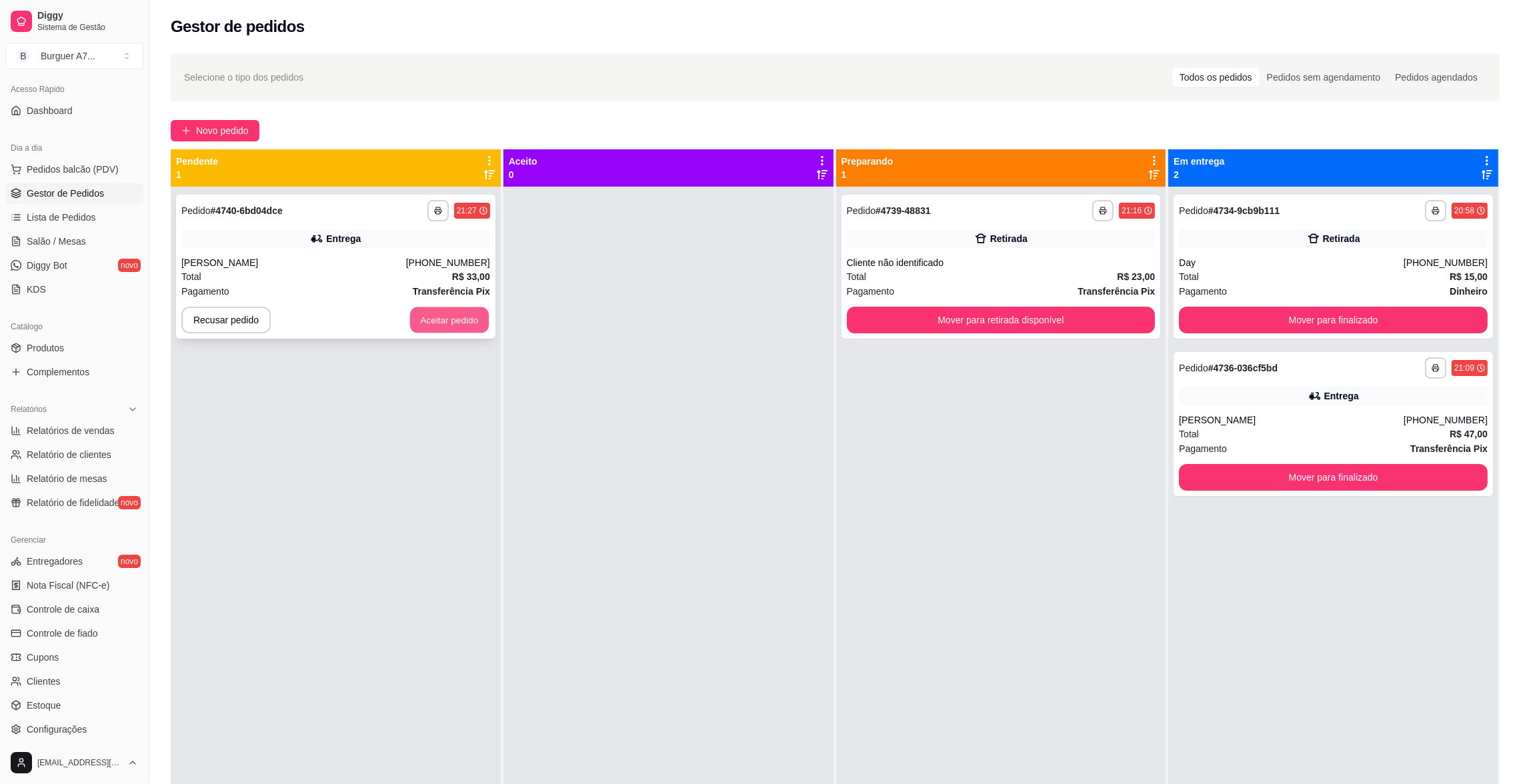
click at [440, 315] on button "Aceitar pedido" at bounding box center [450, 320] width 78 height 26
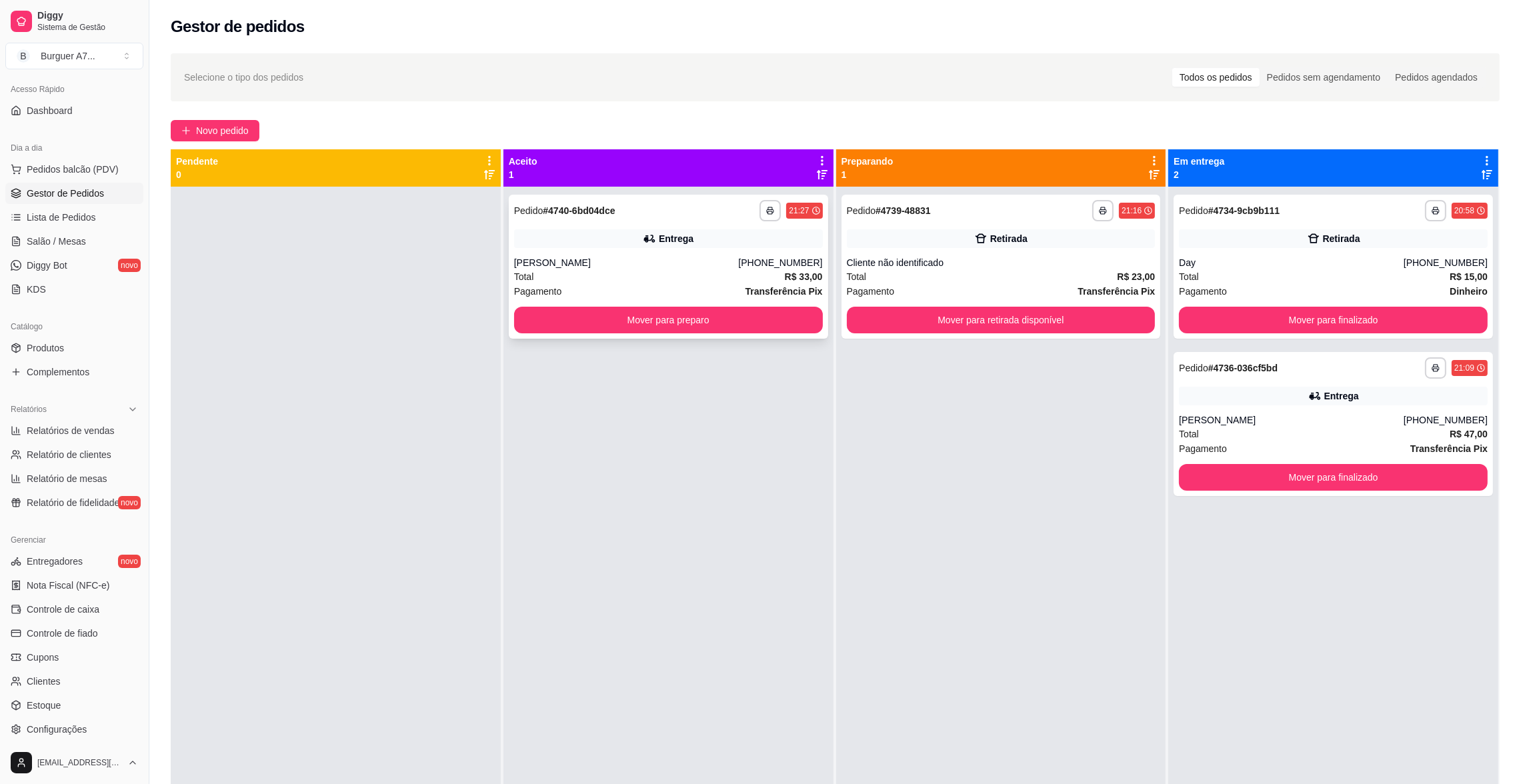
click at [618, 271] on div "Total R$ 33,00" at bounding box center [668, 276] width 308 height 15
click at [692, 315] on button "Mover para preparo" at bounding box center [668, 320] width 308 height 26
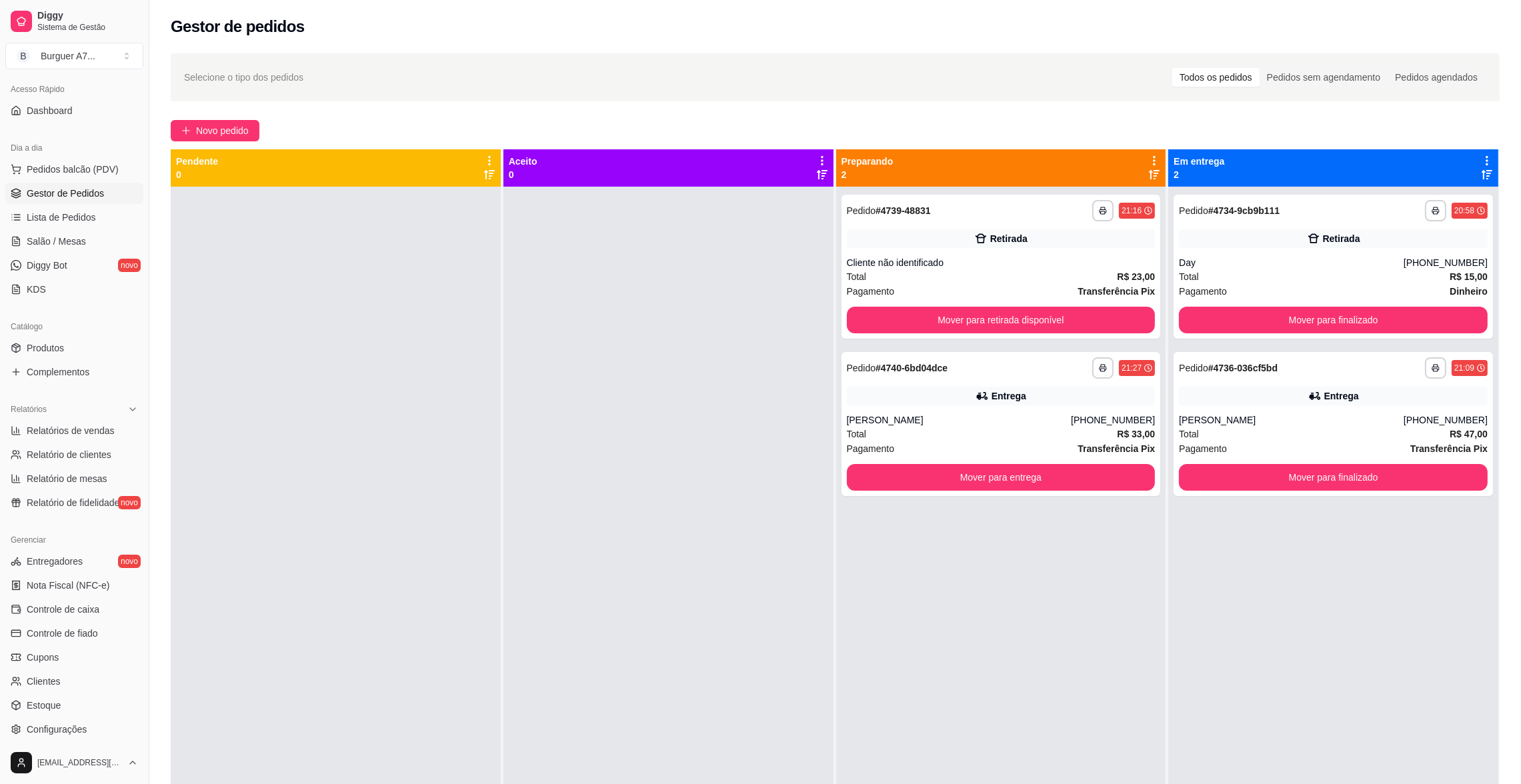
click at [536, 721] on div at bounding box center [668, 578] width 330 height 784
click at [225, 117] on div "**********" at bounding box center [835, 497] width 1371 height 904
click at [225, 118] on div "**********" at bounding box center [835, 497] width 1371 height 904
click at [222, 125] on span "Novo pedido" at bounding box center [222, 130] width 53 height 15
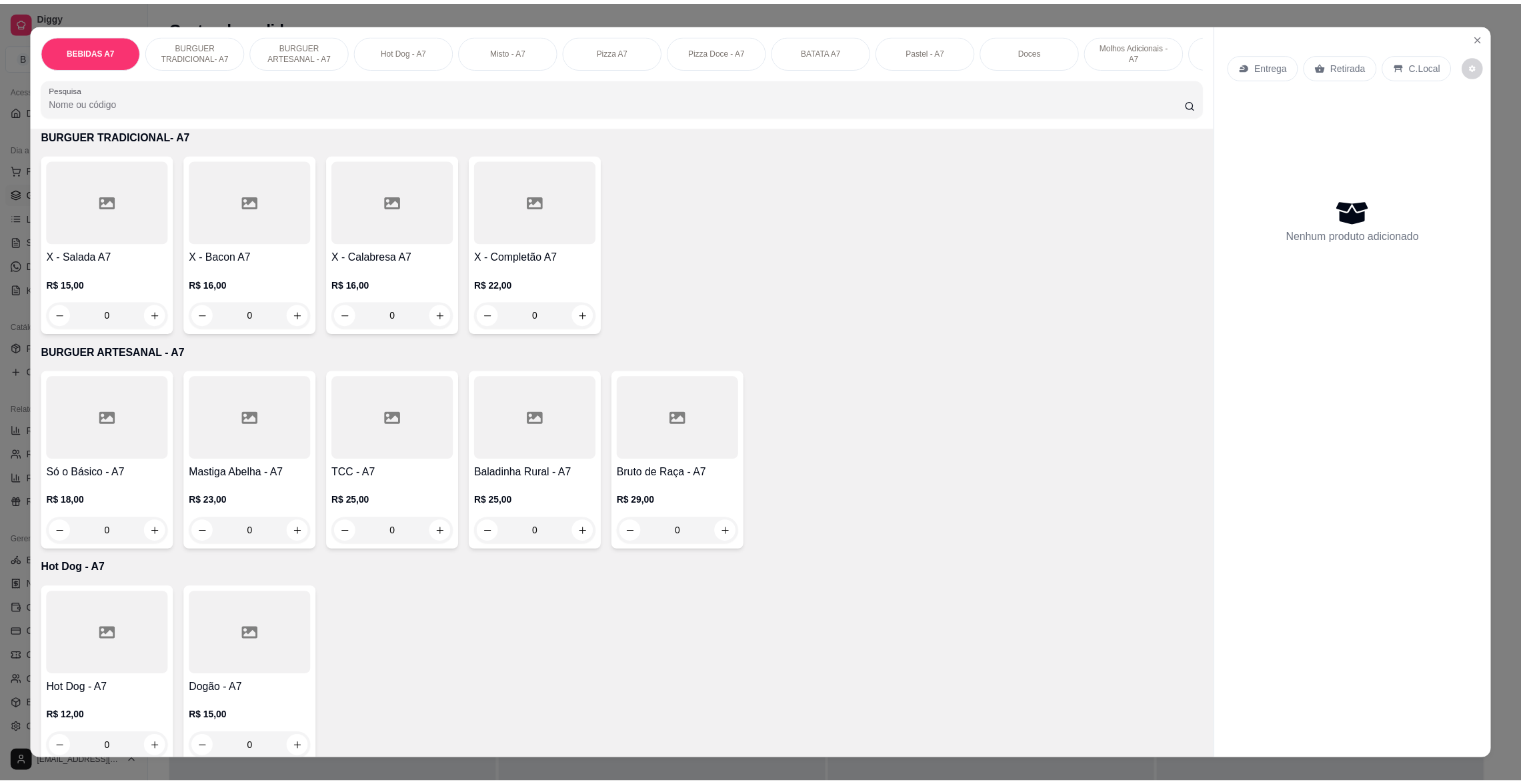
scroll to position [499, 0]
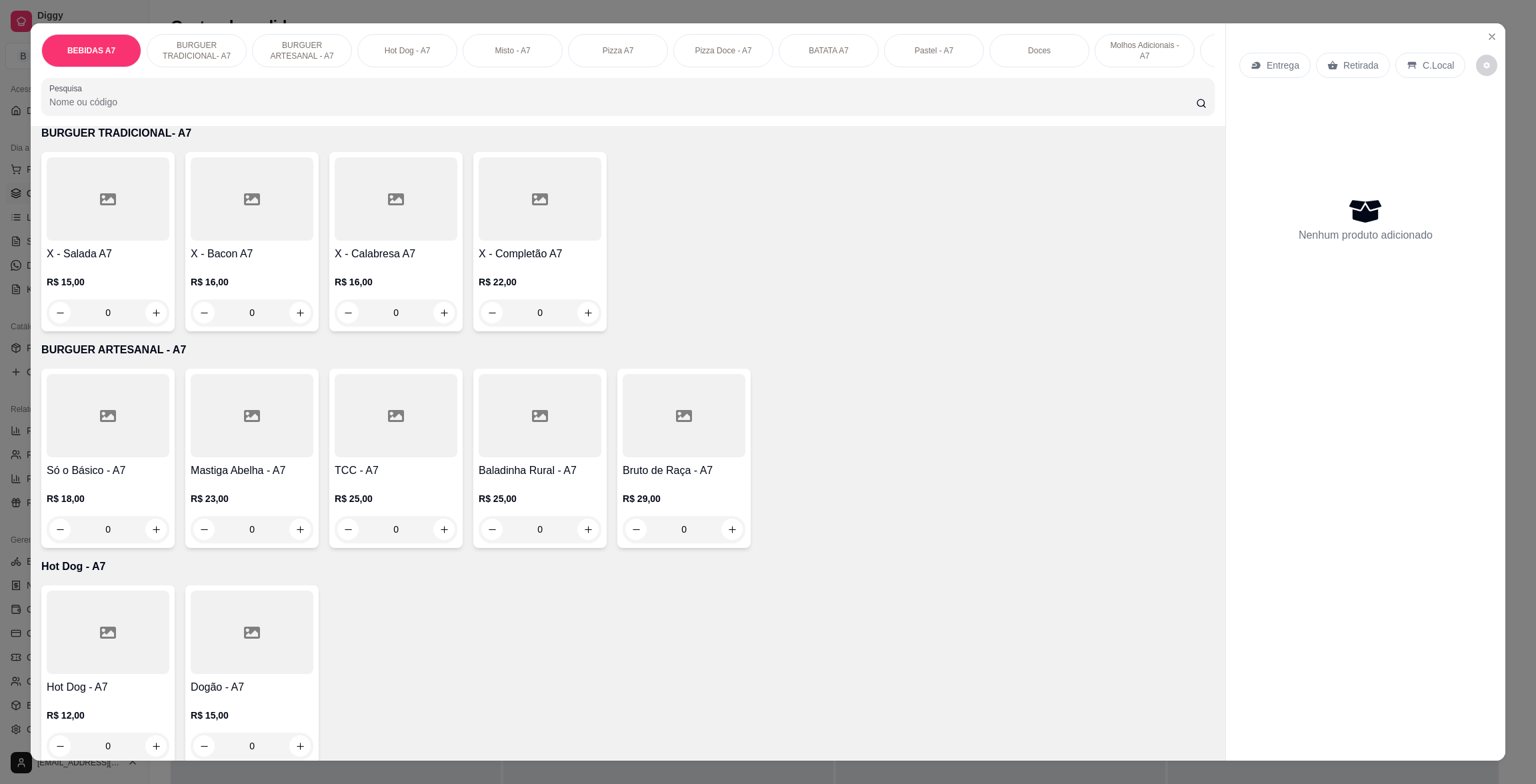
click at [71, 279] on div "R$ 15,00 0" at bounding box center [108, 294] width 122 height 64
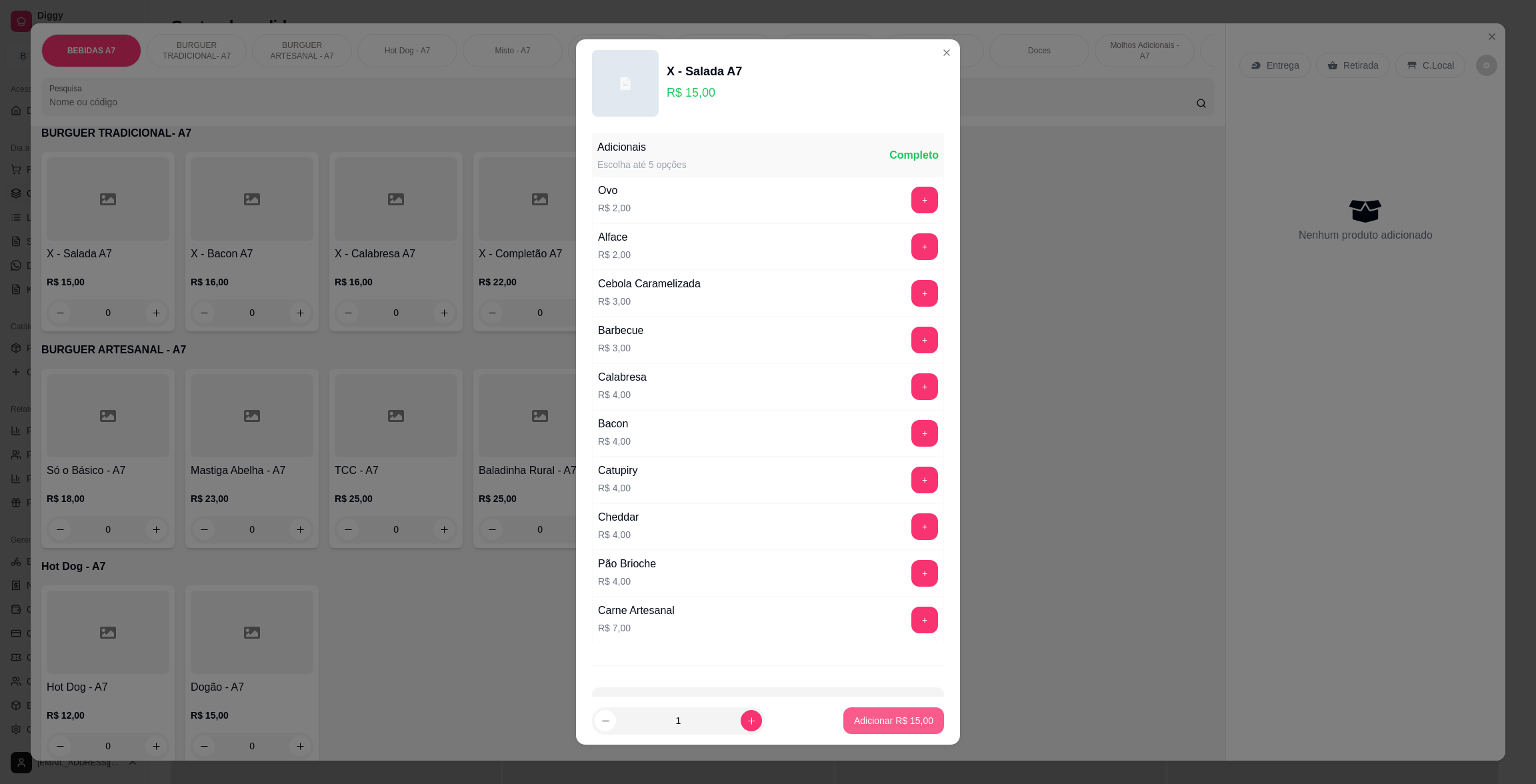
click at [893, 721] on p "Adicionar R$ 15,00" at bounding box center [893, 720] width 79 height 14
type input "1"
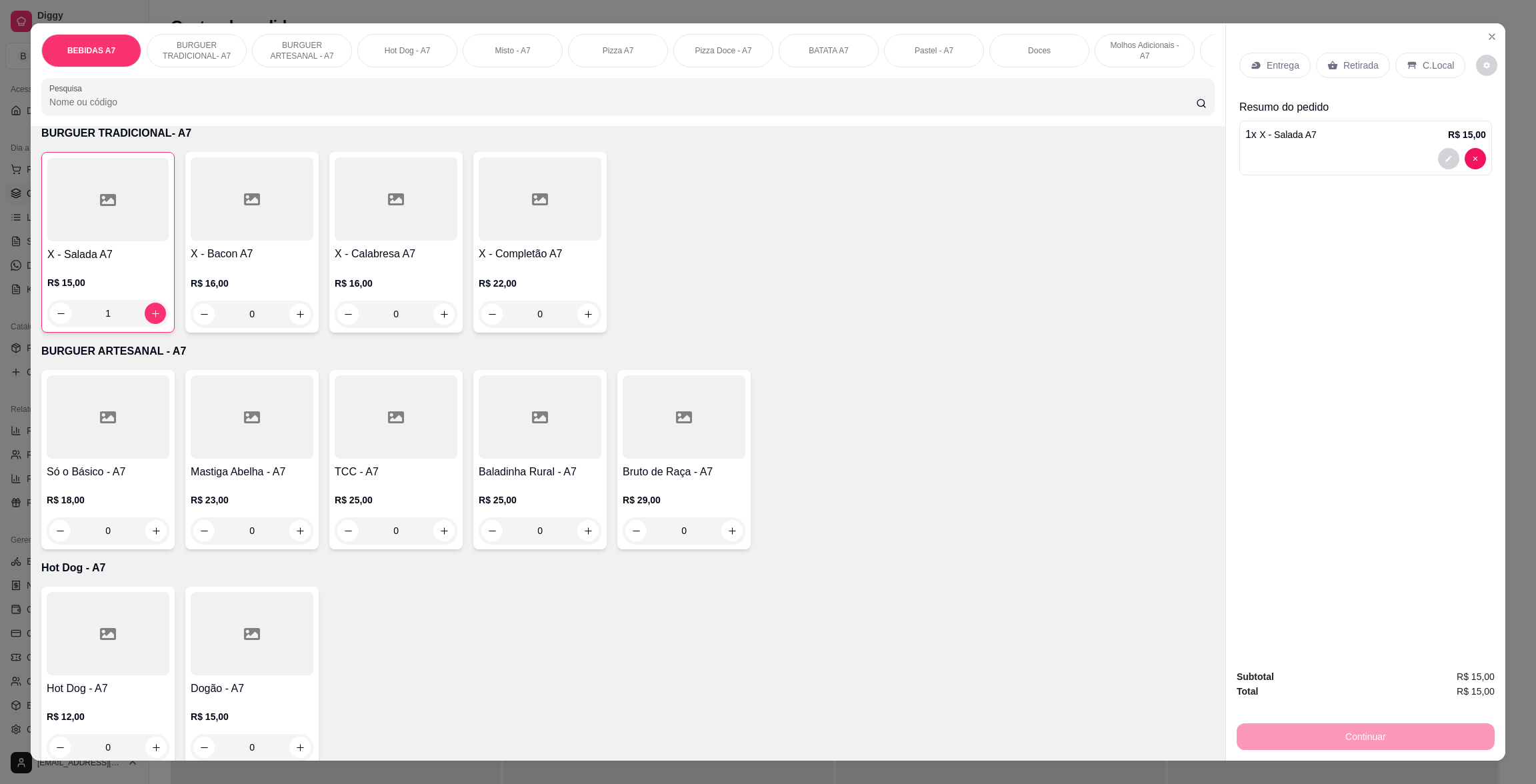
click at [1363, 73] on div "Retirada" at bounding box center [1353, 66] width 74 height 26
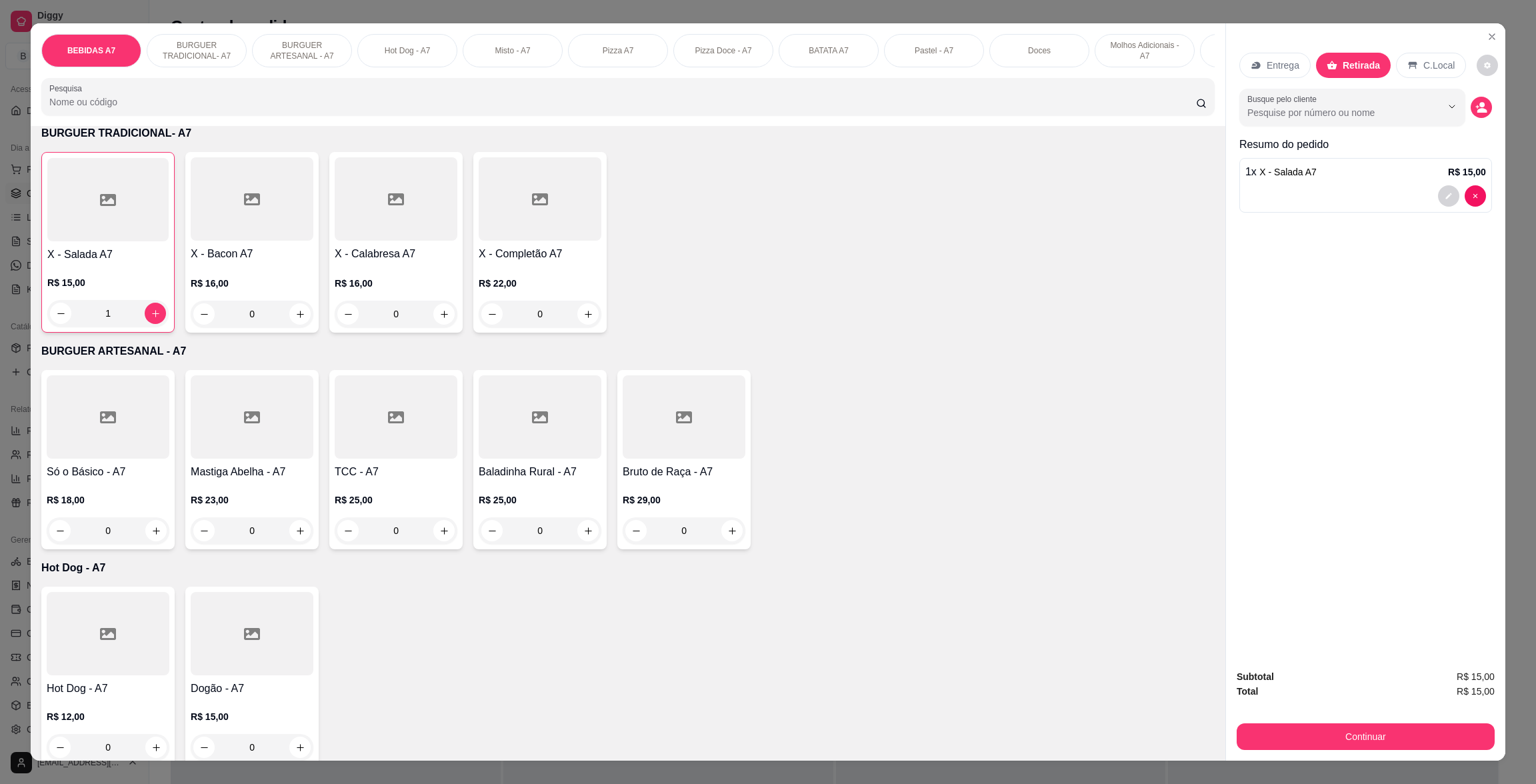
click at [1414, 750] on div "Subtotal R$ 15,00 Total R$ 15,00 Continuar" at bounding box center [1365, 709] width 279 height 102
click at [1416, 735] on button "Continuar" at bounding box center [1365, 736] width 258 height 26
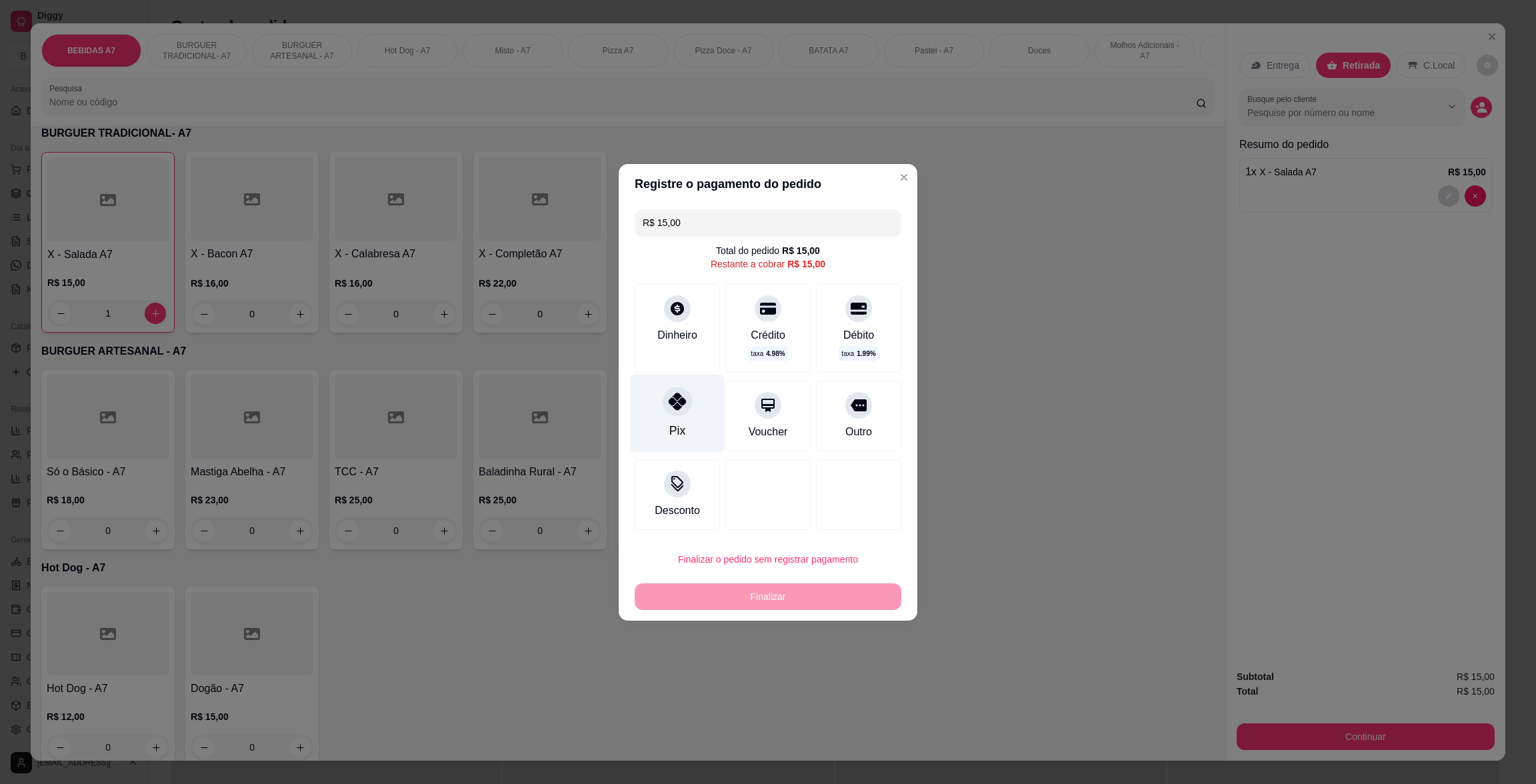
click at [683, 399] on div at bounding box center [676, 401] width 29 height 29
type input "R$ 0,00"
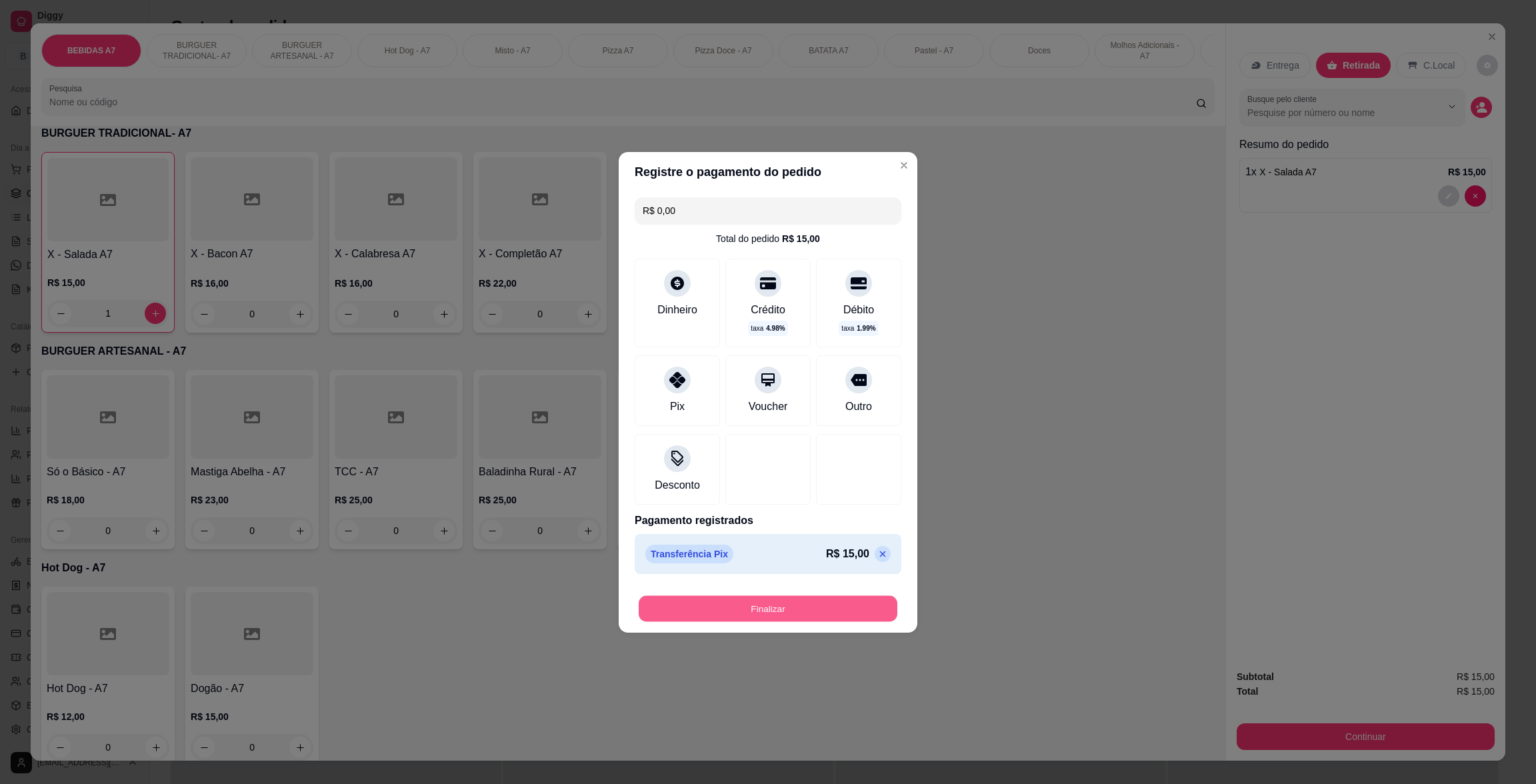
click at [770, 617] on button "Finalizar" at bounding box center [768, 608] width 258 height 26
type input "0"
type input "-R$ 15,00"
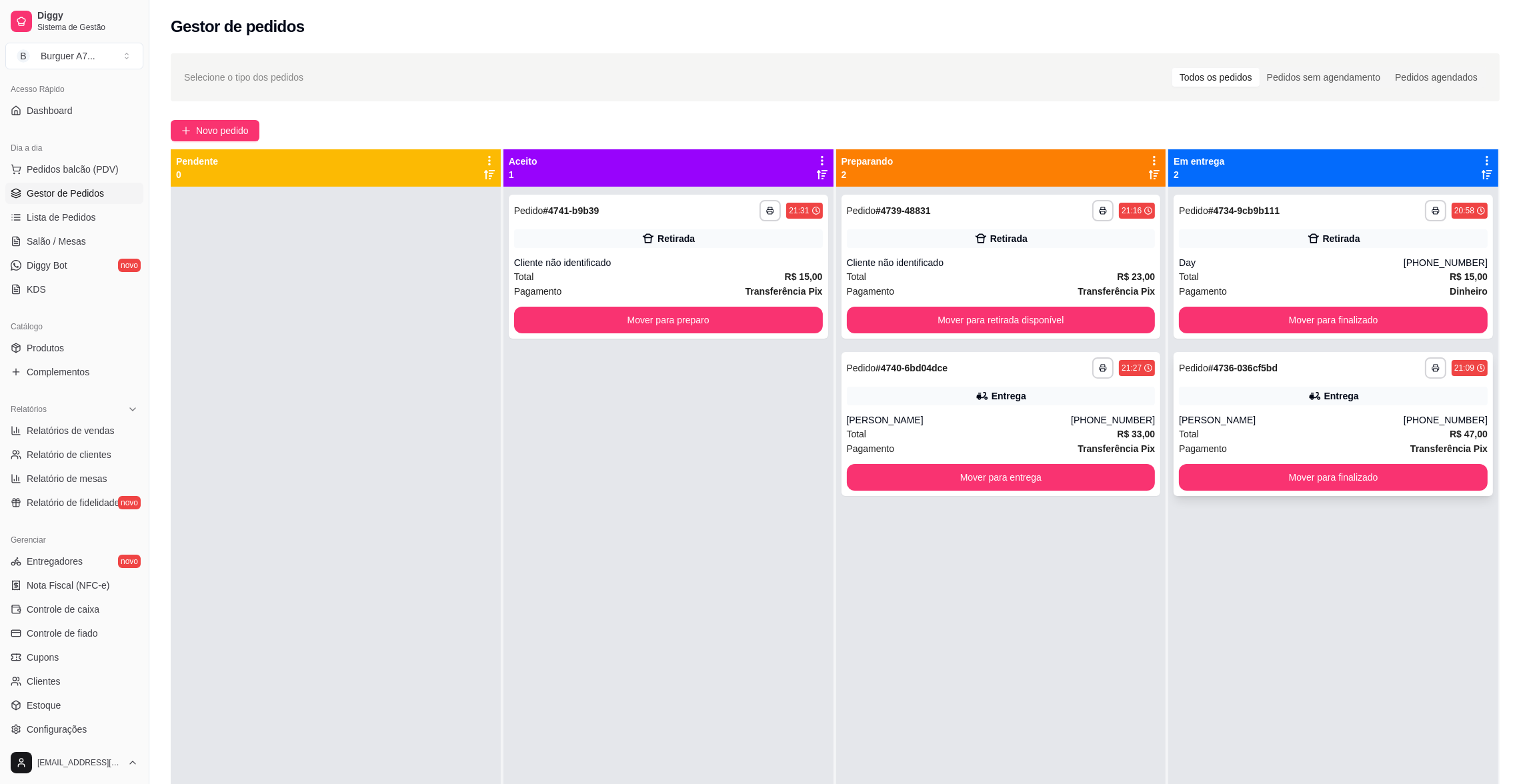
click at [1227, 375] on div "**********" at bounding box center [1333, 368] width 308 height 21
click at [732, 325] on button "Mover para preparo" at bounding box center [668, 320] width 299 height 26
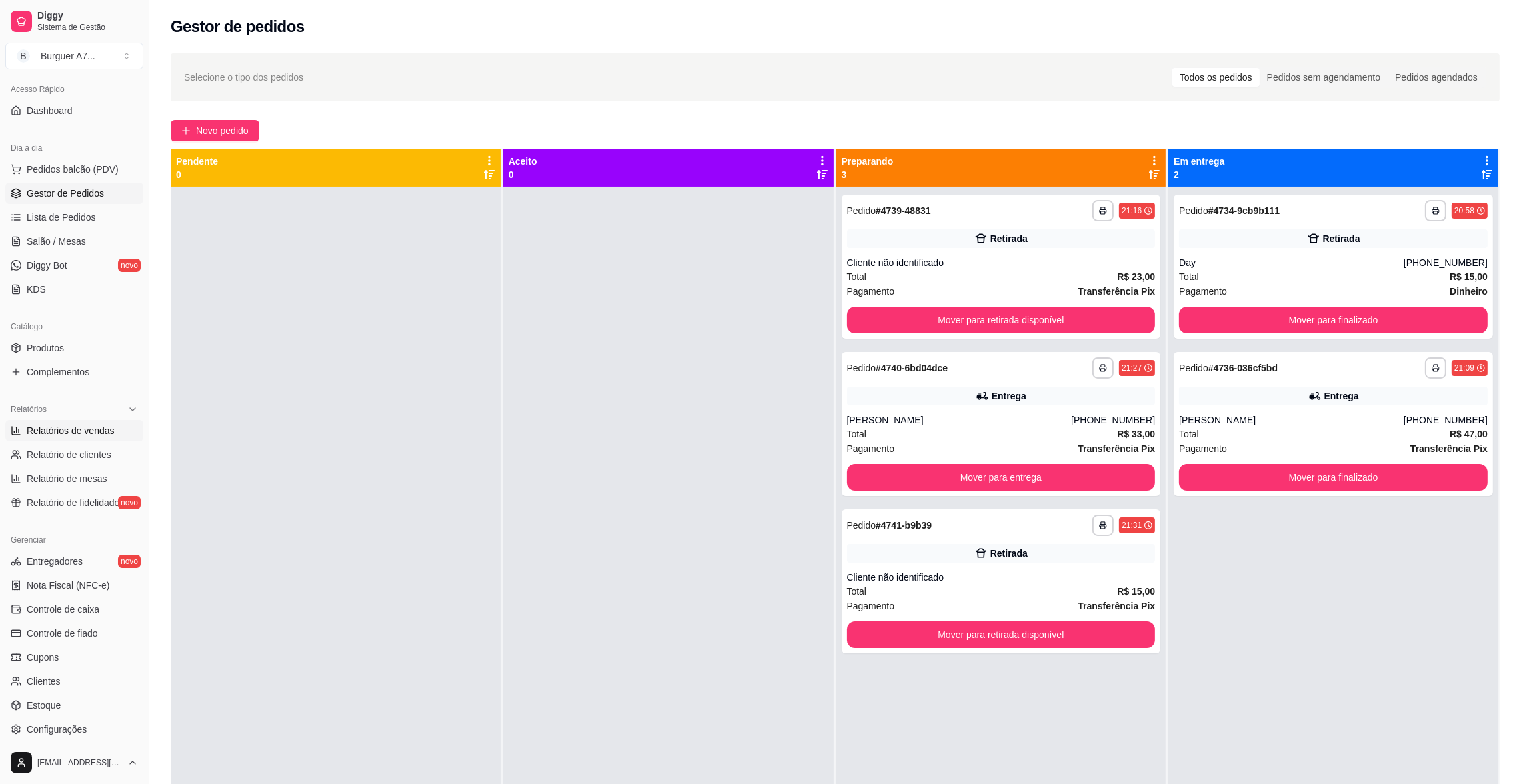
click at [95, 429] on span "Relatórios de vendas" at bounding box center [71, 430] width 88 height 14
select select "ALL"
select select "0"
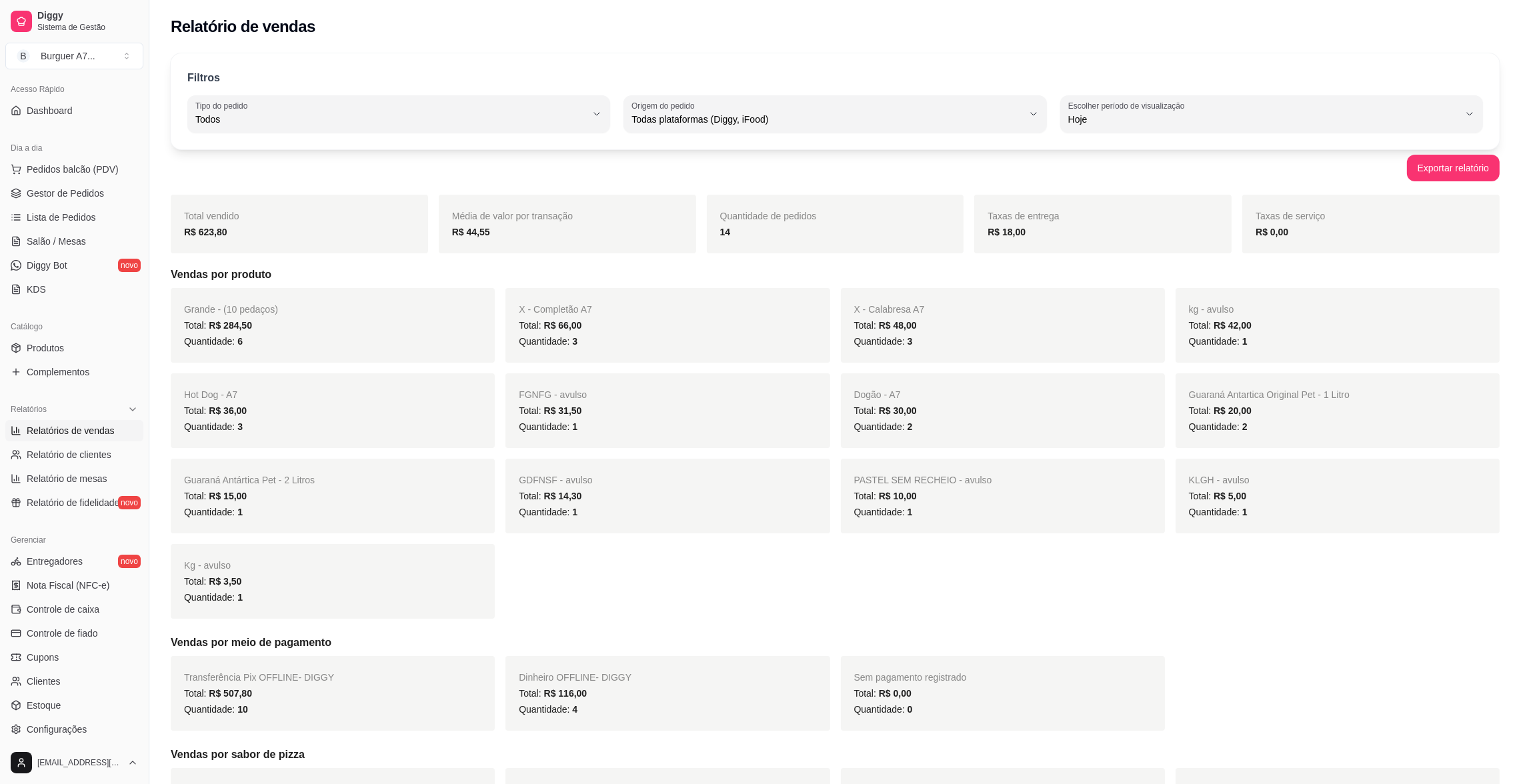
click at [128, 189] on div "Dia a dia Pedidos balcão (PDV) Gestor de Pedidos Lista de Pedidos Salão / Mesas…" at bounding box center [74, 218] width 149 height 173
click at [111, 189] on link "Gestor de Pedidos" at bounding box center [74, 193] width 138 height 21
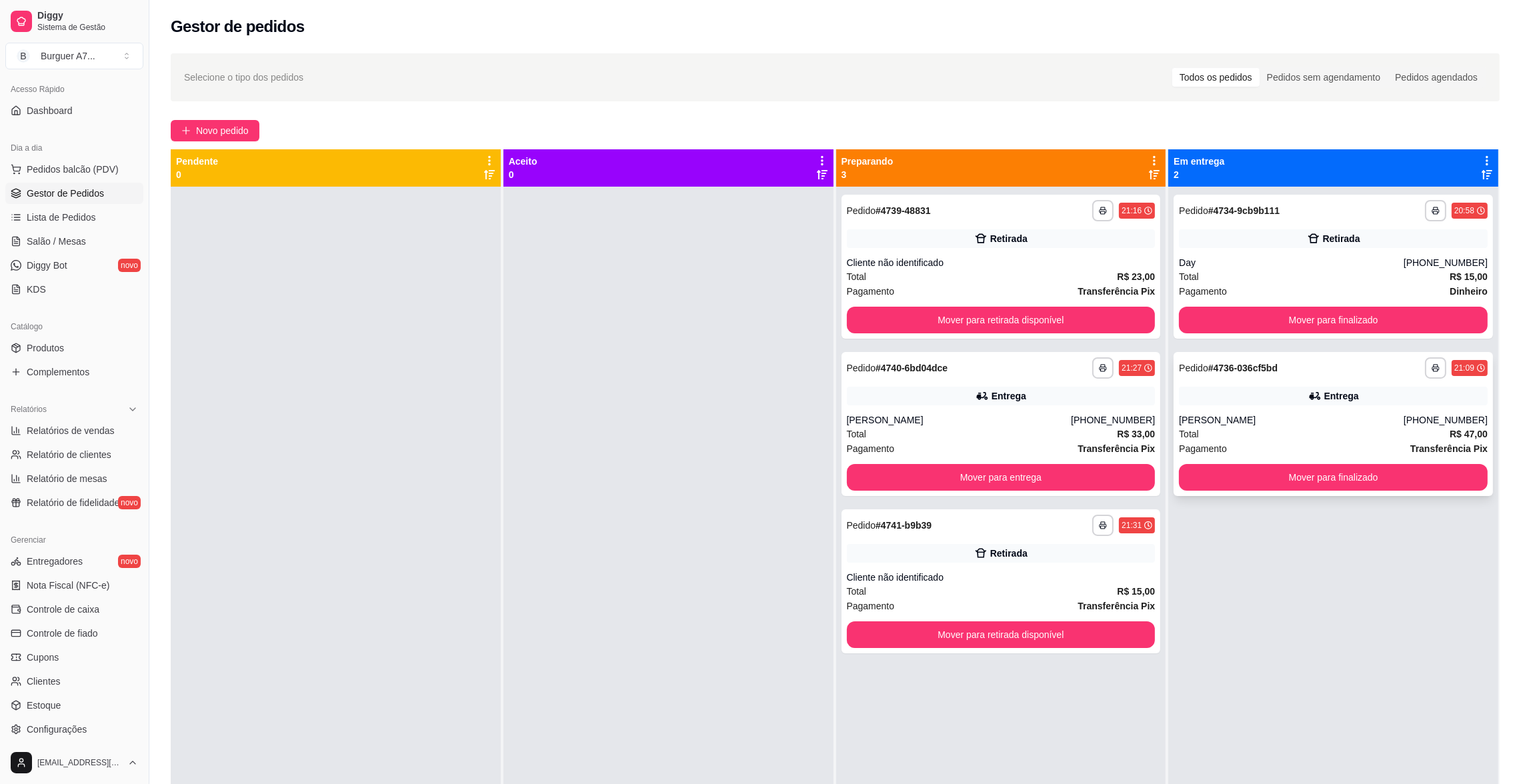
click at [1359, 423] on div "[PERSON_NAME]" at bounding box center [1291, 419] width 224 height 14
click at [1401, 477] on button "Mover para finalizado" at bounding box center [1333, 476] width 308 height 26
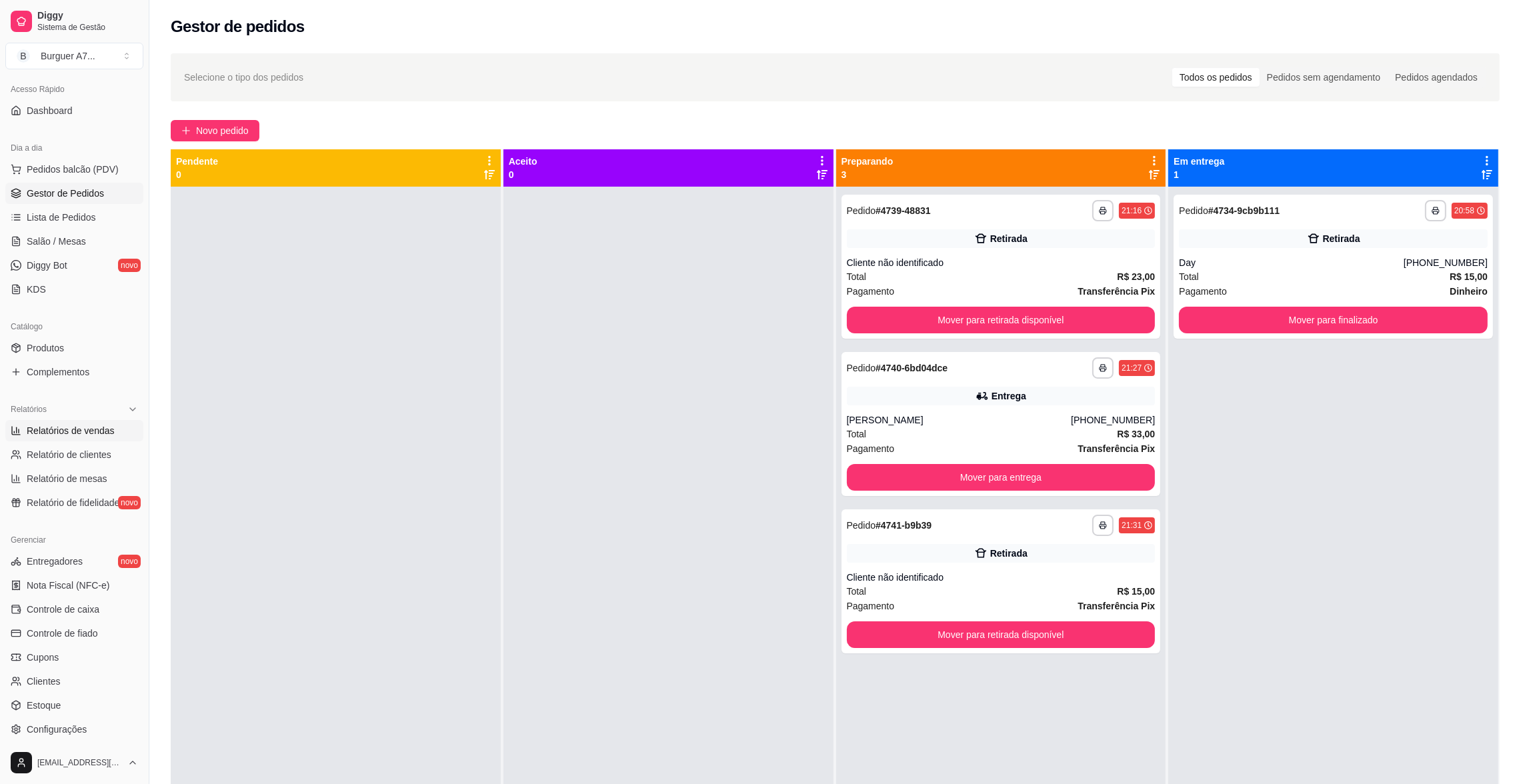
click at [109, 426] on span "Relatórios de vendas" at bounding box center [71, 430] width 88 height 14
select select "ALL"
select select "0"
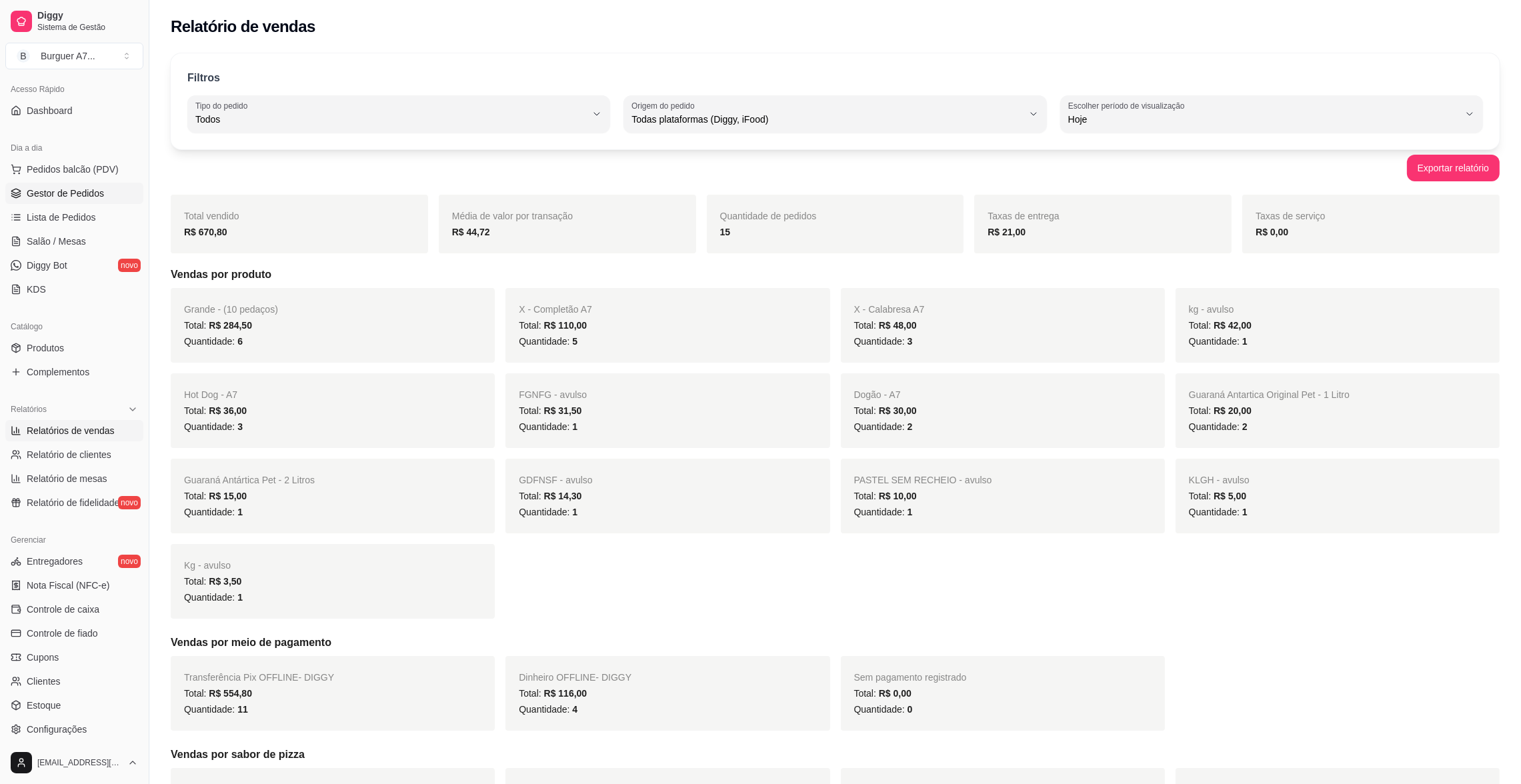
click at [100, 194] on span "Gestor de Pedidos" at bounding box center [65, 193] width 78 height 14
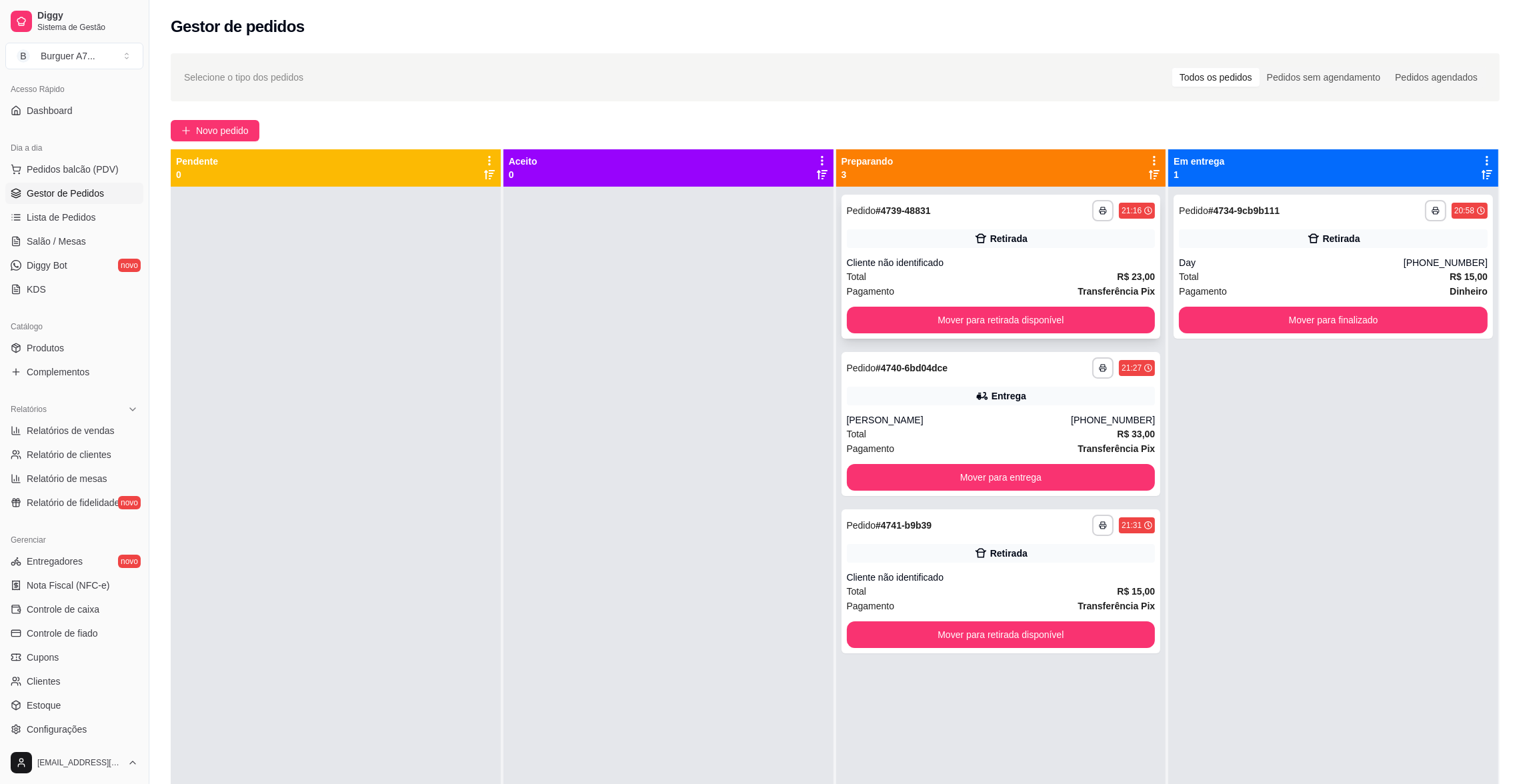
click at [894, 266] on div "Cliente não identificado" at bounding box center [1001, 262] width 308 height 14
click at [1065, 299] on div "**********" at bounding box center [1001, 266] width 319 height 144
click at [1068, 310] on button "Mover para retirada disponível" at bounding box center [1001, 320] width 308 height 26
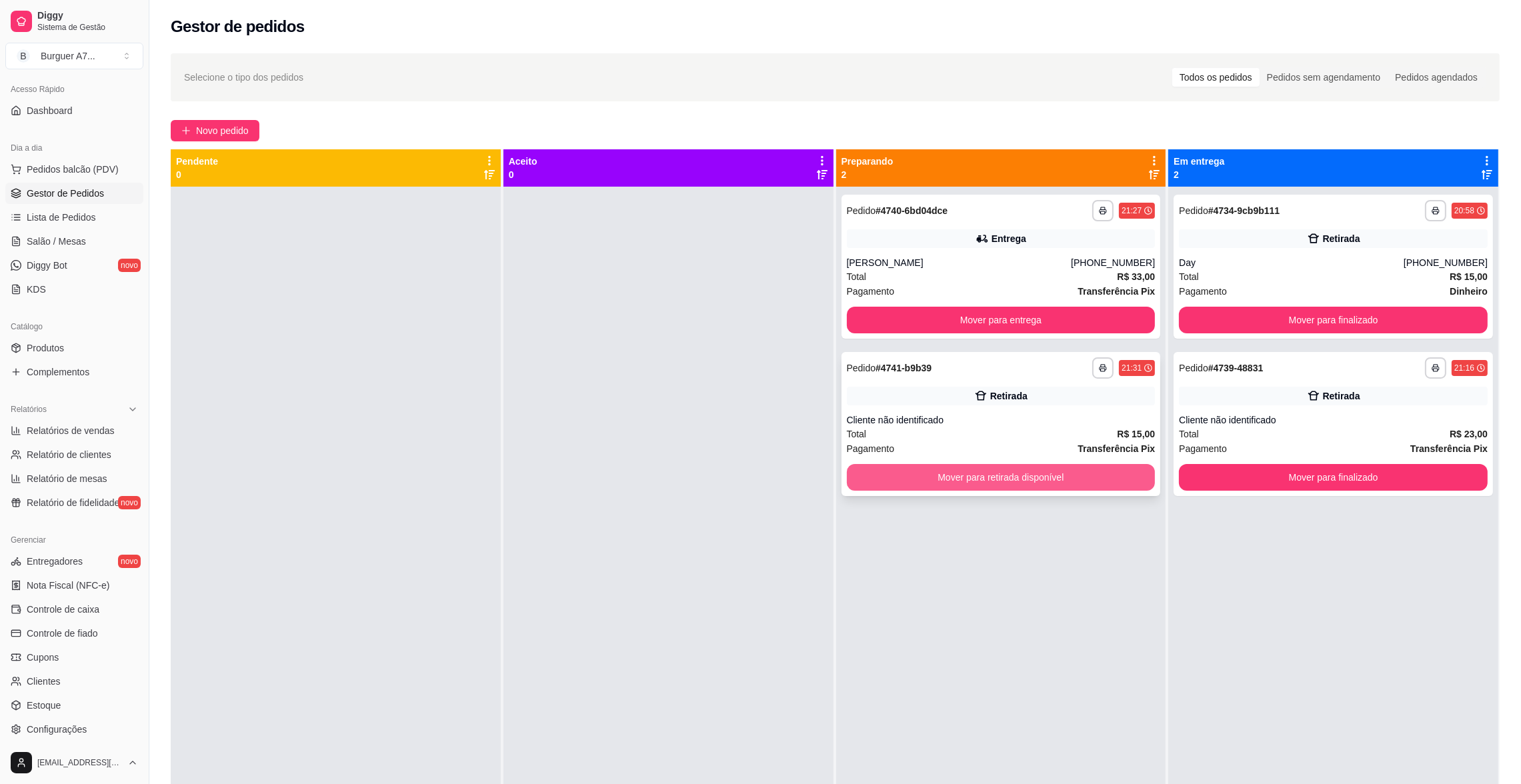
click at [1130, 471] on button "Mover para retirada disponível" at bounding box center [1001, 476] width 308 height 26
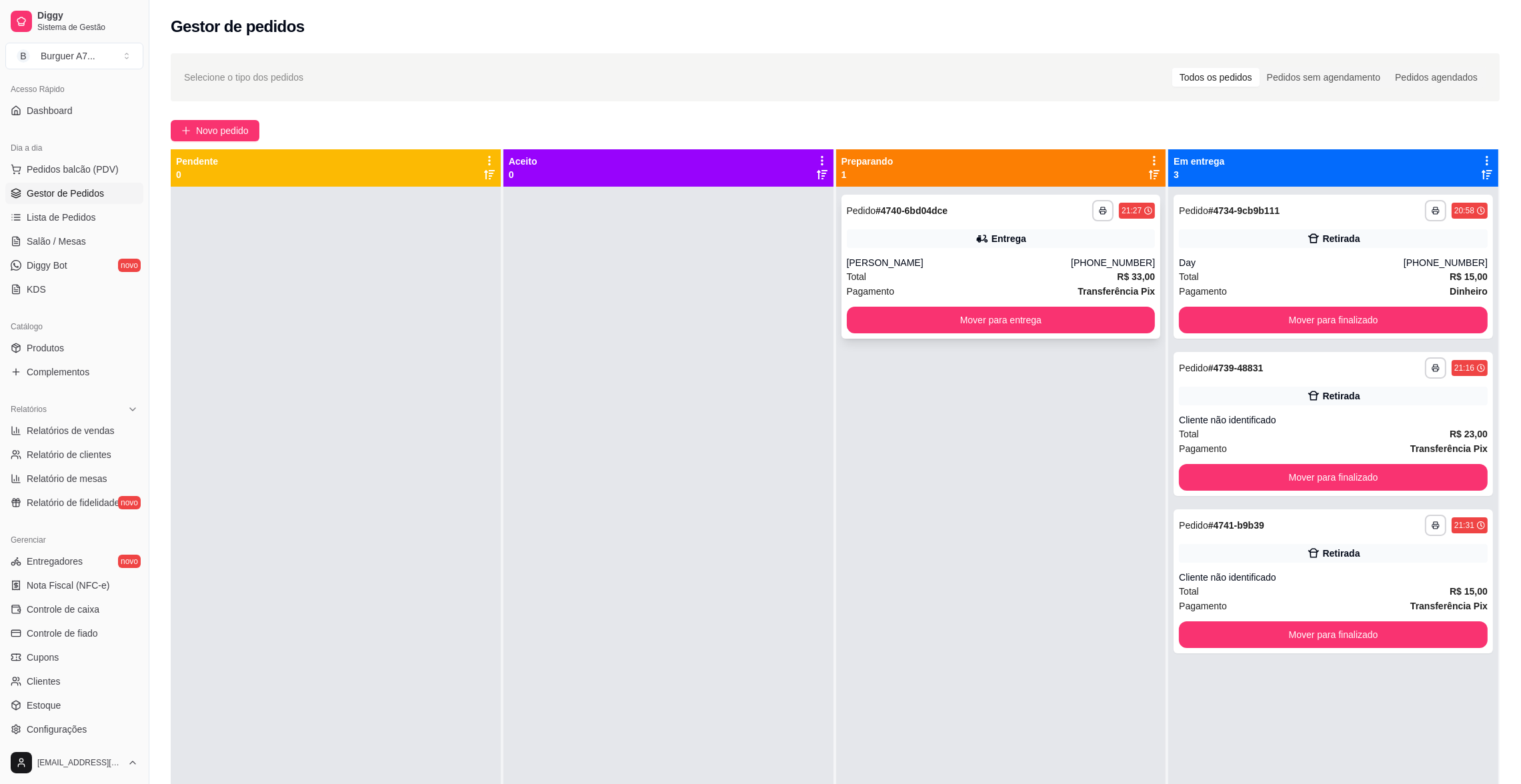
click at [1044, 270] on div "Total R$ 33,00" at bounding box center [1001, 276] width 308 height 15
click at [46, 427] on span "Relatórios de vendas" at bounding box center [71, 430] width 88 height 14
select select "ALL"
select select "0"
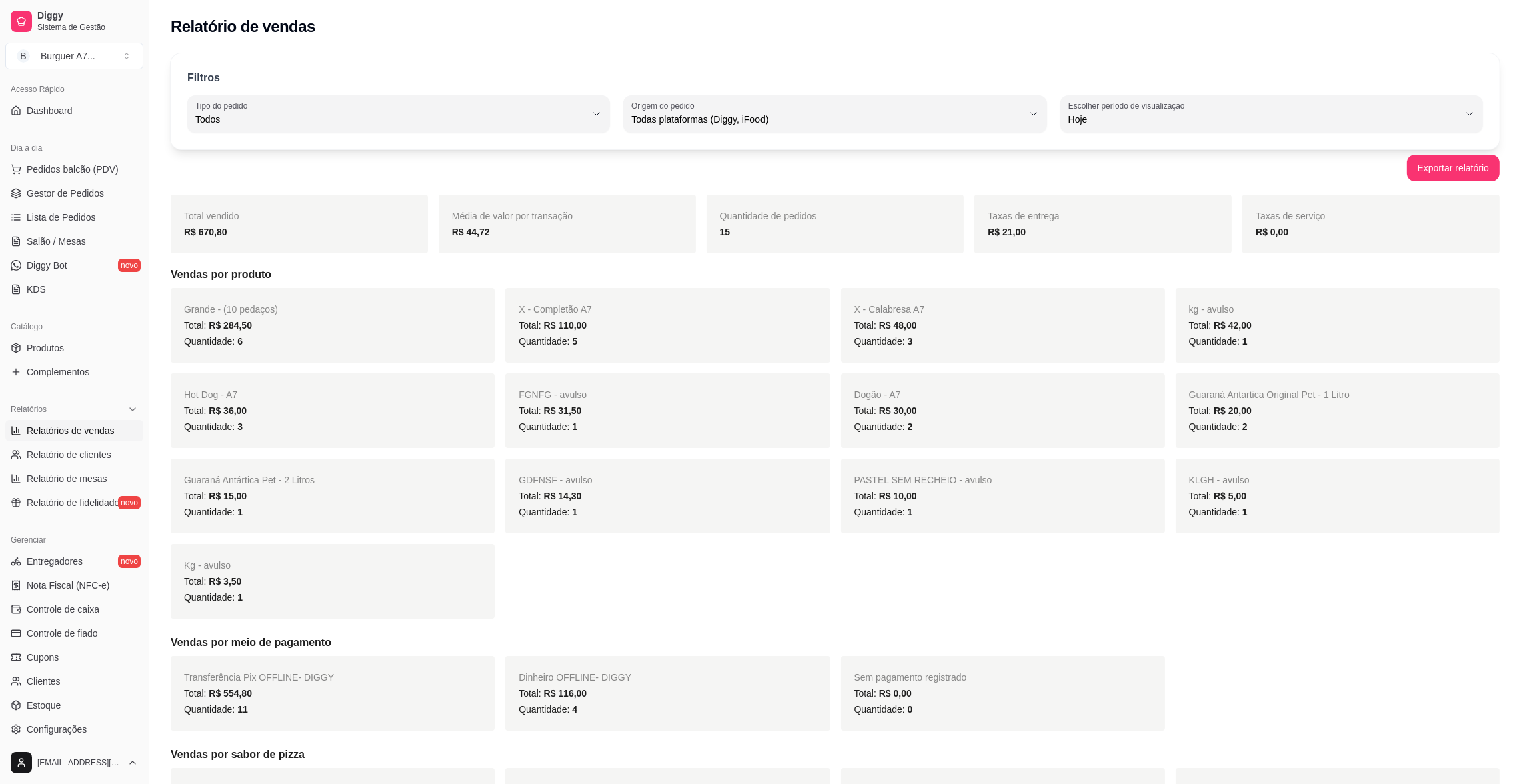
click at [107, 204] on ul "Pedidos balcão (PDV) Gestor de Pedidos Lista de Pedidos Salão / Mesas Diggy Bot…" at bounding box center [74, 229] width 138 height 141
click at [105, 193] on link "Gestor de Pedidos" at bounding box center [74, 193] width 138 height 21
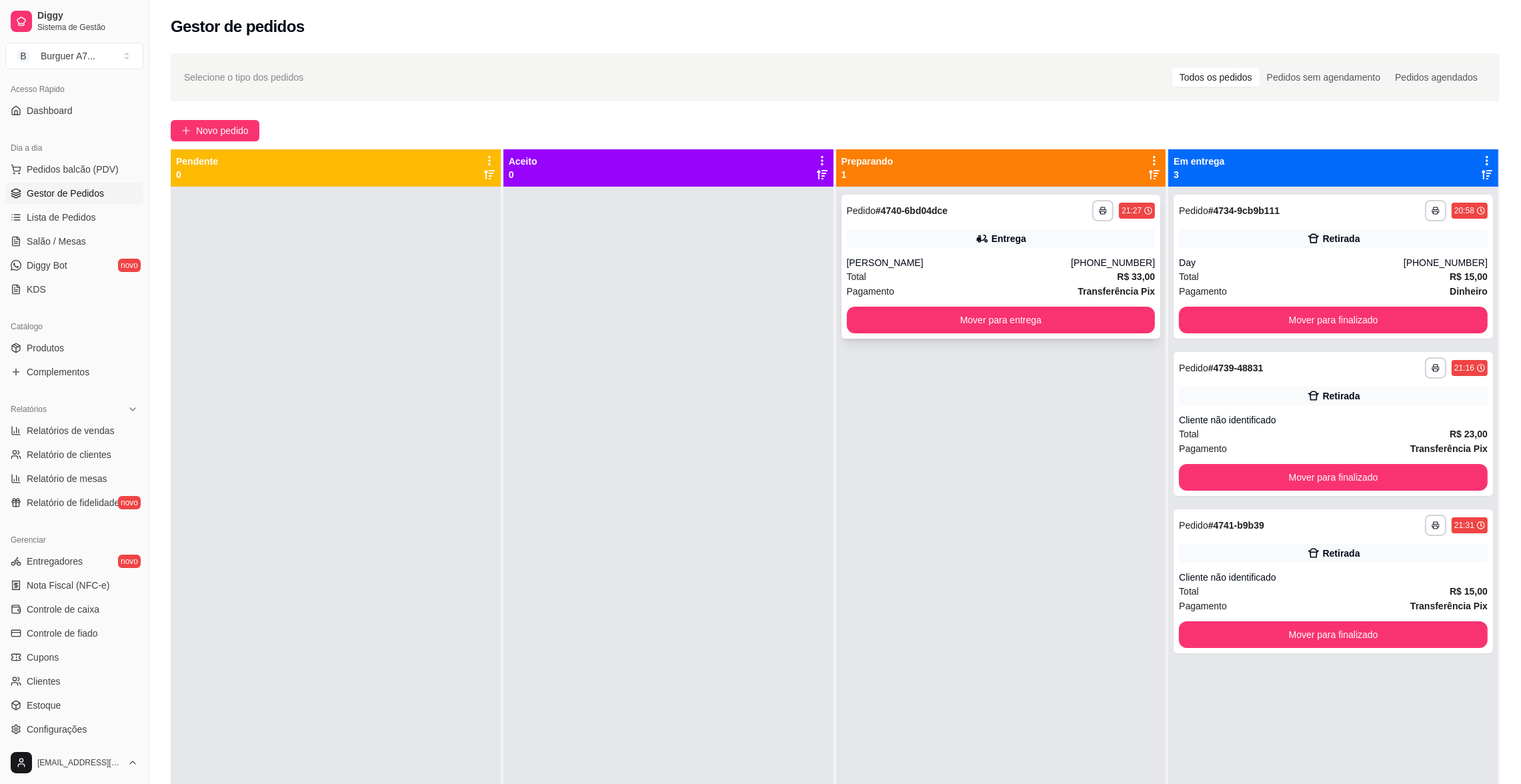
click at [962, 263] on div "[PERSON_NAME]" at bounding box center [959, 262] width 224 height 14
click at [1307, 432] on div "Total R$ 23,00" at bounding box center [1333, 434] width 308 height 15
click at [1339, 401] on div "Retirada" at bounding box center [1341, 396] width 37 height 14
click at [55, 429] on span "Relatórios de vendas" at bounding box center [71, 430] width 88 height 14
select select "ALL"
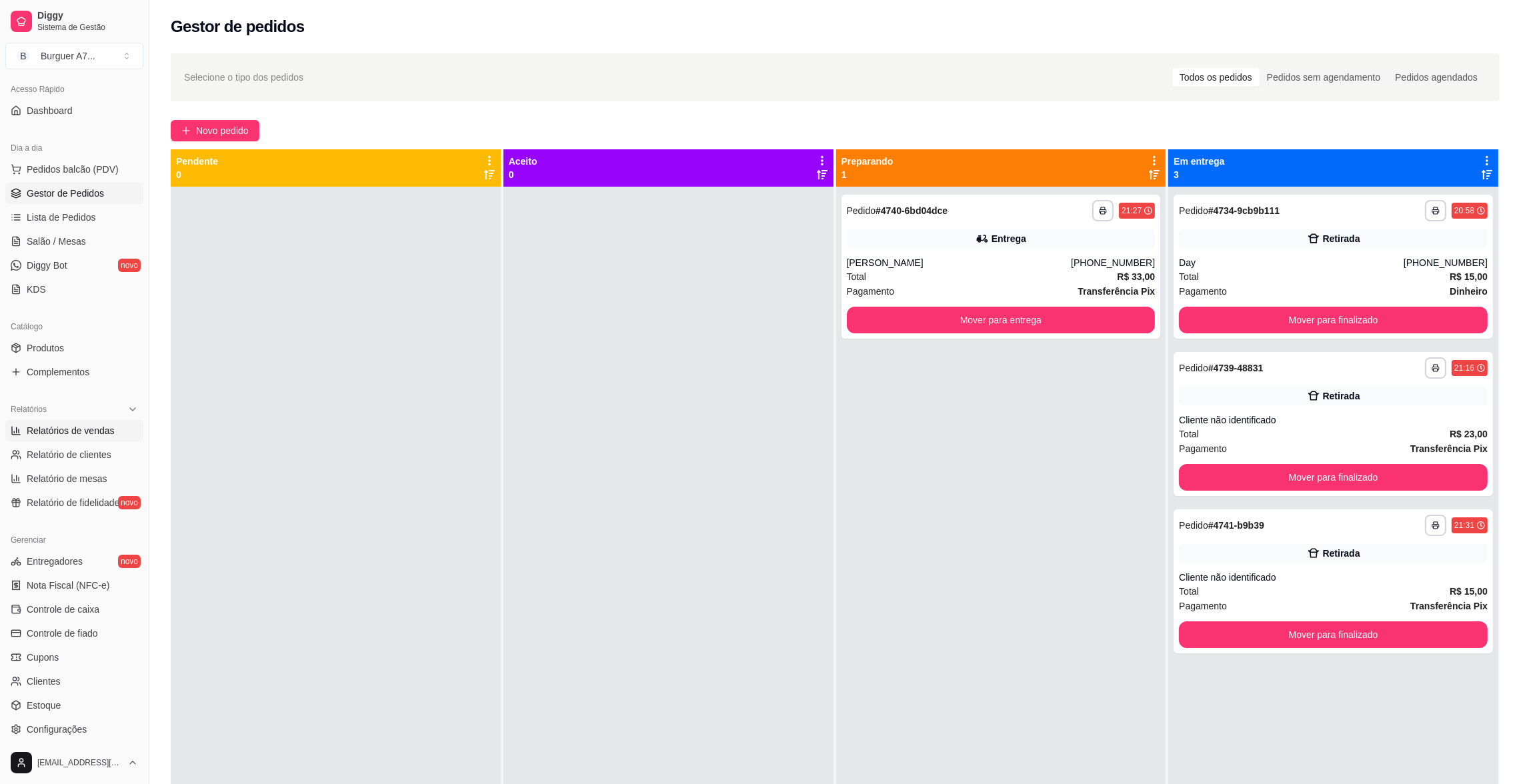
select select "ALL"
select select "0"
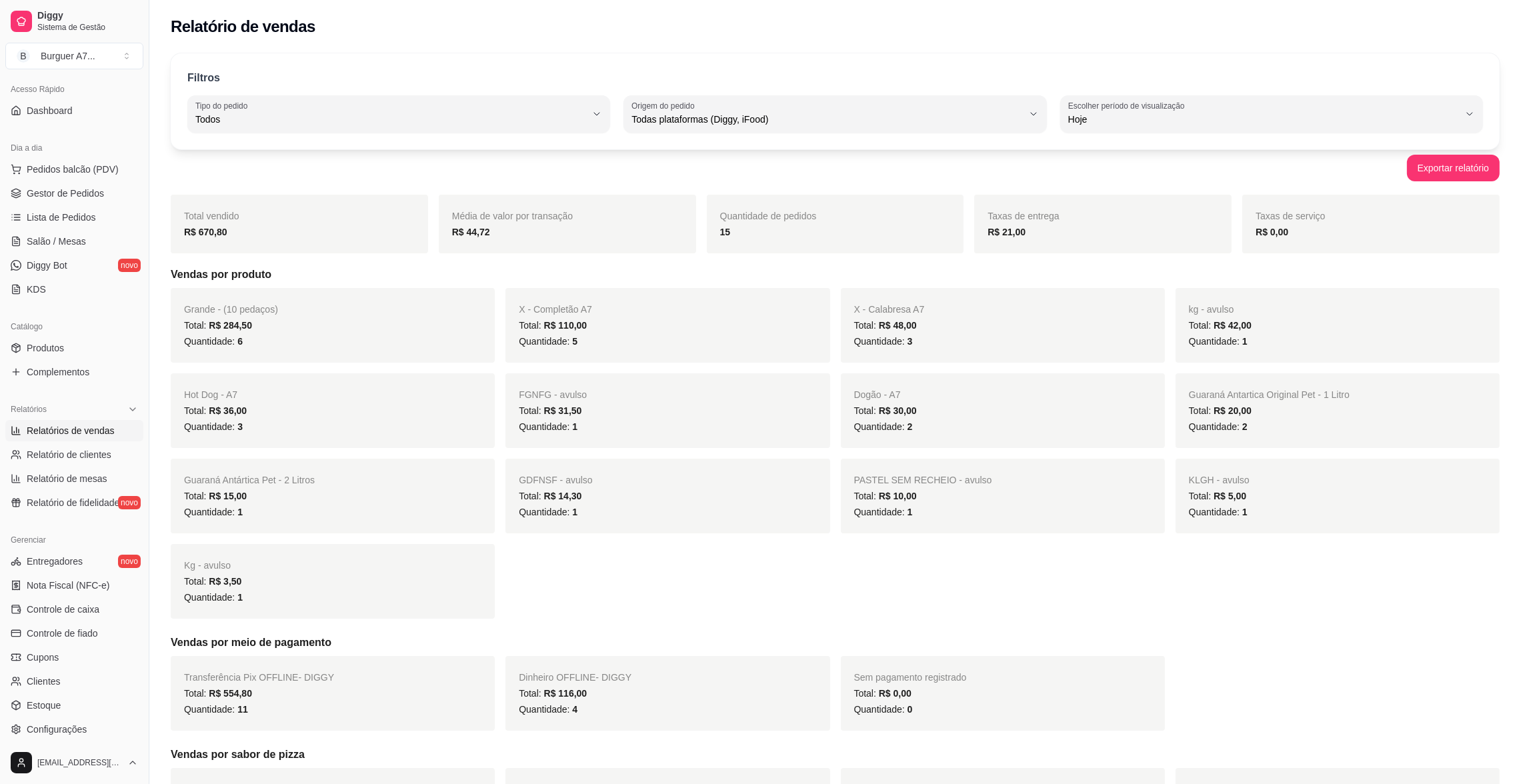
click at [358, 103] on button "Tipo do pedido Todos" at bounding box center [398, 114] width 422 height 37
click at [111, 198] on link "Gestor de Pedidos" at bounding box center [74, 193] width 138 height 21
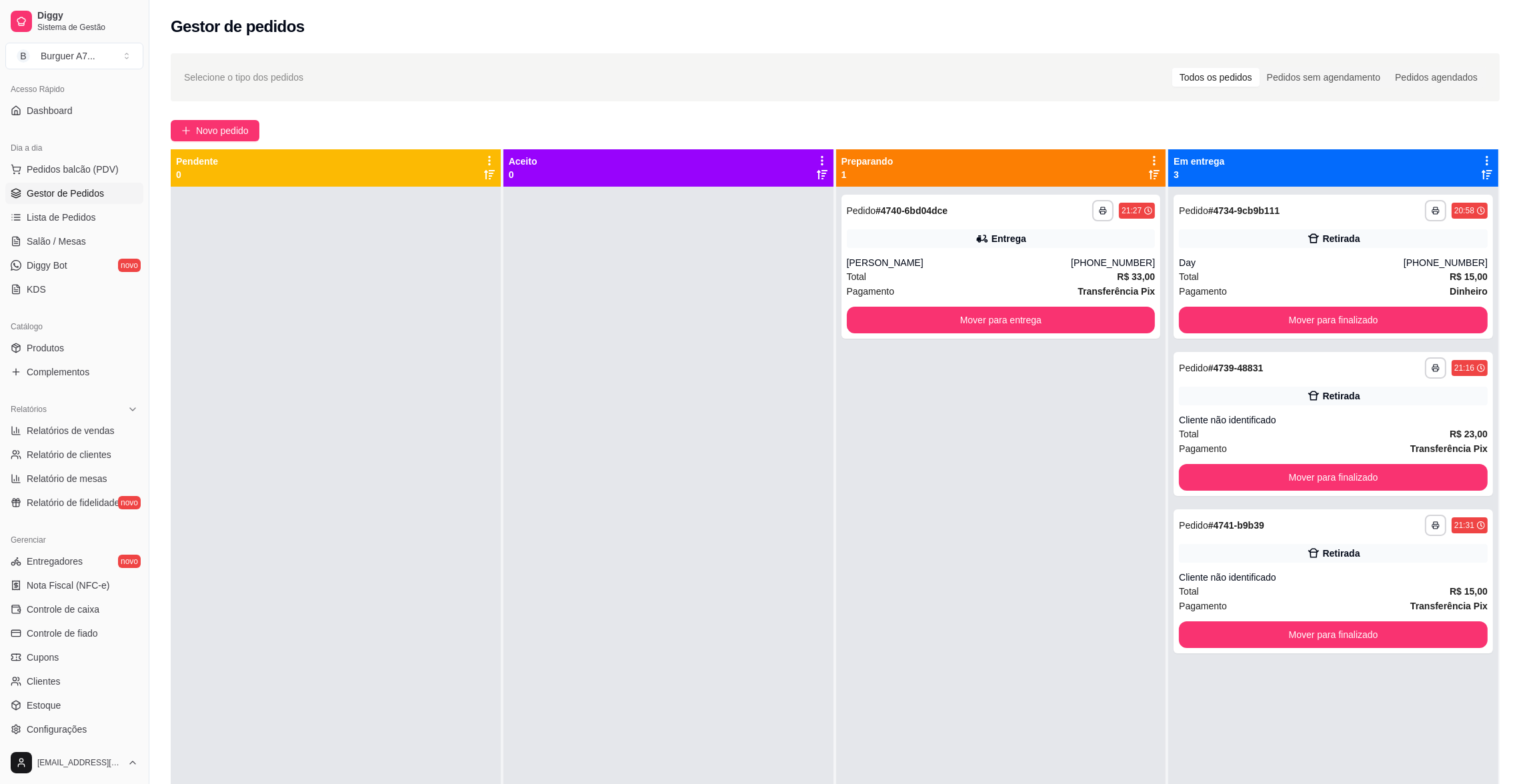
click at [767, 367] on div at bounding box center [668, 578] width 330 height 784
click at [1446, 317] on button "Mover para finalizado" at bounding box center [1333, 320] width 299 height 26
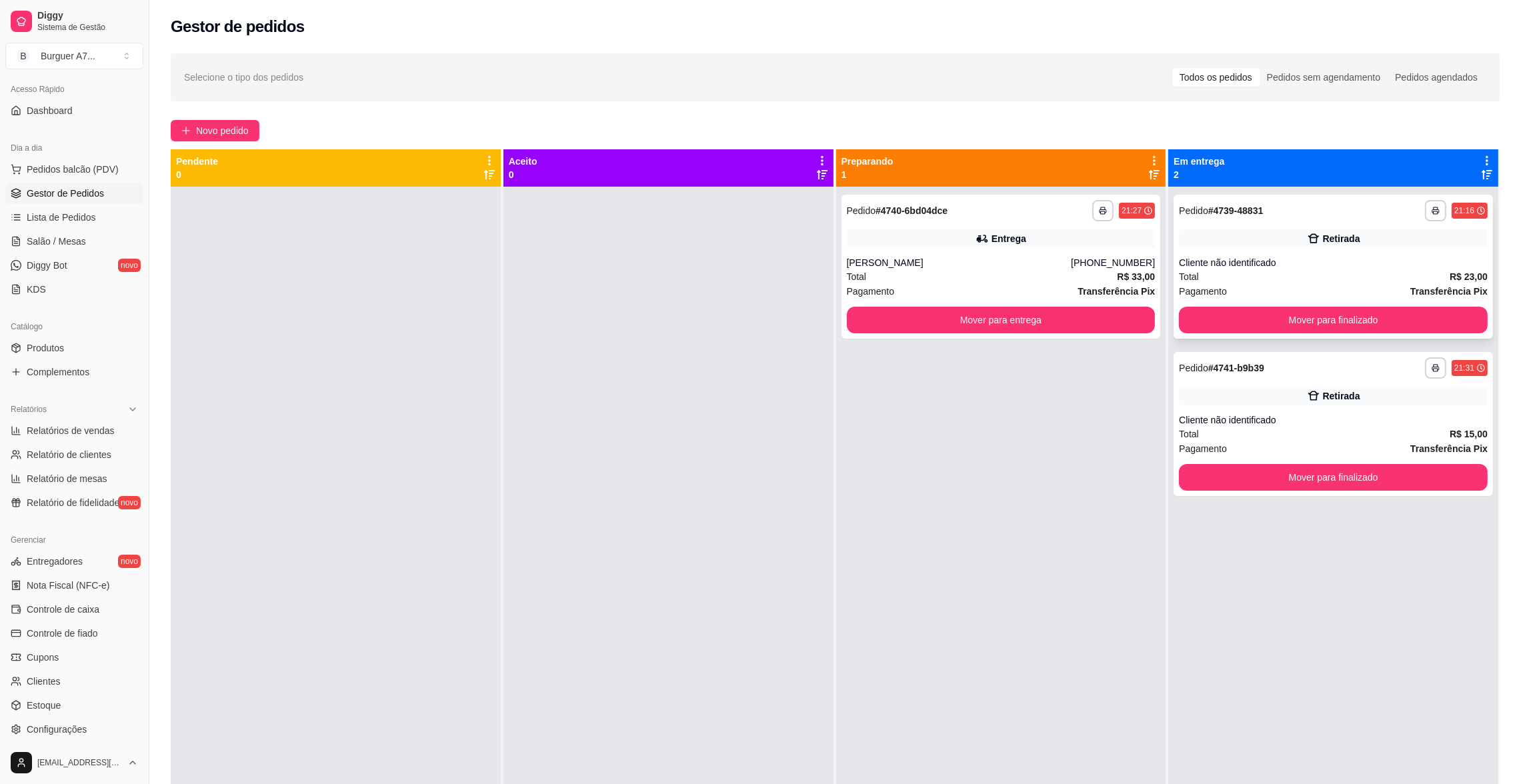
click at [1294, 266] on div "Cliente não identificado" at bounding box center [1333, 262] width 308 height 14
click at [1339, 319] on button "Mover para finalizado" at bounding box center [1333, 320] width 299 height 26
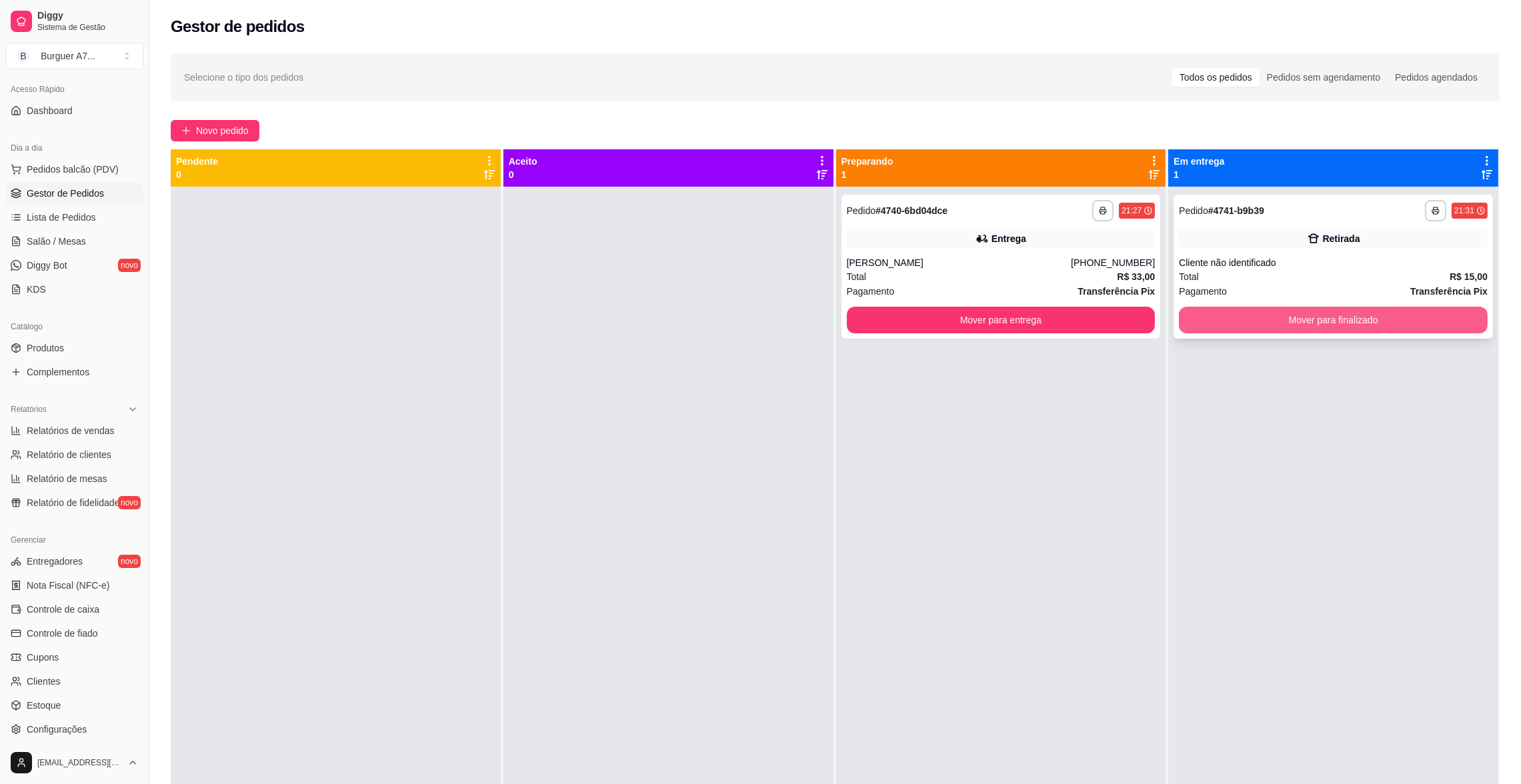
click at [1338, 318] on button "Mover para finalizado" at bounding box center [1333, 320] width 308 height 26
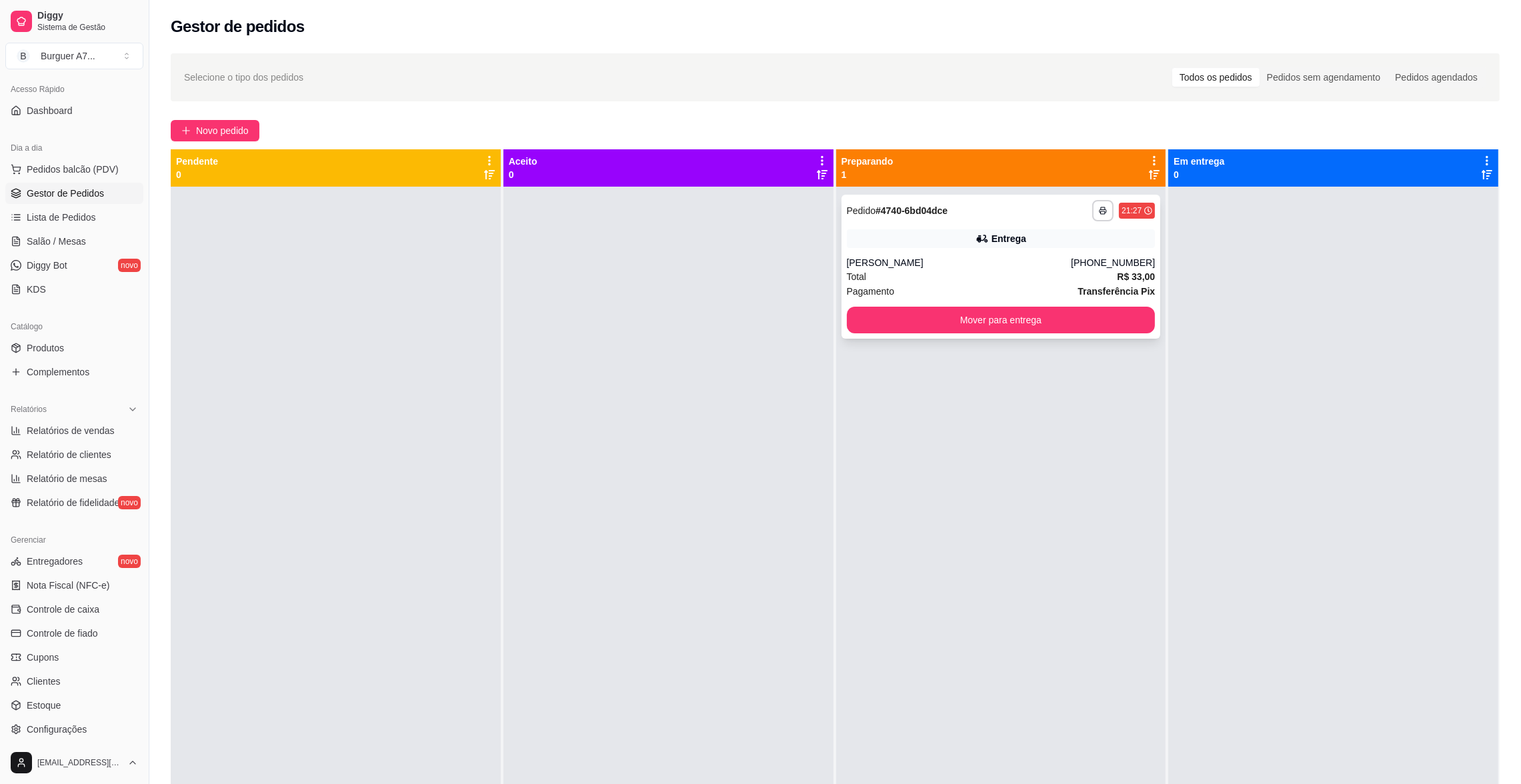
click at [1049, 285] on div "Pagamento Transferência Pix" at bounding box center [1001, 291] width 308 height 15
click at [1082, 330] on button "Mover para entrega" at bounding box center [1000, 320] width 299 height 26
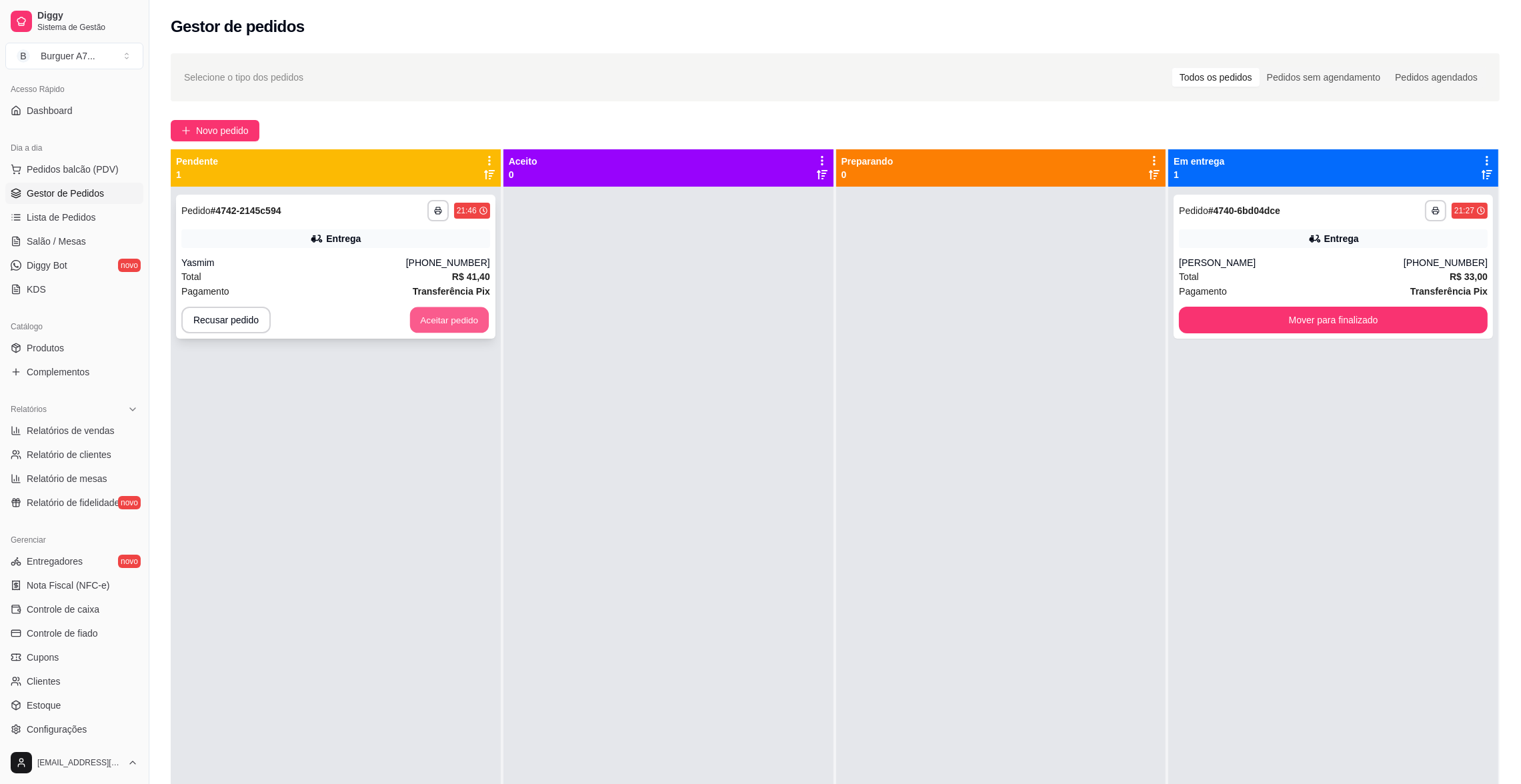
click at [455, 318] on button "Aceitar pedido" at bounding box center [450, 320] width 78 height 26
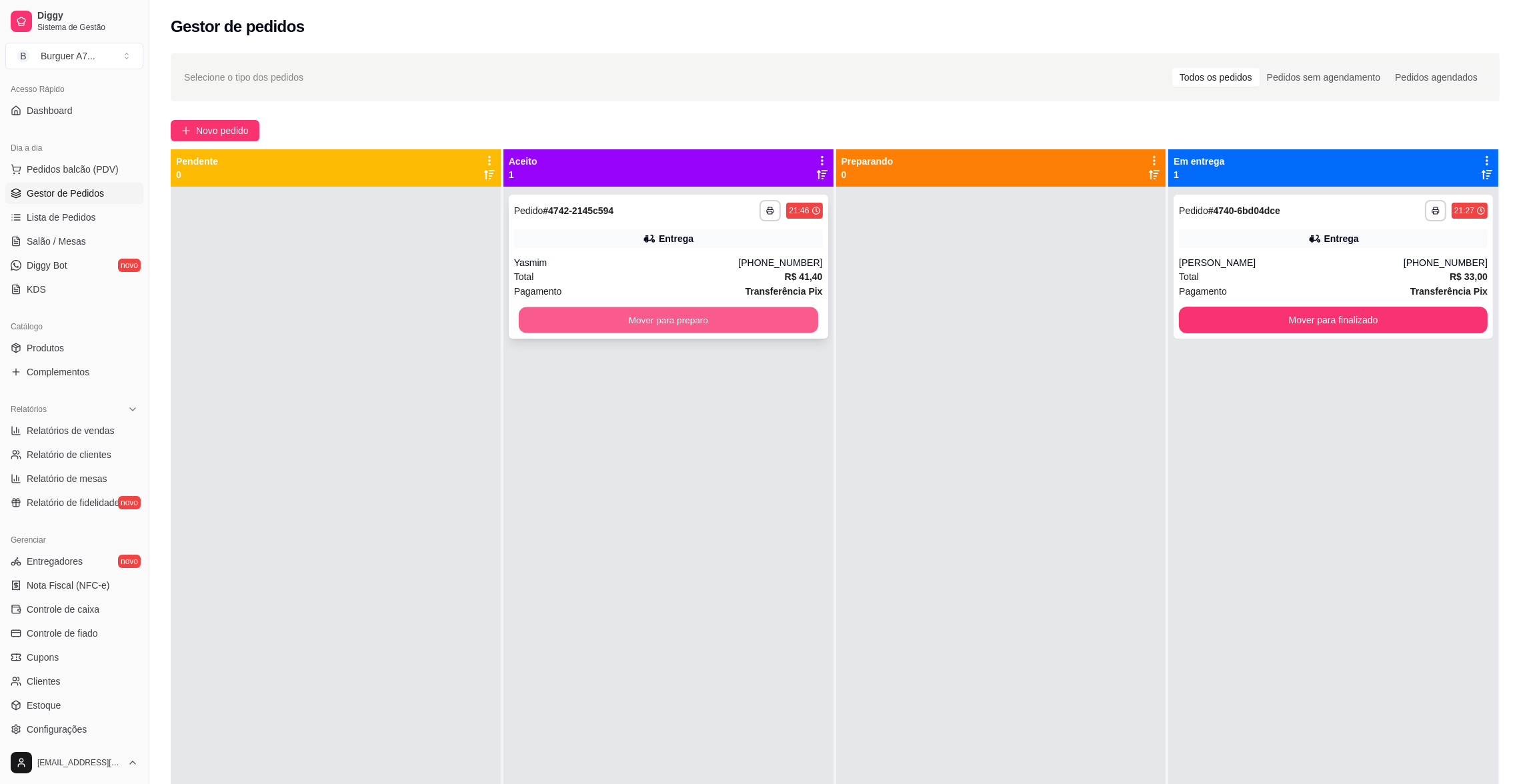
click at [638, 323] on button "Mover para preparo" at bounding box center [668, 320] width 299 height 26
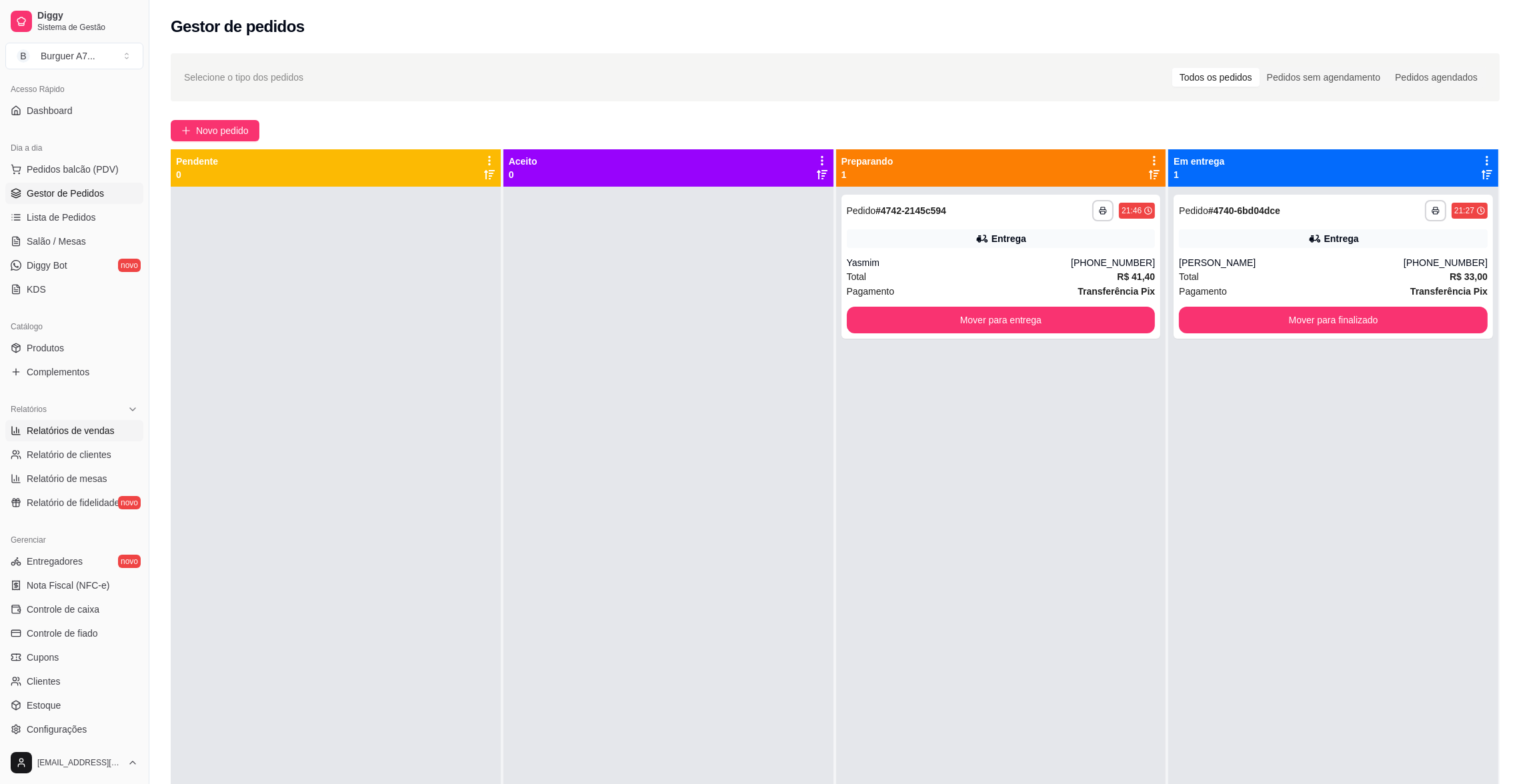
click at [90, 430] on span "Relatórios de vendas" at bounding box center [71, 430] width 88 height 14
select select "ALL"
select select "0"
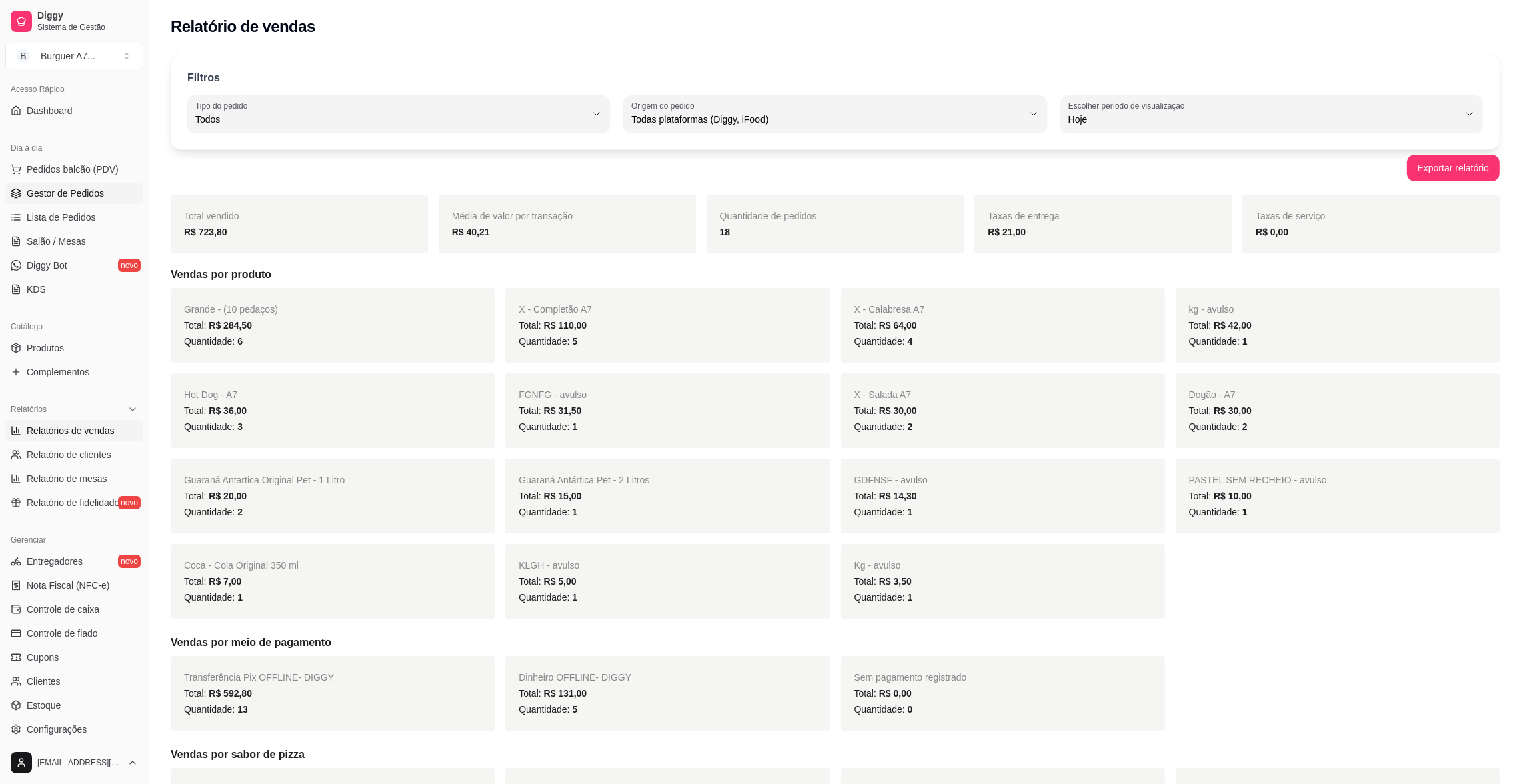
click at [93, 185] on link "Gestor de Pedidos" at bounding box center [74, 193] width 138 height 21
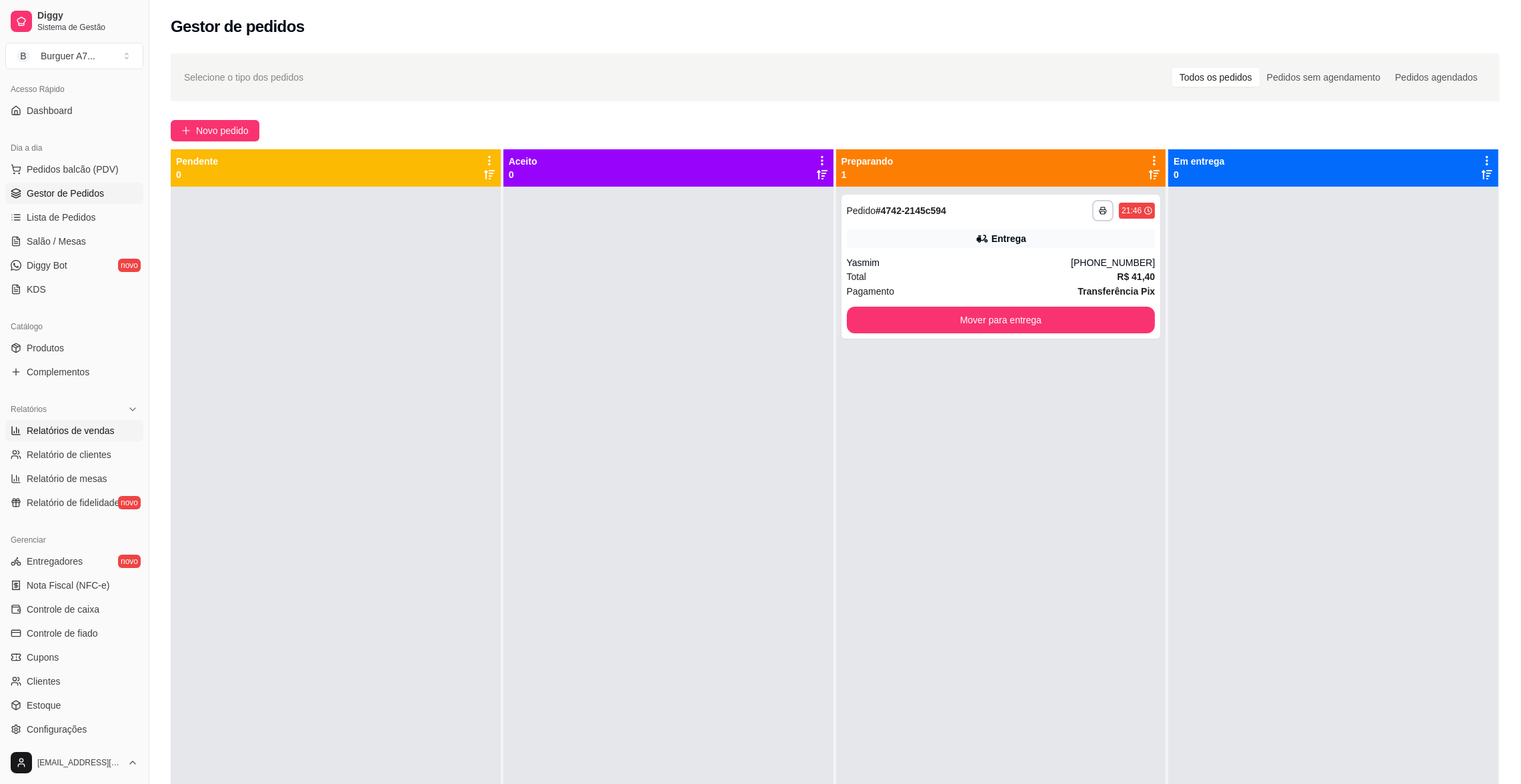
click at [106, 430] on span "Relatórios de vendas" at bounding box center [71, 430] width 88 height 14
select select "ALL"
select select "0"
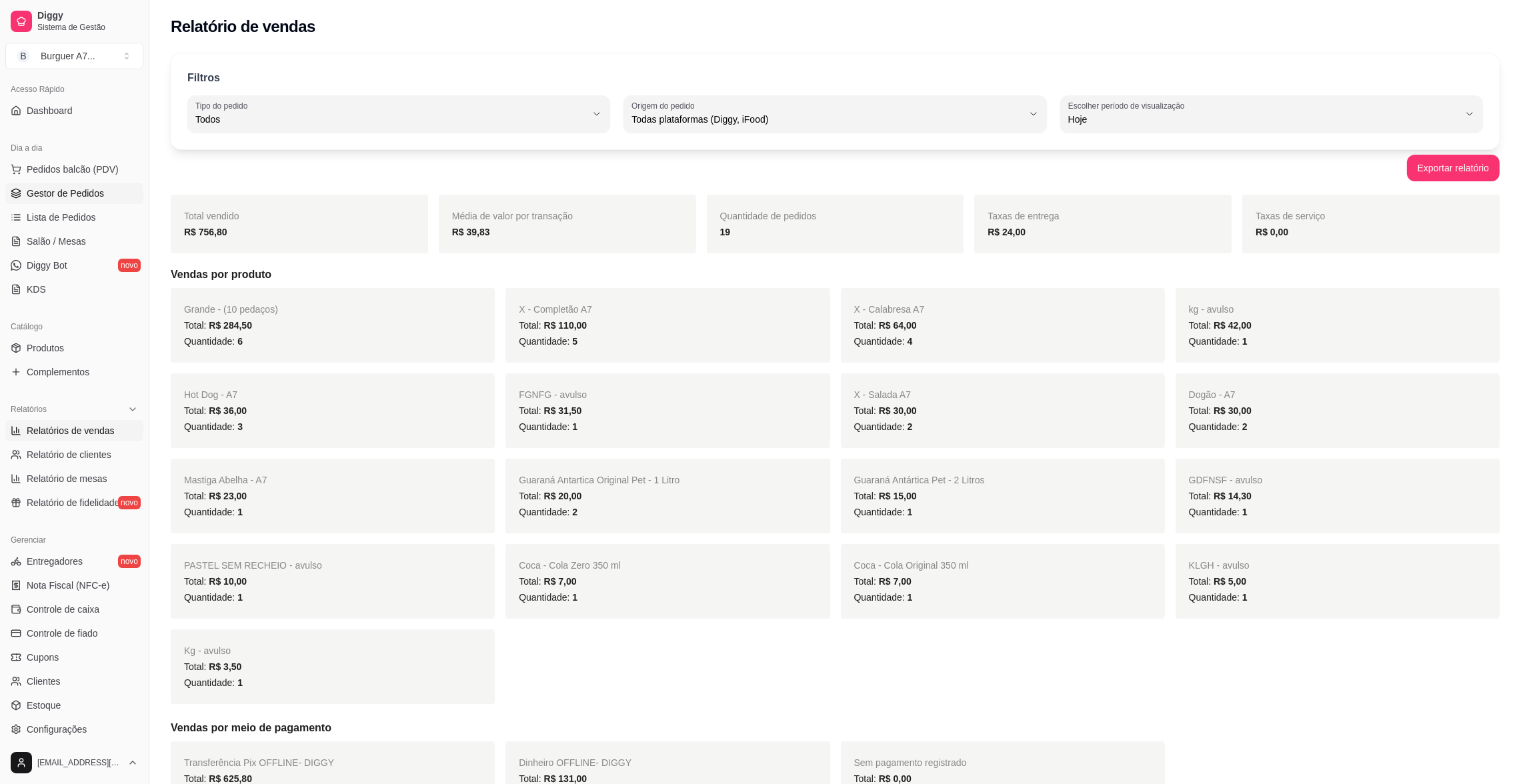
click at [51, 199] on span "Gestor de Pedidos" at bounding box center [65, 193] width 78 height 14
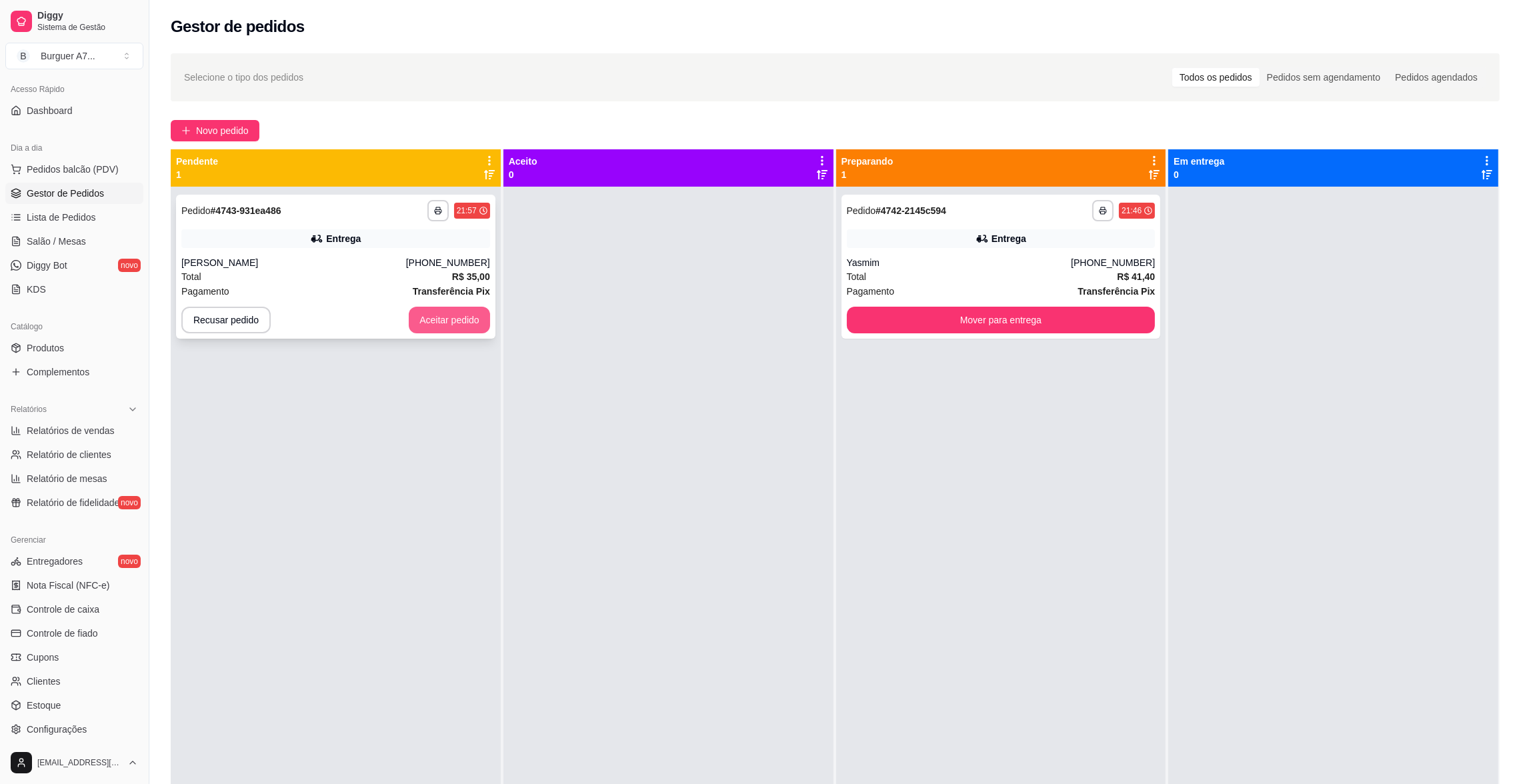
click at [462, 325] on button "Aceitar pedido" at bounding box center [450, 320] width 81 height 26
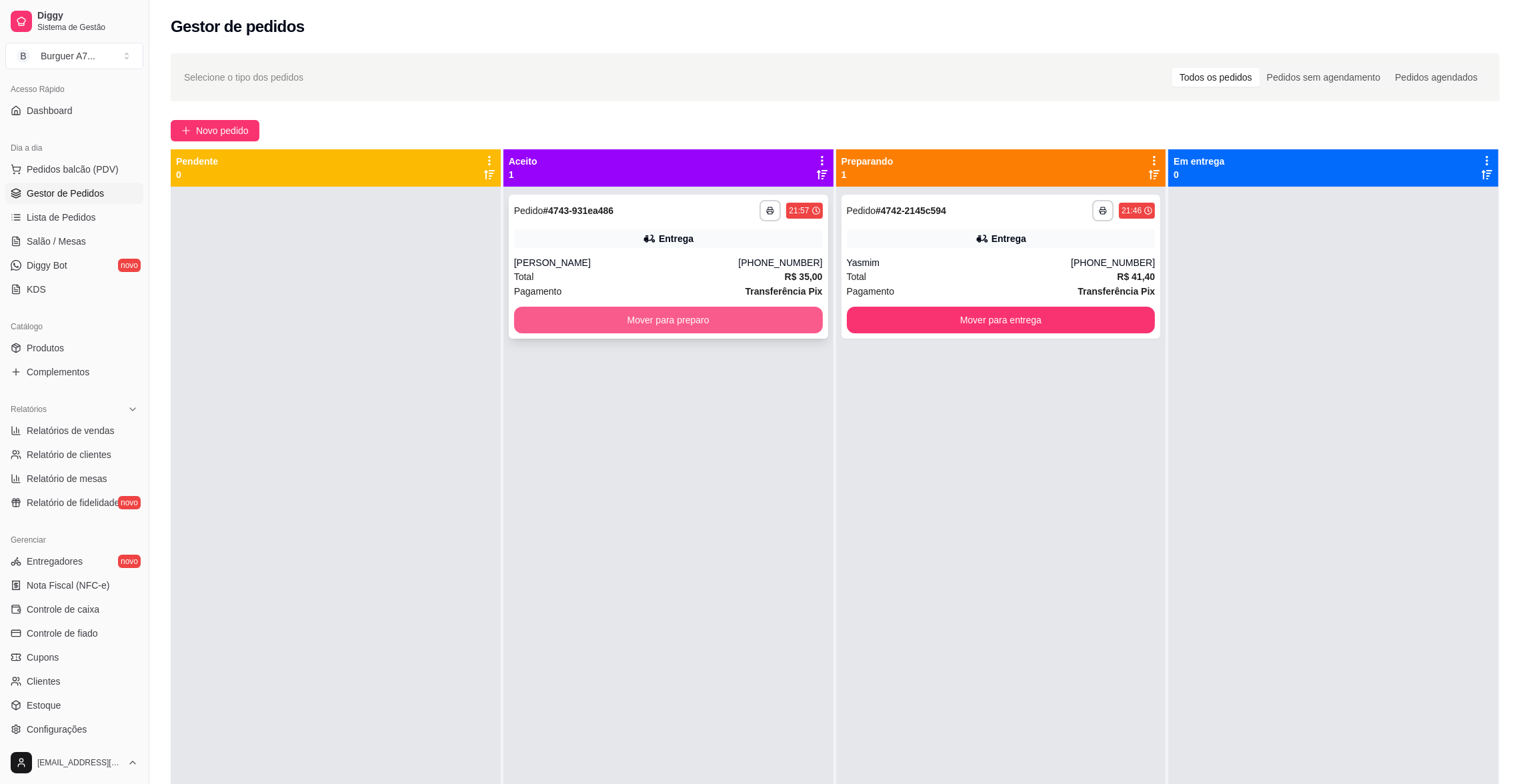
click at [786, 309] on button "Mover para preparo" at bounding box center [668, 320] width 308 height 26
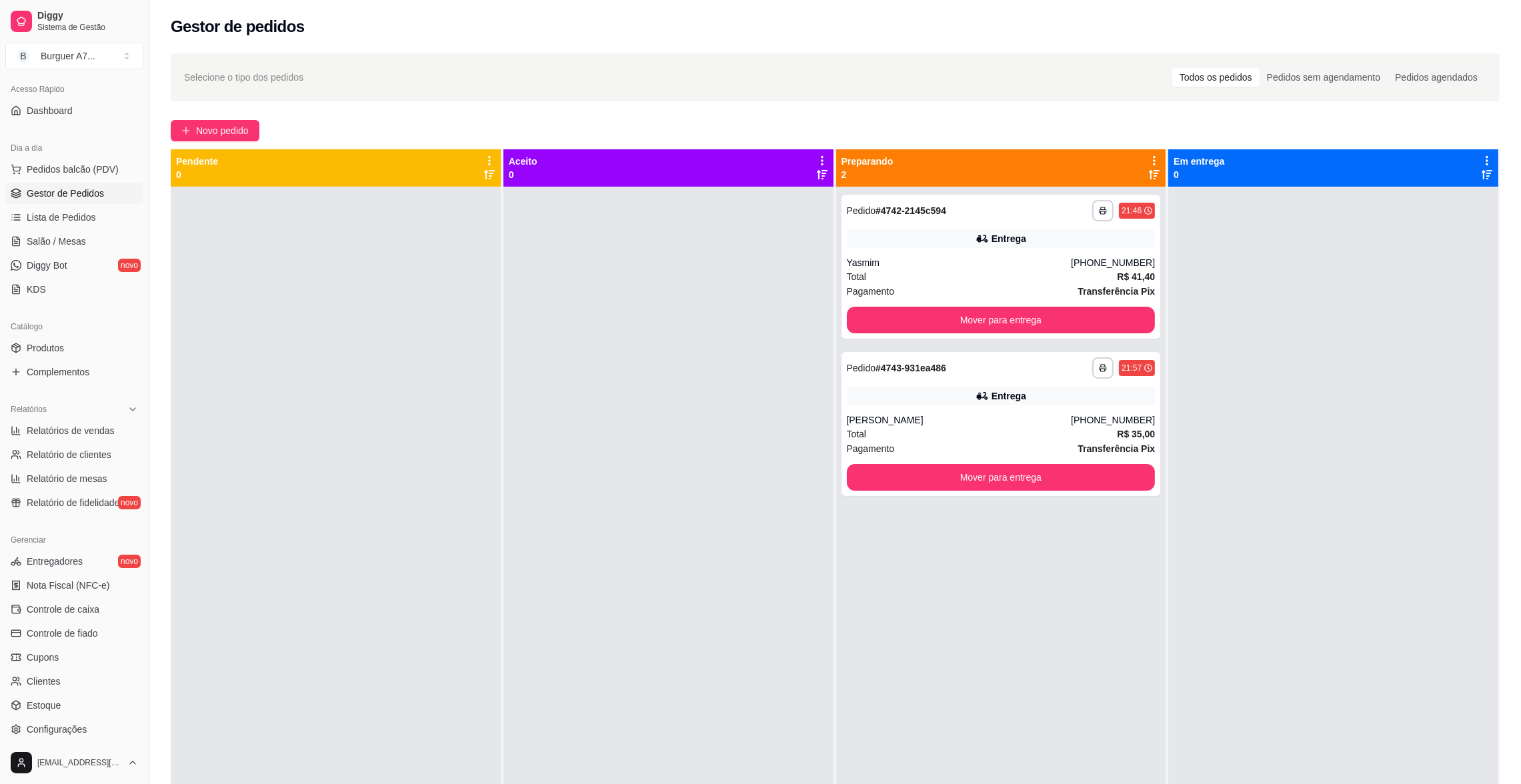
click at [982, 340] on div "**********" at bounding box center [1001, 578] width 330 height 784
click at [987, 326] on button "Mover para entrega" at bounding box center [1001, 320] width 308 height 26
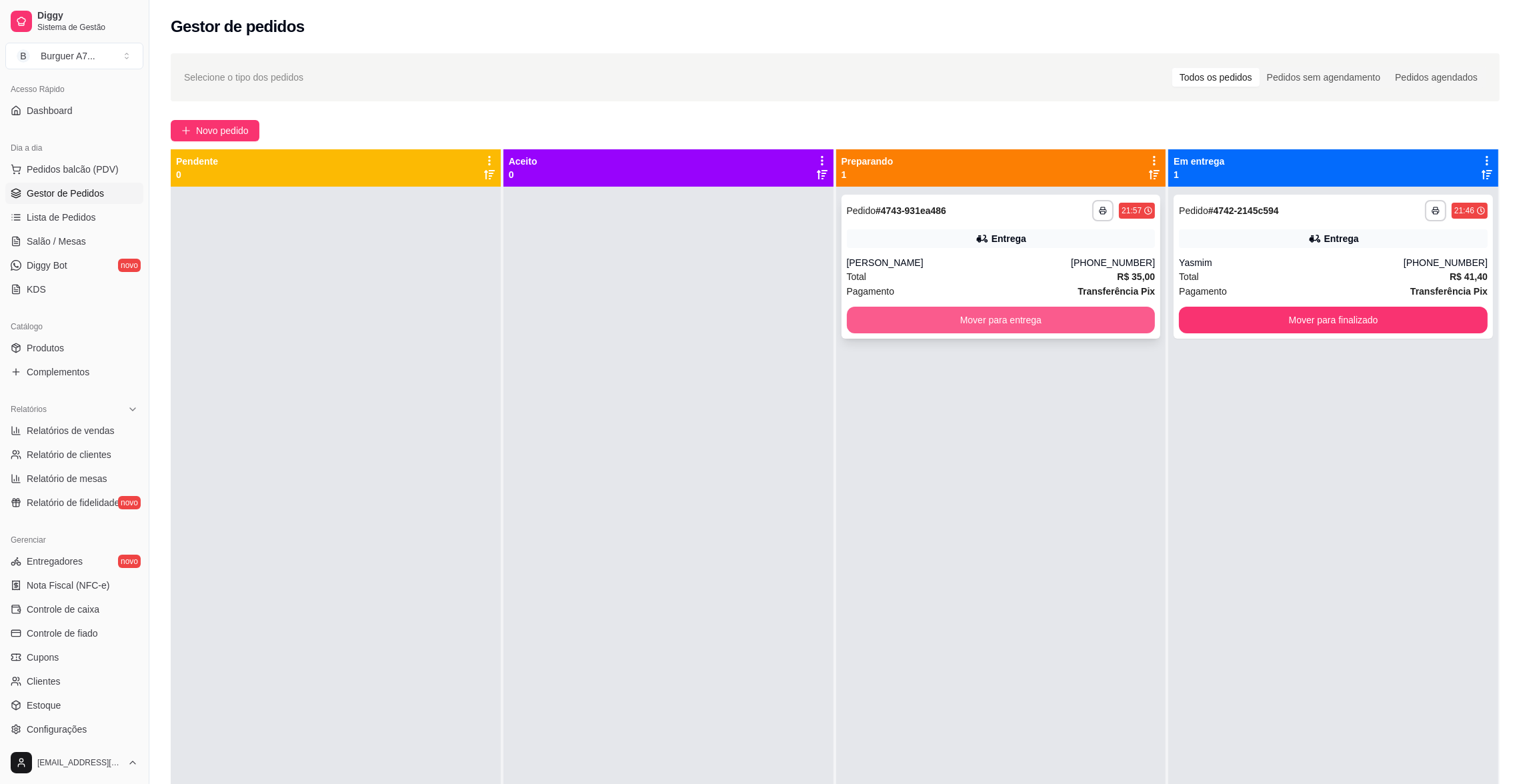
click at [1093, 313] on button "Mover para entrega" at bounding box center [1001, 320] width 308 height 26
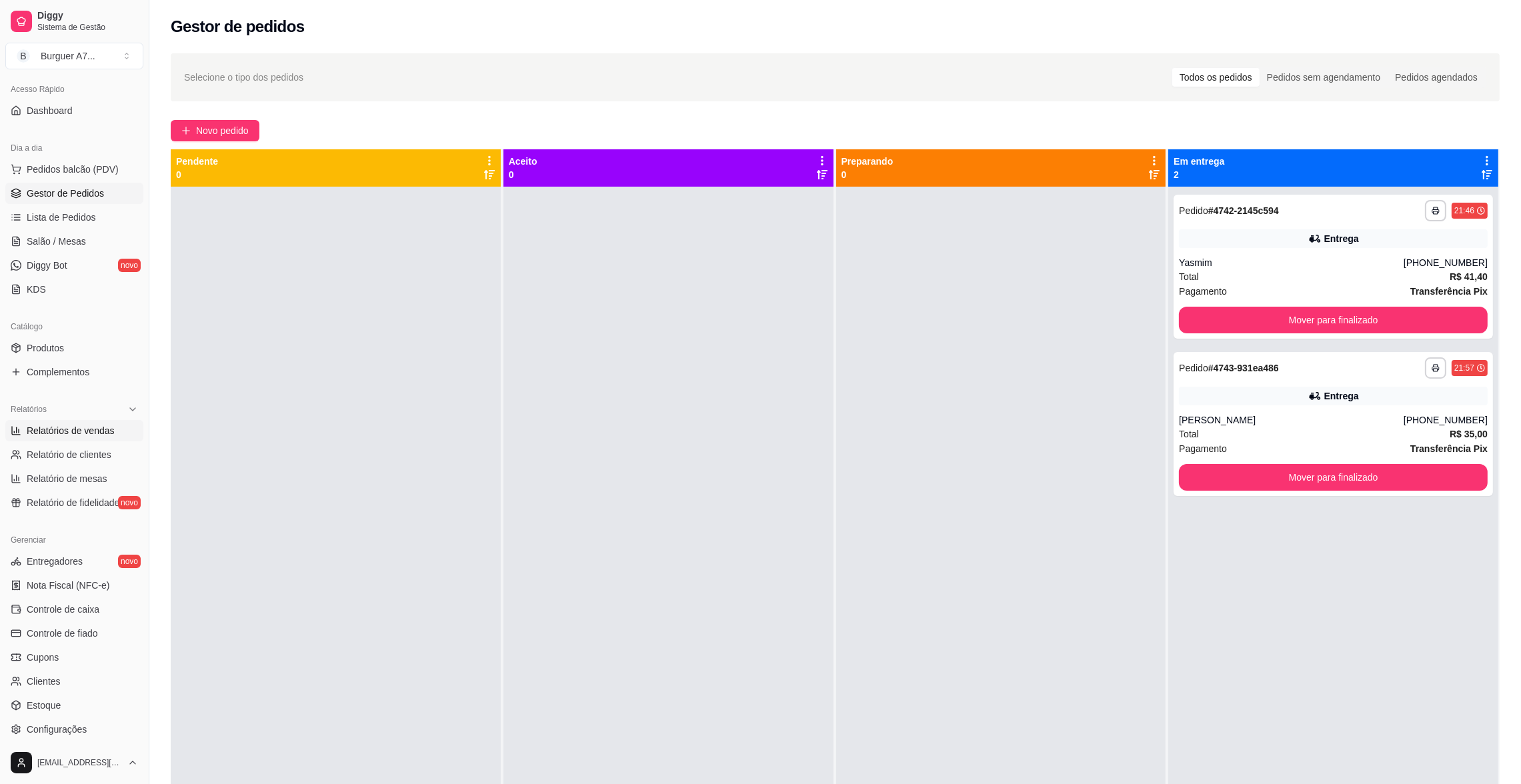
click at [76, 426] on span "Relatórios de vendas" at bounding box center [71, 430] width 88 height 14
select select "ALL"
select select "0"
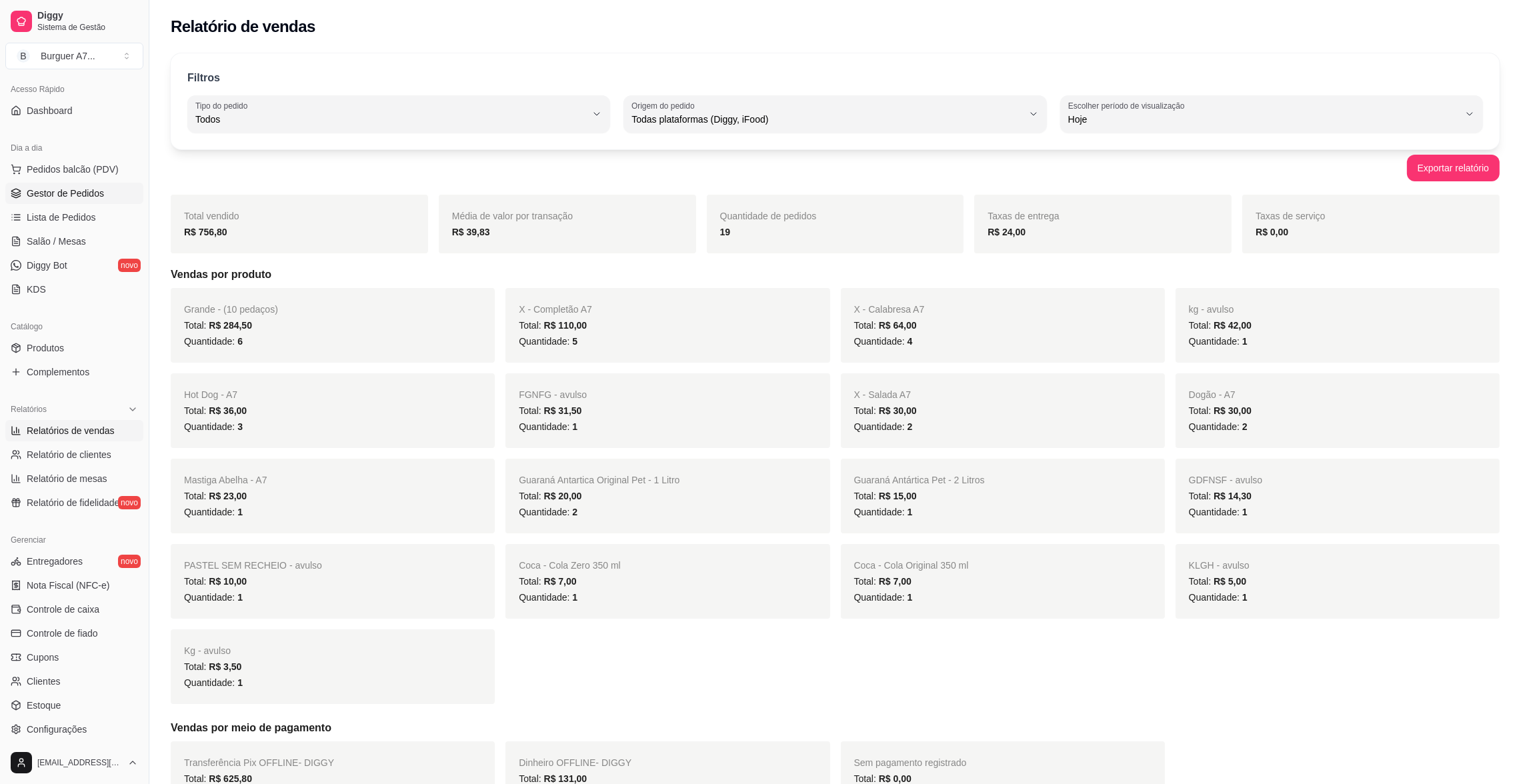
click at [108, 198] on link "Gestor de Pedidos" at bounding box center [74, 193] width 138 height 21
